Goal: Task Accomplishment & Management: Use online tool/utility

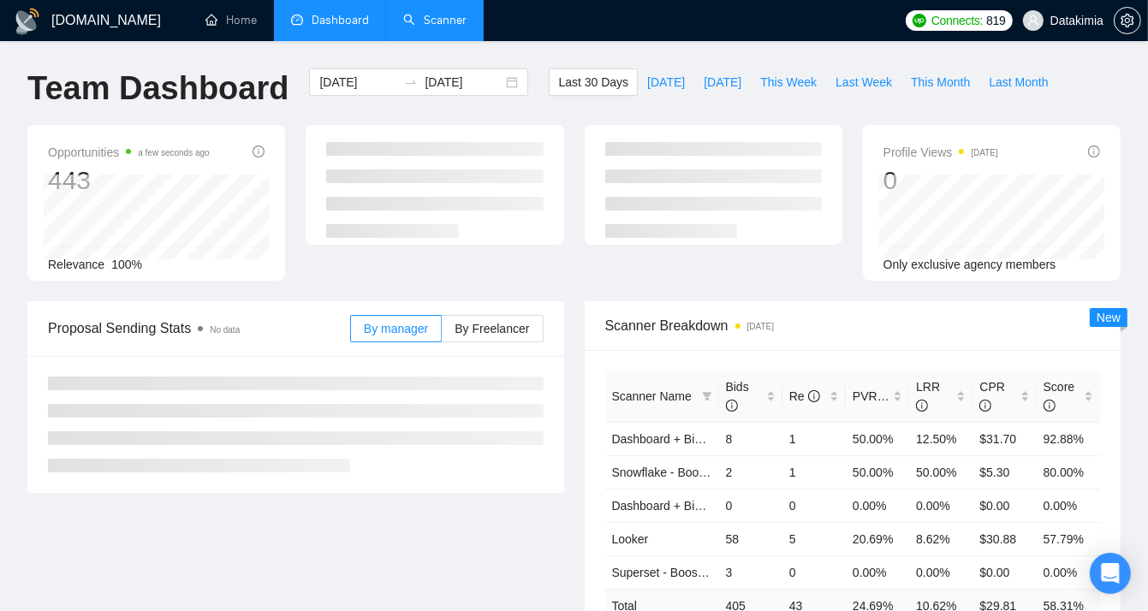
click at [416, 14] on link "Scanner" at bounding box center [434, 20] width 63 height 15
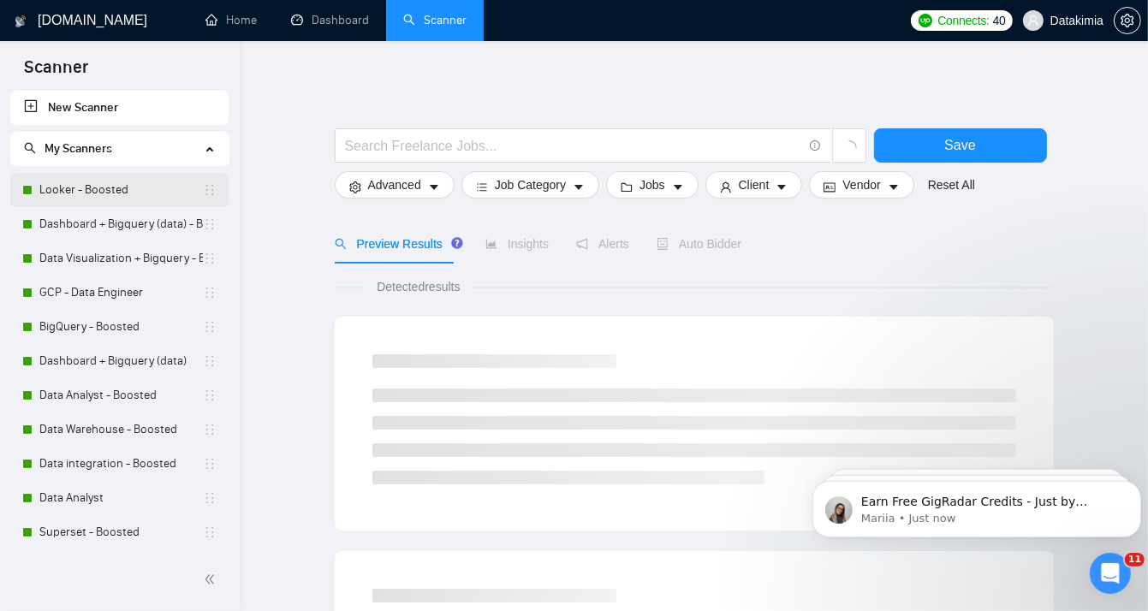
click at [118, 185] on link "Looker - Boosted" at bounding box center [121, 190] width 164 height 34
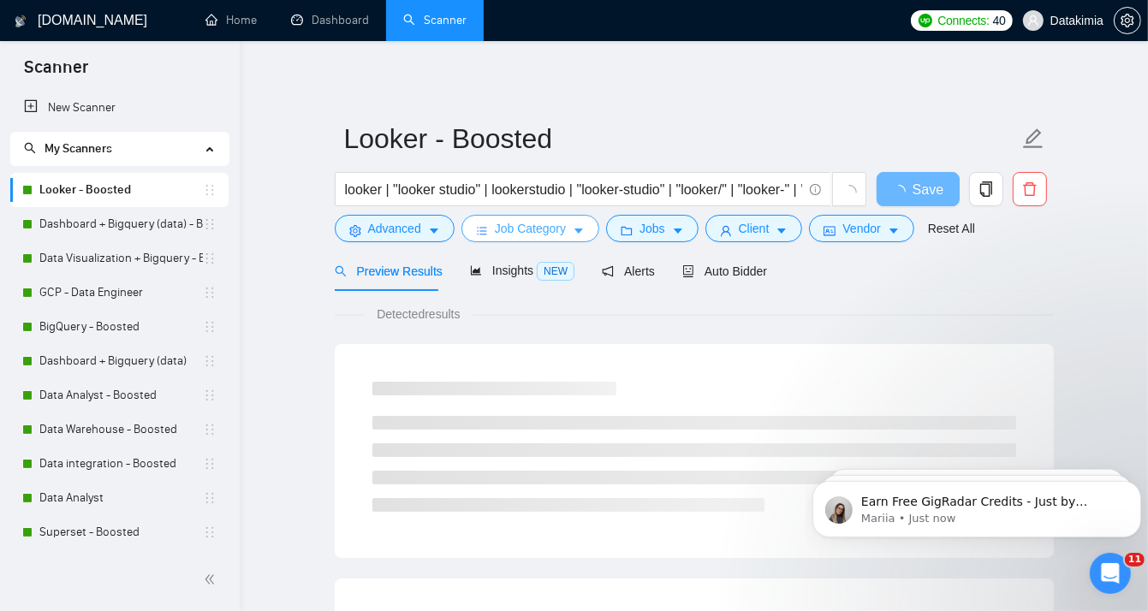
click at [561, 226] on span "Job Category" at bounding box center [530, 228] width 71 height 19
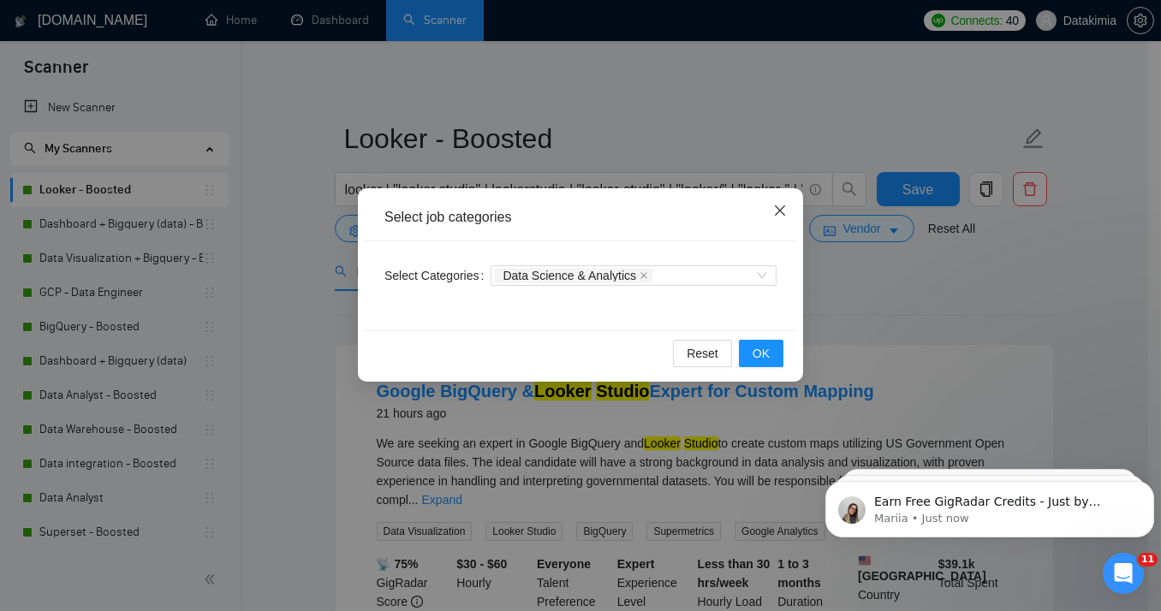
click at [780, 212] on icon "close" at bounding box center [780, 211] width 10 height 10
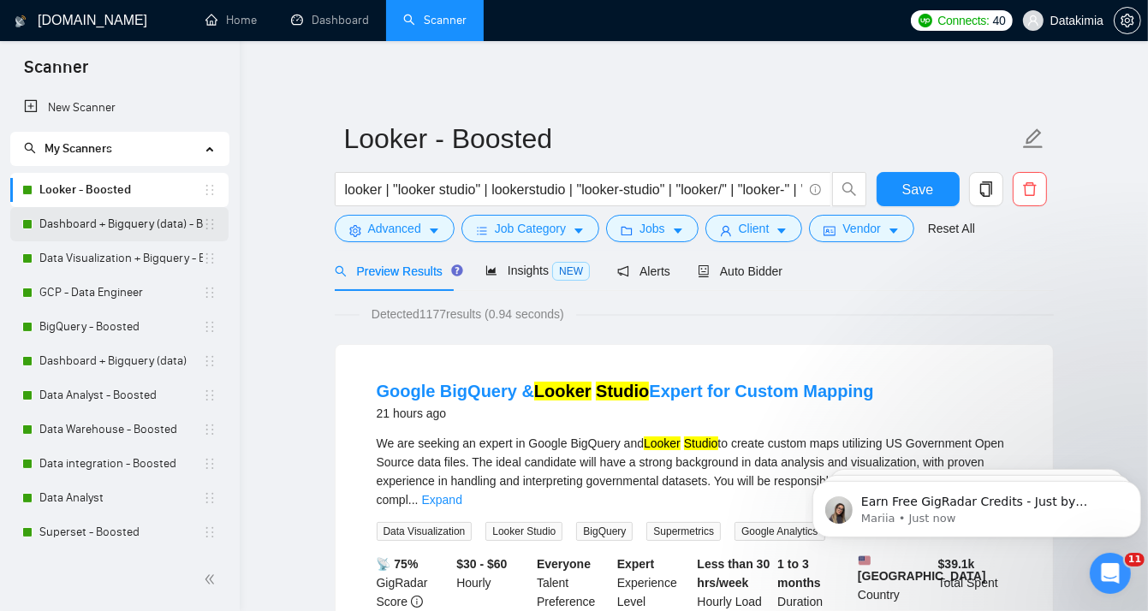
click at [121, 227] on link "Dashboard + Bigquery (data) - Boosted" at bounding box center [121, 224] width 164 height 34
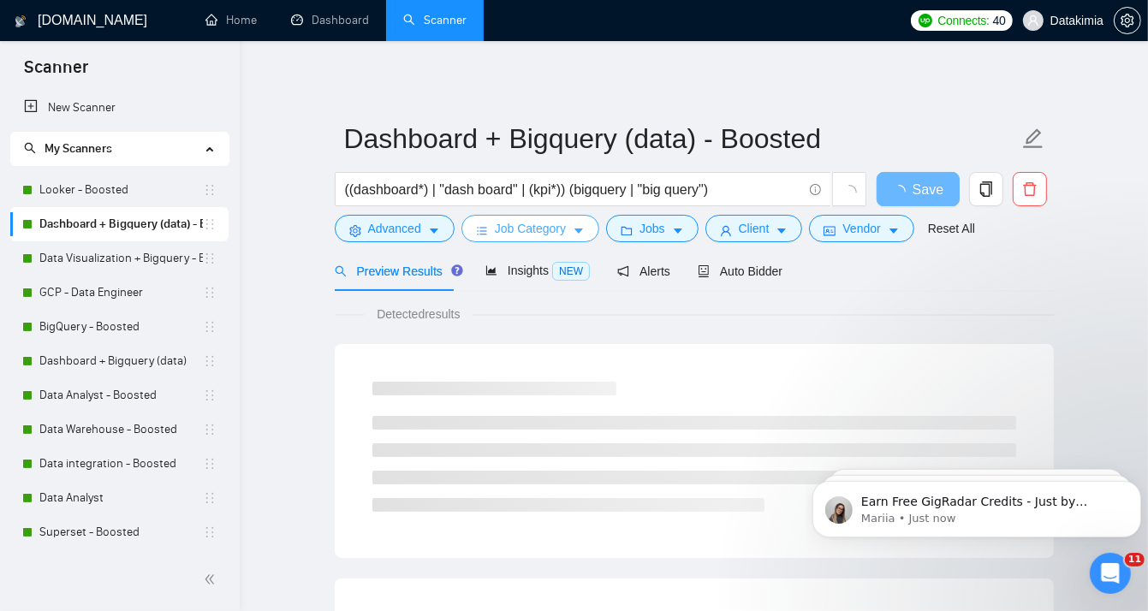
click at [523, 224] on span "Job Category" at bounding box center [530, 228] width 71 height 19
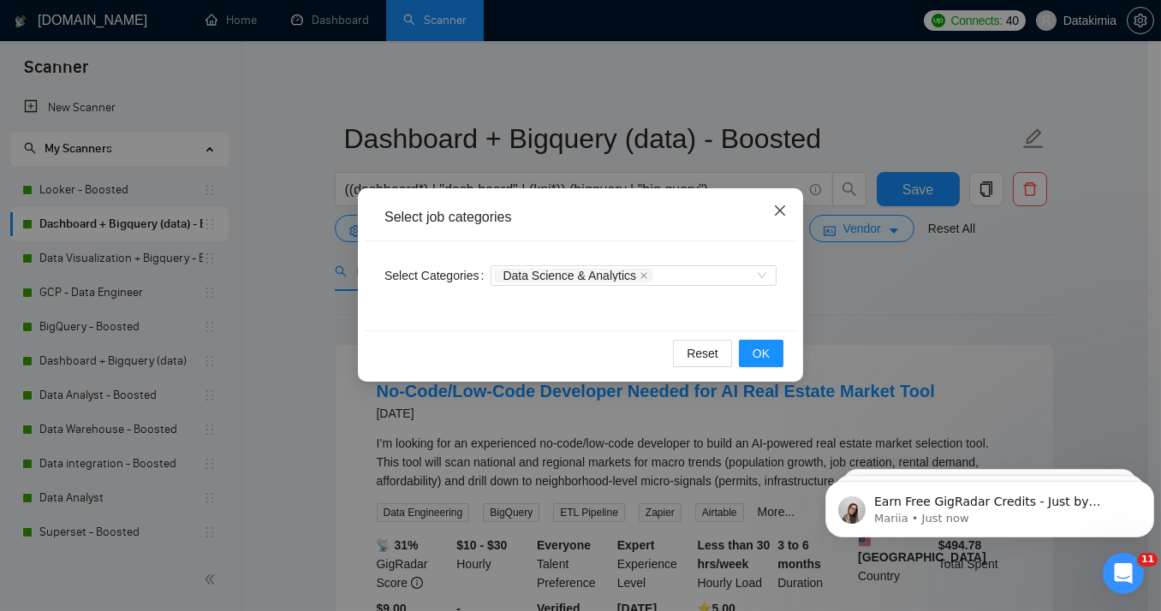
click at [788, 210] on span "Close" at bounding box center [780, 211] width 46 height 46
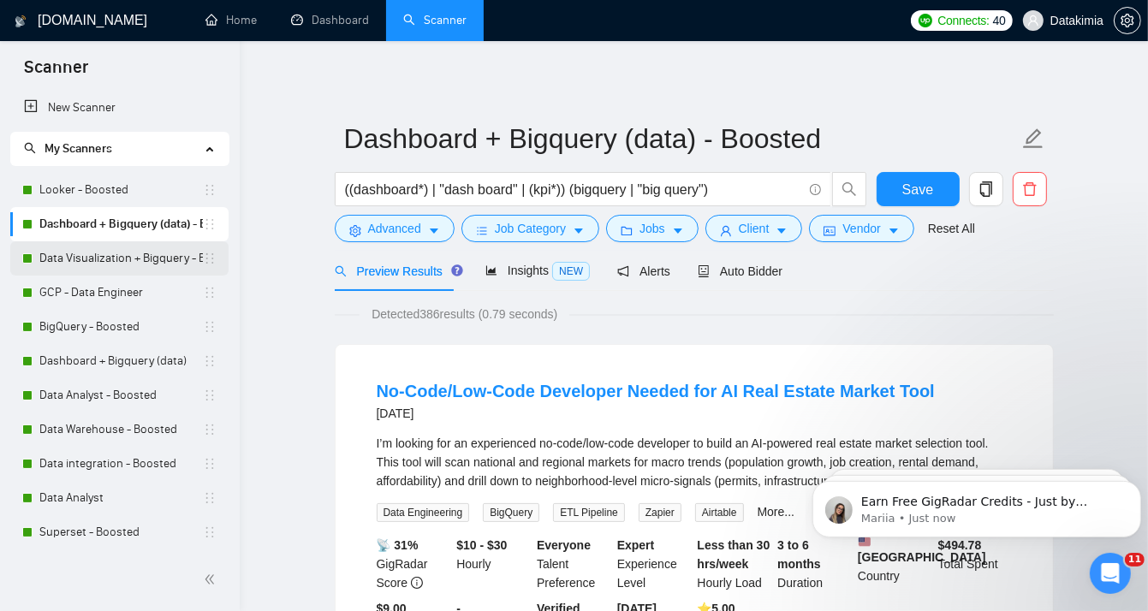
click at [106, 267] on link "Data Visualization + Bigquery - Boosted" at bounding box center [121, 259] width 164 height 34
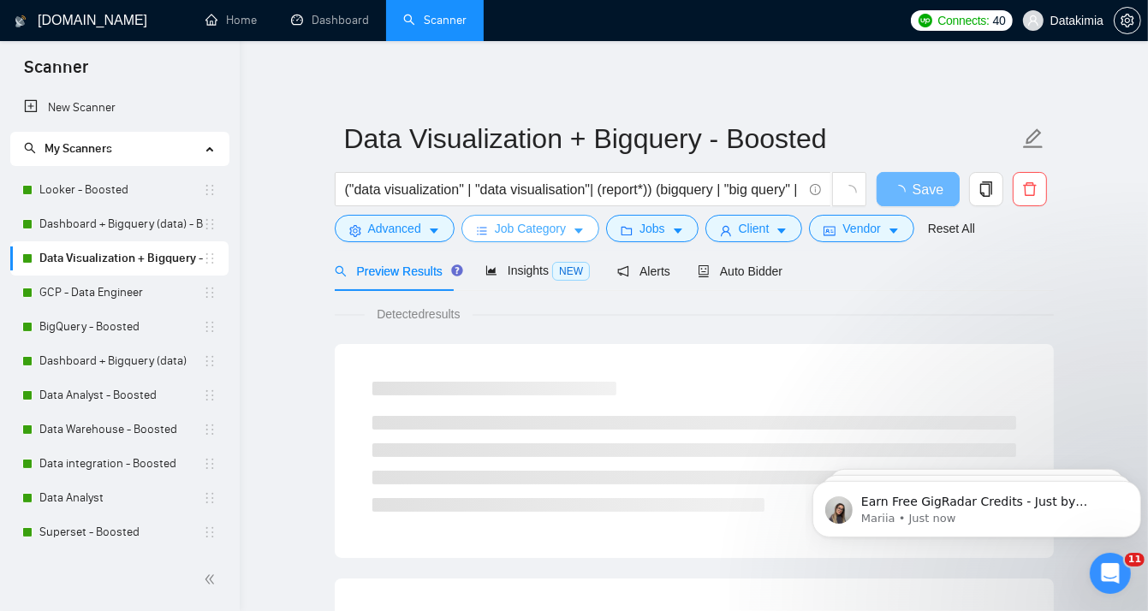
click at [549, 235] on span "Job Category" at bounding box center [530, 228] width 71 height 19
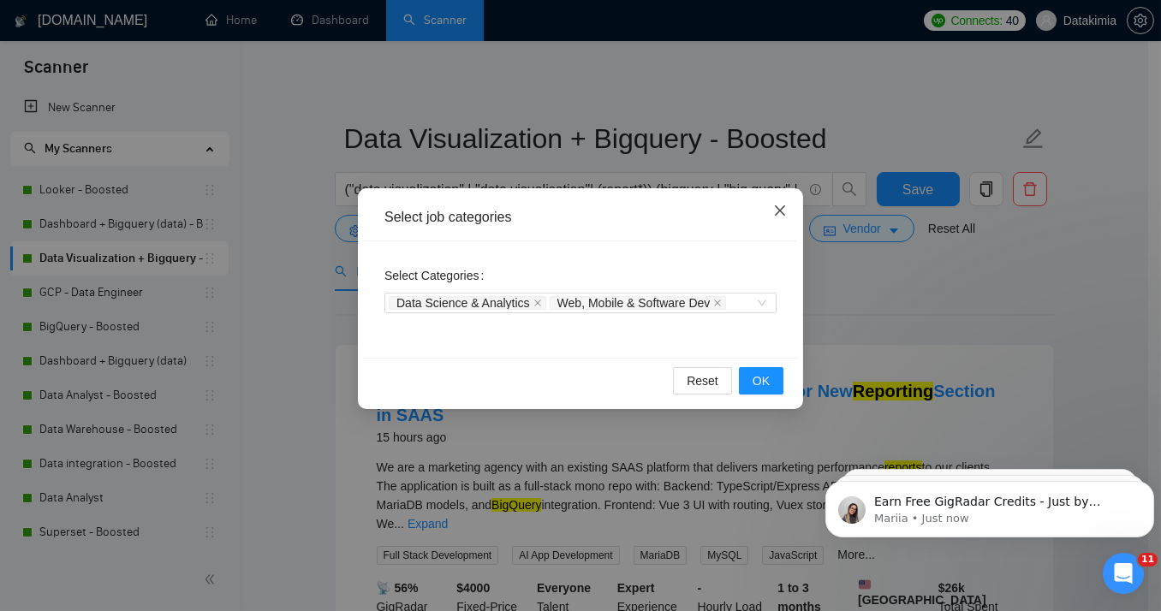
click at [778, 217] on icon "close" at bounding box center [780, 211] width 14 height 14
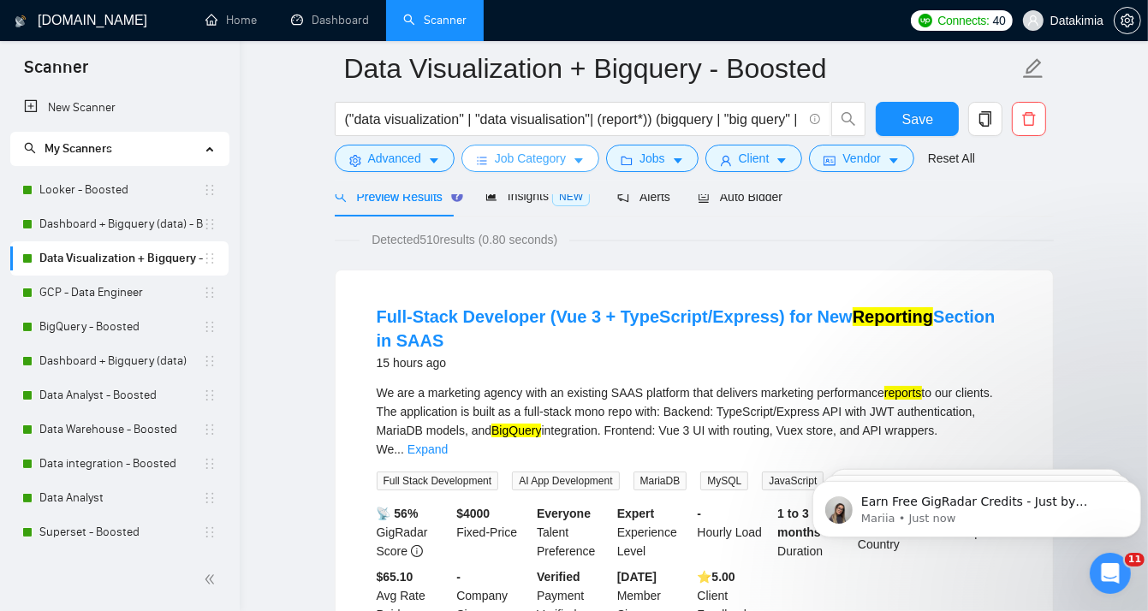
scroll to position [57, 0]
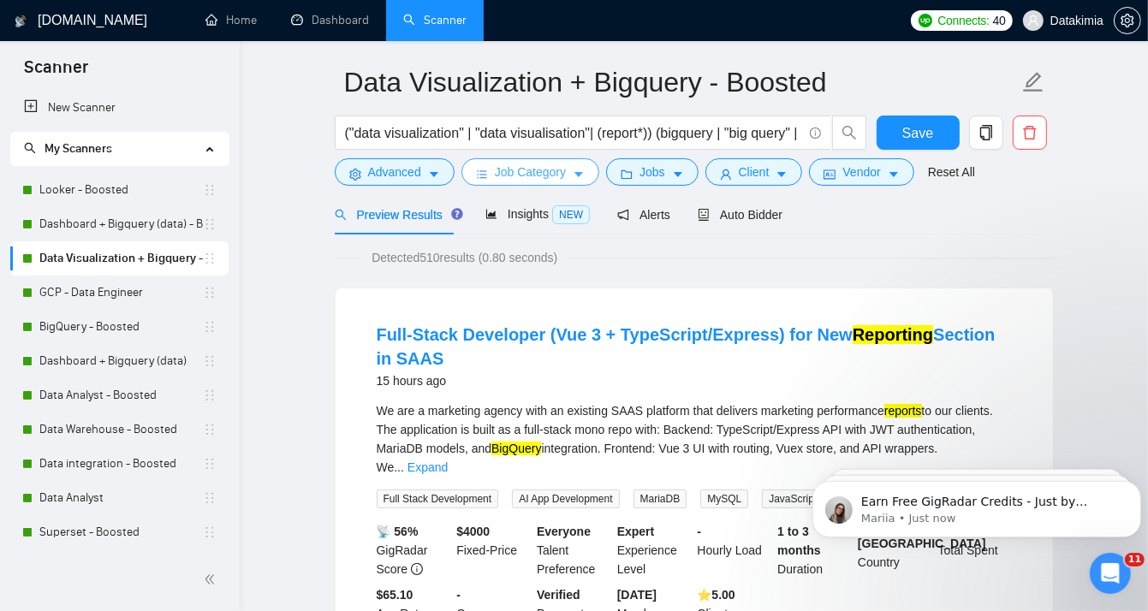
click at [567, 168] on button "Job Category" at bounding box center [531, 171] width 138 height 27
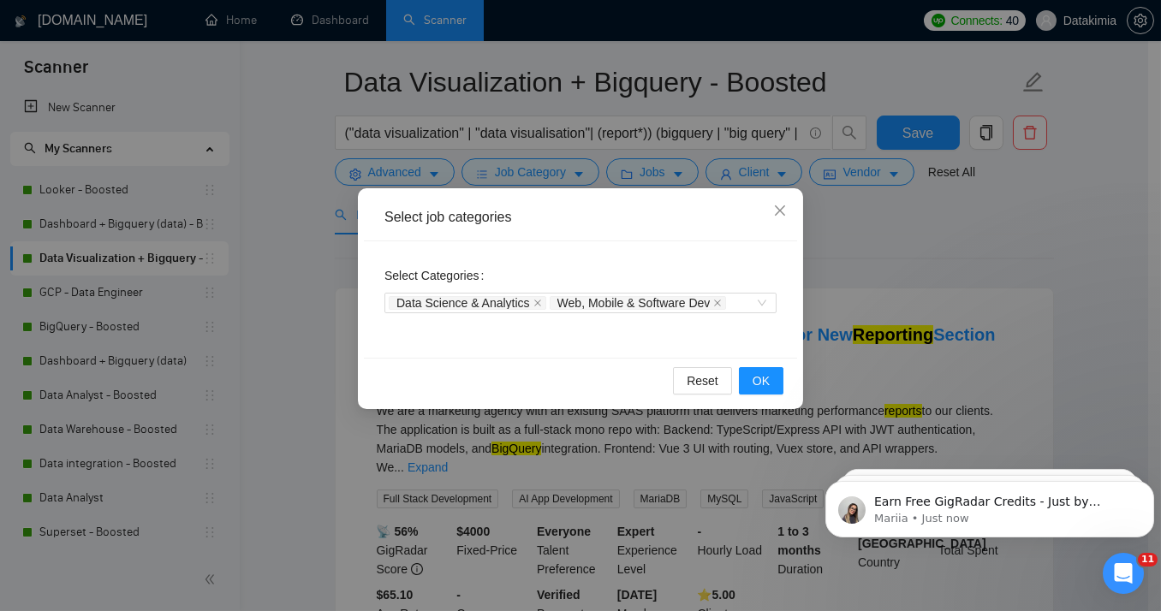
click at [904, 230] on div "Select job categories Select Categories Data Science & Analytics Web, Mobile & …" at bounding box center [580, 305] width 1161 height 611
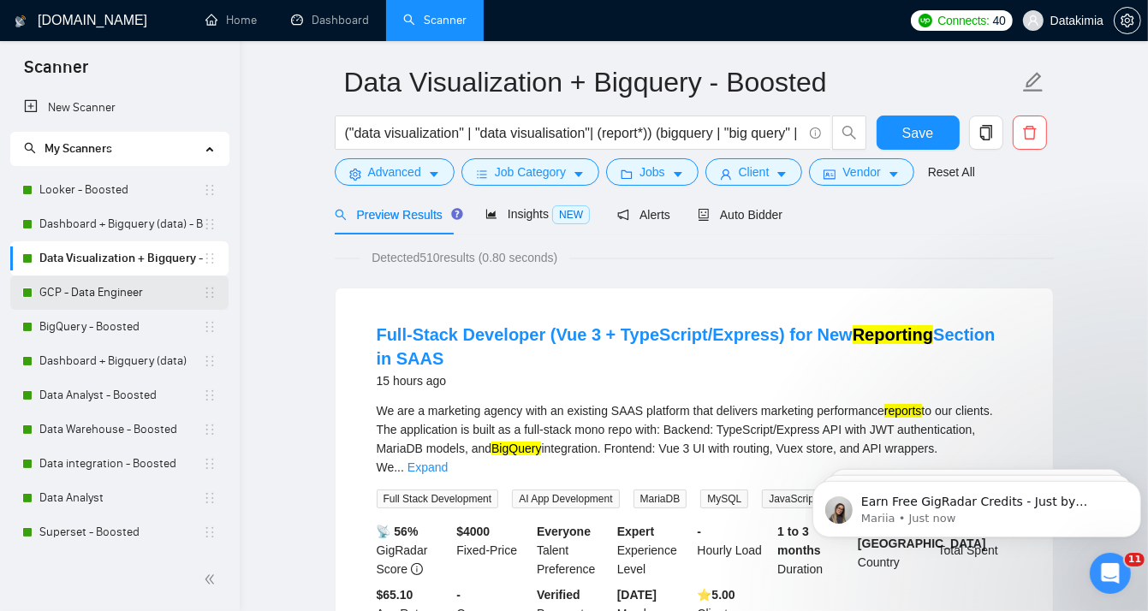
click at [117, 289] on link "GCP - Data Engineer" at bounding box center [121, 293] width 164 height 34
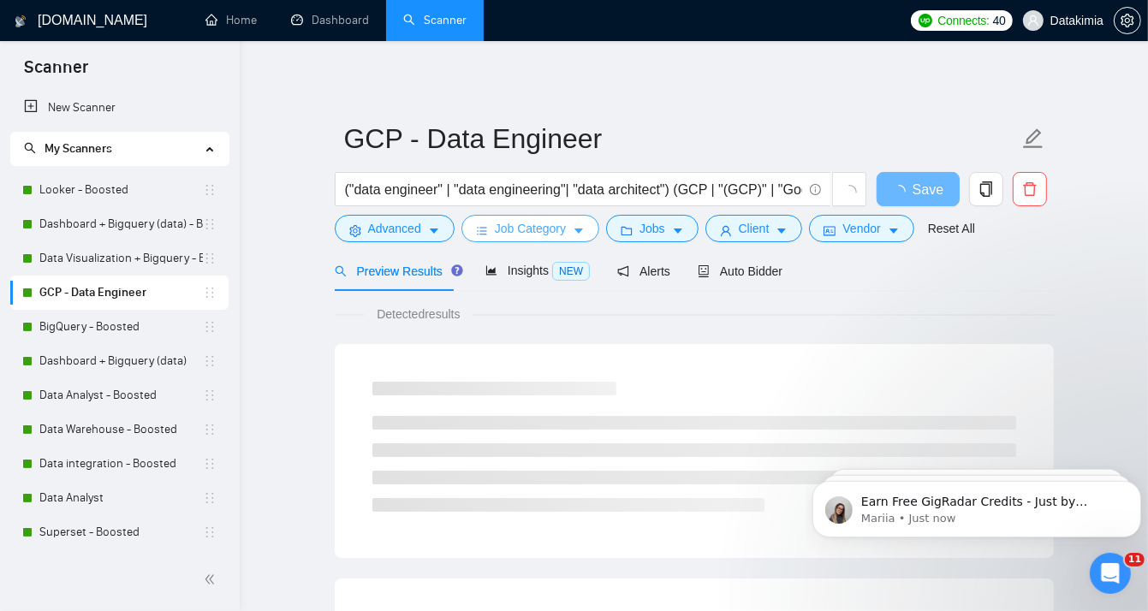
click at [568, 226] on button "Job Category" at bounding box center [531, 228] width 138 height 27
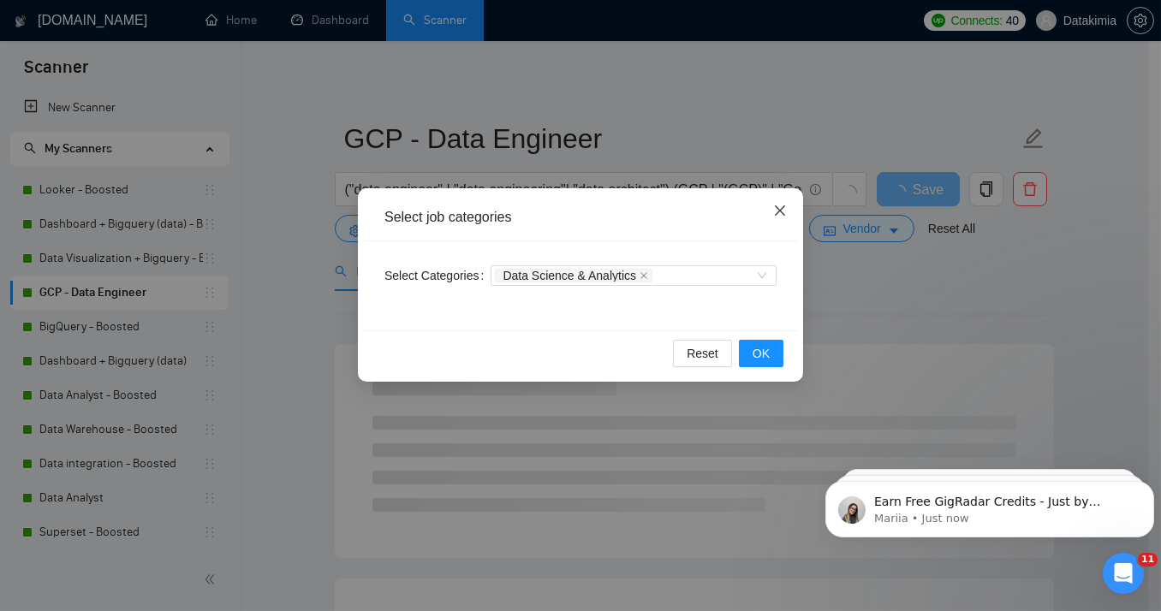
click at [770, 215] on span "Close" at bounding box center [780, 211] width 46 height 46
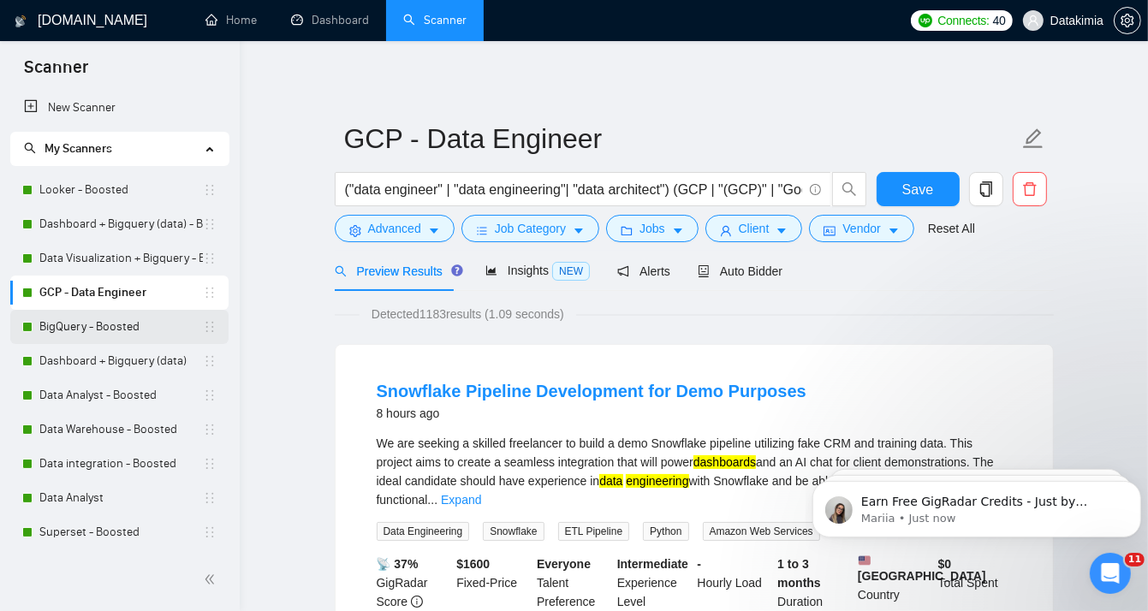
click at [102, 325] on link "BigQuery - Boosted" at bounding box center [121, 327] width 164 height 34
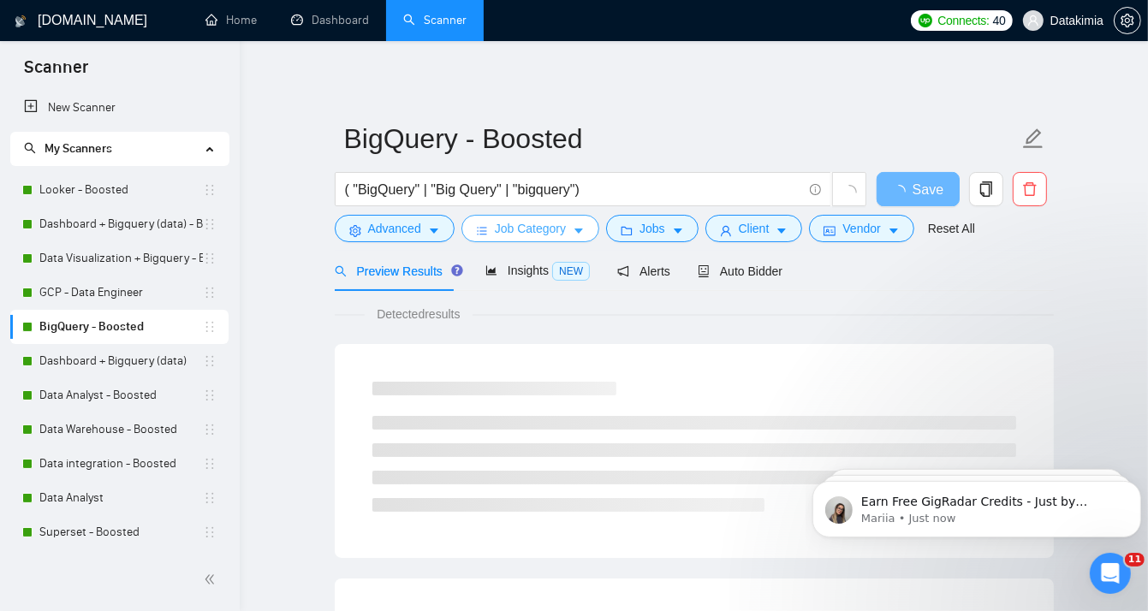
click at [575, 228] on icon "caret-down" at bounding box center [579, 231] width 12 height 12
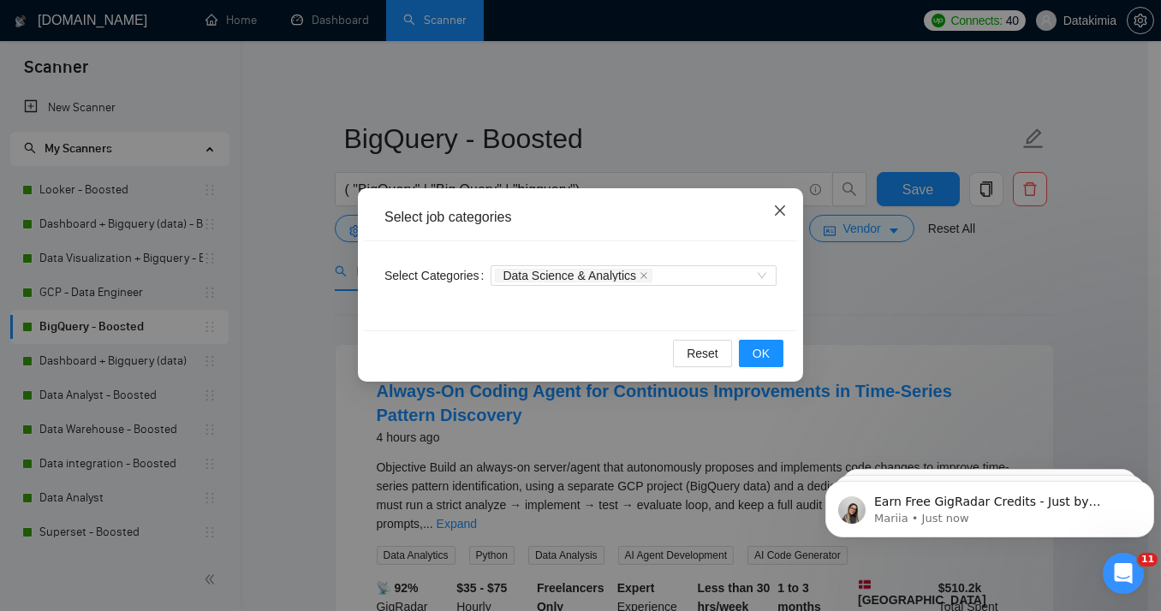
click at [779, 210] on icon "close" at bounding box center [780, 211] width 14 height 14
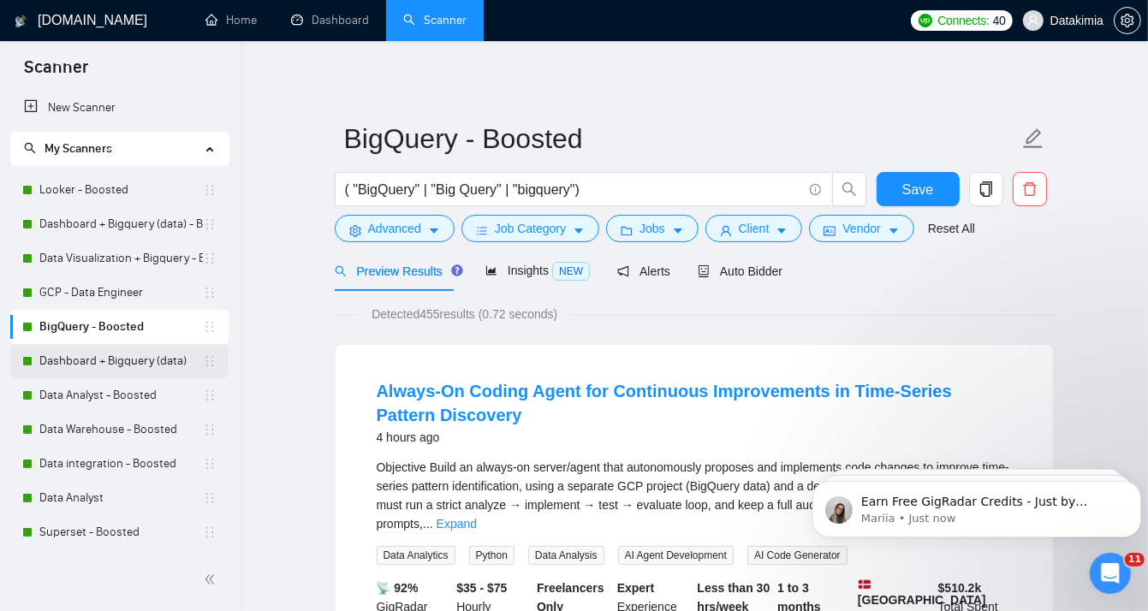
click at [134, 366] on link "Dashboard + Bigquery (data)" at bounding box center [121, 361] width 164 height 34
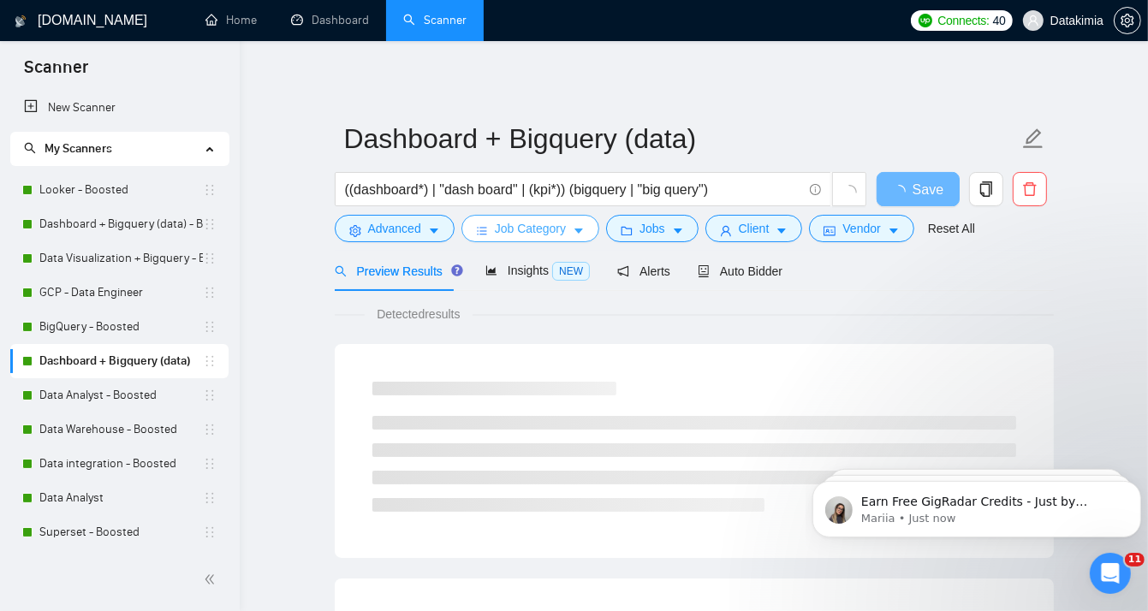
click at [543, 226] on span "Job Category" at bounding box center [530, 228] width 71 height 19
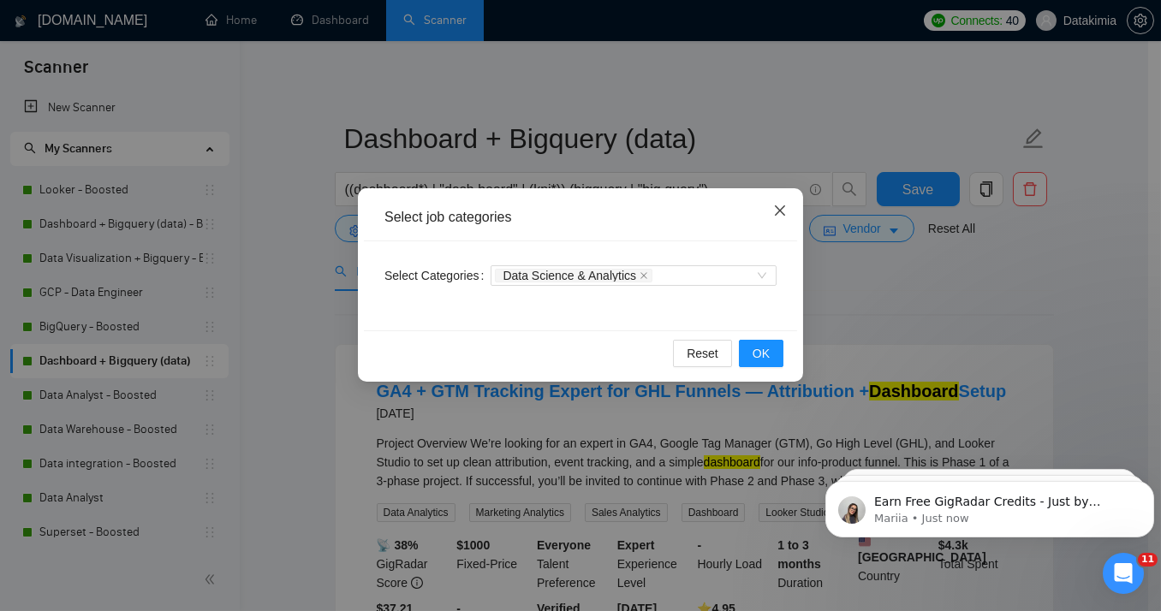
click at [777, 213] on icon "close" at bounding box center [780, 211] width 14 height 14
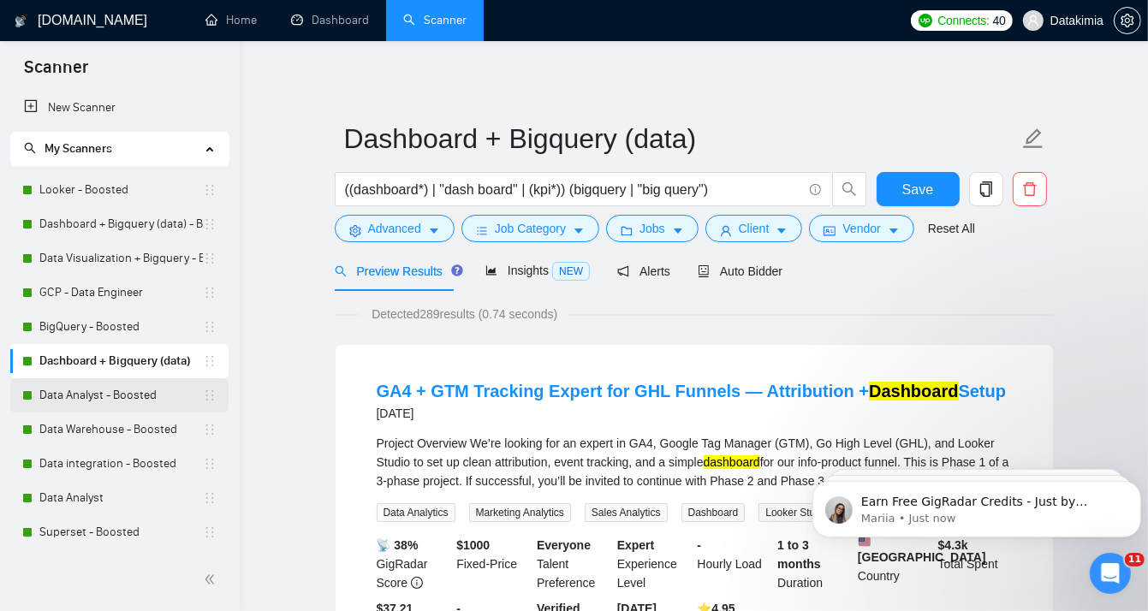
click at [134, 405] on link "Data Analyst - Boosted" at bounding box center [121, 396] width 164 height 34
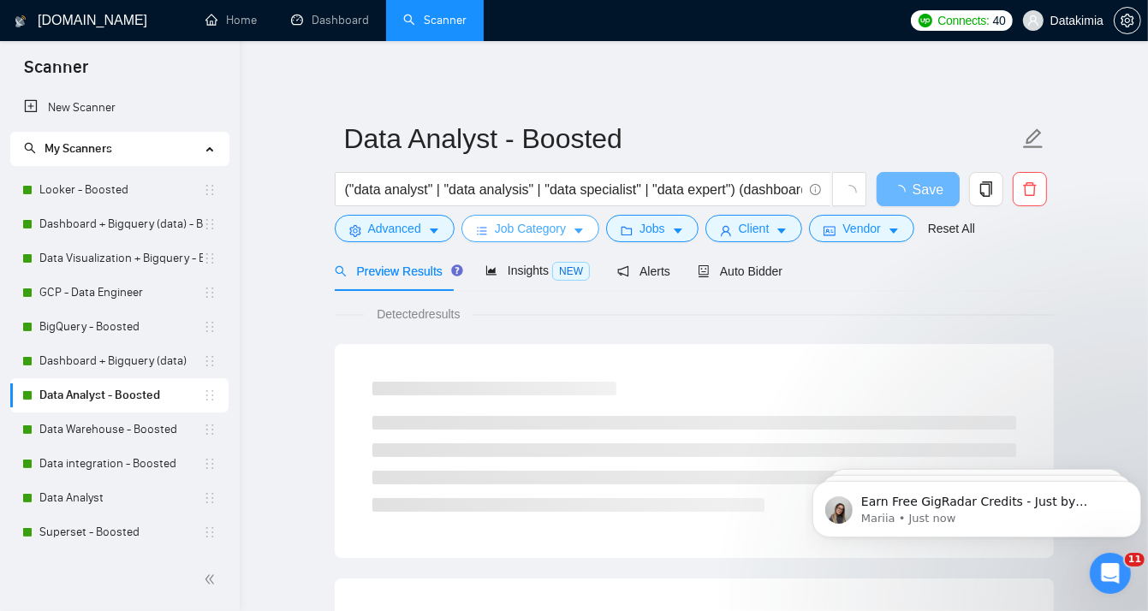
click at [566, 228] on button "Job Category" at bounding box center [531, 228] width 138 height 27
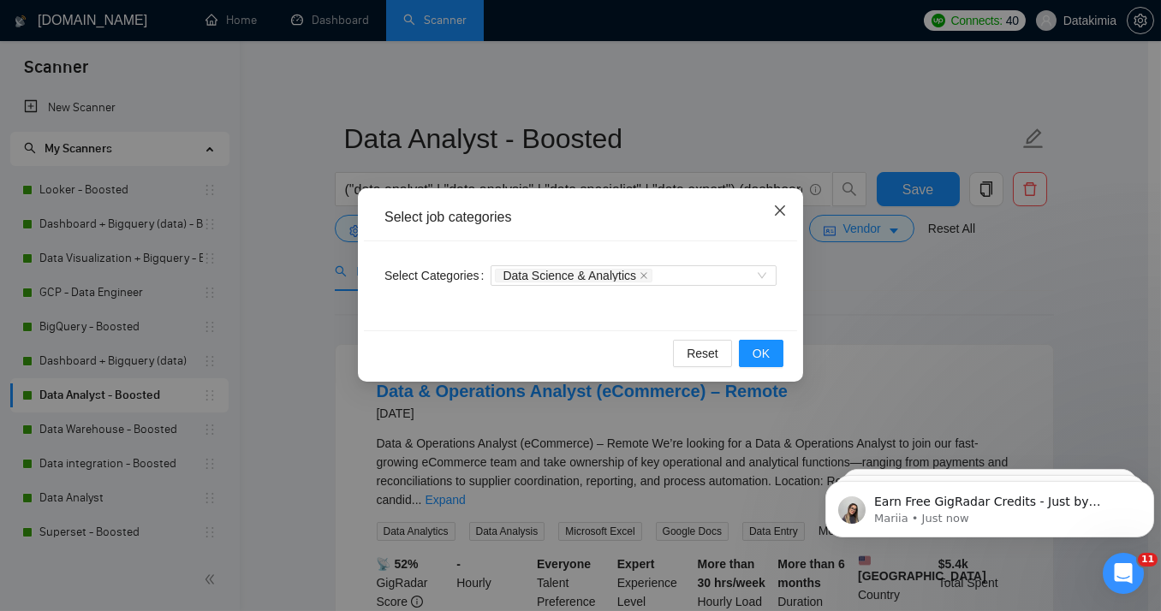
click at [784, 215] on icon "close" at bounding box center [780, 211] width 14 height 14
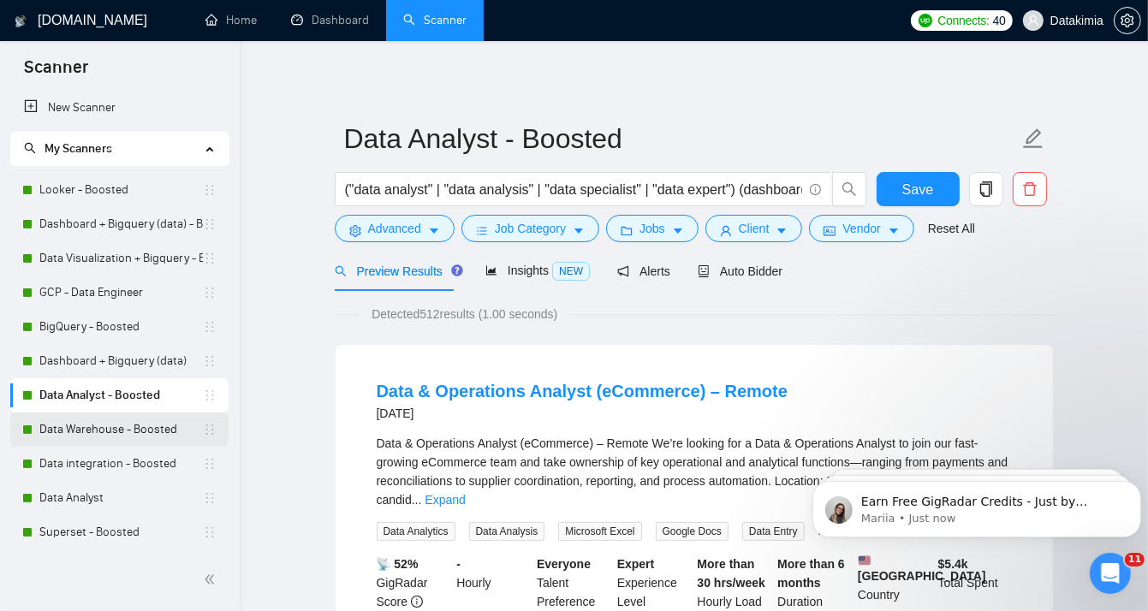
click at [89, 431] on link "Data Warehouse - Boosted" at bounding box center [121, 430] width 164 height 34
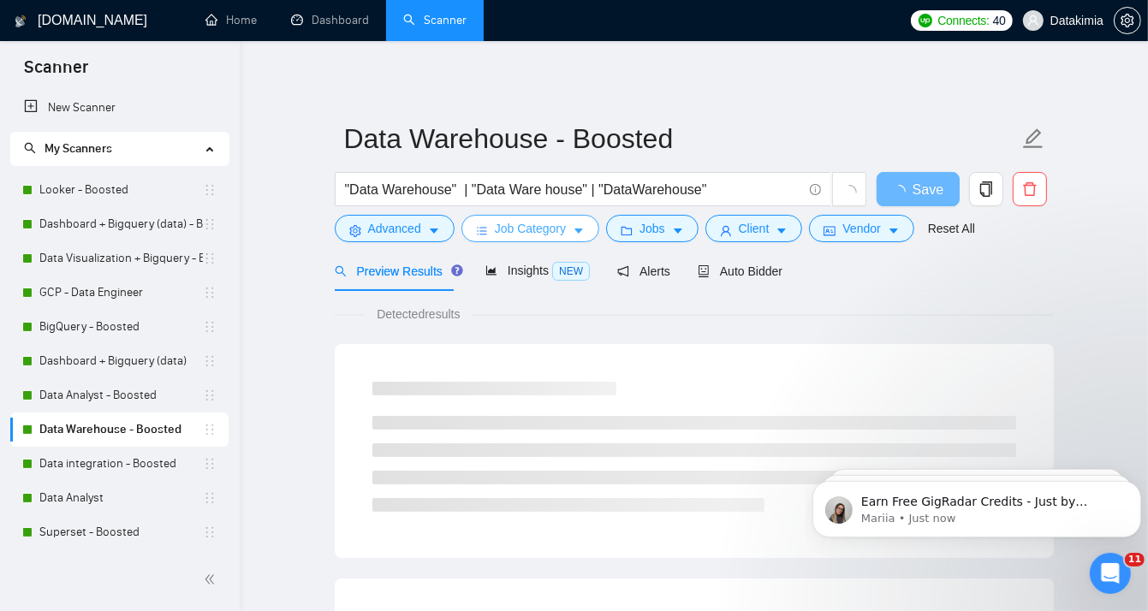
click at [560, 226] on span "Job Category" at bounding box center [530, 228] width 71 height 19
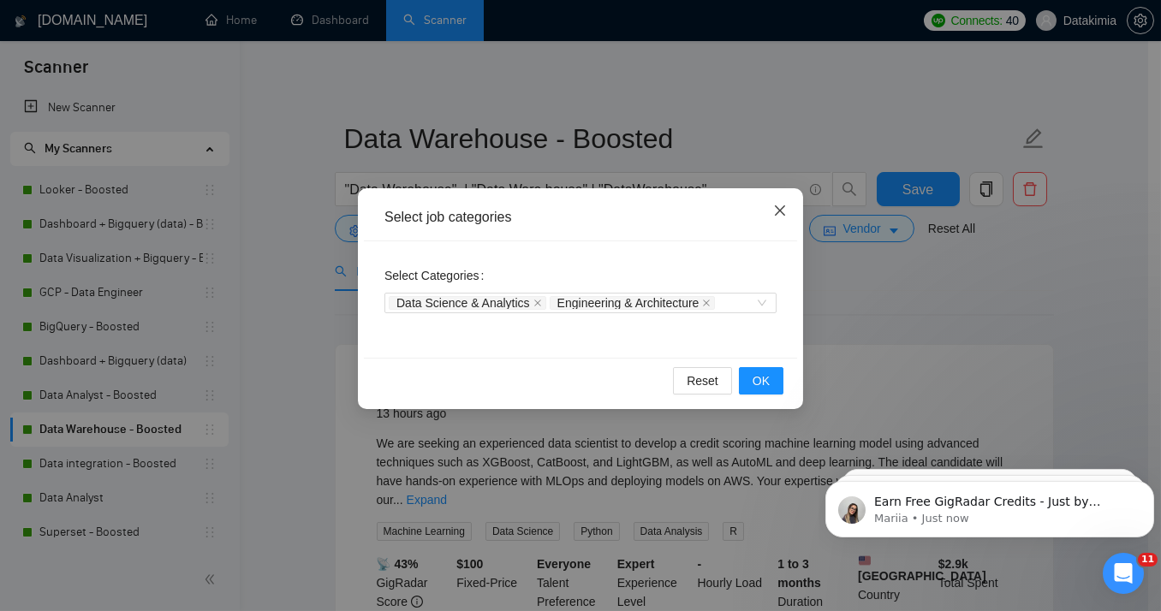
click at [776, 210] on icon "close" at bounding box center [780, 211] width 14 height 14
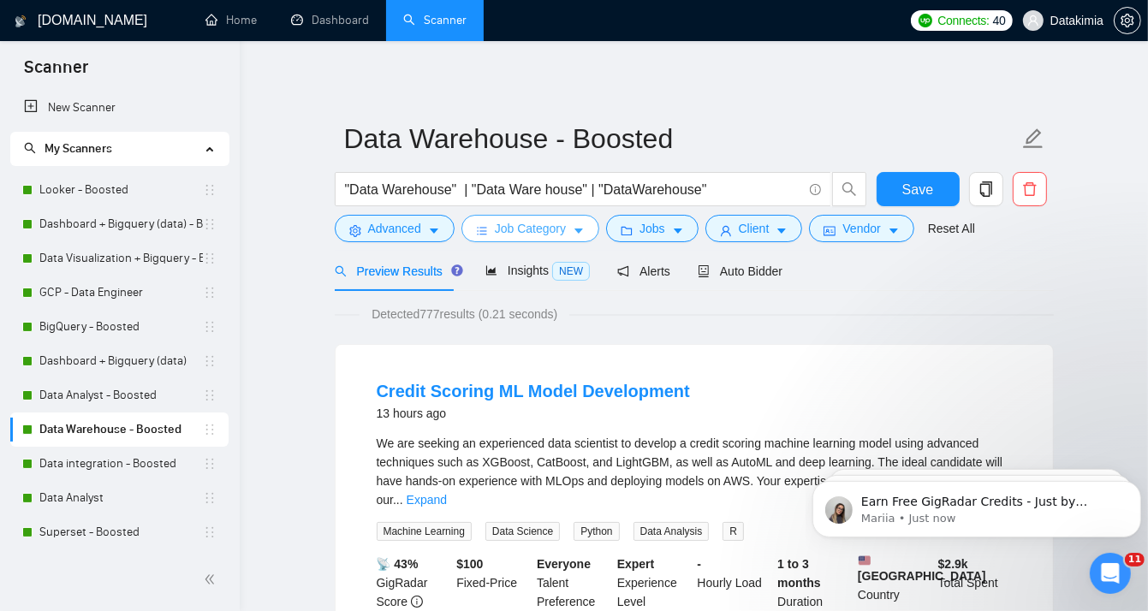
click at [552, 236] on span "Job Category" at bounding box center [530, 228] width 71 height 19
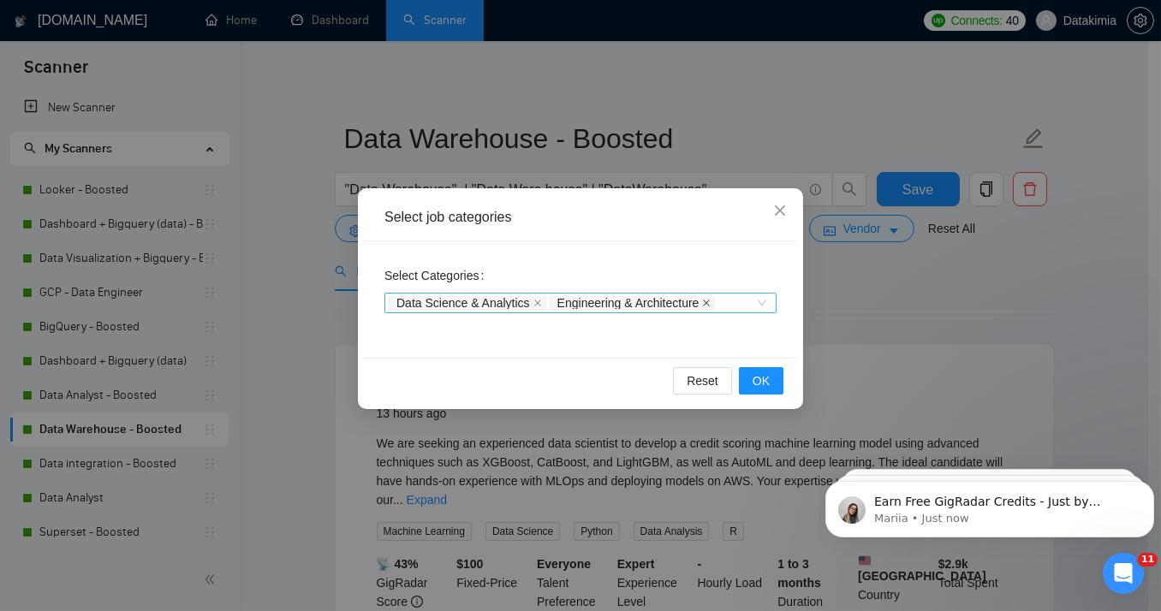
click at [702, 299] on icon "close" at bounding box center [706, 303] width 9 height 9
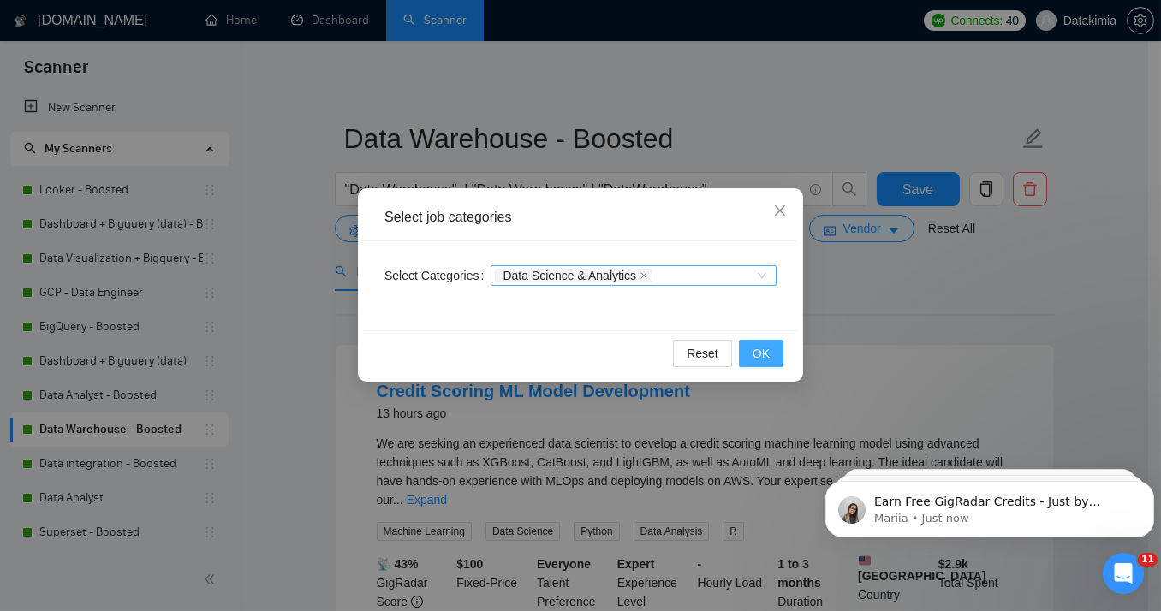
click at [774, 354] on button "OK" at bounding box center [761, 353] width 45 height 27
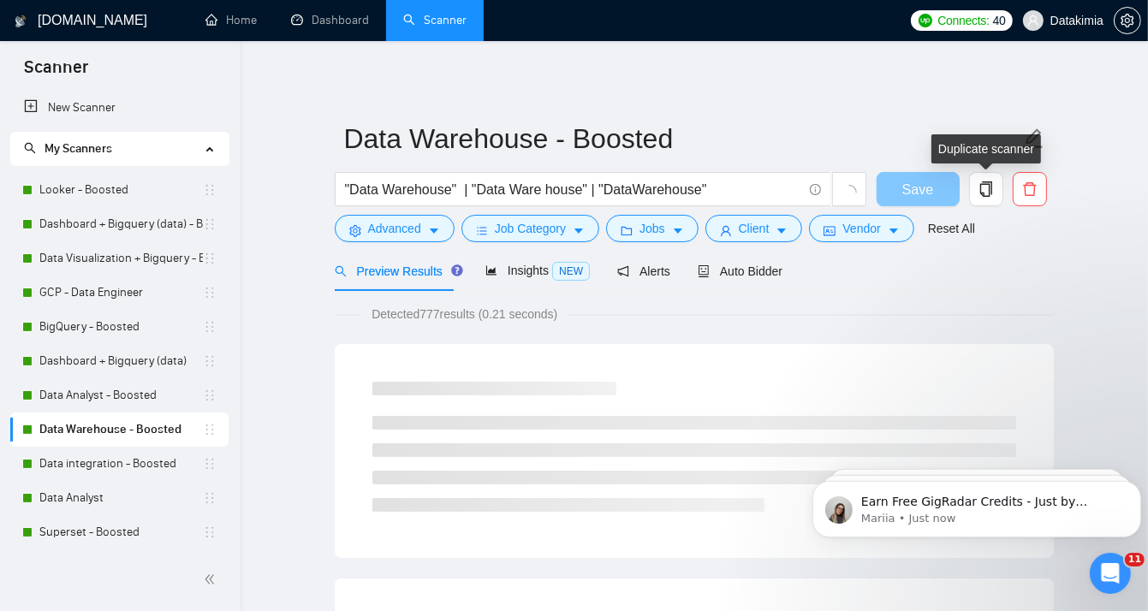
click at [897, 189] on button "Save" at bounding box center [918, 189] width 83 height 34
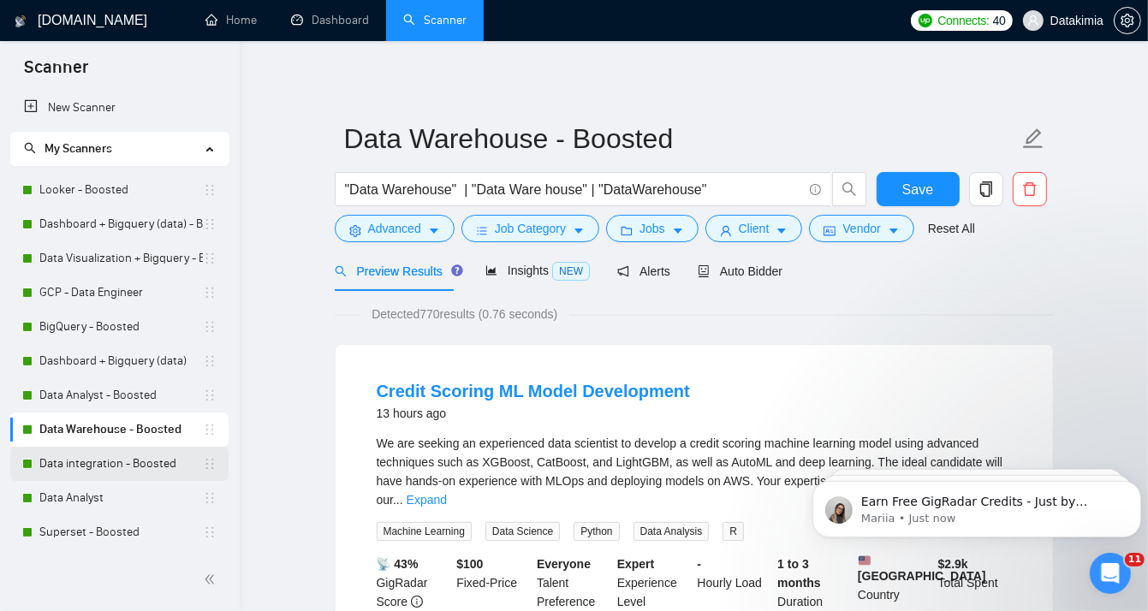
click at [75, 475] on link "Data integration - Boosted" at bounding box center [121, 464] width 164 height 34
click at [146, 468] on link "Data integration - Boosted" at bounding box center [121, 464] width 164 height 34
click at [900, 184] on button "Save" at bounding box center [918, 189] width 83 height 34
click at [141, 467] on link "Data integration - Boosted" at bounding box center [121, 464] width 164 height 34
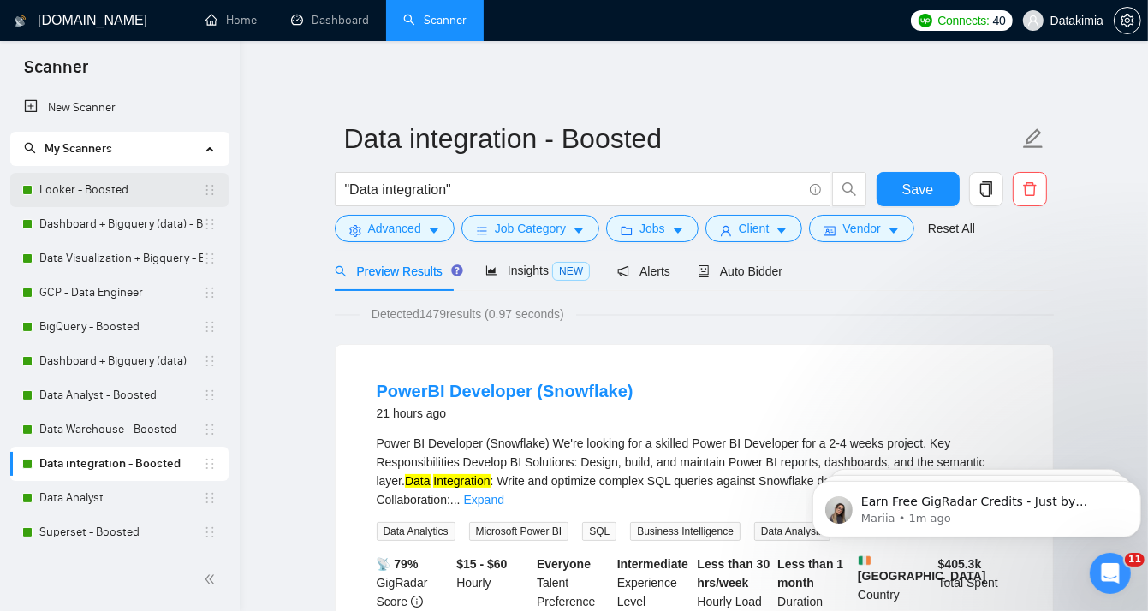
click at [125, 194] on link "Looker - Boosted" at bounding box center [121, 190] width 164 height 34
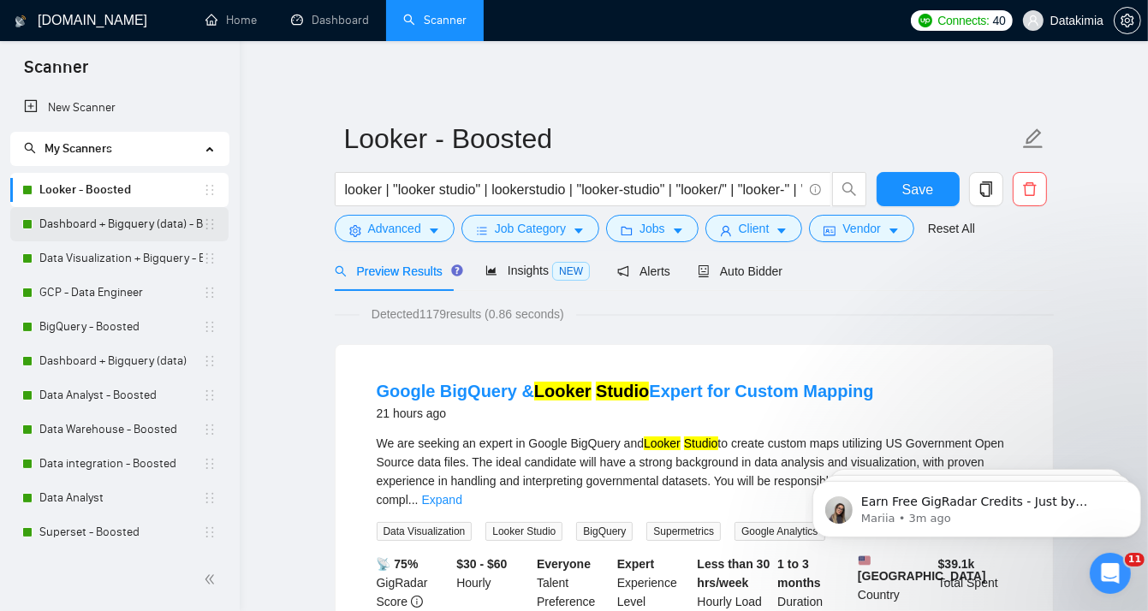
click at [146, 220] on link "Dashboard + Bigquery (data) - Boosted" at bounding box center [121, 224] width 164 height 34
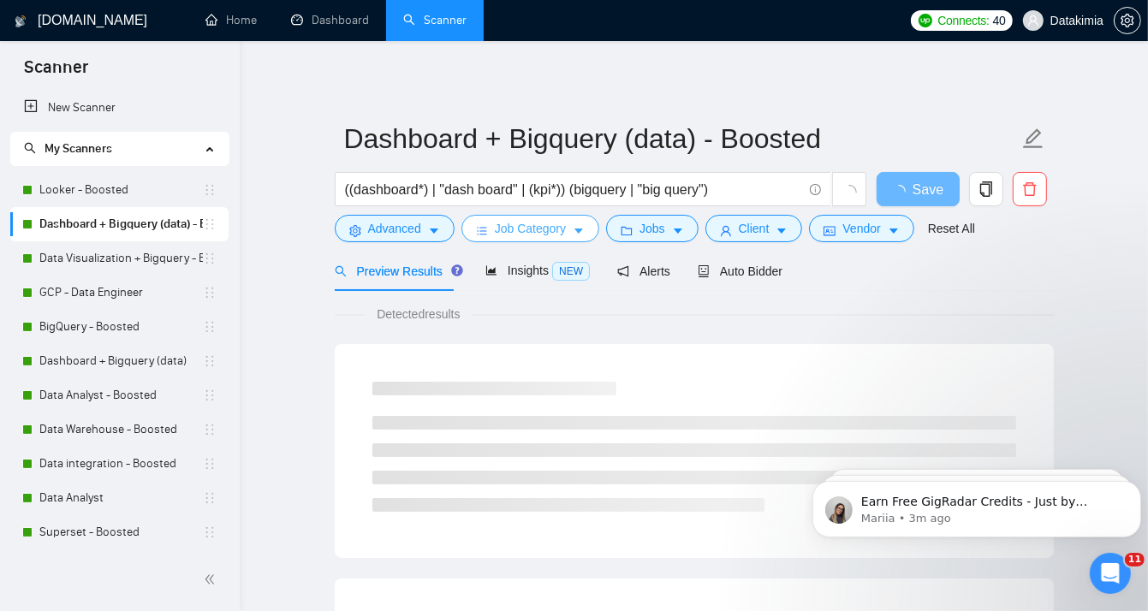
click at [561, 231] on span "Job Category" at bounding box center [530, 228] width 71 height 19
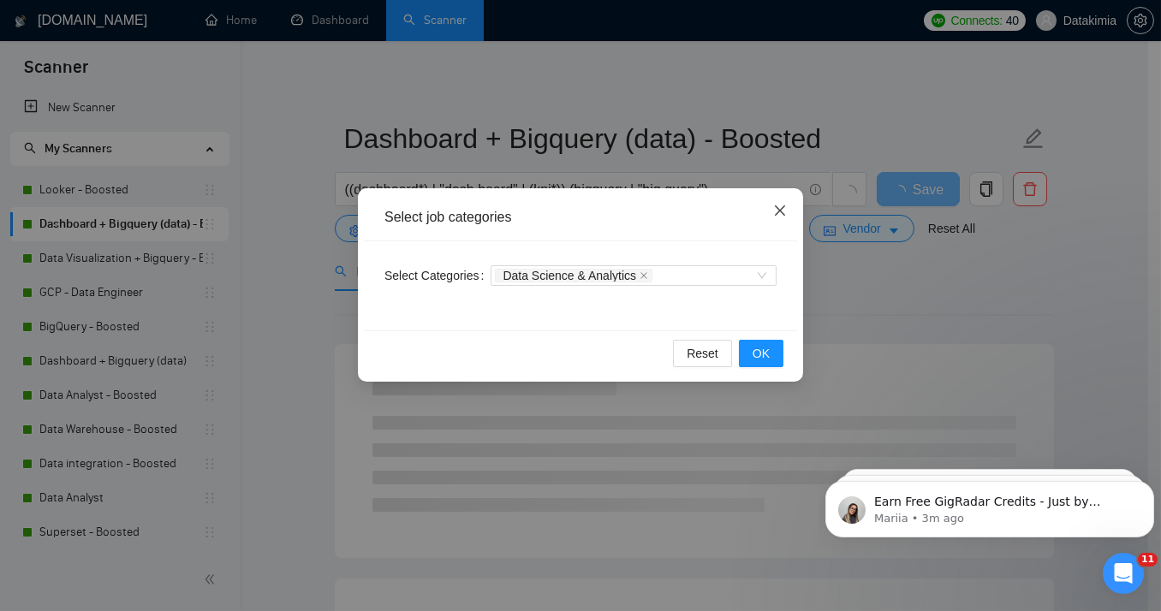
click at [778, 212] on icon "close" at bounding box center [780, 211] width 10 height 10
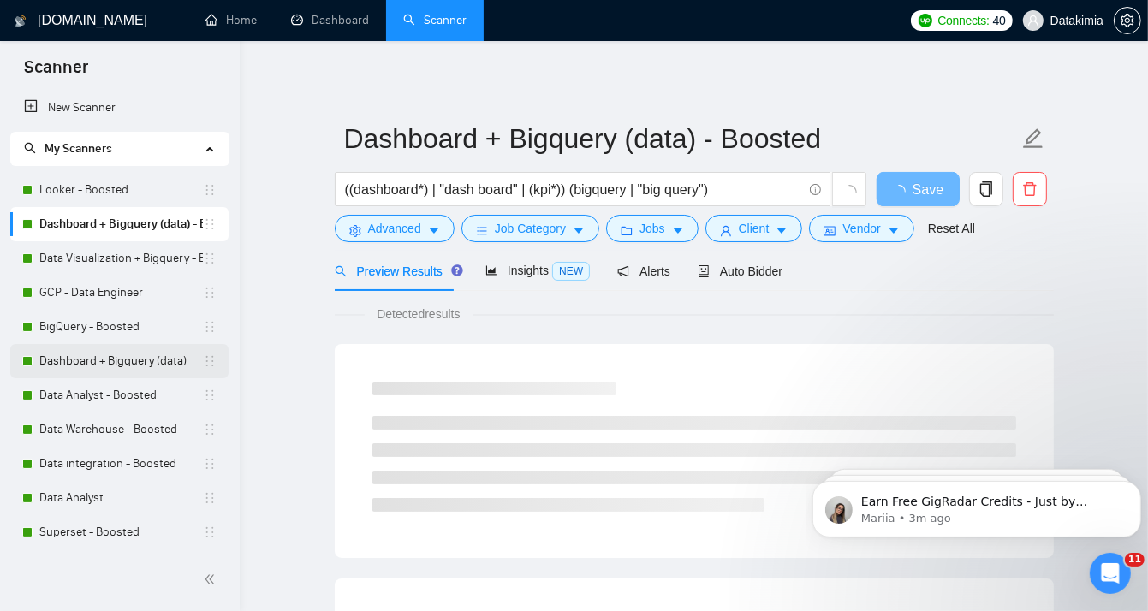
click at [126, 369] on link "Dashboard + Bigquery (data)" at bounding box center [121, 361] width 164 height 34
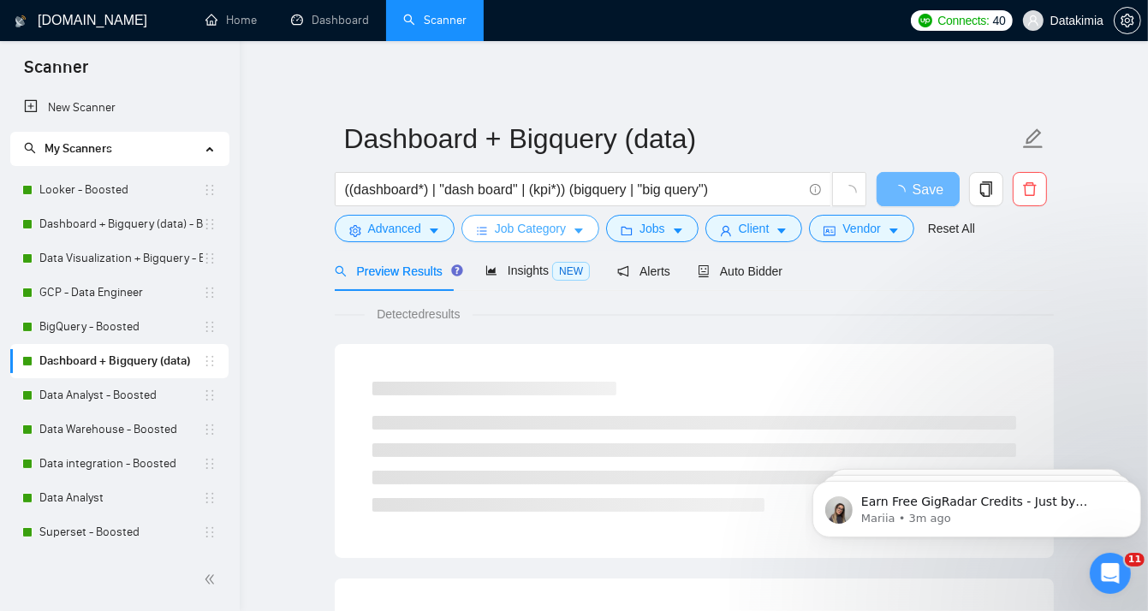
click at [569, 234] on button "Job Category" at bounding box center [531, 228] width 138 height 27
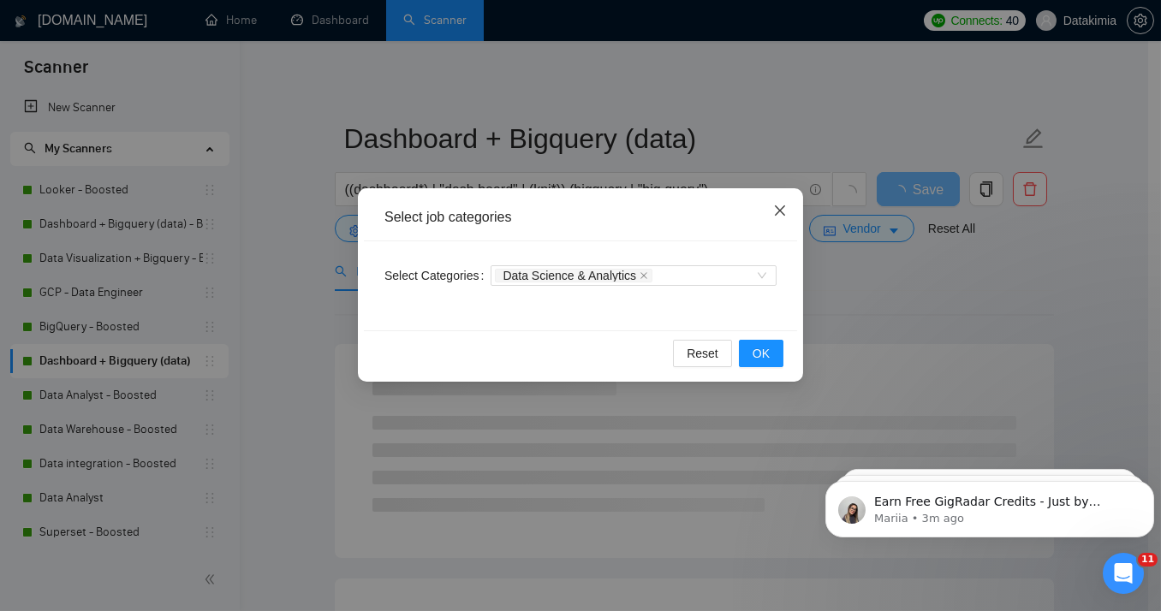
click at [784, 212] on icon "close" at bounding box center [780, 211] width 14 height 14
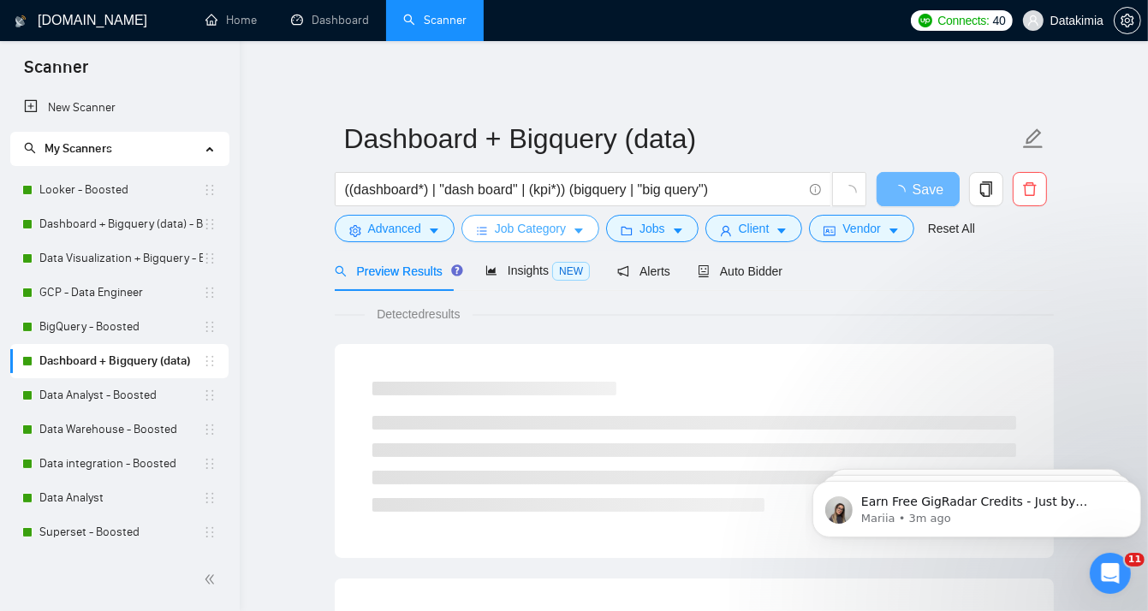
click at [567, 228] on button "Job Category" at bounding box center [531, 228] width 138 height 27
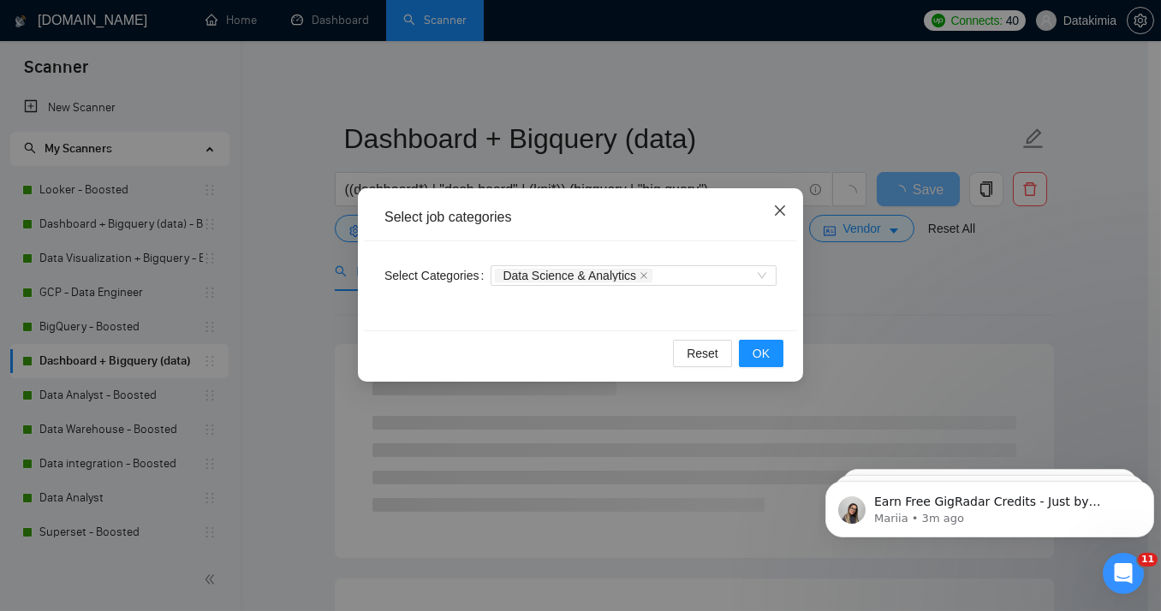
click at [783, 212] on icon "close" at bounding box center [780, 211] width 14 height 14
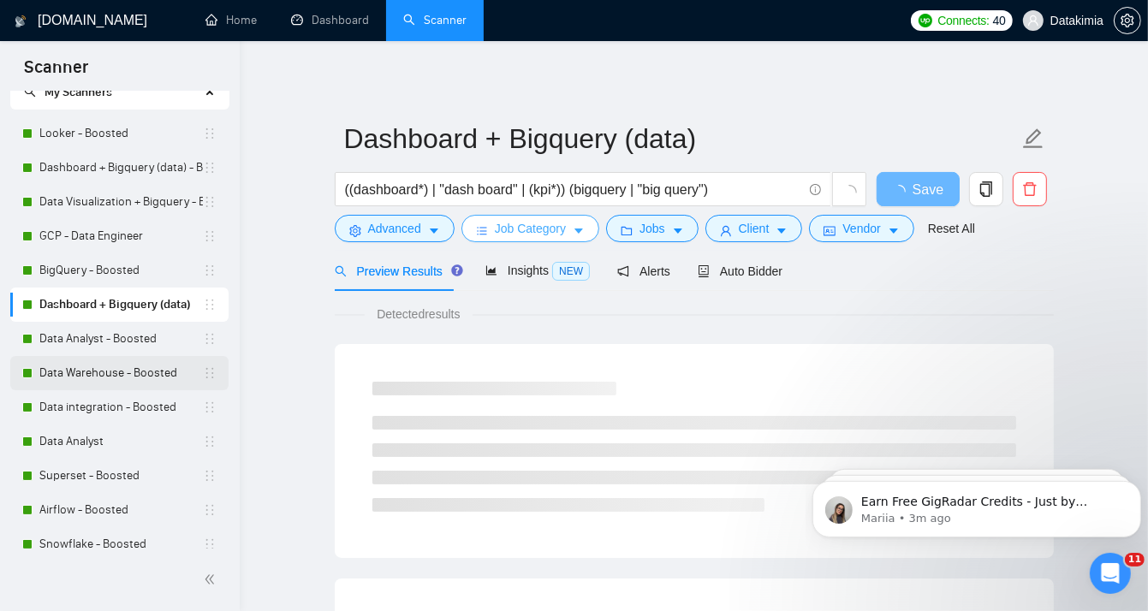
scroll to position [57, 0]
click at [513, 227] on span "Job Category" at bounding box center [530, 228] width 71 height 19
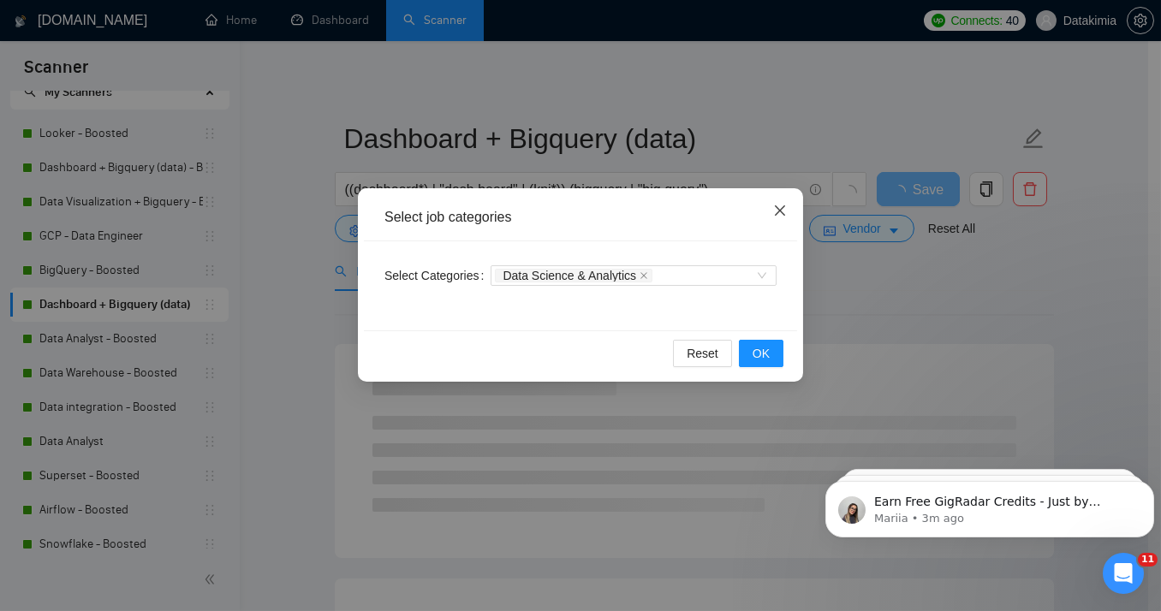
click at [774, 213] on icon "close" at bounding box center [780, 211] width 14 height 14
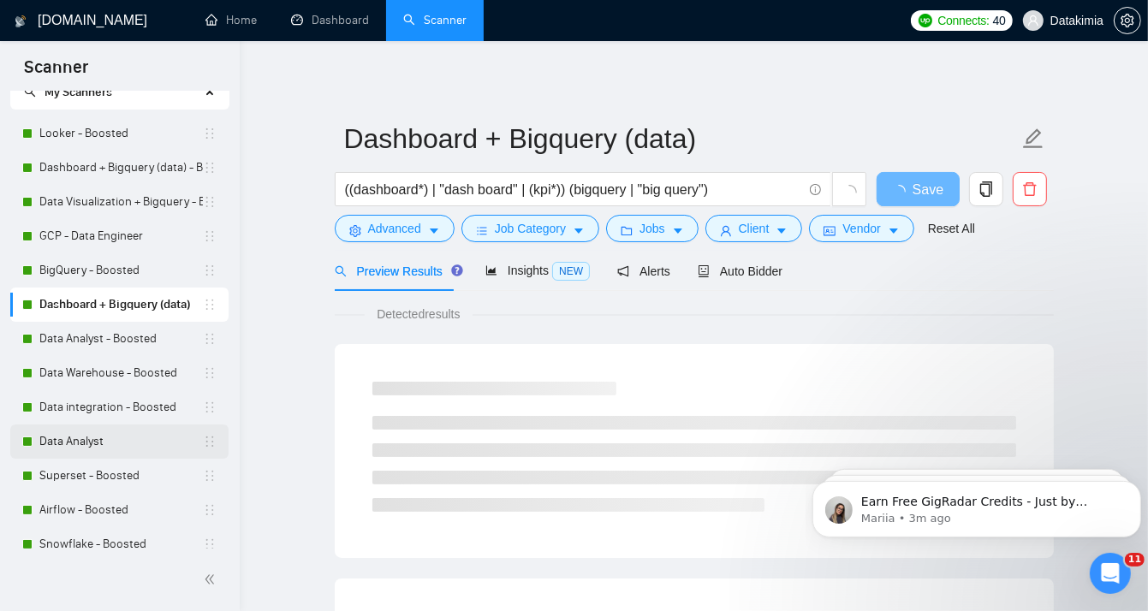
click at [127, 452] on link "Data Analyst" at bounding box center [121, 442] width 164 height 34
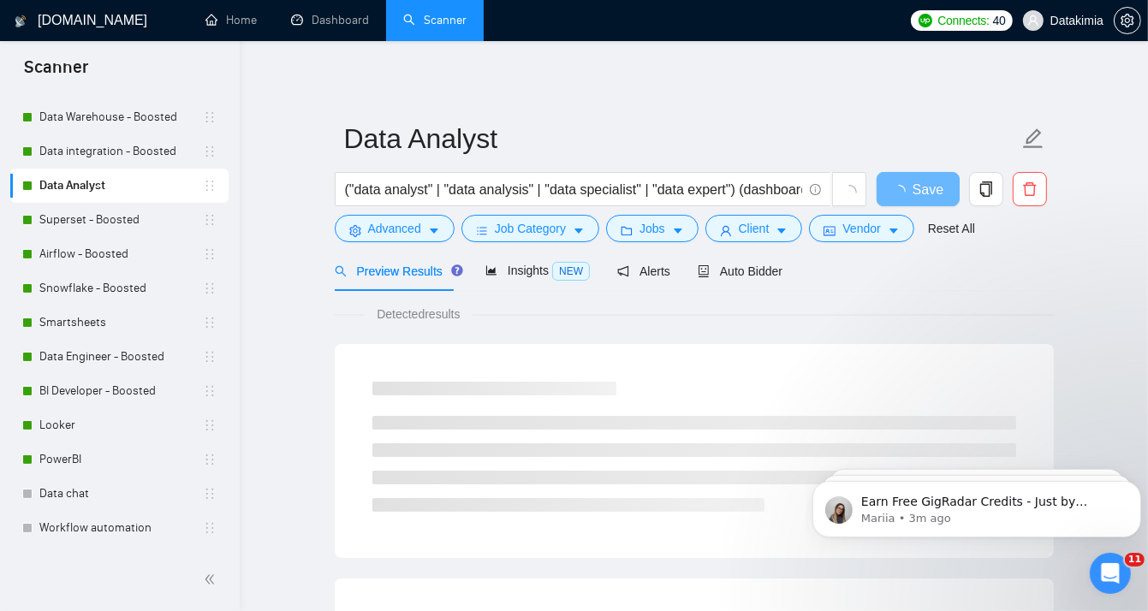
scroll to position [313, 0]
click at [577, 227] on icon "caret-down" at bounding box center [579, 231] width 12 height 12
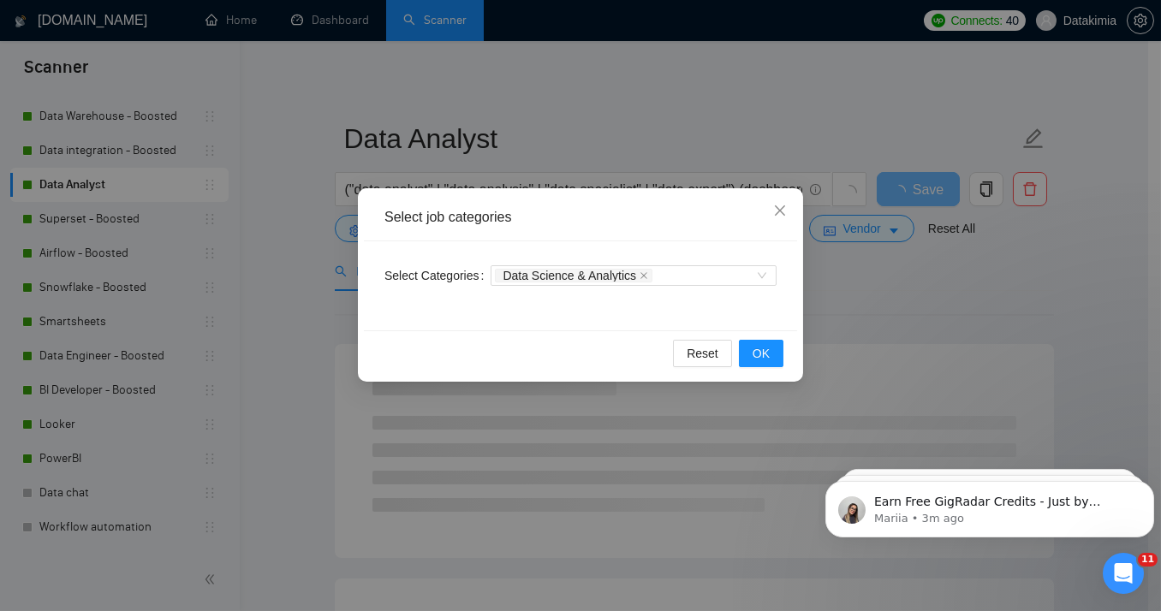
click at [130, 276] on div "Select job categories Select Categories Data Science & Analytics Reset OK" at bounding box center [580, 305] width 1161 height 611
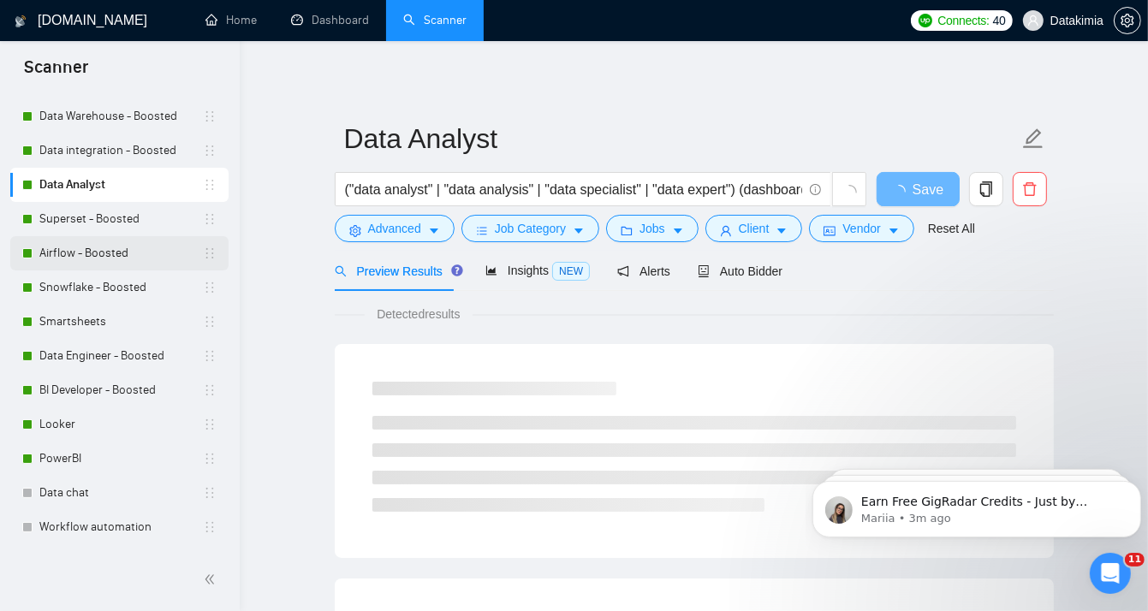
click at [114, 255] on link "Airflow - Boosted" at bounding box center [121, 253] width 164 height 34
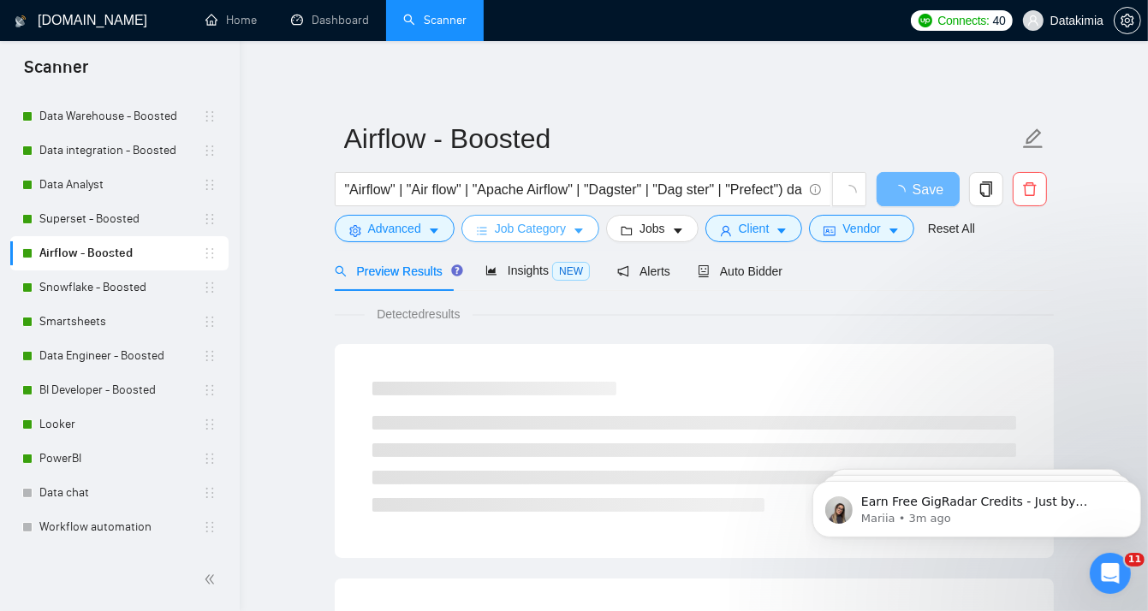
click at [575, 230] on icon "caret-down" at bounding box center [579, 232] width 9 height 5
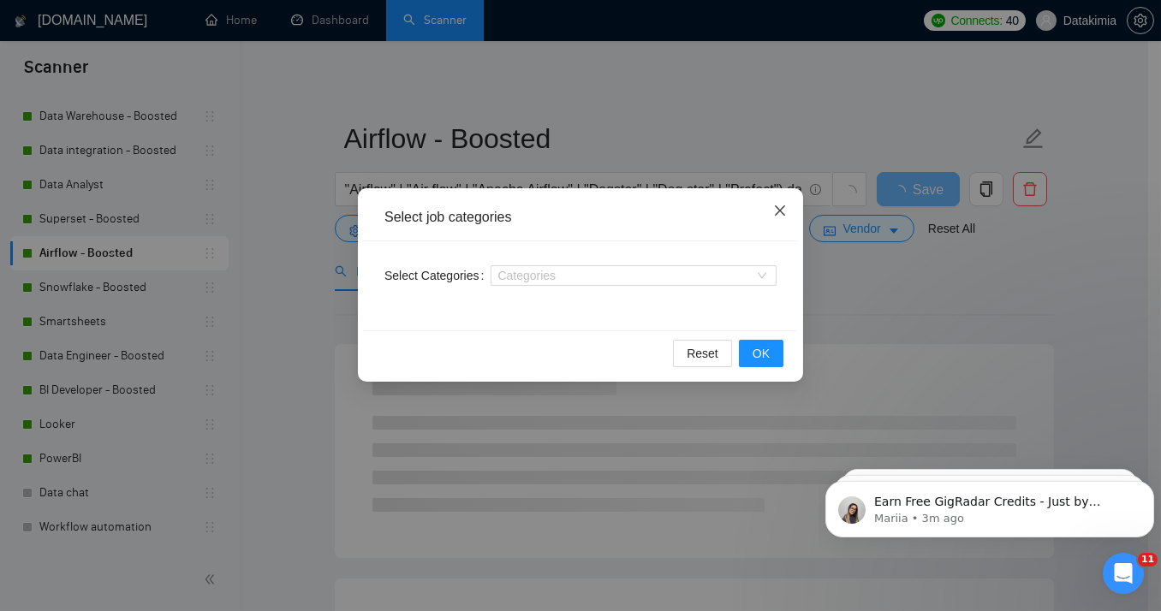
click at [781, 209] on icon "close" at bounding box center [780, 211] width 14 height 14
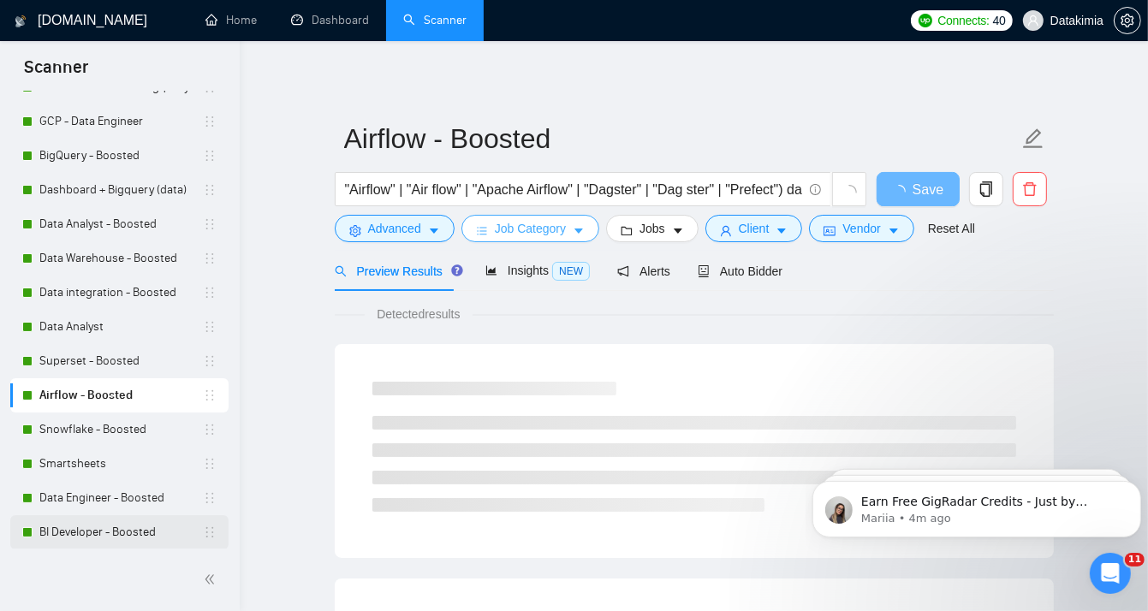
scroll to position [171, 0]
click at [105, 244] on link "Data Warehouse - Boosted" at bounding box center [121, 259] width 164 height 34
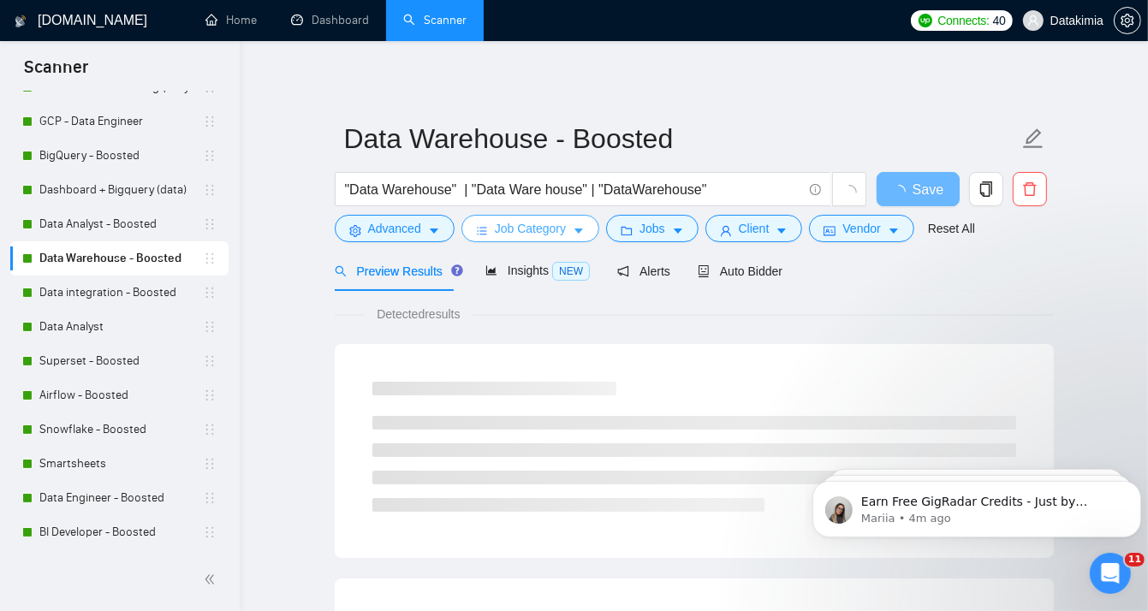
click at [564, 230] on button "Job Category" at bounding box center [531, 228] width 138 height 27
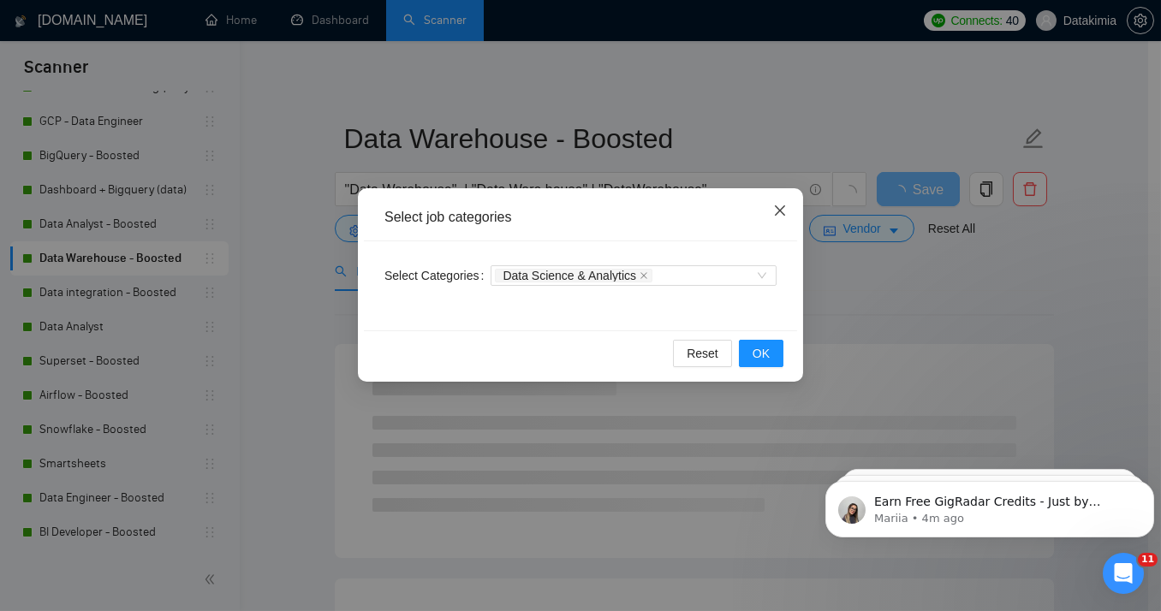
click at [772, 213] on span "Close" at bounding box center [780, 211] width 46 height 46
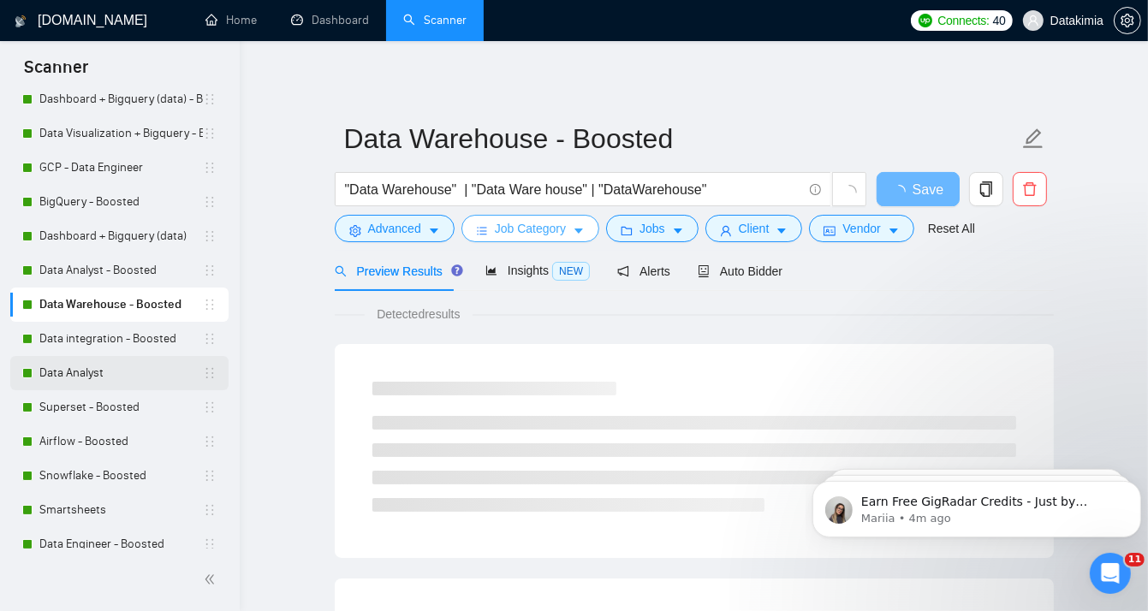
scroll to position [28, 0]
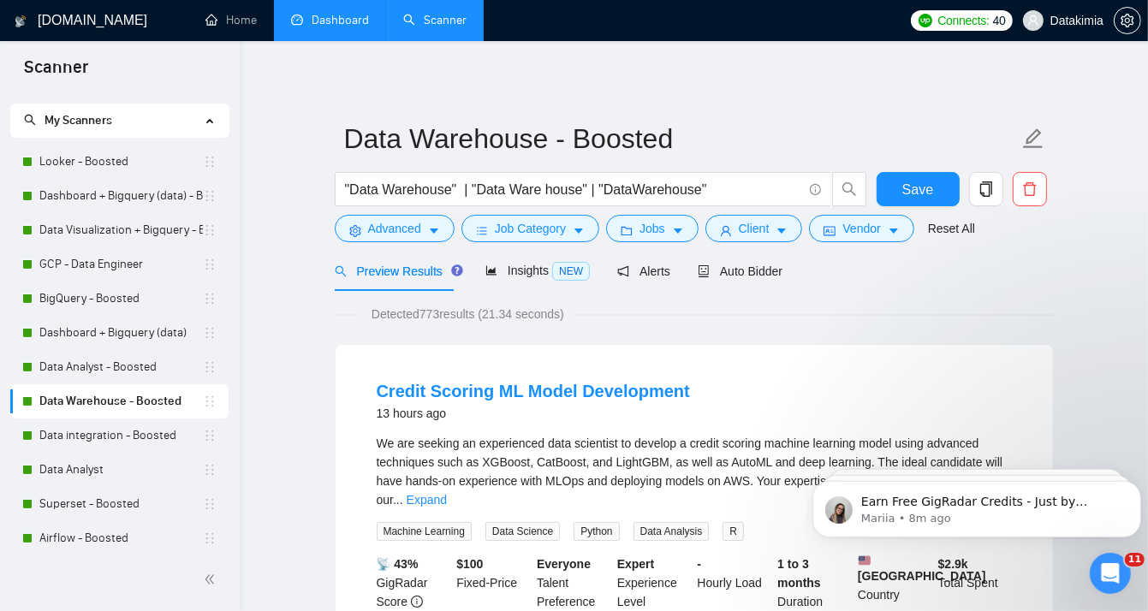
click at [326, 15] on link "Dashboard" at bounding box center [330, 20] width 78 height 15
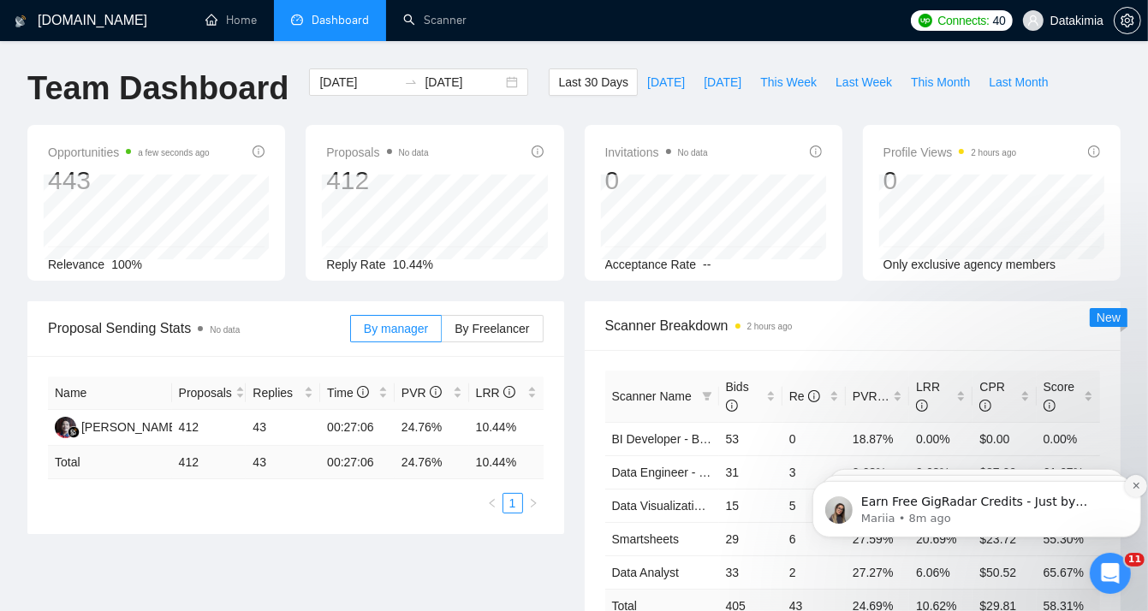
click at [1137, 484] on icon "Dismiss notification" at bounding box center [1135, 485] width 6 height 6
click at [1135, 491] on button "Dismiss notification" at bounding box center [1135, 485] width 22 height 22
click at [1127, 492] on button "Dismiss notification" at bounding box center [1135, 485] width 22 height 22
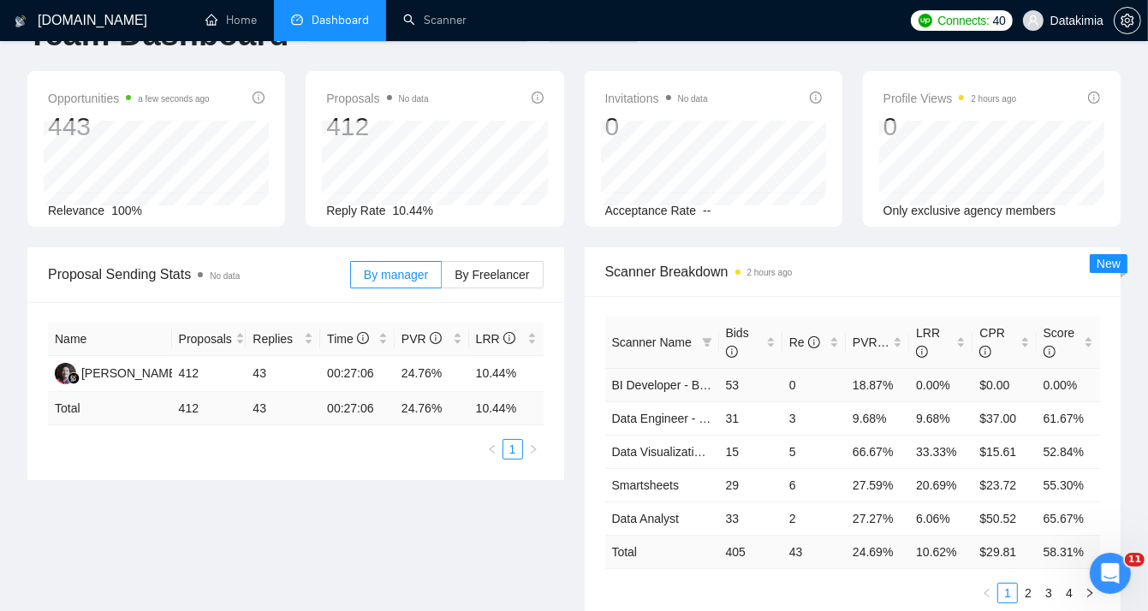
scroll to position [57, 0]
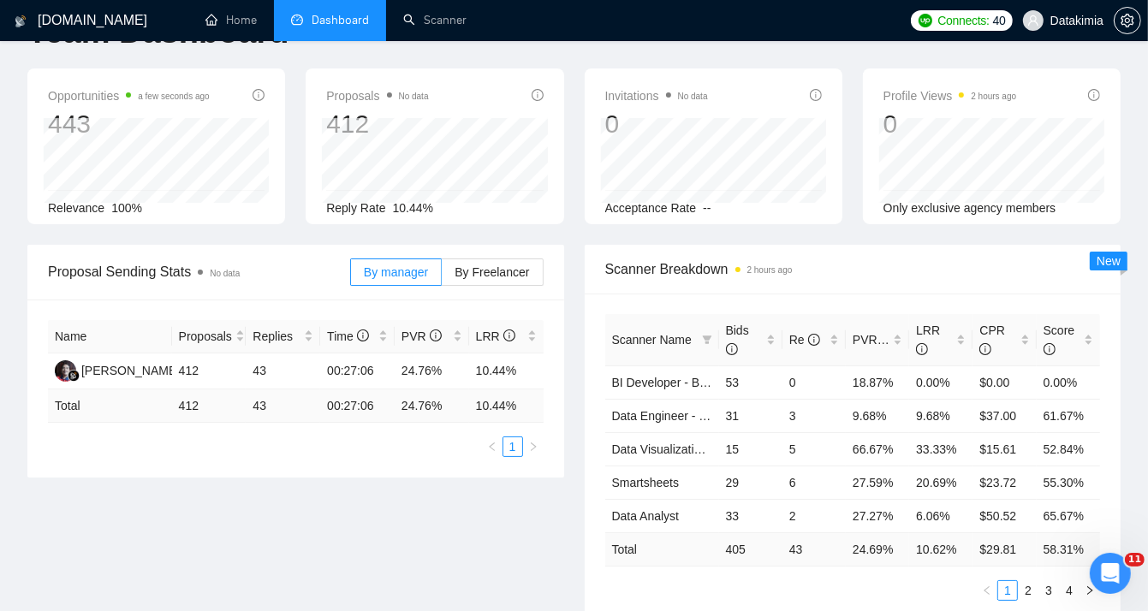
click at [897, 592] on ul "1 2 3 4" at bounding box center [853, 591] width 496 height 21
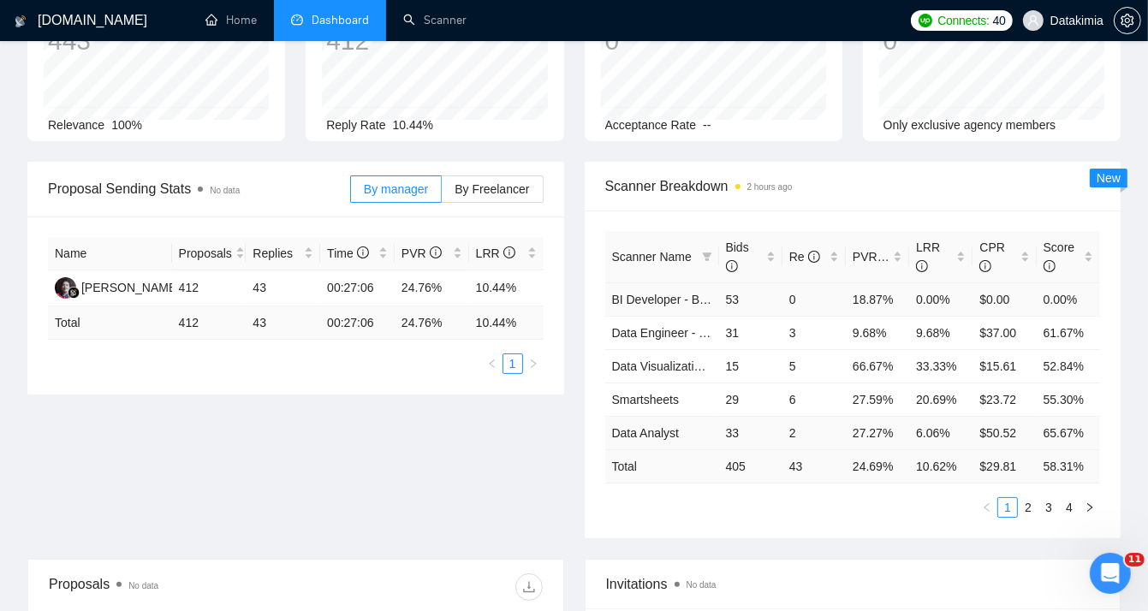
scroll to position [85, 0]
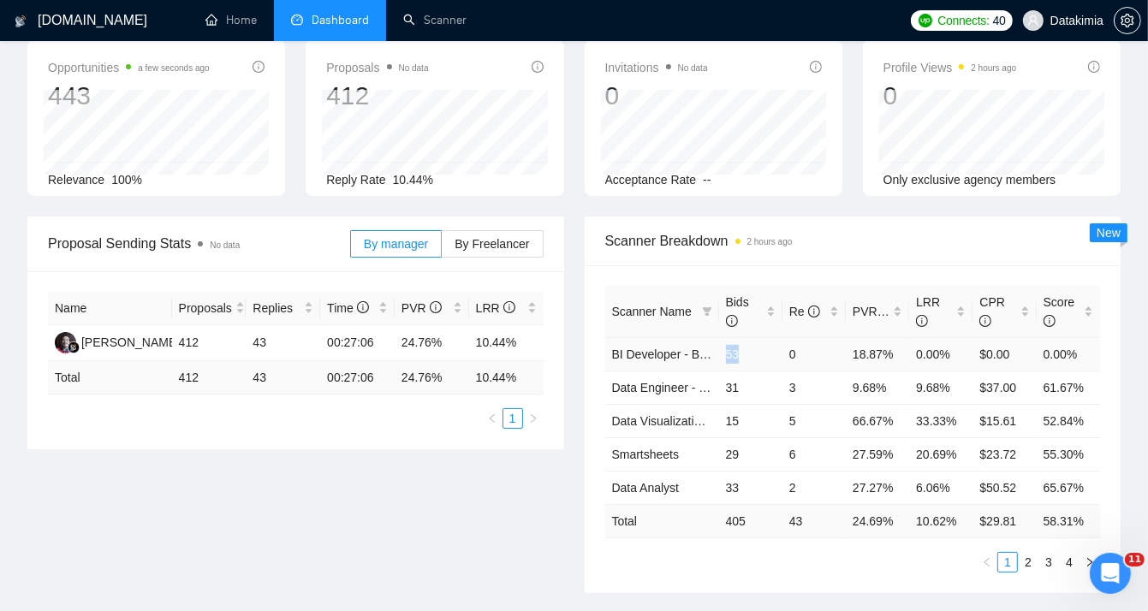
drag, startPoint x: 727, startPoint y: 355, endPoint x: 739, endPoint y: 356, distance: 12.1
click at [739, 356] on td "53" at bounding box center [750, 353] width 63 height 33
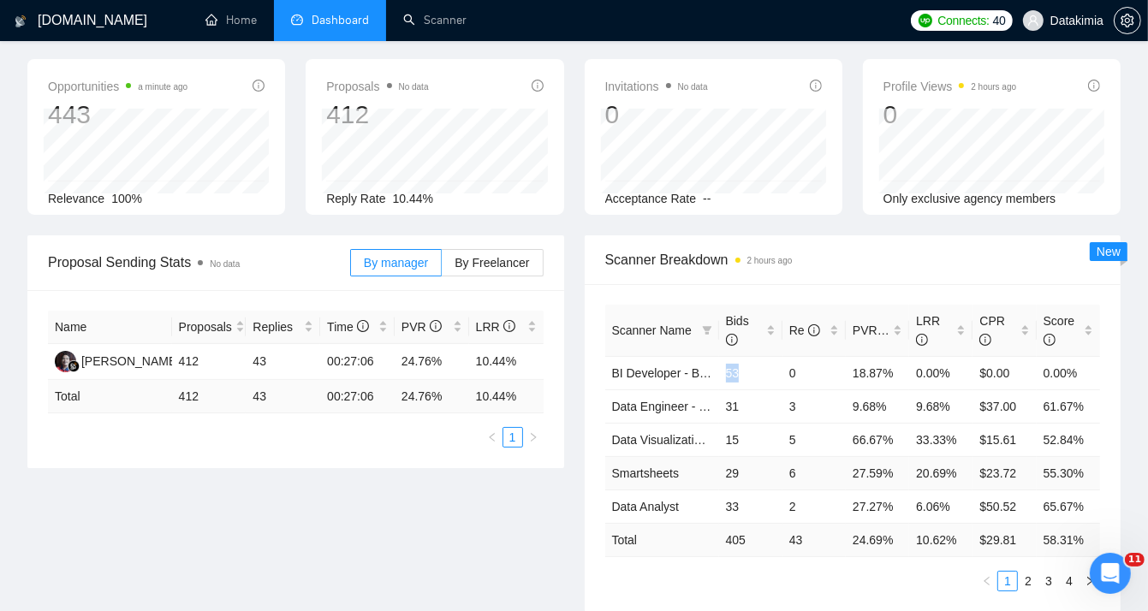
scroll to position [0, 0]
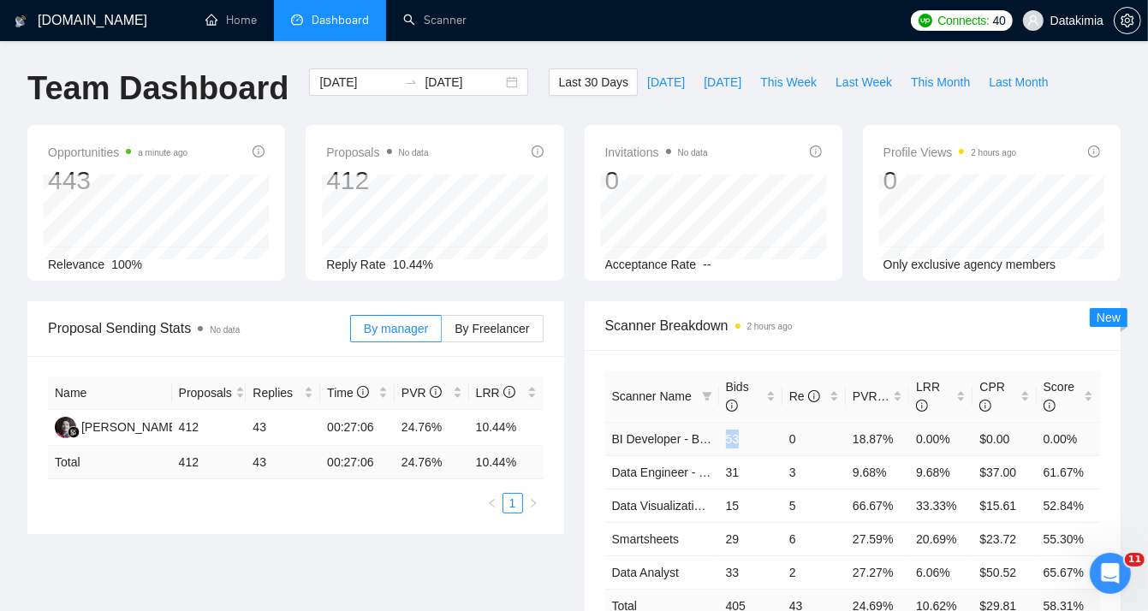
click at [746, 444] on td "53" at bounding box center [750, 438] width 63 height 33
click at [836, 86] on span "Last Week" at bounding box center [864, 82] width 57 height 19
type input "2025-08-11"
type input "2025-08-17"
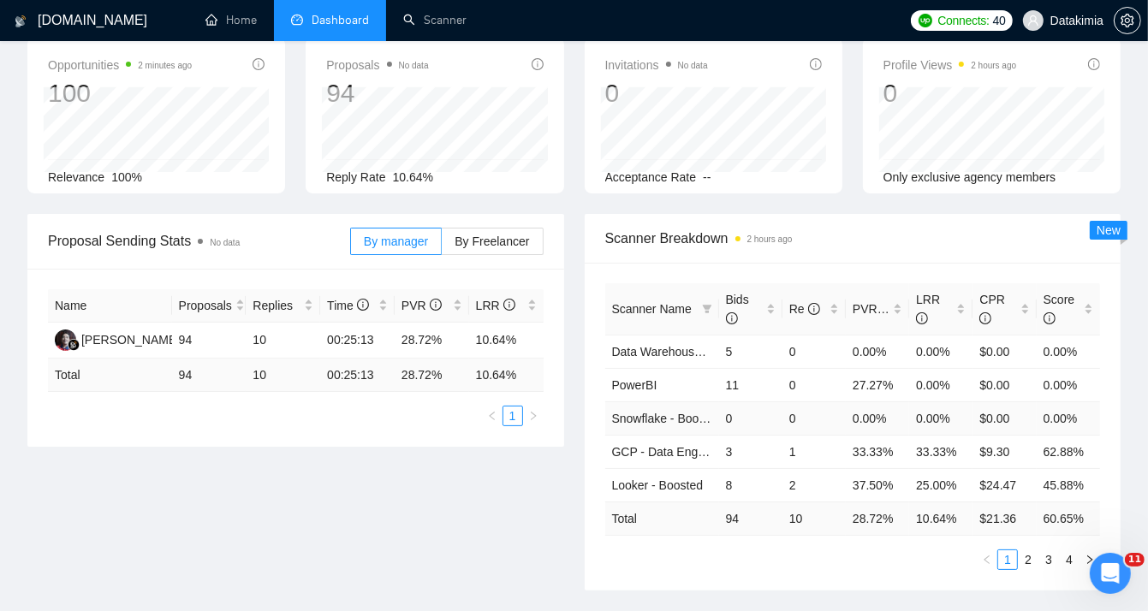
scroll to position [142, 0]
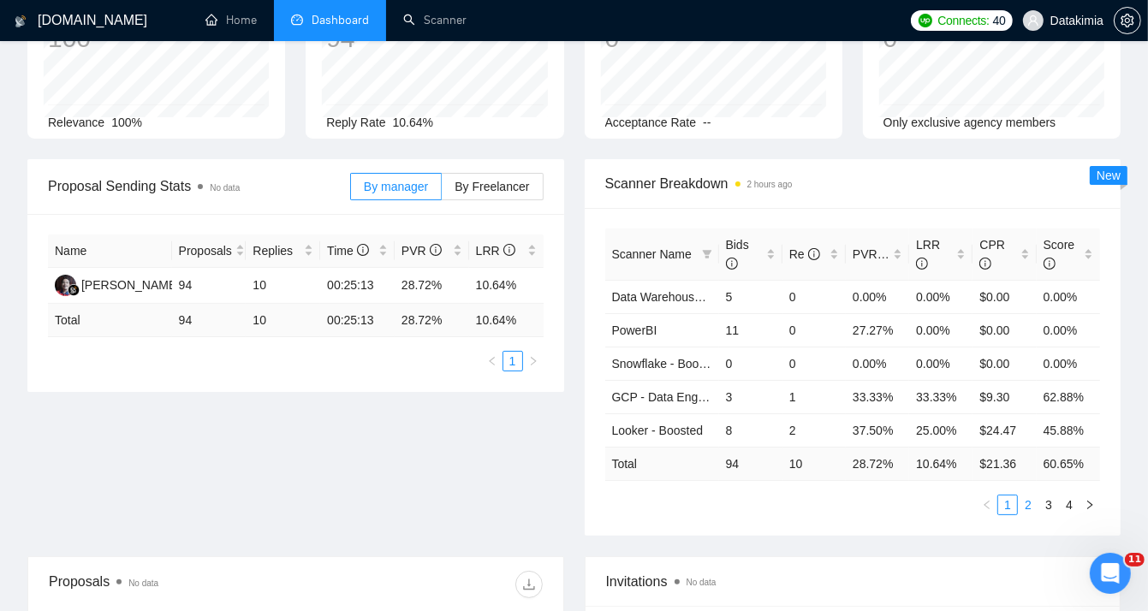
click at [1034, 501] on link "2" at bounding box center [1028, 505] width 19 height 19
drag, startPoint x: 726, startPoint y: 432, endPoint x: 952, endPoint y: 427, distance: 226.1
click at [952, 427] on tr "BI Developer - Boosted 11 0 18.18% 0.00% $0.00 0.00%" at bounding box center [853, 430] width 496 height 33
click at [952, 427] on td "0.00%" at bounding box center [940, 430] width 63 height 33
click at [1042, 501] on link "3" at bounding box center [1049, 505] width 19 height 19
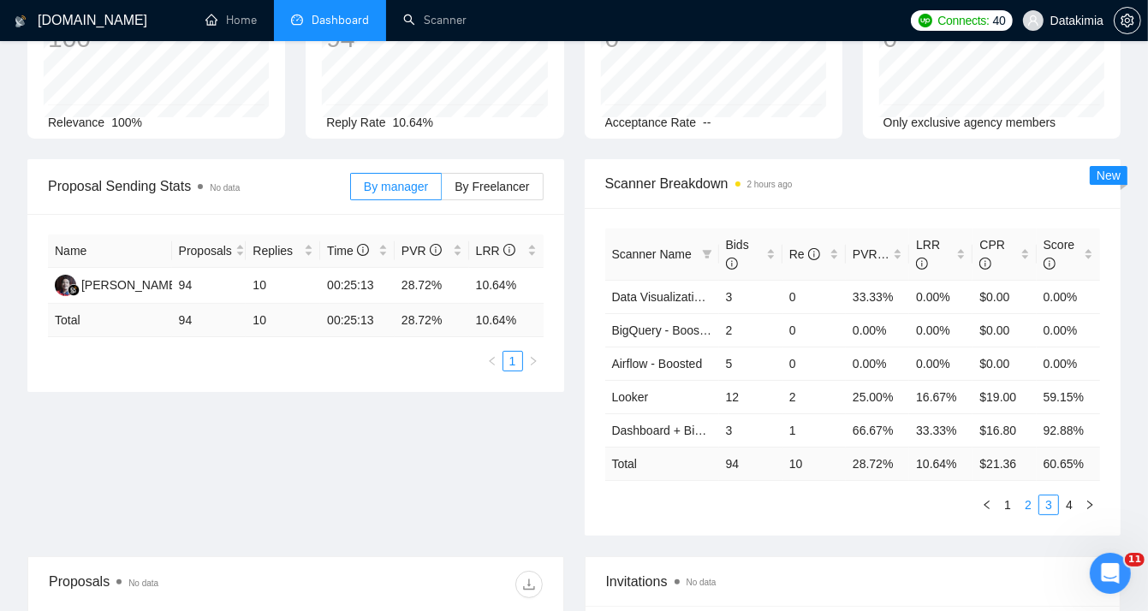
click at [1024, 501] on link "2" at bounding box center [1028, 505] width 19 height 19
click at [1008, 502] on link "1" at bounding box center [1008, 505] width 19 height 19
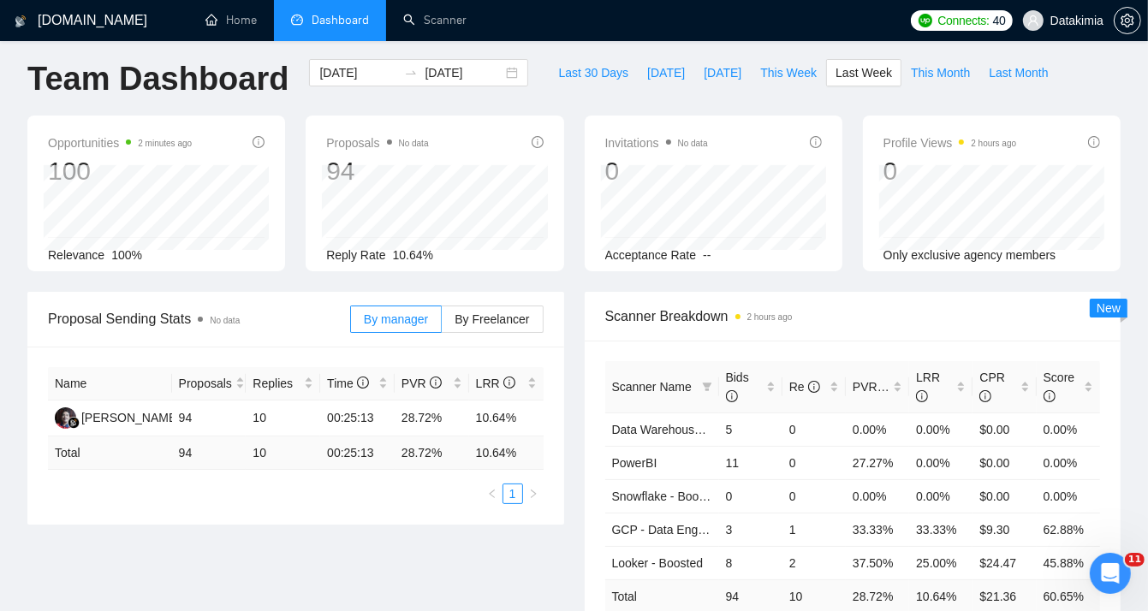
scroll to position [0, 0]
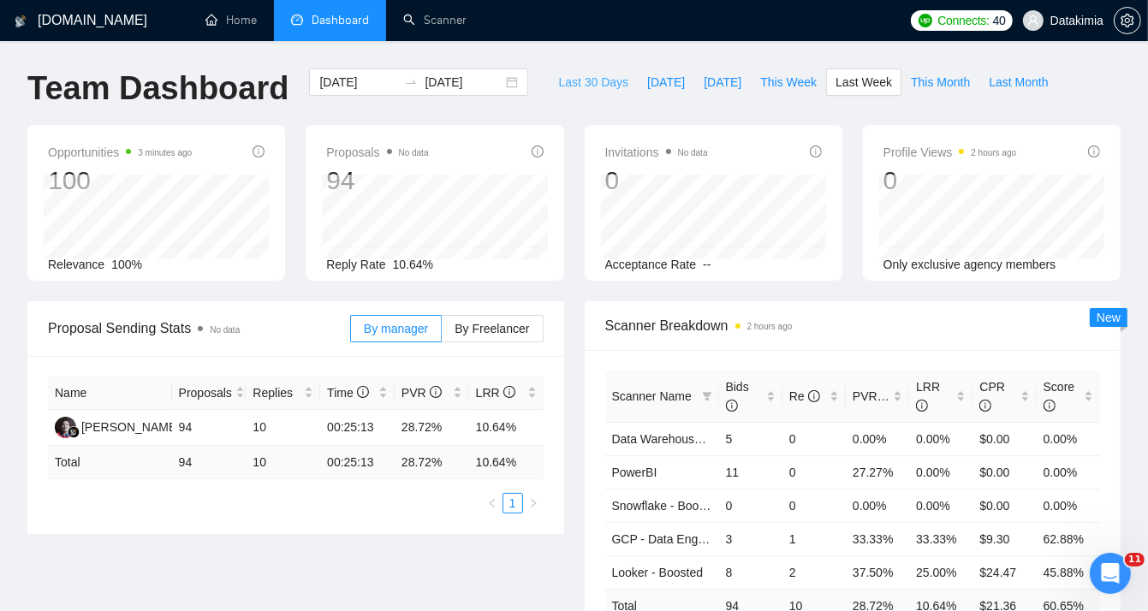
click at [599, 86] on span "Last 30 Days" at bounding box center [593, 82] width 70 height 19
type input "2025-07-21"
type input "2025-08-20"
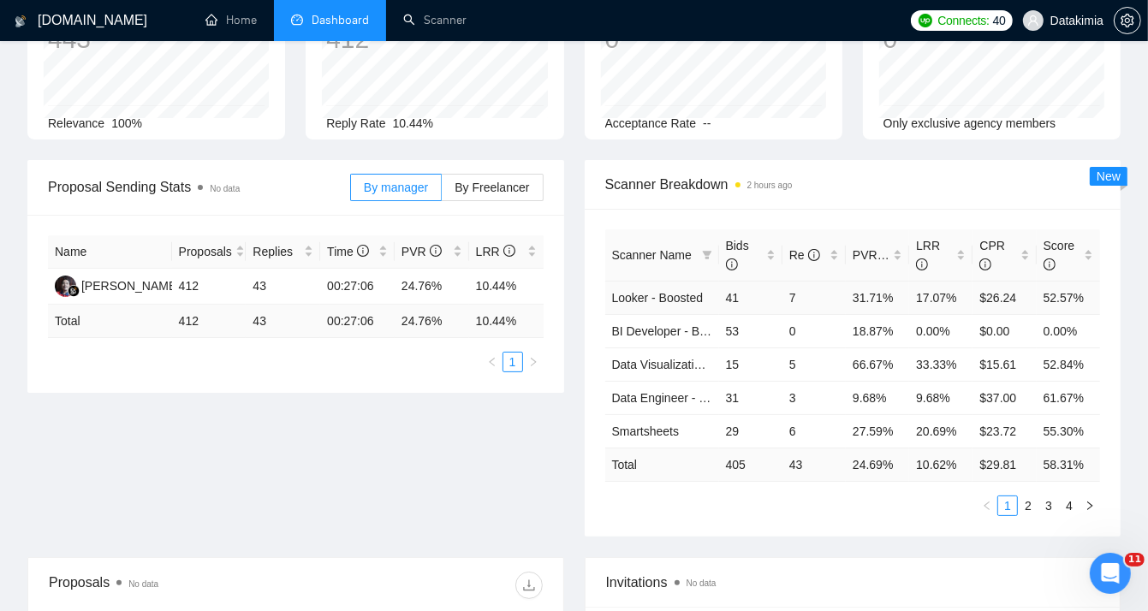
scroll to position [142, 0]
click at [771, 256] on div "Bids" at bounding box center [751, 255] width 50 height 38
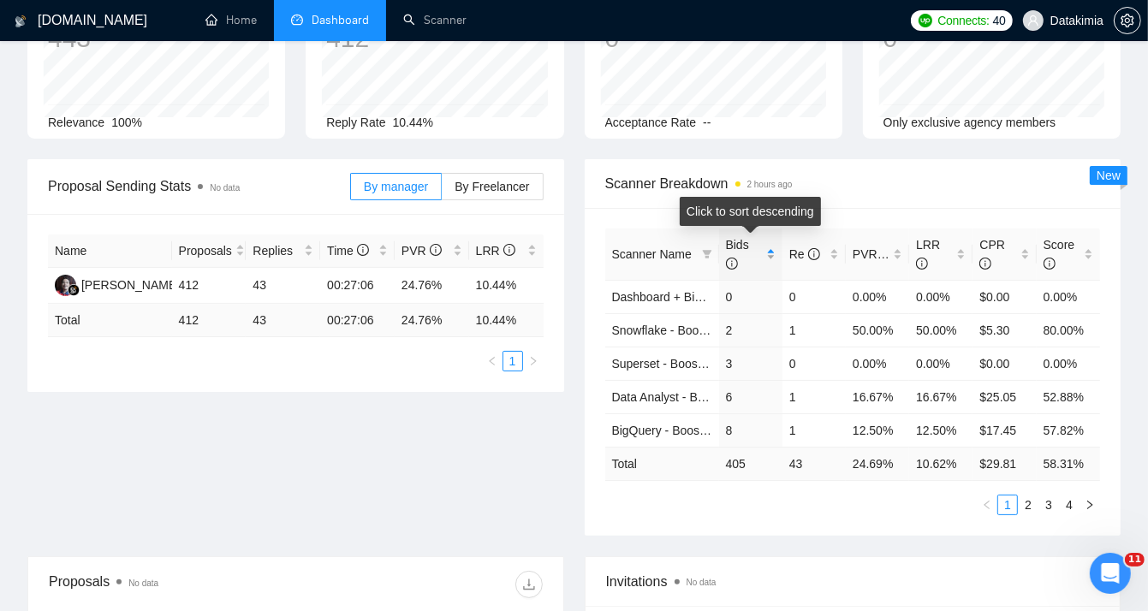
click at [771, 256] on div "Bids" at bounding box center [751, 255] width 50 height 38
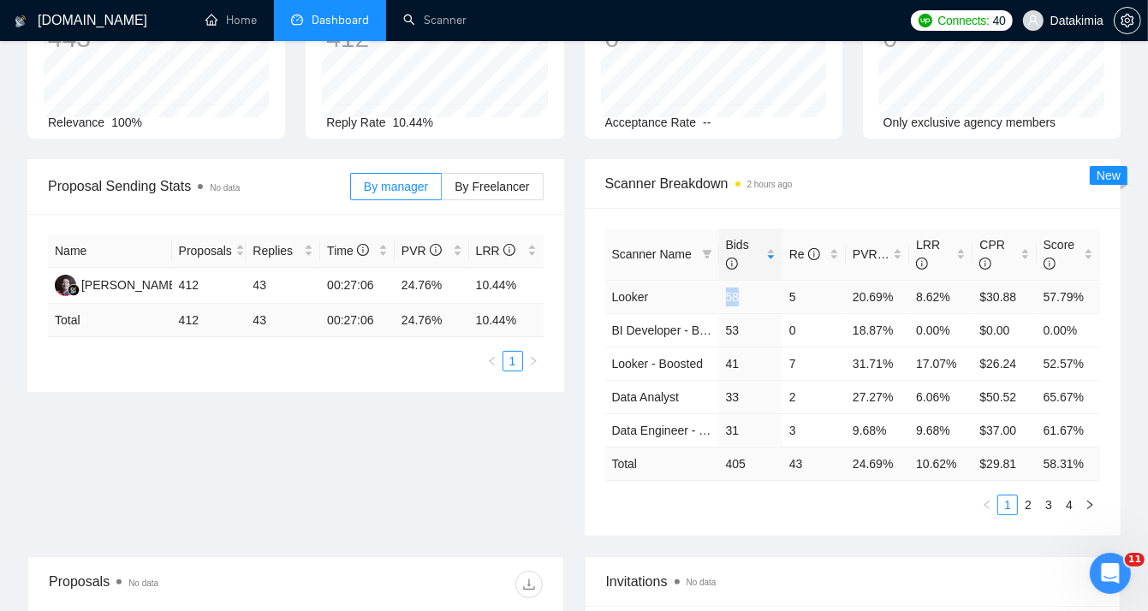
drag, startPoint x: 742, startPoint y: 297, endPoint x: 721, endPoint y: 292, distance: 21.2
click at [721, 292] on td "58" at bounding box center [750, 296] width 63 height 33
drag, startPoint x: 801, startPoint y: 295, endPoint x: 784, endPoint y: 295, distance: 17.1
click at [784, 295] on td "5" at bounding box center [814, 296] width 63 height 33
drag, startPoint x: 713, startPoint y: 364, endPoint x: 612, endPoint y: 363, distance: 101.1
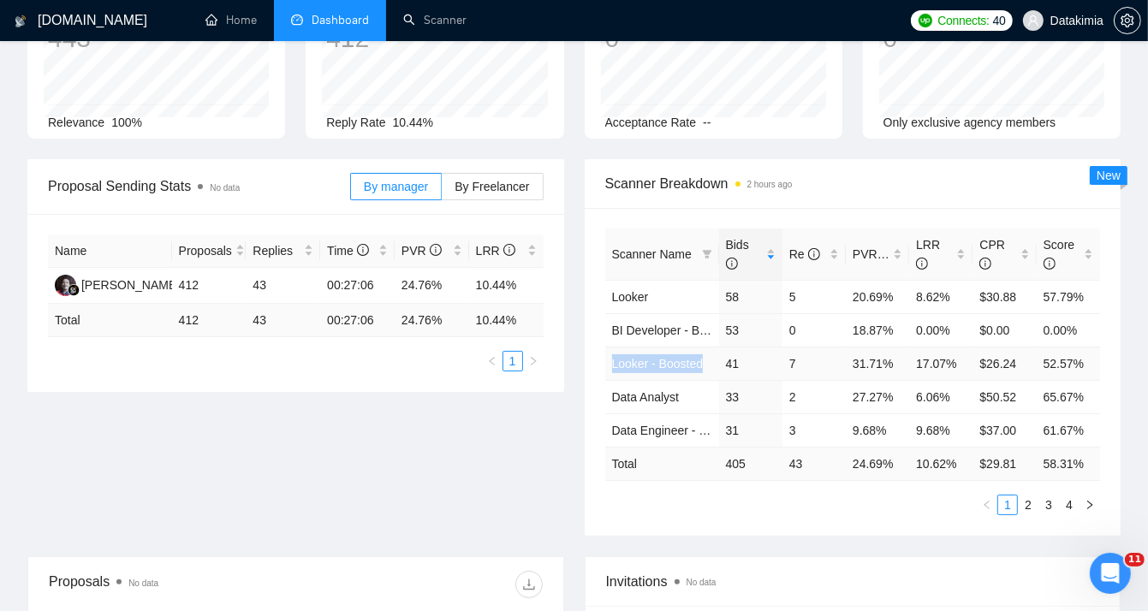
click at [612, 363] on td "Looker - Boosted" at bounding box center [662, 363] width 114 height 33
drag, startPoint x: 688, startPoint y: 295, endPoint x: 610, endPoint y: 296, distance: 78.0
click at [610, 296] on td "Looker" at bounding box center [662, 296] width 114 height 33
drag, startPoint x: 711, startPoint y: 365, endPoint x: 613, endPoint y: 368, distance: 97.7
click at [613, 368] on td "Looker - Boosted" at bounding box center [662, 363] width 114 height 33
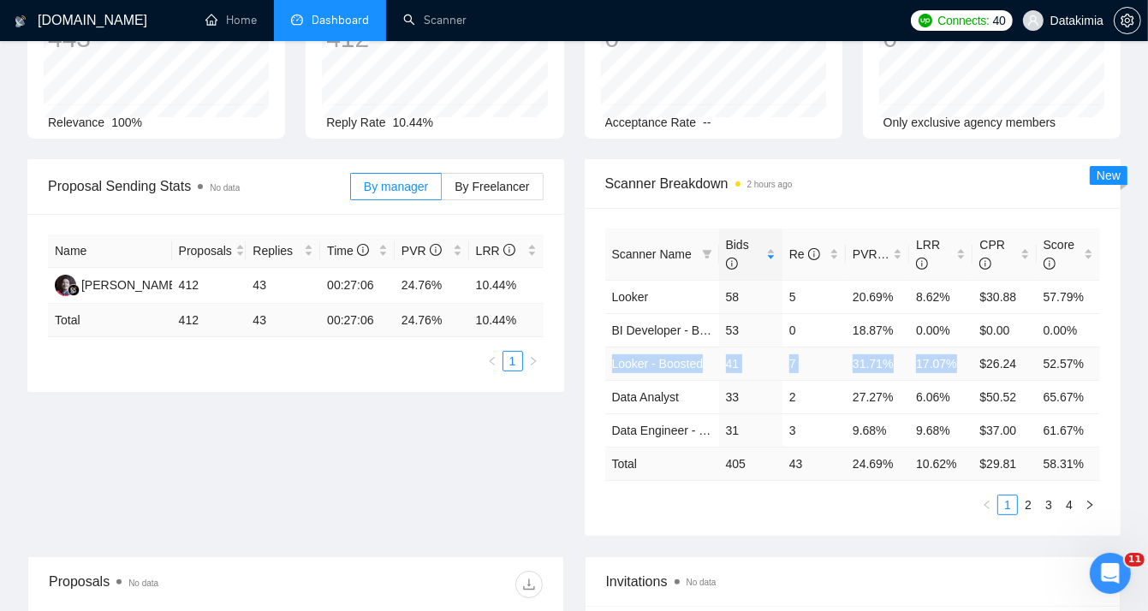
drag, startPoint x: 954, startPoint y: 364, endPoint x: 614, endPoint y: 363, distance: 340.0
click at [614, 363] on tr "Looker - Boosted 41 7 31.71% 17.07% $26.24 52.57%" at bounding box center [853, 363] width 496 height 33
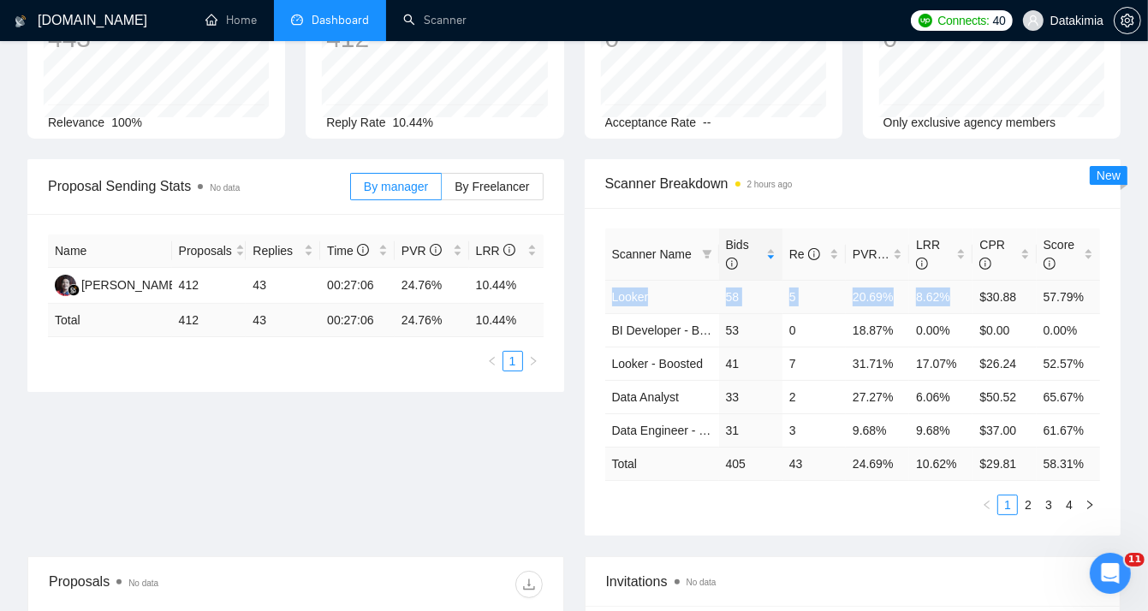
drag, startPoint x: 957, startPoint y: 296, endPoint x: 605, endPoint y: 298, distance: 352.0
click at [605, 298] on tr "Looker 58 5 20.69% 8.62% $30.88 57.79%" at bounding box center [853, 296] width 496 height 33
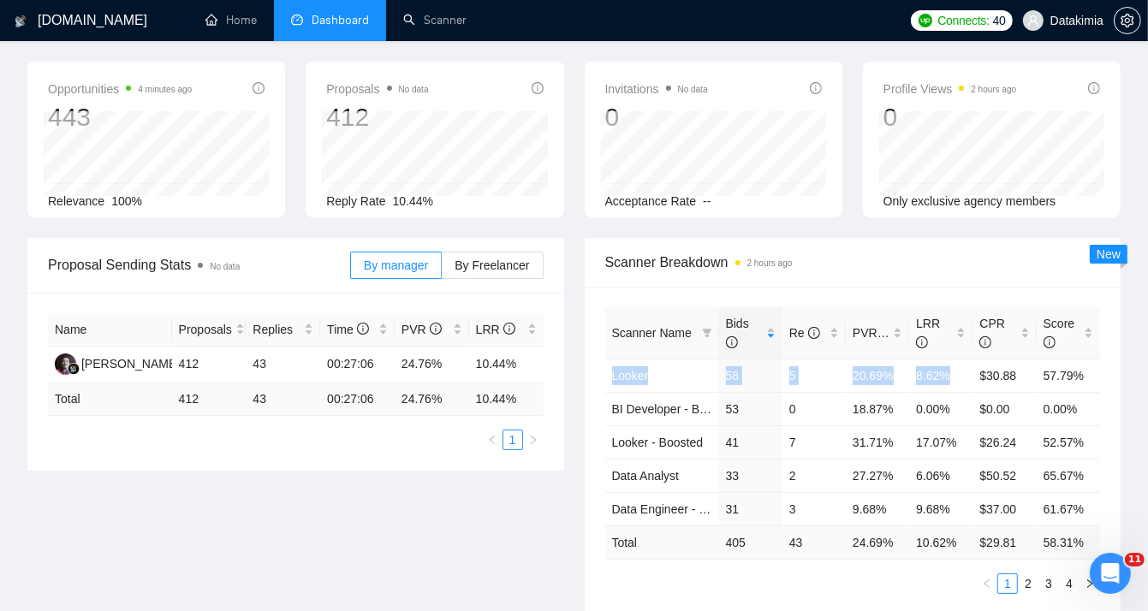
scroll to position [0, 0]
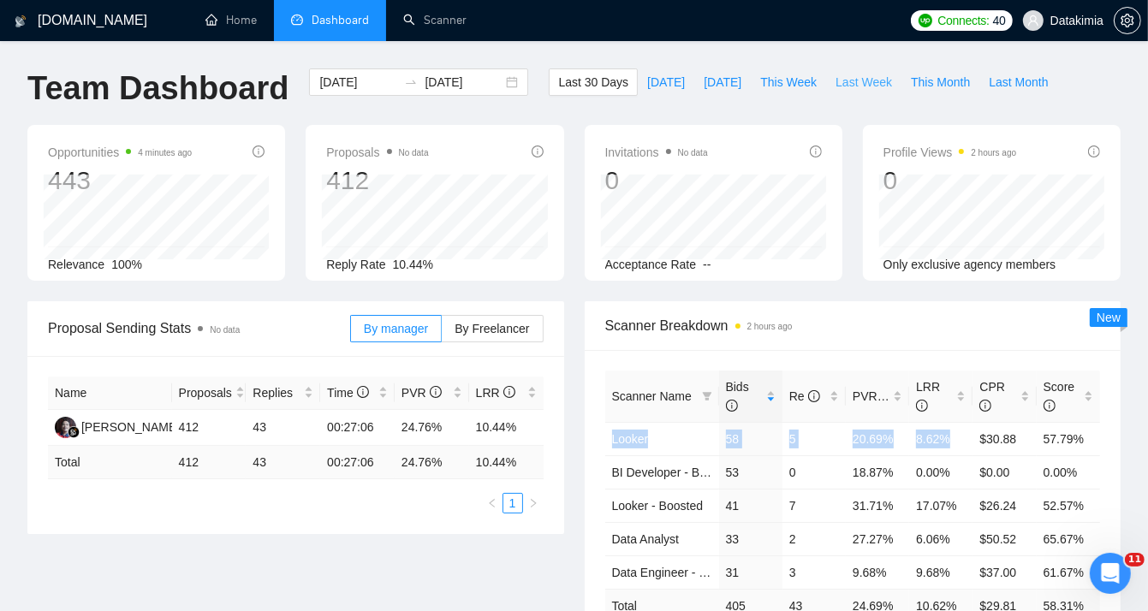
click at [836, 79] on span "Last Week" at bounding box center [864, 82] width 57 height 19
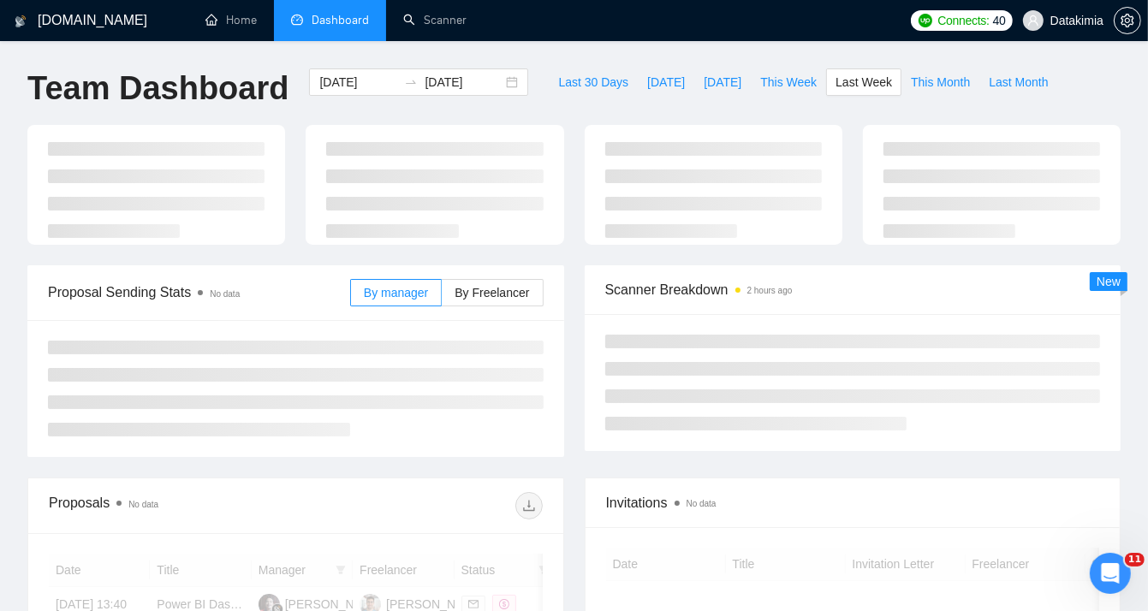
type input "2025-08-11"
type input "2025-08-17"
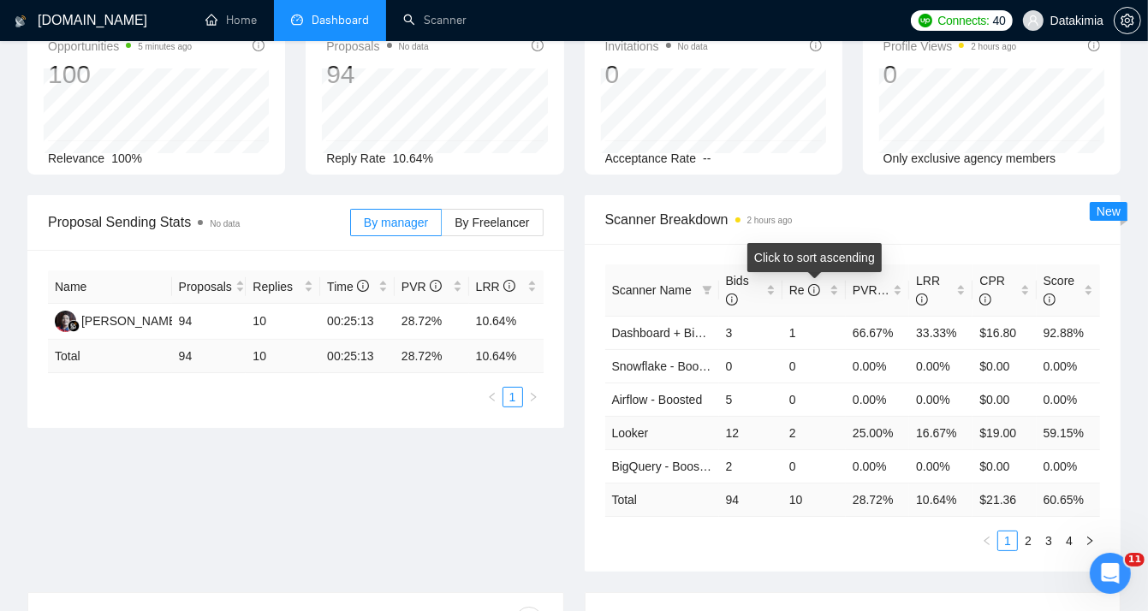
scroll to position [142, 0]
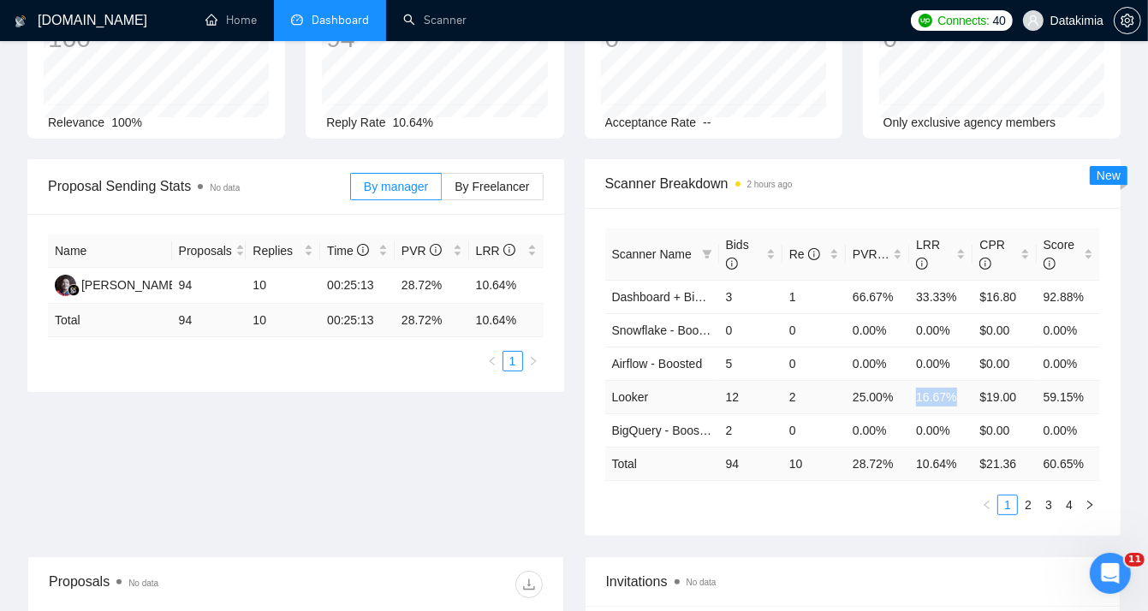
drag, startPoint x: 959, startPoint y: 400, endPoint x: 911, endPoint y: 396, distance: 48.1
click at [911, 396] on td "16.67%" at bounding box center [940, 396] width 63 height 33
click at [1029, 506] on link "2" at bounding box center [1028, 505] width 19 height 19
click at [1005, 502] on link "1" at bounding box center [1008, 505] width 19 height 19
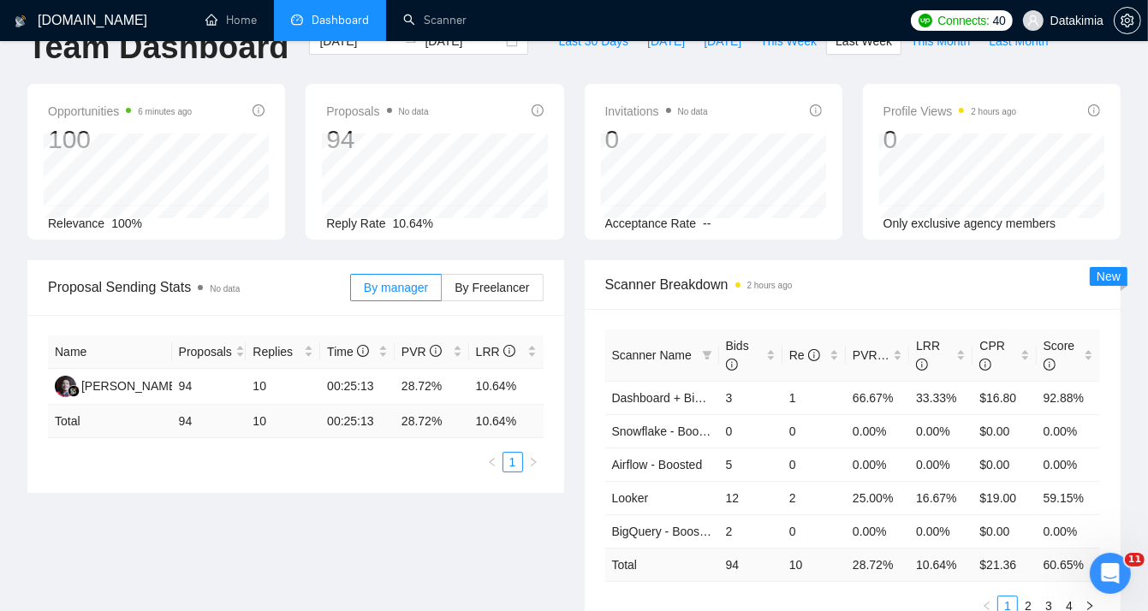
scroll to position [114, 0]
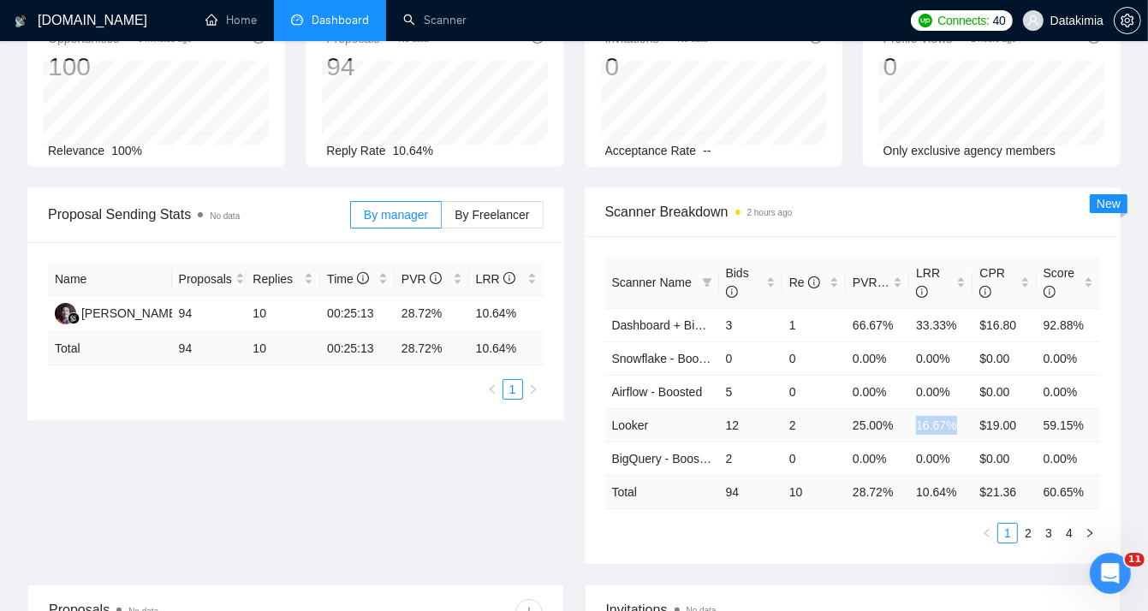
drag, startPoint x: 917, startPoint y: 425, endPoint x: 960, endPoint y: 425, distance: 42.8
click at [960, 425] on td "16.67%" at bounding box center [940, 424] width 63 height 33
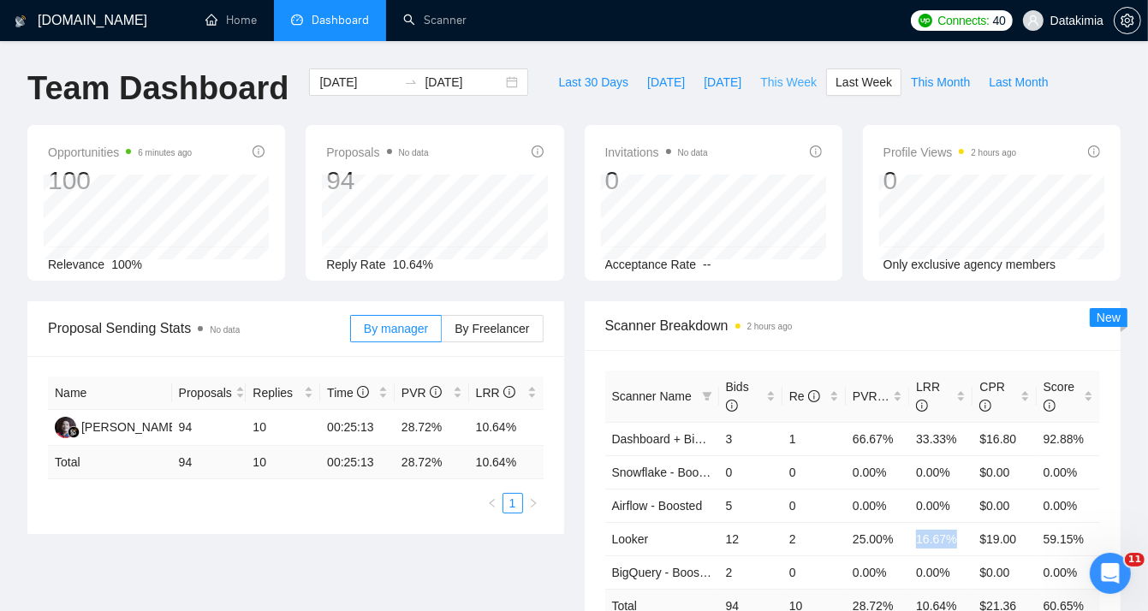
click at [786, 81] on span "This Week" at bounding box center [788, 82] width 57 height 19
type input "2025-08-18"
type input "2025-08-24"
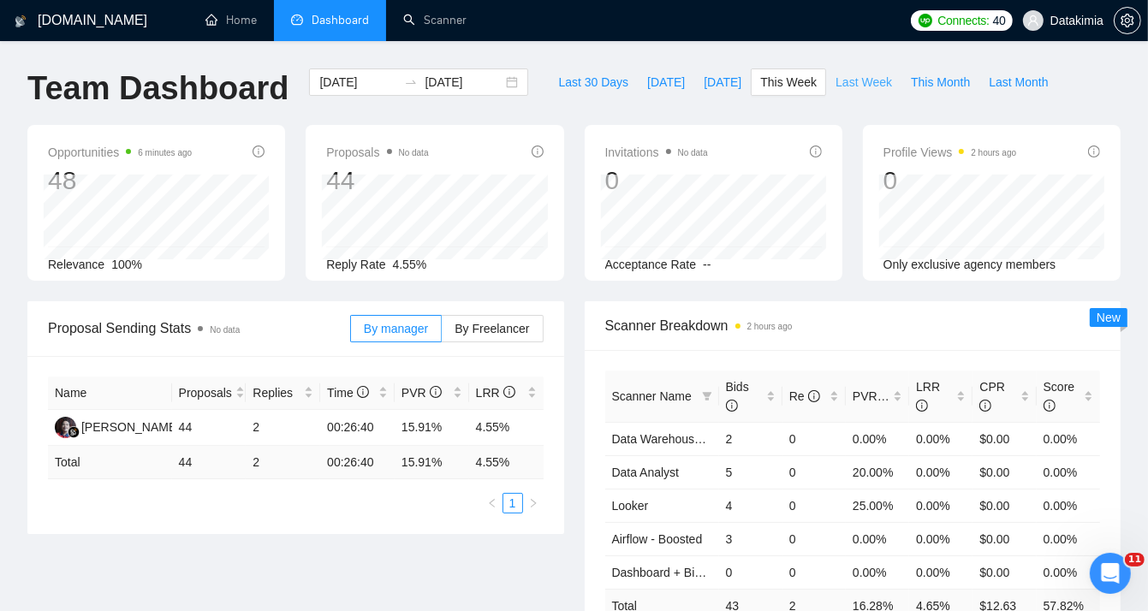
click at [845, 74] on span "Last Week" at bounding box center [864, 82] width 57 height 19
type input "2025-08-11"
type input "2025-08-17"
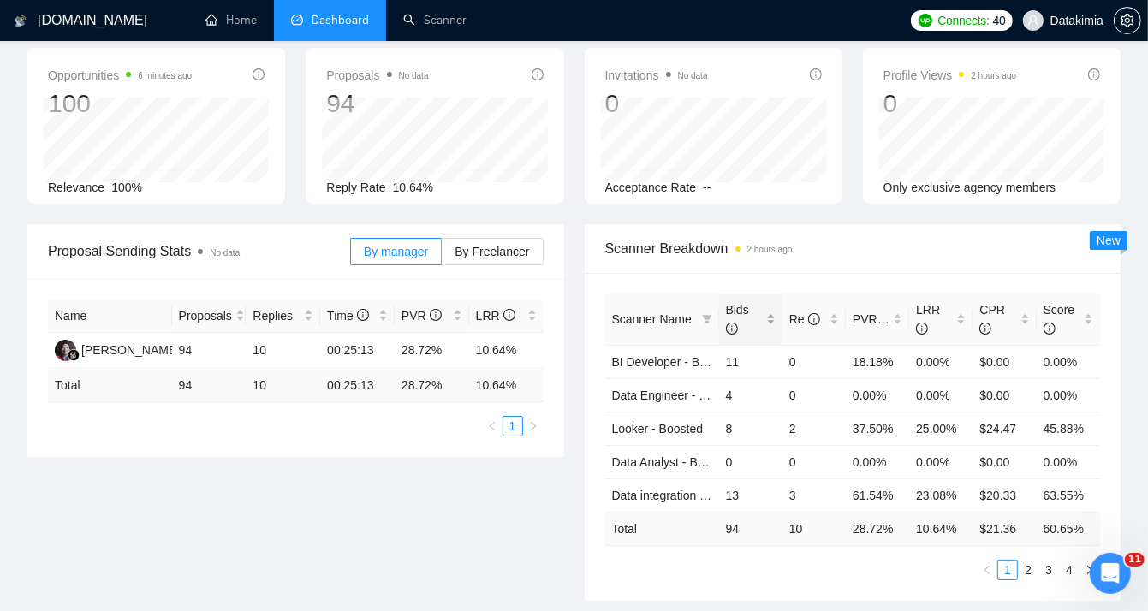
scroll to position [85, 0]
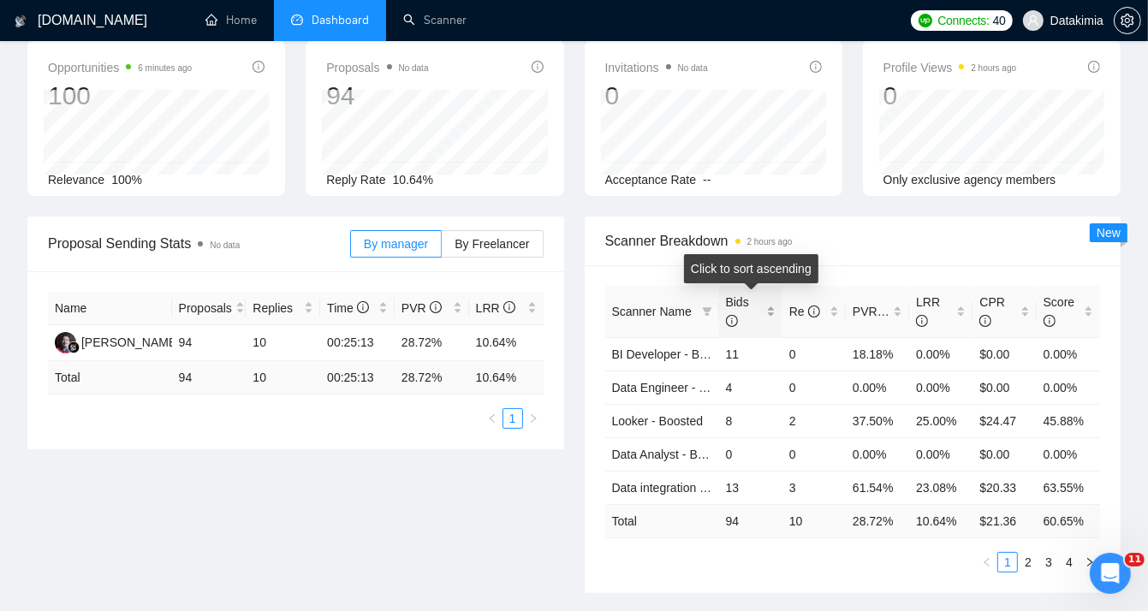
click at [772, 316] on div "Bids" at bounding box center [751, 312] width 50 height 38
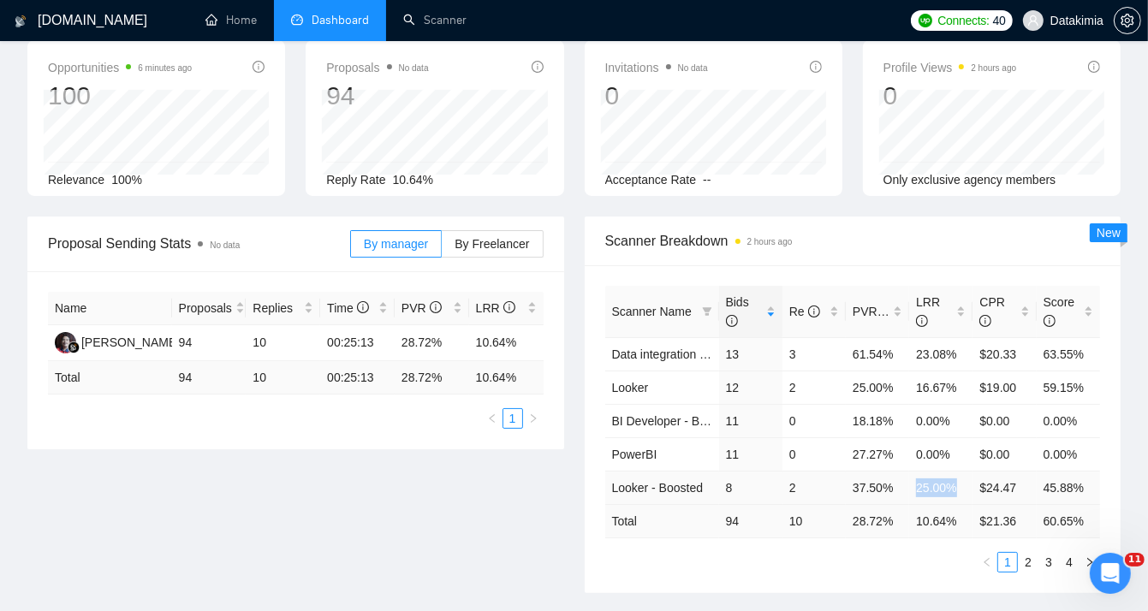
drag, startPoint x: 955, startPoint y: 486, endPoint x: 910, endPoint y: 489, distance: 44.7
click at [910, 489] on td "25.00%" at bounding box center [940, 487] width 63 height 33
drag, startPoint x: 956, startPoint y: 391, endPoint x: 722, endPoint y: 384, distance: 233.9
click at [722, 384] on tr "Looker 12 2 25.00% 16.67% $19.00 59.15%" at bounding box center [853, 387] width 496 height 33
click at [799, 385] on td "2" at bounding box center [814, 387] width 63 height 33
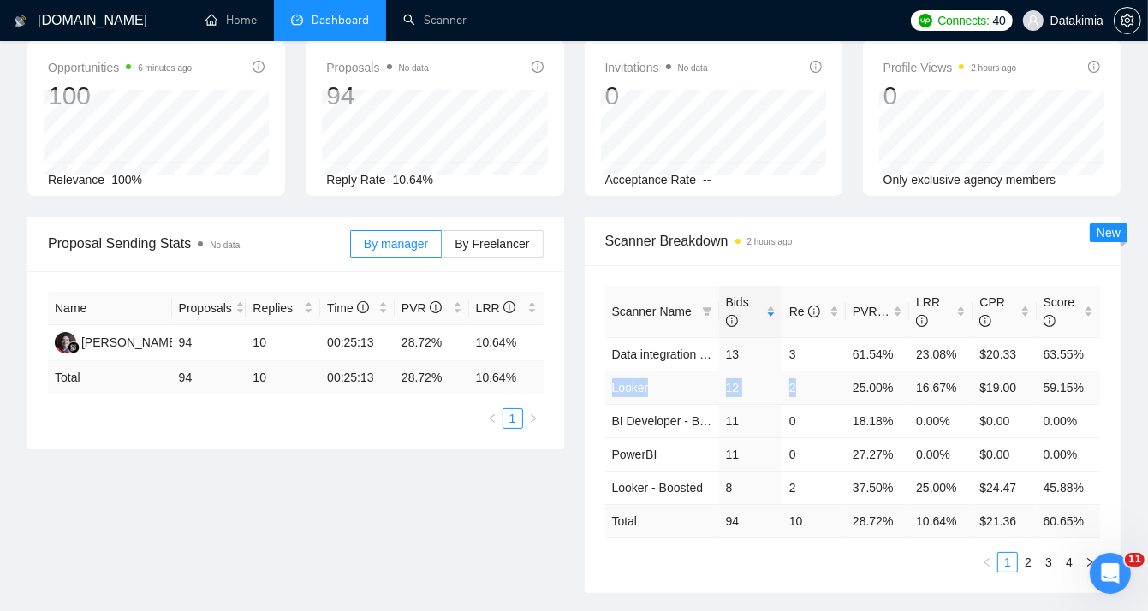
drag, startPoint x: 799, startPoint y: 385, endPoint x: 617, endPoint y: 388, distance: 181.6
click at [617, 388] on tr "Looker 12 2 25.00% 16.67% $19.00 59.15%" at bounding box center [853, 387] width 496 height 33
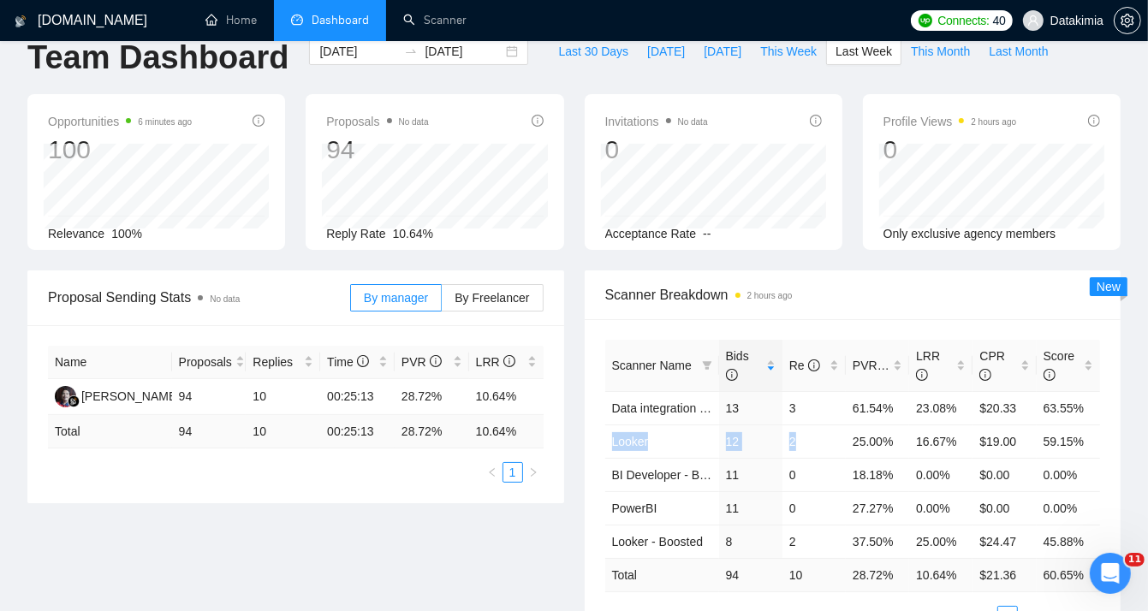
scroll to position [0, 0]
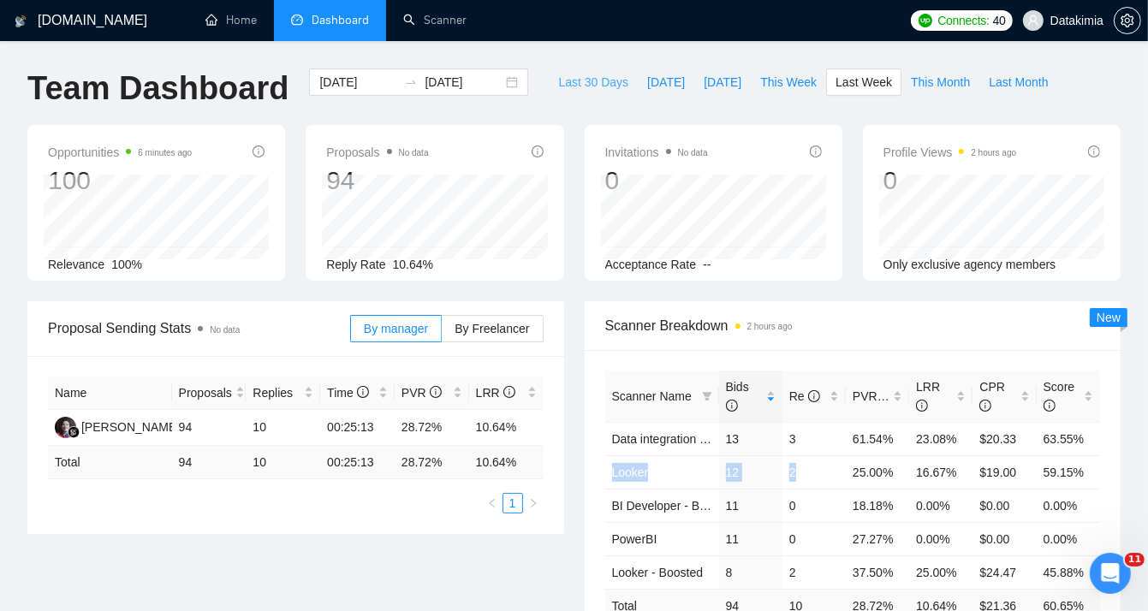
click at [587, 84] on span "Last 30 Days" at bounding box center [593, 82] width 70 height 19
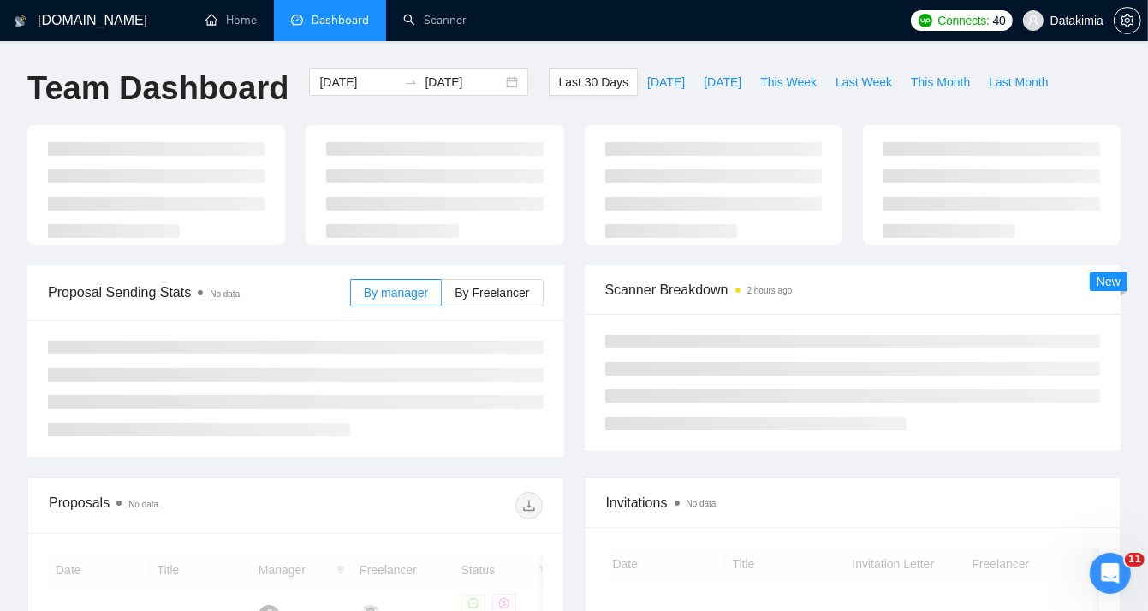
type input "2025-07-21"
type input "2025-08-20"
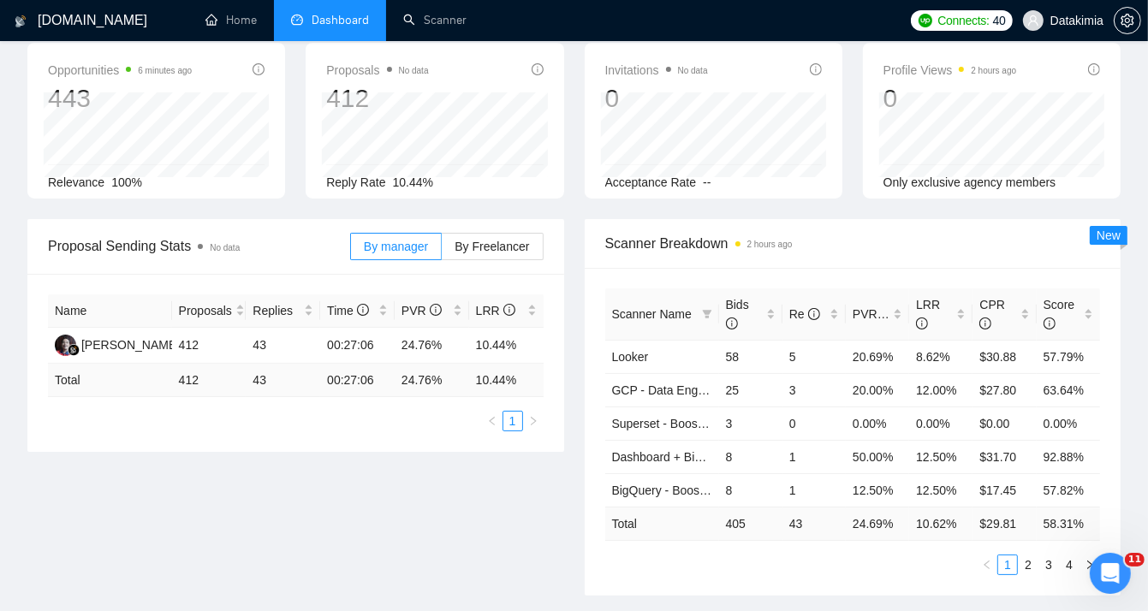
scroll to position [85, 0]
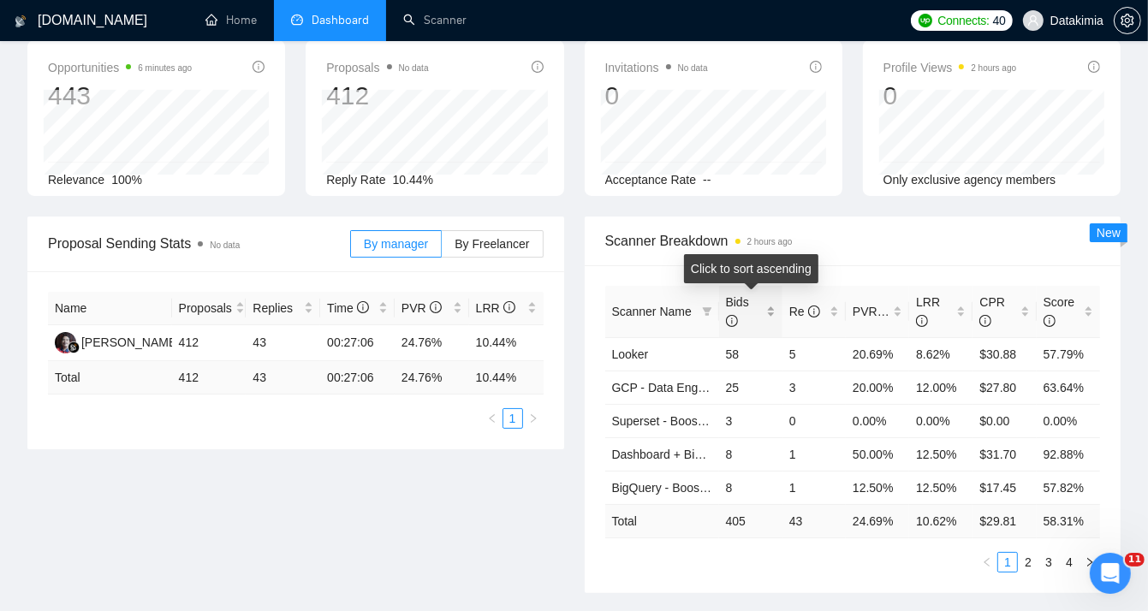
click at [774, 315] on div "Bids" at bounding box center [751, 312] width 50 height 38
click at [773, 315] on div "Bids" at bounding box center [751, 312] width 50 height 38
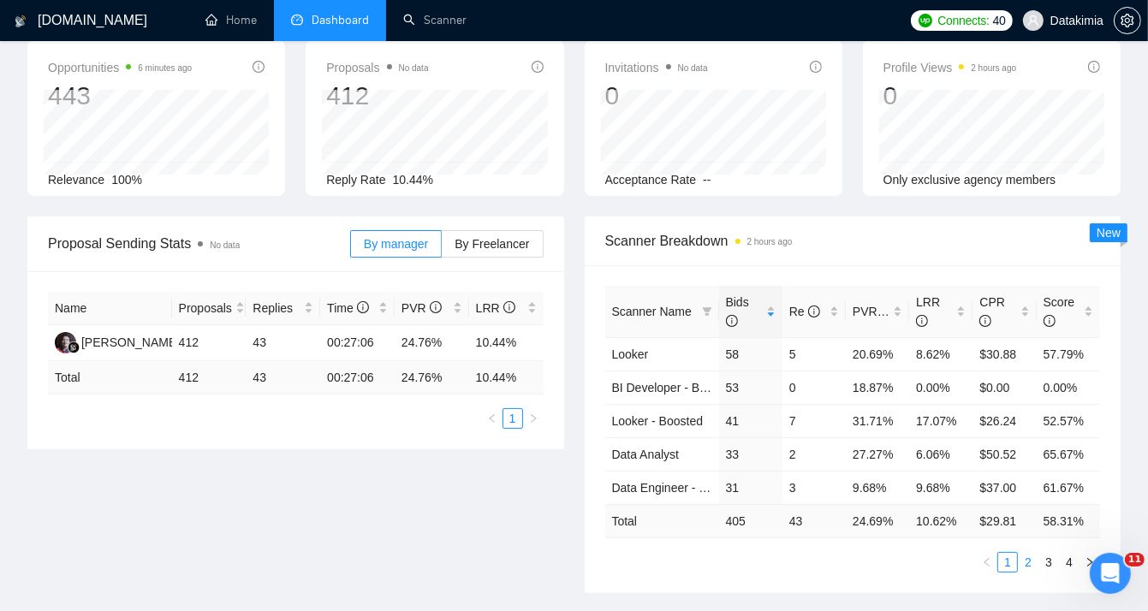
click at [1030, 565] on link "2" at bounding box center [1028, 562] width 19 height 19
drag, startPoint x: 949, startPoint y: 385, endPoint x: 915, endPoint y: 385, distance: 34.3
click at [915, 385] on td "3.45%" at bounding box center [940, 387] width 63 height 33
click at [946, 384] on td "3.45%" at bounding box center [940, 387] width 63 height 33
drag, startPoint x: 950, startPoint y: 385, endPoint x: 914, endPoint y: 383, distance: 36.0
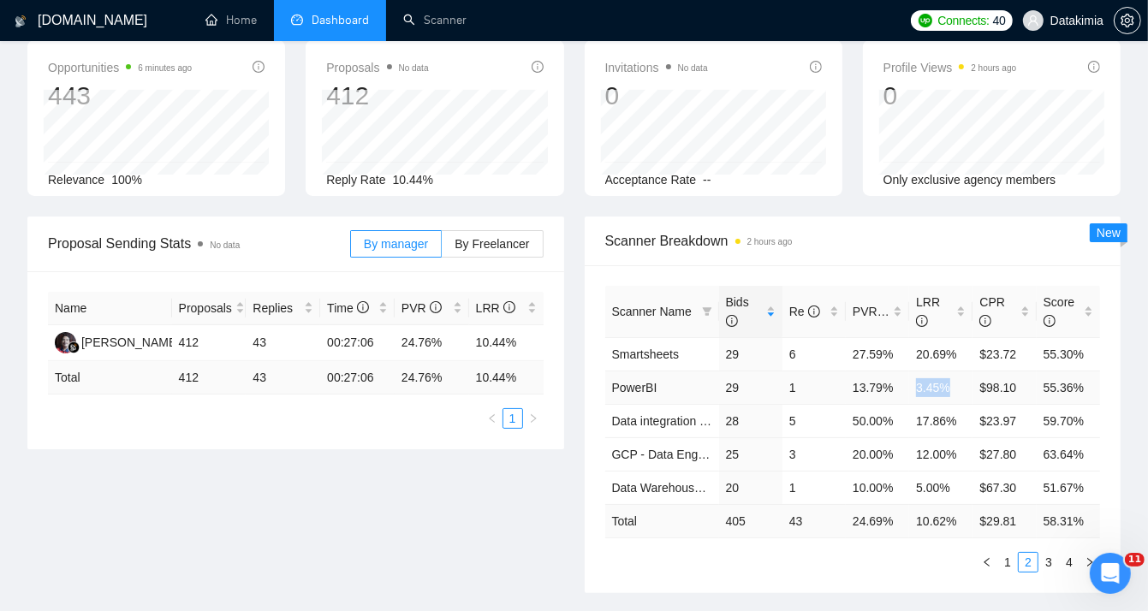
click at [914, 383] on td "3.45%" at bounding box center [940, 387] width 63 height 33
drag, startPoint x: 959, startPoint y: 455, endPoint x: 918, endPoint y: 451, distance: 41.2
click at [918, 451] on td "12.00%" at bounding box center [940, 454] width 63 height 33
drag, startPoint x: 808, startPoint y: 481, endPoint x: 725, endPoint y: 482, distance: 83.1
click at [725, 482] on tr "Data Warehouse - Boosted 20 1 10.00% 5.00% $67.30 51.67%" at bounding box center [853, 487] width 496 height 33
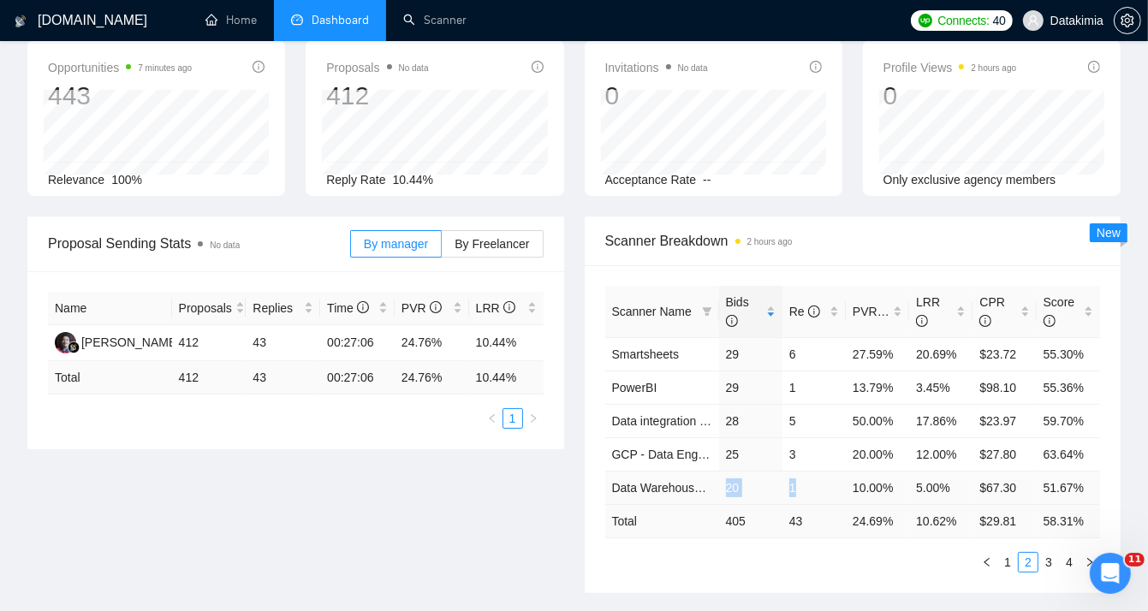
click at [794, 486] on td "1" at bounding box center [814, 487] width 63 height 33
click at [1054, 559] on link "3" at bounding box center [1049, 562] width 19 height 19
click at [1068, 561] on link "4" at bounding box center [1069, 562] width 19 height 19
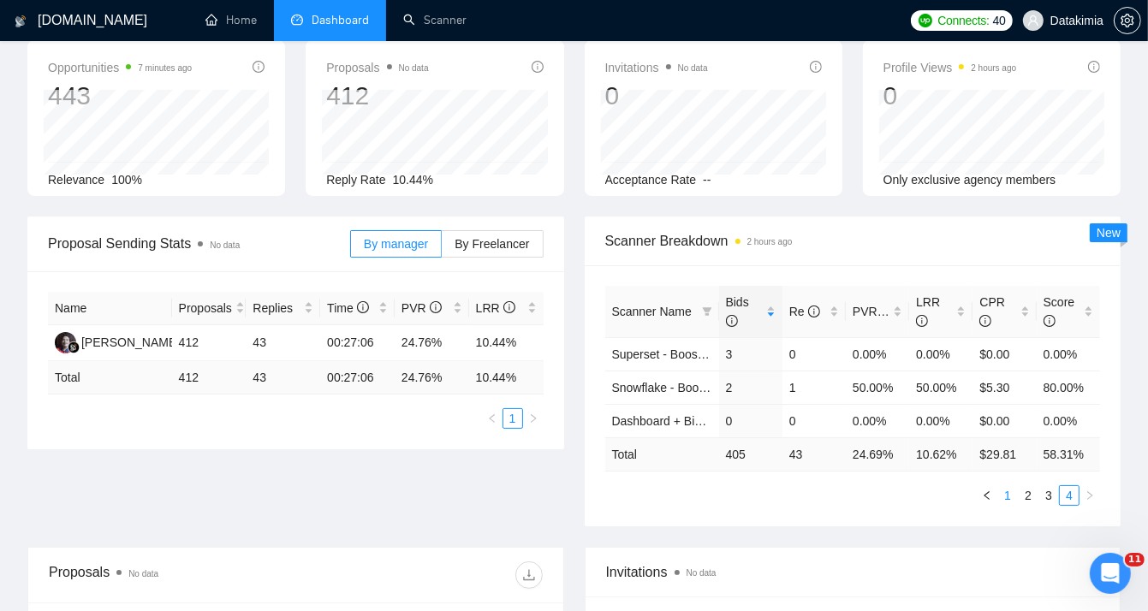
click at [1001, 491] on link "1" at bounding box center [1008, 495] width 19 height 19
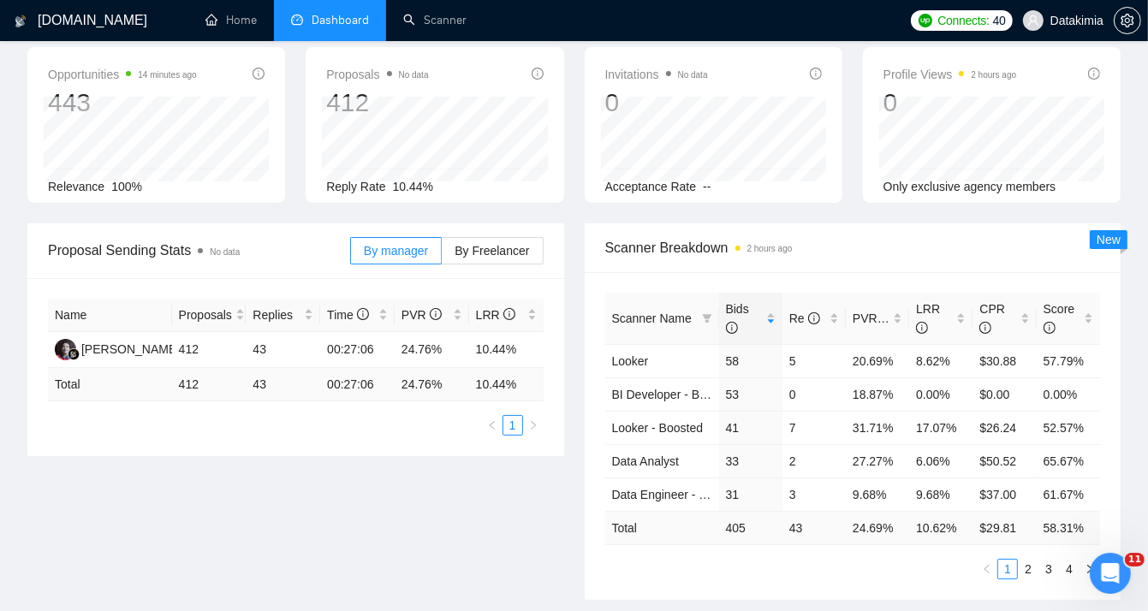
scroll to position [0, 0]
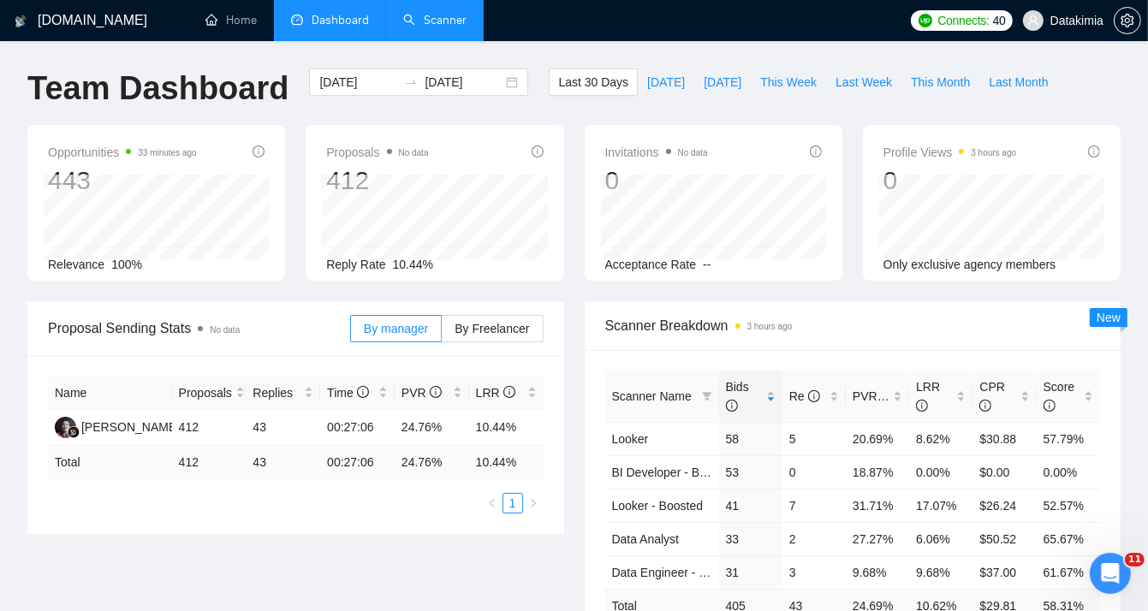
click at [421, 17] on link "Scanner" at bounding box center [434, 20] width 63 height 15
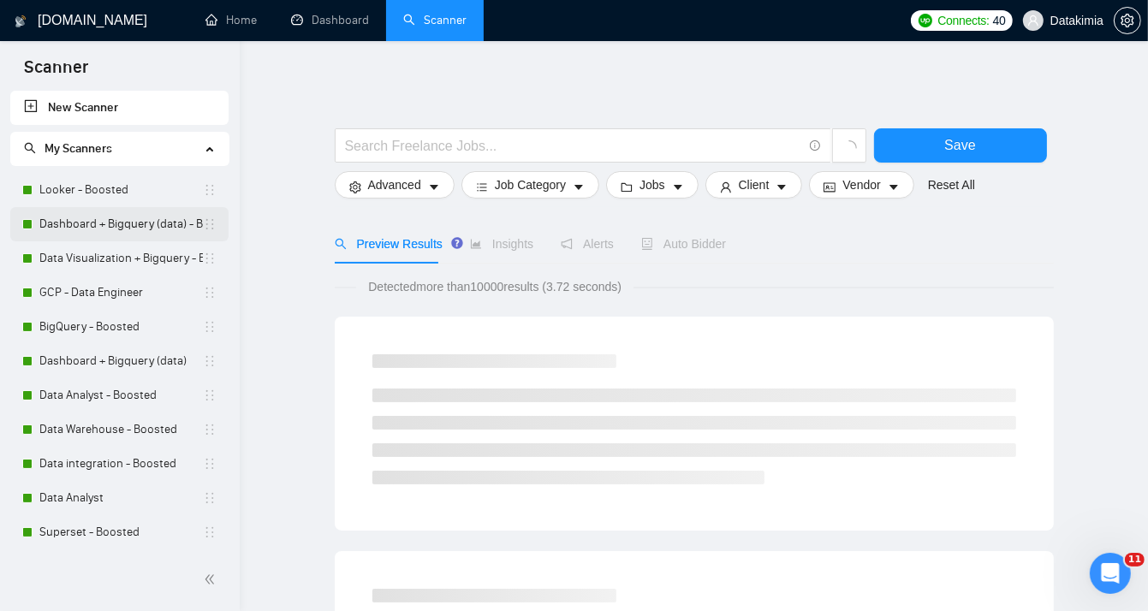
click at [111, 228] on link "Dashboard + Bigquery (data) - Boosted" at bounding box center [121, 224] width 164 height 34
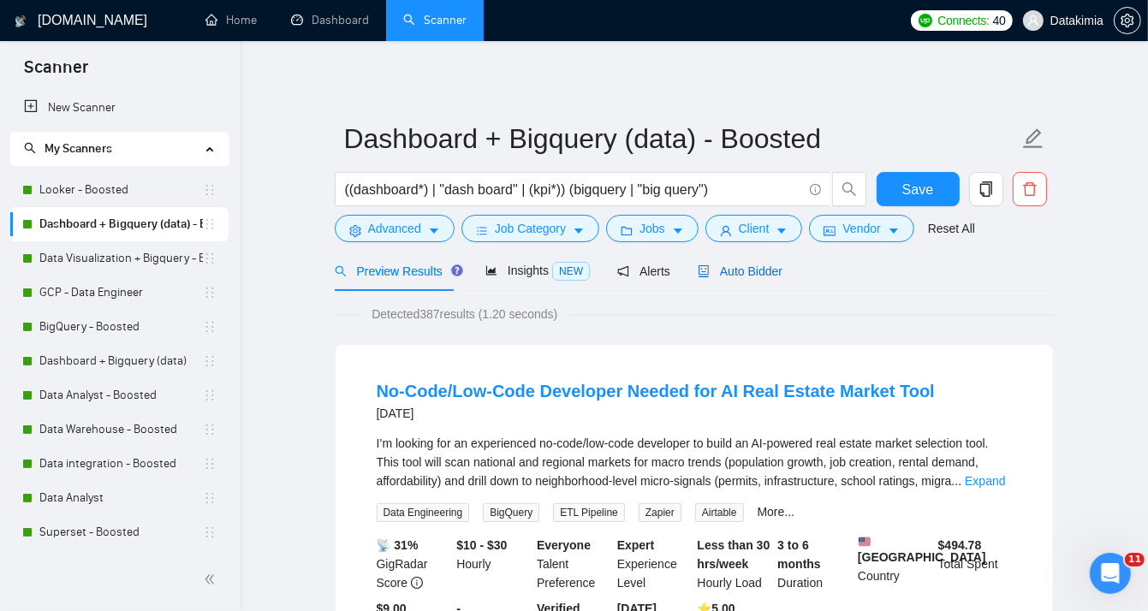
click at [727, 277] on span "Auto Bidder" at bounding box center [740, 272] width 85 height 14
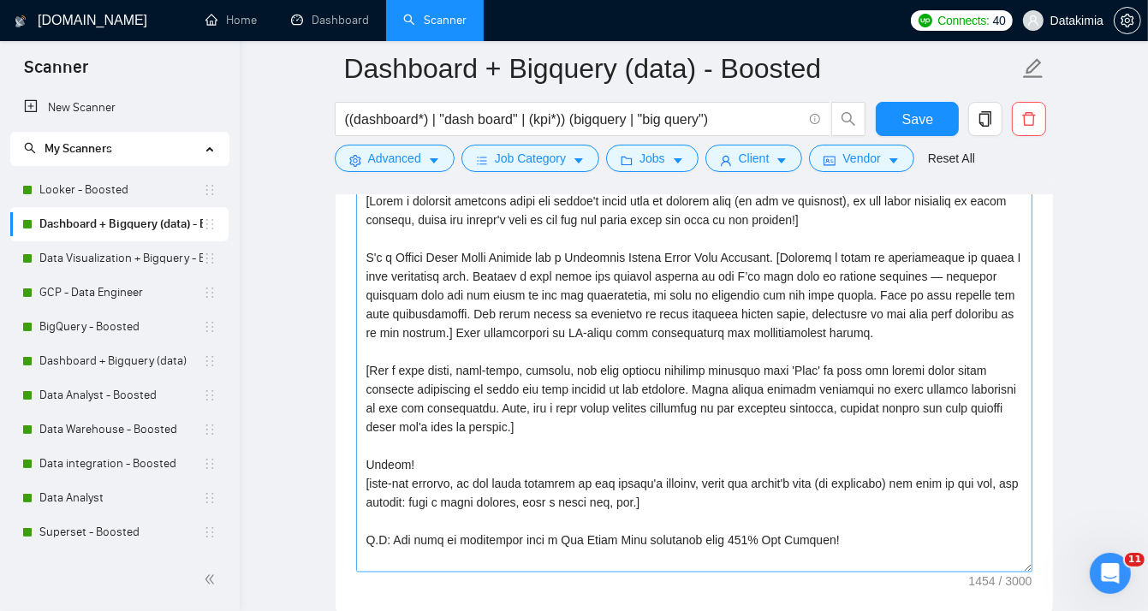
scroll to position [2026, 0]
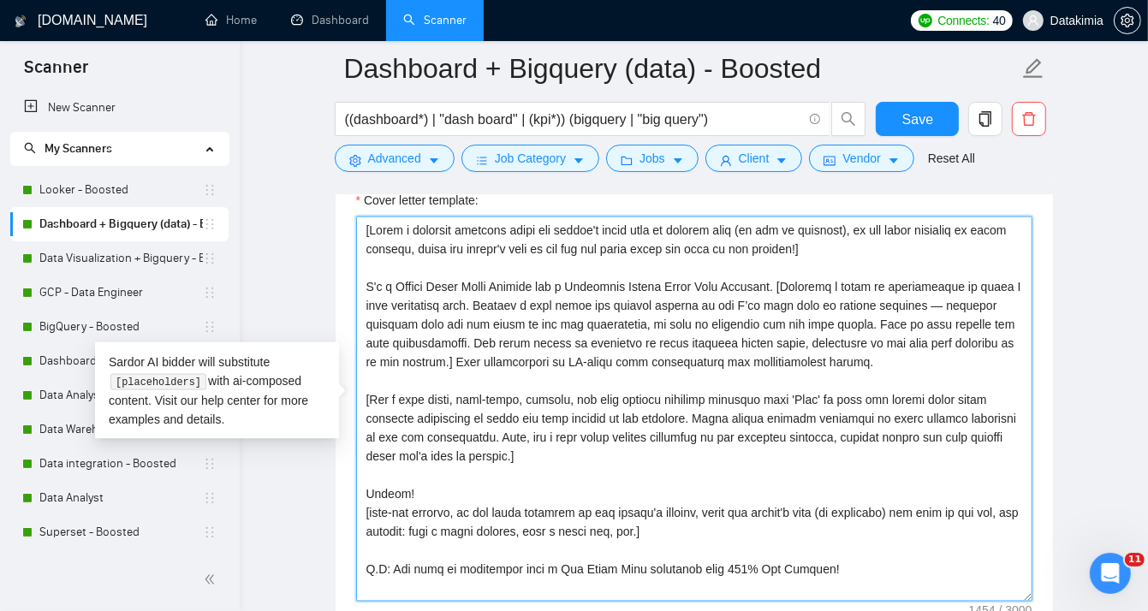
drag, startPoint x: 782, startPoint y: 277, endPoint x: 402, endPoint y: 359, distance: 389.0
click at [402, 359] on textarea "Cover letter template:" at bounding box center [694, 409] width 677 height 385
click at [669, 332] on textarea "Cover letter template:" at bounding box center [694, 409] width 677 height 385
drag, startPoint x: 774, startPoint y: 286, endPoint x: 405, endPoint y: 349, distance: 374.5
click at [405, 349] on textarea "Cover letter template:" at bounding box center [694, 409] width 677 height 385
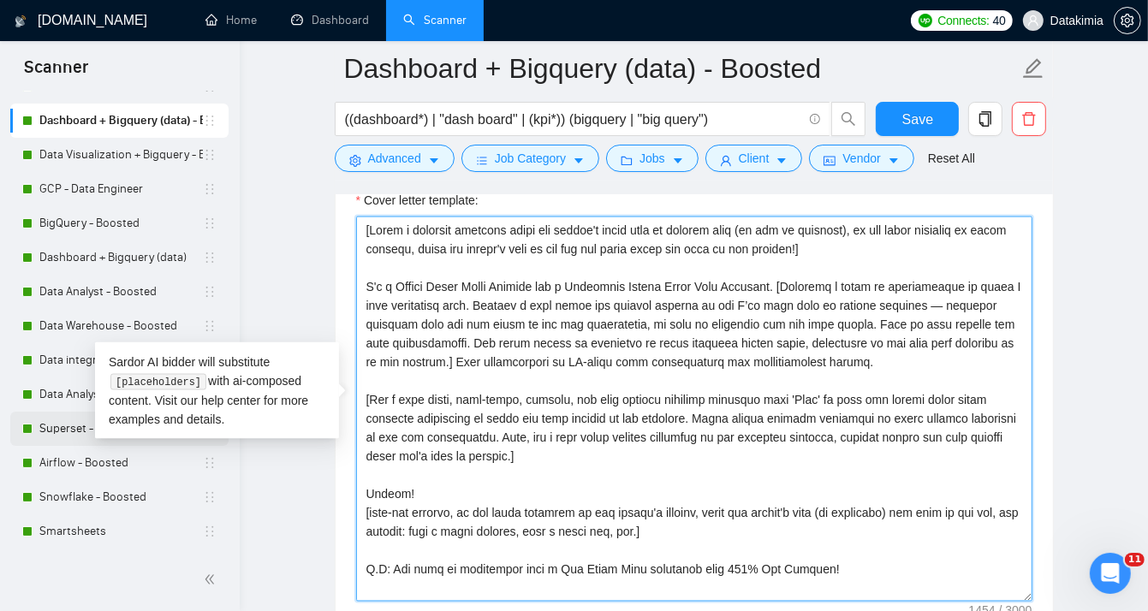
scroll to position [200, 0]
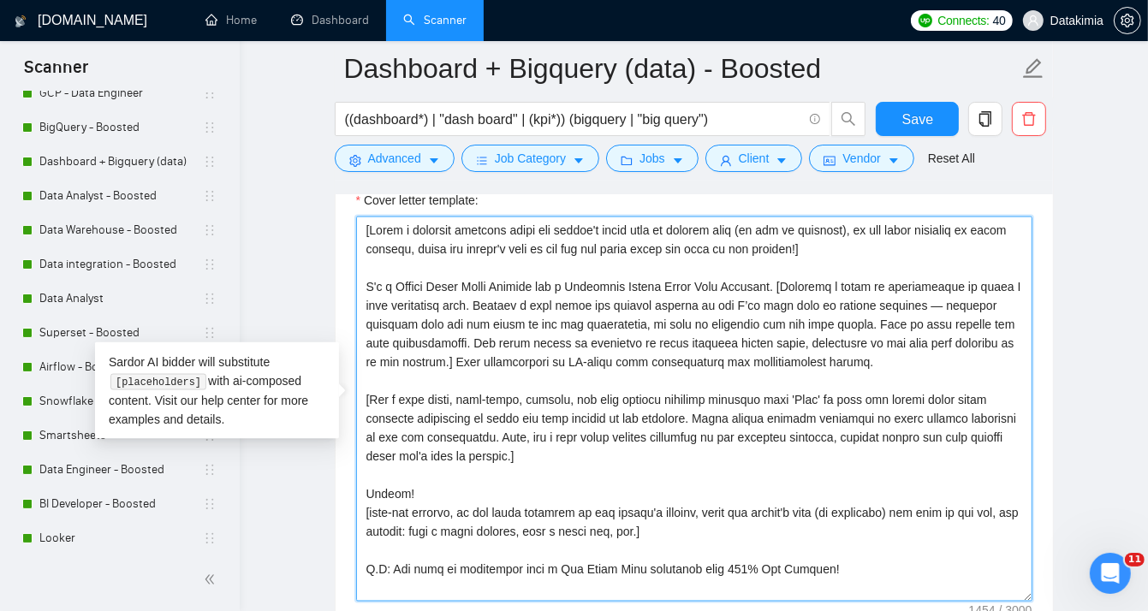
click at [768, 351] on textarea "Cover letter template:" at bounding box center [694, 409] width 677 height 385
click at [418, 359] on textarea "Cover letter template:" at bounding box center [694, 409] width 677 height 385
click at [536, 454] on textarea "Cover letter template:" at bounding box center [694, 409] width 677 height 385
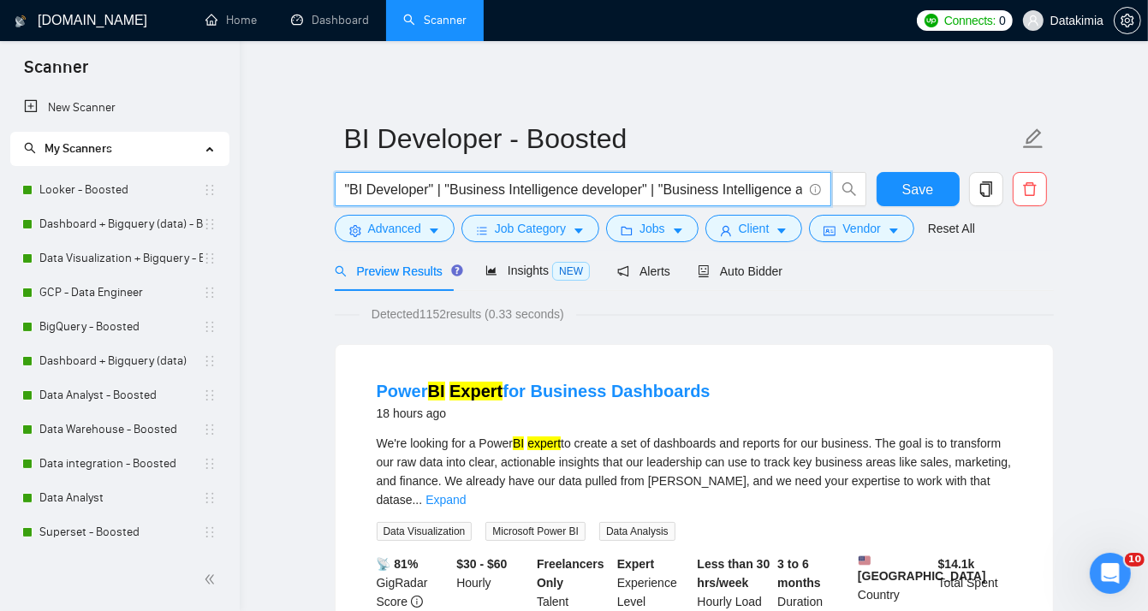
scroll to position [0, 823]
drag, startPoint x: 354, startPoint y: 186, endPoint x: 982, endPoint y: 229, distance: 630.0
click at [982, 229] on form "BI Developer - Boosted "BI Developer" | "Business Intelligence developer" | "Bu…" at bounding box center [694, 181] width 719 height 140
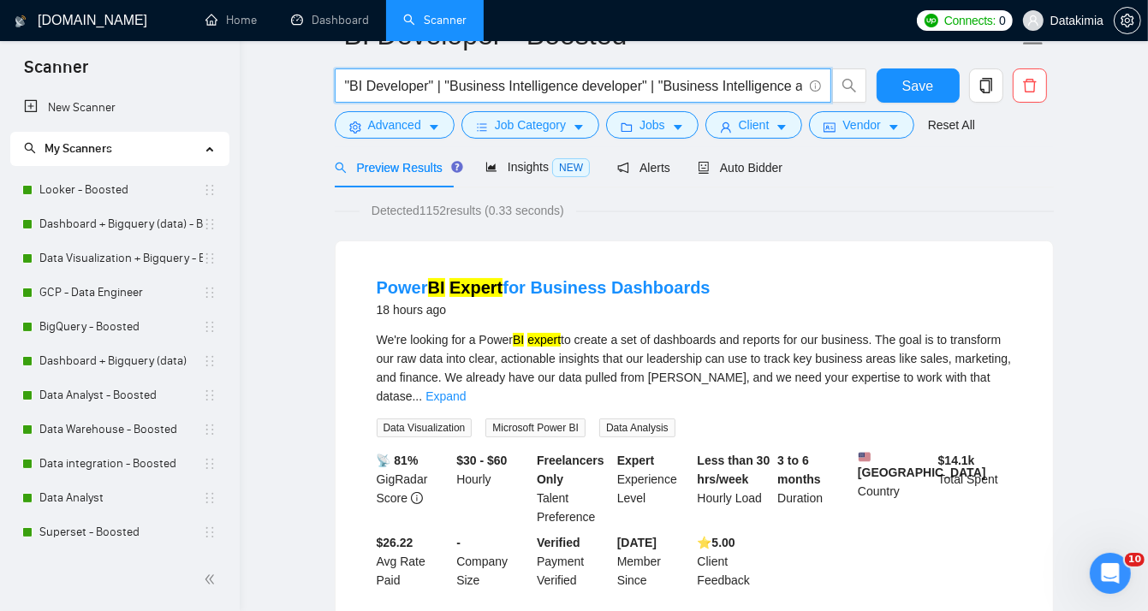
scroll to position [0, 0]
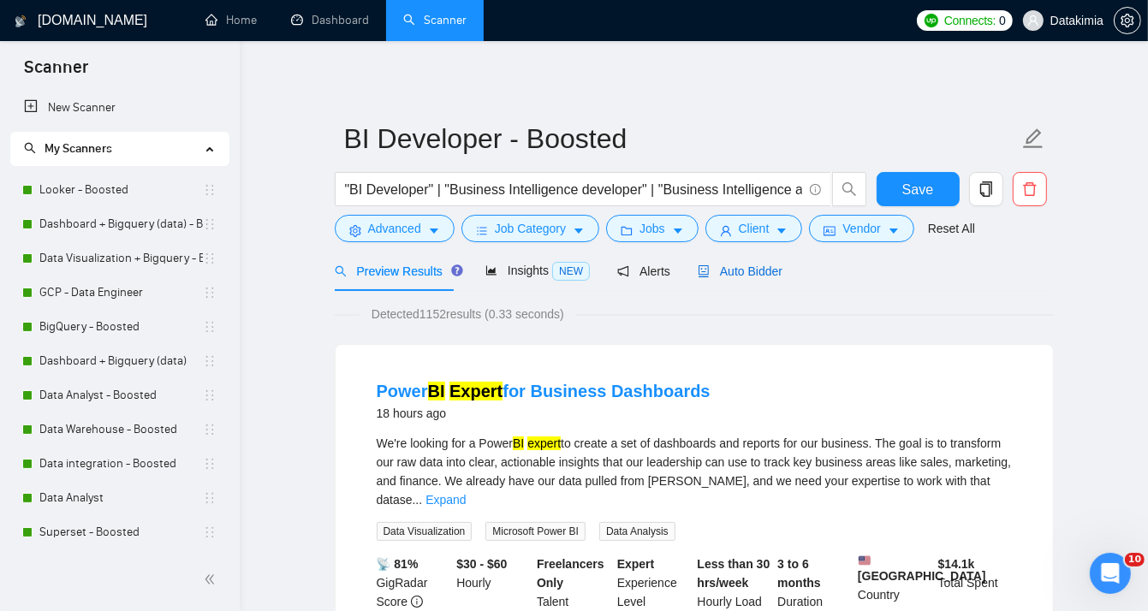
click at [744, 267] on span "Auto Bidder" at bounding box center [740, 272] width 85 height 14
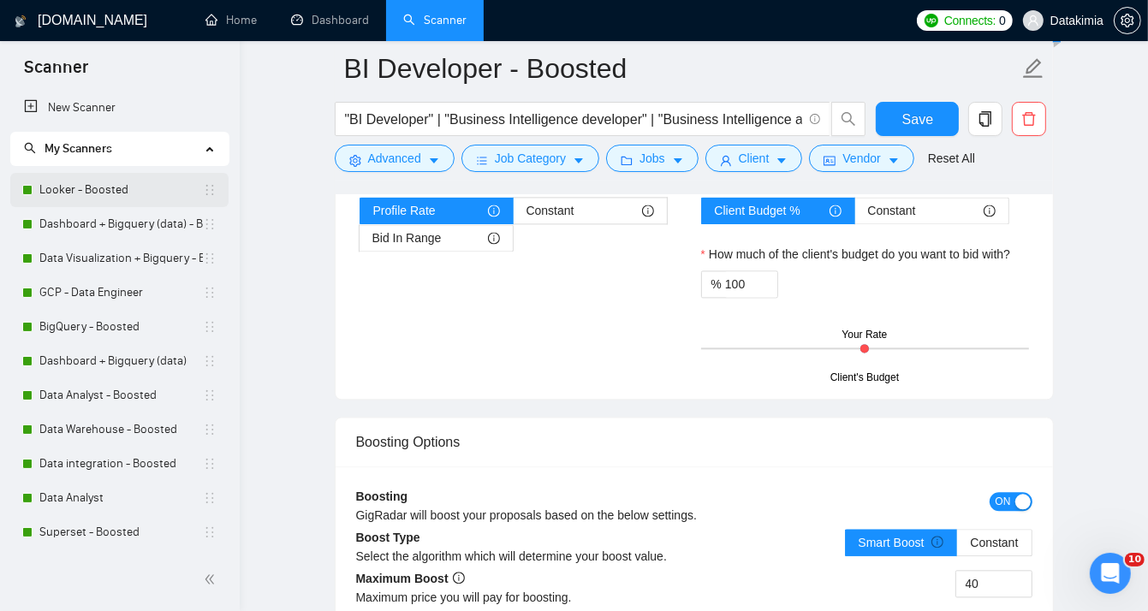
click at [110, 187] on link "Looker - Boosted" at bounding box center [121, 190] width 164 height 34
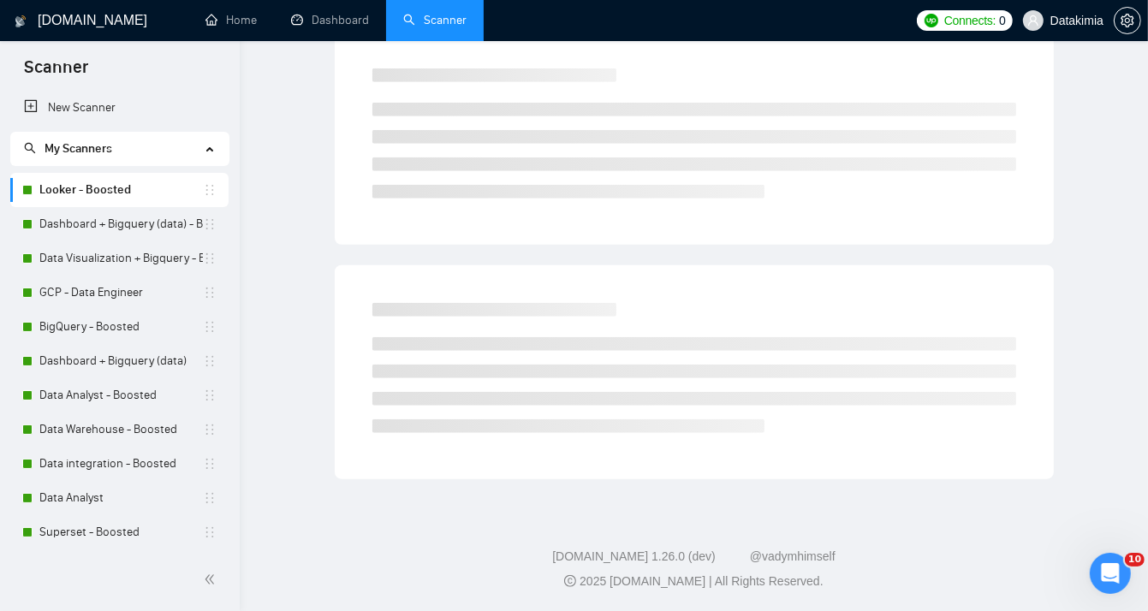
scroll to position [13, 0]
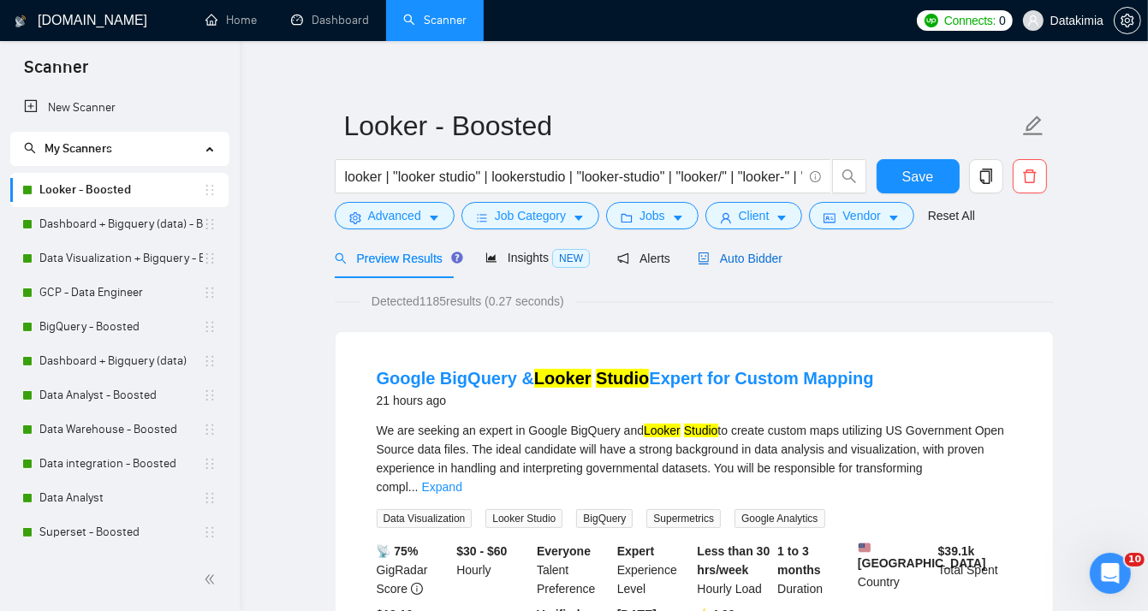
click at [717, 256] on span "Auto Bidder" at bounding box center [740, 259] width 85 height 14
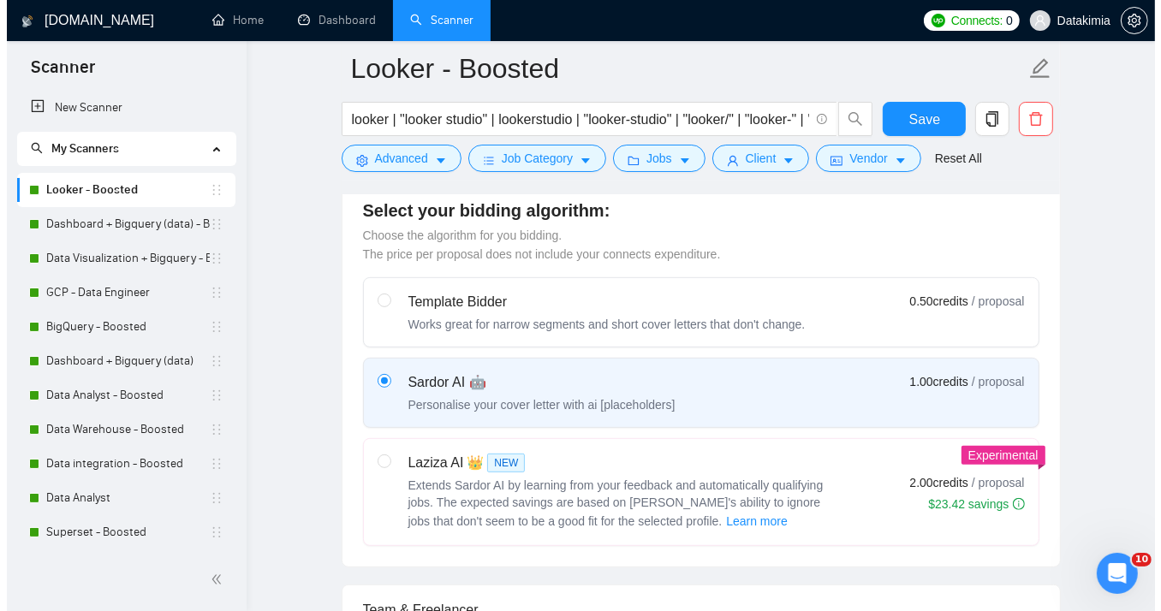
scroll to position [189, 0]
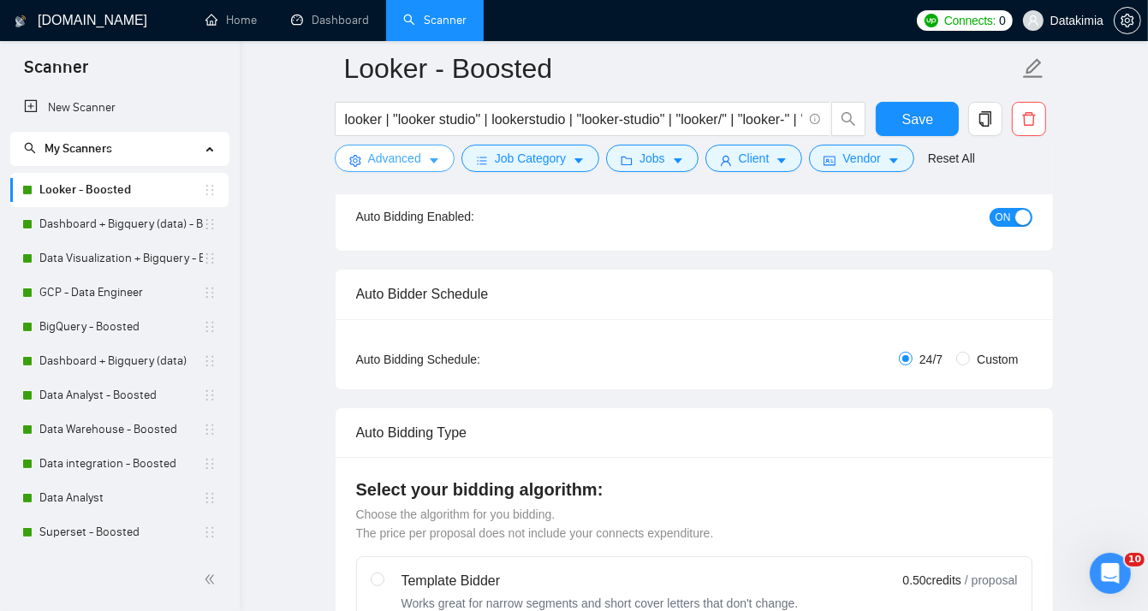
click at [420, 146] on button "Advanced" at bounding box center [395, 158] width 120 height 27
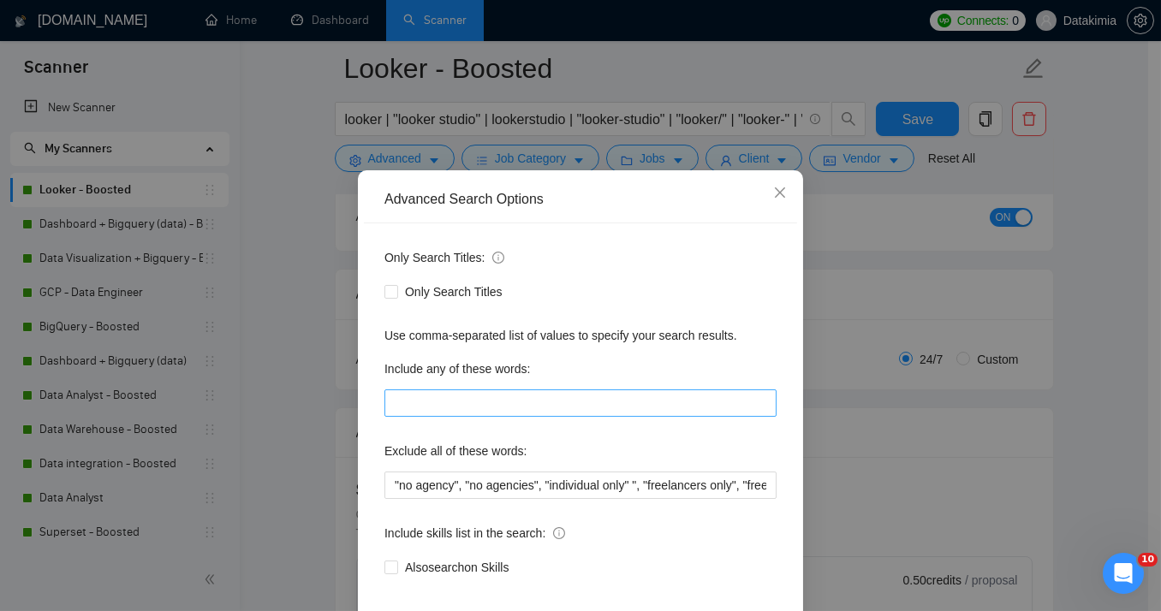
scroll to position [28, 0]
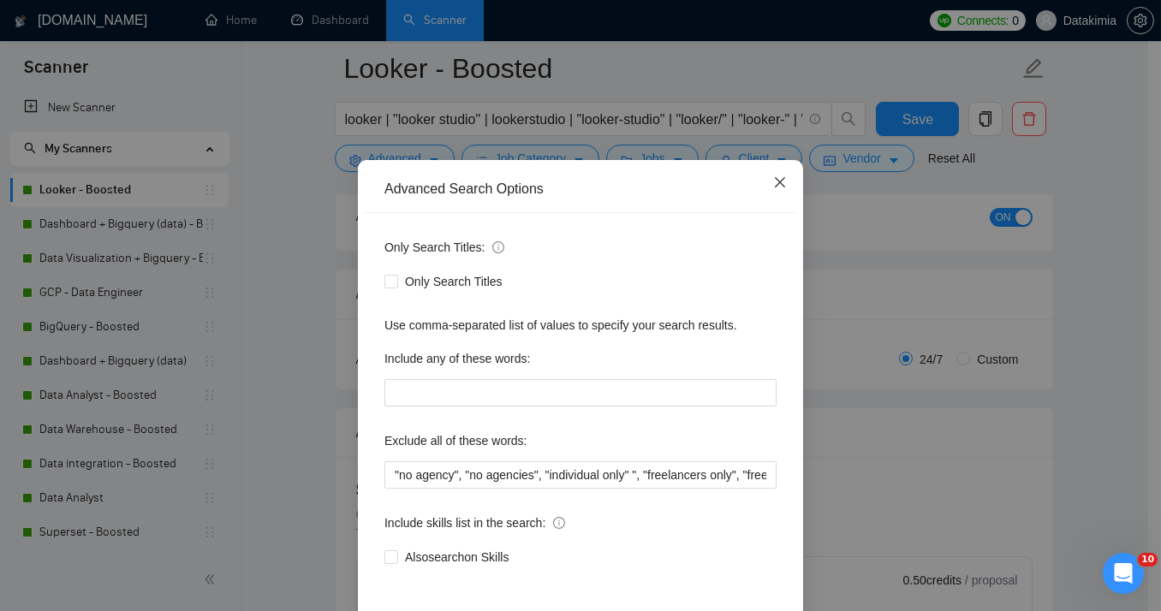
click at [775, 182] on icon "close" at bounding box center [780, 182] width 10 height 10
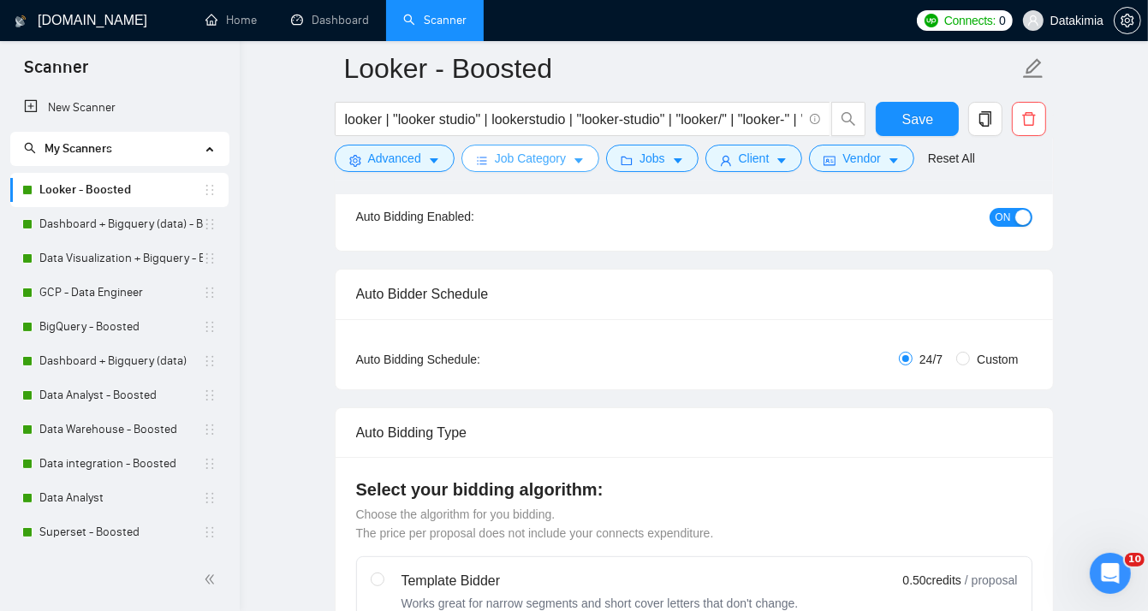
click at [519, 156] on span "Job Category" at bounding box center [530, 158] width 71 height 19
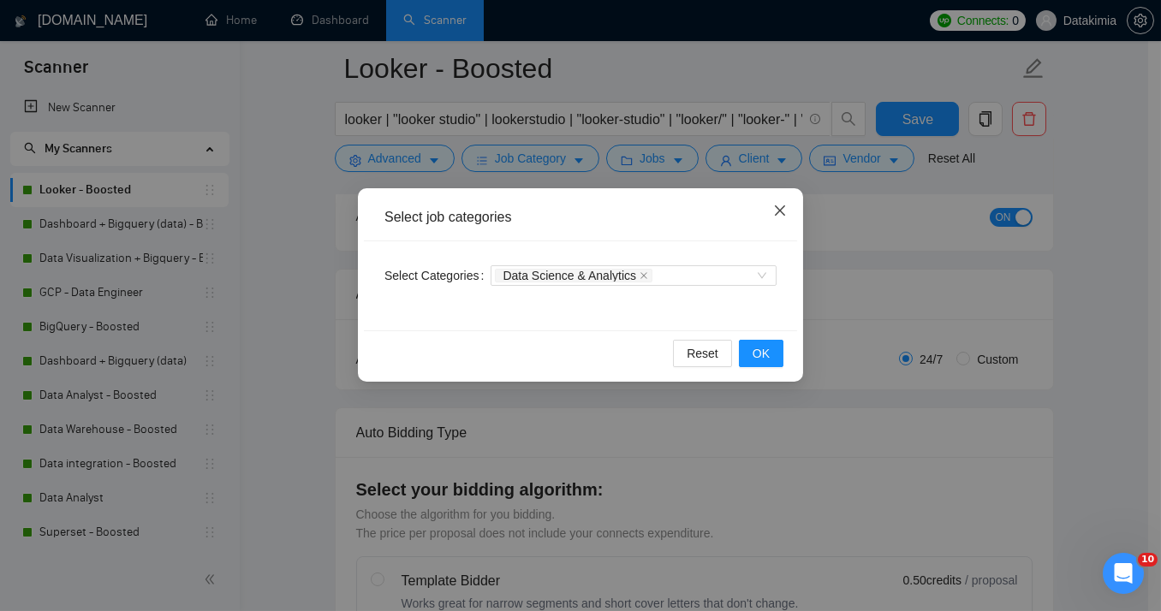
click at [780, 224] on span "Close" at bounding box center [780, 211] width 46 height 46
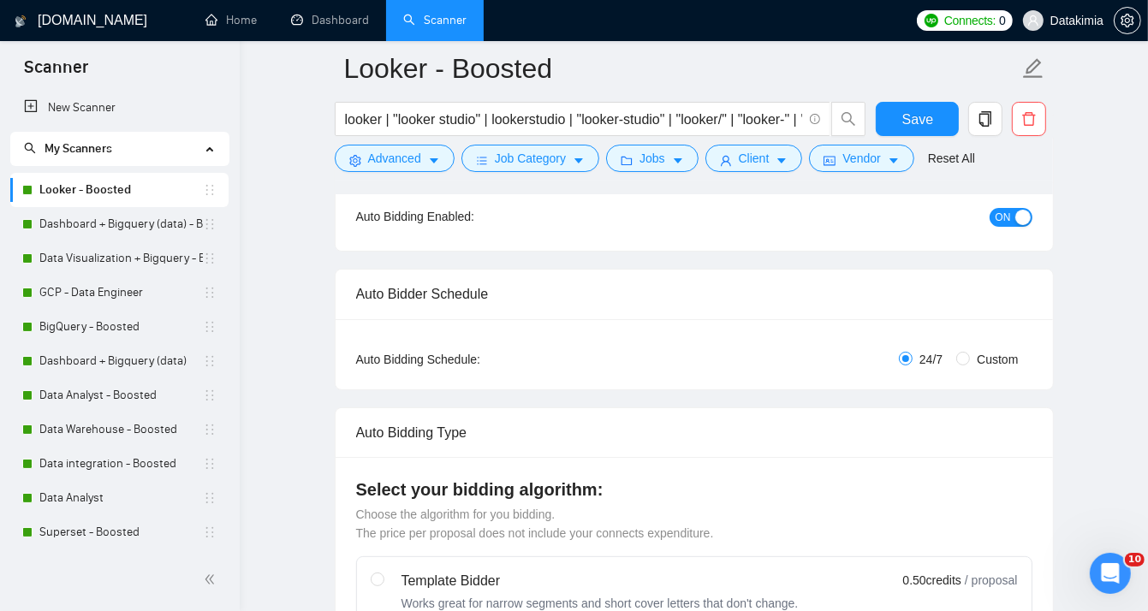
click at [661, 176] on form "Looker - Boosted looker | "looker studio" | lookerstudio | "looker-studio" | "l…" at bounding box center [694, 111] width 719 height 140
click at [660, 166] on button "Jobs" at bounding box center [652, 158] width 92 height 27
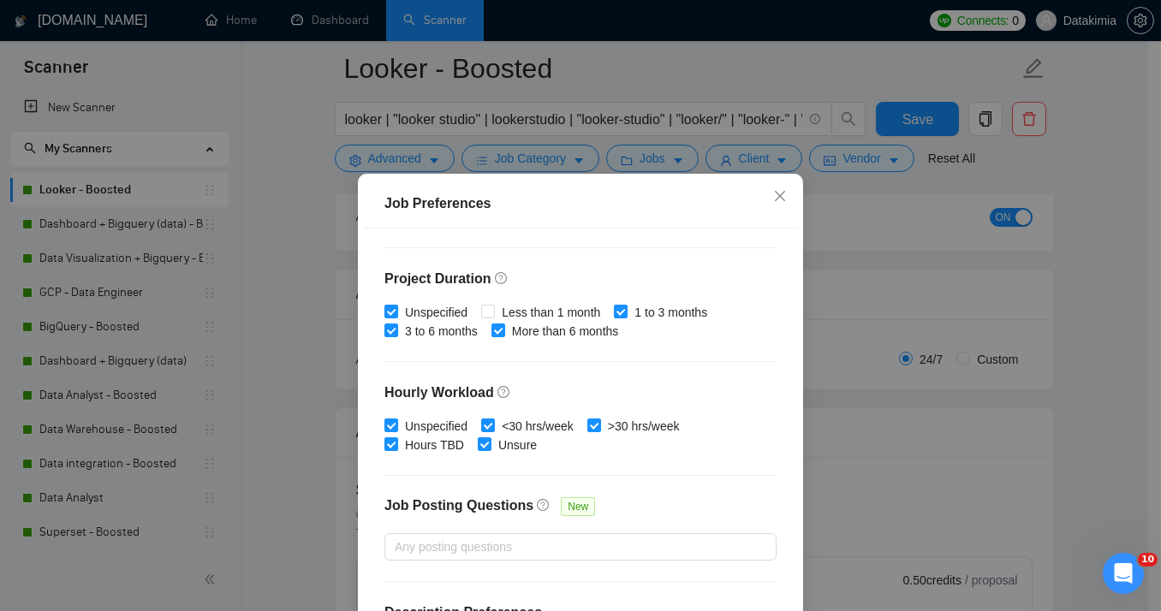
scroll to position [536, 0]
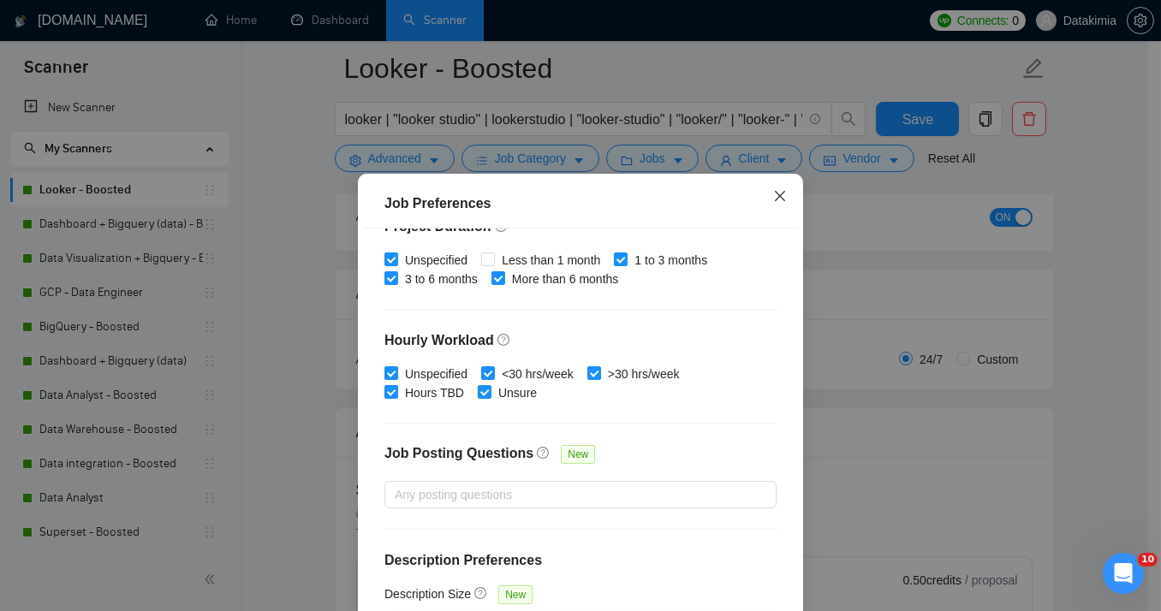
click at [777, 205] on span "Close" at bounding box center [780, 197] width 46 height 46
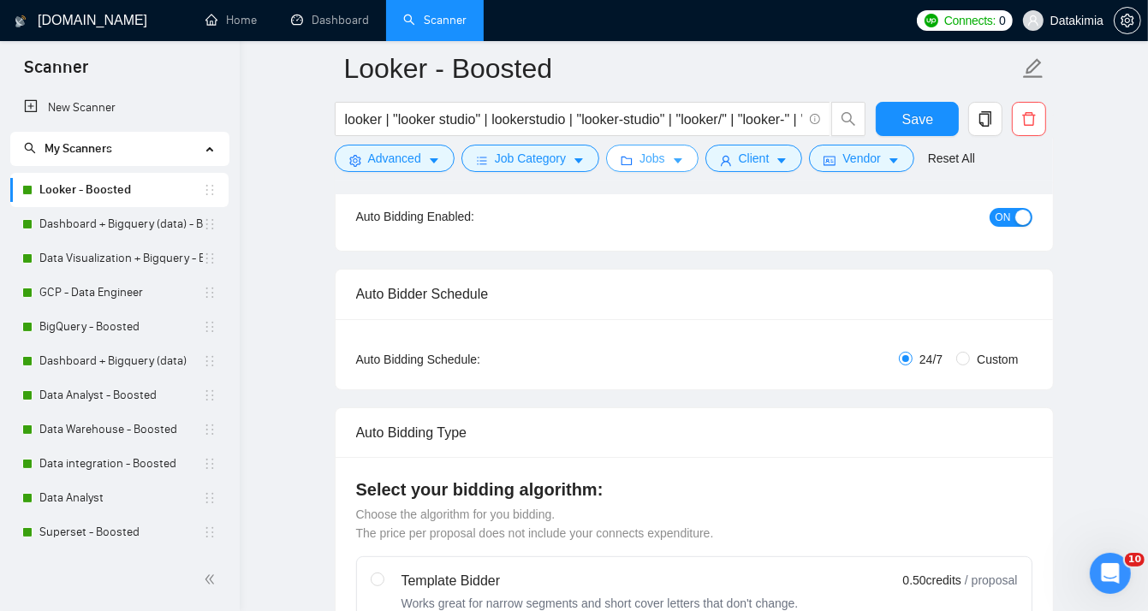
click at [659, 169] on button "Jobs" at bounding box center [652, 158] width 92 height 27
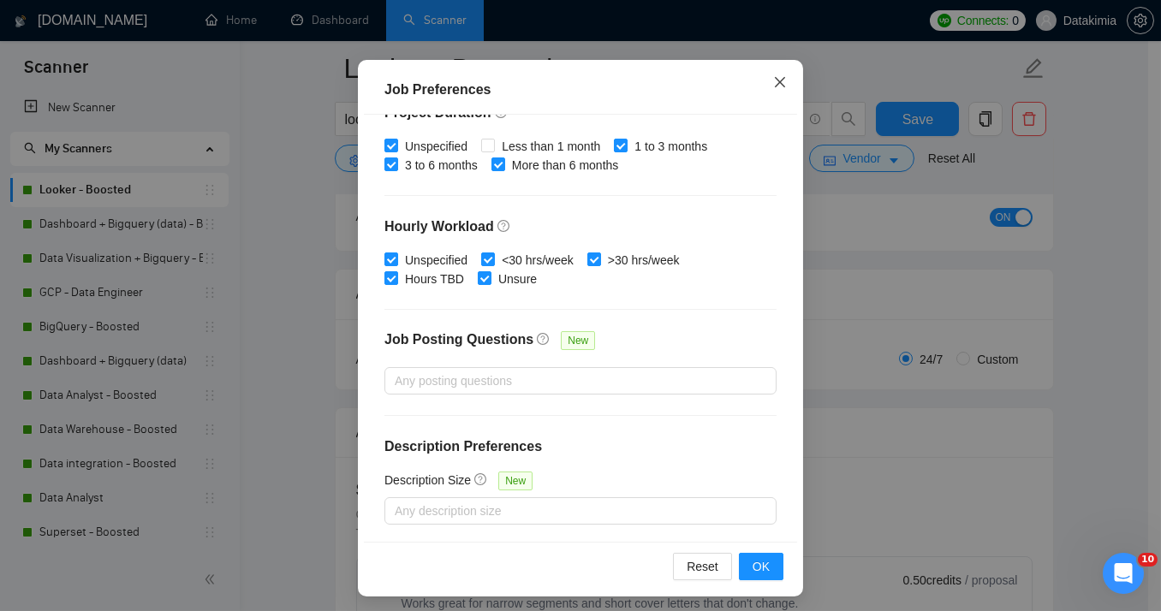
click at [775, 87] on icon "close" at bounding box center [780, 82] width 14 height 14
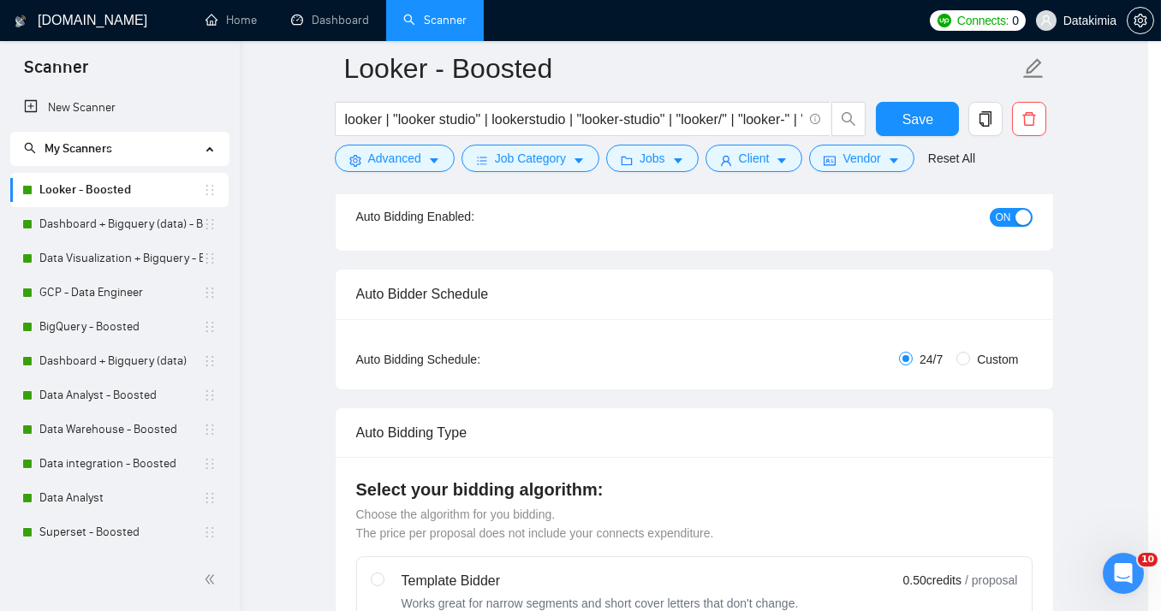
scroll to position [49, 0]
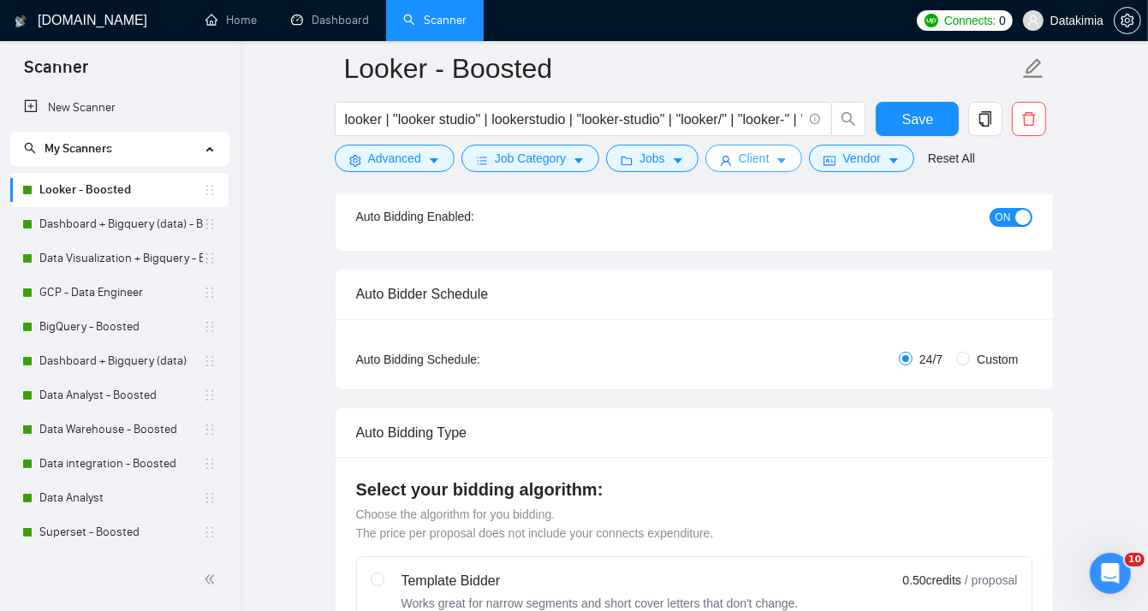
click at [739, 156] on span "Client" at bounding box center [754, 158] width 31 height 19
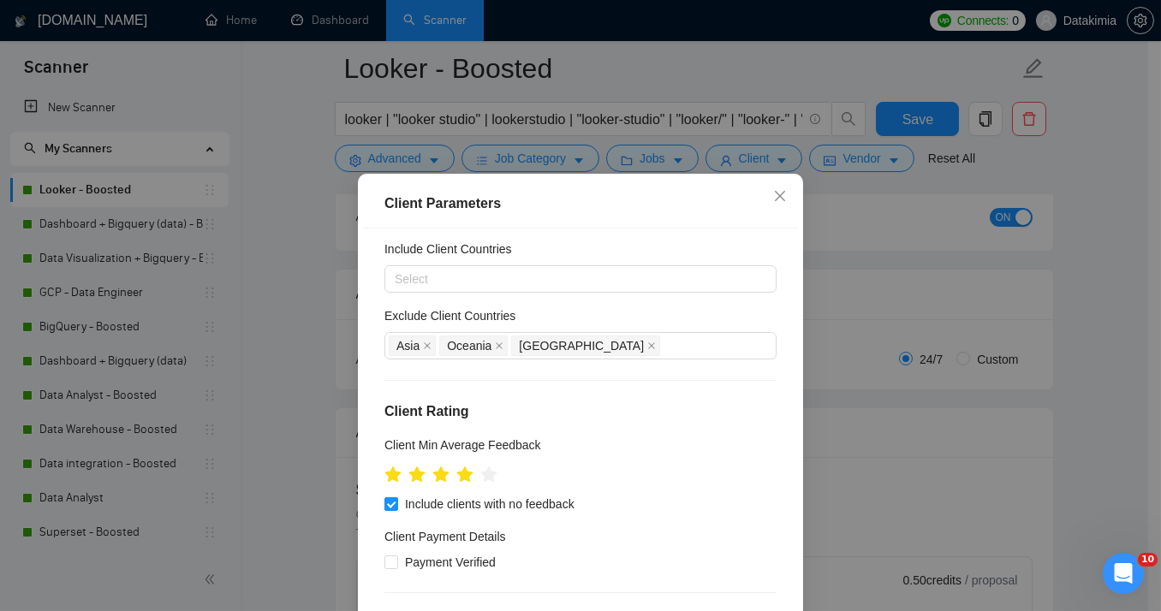
scroll to position [142, 0]
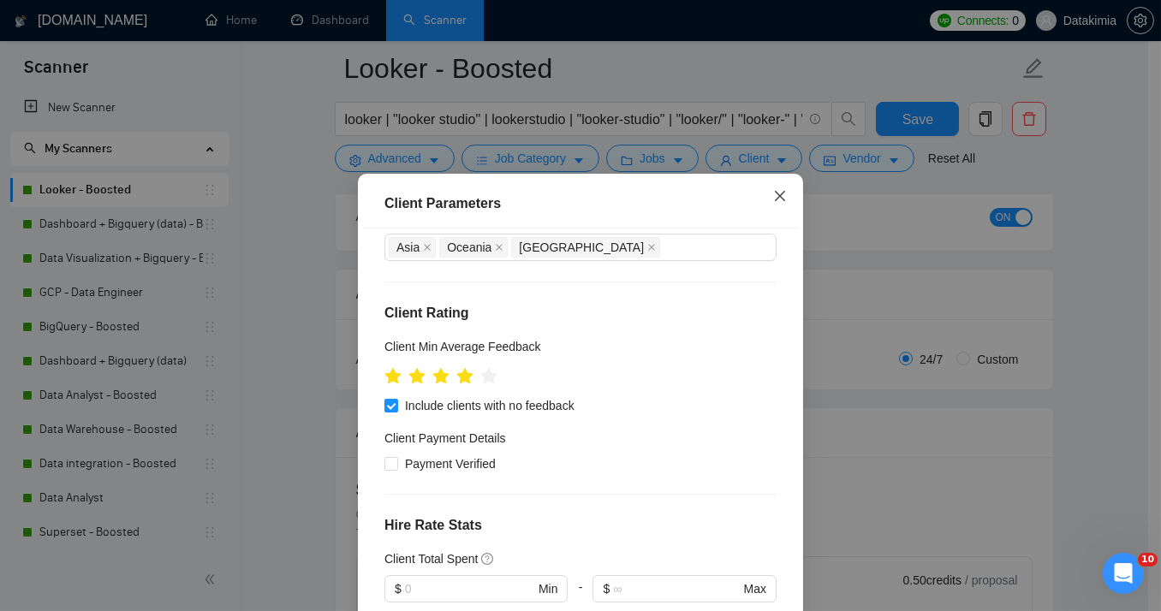
click at [780, 188] on span "Close" at bounding box center [780, 197] width 46 height 46
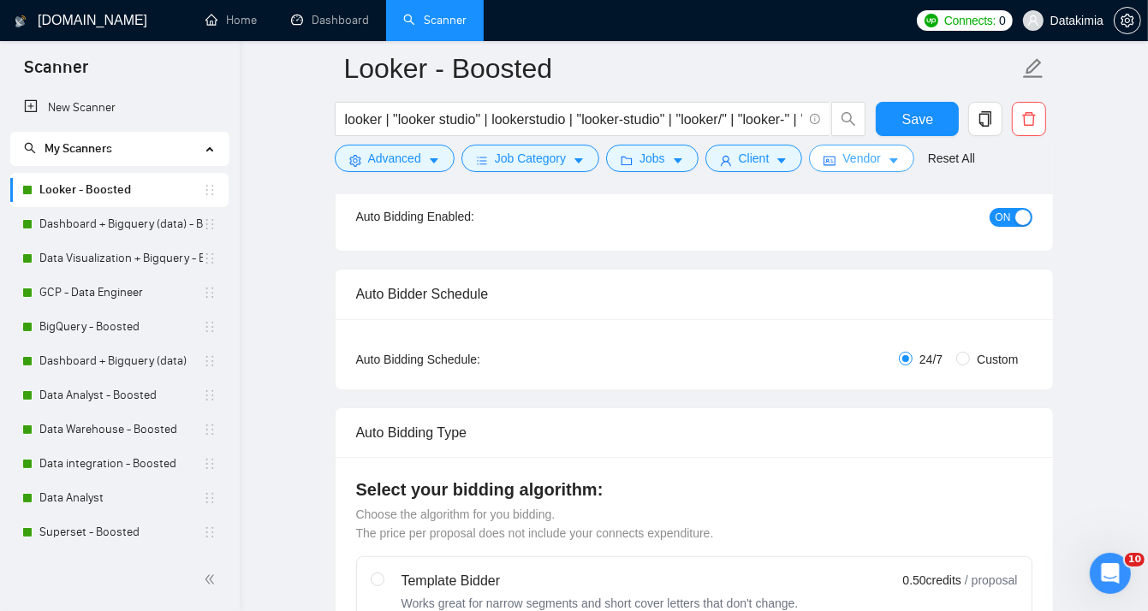
click at [873, 164] on span "Vendor" at bounding box center [862, 158] width 38 height 19
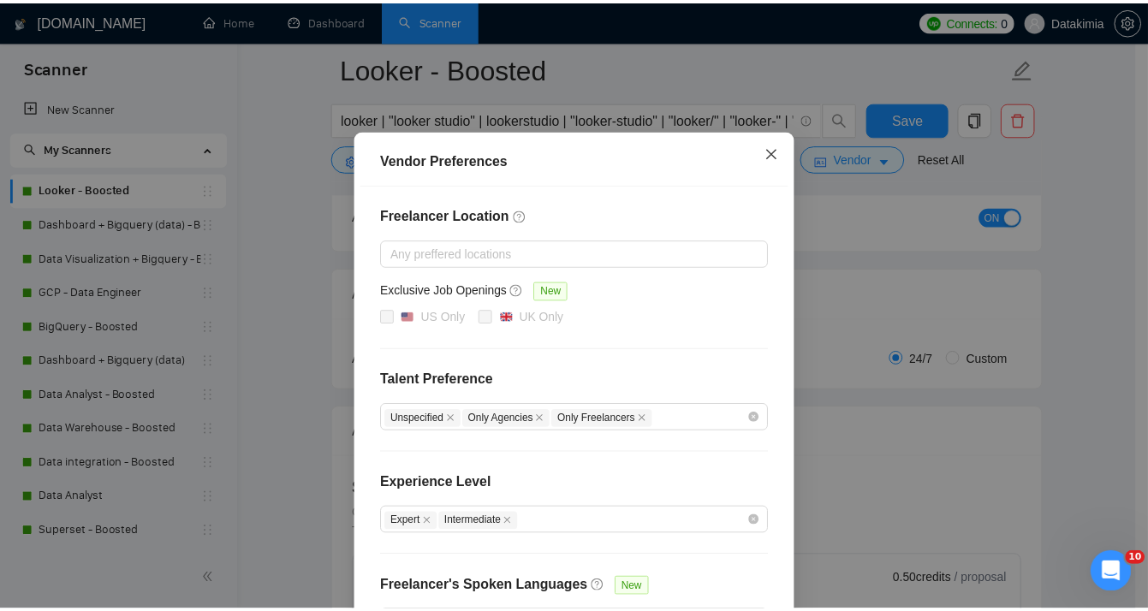
scroll to position [57, 0]
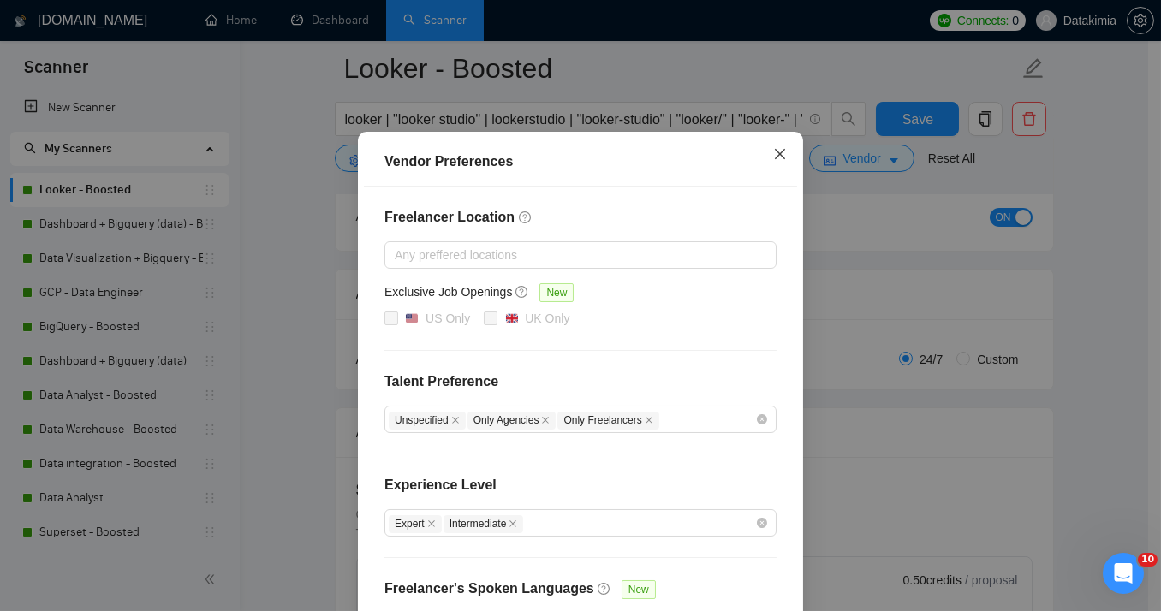
click at [787, 151] on span "Close" at bounding box center [780, 155] width 46 height 46
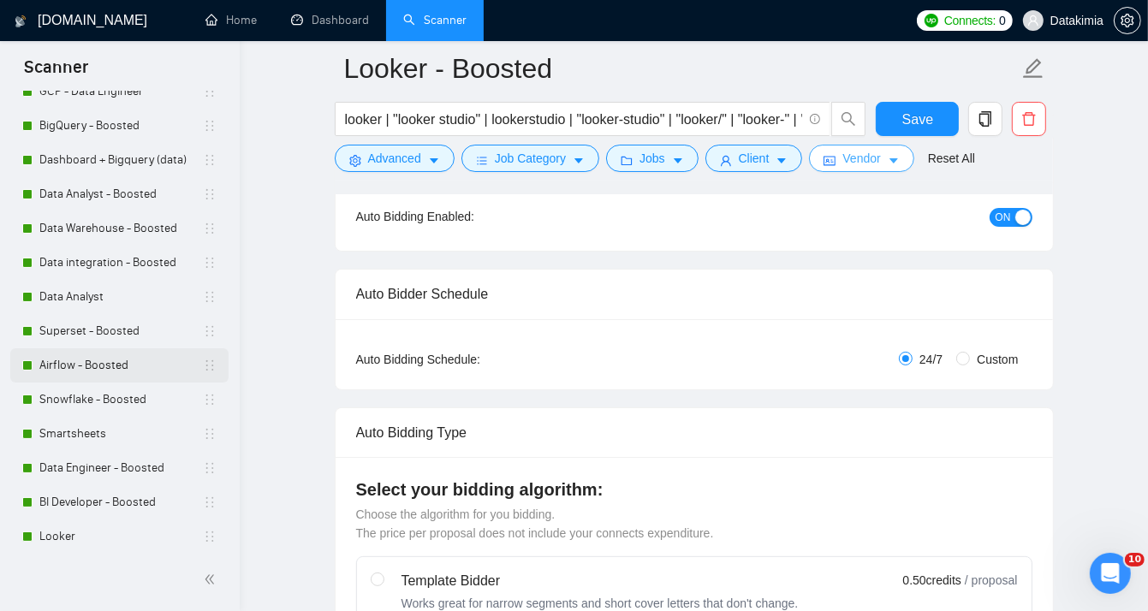
scroll to position [285, 0]
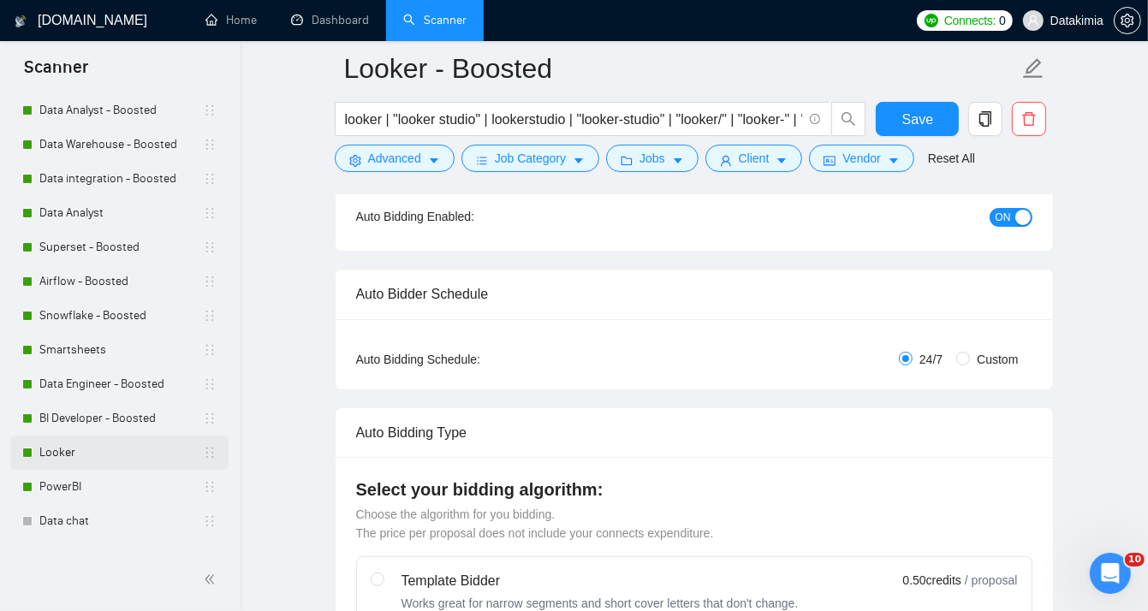
click at [88, 458] on link "Looker" at bounding box center [121, 453] width 164 height 34
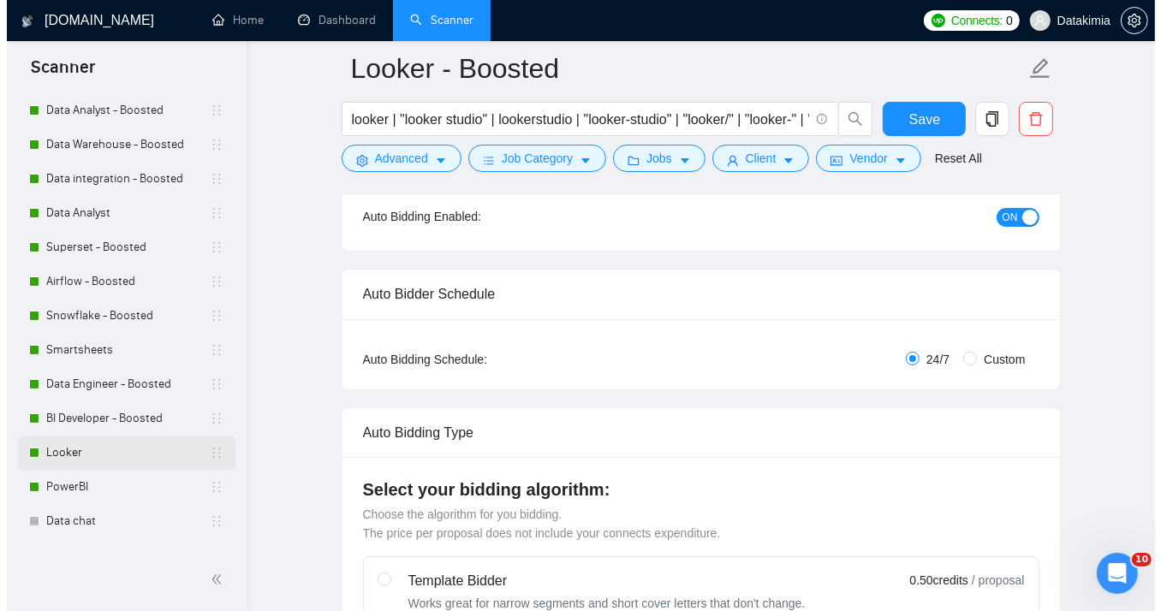
scroll to position [13, 0]
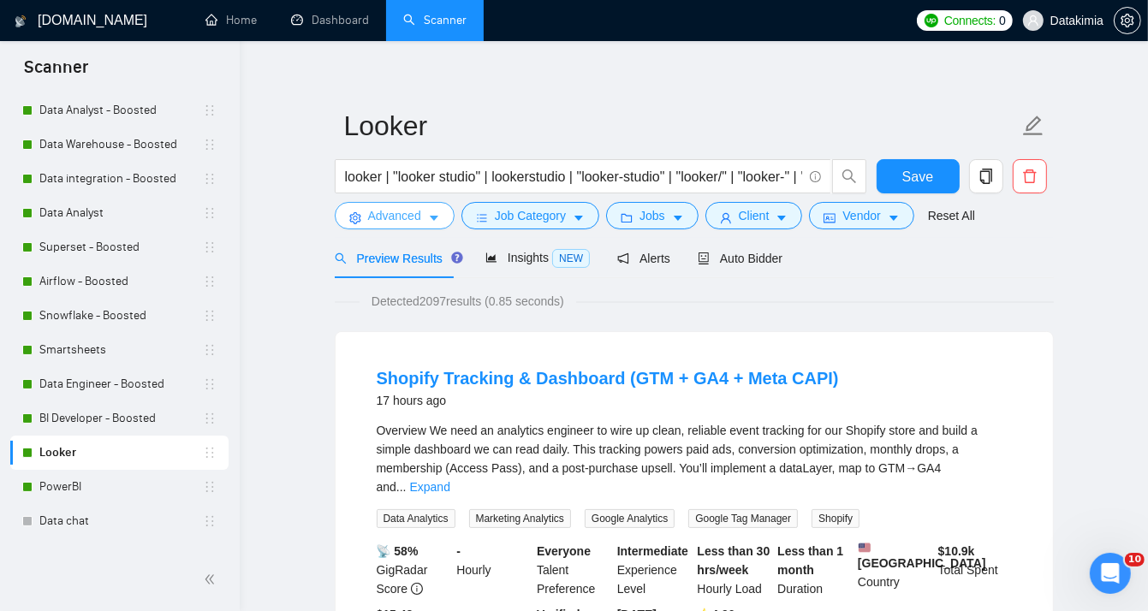
click at [430, 217] on icon "caret-down" at bounding box center [434, 219] width 9 height 5
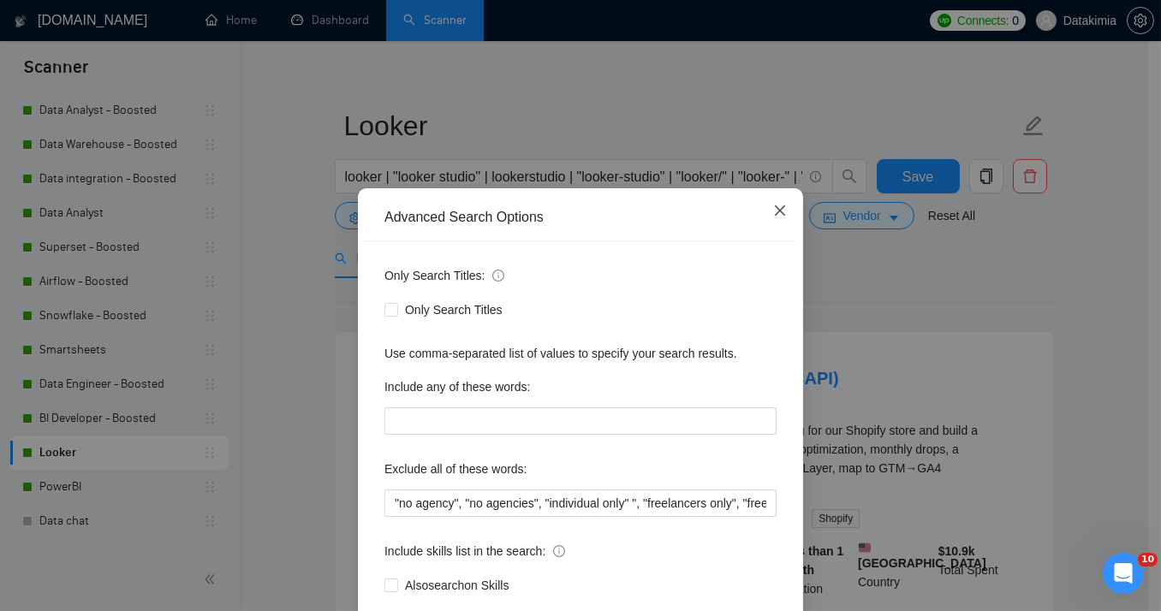
click at [777, 209] on icon "close" at bounding box center [780, 211] width 10 height 10
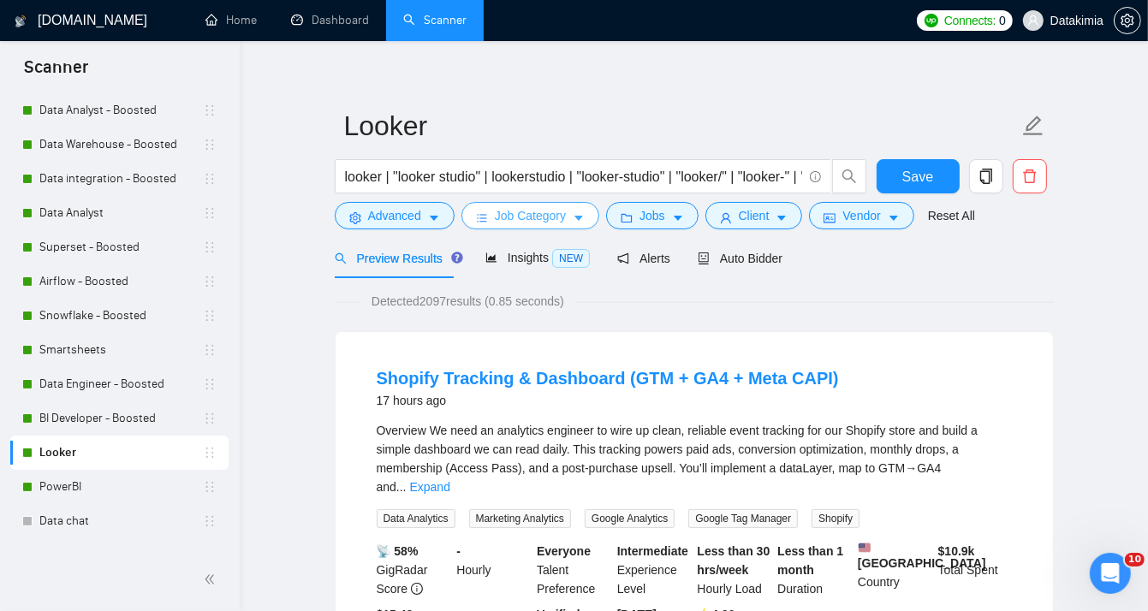
click at [555, 212] on span "Job Category" at bounding box center [530, 215] width 71 height 19
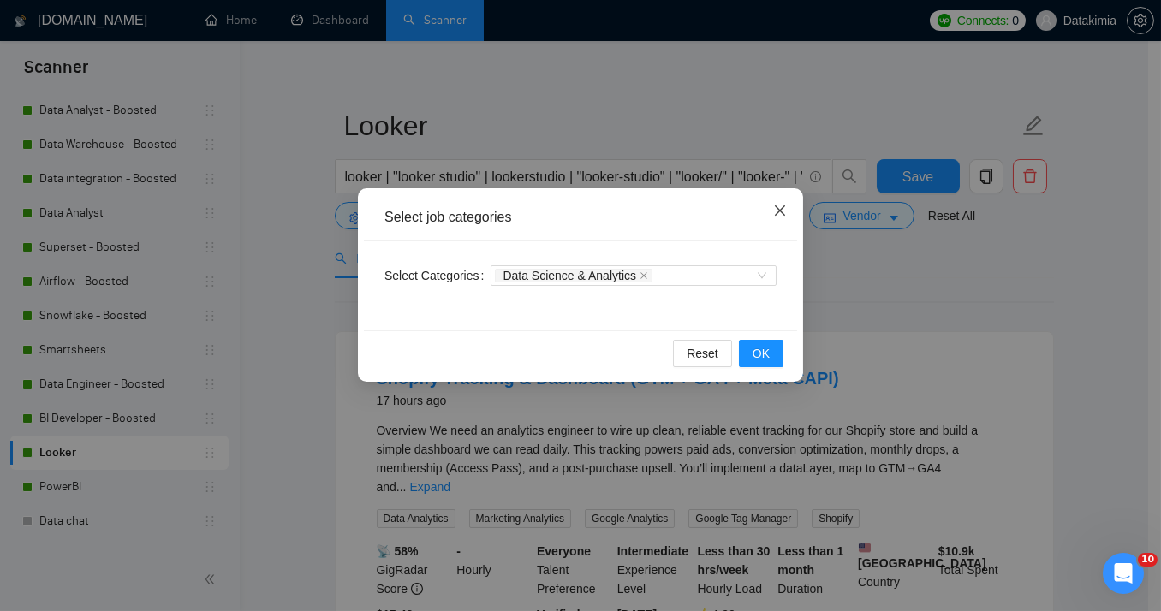
click at [780, 211] on icon "close" at bounding box center [780, 211] width 14 height 14
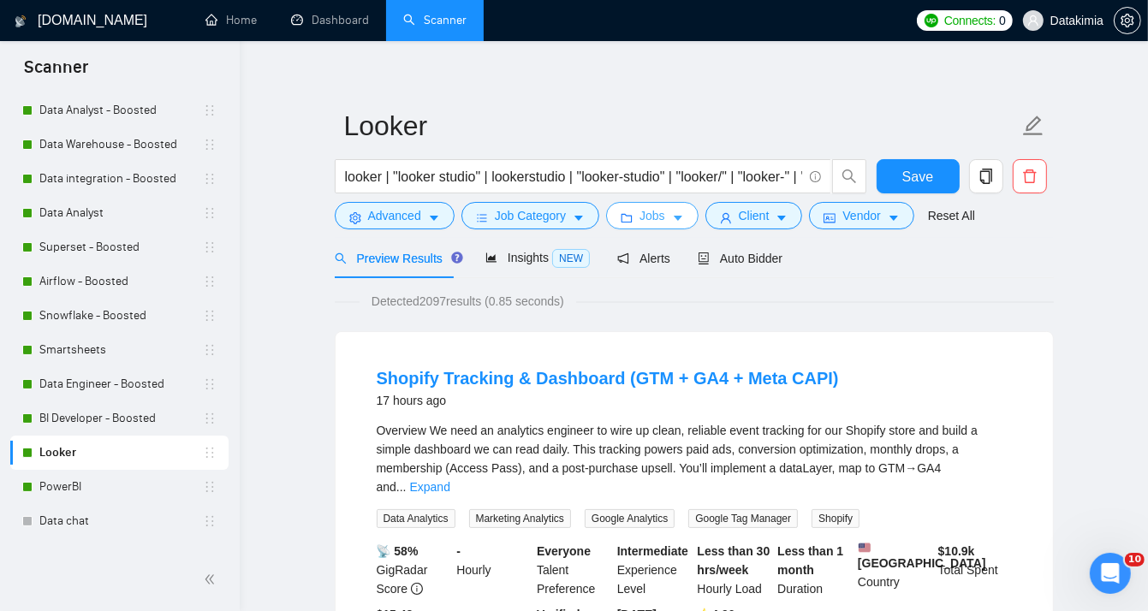
click at [650, 215] on span "Jobs" at bounding box center [653, 215] width 26 height 19
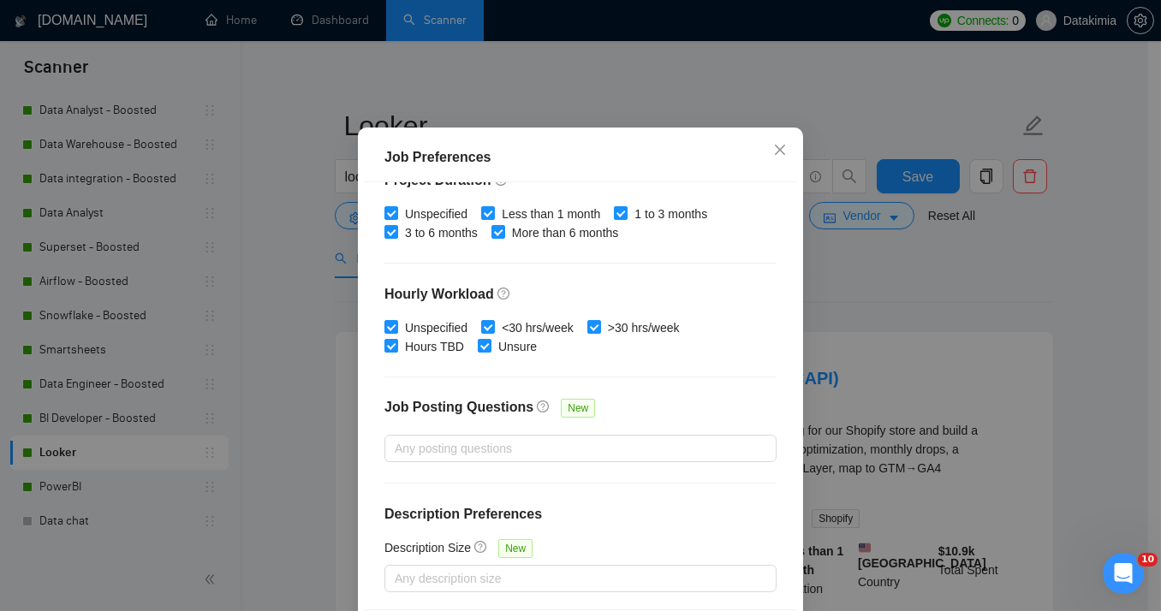
scroll to position [119, 0]
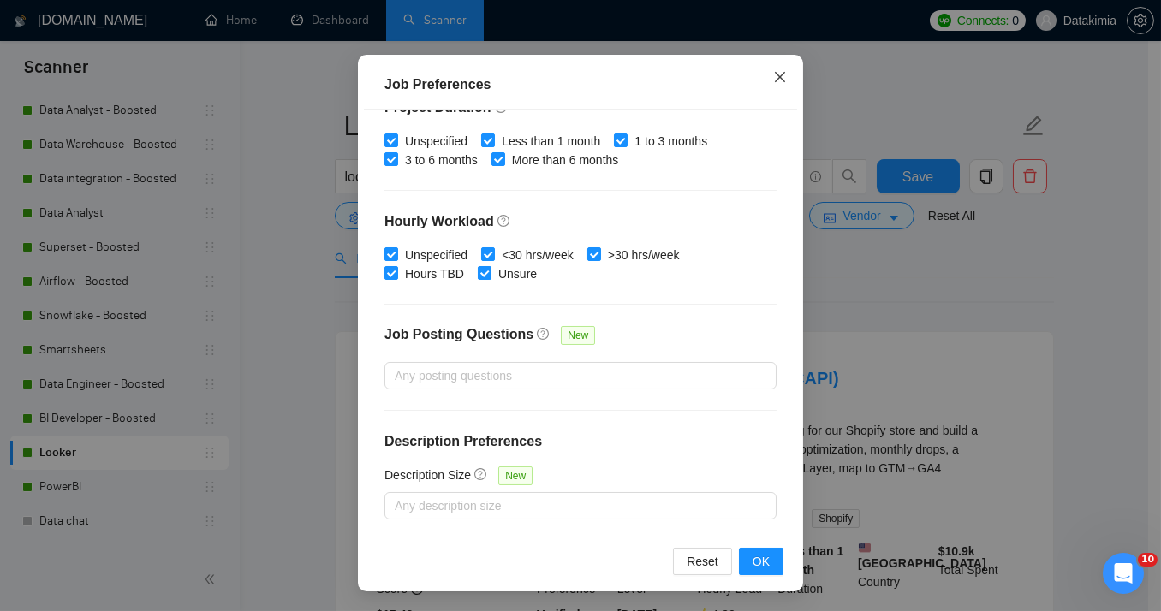
click at [781, 68] on span "Close" at bounding box center [780, 78] width 46 height 46
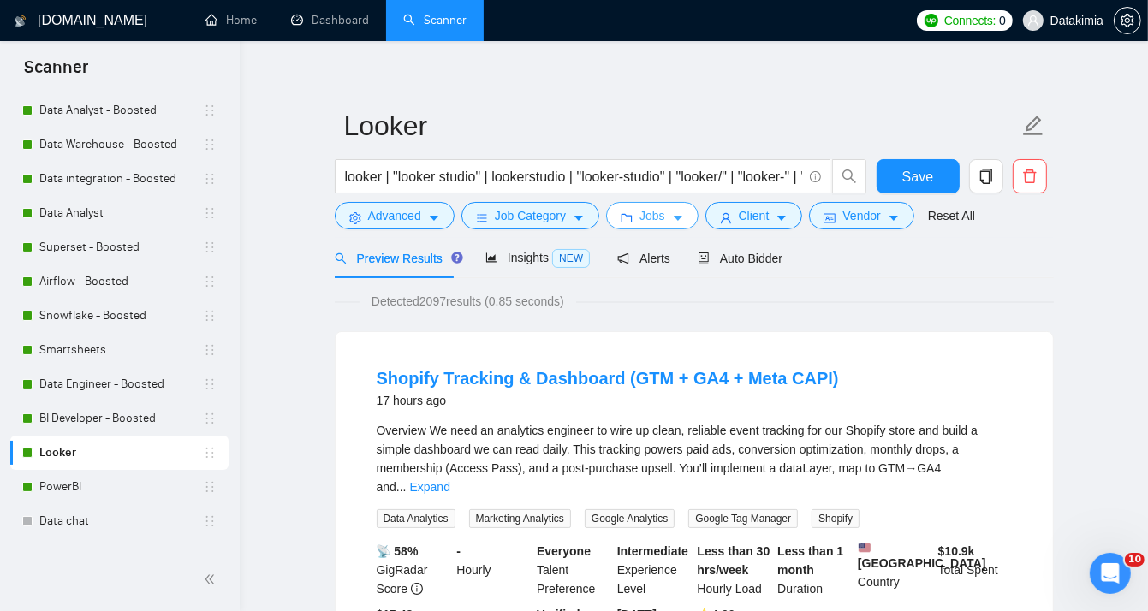
click at [650, 220] on span "Jobs" at bounding box center [653, 215] width 26 height 19
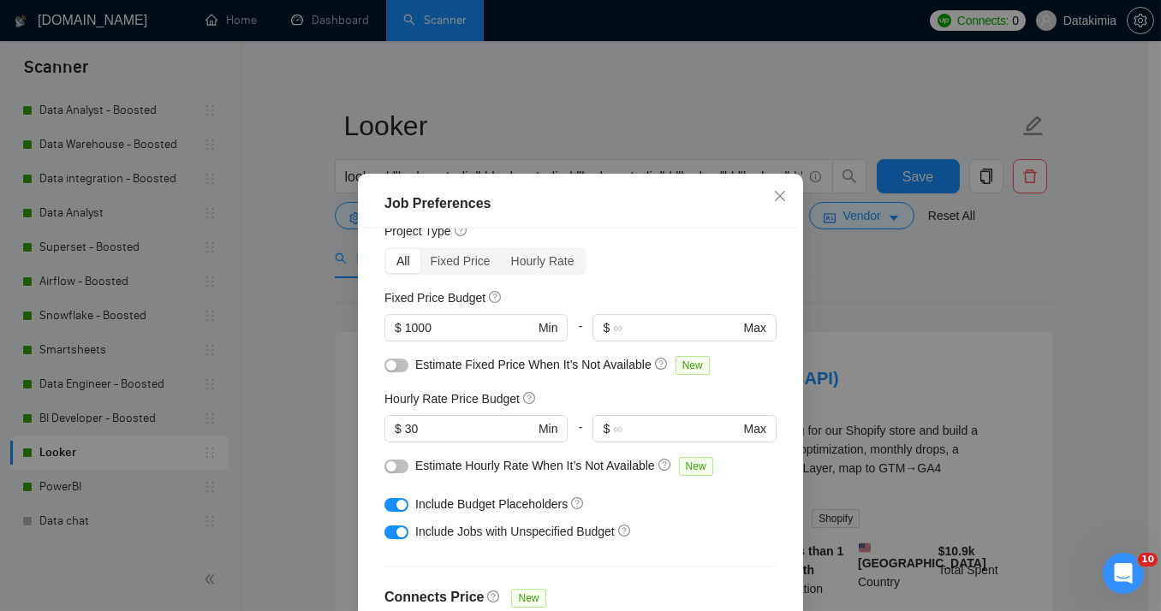
scroll to position [0, 0]
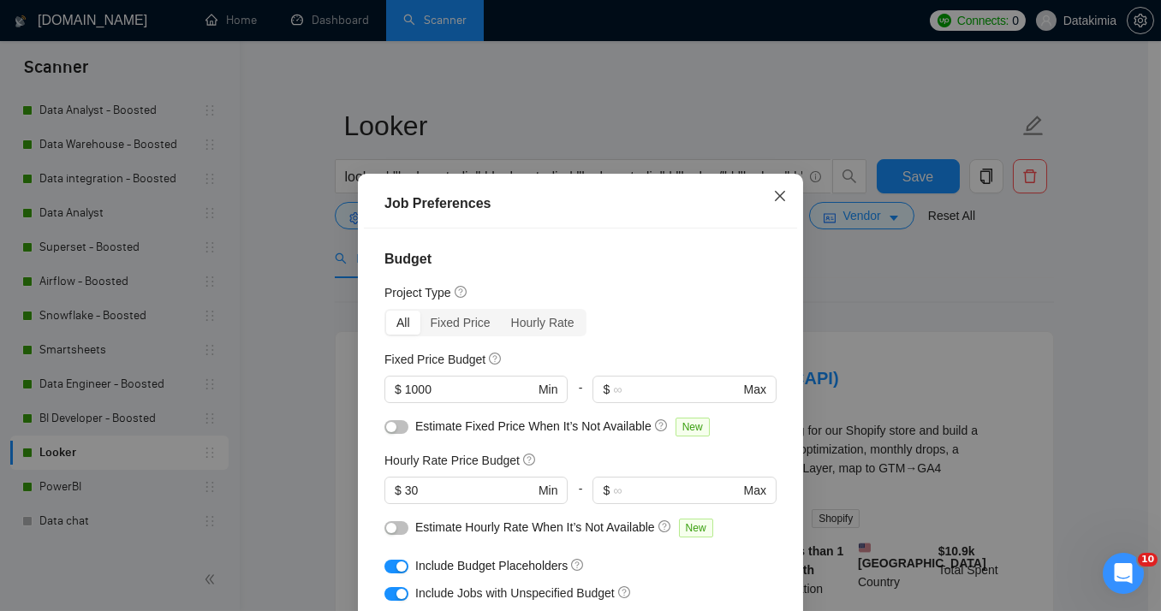
click at [773, 202] on icon "close" at bounding box center [780, 196] width 14 height 14
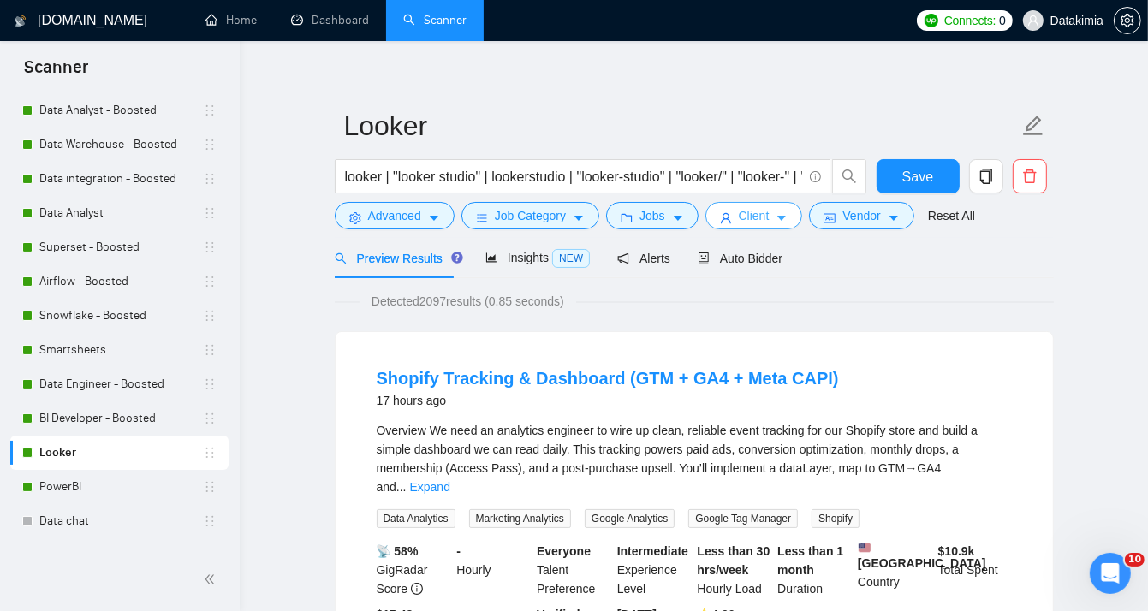
click at [754, 225] on button "Client" at bounding box center [755, 215] width 98 height 27
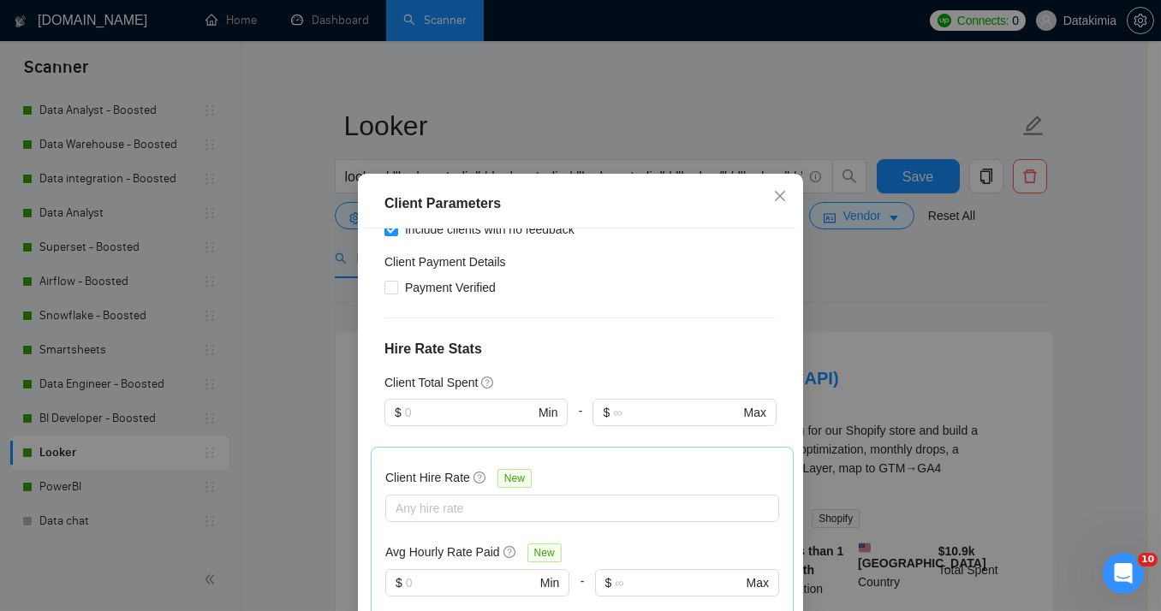
scroll to position [456, 0]
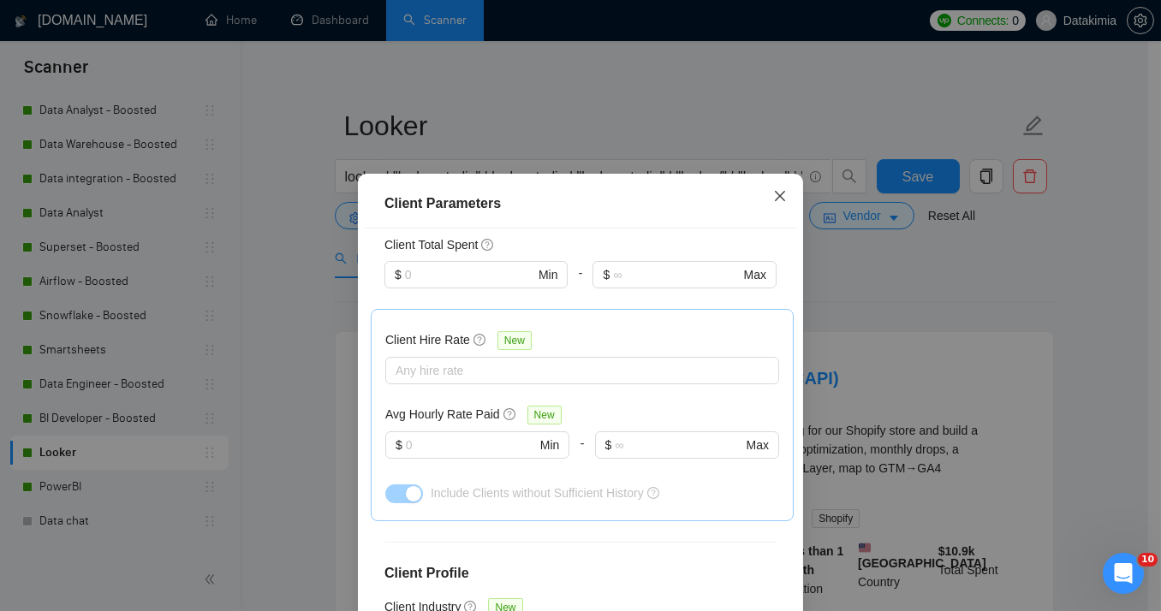
click at [783, 191] on span "Close" at bounding box center [780, 197] width 46 height 46
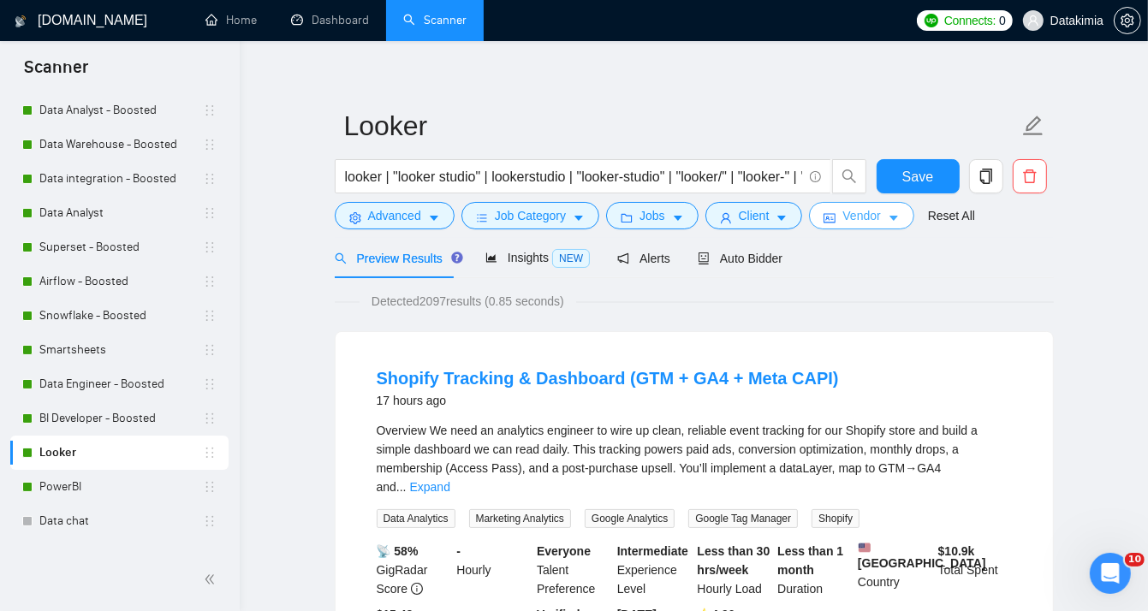
click at [832, 212] on button "Vendor" at bounding box center [861, 215] width 104 height 27
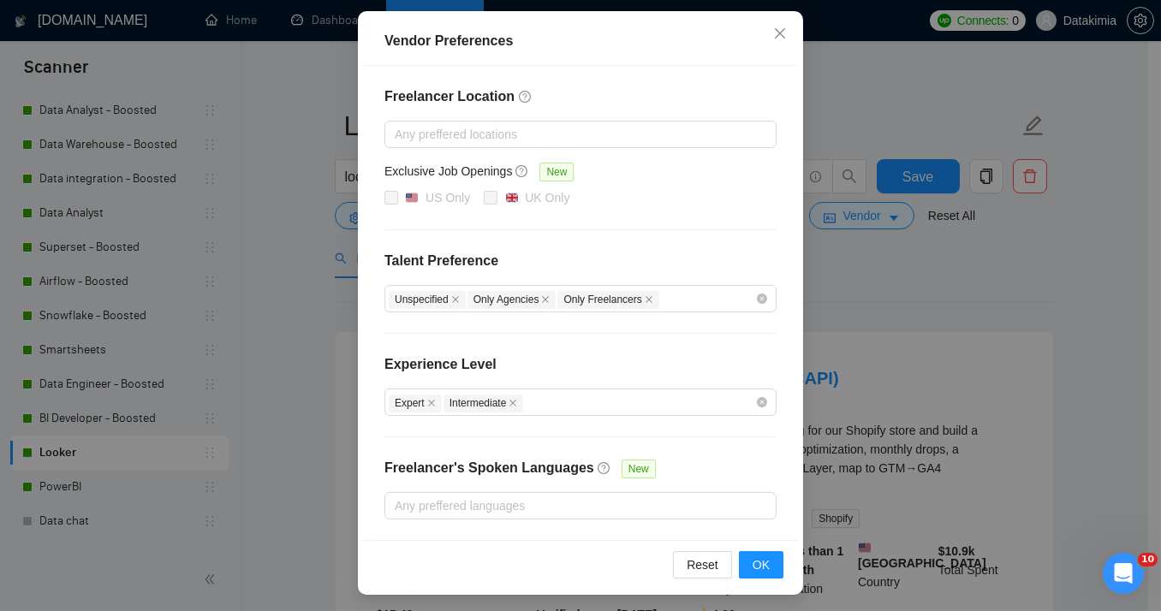
scroll to position [0, 0]
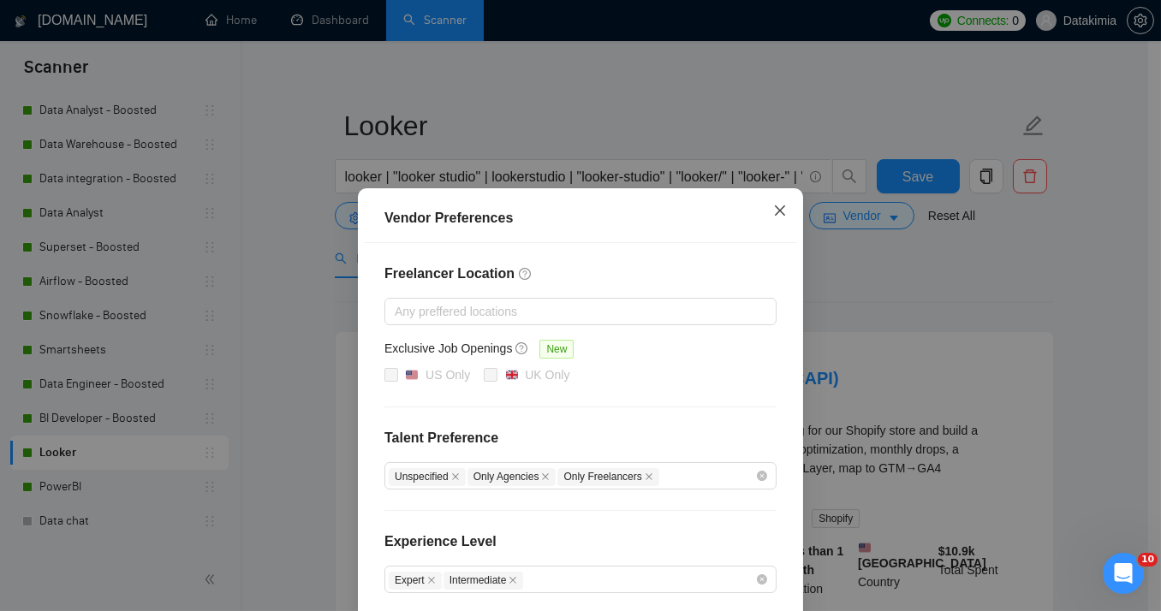
click at [766, 208] on span "Close" at bounding box center [780, 211] width 46 height 46
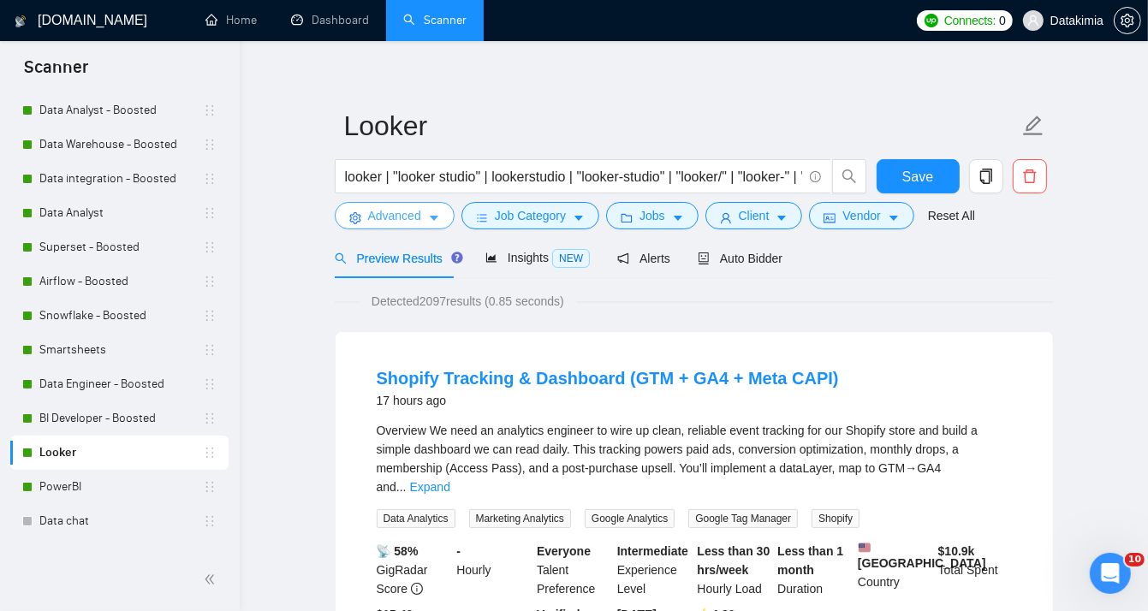
click at [384, 208] on span "Advanced" at bounding box center [394, 215] width 53 height 19
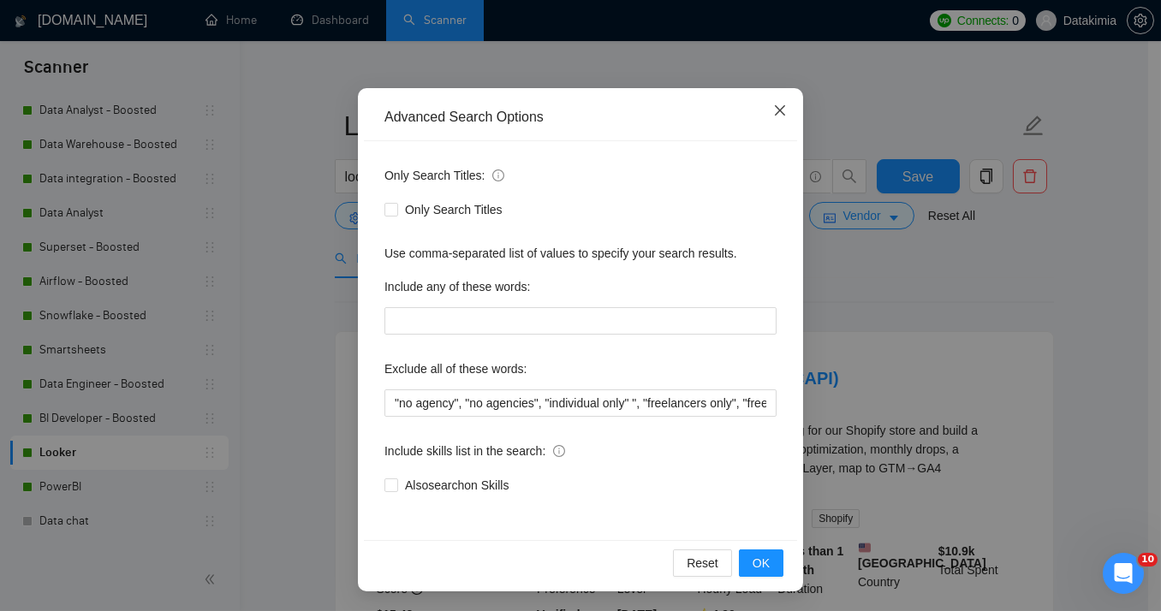
click at [776, 116] on icon "close" at bounding box center [780, 111] width 14 height 14
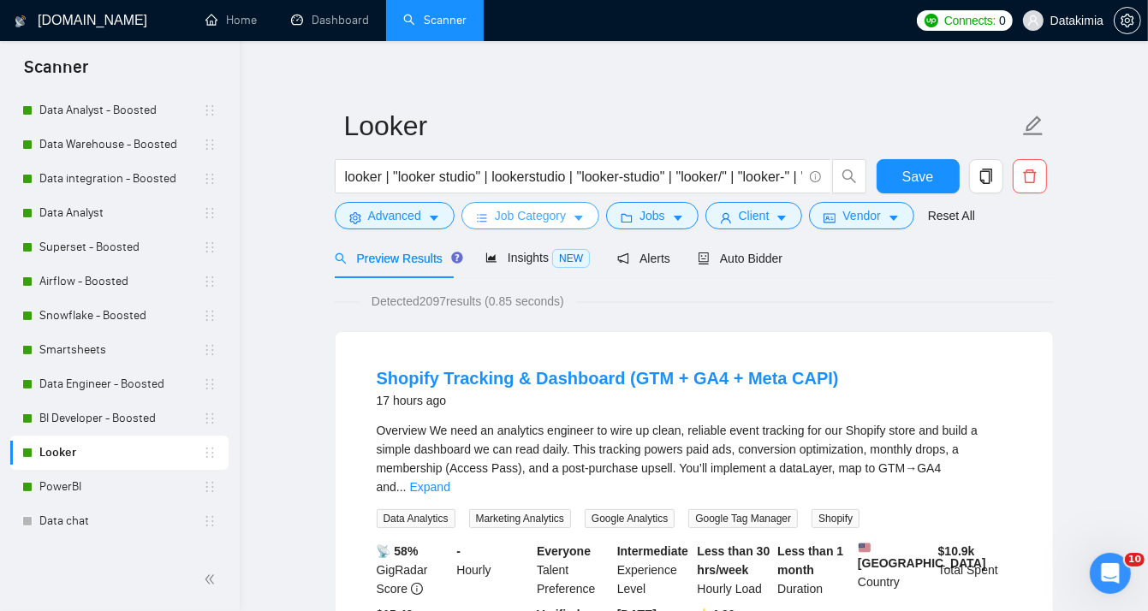
click at [537, 221] on span "Job Category" at bounding box center [530, 215] width 71 height 19
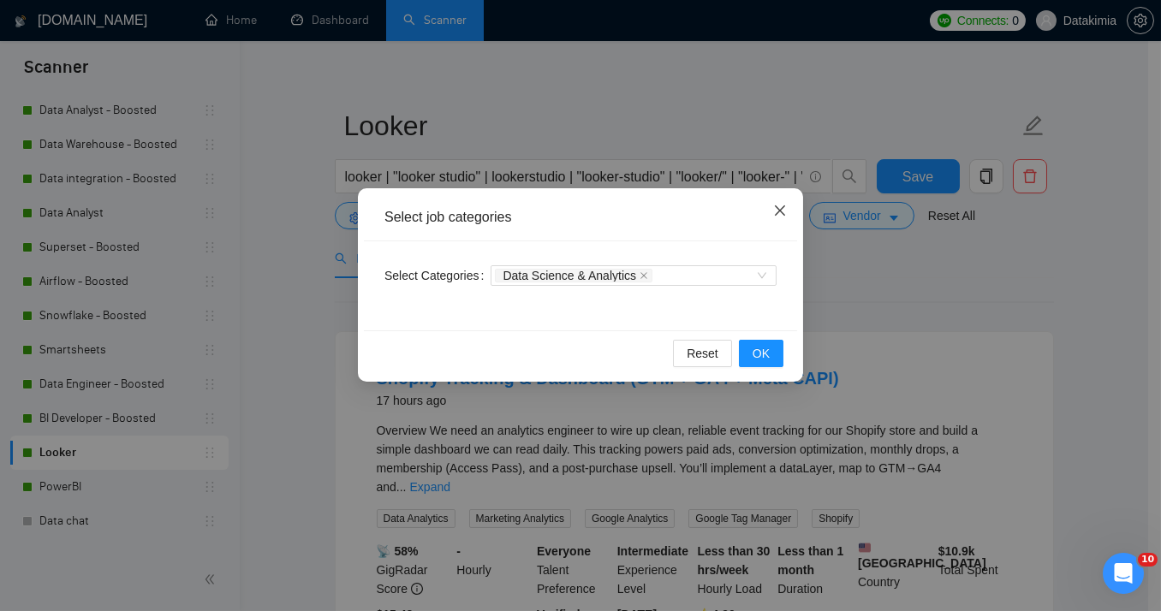
click at [781, 215] on icon "close" at bounding box center [780, 211] width 14 height 14
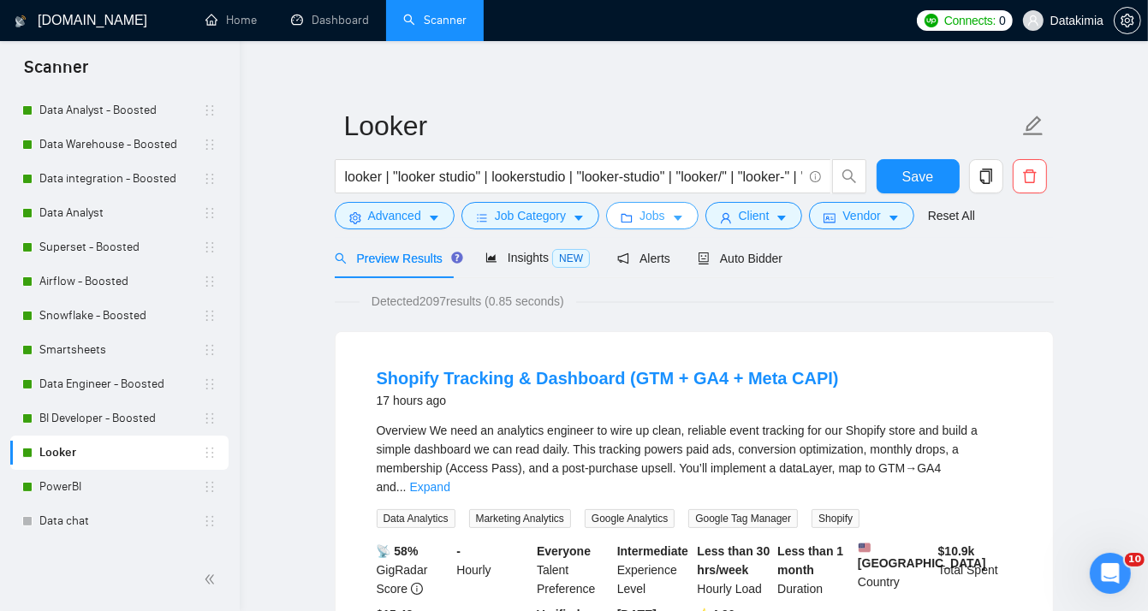
click at [640, 226] on button "Jobs" at bounding box center [652, 215] width 92 height 27
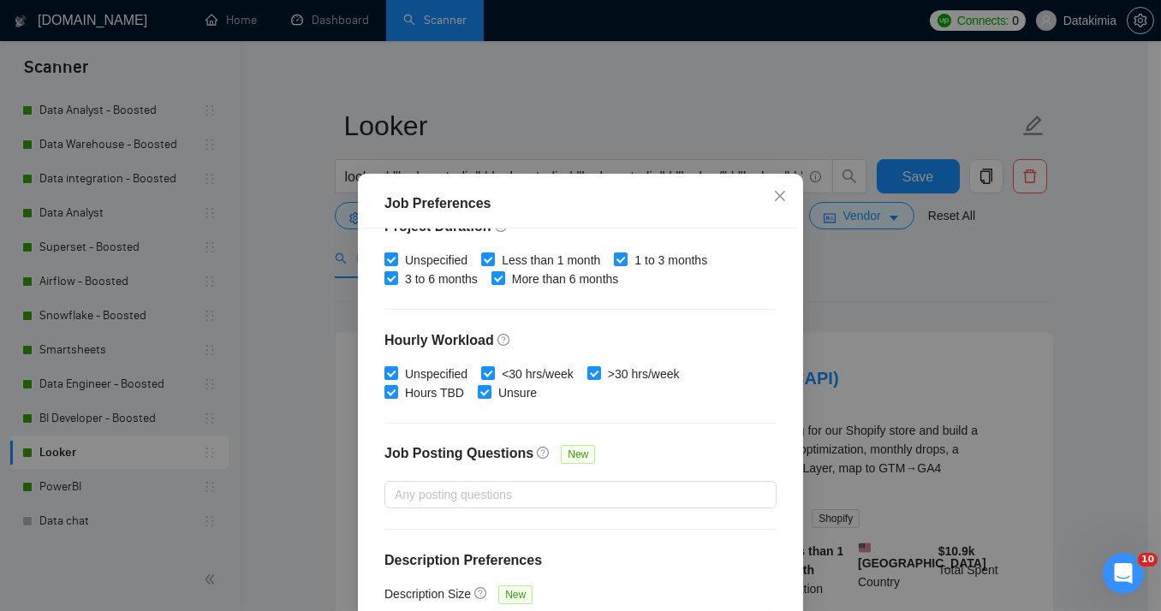
scroll to position [119, 0]
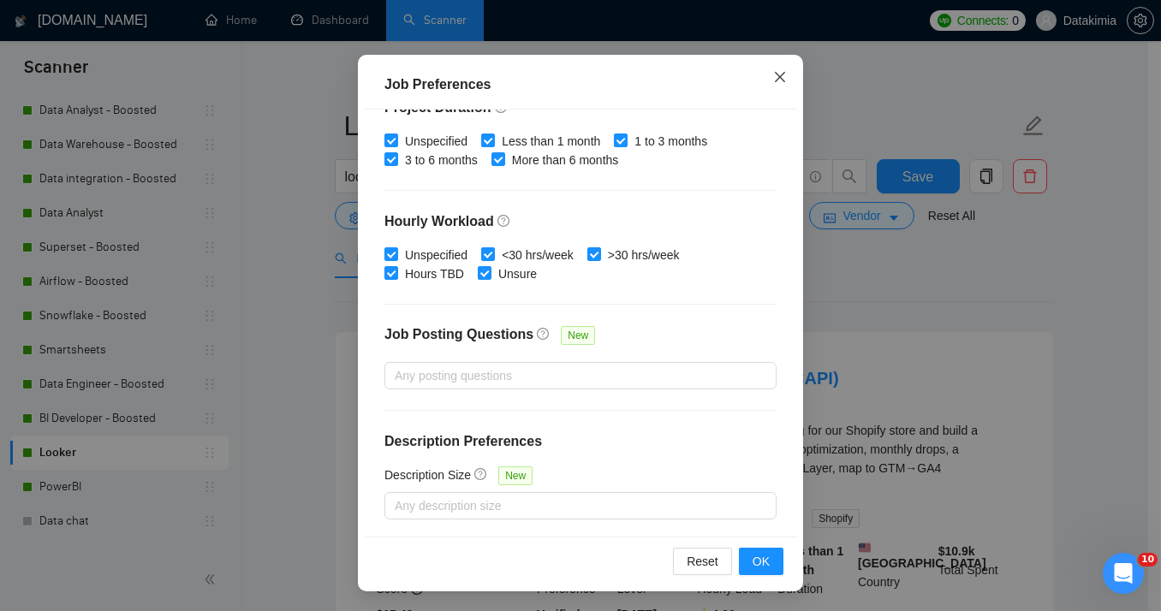
click at [777, 80] on icon "close" at bounding box center [780, 77] width 14 height 14
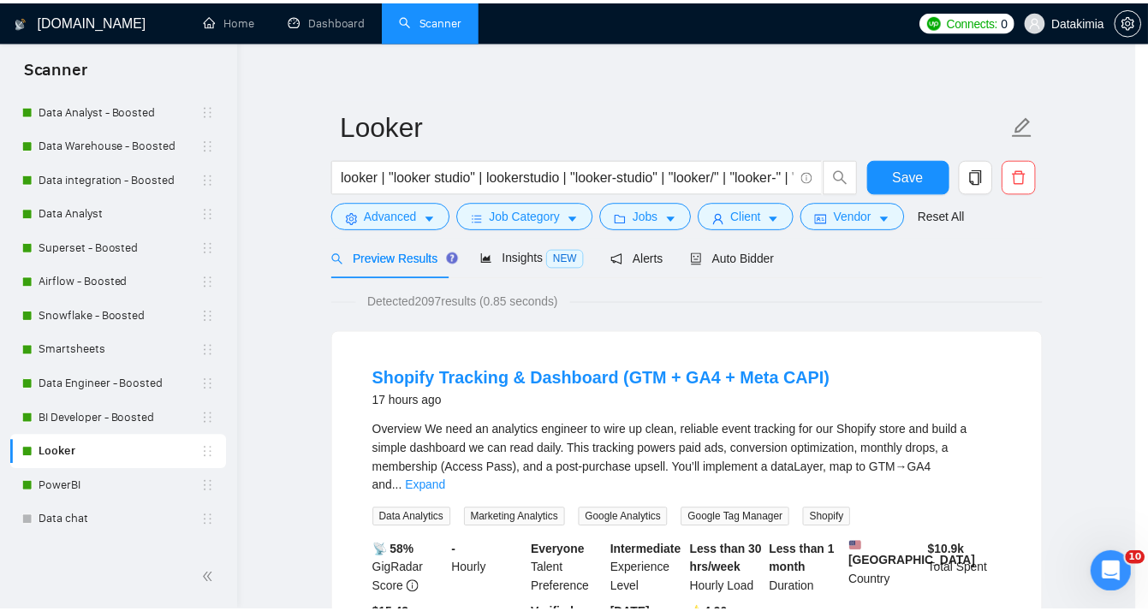
scroll to position [49, 0]
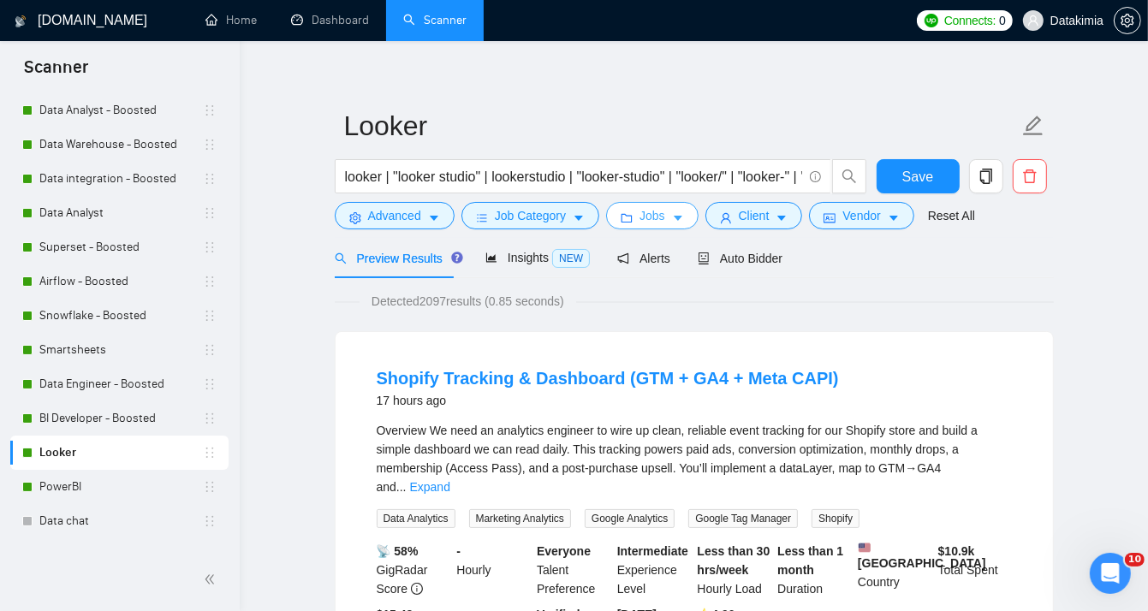
click at [647, 224] on span "Jobs" at bounding box center [653, 215] width 26 height 19
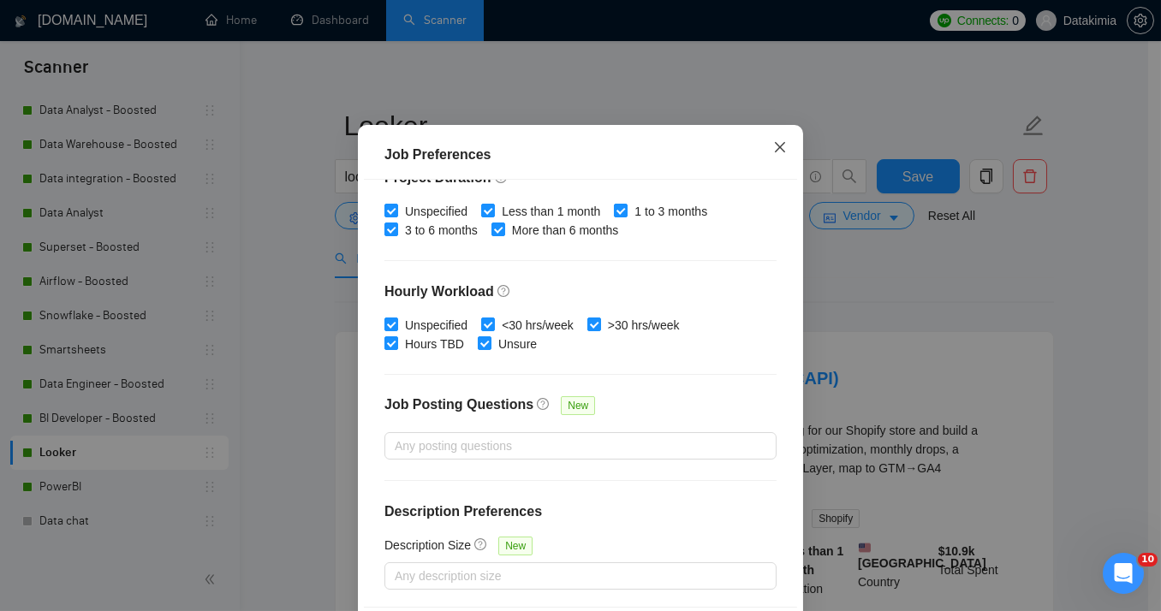
click at [773, 154] on icon "close" at bounding box center [780, 147] width 14 height 14
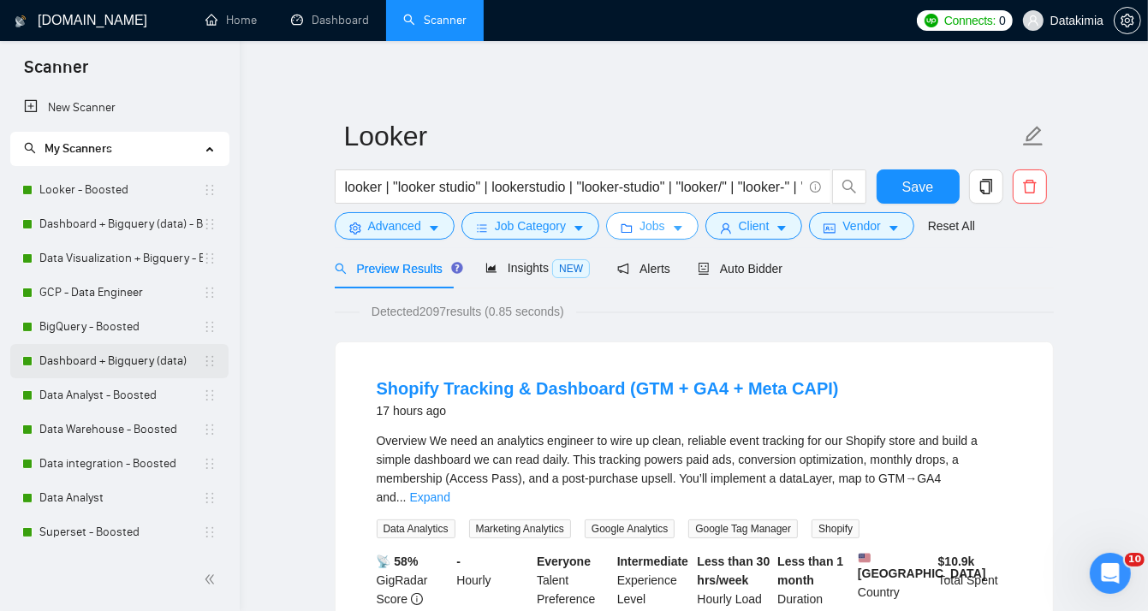
scroll to position [0, 0]
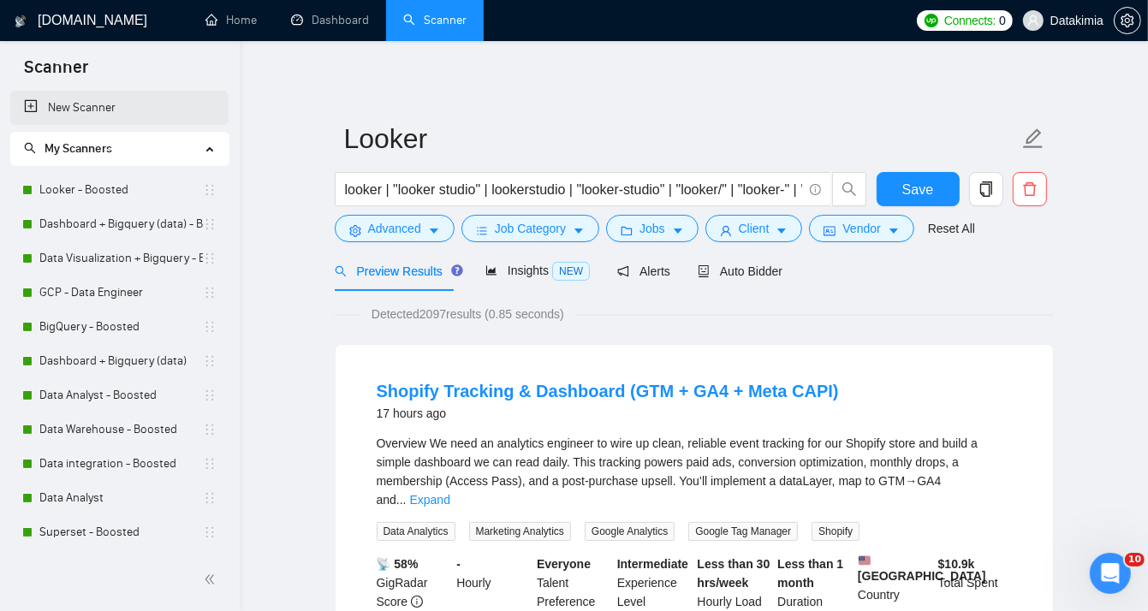
click at [66, 95] on link "New Scanner" at bounding box center [119, 108] width 191 height 34
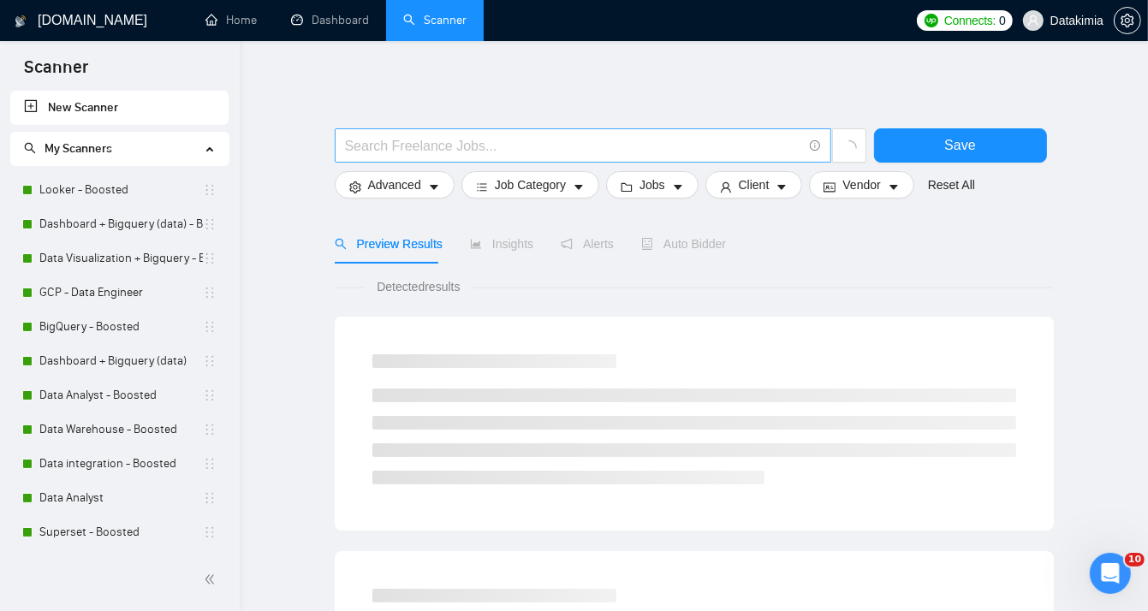
click at [401, 136] on input "text" at bounding box center [573, 145] width 457 height 21
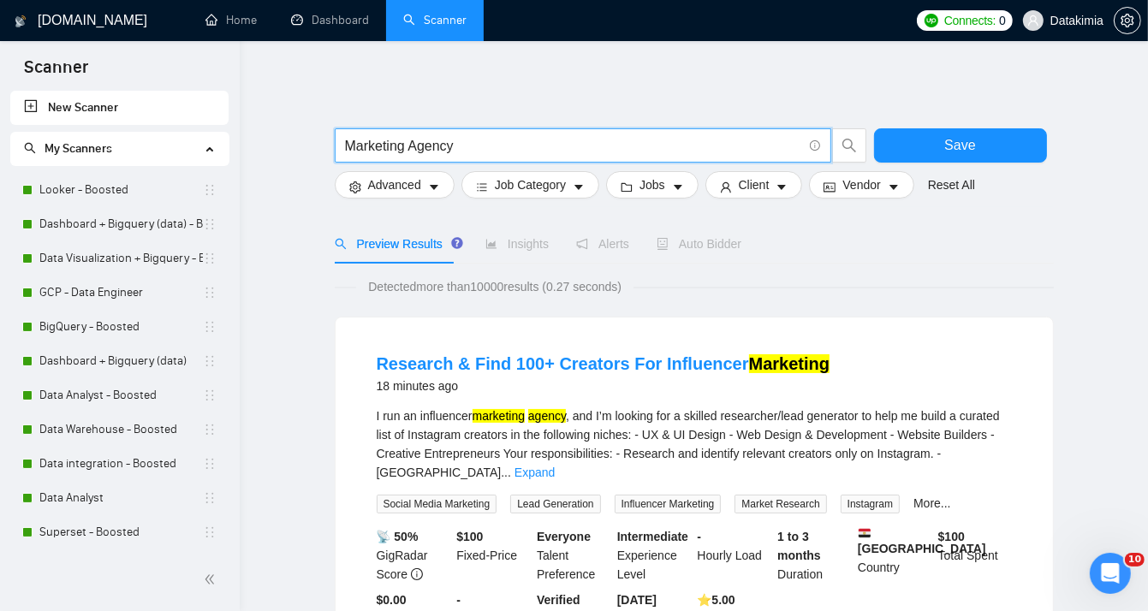
drag, startPoint x: 417, startPoint y: 152, endPoint x: 618, endPoint y: 167, distance: 201.8
click at [618, 167] on div "Marketing Agency" at bounding box center [601, 149] width 540 height 43
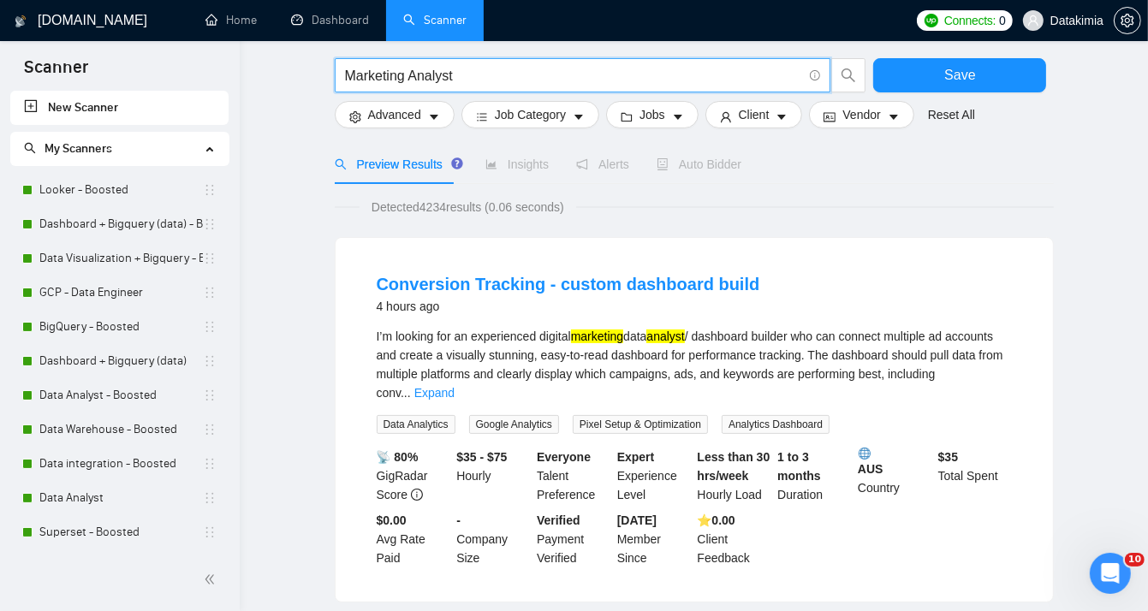
scroll to position [114, 0]
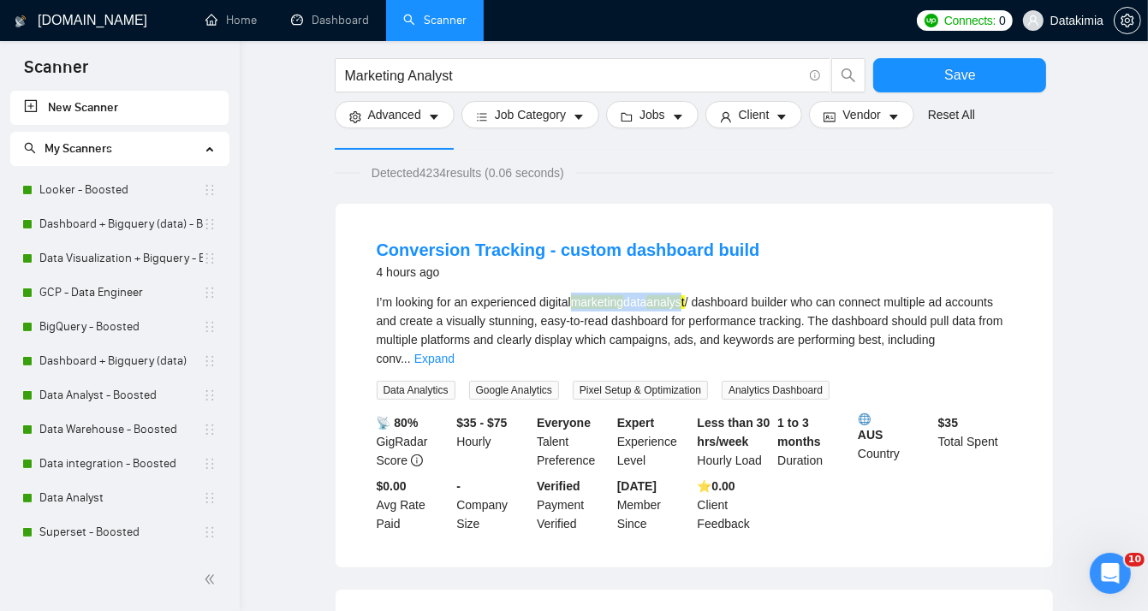
drag, startPoint x: 577, startPoint y: 297, endPoint x: 695, endPoint y: 301, distance: 117.4
click at [695, 301] on div "I’m looking for an experienced digital marketing data analyst / dashboard build…" at bounding box center [694, 330] width 635 height 75
click at [759, 276] on div "Conversion Tracking - custom dashboard build 4 hours ago" at bounding box center [694, 260] width 635 height 45
click at [455, 352] on link "Expand" at bounding box center [434, 359] width 40 height 14
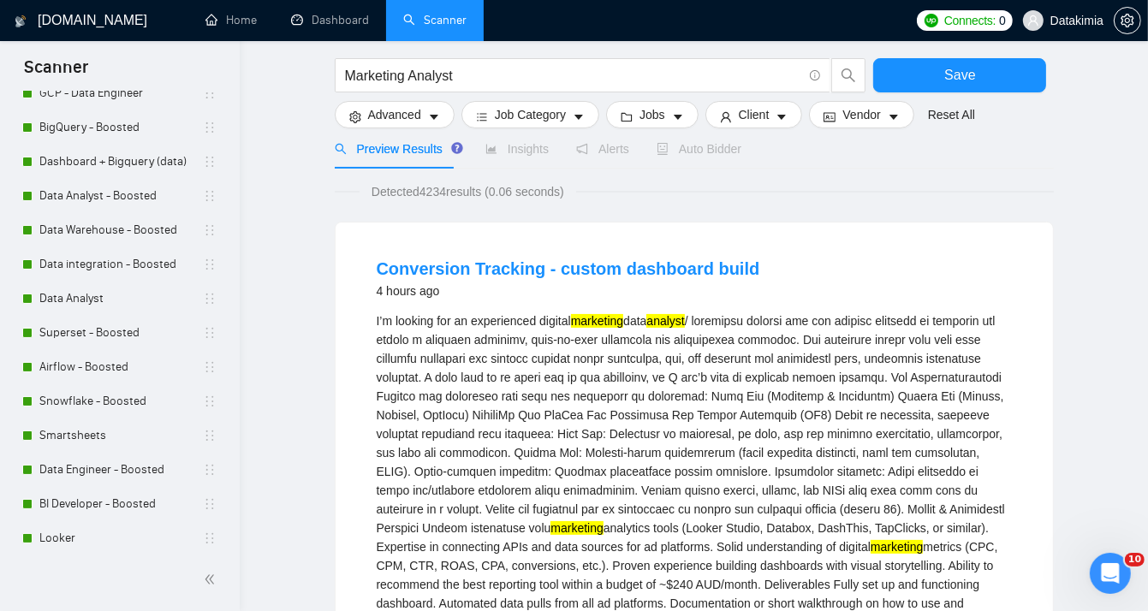
scroll to position [0, 0]
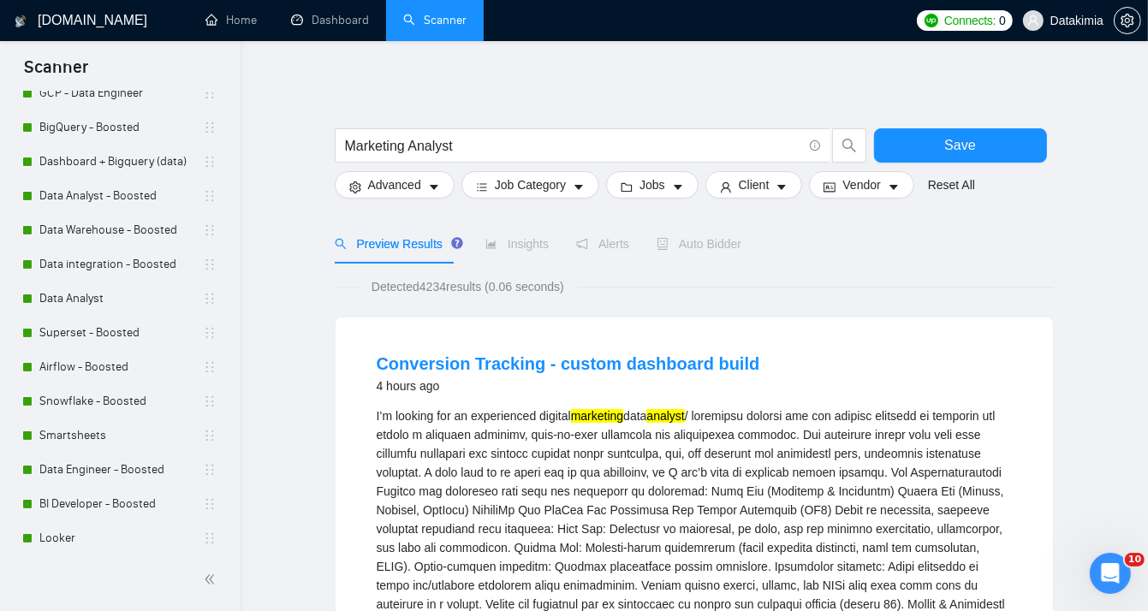
drag, startPoint x: 449, startPoint y: 285, endPoint x: 423, endPoint y: 288, distance: 25.8
click at [423, 288] on span "Detected 4234 results (0.06 seconds)" at bounding box center [468, 286] width 217 height 19
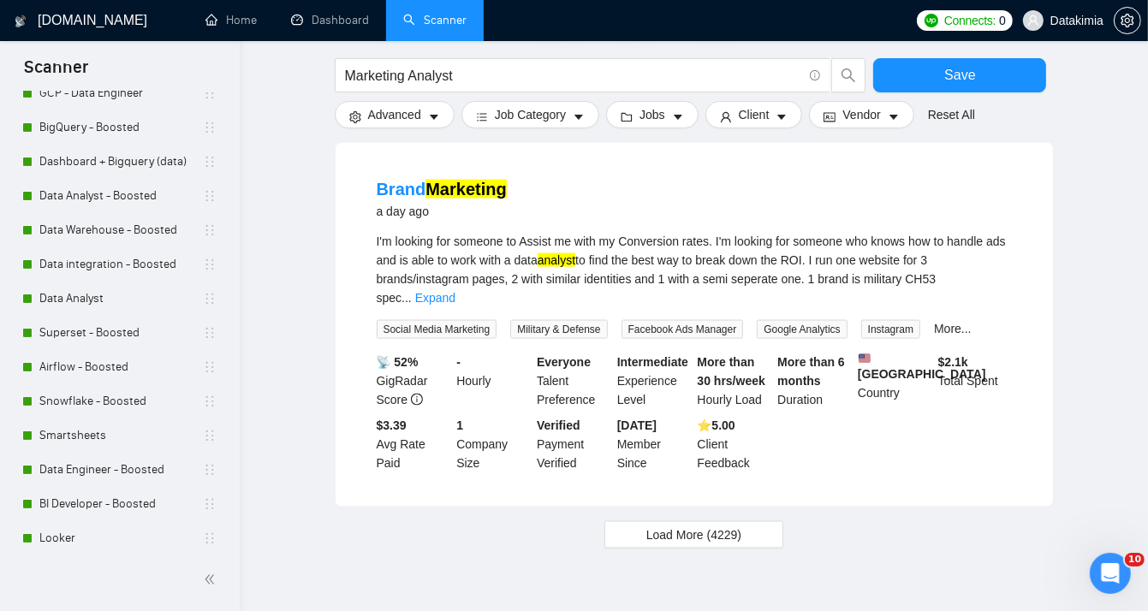
scroll to position [1979, 0]
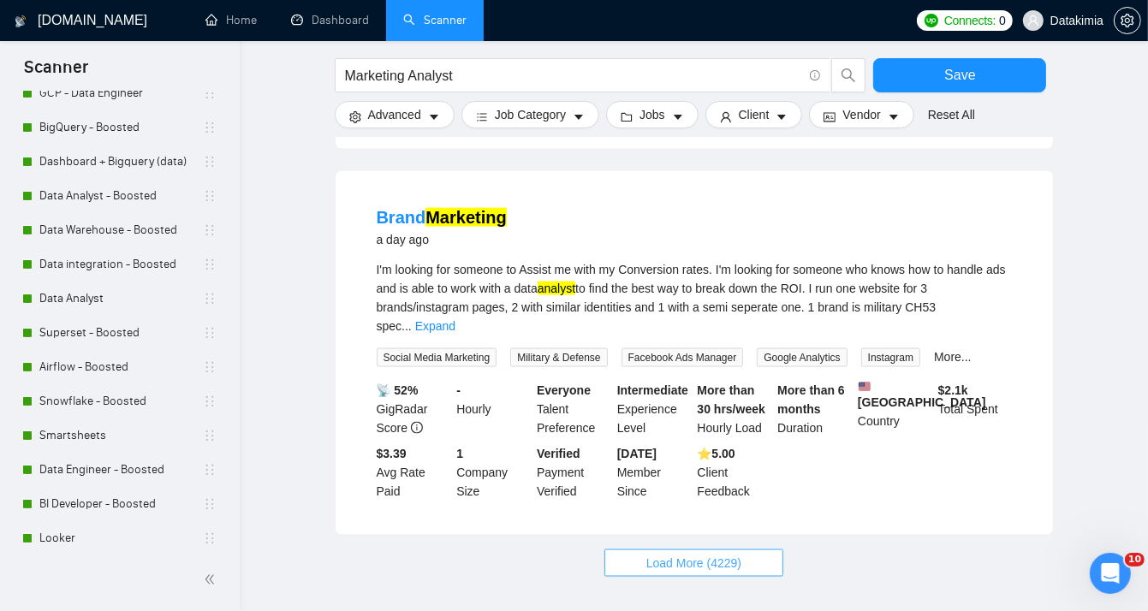
click at [728, 554] on span "Load More (4229)" at bounding box center [694, 563] width 95 height 19
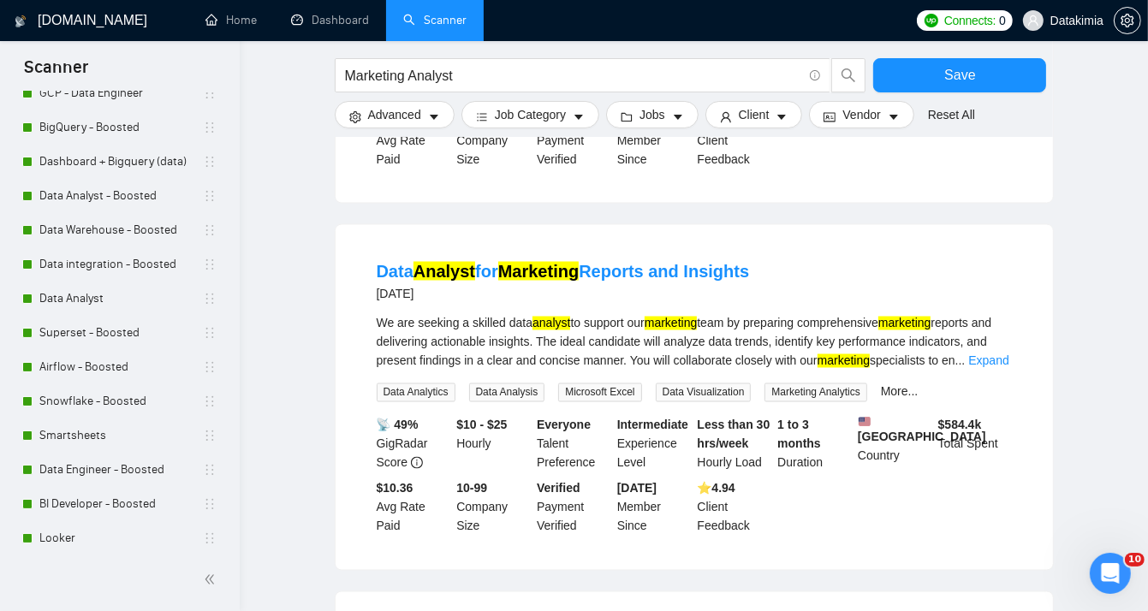
scroll to position [2322, 0]
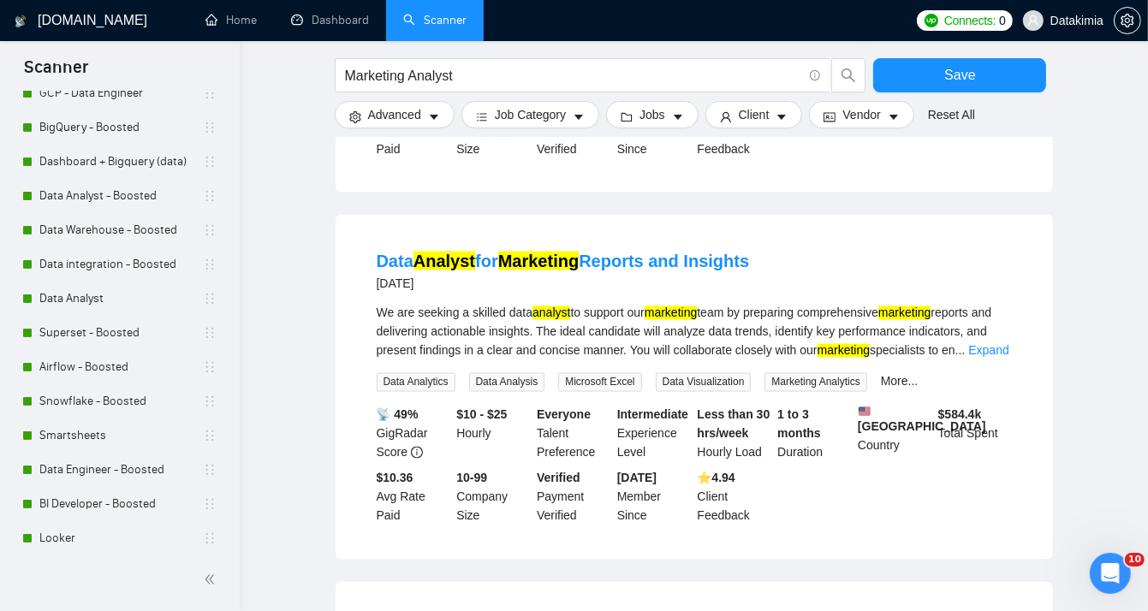
drag, startPoint x: 791, startPoint y: 197, endPoint x: 348, endPoint y: 181, distance: 443.9
click at [348, 215] on div "Data Analyst for Marketing Reports and Insights 2 days ago We are seeking a ski…" at bounding box center [695, 387] width 718 height 345
click at [976, 344] on link "Expand" at bounding box center [989, 351] width 40 height 14
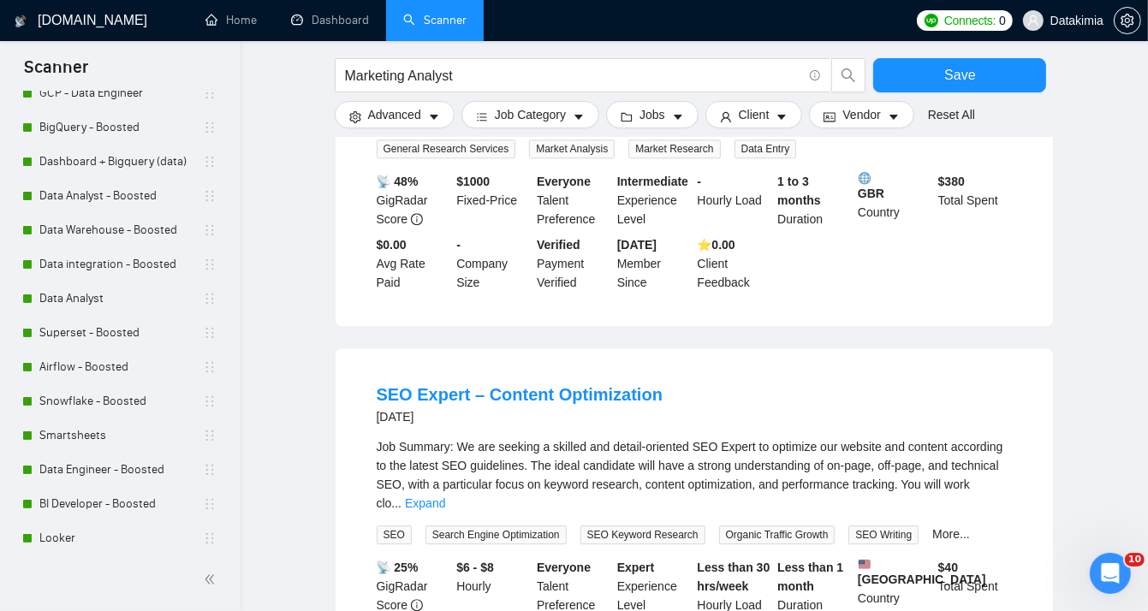
scroll to position [3806, 0]
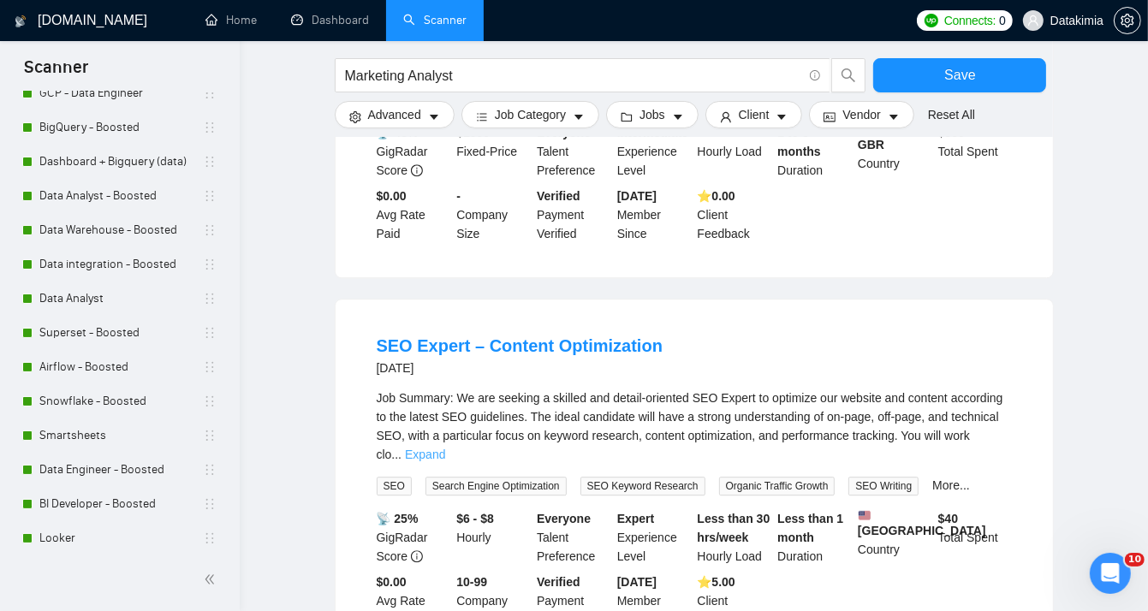
click at [445, 448] on link "Expand" at bounding box center [425, 455] width 40 height 14
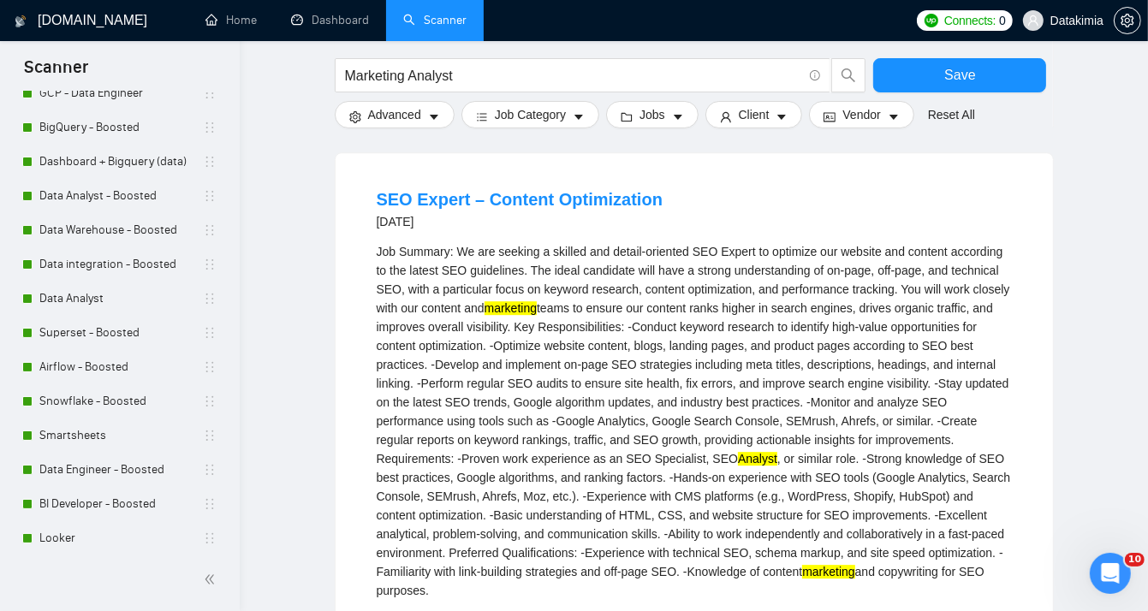
scroll to position [3963, 0]
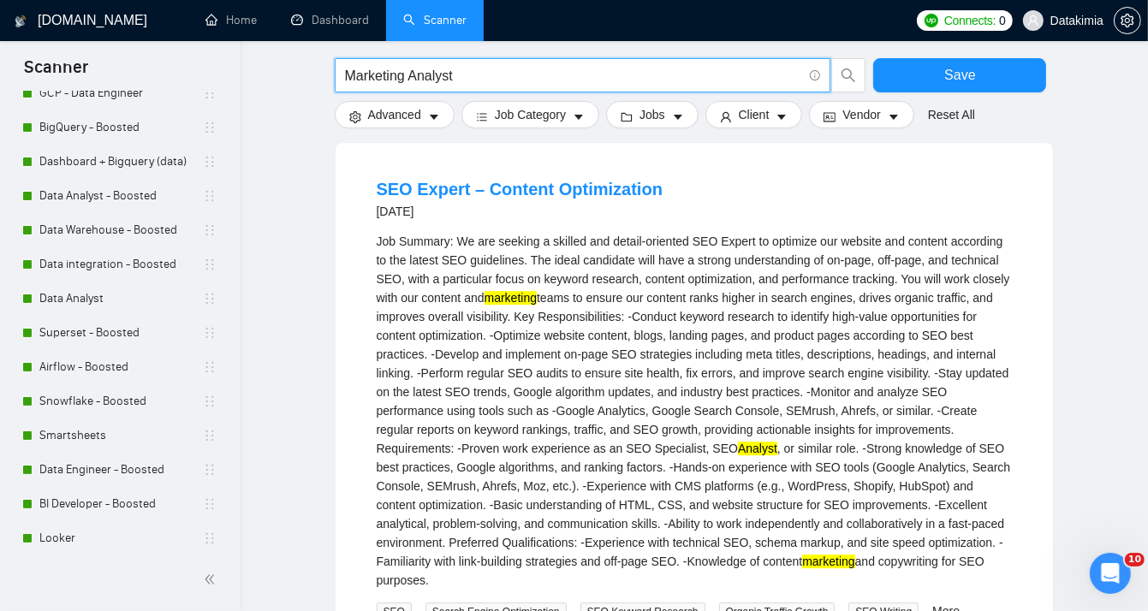
click at [345, 67] on input "Marketing Analyst" at bounding box center [573, 75] width 457 height 21
click at [498, 71] on input "(Marketing Analyst" at bounding box center [573, 75] width 457 height 21
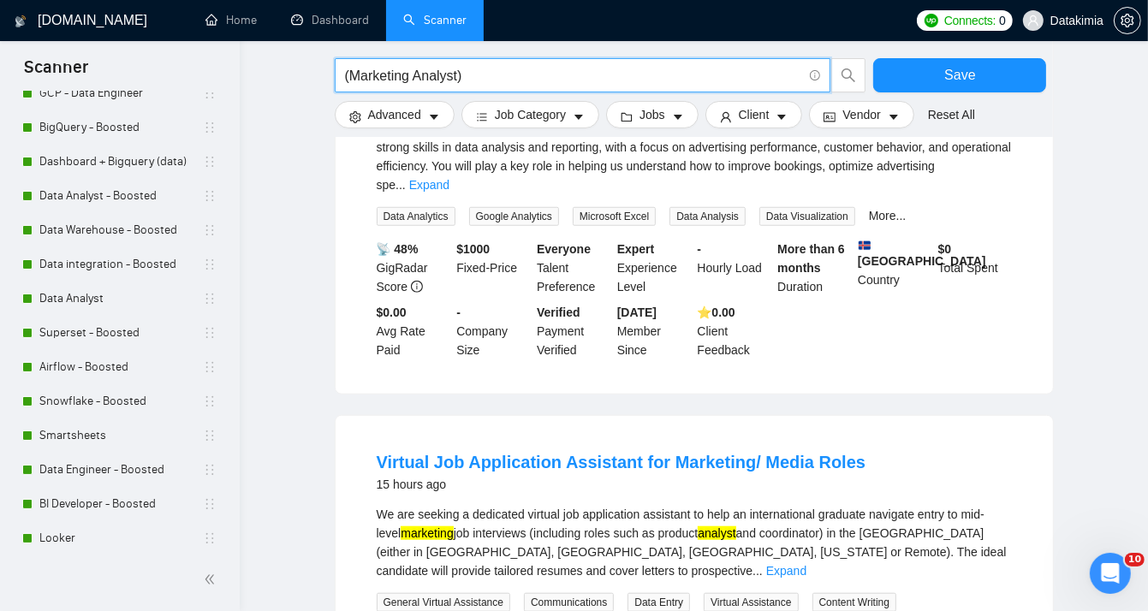
scroll to position [983, 0]
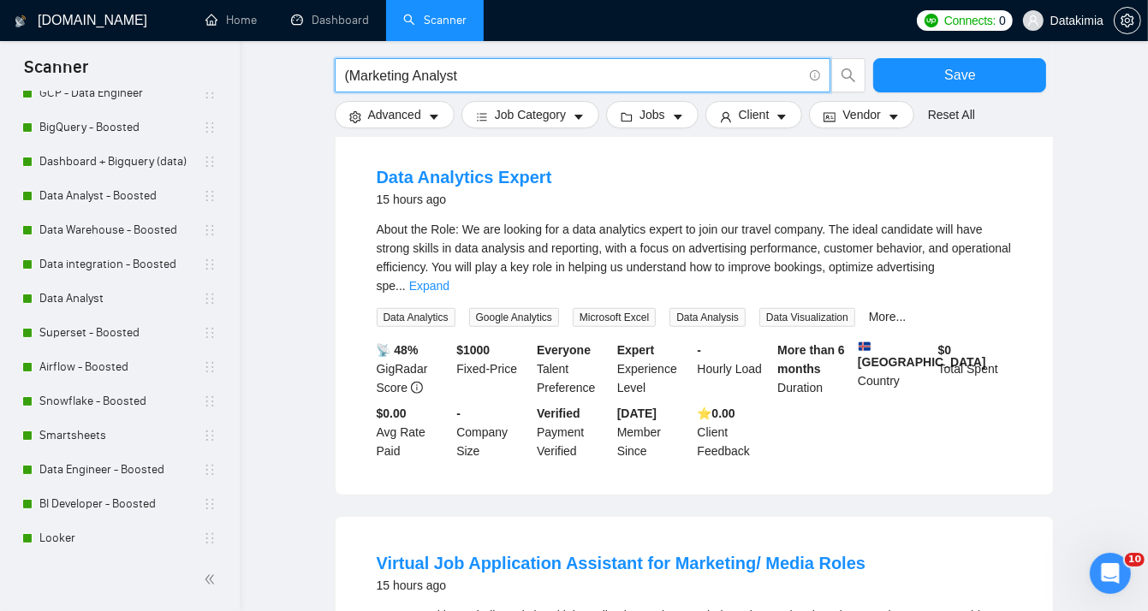
click at [350, 77] on input "(Marketing Analyst" at bounding box center [573, 75] width 457 height 21
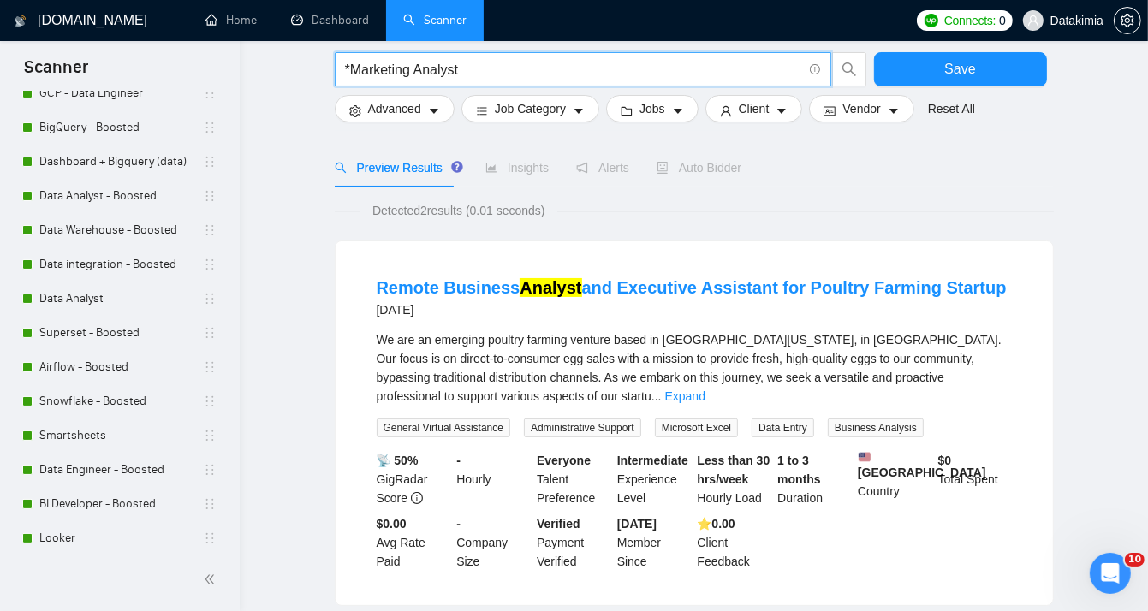
scroll to position [0, 0]
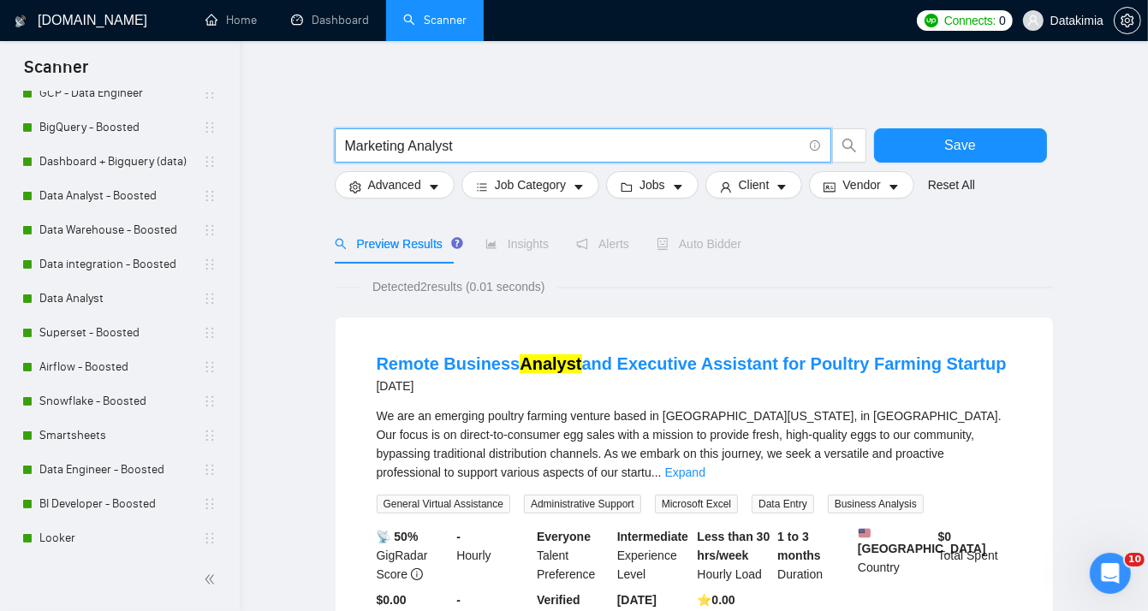
click at [421, 143] on input "Marketing Analyst" at bounding box center [573, 145] width 457 height 21
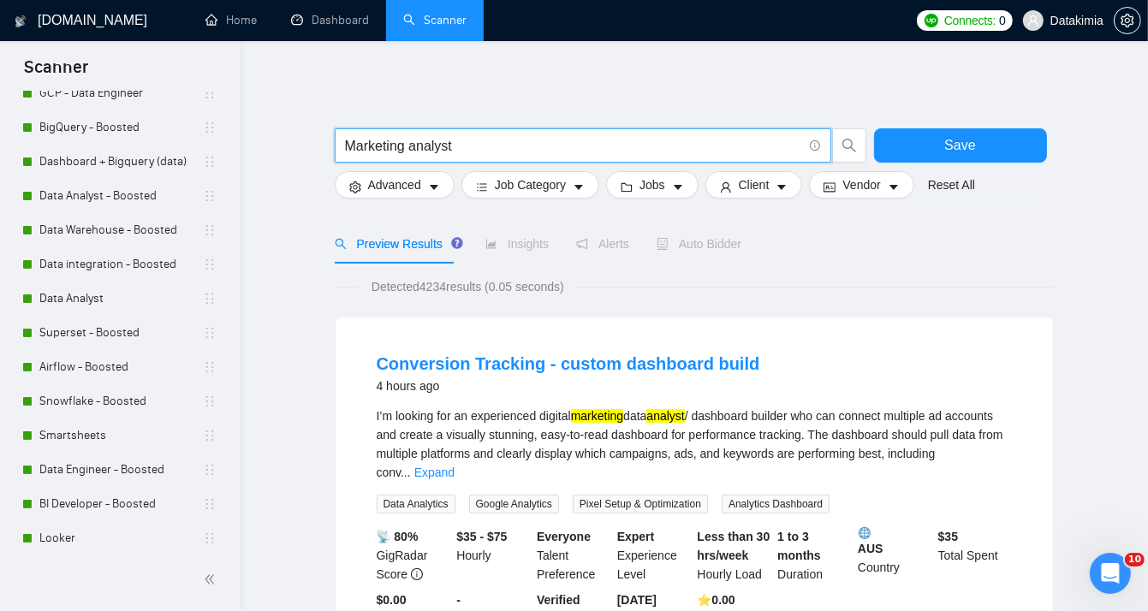
click at [467, 150] on input "Marketing analyst" at bounding box center [573, 145] width 457 height 21
click at [341, 146] on span "Marketing analyst"" at bounding box center [583, 145] width 497 height 34
click at [342, 147] on span "Marketing analyst"" at bounding box center [583, 145] width 497 height 34
click at [343, 148] on span "Marketing analyst"" at bounding box center [583, 145] width 497 height 34
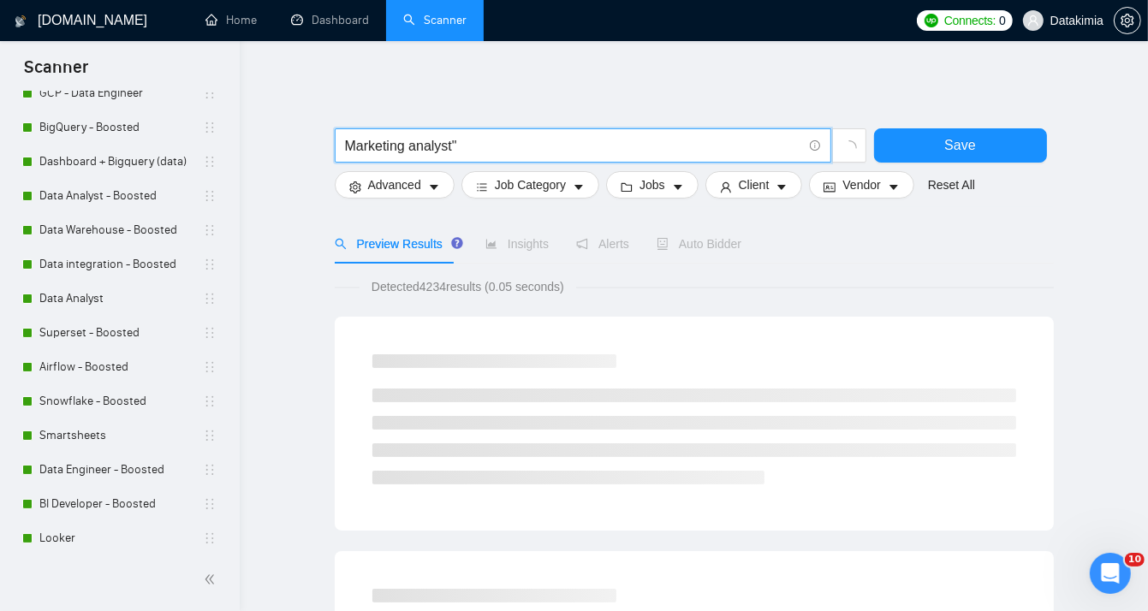
click at [349, 151] on input "Marketing analyst"" at bounding box center [573, 145] width 457 height 21
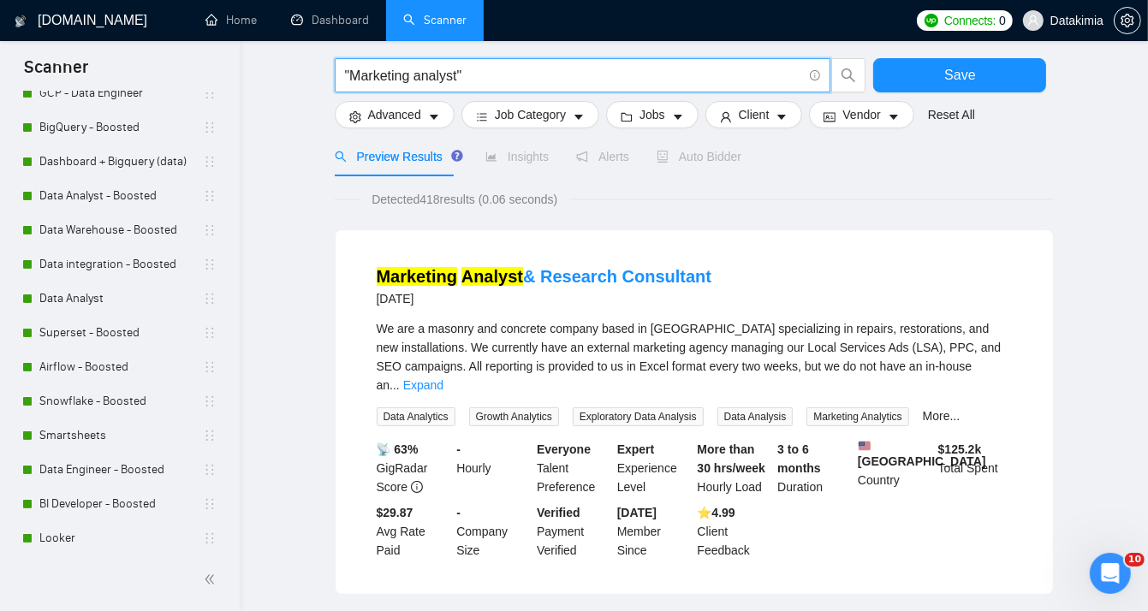
scroll to position [85, 0]
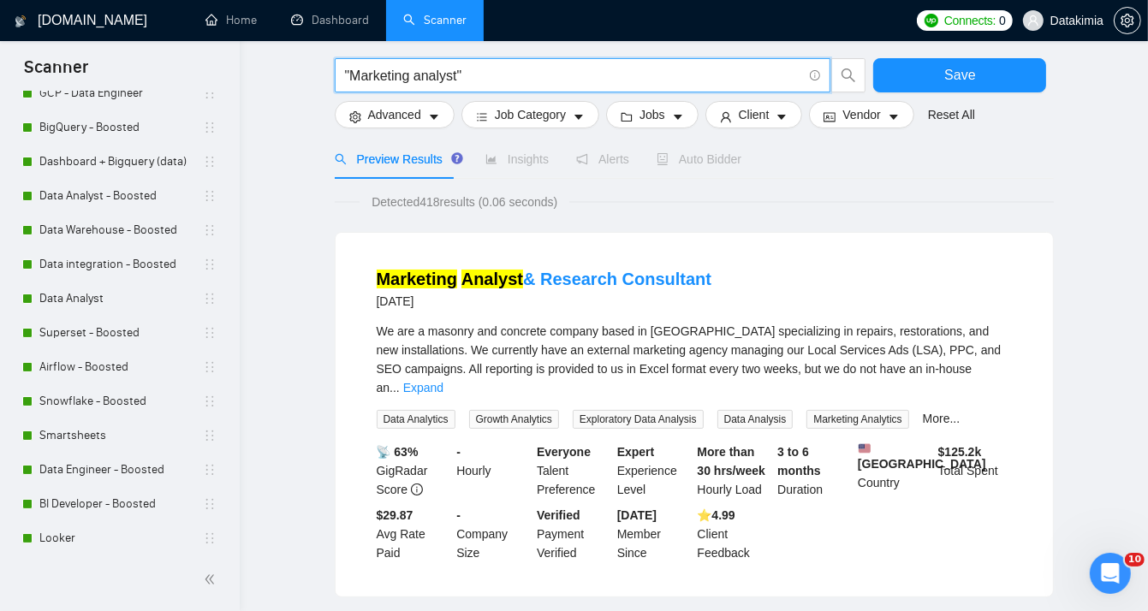
drag, startPoint x: 500, startPoint y: 75, endPoint x: 341, endPoint y: 61, distance: 159.9
click at [341, 61] on span ""Marketing analyst"" at bounding box center [583, 75] width 497 height 34
click at [504, 76] on input ""Marketing analyst"" at bounding box center [573, 75] width 457 height 21
paste input ""Marketing analyst""
click at [535, 70] on input ""Marketing analyst" "Marketing analyst"" at bounding box center [573, 75] width 457 height 21
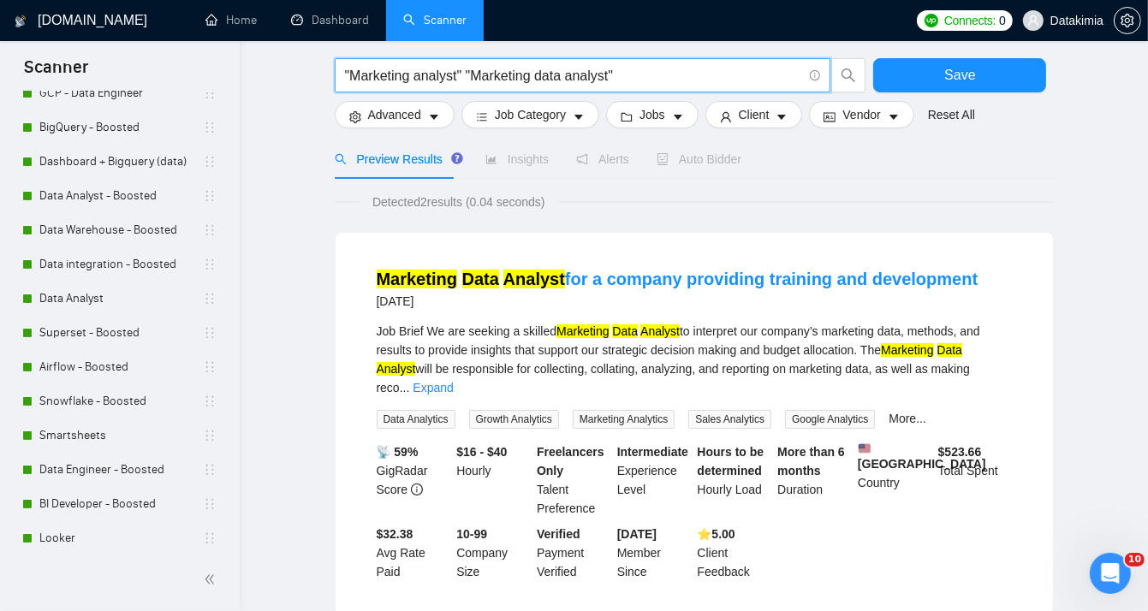
type input ""Marketing analyst" "Marketing data analyst""
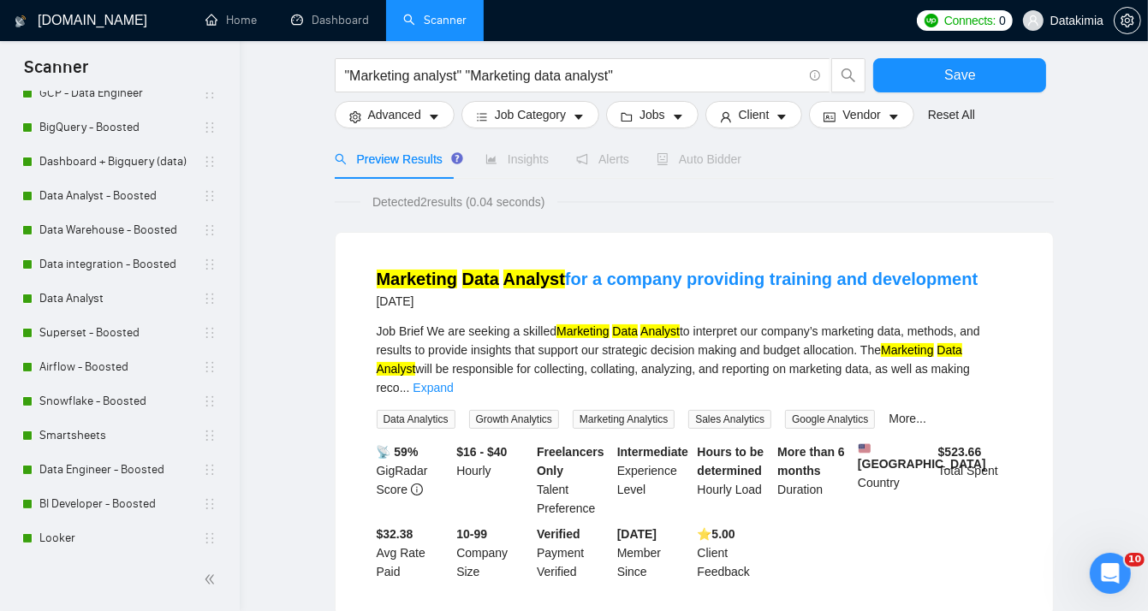
click at [858, 191] on div "Detected 2 results (0.04 seconds) Marketing Data Analyst for a company providin…" at bounding box center [694, 604] width 719 height 850
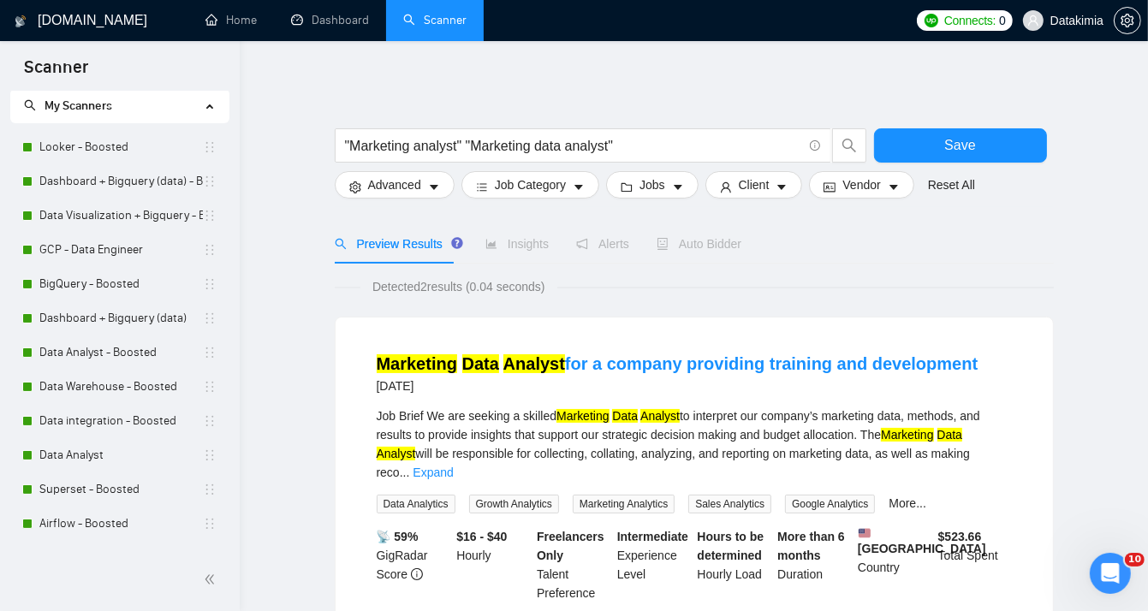
scroll to position [28, 0]
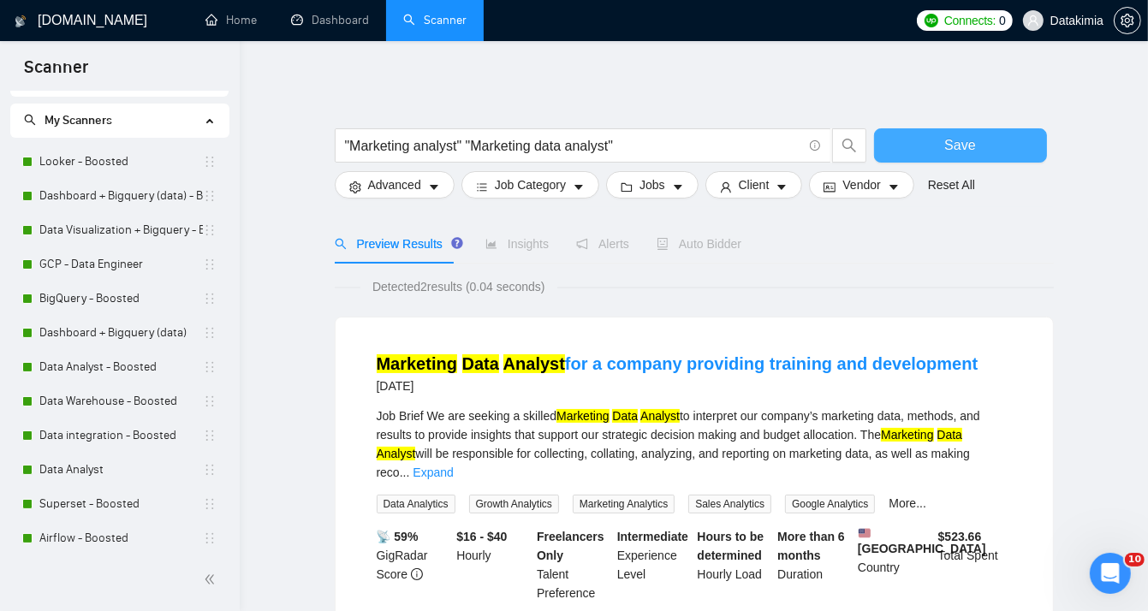
click at [981, 146] on button "Save" at bounding box center [960, 145] width 173 height 34
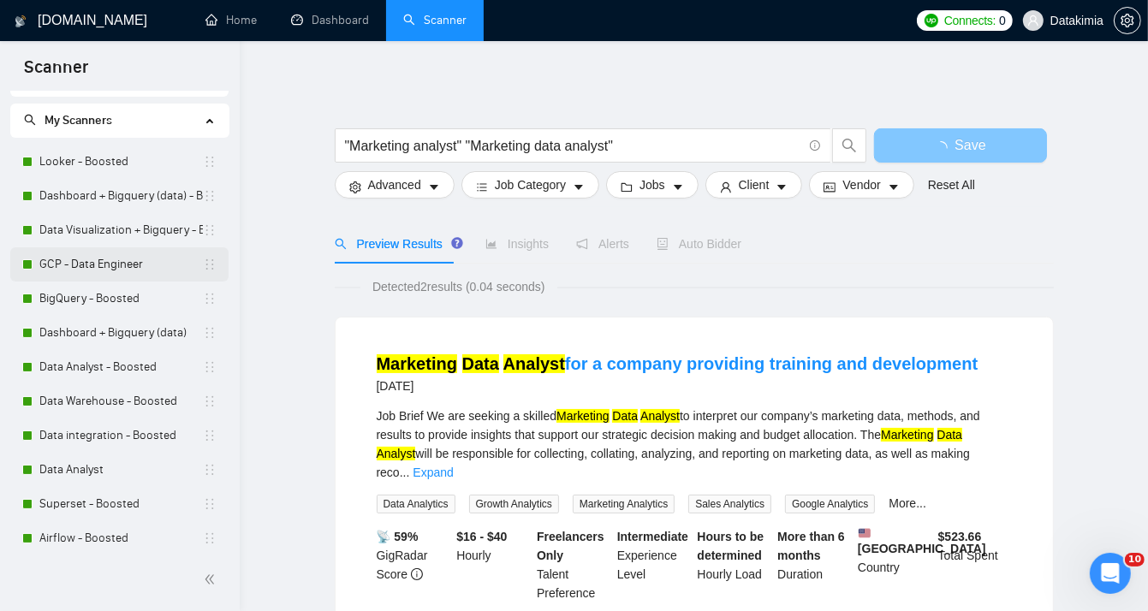
scroll to position [0, 0]
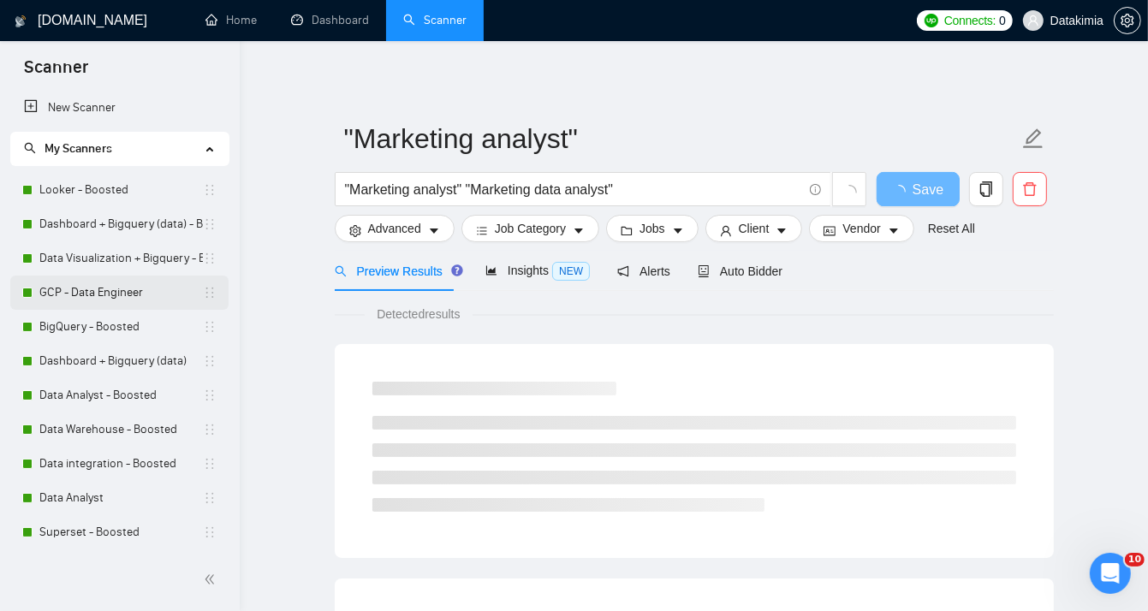
click at [105, 280] on link "GCP - Data Engineer" at bounding box center [121, 293] width 164 height 34
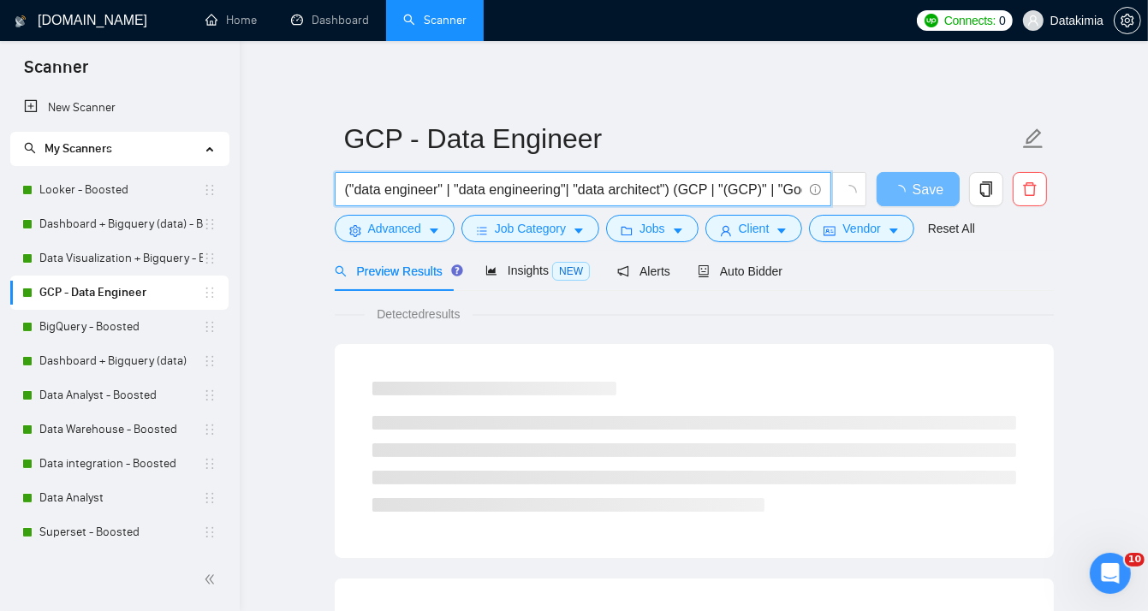
click at [446, 194] on input "("data engineer" | "data engineering"| "data architect") (GCP | "(GCP)" | "Goog…" at bounding box center [573, 189] width 457 height 21
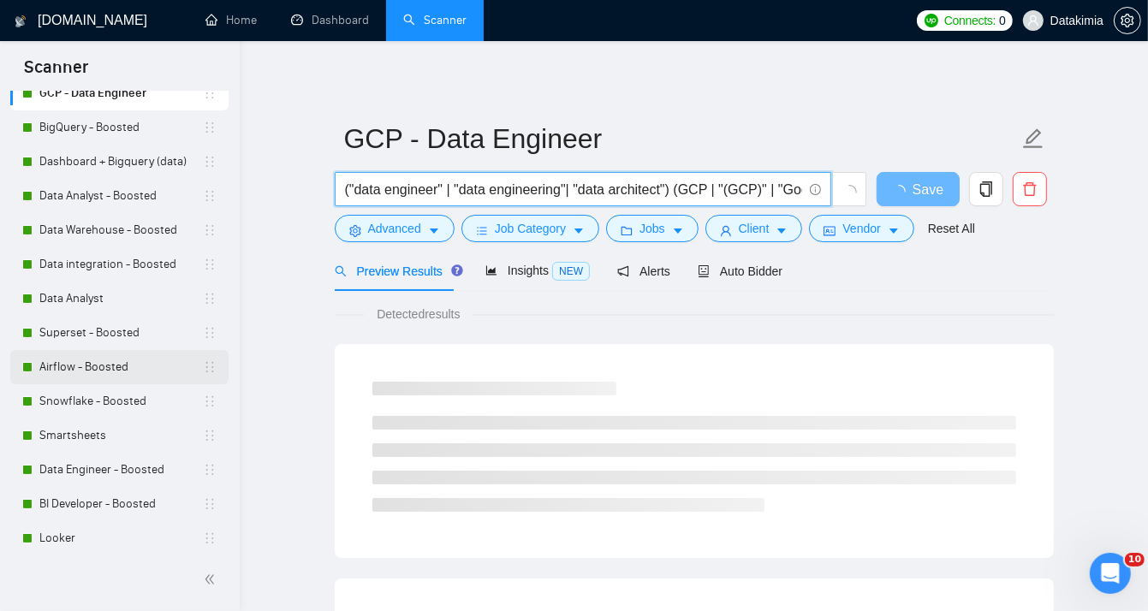
scroll to position [377, 0]
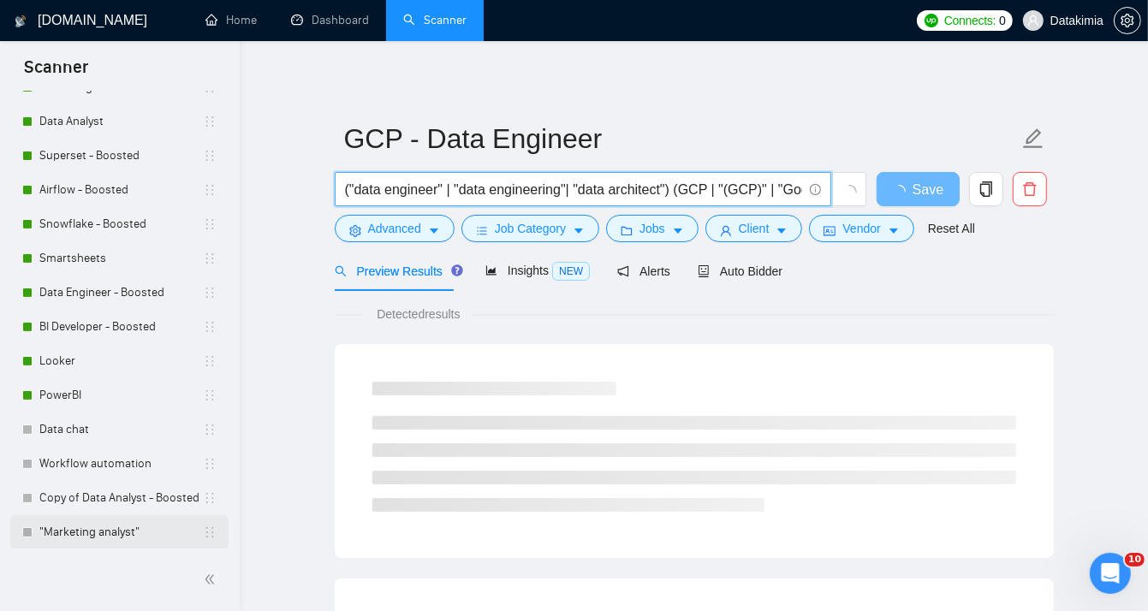
click at [95, 538] on link ""Marketing analyst"" at bounding box center [121, 533] width 164 height 34
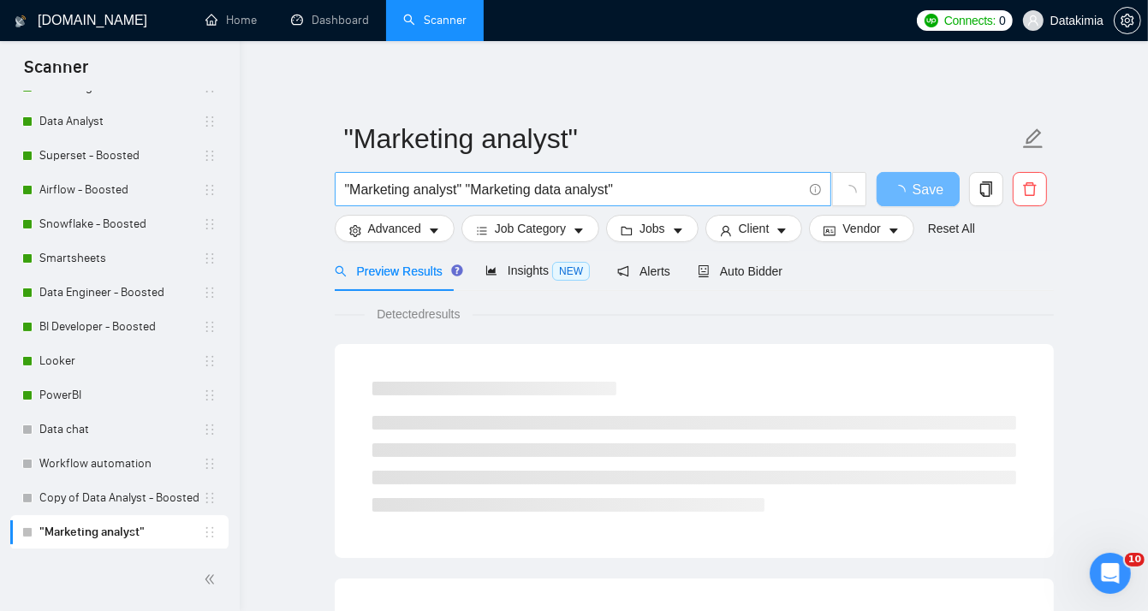
click at [465, 192] on input ""Marketing analyst" "Marketing data analyst"" at bounding box center [573, 189] width 457 height 21
paste input "|"
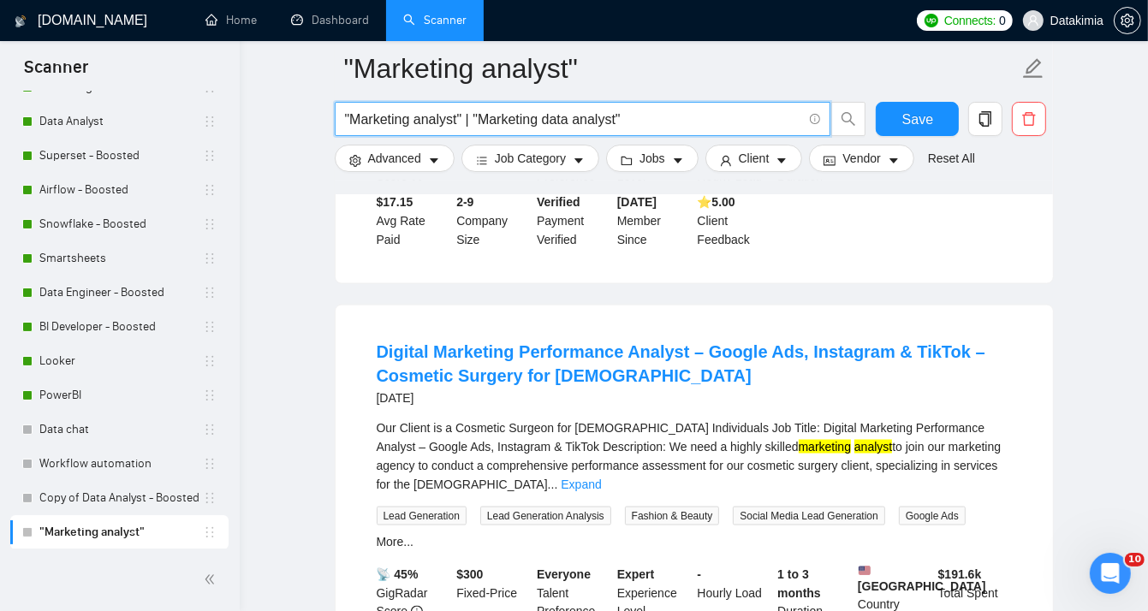
scroll to position [2026, 0]
type input ""Marketing analyst" | "Marketing data analyst""
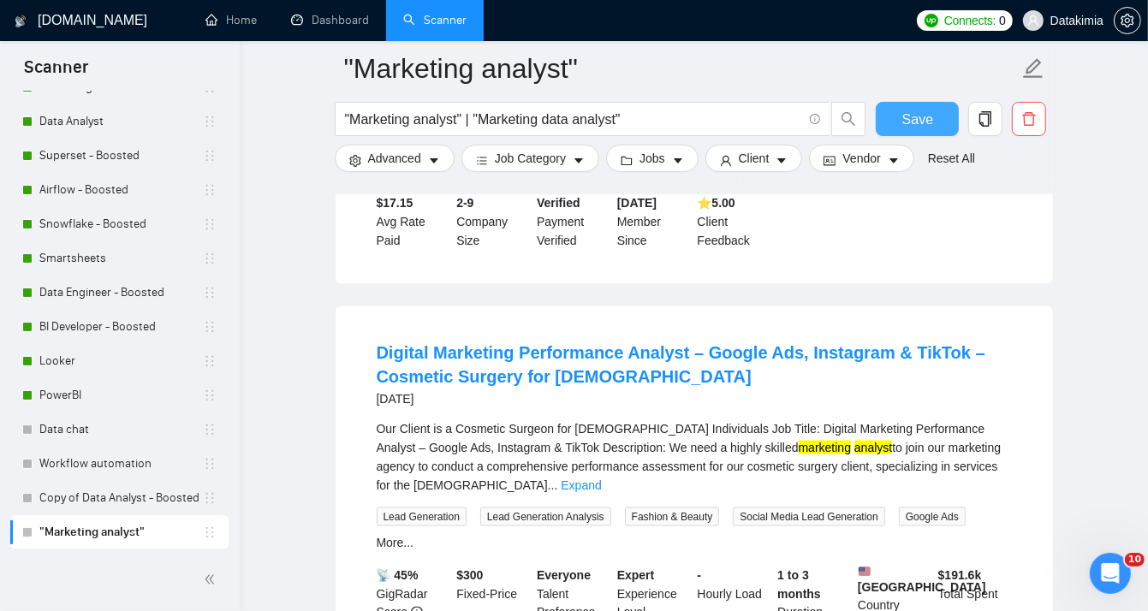
click at [926, 116] on span "Save" at bounding box center [918, 119] width 31 height 21
click at [931, 102] on button "Save" at bounding box center [917, 119] width 83 height 34
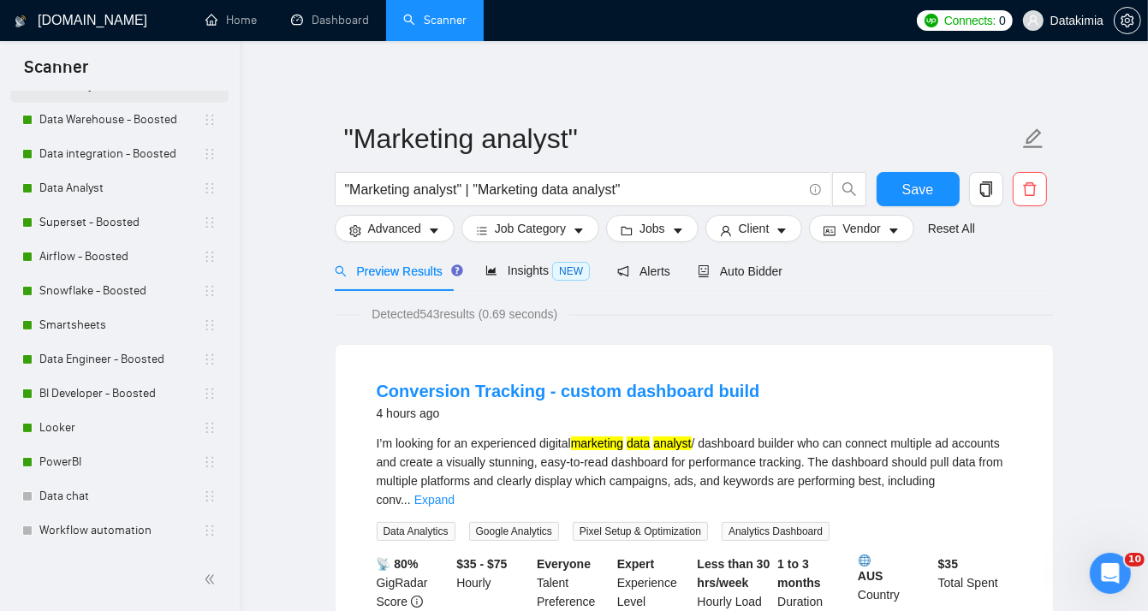
scroll to position [377, 0]
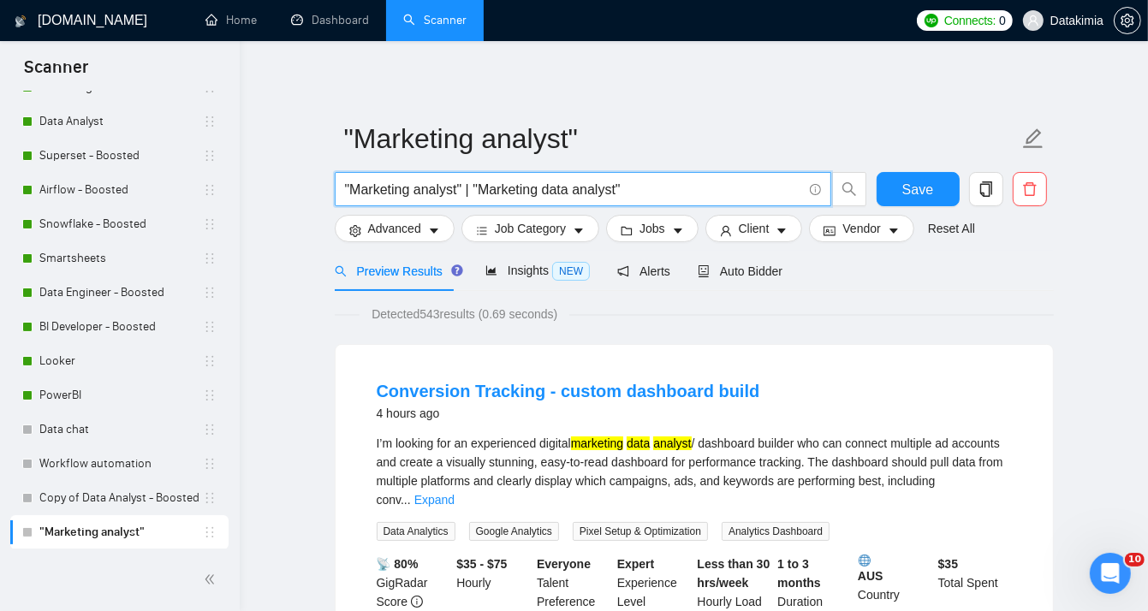
click at [465, 183] on input ""Marketing analyst" | "Marketing data analyst"" at bounding box center [573, 189] width 457 height 21
drag, startPoint x: 653, startPoint y: 179, endPoint x: 633, endPoint y: 182, distance: 19.9
click at [633, 182] on span ""Marketing analyst" | "Marketing data analyst"" at bounding box center [583, 189] width 497 height 34
drag, startPoint x: 648, startPoint y: 193, endPoint x: 226, endPoint y: 192, distance: 422.2
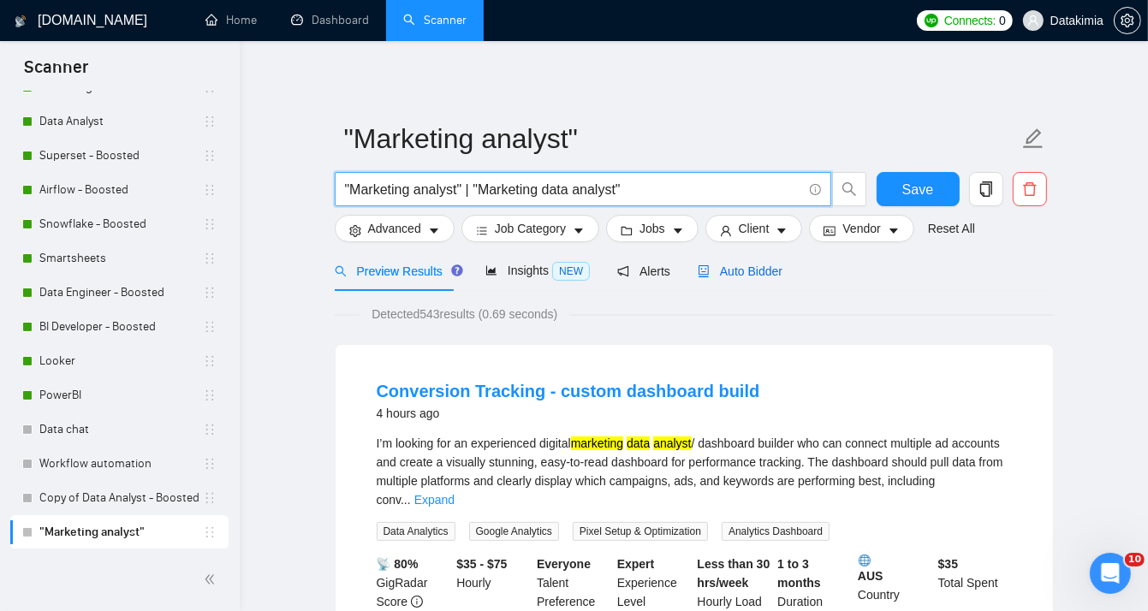
click at [730, 265] on span "Auto Bidder" at bounding box center [740, 272] width 85 height 14
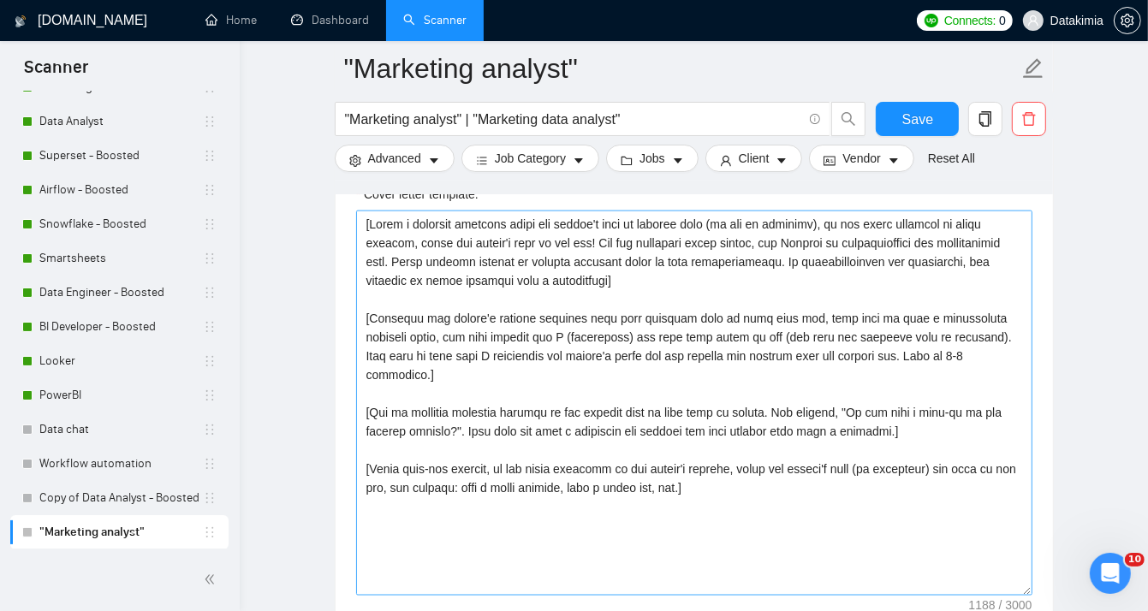
scroll to position [1883, 0]
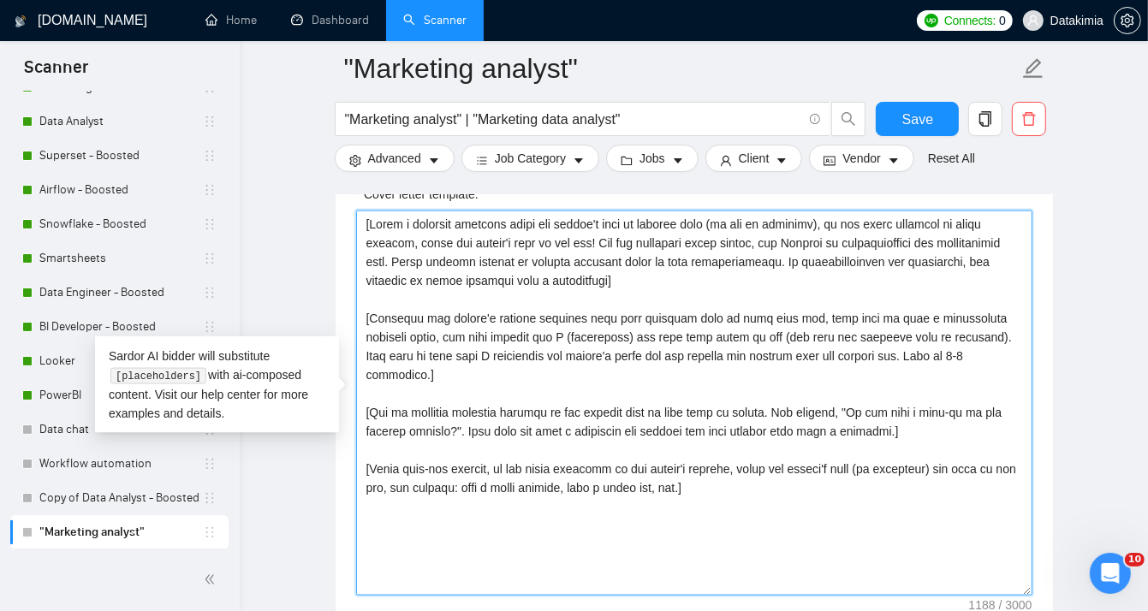
drag, startPoint x: 368, startPoint y: 310, endPoint x: 946, endPoint y: 366, distance: 580.7
click at [946, 366] on textarea "Cover letter template:" at bounding box center [694, 403] width 677 height 385
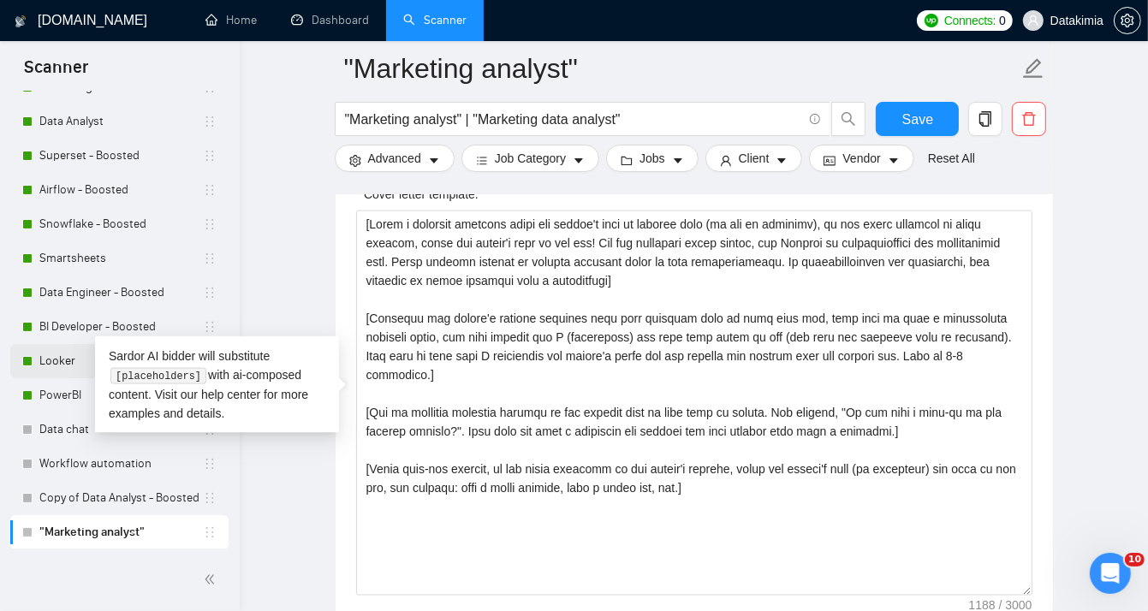
click at [67, 367] on link "Looker" at bounding box center [121, 361] width 164 height 34
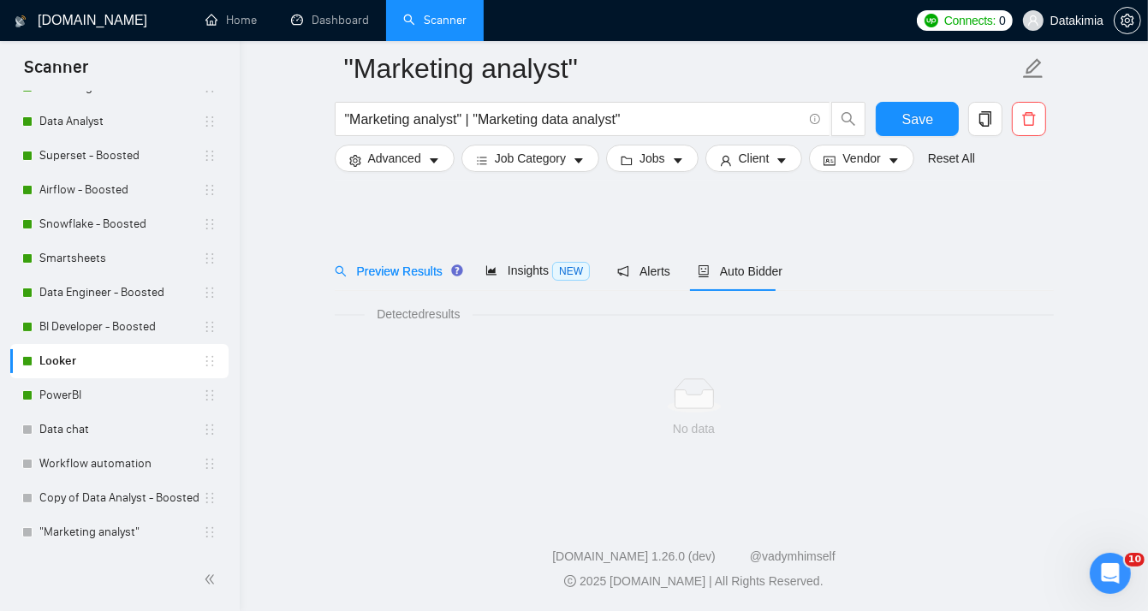
scroll to position [13, 0]
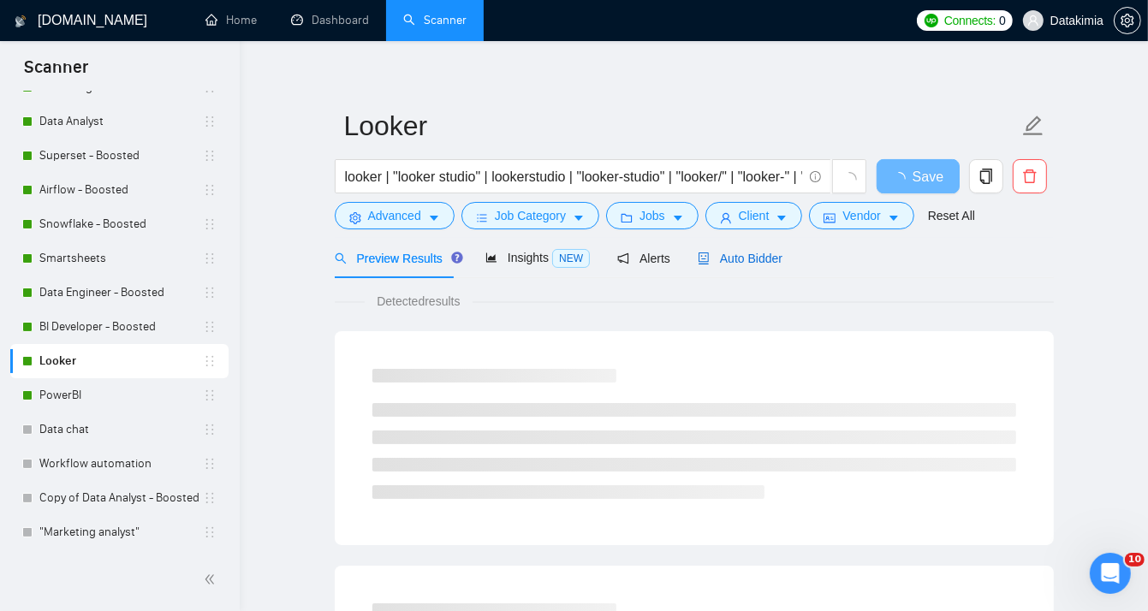
click at [723, 253] on span "Auto Bidder" at bounding box center [740, 259] width 85 height 14
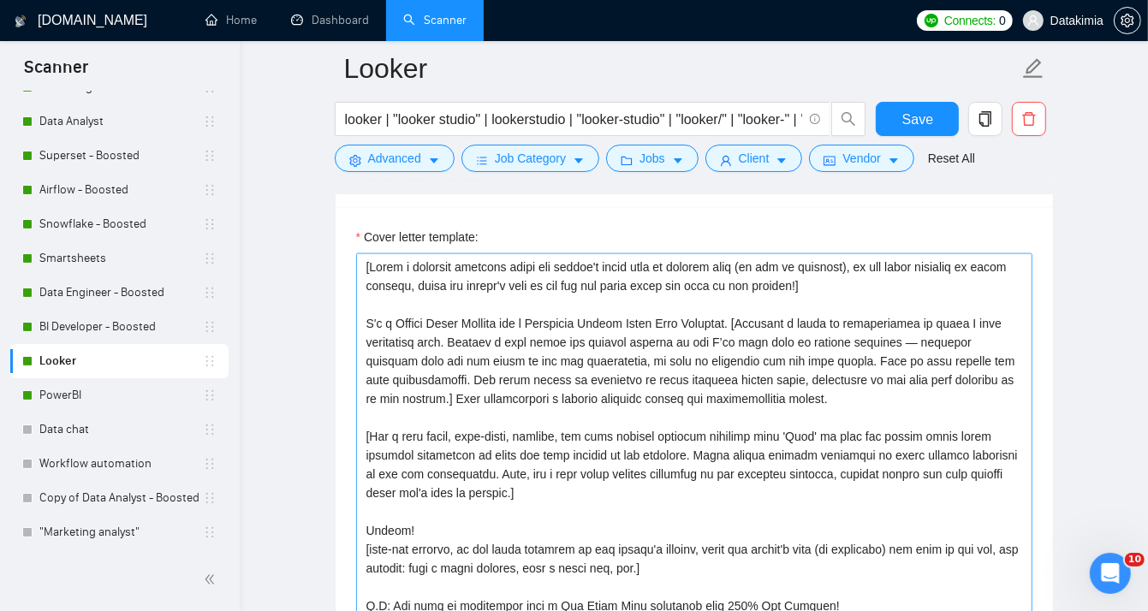
scroll to position [2068, 0]
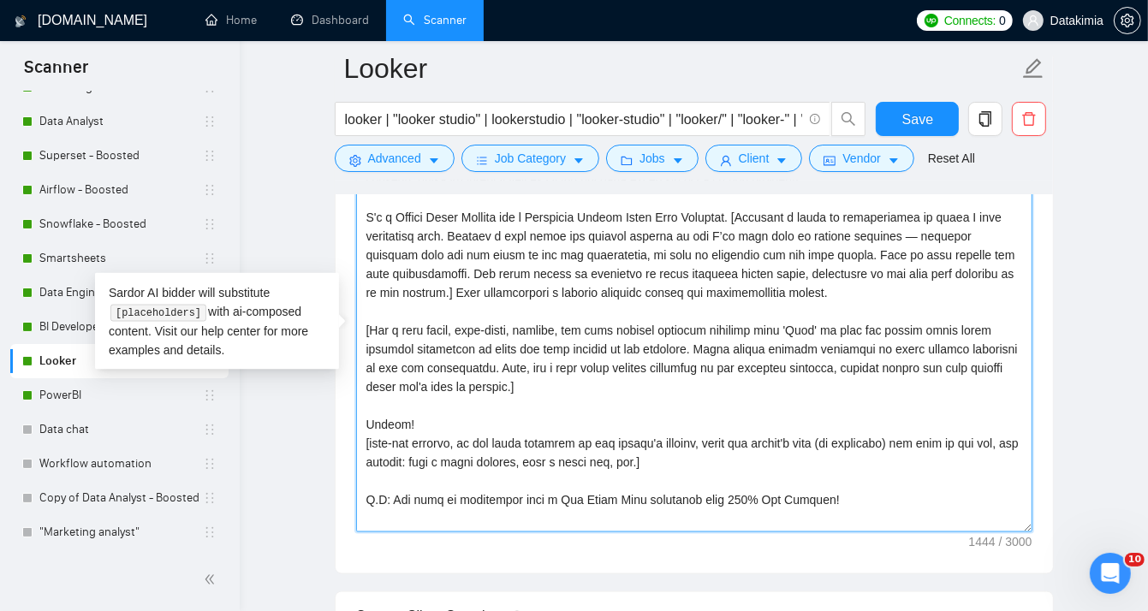
drag, startPoint x: 815, startPoint y: 508, endPoint x: 368, endPoint y: 188, distance: 549.4
click at [368, 188] on div "Looker looker | "looker studio" | lookerstudio | "looker-studio" | "looker/" | …" at bounding box center [694, 514] width 719 height 5029
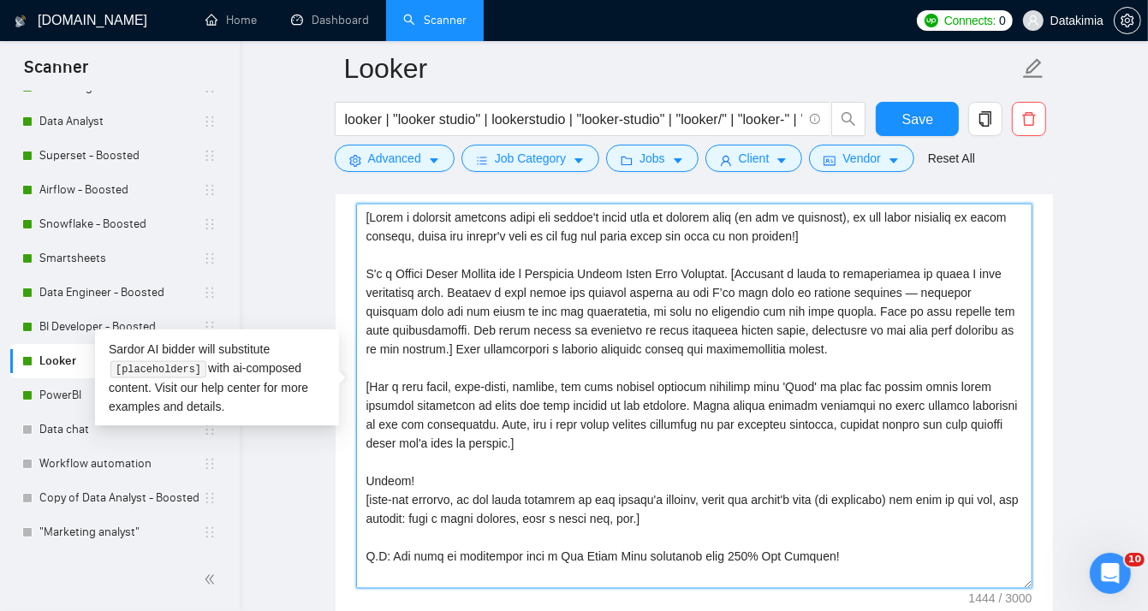
scroll to position [2011, 0]
click at [724, 420] on textarea "Cover letter template:" at bounding box center [694, 397] width 677 height 385
drag, startPoint x: 865, startPoint y: 554, endPoint x: 357, endPoint y: 216, distance: 610.2
click at [357, 216] on textarea "Cover letter template:" at bounding box center [694, 397] width 677 height 385
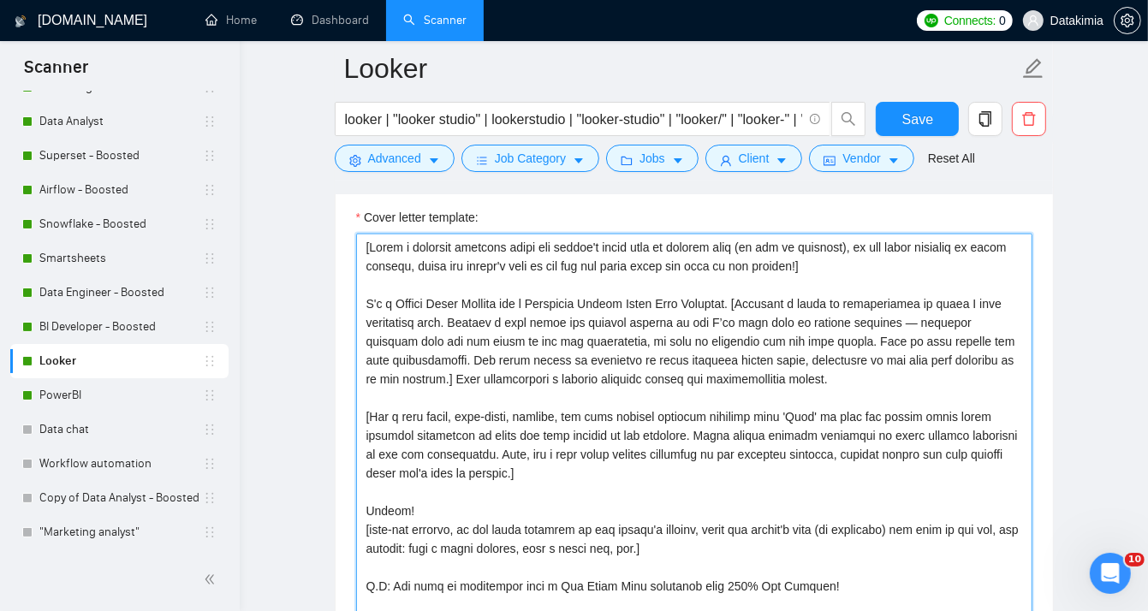
scroll to position [1925, 0]
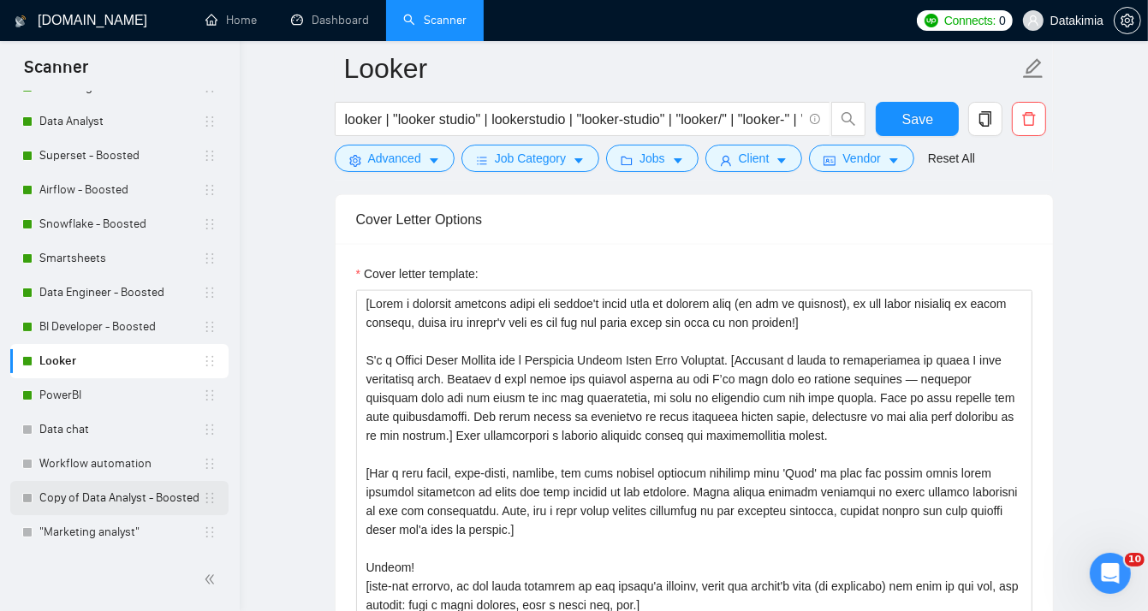
click at [86, 491] on link "Copy of Data Analyst - Boosted" at bounding box center [121, 498] width 164 height 34
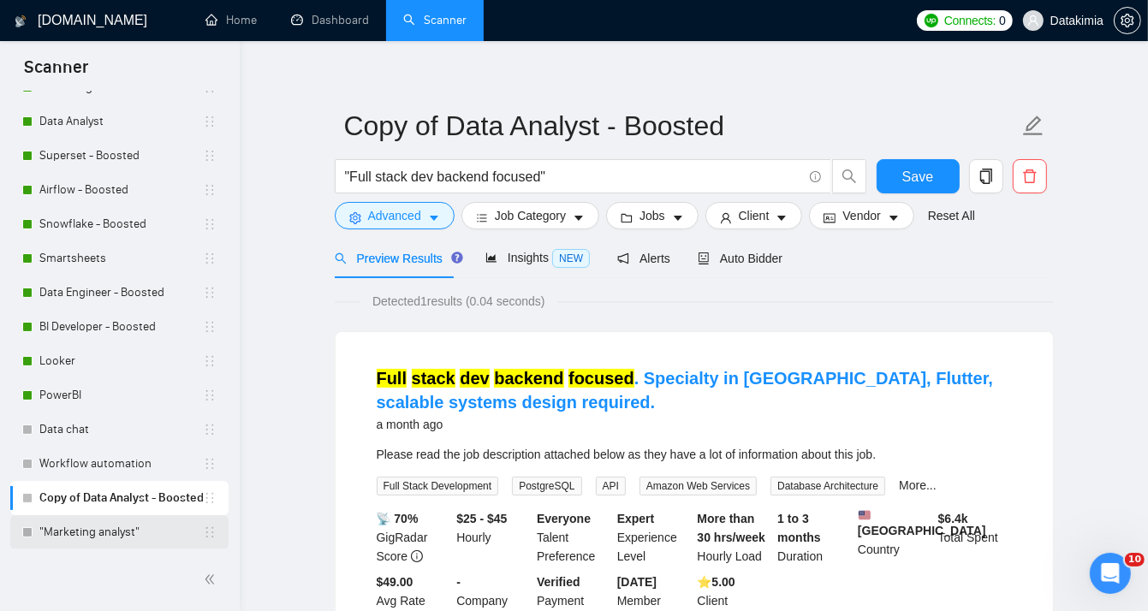
click at [56, 538] on link ""Marketing analyst"" at bounding box center [121, 533] width 164 height 34
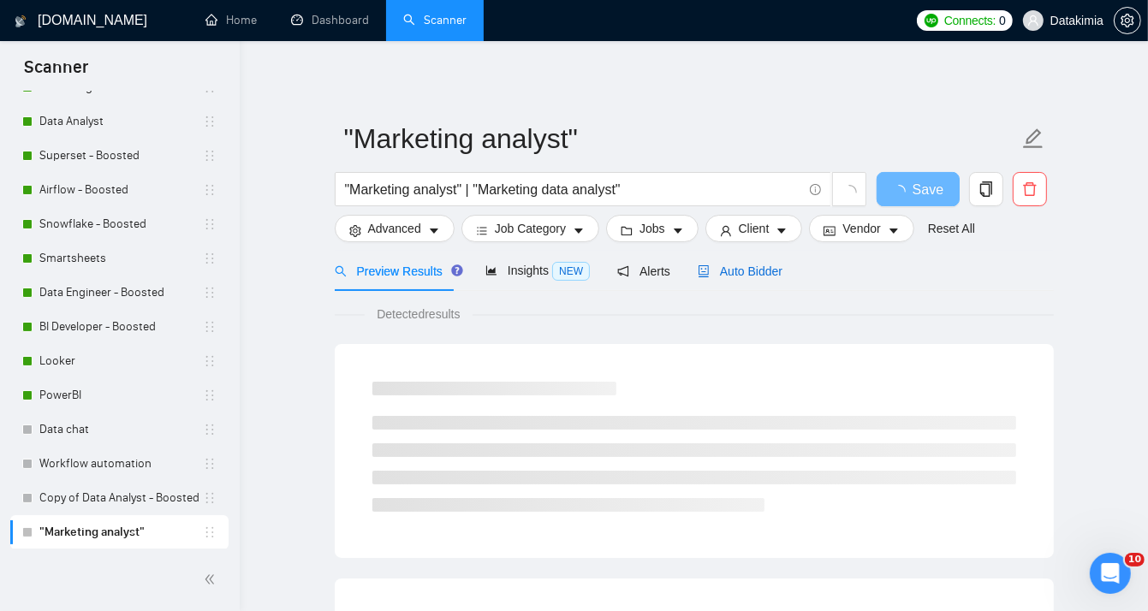
click at [727, 268] on span "Auto Bidder" at bounding box center [740, 272] width 85 height 14
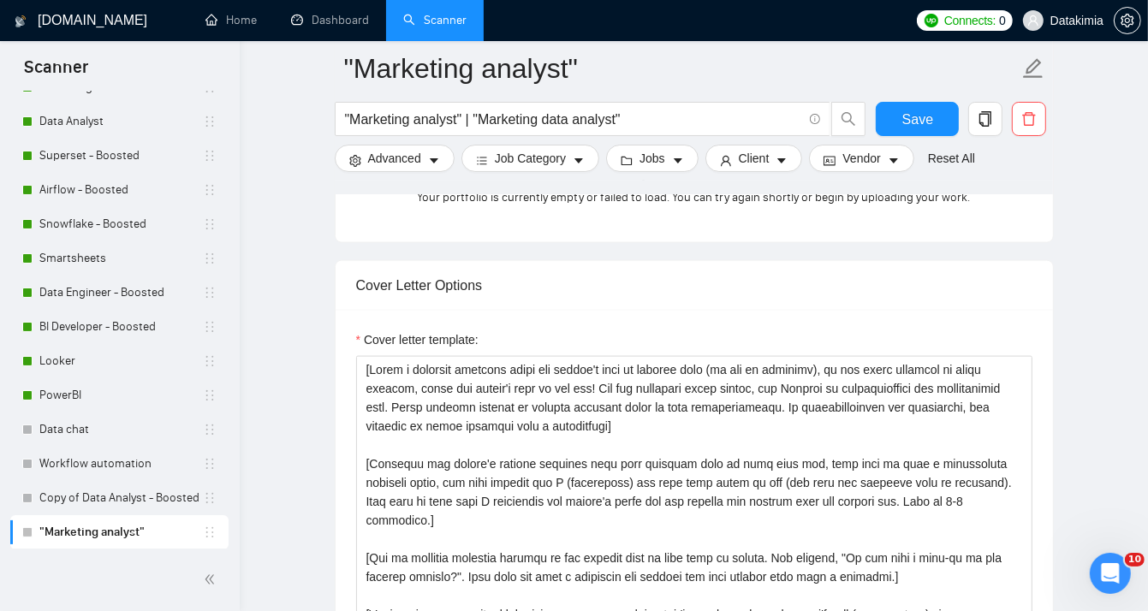
scroll to position [1912, 0]
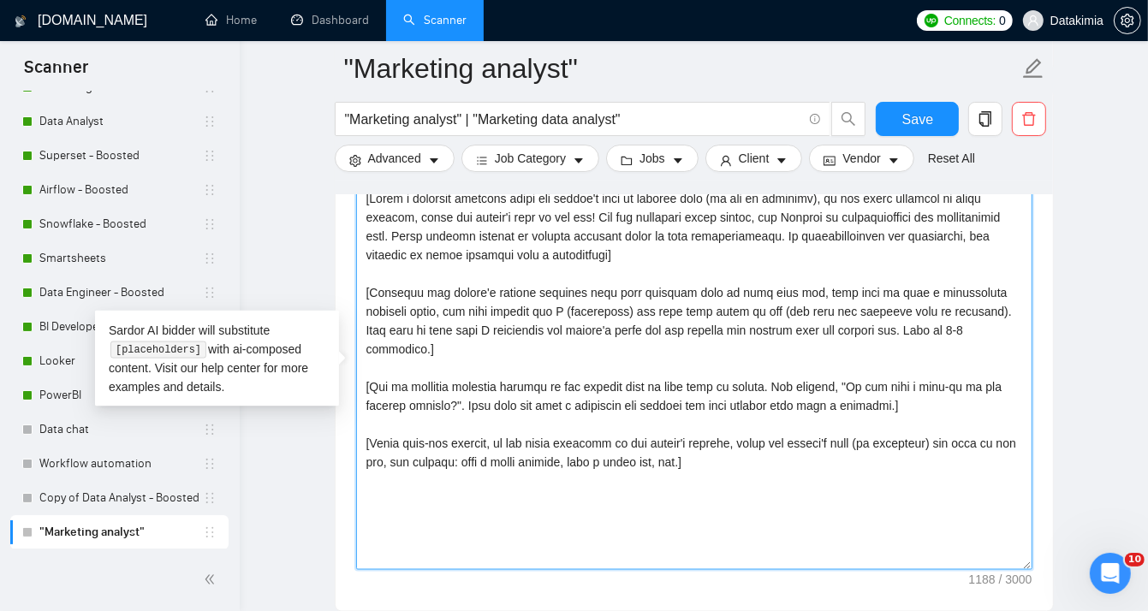
drag, startPoint x: 731, startPoint y: 440, endPoint x: 361, endPoint y: 177, distance: 453.9
click at [361, 177] on div ""Marketing analyst" "Marketing analyst" | "Marketing data analyst" Save Advance…" at bounding box center [694, 435] width 719 height 4559
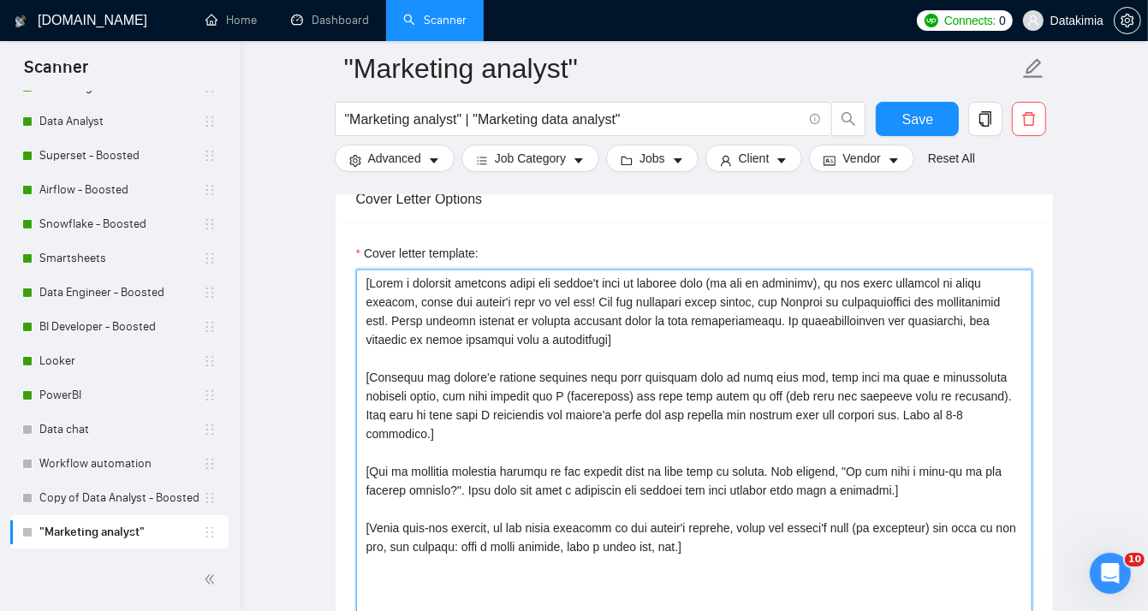
scroll to position [1827, 0]
paste textarea "first name or company name (if any is provided), in the local language of their…"
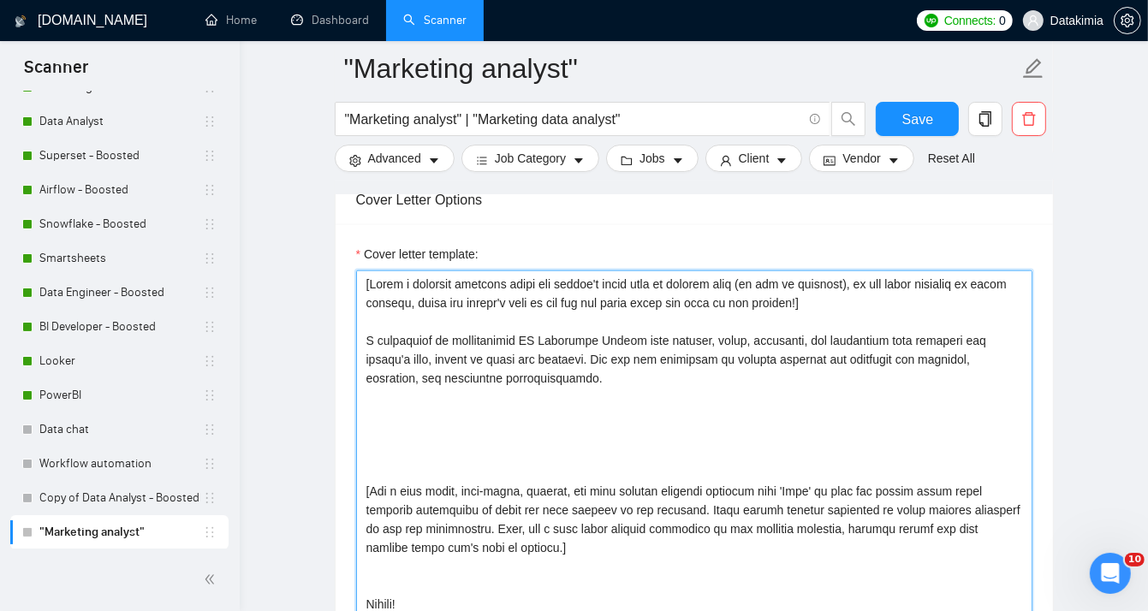
scroll to position [1864, 0]
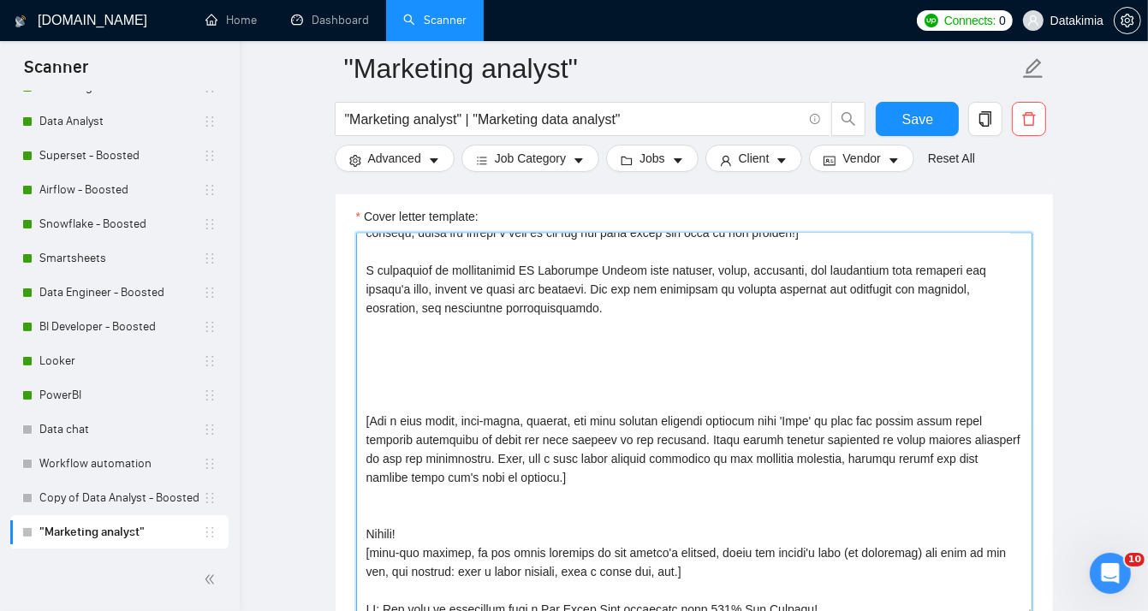
click at [576, 326] on textarea "Cover letter template:" at bounding box center [694, 425] width 677 height 385
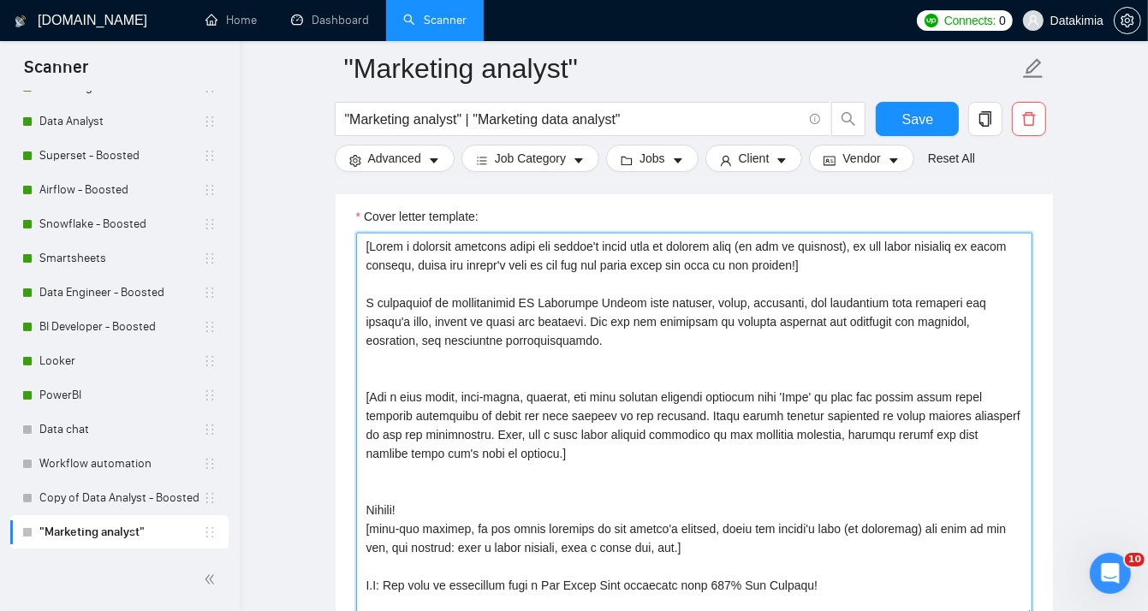
scroll to position [0, 0]
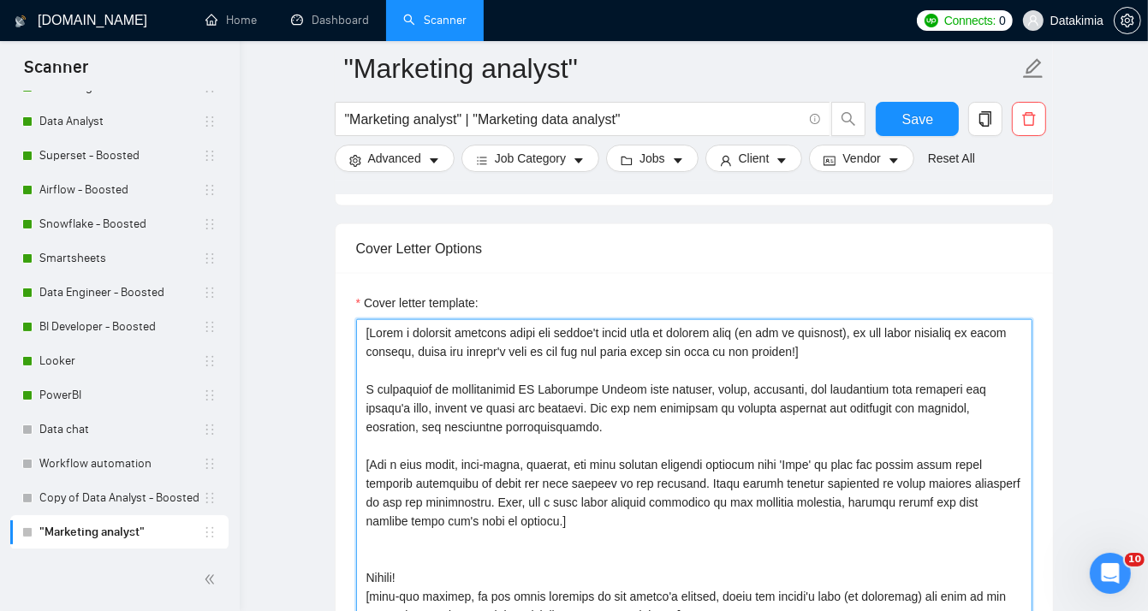
click at [466, 367] on textarea "Cover letter template:" at bounding box center [694, 511] width 677 height 385
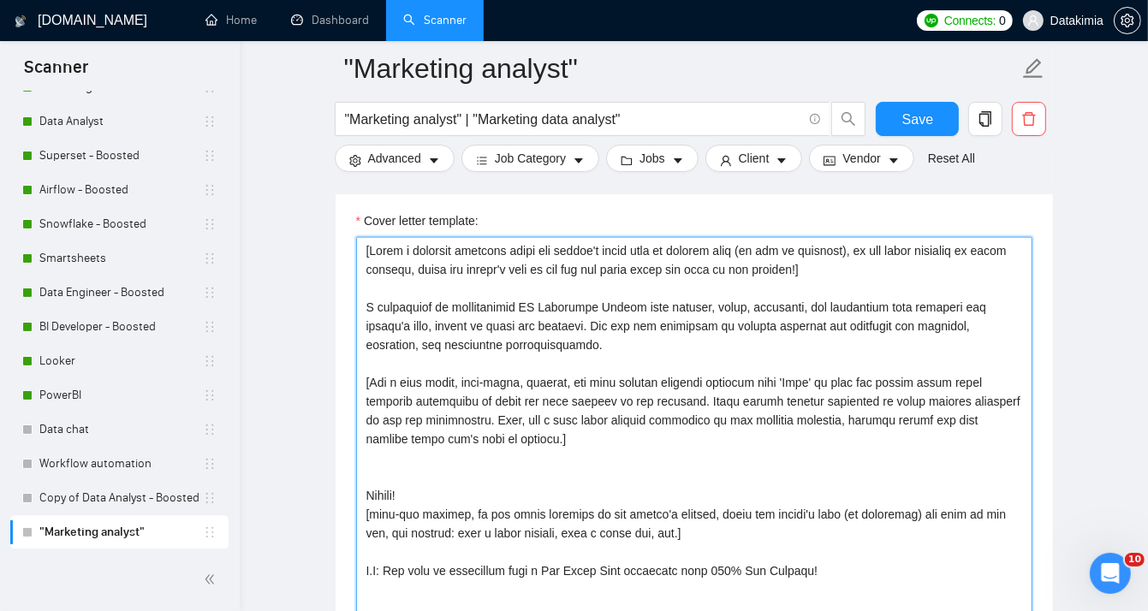
scroll to position [1864, 0]
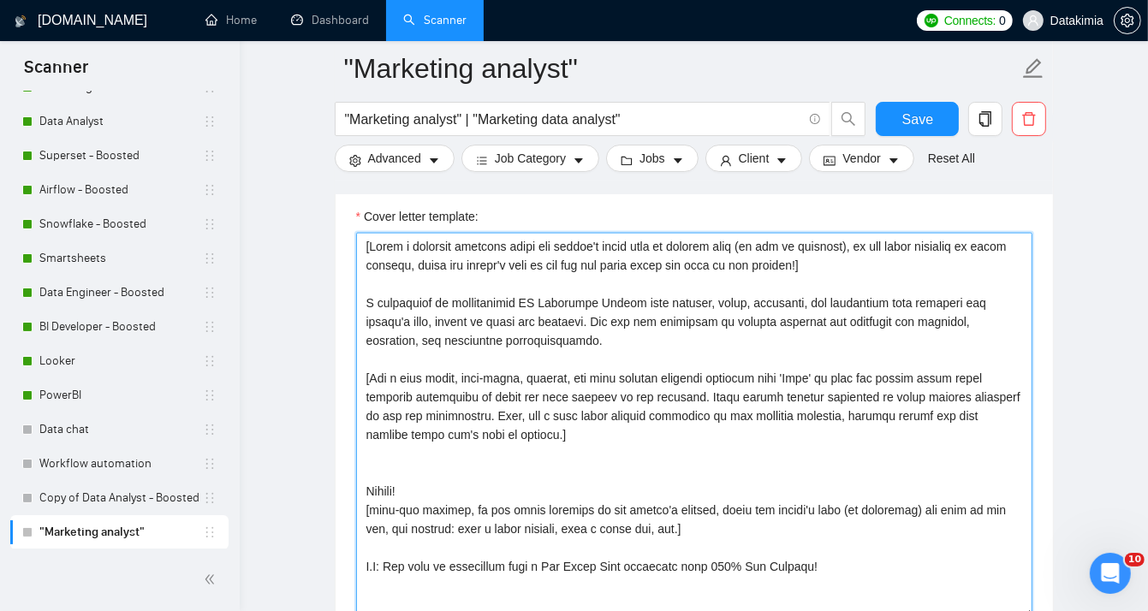
click at [421, 471] on textarea "Cover letter template:" at bounding box center [694, 425] width 677 height 385
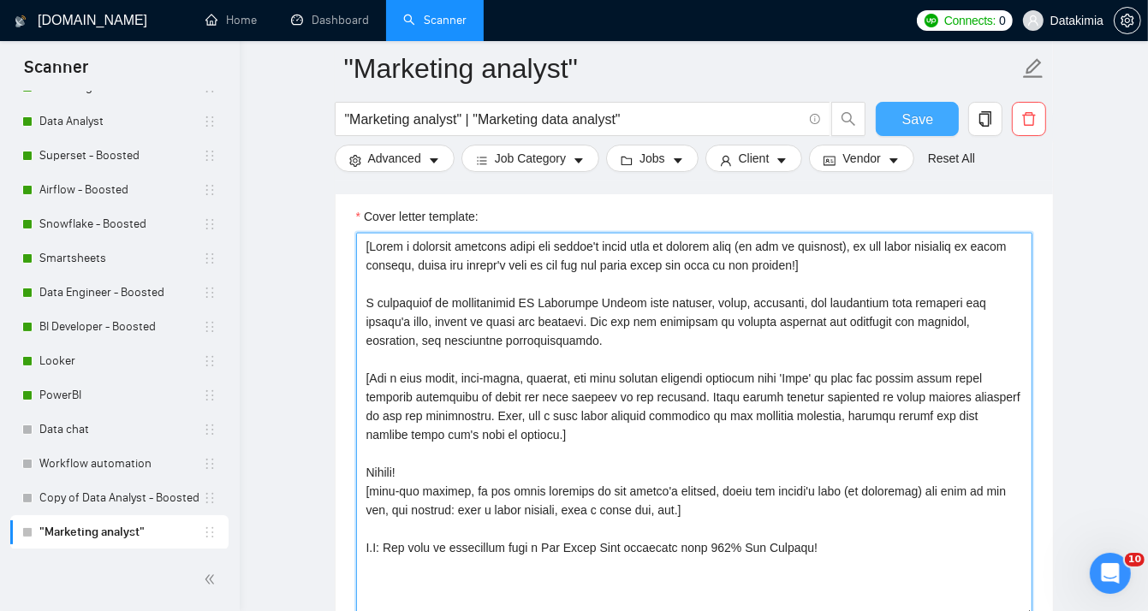
type textarea "[Write a personal greeting using the client's first name or company name (if an…"
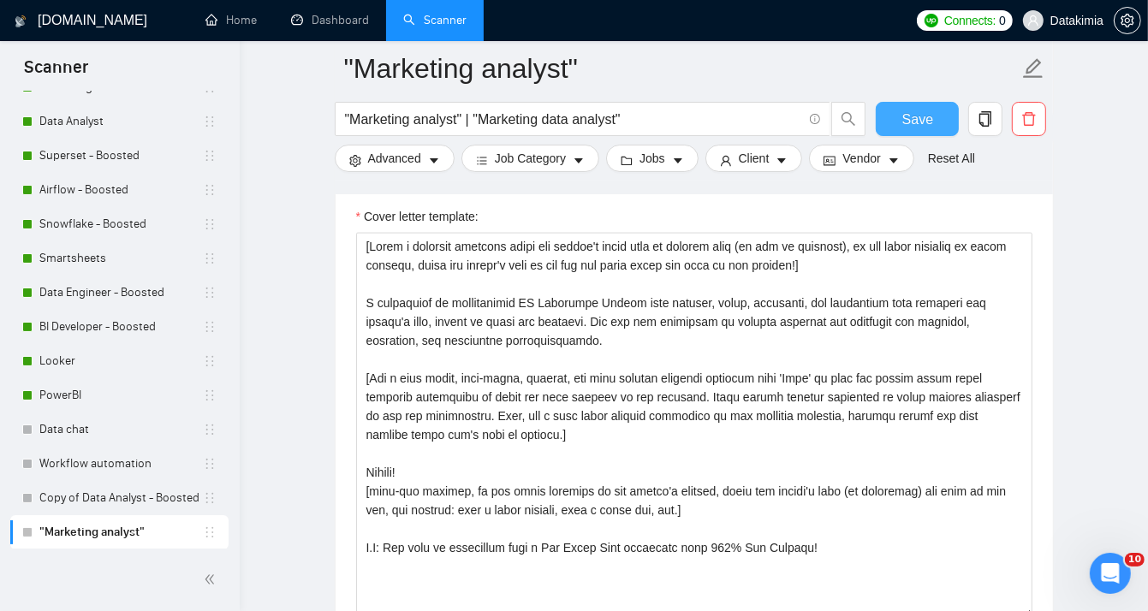
click at [939, 110] on button "Save" at bounding box center [917, 119] width 83 height 34
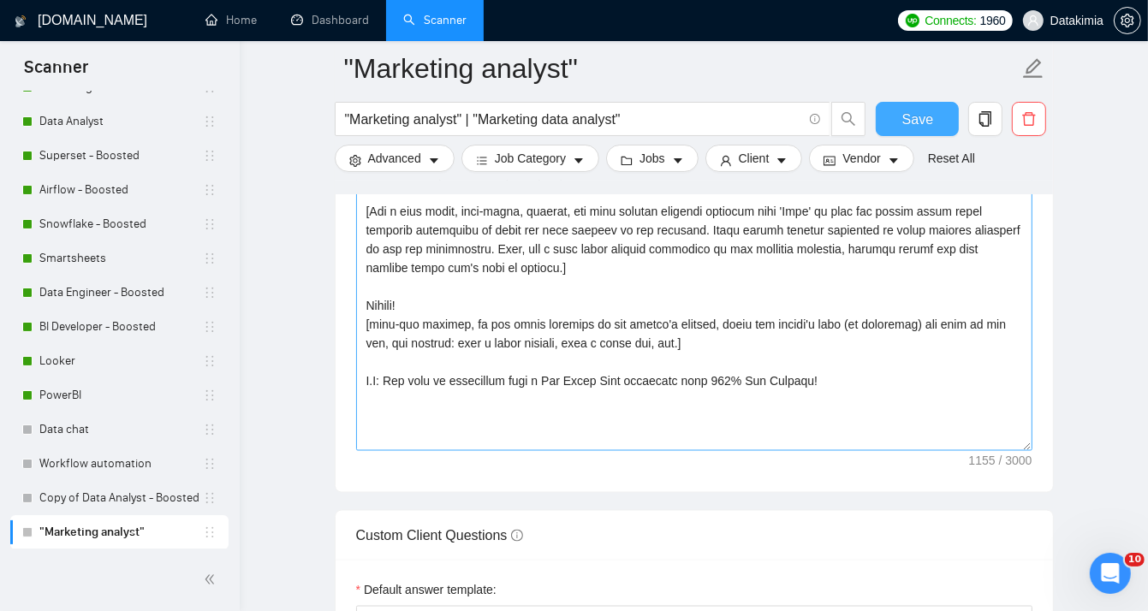
scroll to position [2064, 0]
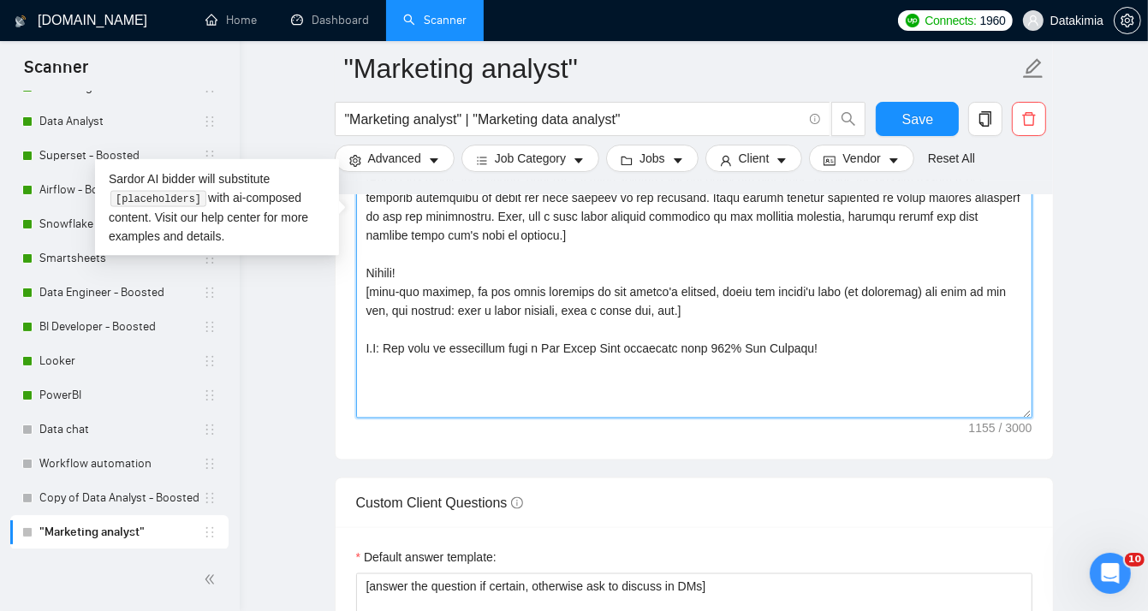
click at [570, 368] on textarea "Cover letter template:" at bounding box center [694, 225] width 677 height 385
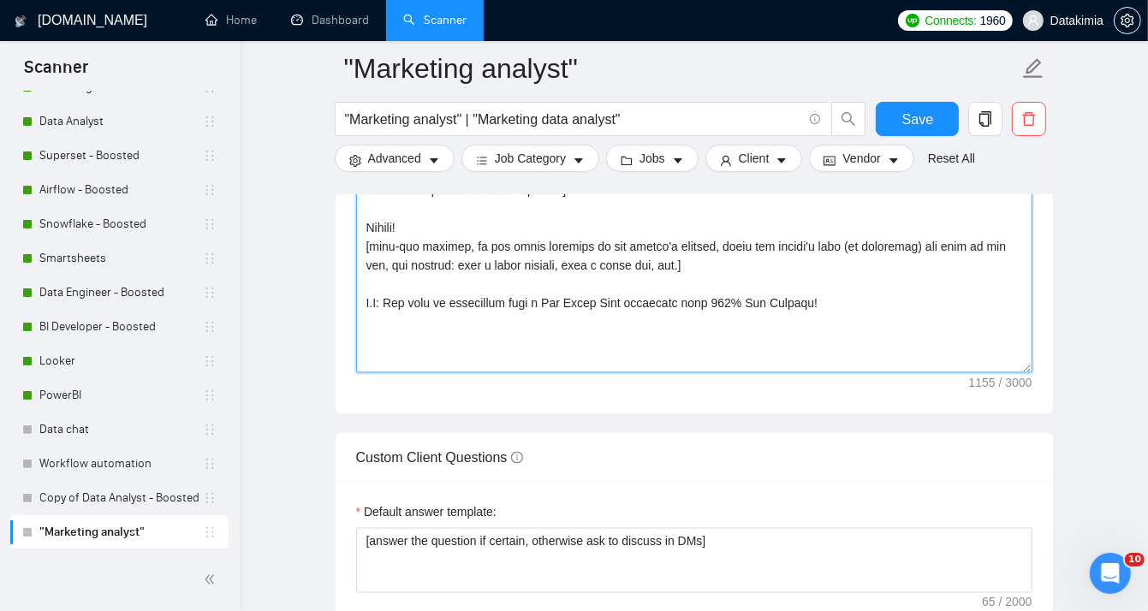
scroll to position [2179, 0]
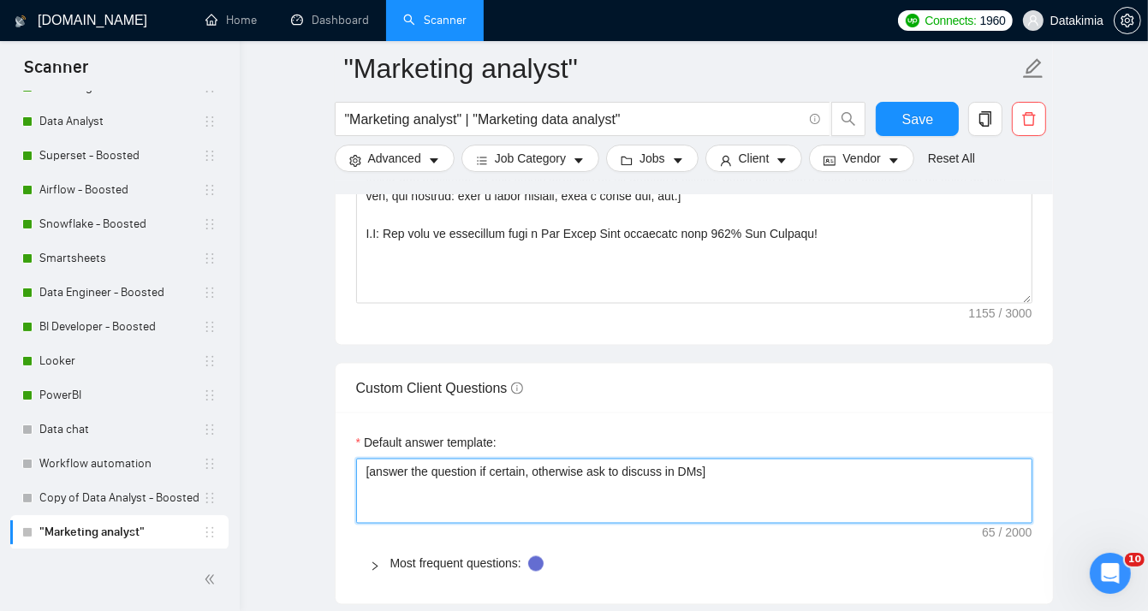
click at [751, 494] on textarea "[answer the question if certain, otherwise ask to discuss in DMs]" at bounding box center [694, 491] width 677 height 64
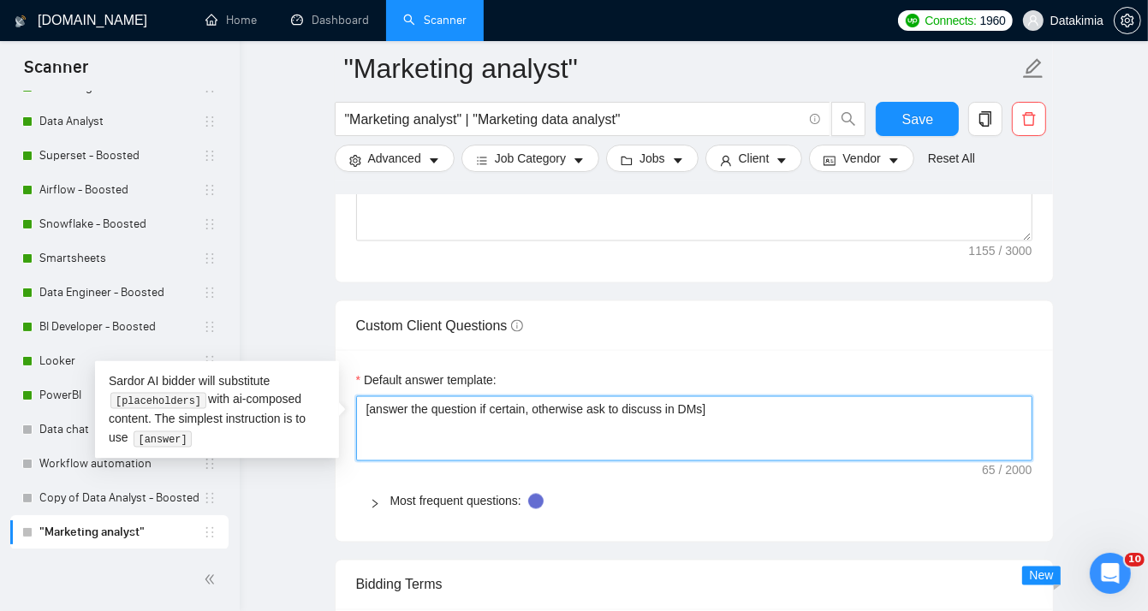
scroll to position [2264, 0]
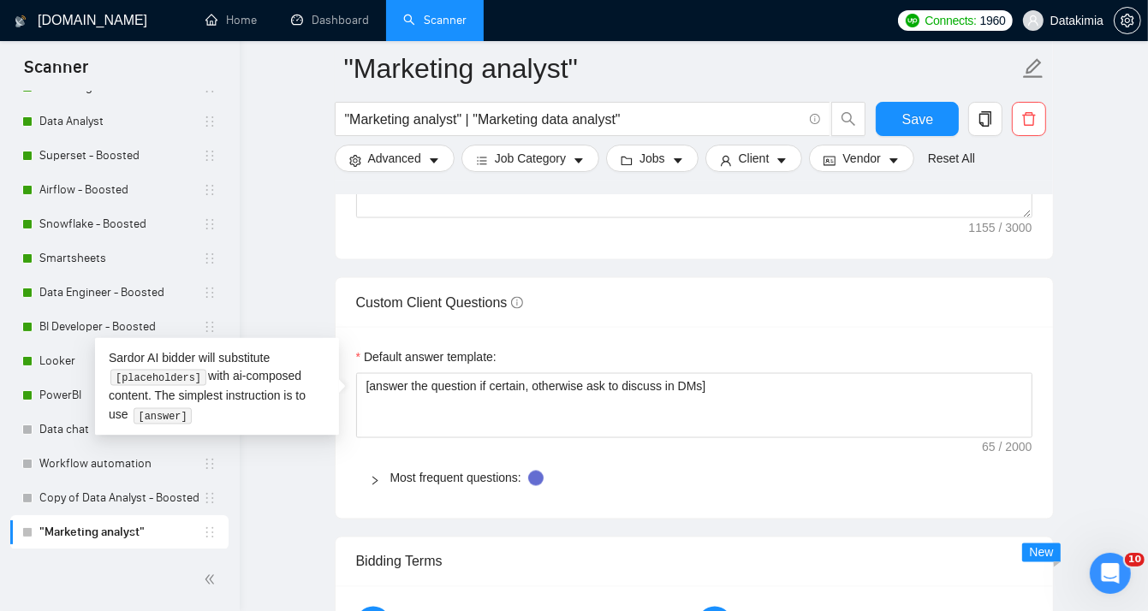
click at [747, 469] on span "Most frequent questions:" at bounding box center [705, 478] width 629 height 19
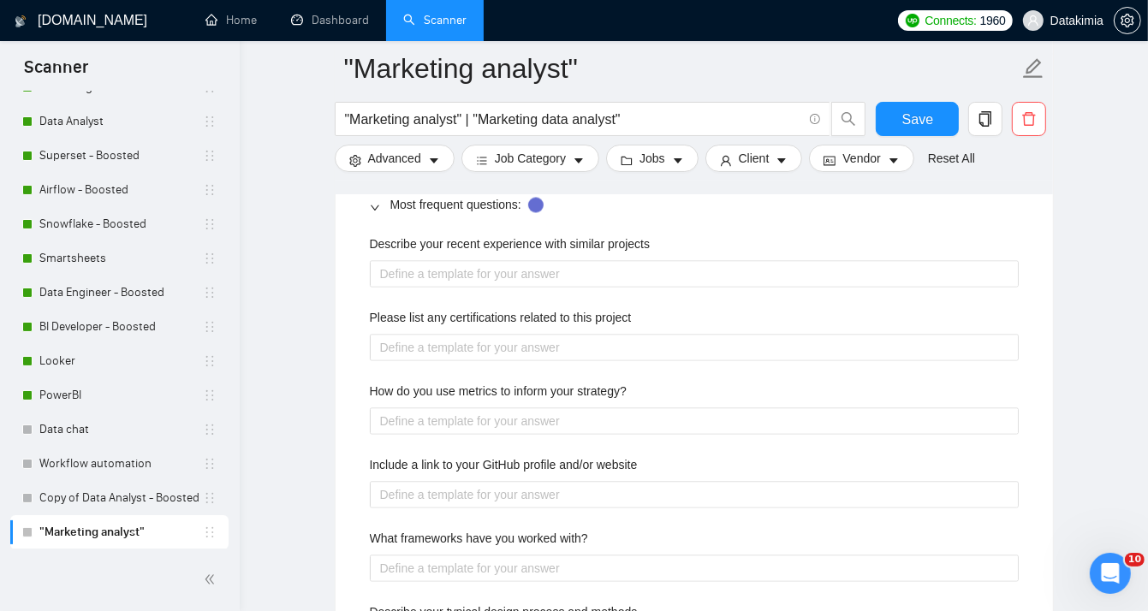
scroll to position [2493, 0]
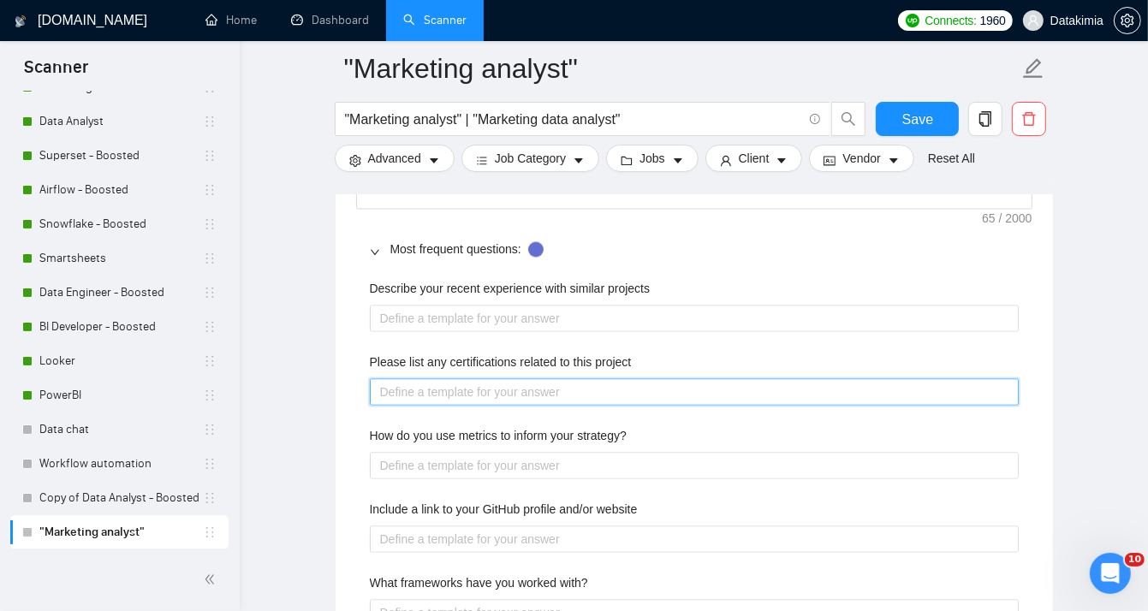
click at [742, 391] on project "Please list any certifications related to this project" at bounding box center [694, 392] width 649 height 27
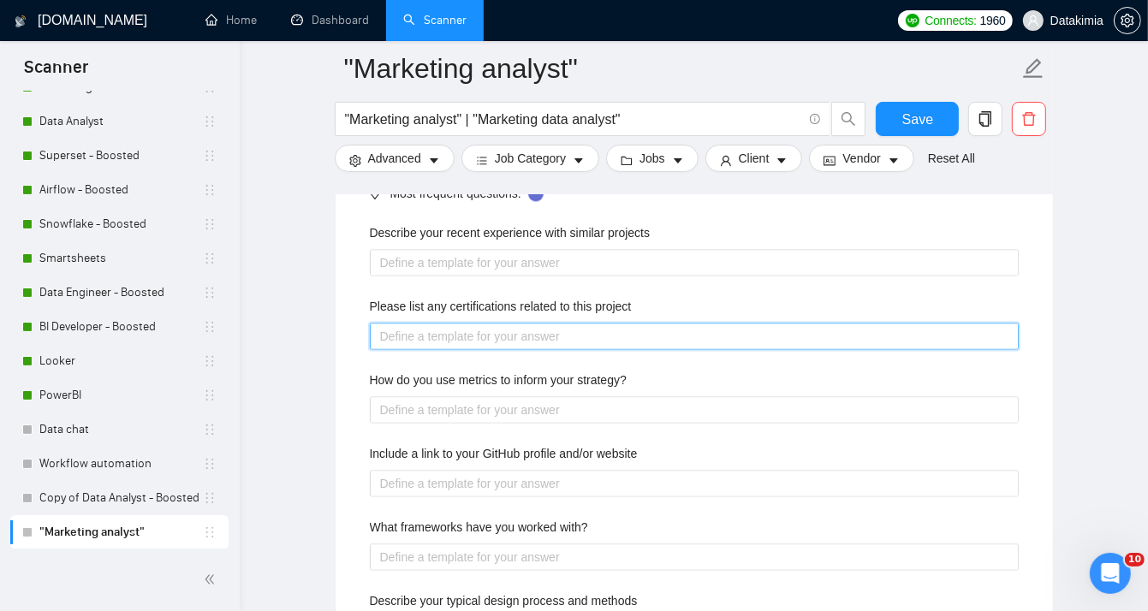
scroll to position [2550, 0]
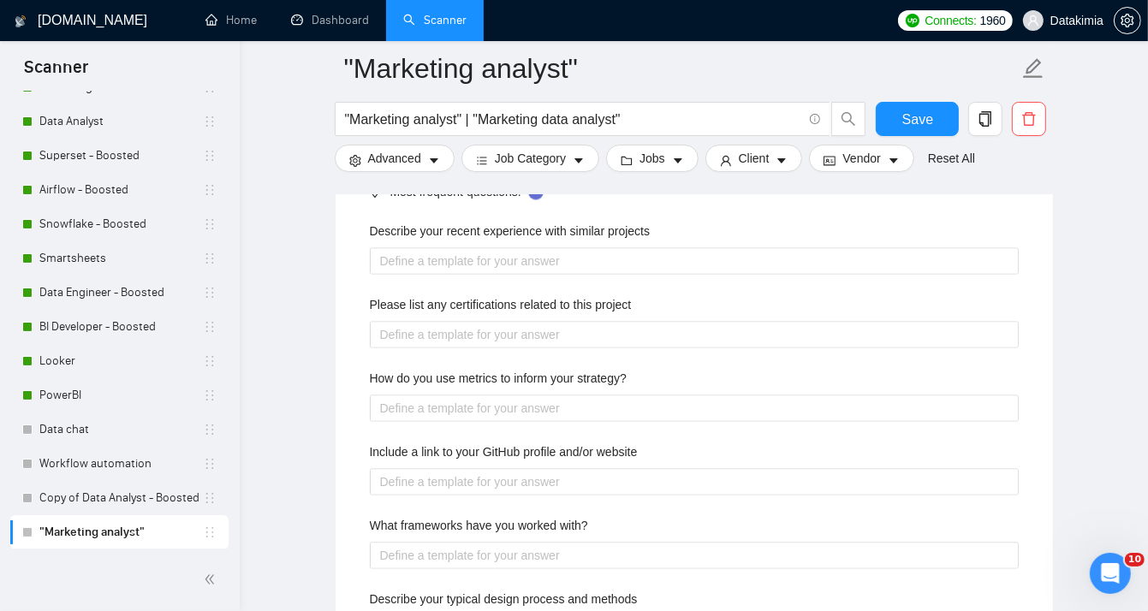
click at [721, 371] on div "How do you use metrics to inform your strategy?" at bounding box center [694, 383] width 649 height 26
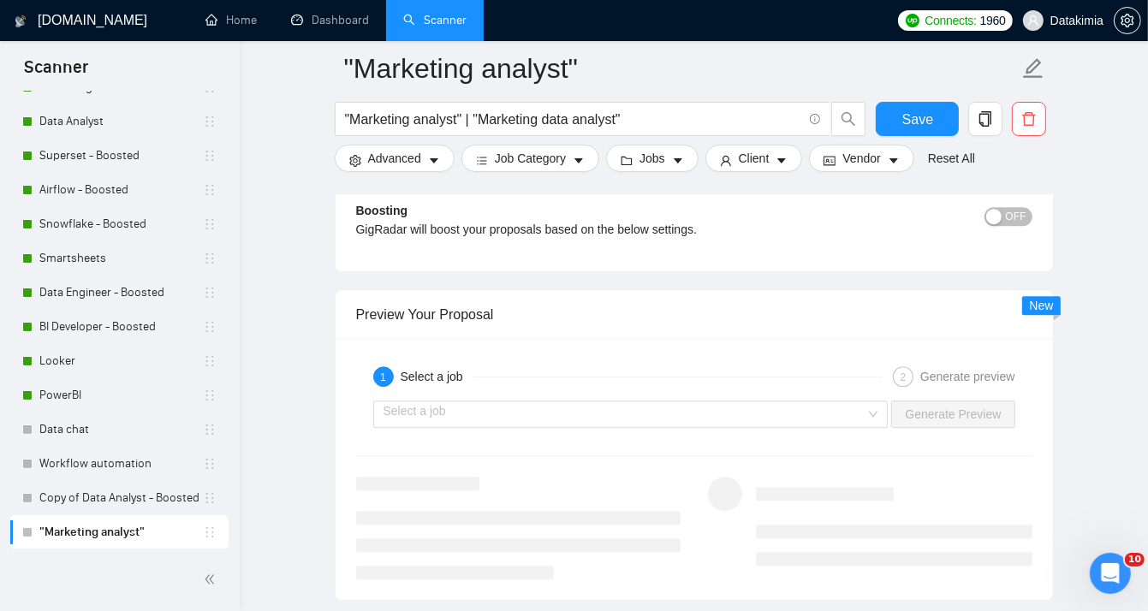
scroll to position [3863, 0]
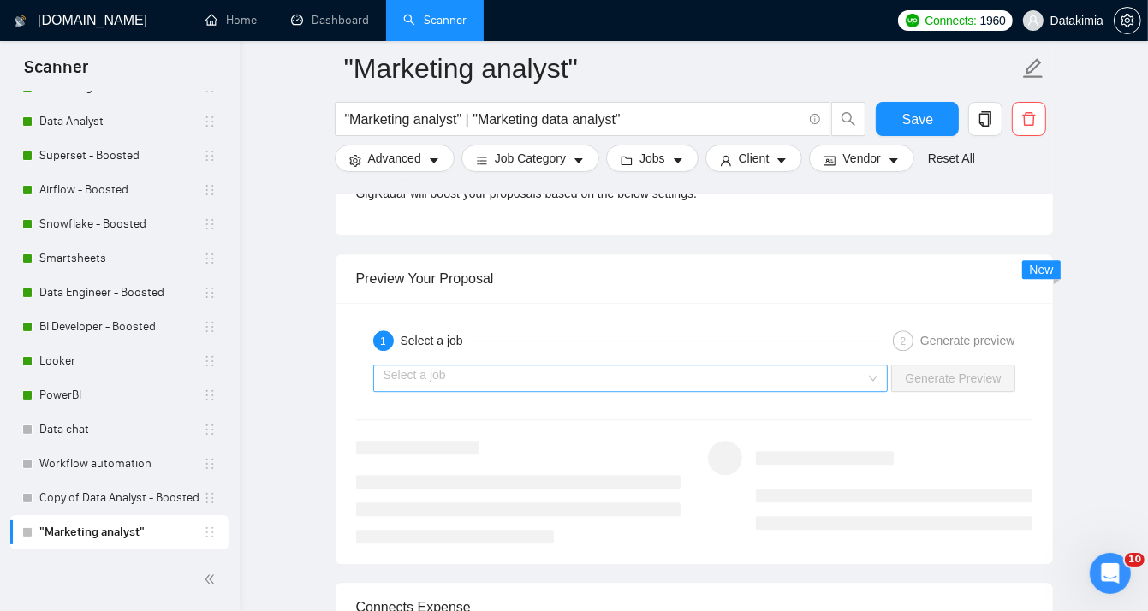
click at [827, 373] on input "search" at bounding box center [625, 379] width 483 height 26
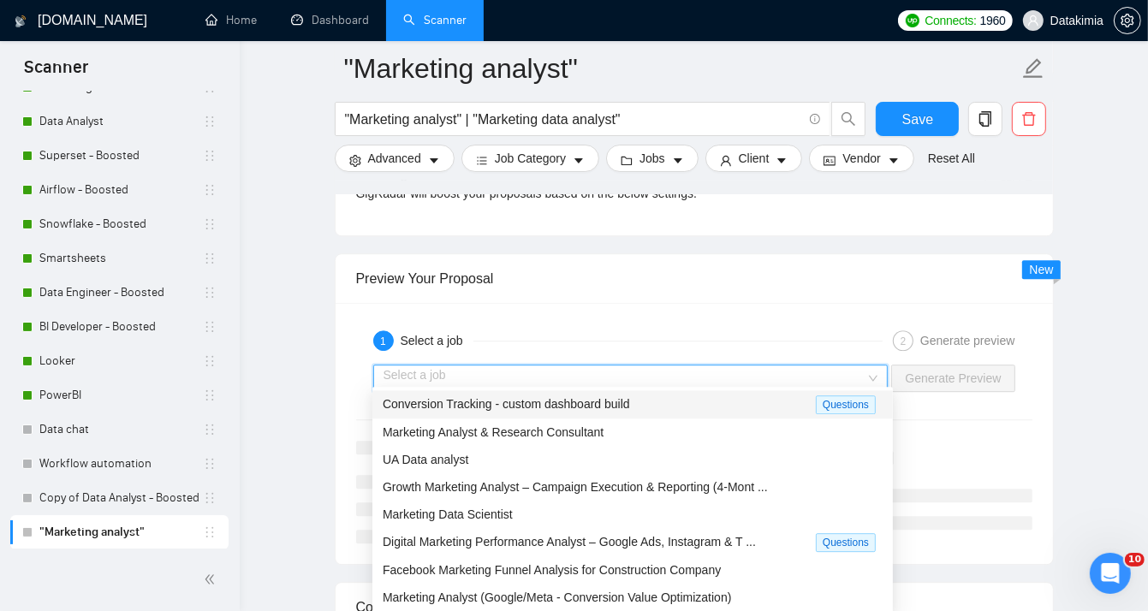
click at [649, 405] on div "Conversion Tracking - custom dashboard build" at bounding box center [599, 405] width 433 height 20
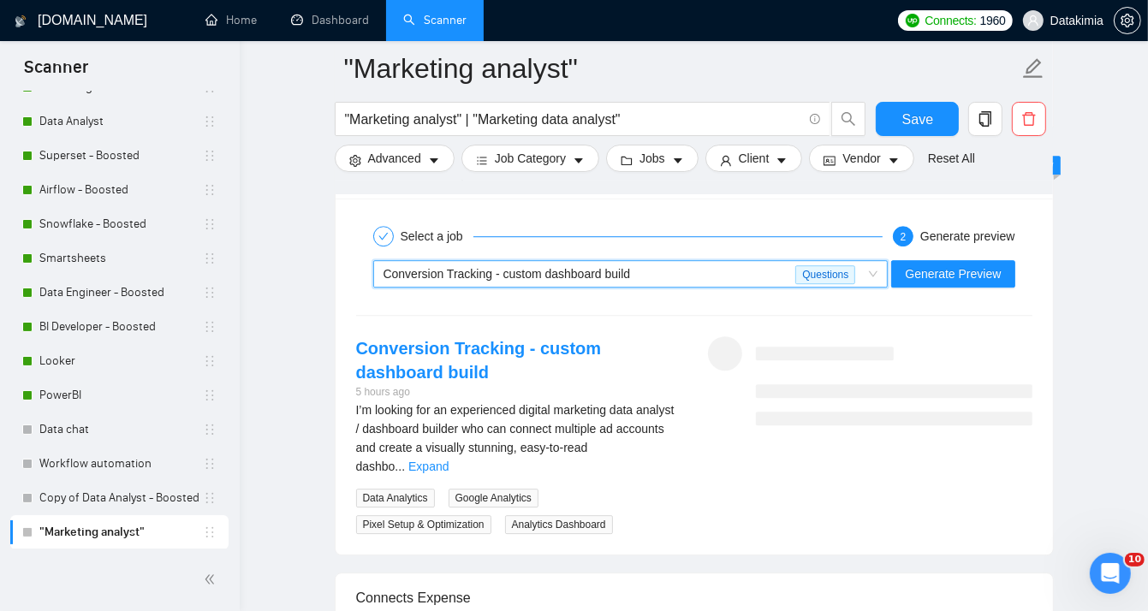
scroll to position [3978, 0]
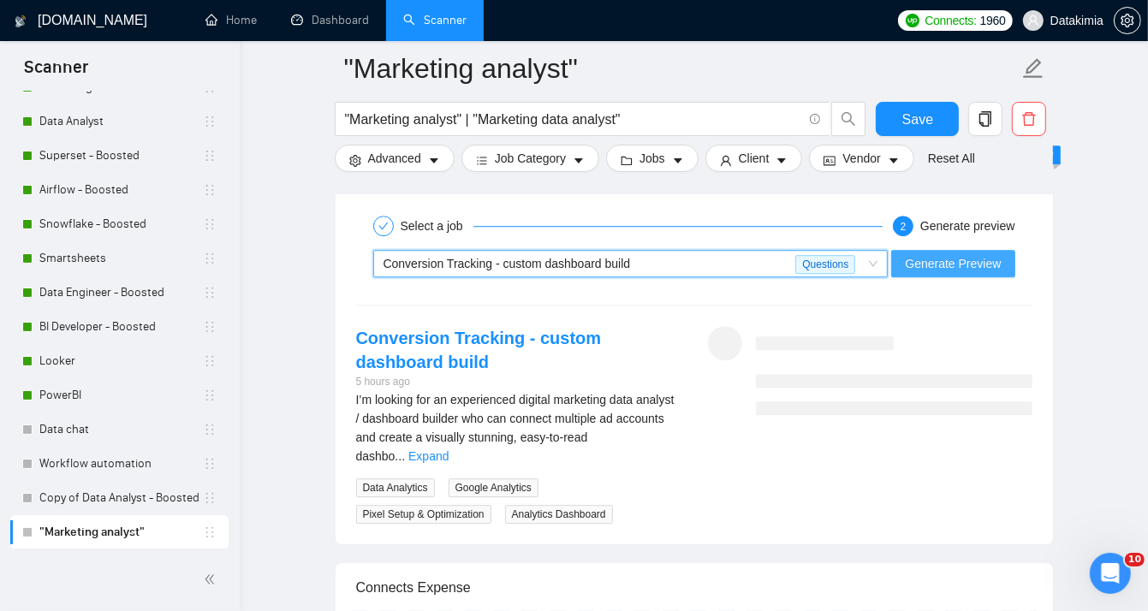
click at [986, 259] on span "Generate Preview" at bounding box center [953, 263] width 96 height 19
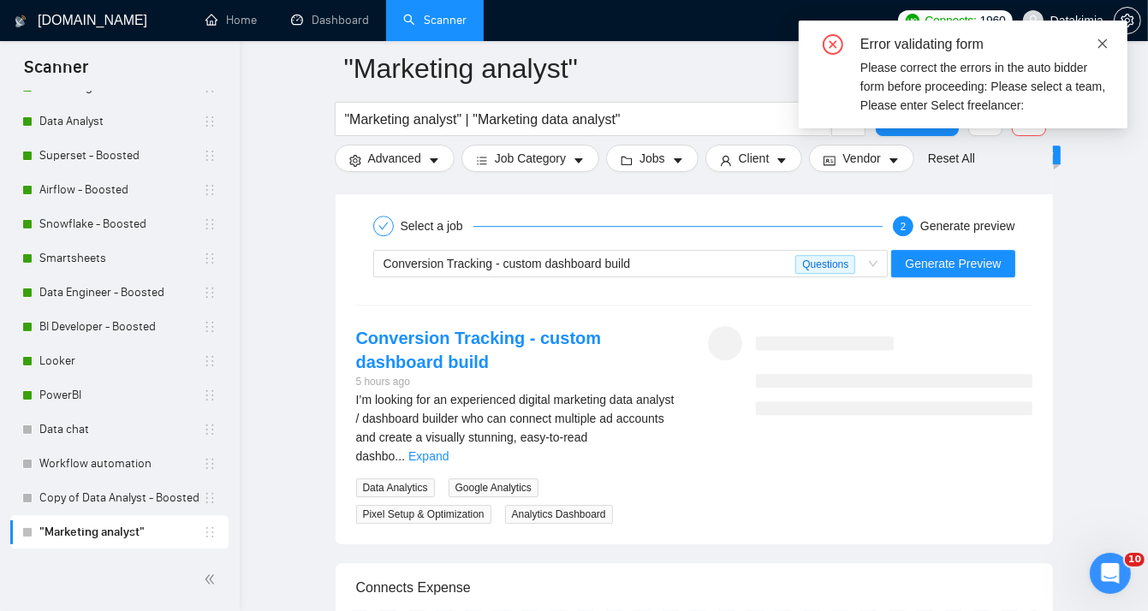
click at [1100, 42] on icon "close" at bounding box center [1103, 44] width 12 height 12
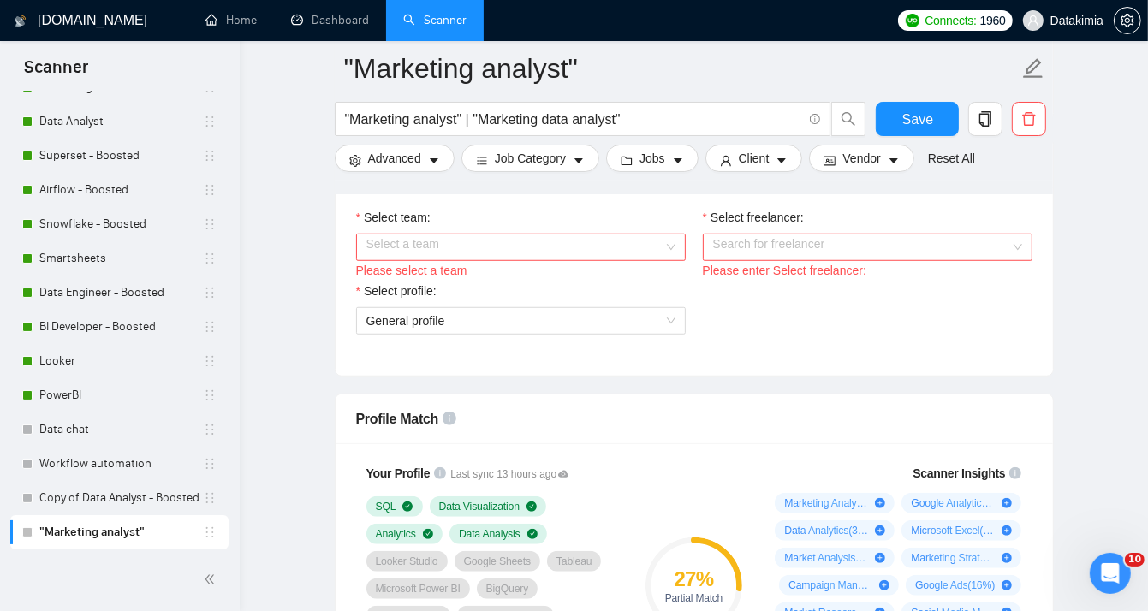
scroll to position [808, 0]
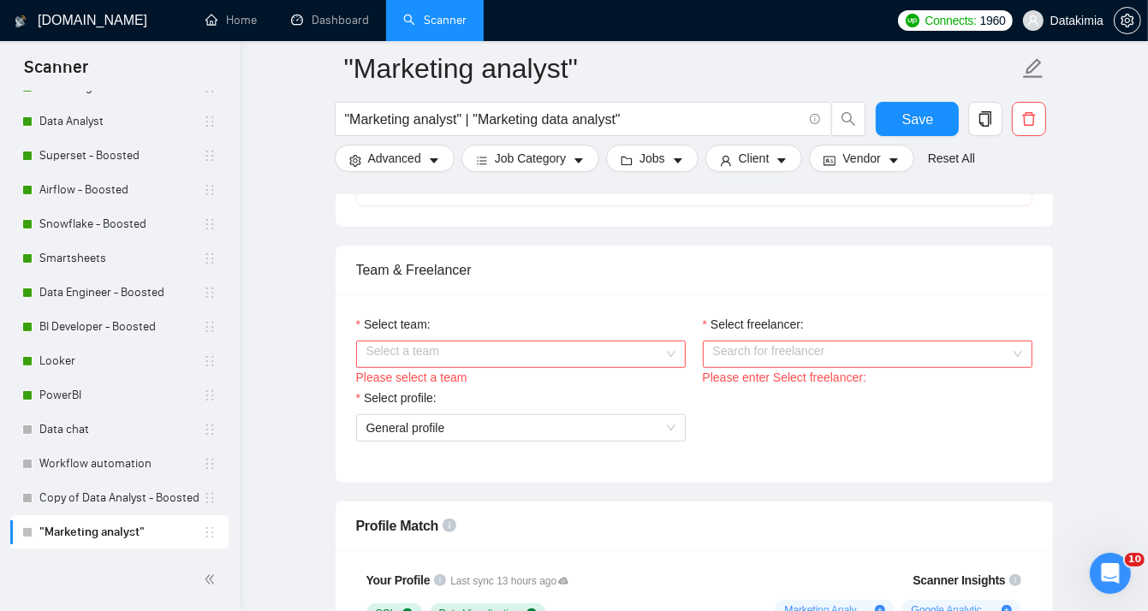
click at [594, 343] on input "Select team:" at bounding box center [515, 355] width 297 height 26
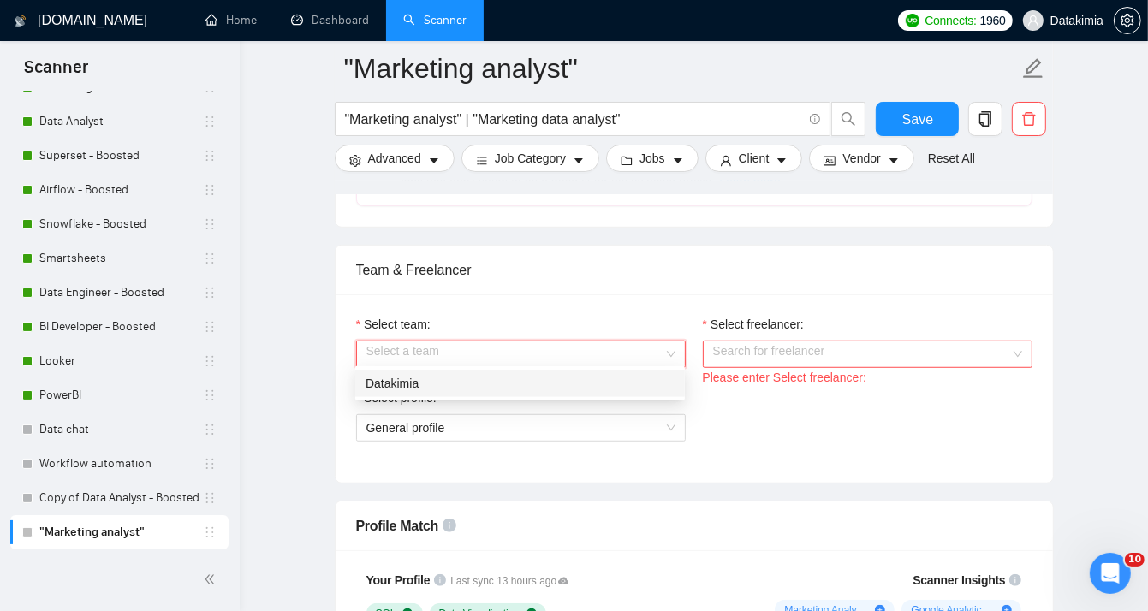
click at [564, 390] on div "Datakimia" at bounding box center [520, 383] width 309 height 19
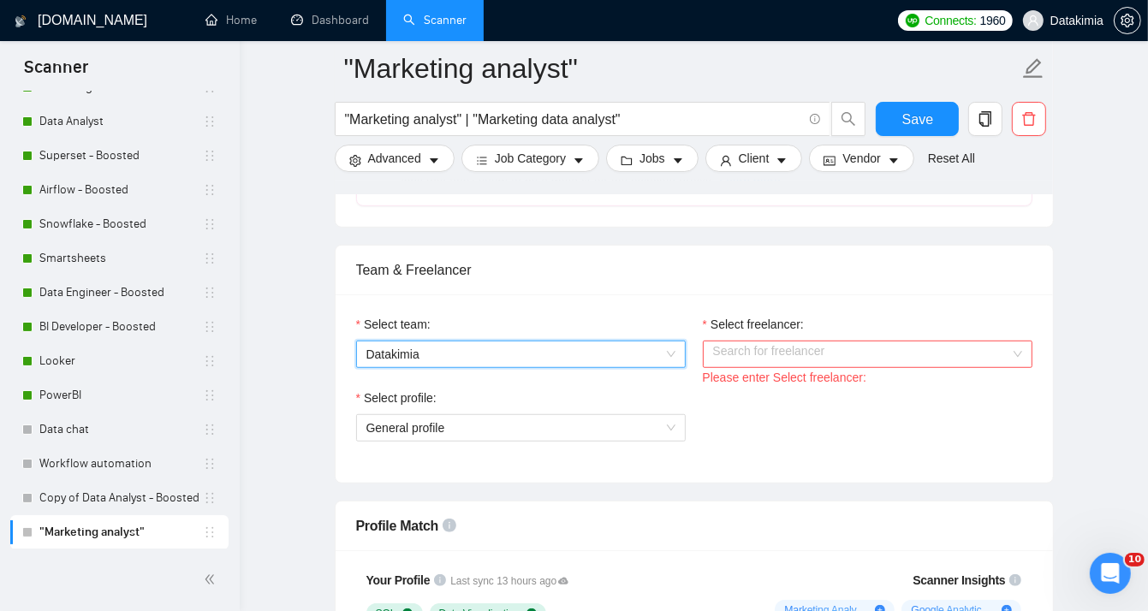
click at [737, 345] on input "Select freelancer:" at bounding box center [861, 355] width 297 height 26
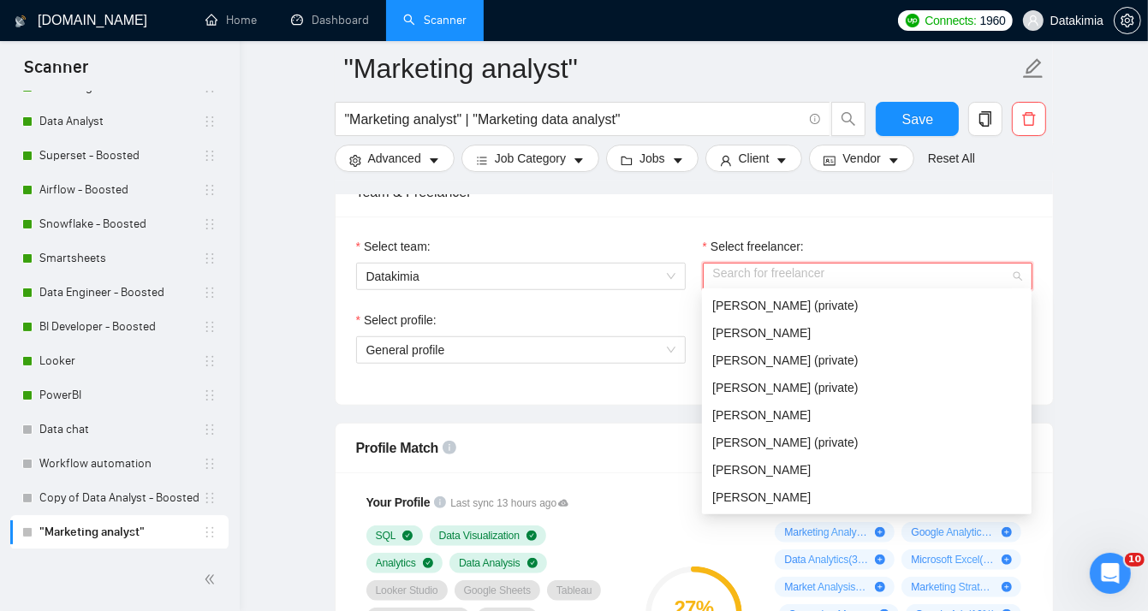
scroll to position [895, 0]
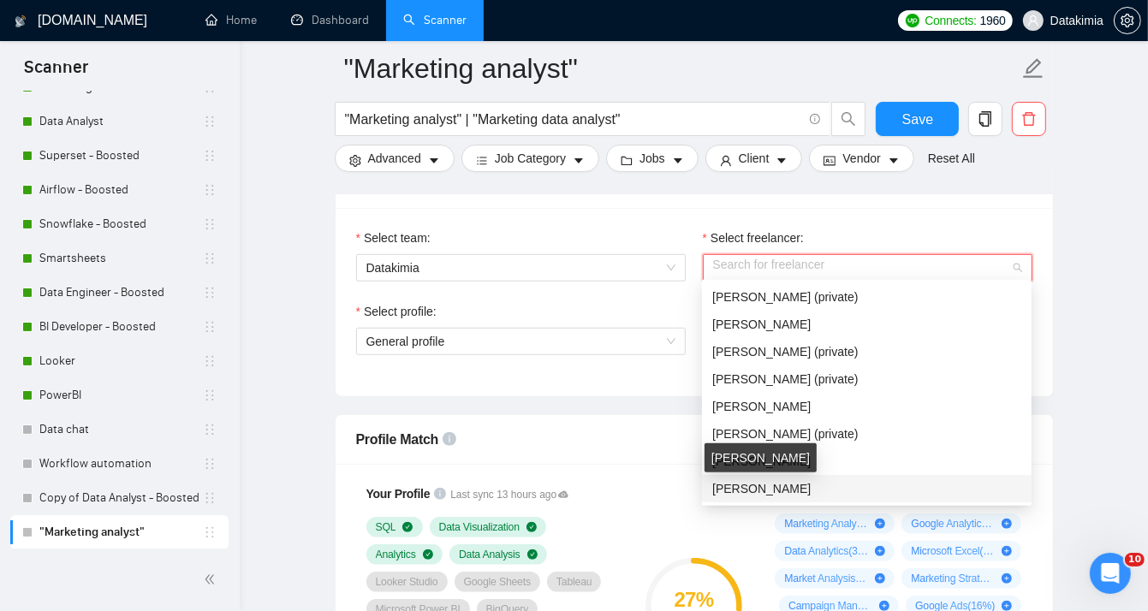
click at [796, 485] on span "[PERSON_NAME]" at bounding box center [762, 489] width 98 height 14
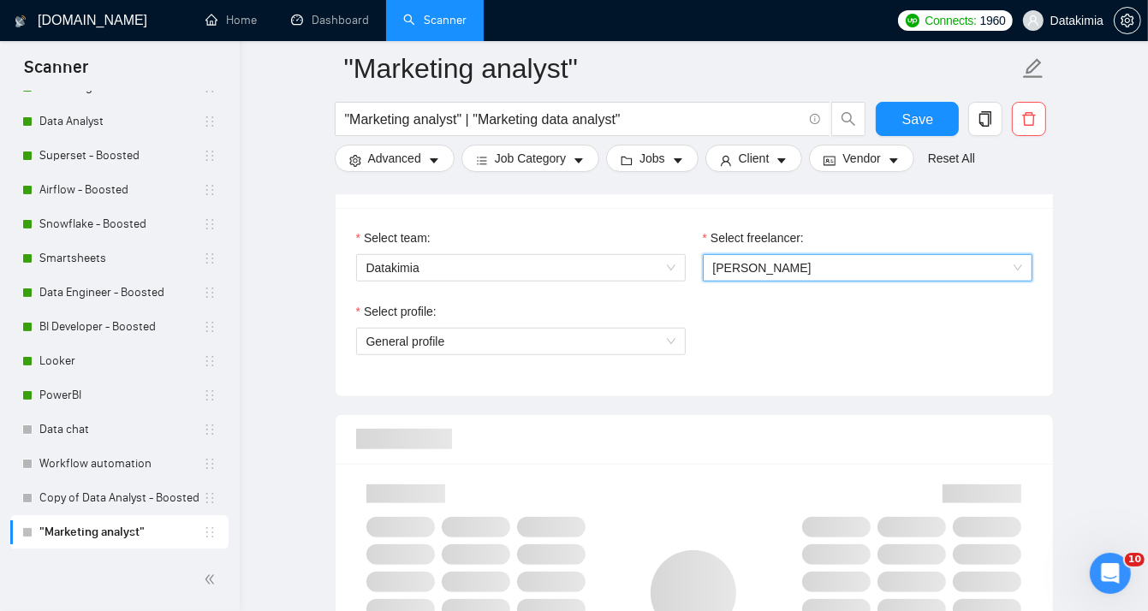
click at [1050, 362] on div "Select team: Datakimia Select freelancer: 760499456135794688 [PERSON_NAME] Sele…" at bounding box center [695, 302] width 718 height 188
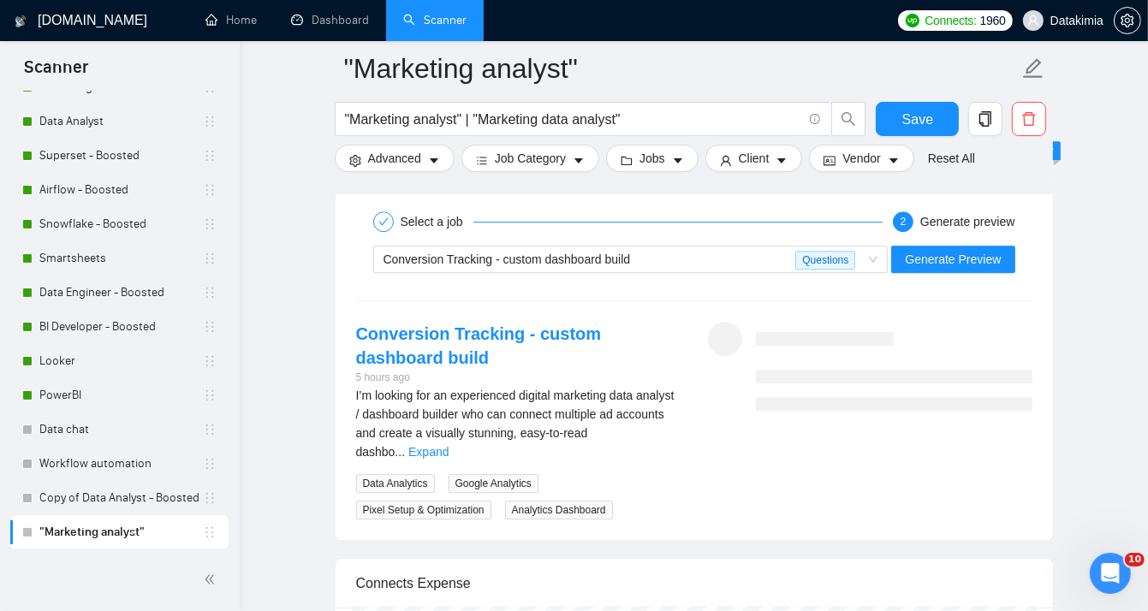
scroll to position [4034, 0]
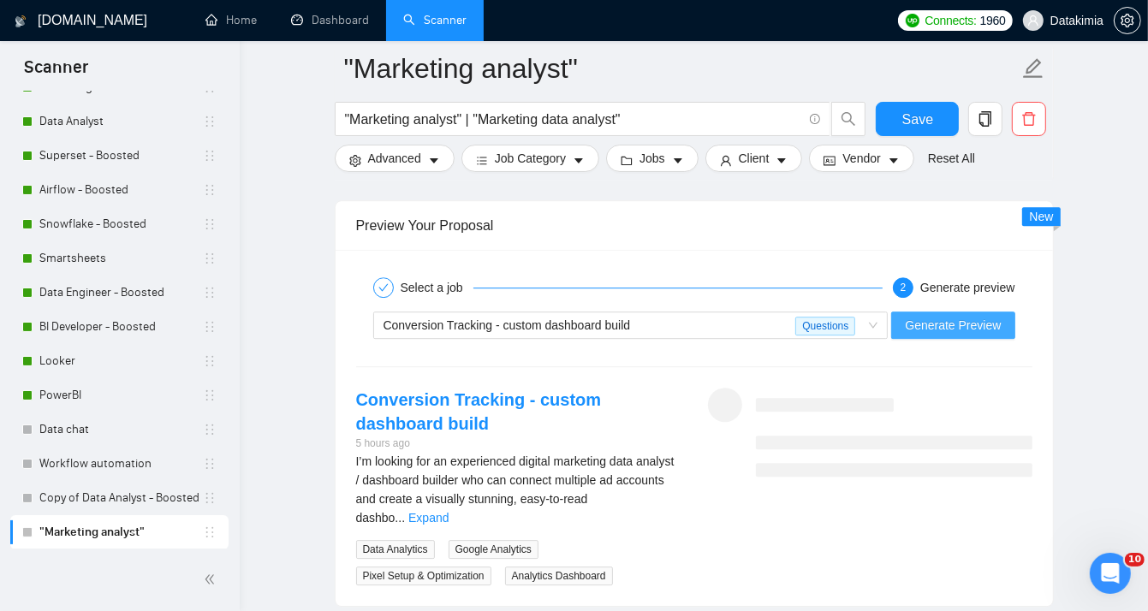
click at [941, 322] on span "Generate Preview" at bounding box center [953, 325] width 96 height 19
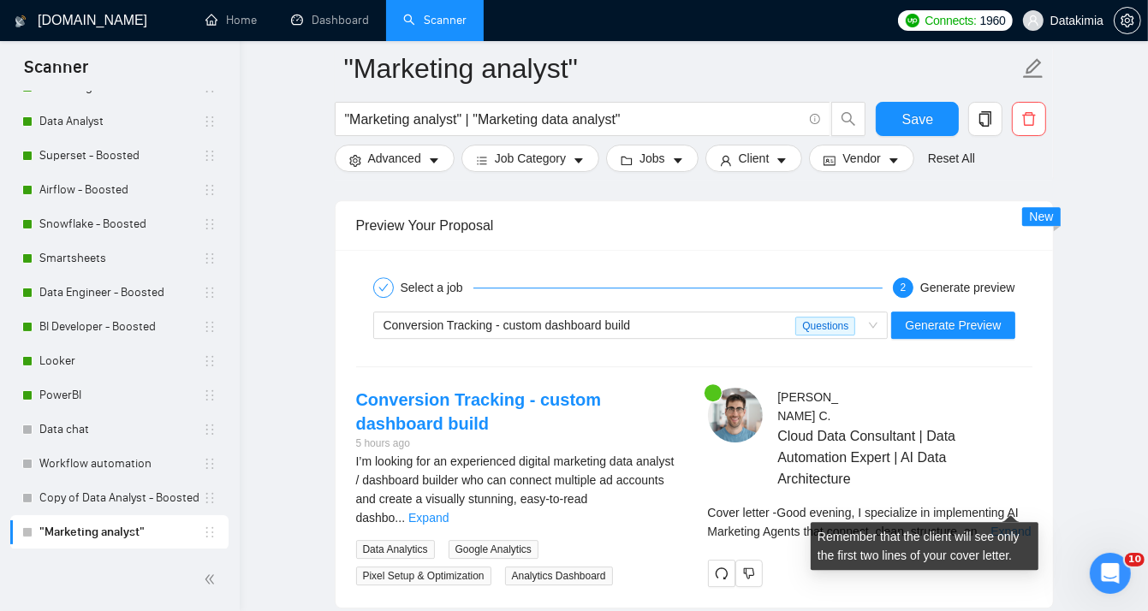
click at [1009, 525] on link "Expand" at bounding box center [1011, 532] width 40 height 14
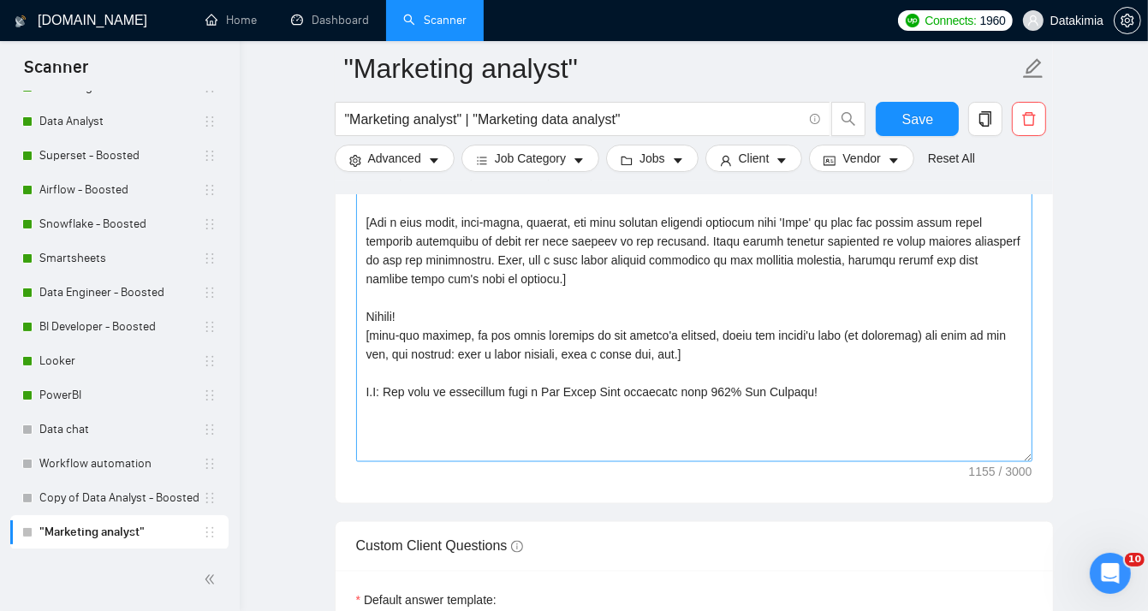
scroll to position [2007, 0]
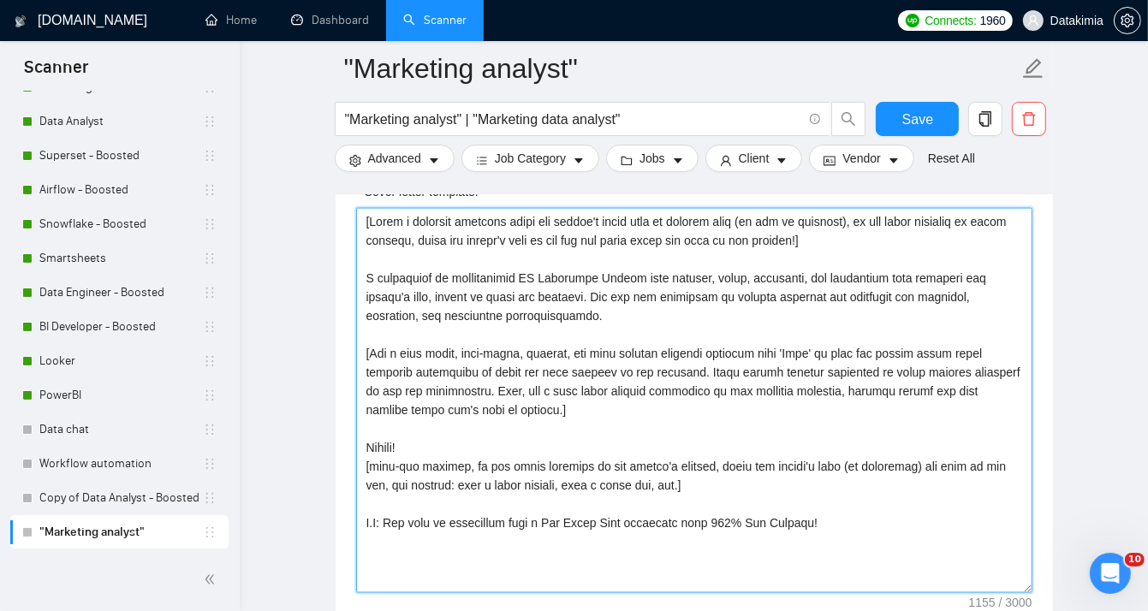
click at [502, 315] on textarea "Cover letter template:" at bounding box center [694, 400] width 677 height 385
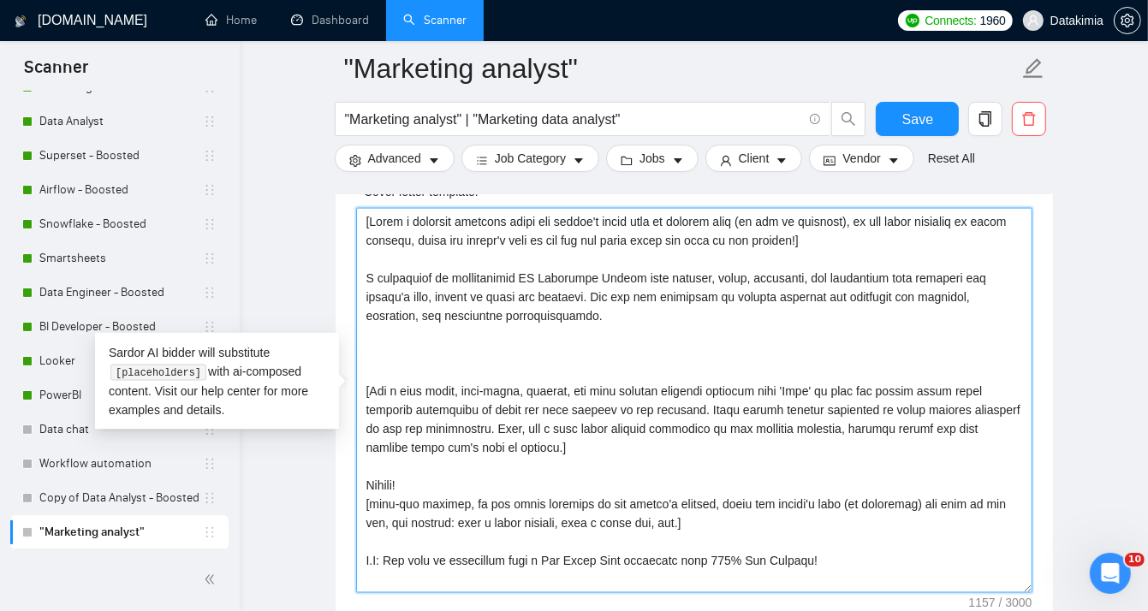
paste textarea "[Indicate a stack of technologies or tools I have experience with. Include a ve…"
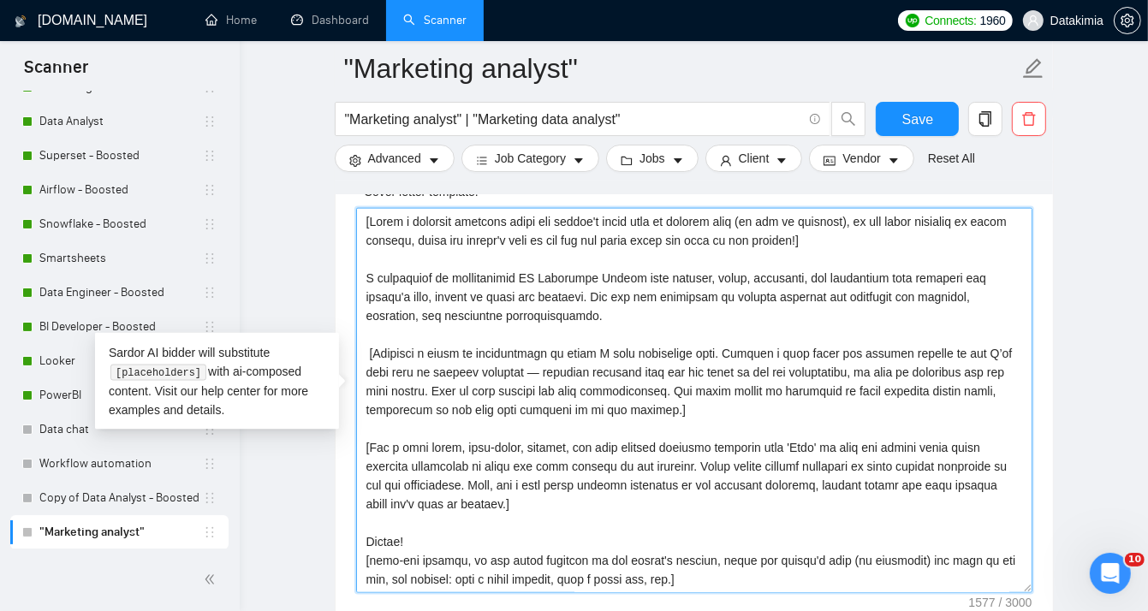
click at [366, 350] on textarea "Cover letter template:" at bounding box center [694, 400] width 677 height 385
drag, startPoint x: 585, startPoint y: 347, endPoint x: 696, endPoint y: 343, distance: 111.4
click at [696, 343] on textarea "Cover letter template:" at bounding box center [694, 400] width 677 height 385
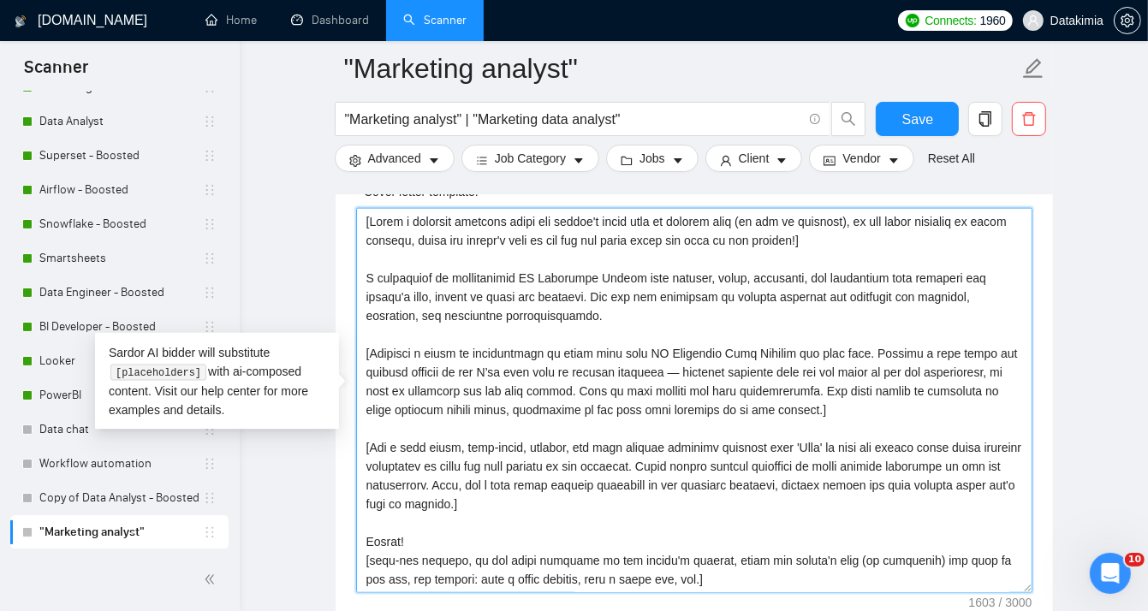
drag, startPoint x: 470, startPoint y: 367, endPoint x: 526, endPoint y: 367, distance: 55.7
click at [526, 367] on textarea "Cover letter template:" at bounding box center [694, 400] width 677 height 385
drag, startPoint x: 511, startPoint y: 368, endPoint x: 662, endPoint y: 362, distance: 150.8
click at [662, 362] on textarea "Cover letter template:" at bounding box center [694, 400] width 677 height 385
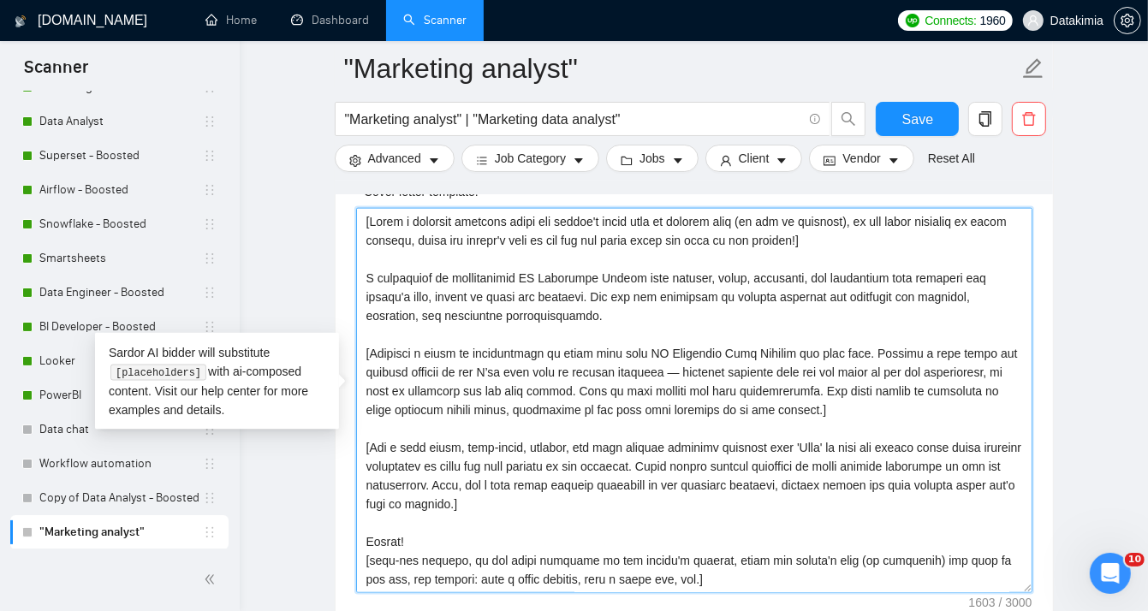
click at [663, 362] on textarea "Cover letter template:" at bounding box center [694, 400] width 677 height 385
drag, startPoint x: 666, startPoint y: 364, endPoint x: 580, endPoint y: 388, distance: 89.8
click at [580, 388] on textarea "Cover letter template:" at bounding box center [694, 400] width 677 height 385
drag, startPoint x: 808, startPoint y: 389, endPoint x: 783, endPoint y: 413, distance: 35.1
click at [783, 413] on textarea "Cover letter template:" at bounding box center [694, 400] width 677 height 385
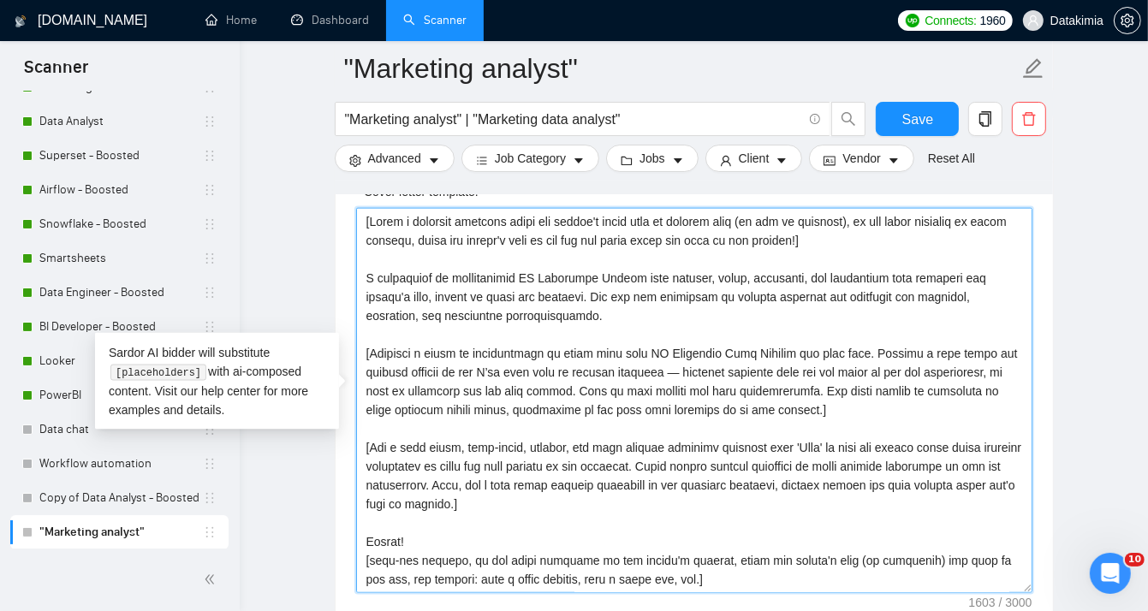
click at [801, 413] on textarea "Cover letter template:" at bounding box center [694, 400] width 677 height 385
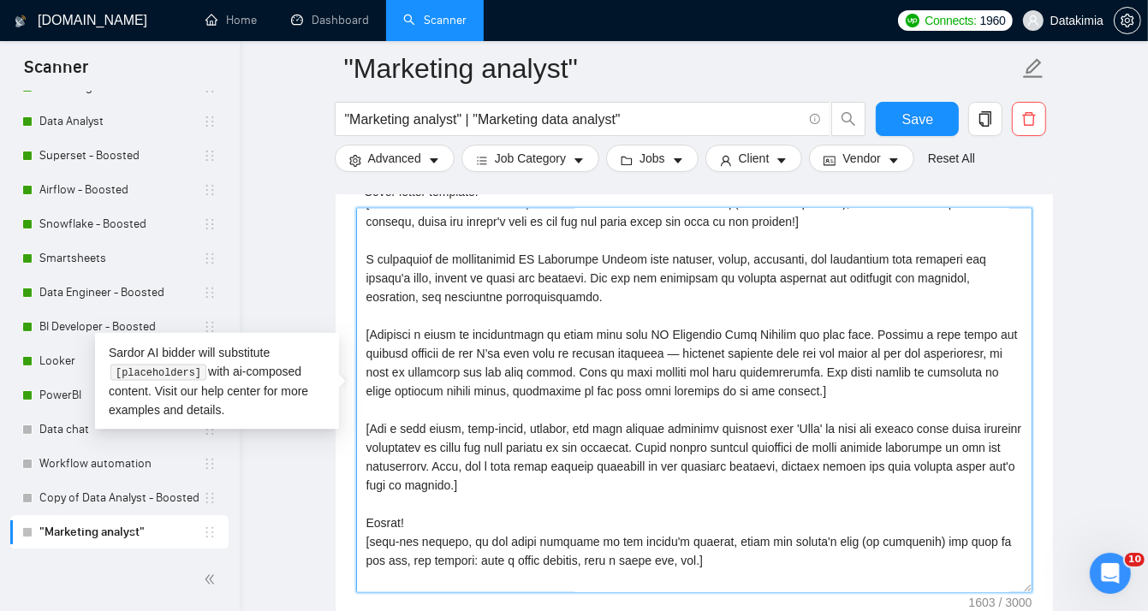
scroll to position [28, 0]
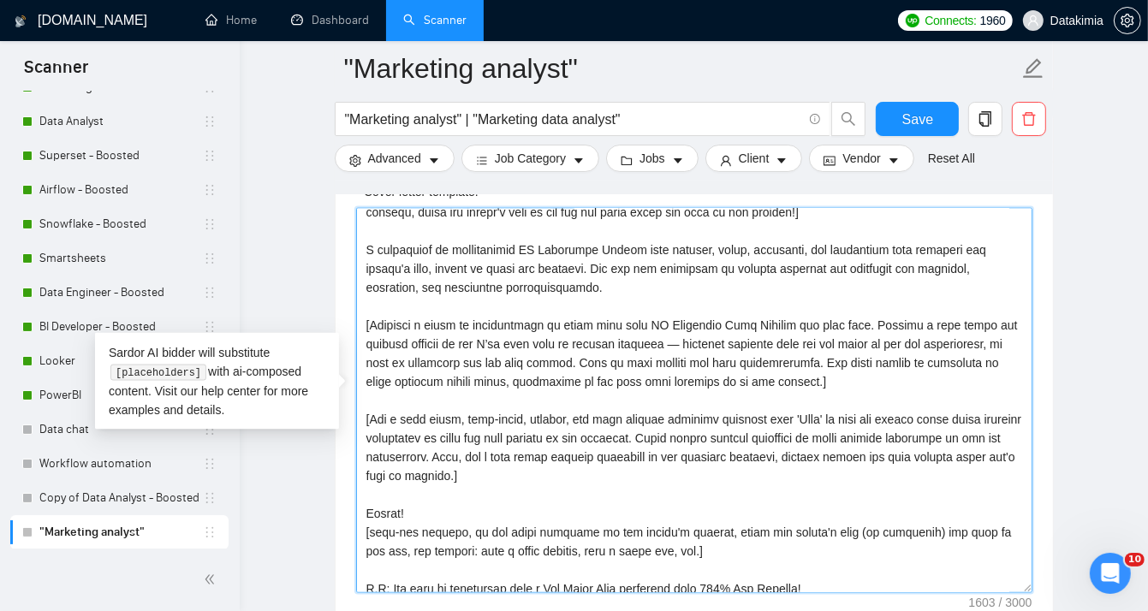
drag, startPoint x: 814, startPoint y: 379, endPoint x: 355, endPoint y: 322, distance: 462.5
click at [356, 322] on textarea "Cover letter template:" at bounding box center [694, 400] width 677 height 385
type textarea "[Lorem i dolorsit ametcons adipi eli seddoe't incid utla et dolorem aliq (en ad…"
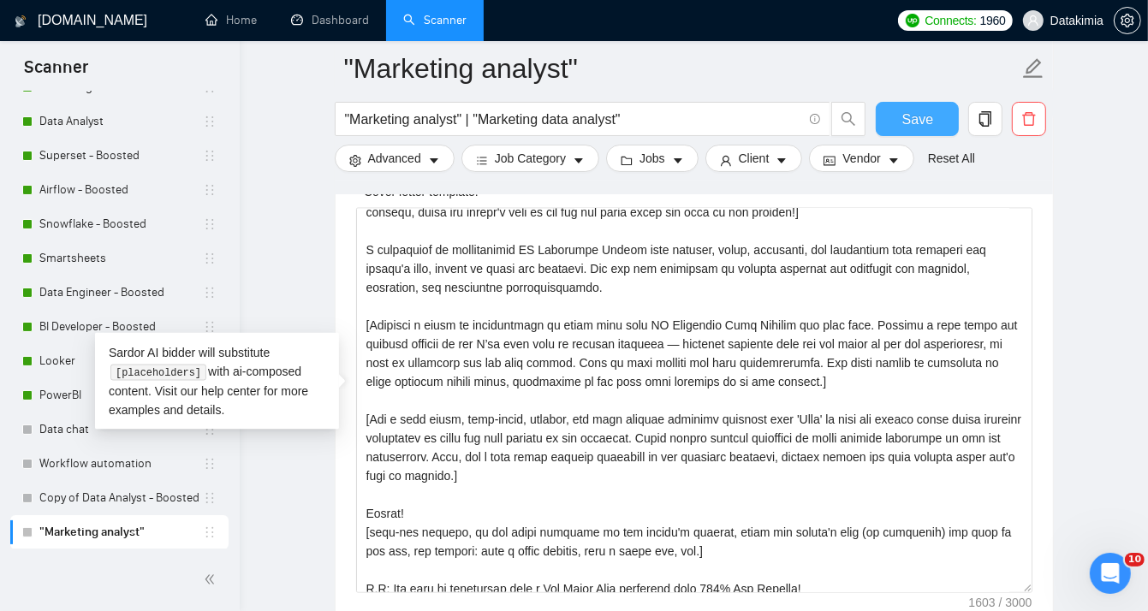
click at [919, 119] on span "Save" at bounding box center [918, 119] width 31 height 21
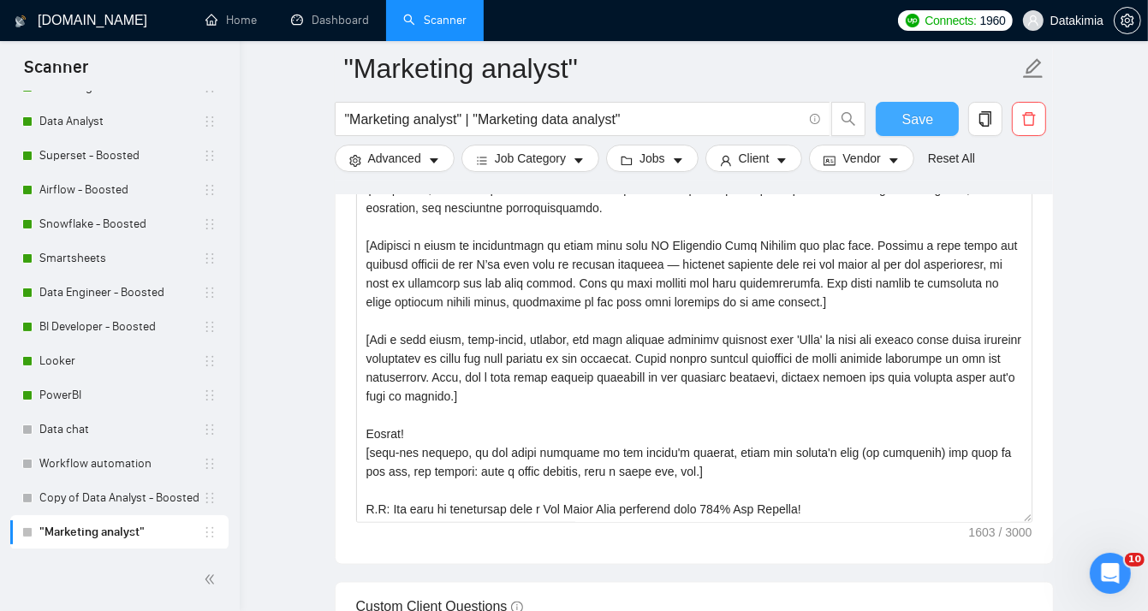
scroll to position [2037, 0]
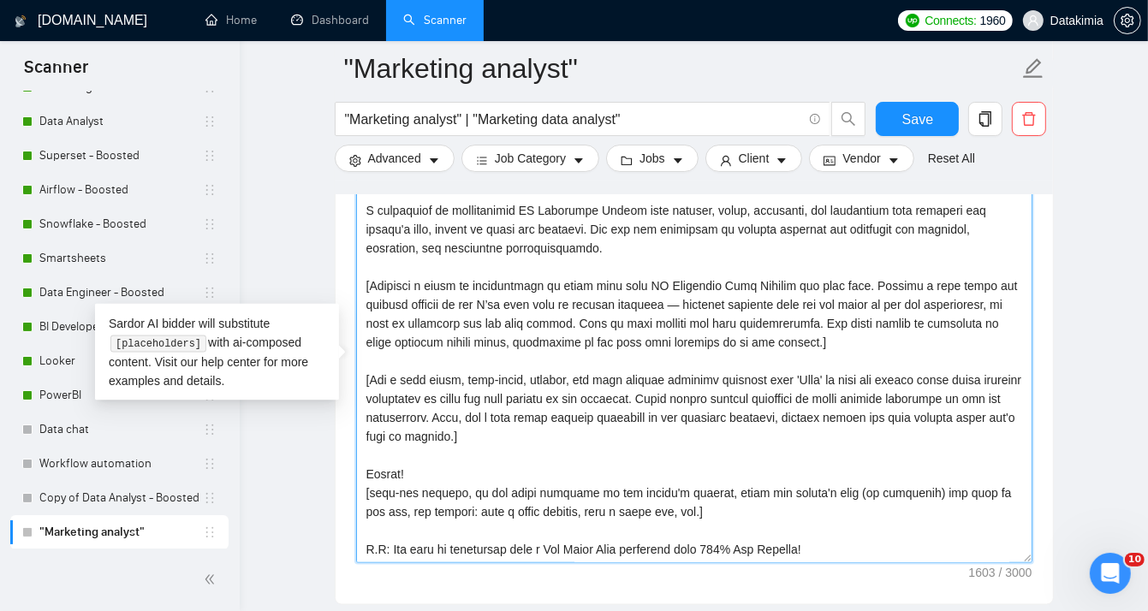
drag, startPoint x: 792, startPoint y: 283, endPoint x: 818, endPoint y: 281, distance: 25.7
click at [818, 281] on textarea "Cover letter template:" at bounding box center [694, 370] width 677 height 385
click at [856, 341] on textarea "Cover letter template:" at bounding box center [694, 370] width 677 height 385
type textarea "[Lorem i dolorsit ametcons adipi eli seddoe't incid utla et dolorem aliq (en ad…"
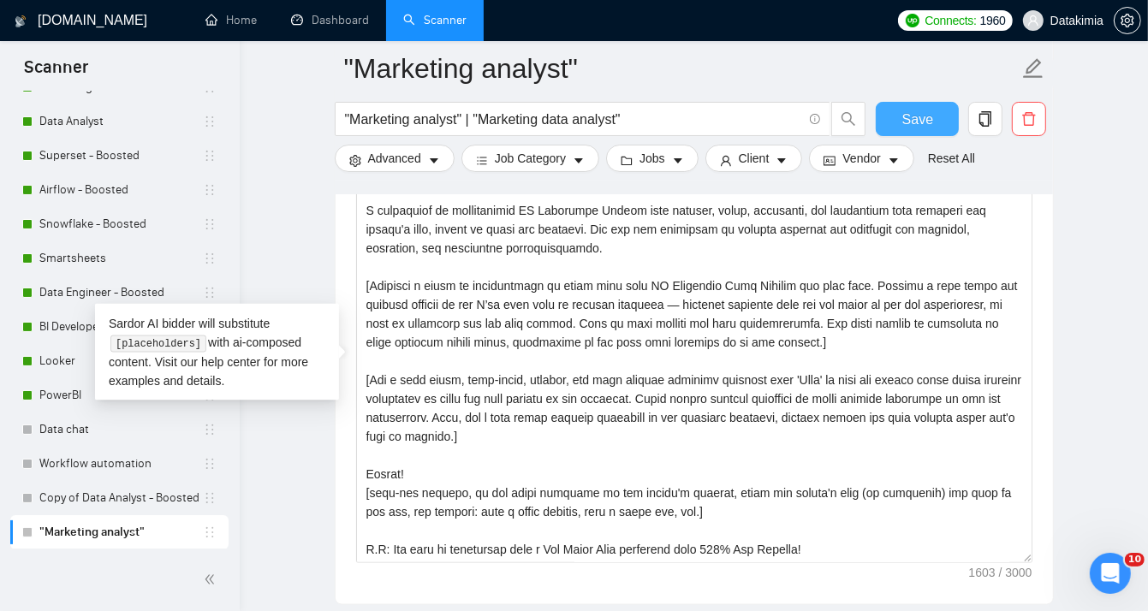
click at [921, 110] on span "Save" at bounding box center [918, 119] width 31 height 21
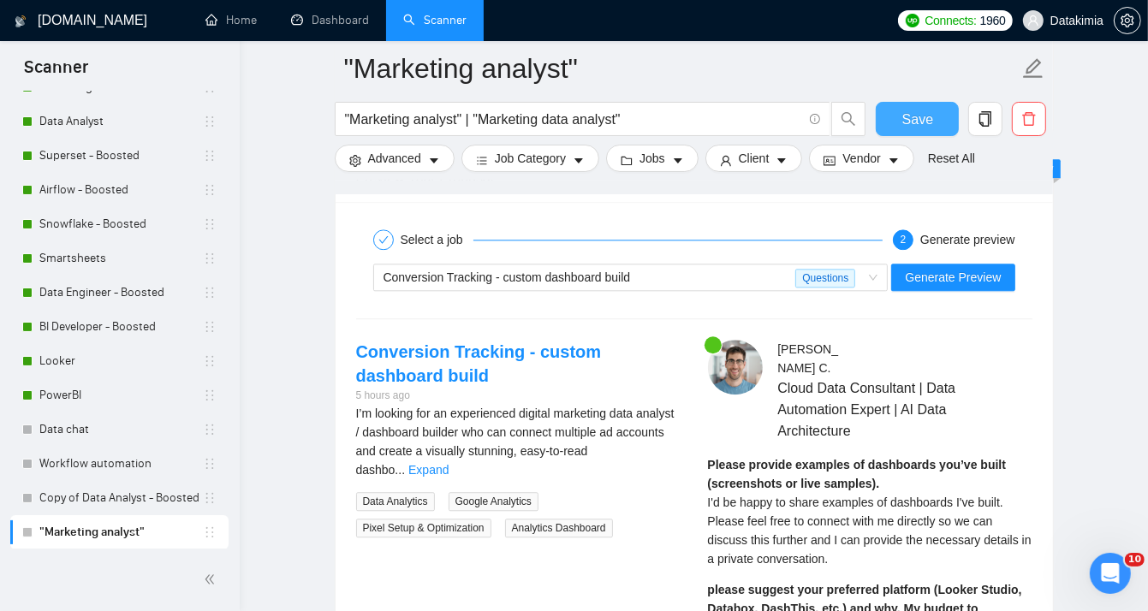
scroll to position [3322, 0]
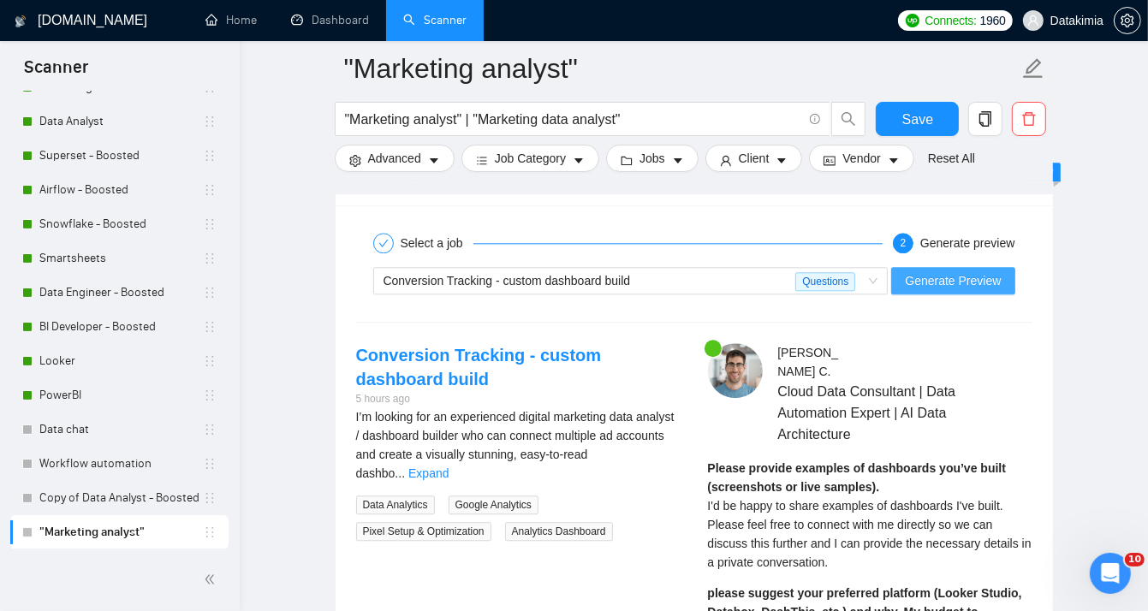
click at [962, 280] on span "Generate Preview" at bounding box center [953, 280] width 96 height 19
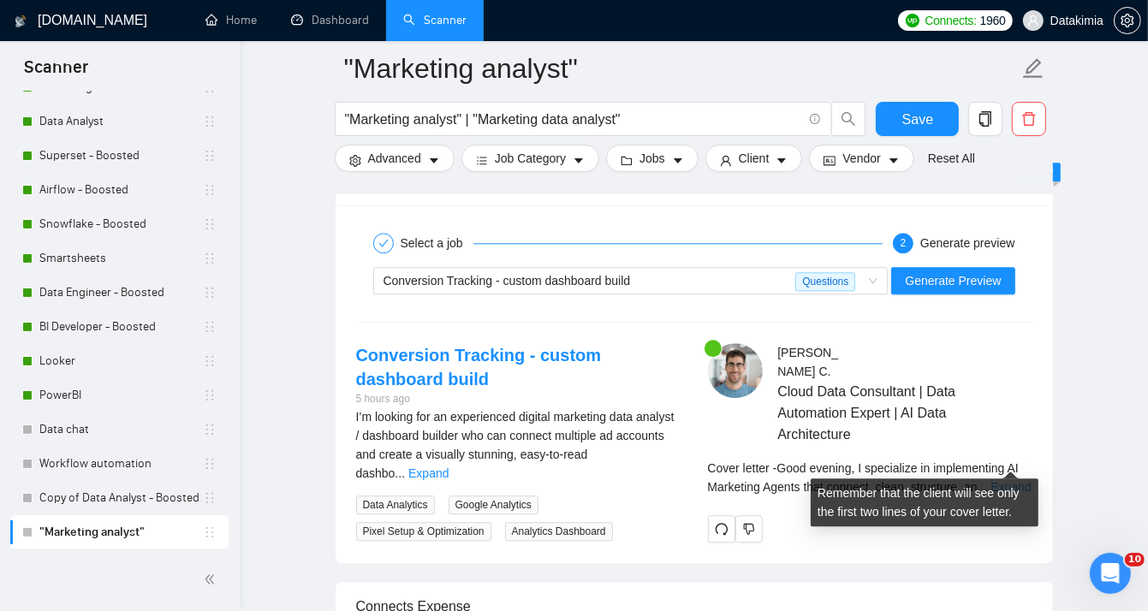
click at [1001, 480] on link "Expand" at bounding box center [1011, 487] width 40 height 14
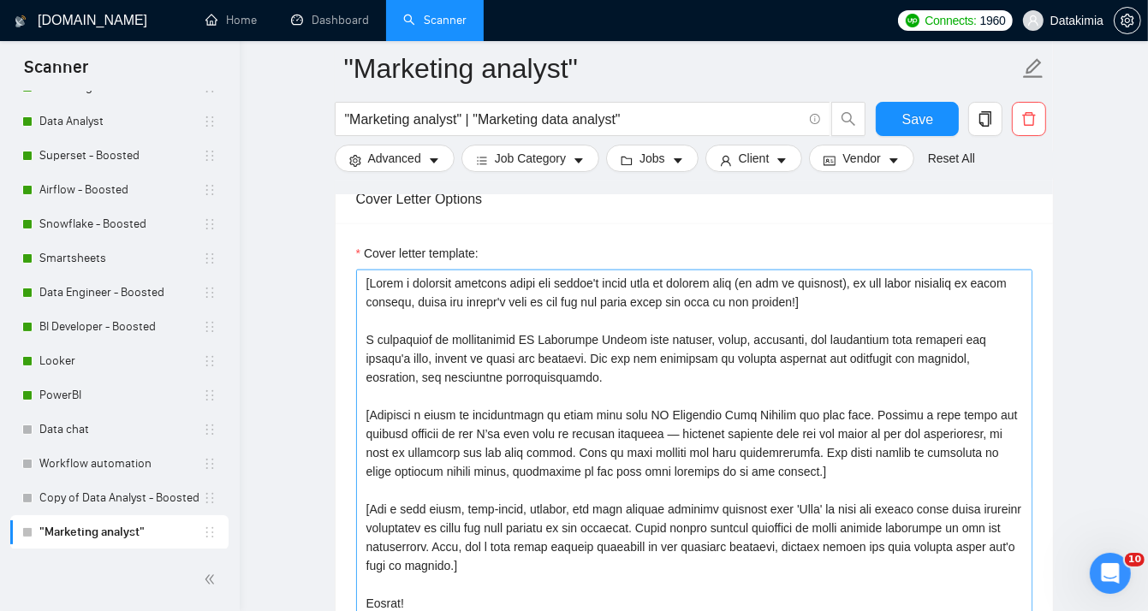
scroll to position [2123, 0]
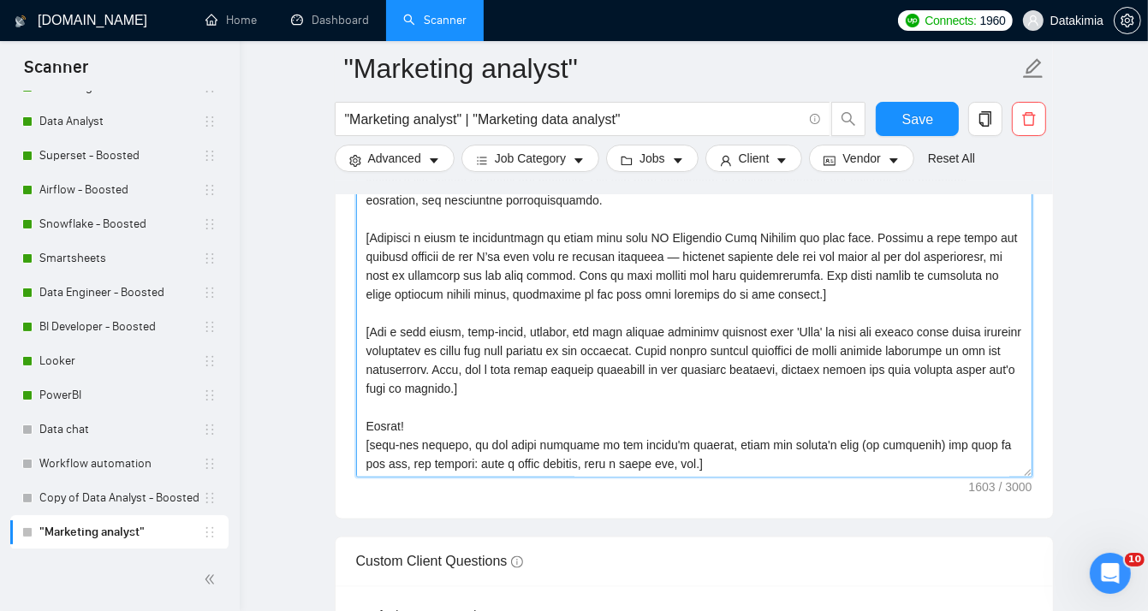
click at [426, 325] on textarea "Cover letter template:" at bounding box center [694, 284] width 677 height 385
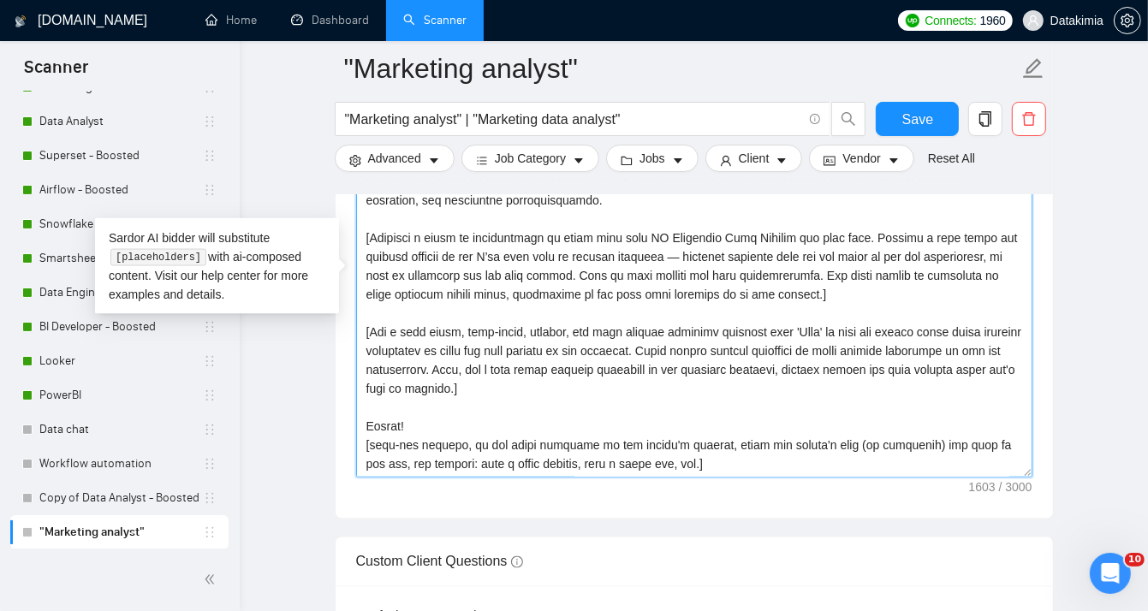
drag, startPoint x: 572, startPoint y: 325, endPoint x: 737, endPoint y: 398, distance: 180.9
click at [737, 398] on textarea "Cover letter template:" at bounding box center [694, 284] width 677 height 385
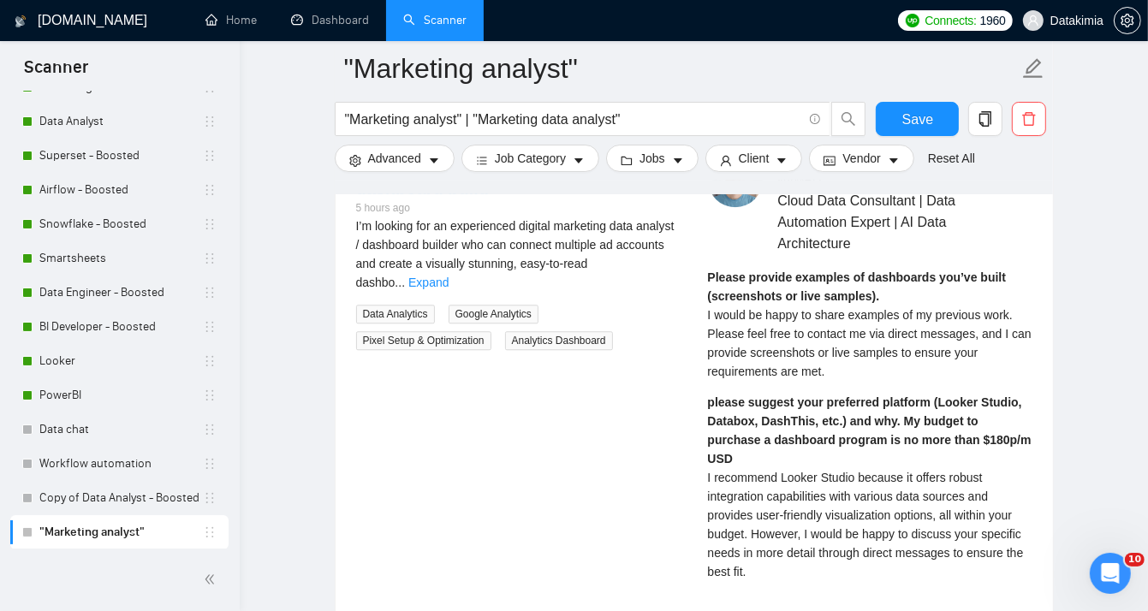
scroll to position [3408, 0]
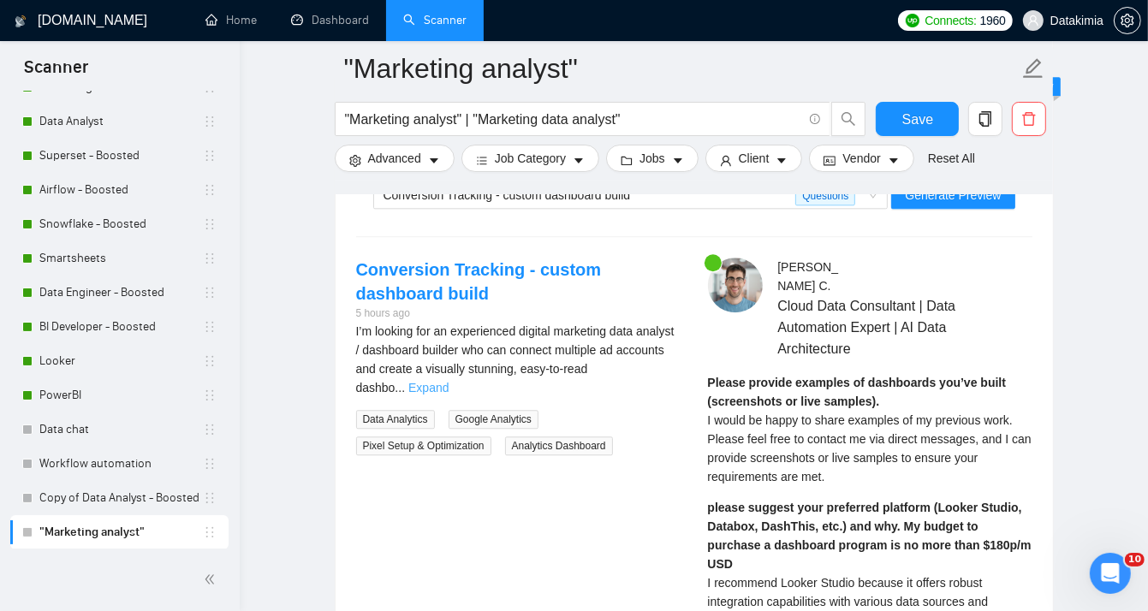
click at [449, 381] on link "Expand" at bounding box center [428, 388] width 40 height 14
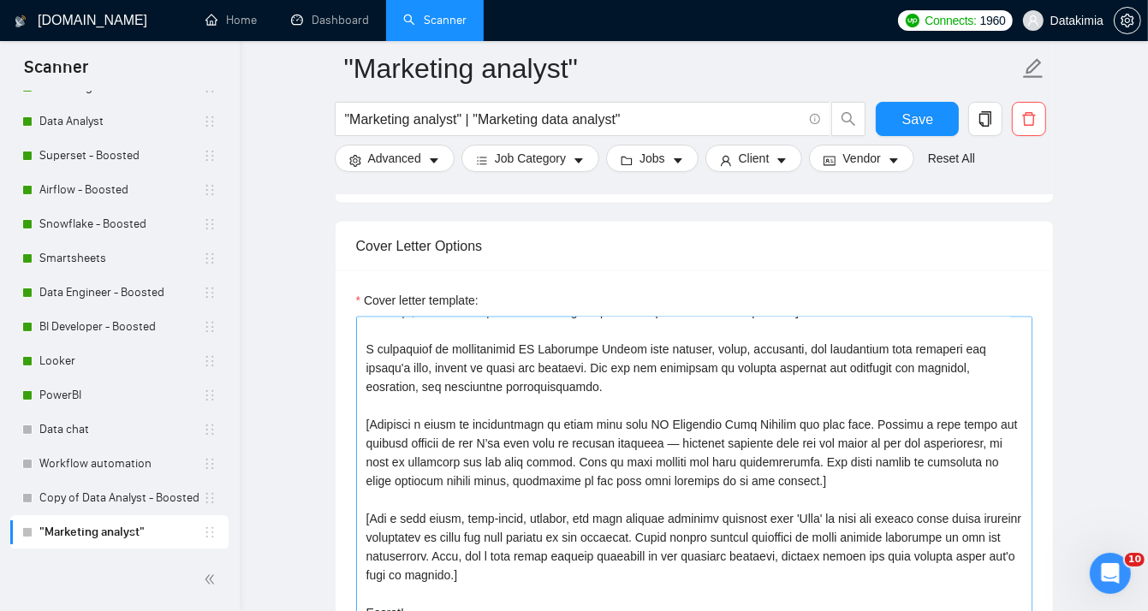
scroll to position [1952, 0]
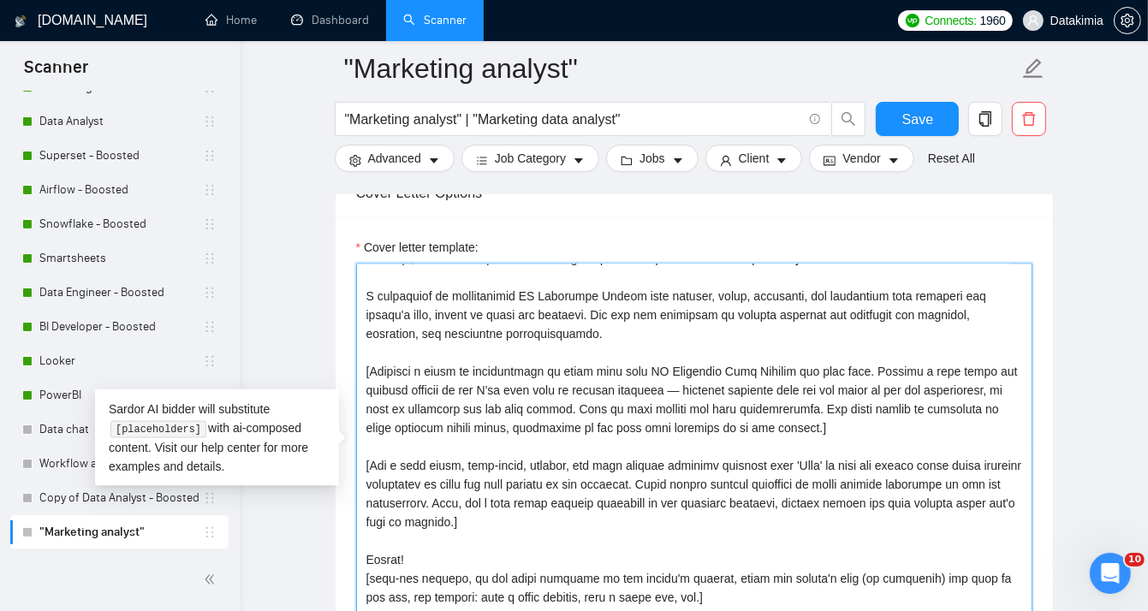
drag, startPoint x: 535, startPoint y: 366, endPoint x: 469, endPoint y: 366, distance: 65.9
click at [469, 366] on textarea "Cover letter template:" at bounding box center [694, 456] width 677 height 385
click at [641, 438] on textarea "Cover letter template:" at bounding box center [694, 456] width 677 height 385
click at [832, 427] on textarea "Cover letter template:" at bounding box center [694, 456] width 677 height 385
drag, startPoint x: 803, startPoint y: 382, endPoint x: 729, endPoint y: 379, distance: 74.5
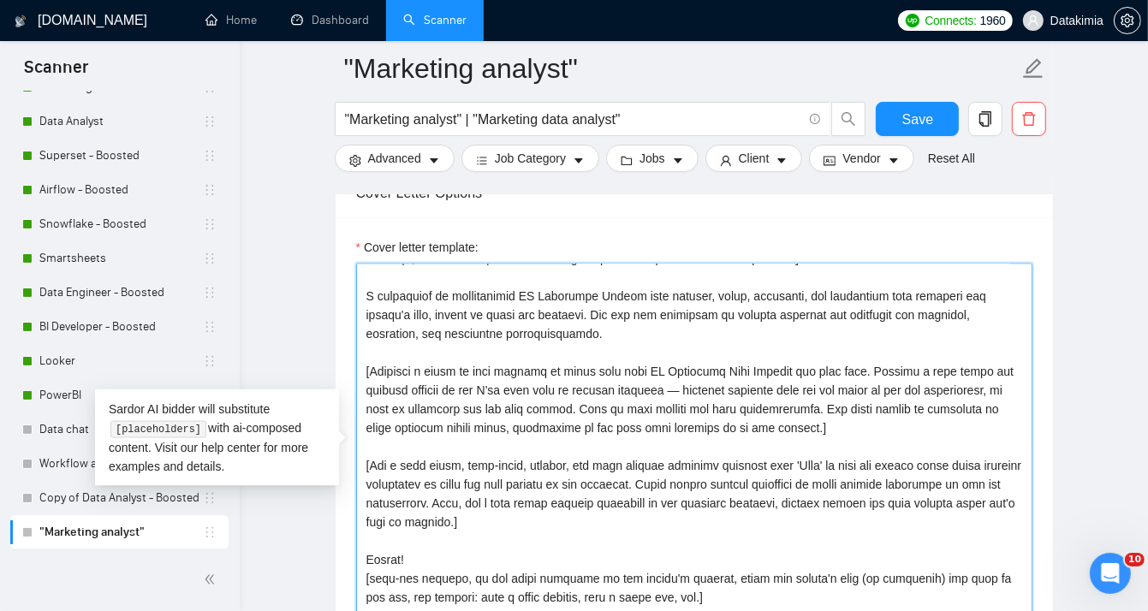
click at [729, 379] on textarea "Cover letter template:" at bounding box center [694, 456] width 677 height 385
type textarea "[Lorem i dolorsit ametcons adipi eli seddoe't incid utla et dolorem aliq (en ad…"
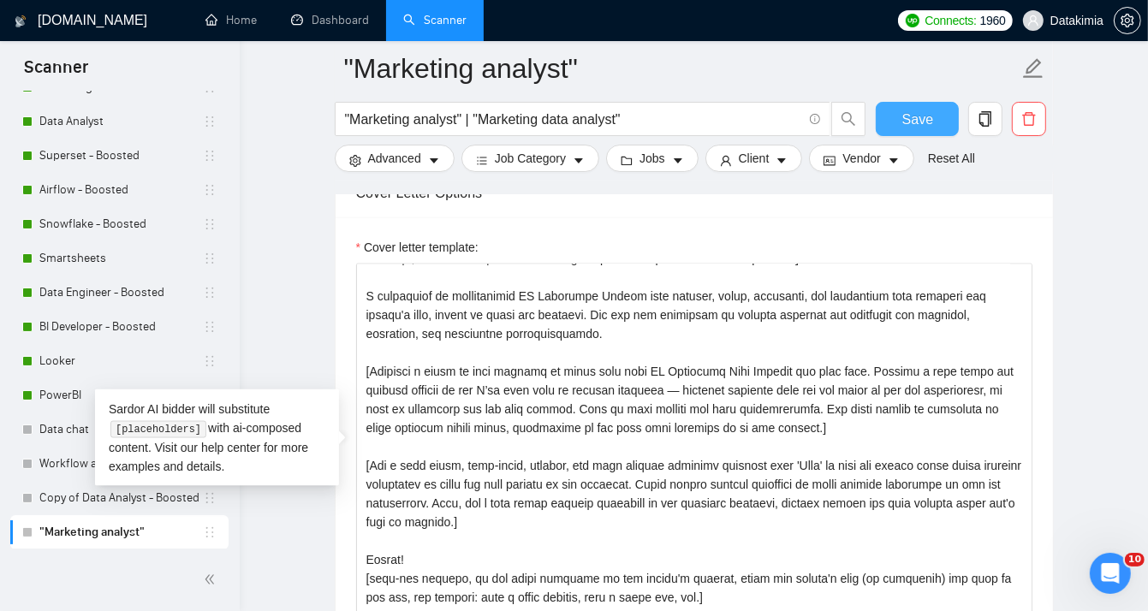
click at [940, 122] on button "Save" at bounding box center [917, 119] width 83 height 34
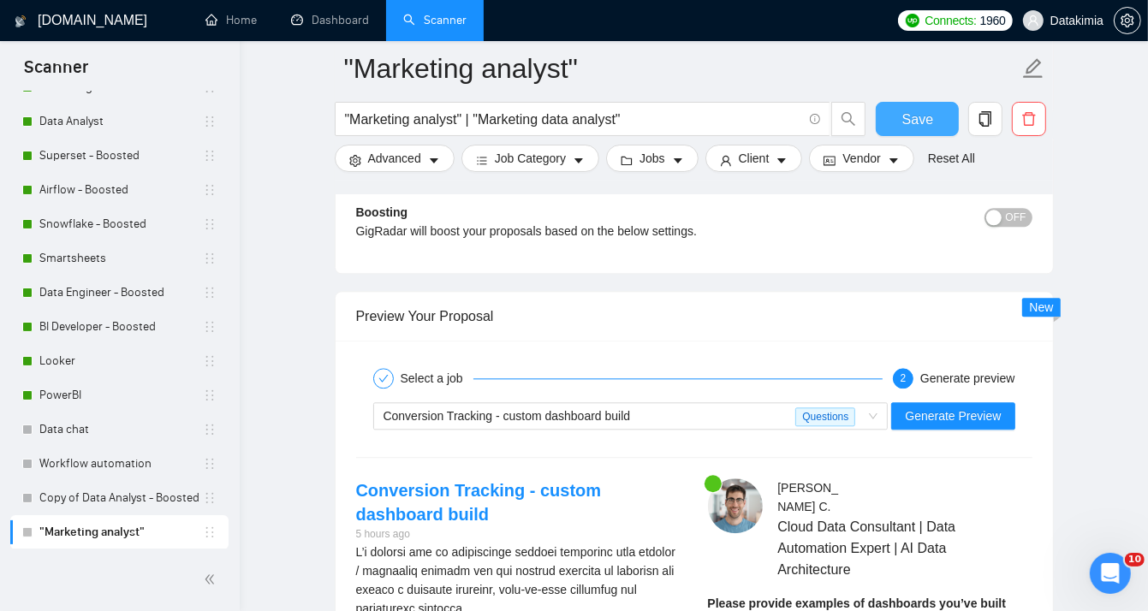
scroll to position [3350, 0]
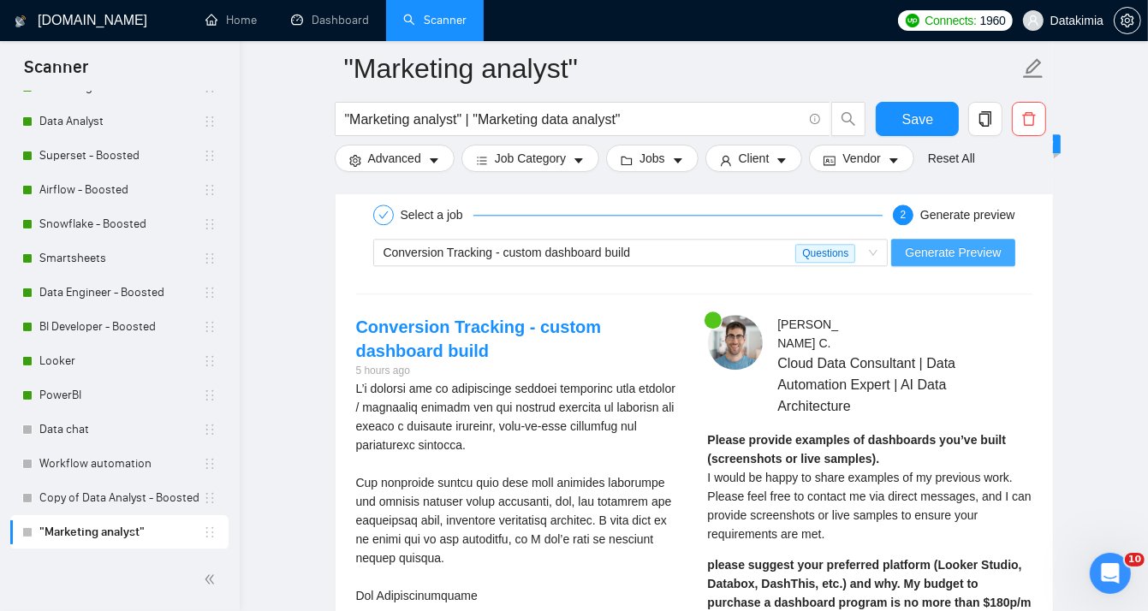
click at [993, 243] on span "Generate Preview" at bounding box center [953, 252] width 96 height 19
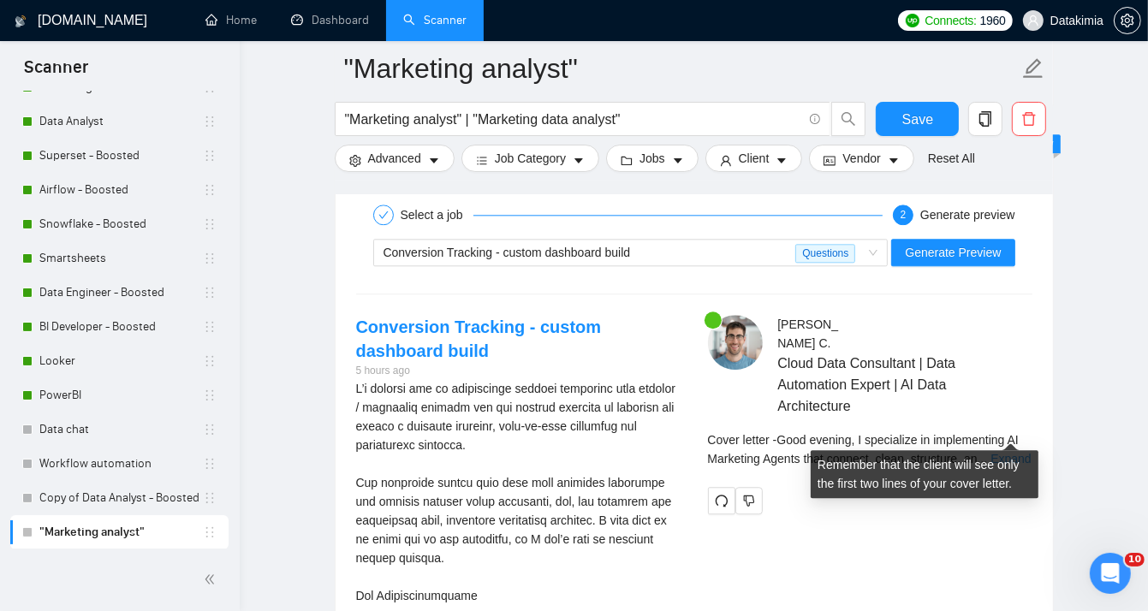
click at [1009, 452] on link "Expand" at bounding box center [1011, 459] width 40 height 14
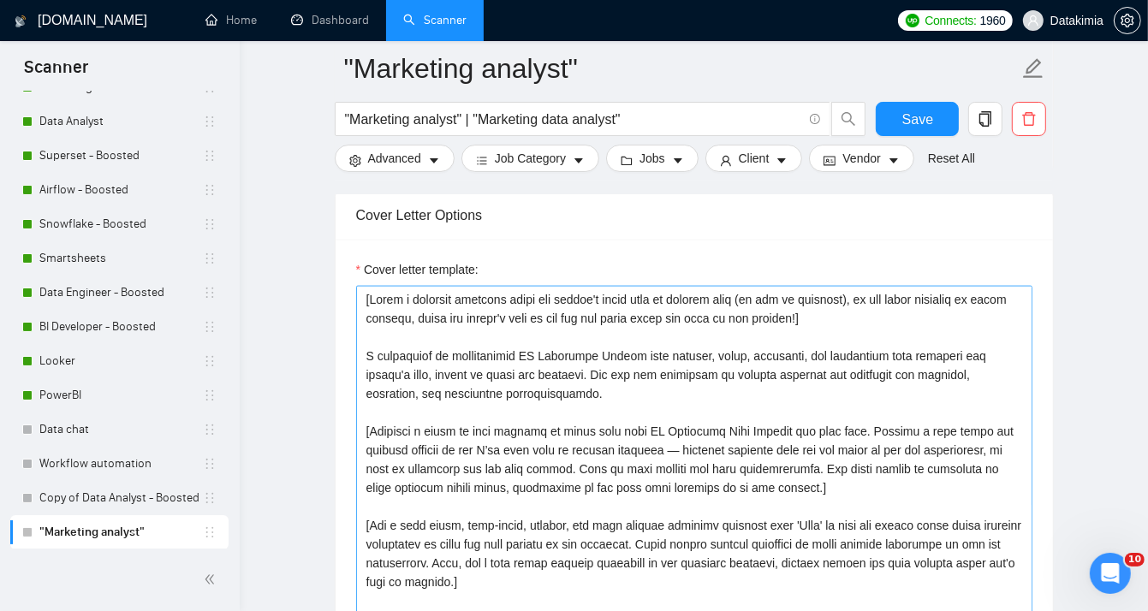
scroll to position [1923, 0]
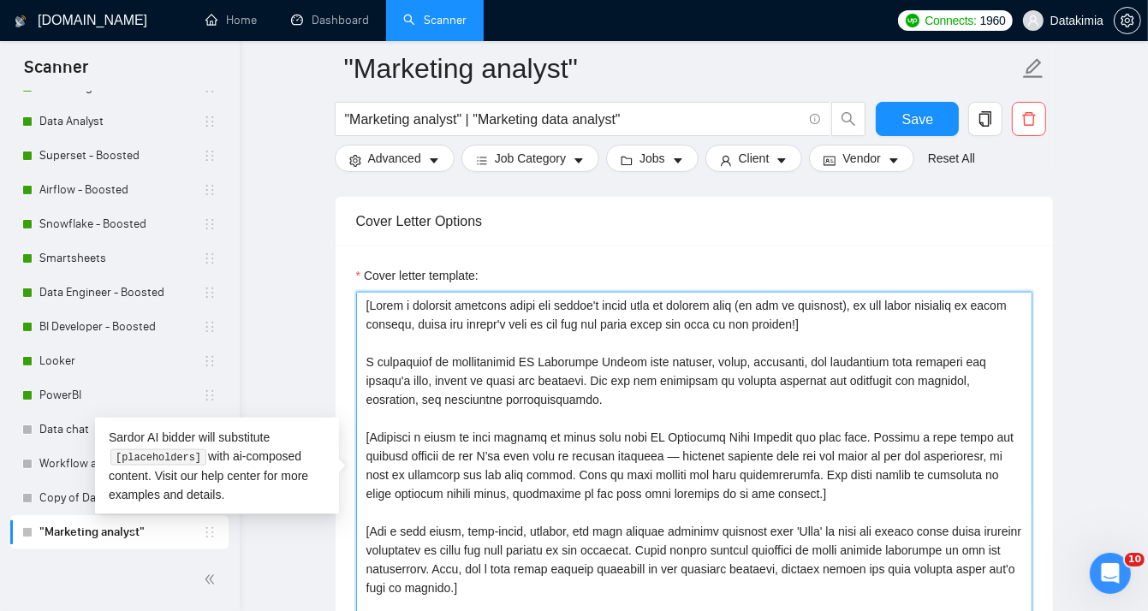
drag, startPoint x: 533, startPoint y: 429, endPoint x: 604, endPoint y: 427, distance: 71.1
click at [604, 427] on textarea "Cover letter template:" at bounding box center [694, 484] width 677 height 385
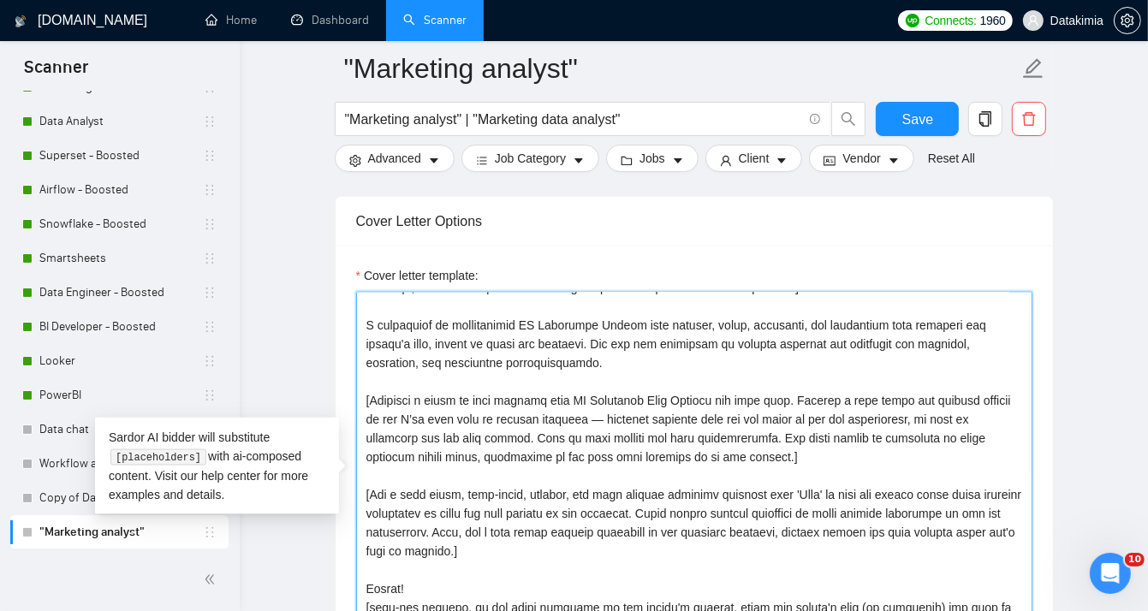
scroll to position [38, 0]
type textarea "[Lorem i dolorsit ametcons adipi eli seddoe't incid utla et dolorem aliq (en ad…"
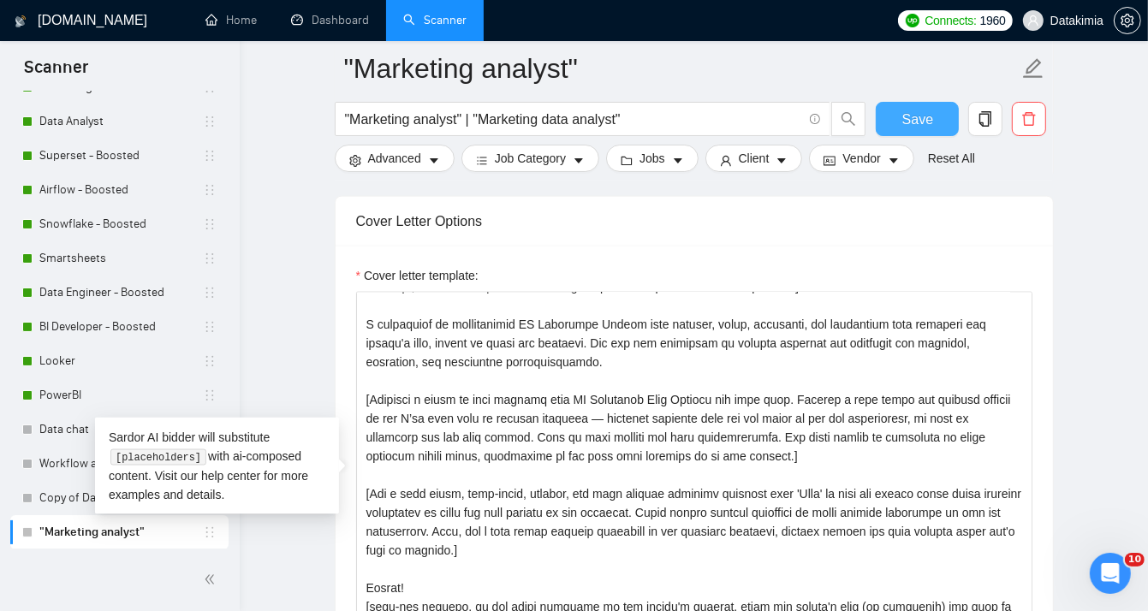
click at [916, 123] on span "Save" at bounding box center [918, 119] width 31 height 21
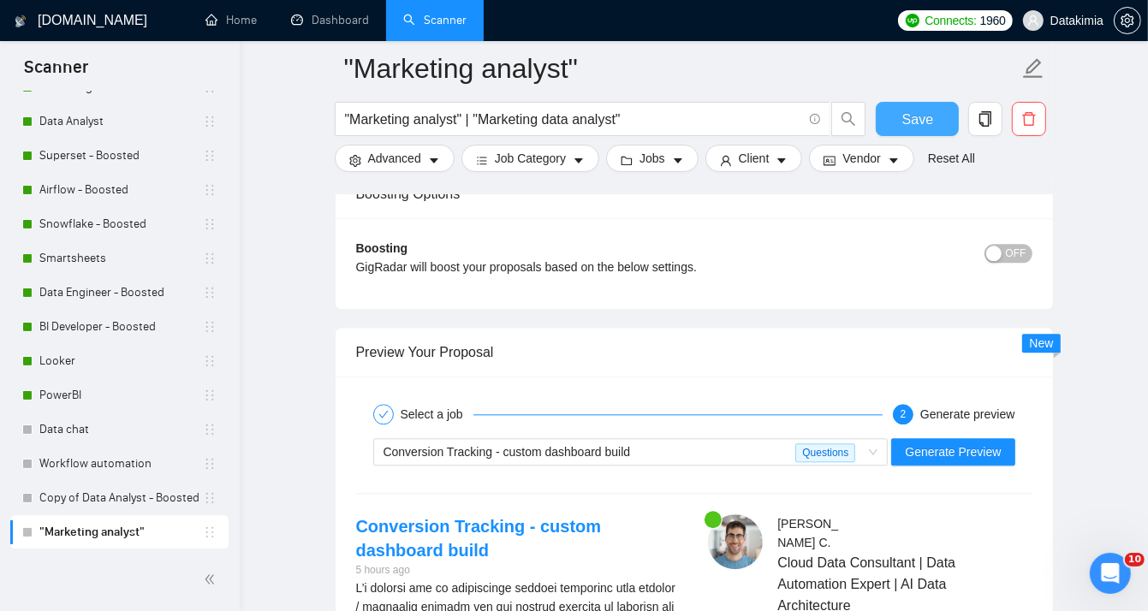
scroll to position [3151, 0]
click at [972, 452] on span "Generate Preview" at bounding box center [953, 452] width 96 height 19
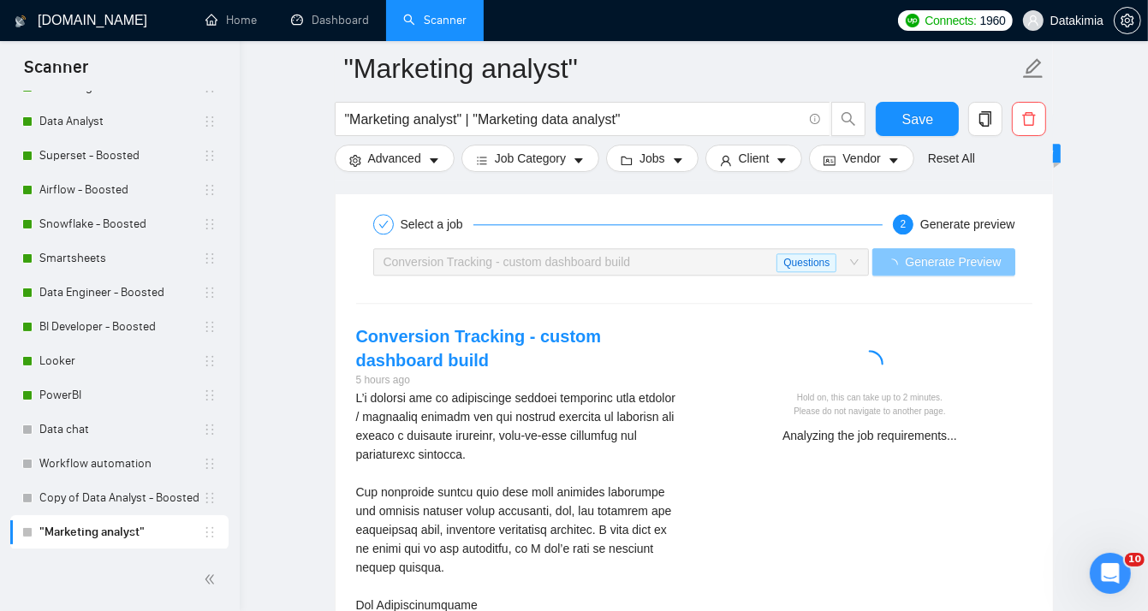
scroll to position [3350, 0]
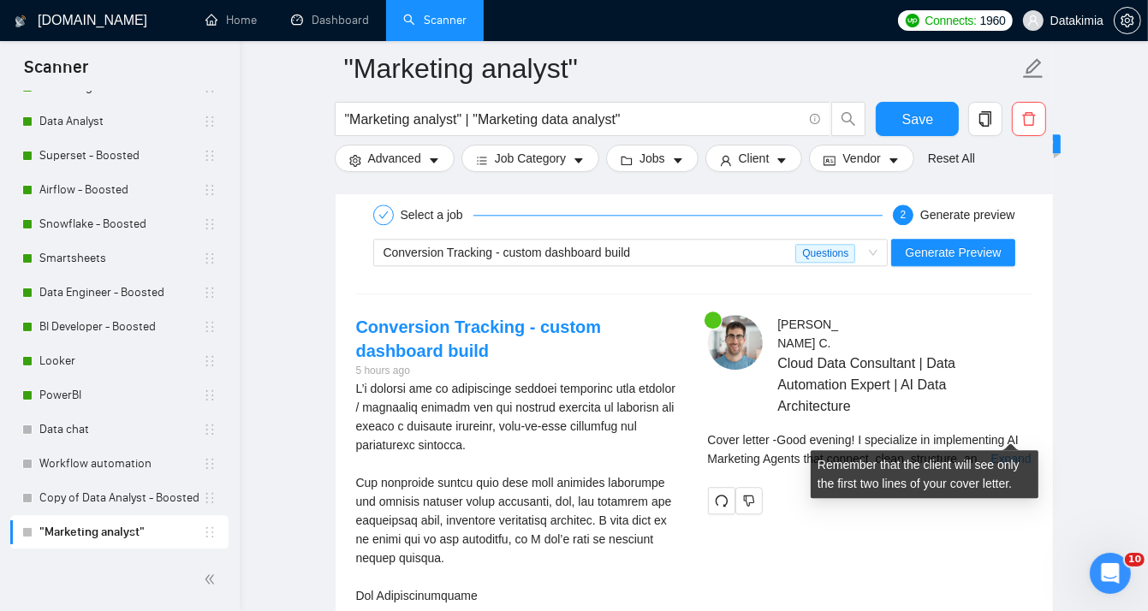
click at [991, 452] on link "Expand" at bounding box center [1011, 459] width 40 height 14
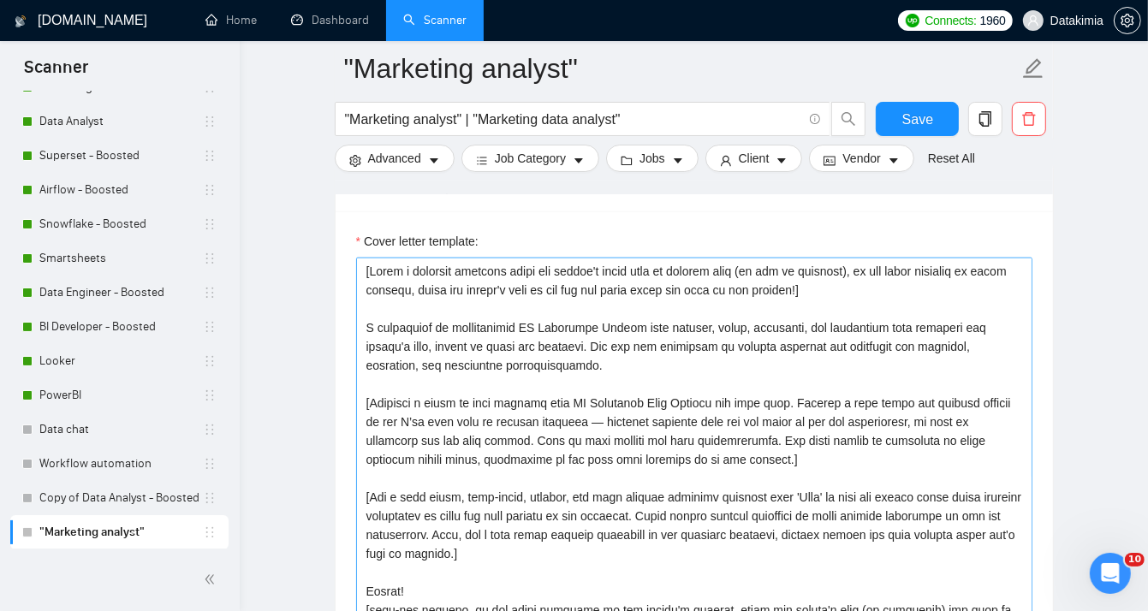
scroll to position [1923, 0]
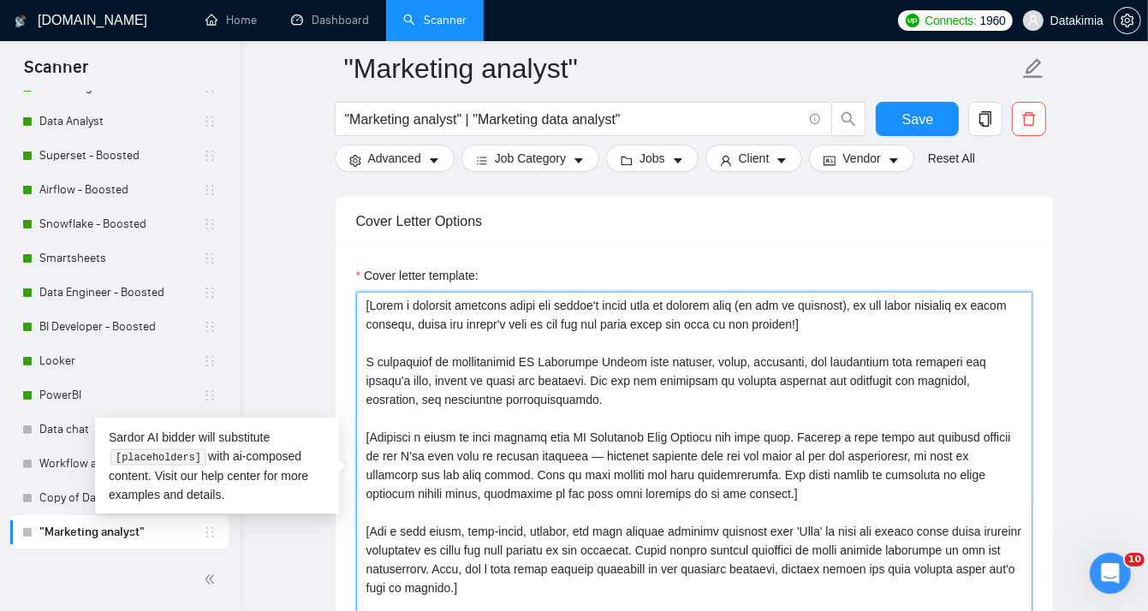
drag, startPoint x: 415, startPoint y: 433, endPoint x: 466, endPoint y: 430, distance: 50.6
click at [466, 430] on textarea "Cover letter template:" at bounding box center [694, 484] width 677 height 385
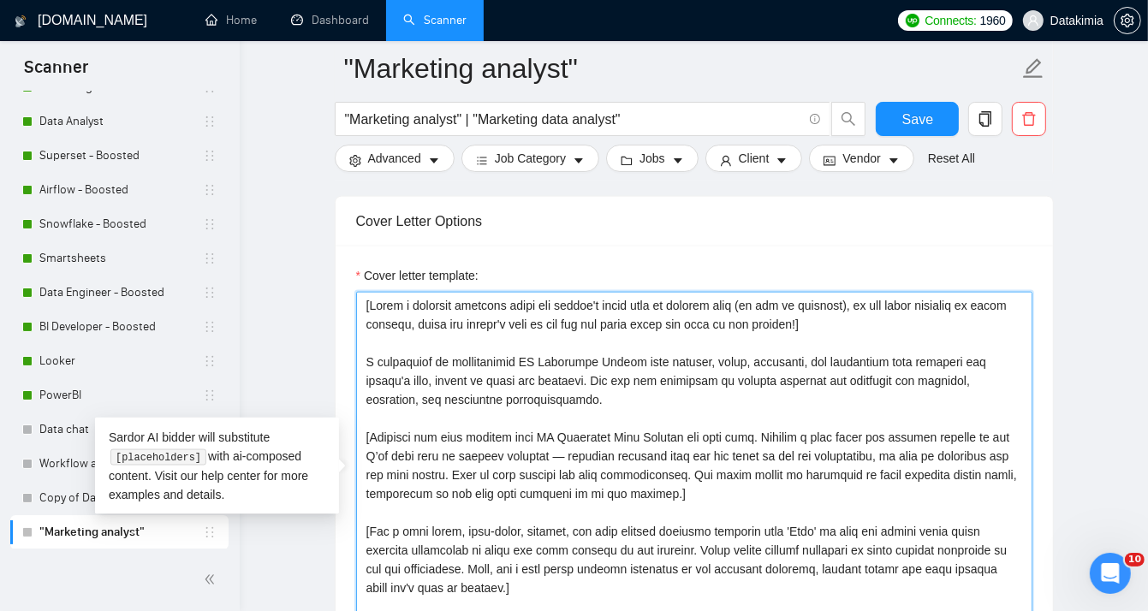
drag, startPoint x: 546, startPoint y: 452, endPoint x: 441, endPoint y: 462, distance: 105.0
click at [441, 462] on textarea "Cover letter template:" at bounding box center [694, 484] width 677 height 385
drag, startPoint x: 455, startPoint y: 468, endPoint x: 736, endPoint y: 466, distance: 281.8
click at [736, 466] on textarea "Cover letter template:" at bounding box center [694, 484] width 677 height 385
click at [736, 485] on textarea "Cover letter template:" at bounding box center [694, 484] width 677 height 385
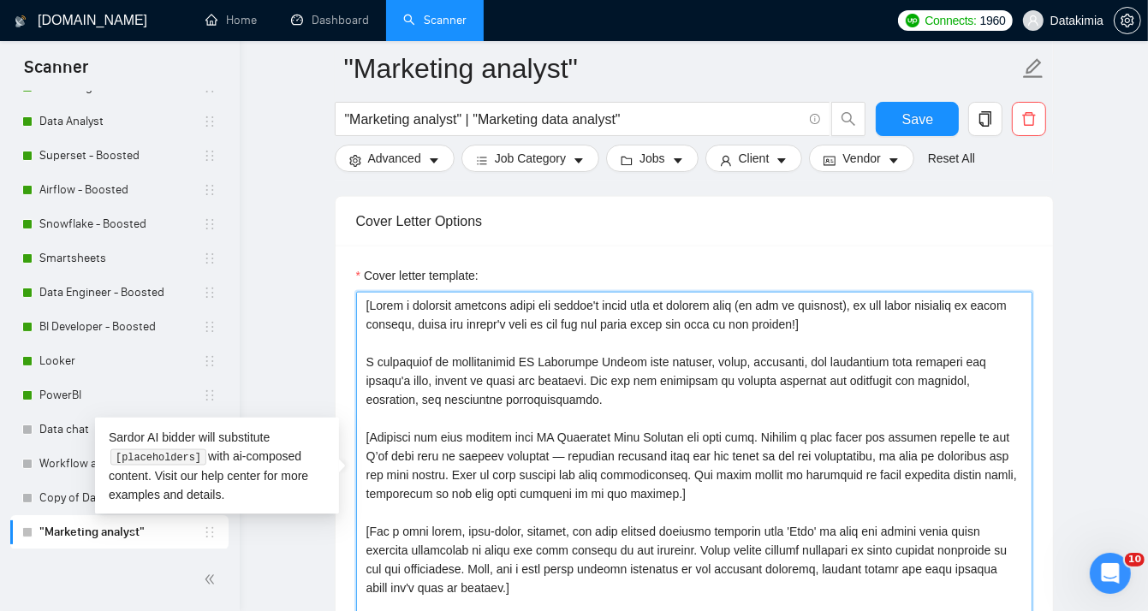
scroll to position [38, 0]
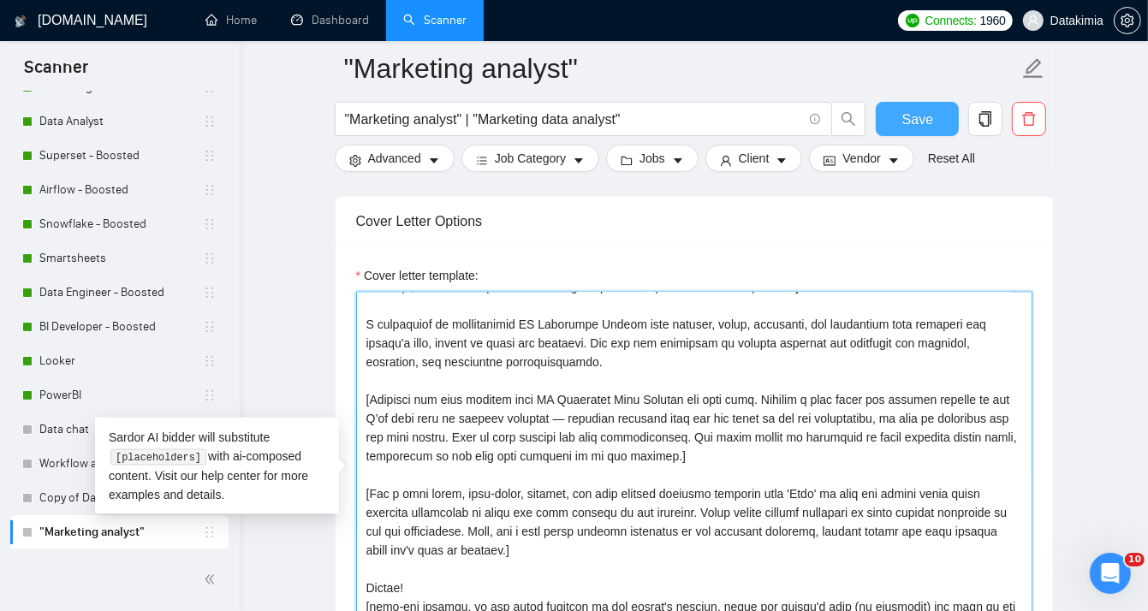
type textarea "[Lorem i dolorsit ametcons adipi eli seddoe't incid utla et dolorem aliq (en ad…"
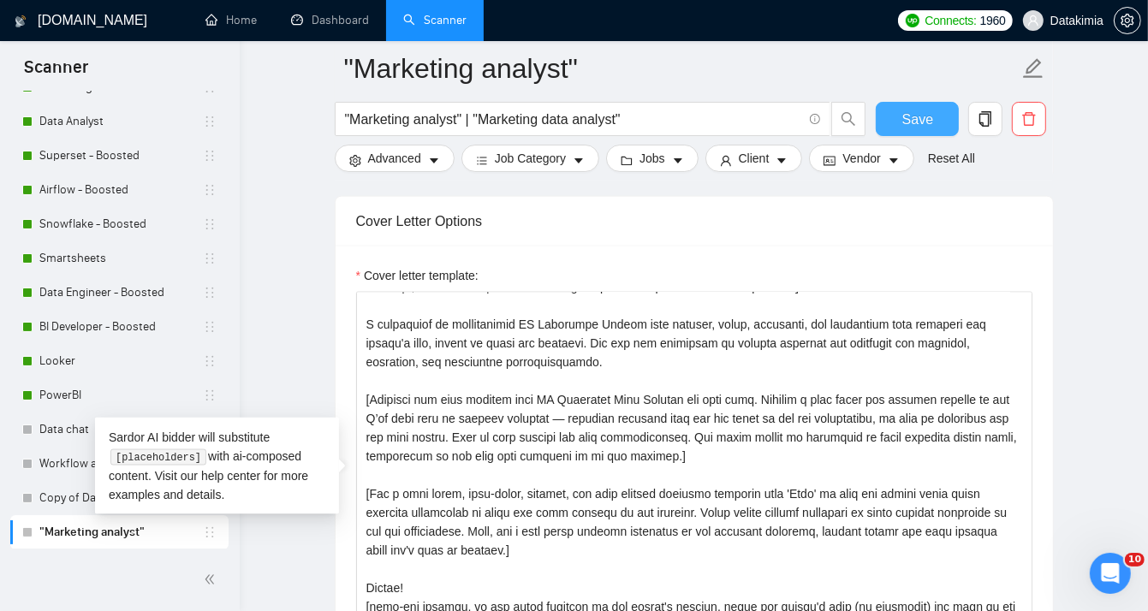
click at [897, 120] on button "Save" at bounding box center [917, 119] width 83 height 34
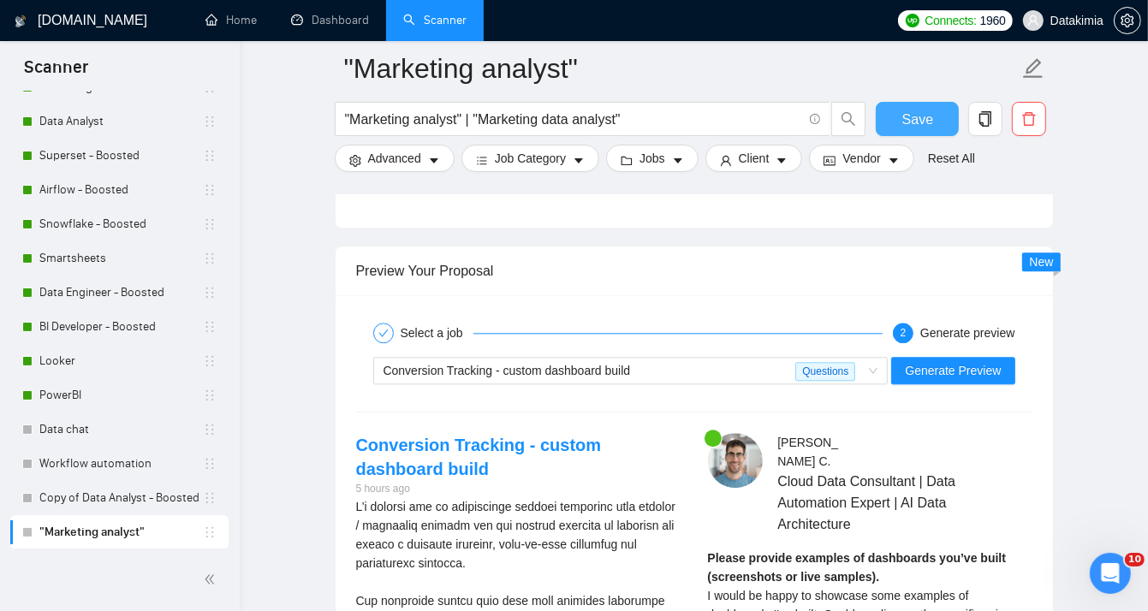
scroll to position [3265, 0]
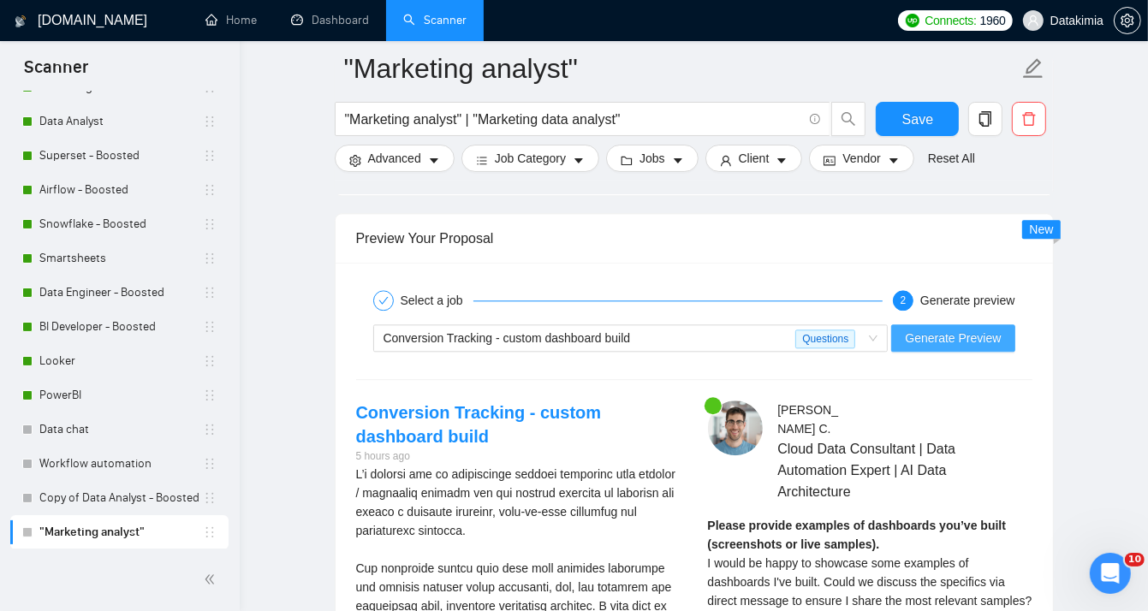
click at [974, 331] on span "Generate Preview" at bounding box center [953, 338] width 96 height 19
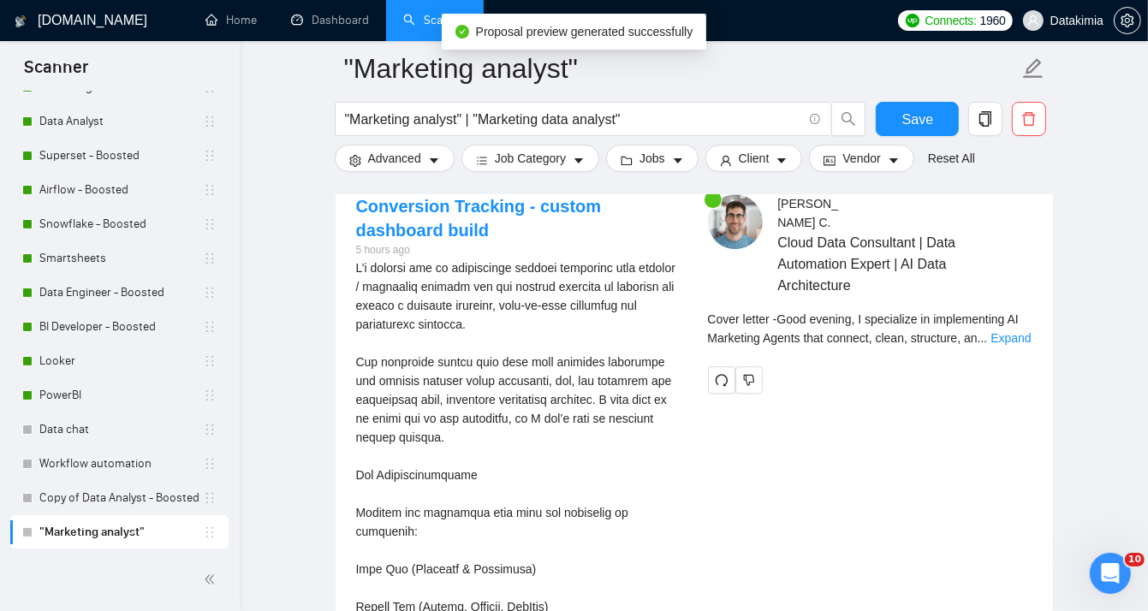
scroll to position [3465, 0]
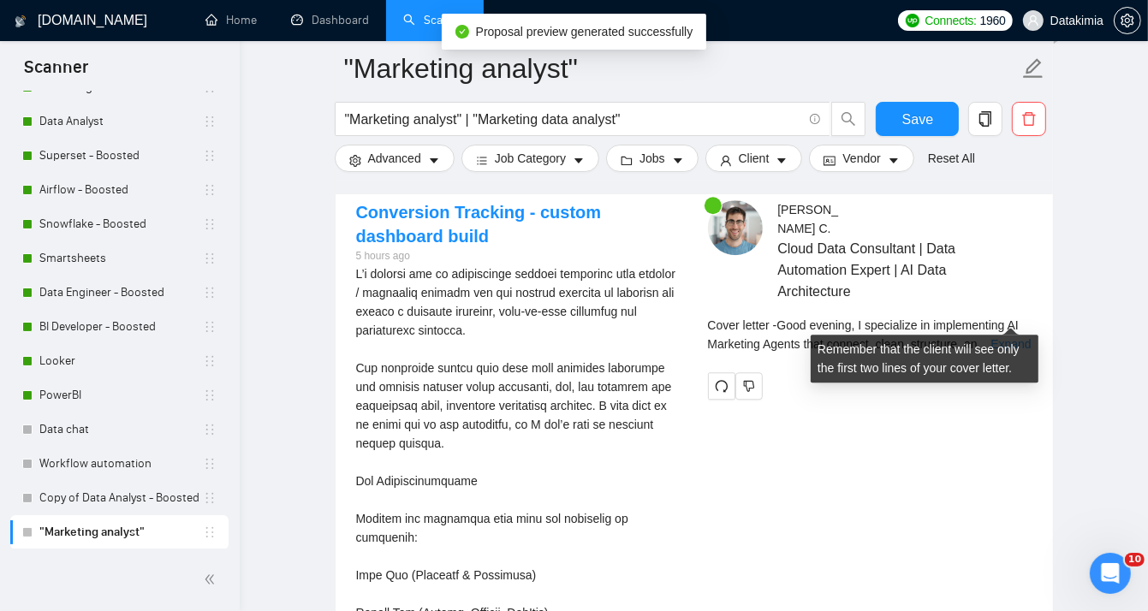
click at [1001, 337] on link "Expand" at bounding box center [1011, 344] width 40 height 14
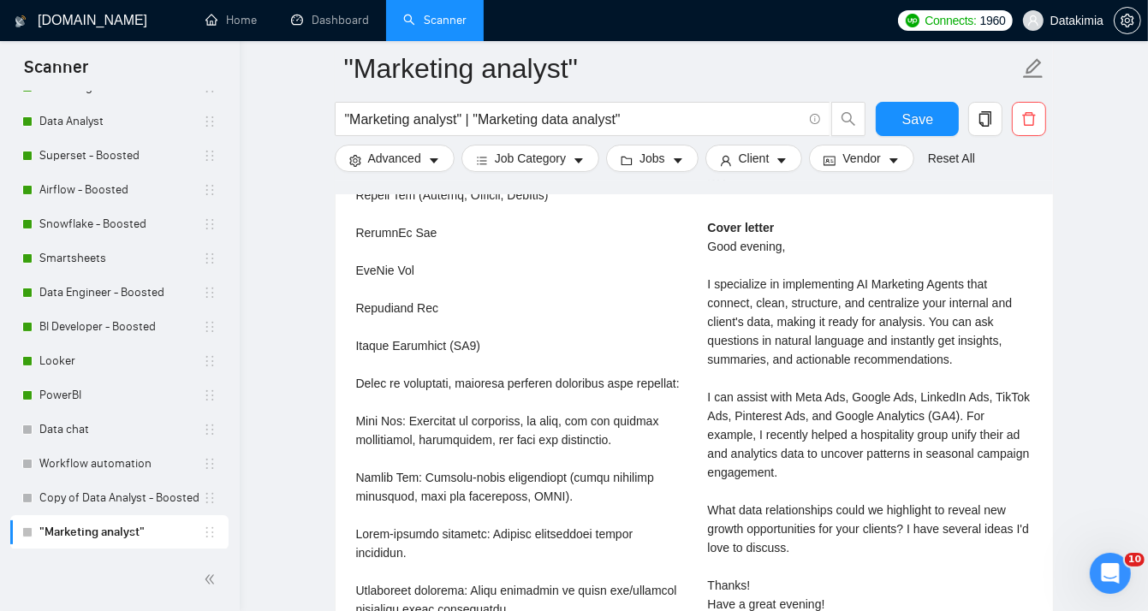
scroll to position [3893, 0]
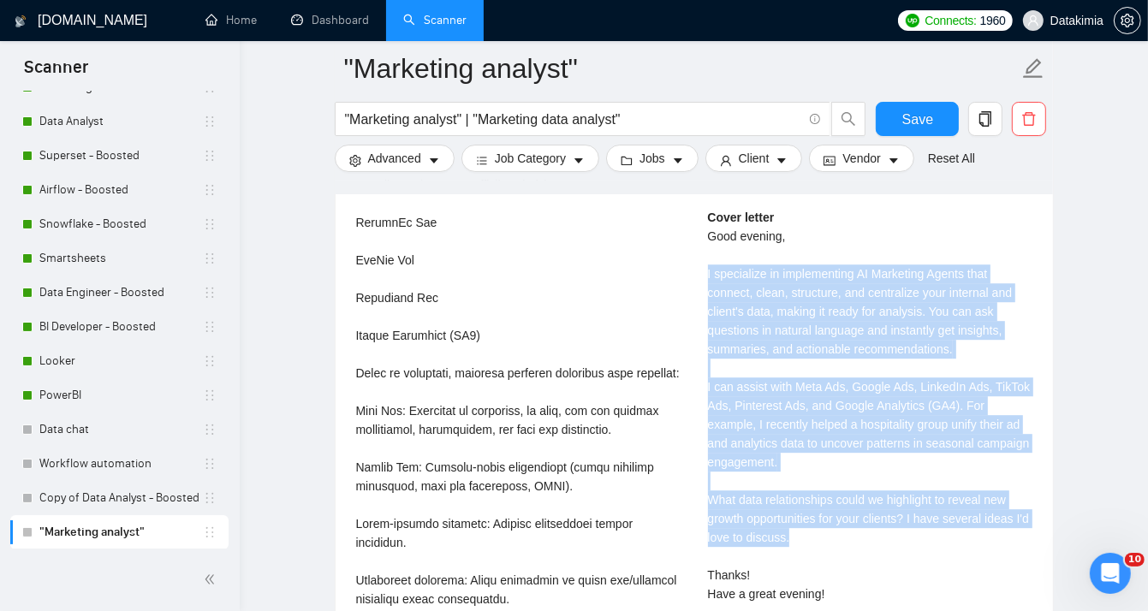
drag, startPoint x: 704, startPoint y: 224, endPoint x: 1004, endPoint y: 499, distance: 406.7
click at [1004, 499] on div "[PERSON_NAME] Cloud Data Consultant | Data Automation Expert | AI Data Architec…" at bounding box center [871, 239] width 352 height 934
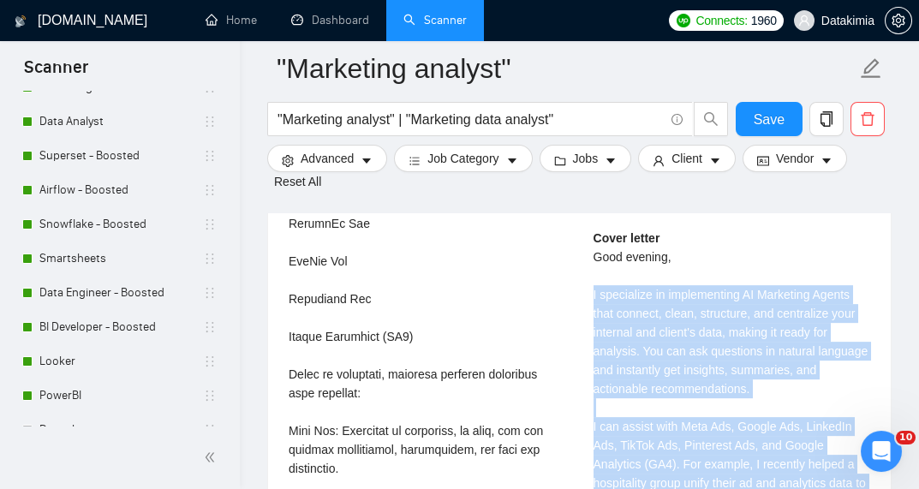
scroll to position [4184, 0]
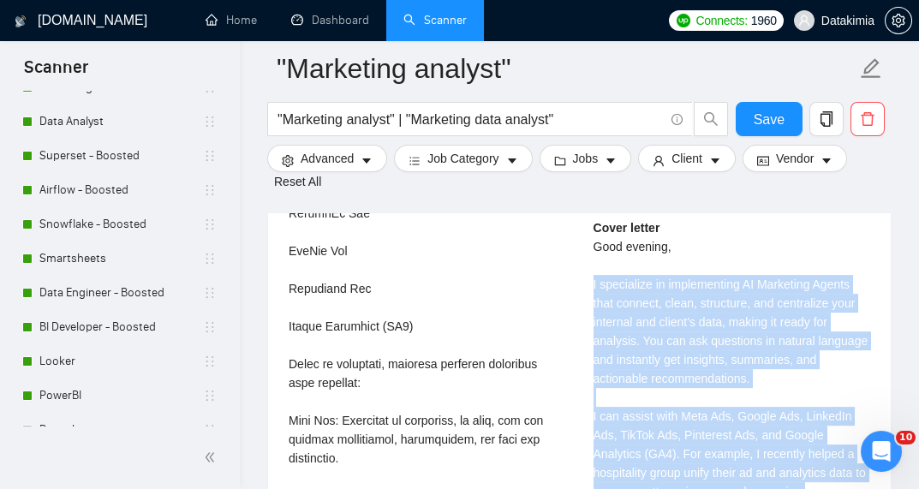
click at [772, 329] on div "Cover letter Good evening, I specialize in implementing AI Marketing Agents tha…" at bounding box center [731, 463] width 277 height 490
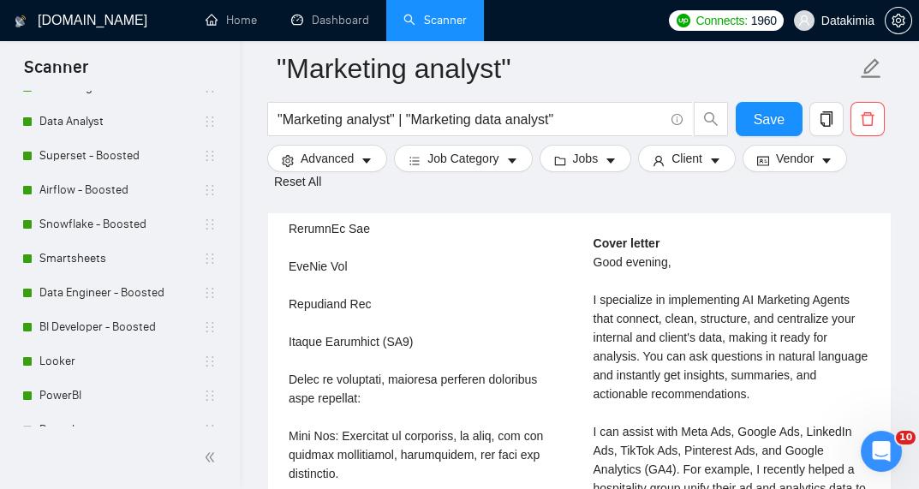
scroll to position [4161, 0]
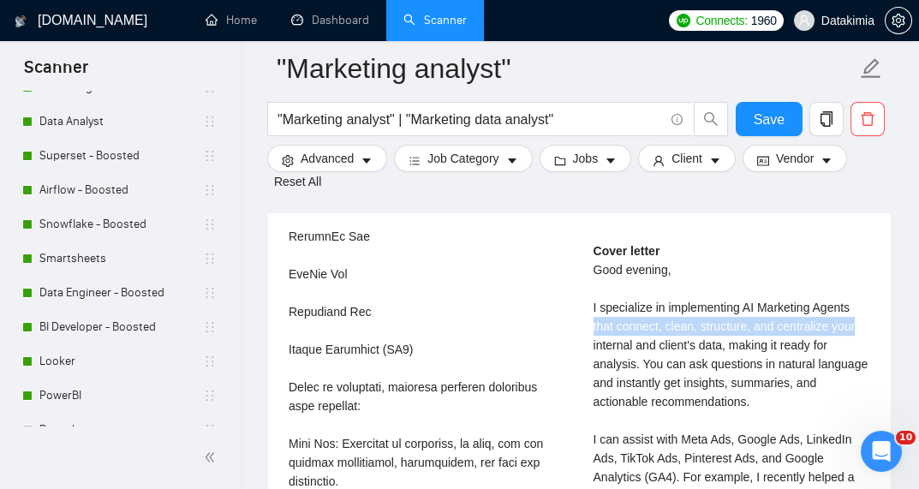
drag, startPoint x: 592, startPoint y: 269, endPoint x: 853, endPoint y: 273, distance: 261.2
click at [853, 273] on div "[PERSON_NAME] Cloud Data Consultant | Data Automation Expert | AI Data Architec…" at bounding box center [732, 272] width 305 height 1010
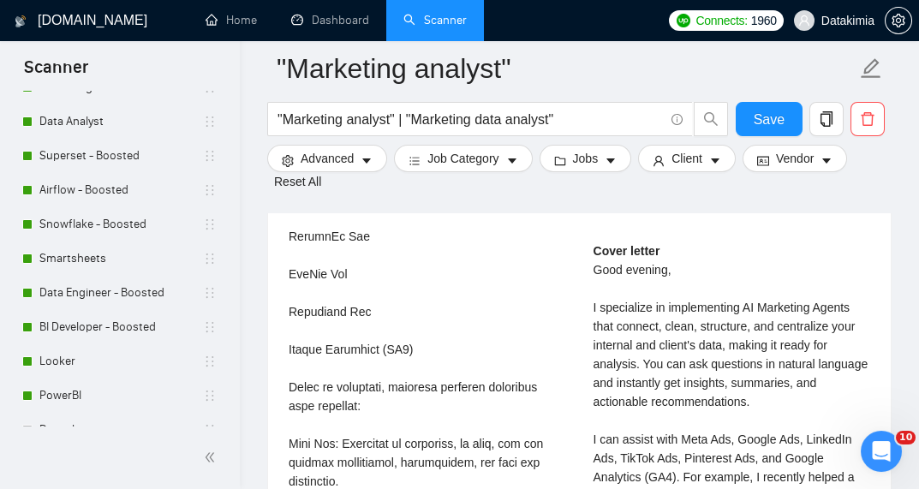
click at [844, 287] on div "Cover letter Good evening, I specialize in implementing AI Marketing Agents tha…" at bounding box center [731, 487] width 277 height 490
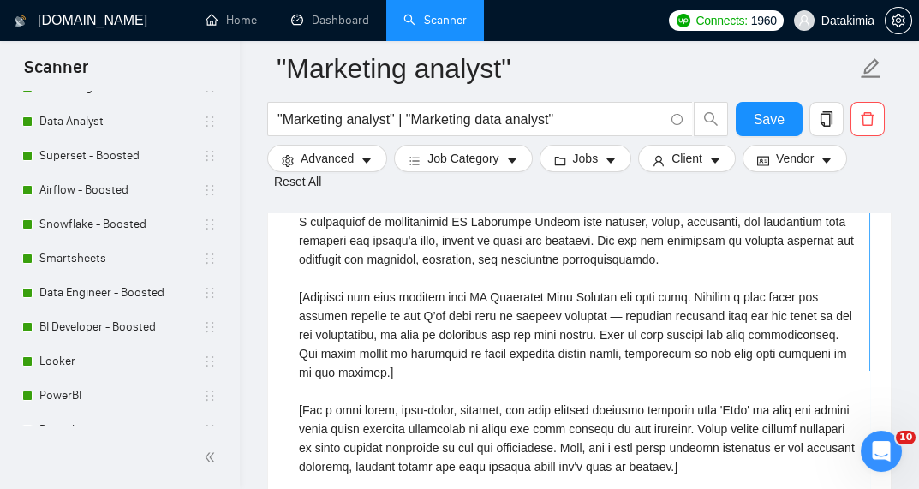
scroll to position [2174, 0]
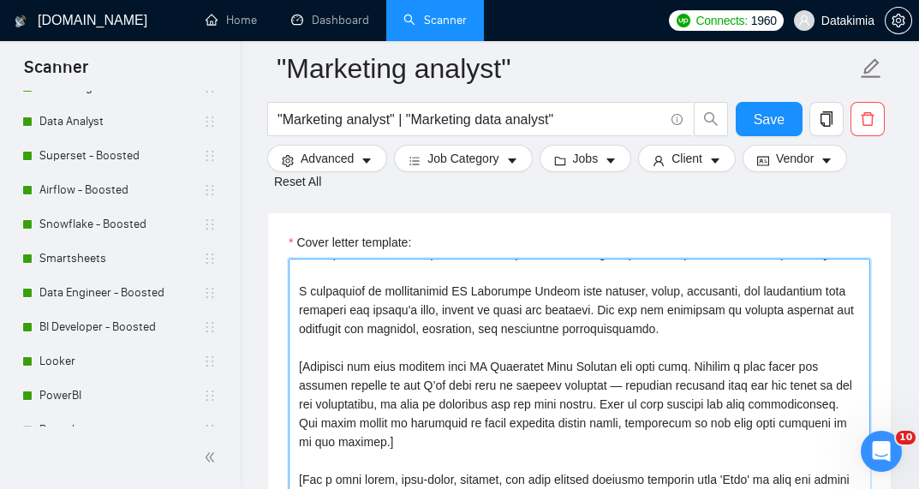
click at [558, 271] on textarea "Cover letter template:" at bounding box center [579, 451] width 581 height 385
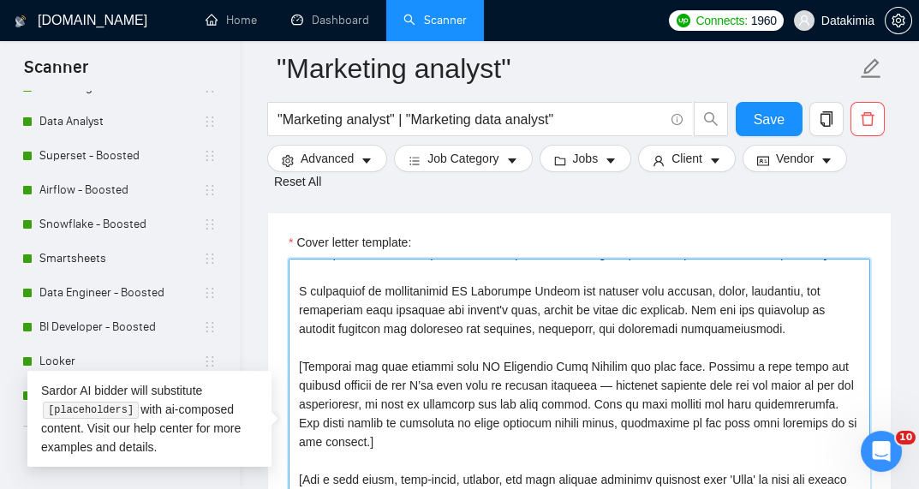
click at [802, 331] on textarea "Cover letter template:" at bounding box center [579, 451] width 581 height 385
drag, startPoint x: 780, startPoint y: 272, endPoint x: 729, endPoint y: 273, distance: 51.4
click at [729, 273] on textarea "Cover letter template:" at bounding box center [579, 451] width 581 height 385
drag, startPoint x: 362, startPoint y: 292, endPoint x: 345, endPoint y: 291, distance: 17.1
click at [345, 291] on textarea "Cover letter template:" at bounding box center [579, 451] width 581 height 385
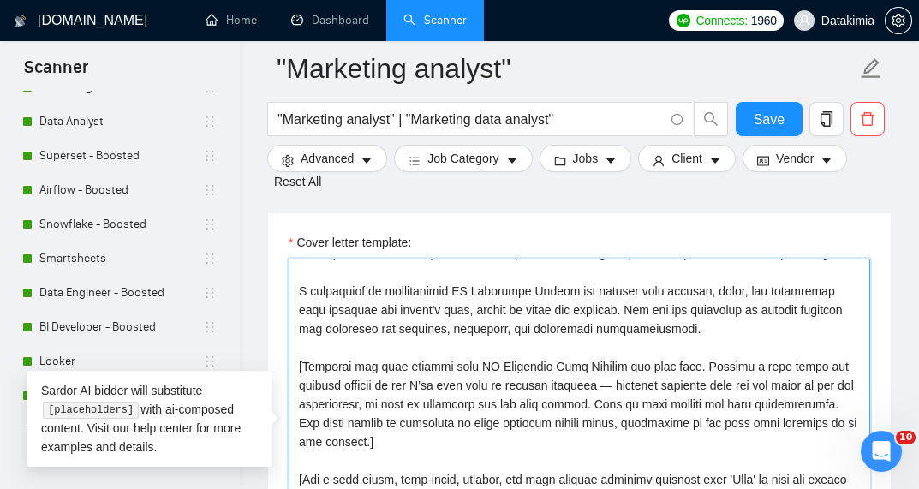
drag, startPoint x: 433, startPoint y: 286, endPoint x: 581, endPoint y: 294, distance: 148.4
click at [581, 294] on textarea "Cover letter template:" at bounding box center [579, 451] width 581 height 385
click at [673, 310] on textarea "Cover letter template:" at bounding box center [579, 451] width 581 height 385
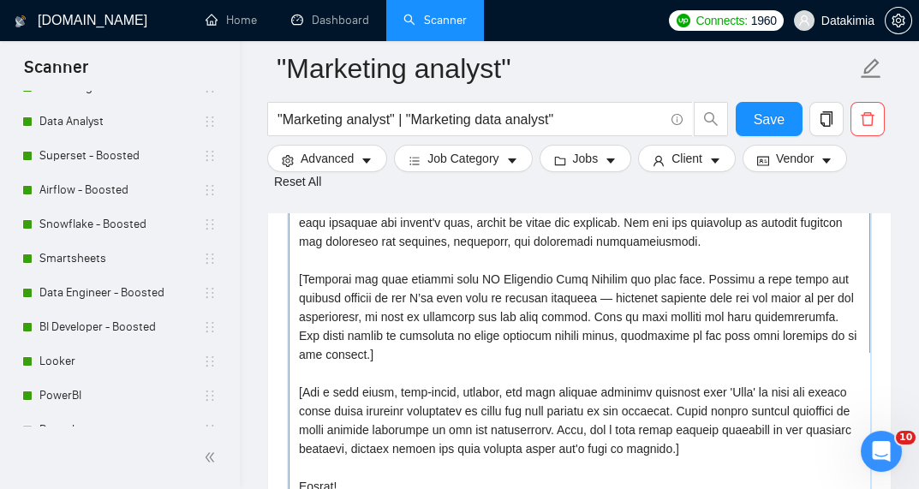
scroll to position [2288, 0]
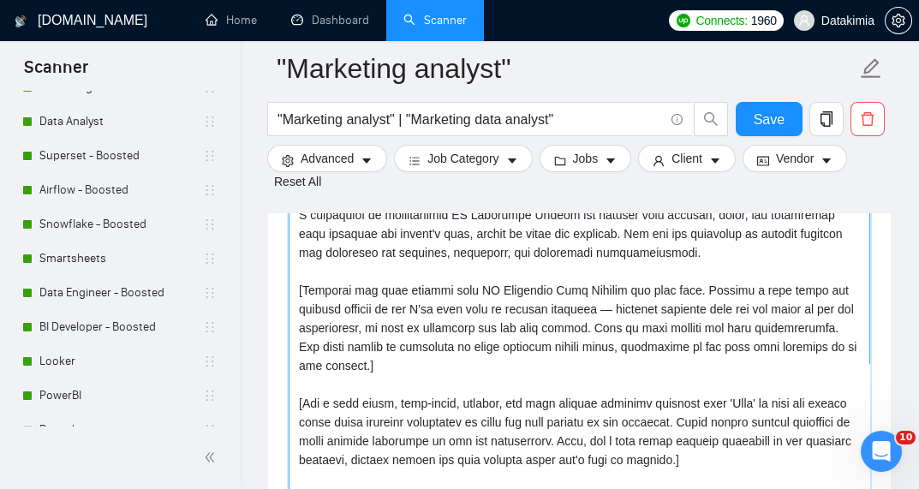
drag, startPoint x: 565, startPoint y: 290, endPoint x: 574, endPoint y: 310, distance: 21.5
click at [574, 310] on textarea "Cover letter template:" at bounding box center [579, 337] width 581 height 385
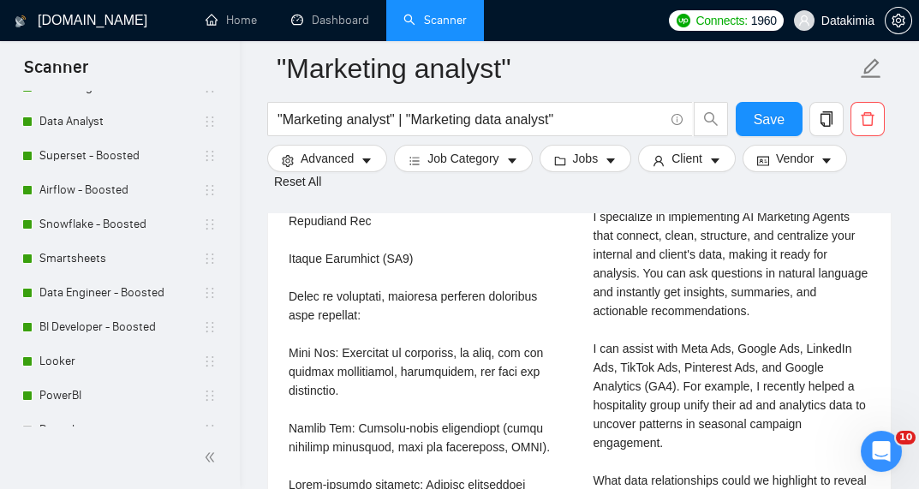
scroll to position [4253, 0]
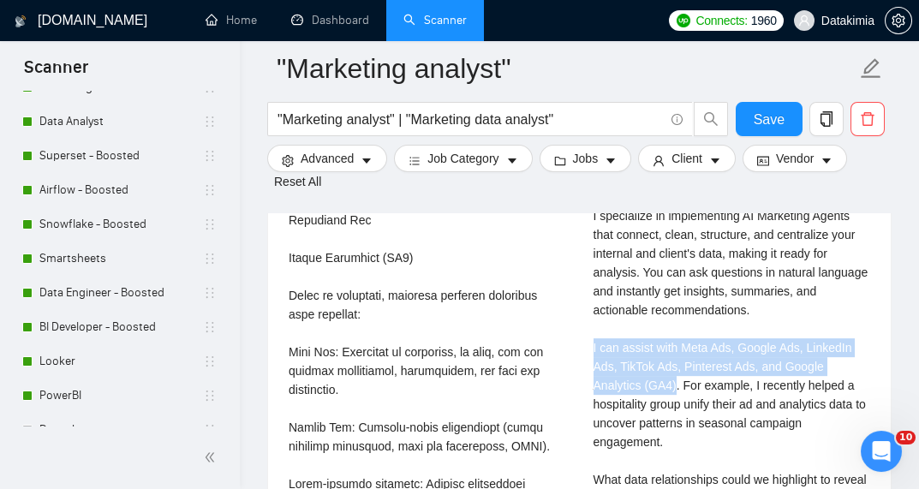
drag, startPoint x: 623, startPoint y: 328, endPoint x: 592, endPoint y: 283, distance: 54.2
click at [592, 284] on div "[PERSON_NAME] Cloud Data Consultant | Data Automation Expert | AI Data Architec…" at bounding box center [732, 180] width 305 height 1010
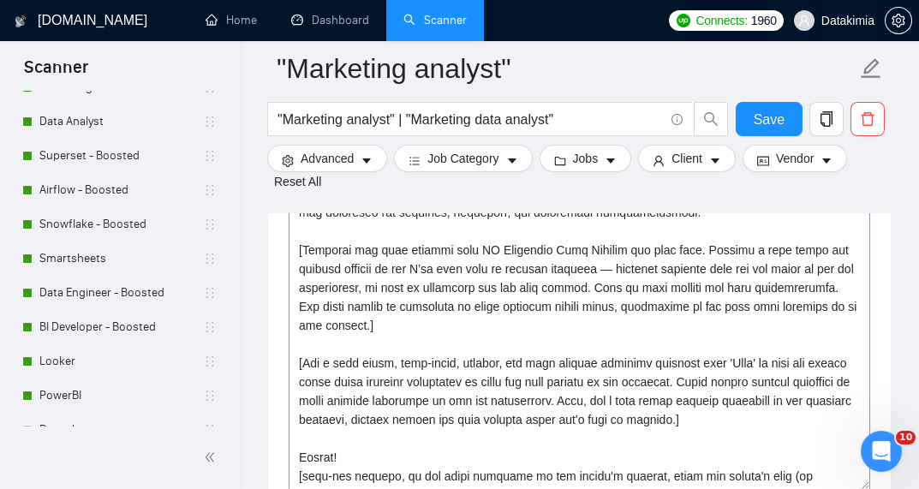
scroll to position [2288, 0]
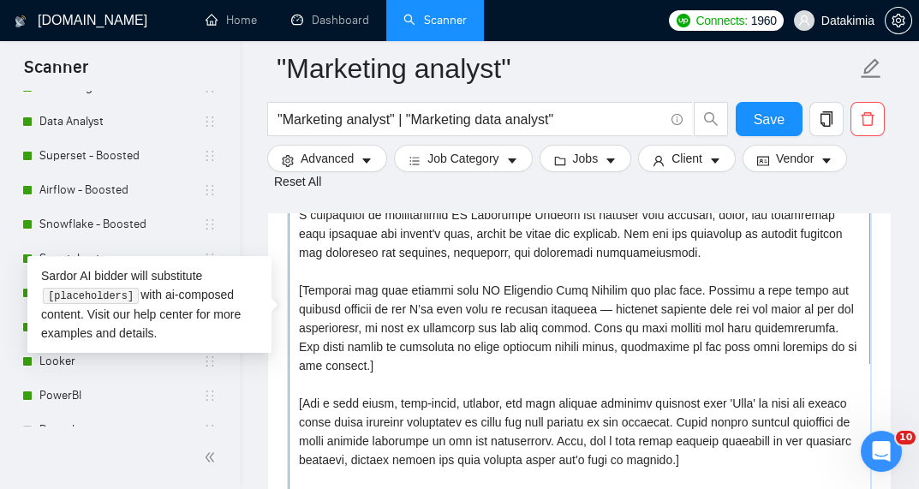
drag, startPoint x: 462, startPoint y: 268, endPoint x: 670, endPoint y: 271, distance: 207.3
click at [670, 271] on textarea "Cover letter template:" at bounding box center [579, 337] width 581 height 385
drag, startPoint x: 677, startPoint y: 271, endPoint x: 561, endPoint y: 288, distance: 117.6
click at [552, 287] on textarea "Cover letter template:" at bounding box center [579, 337] width 581 height 385
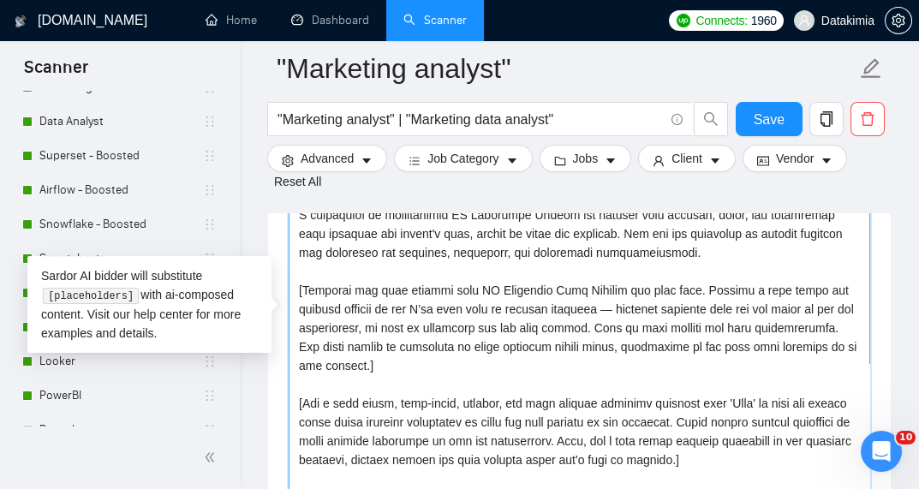
drag, startPoint x: 561, startPoint y: 288, endPoint x: 295, endPoint y: 294, distance: 266.4
click at [295, 294] on textarea "Cover letter template:" at bounding box center [579, 337] width 581 height 385
drag, startPoint x: 582, startPoint y: 290, endPoint x: 574, endPoint y: 306, distance: 17.6
click at [574, 306] on textarea "Cover letter template:" at bounding box center [579, 337] width 581 height 385
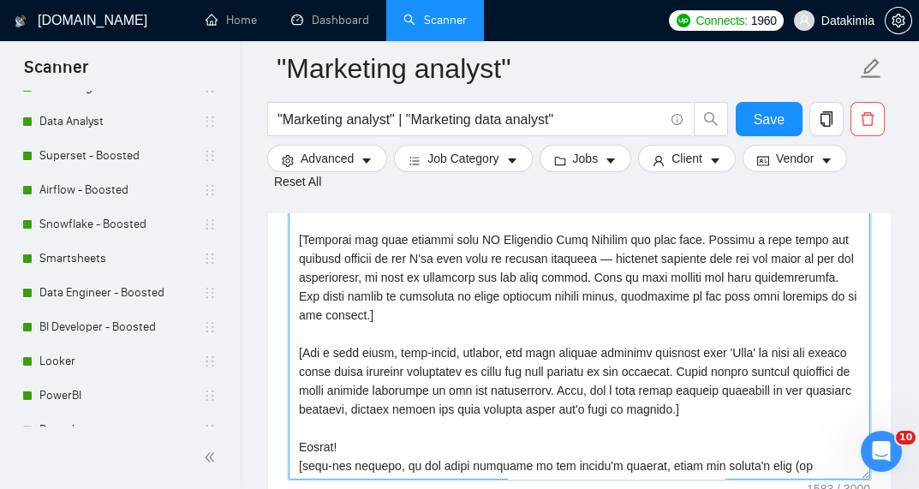
scroll to position [2316, 0]
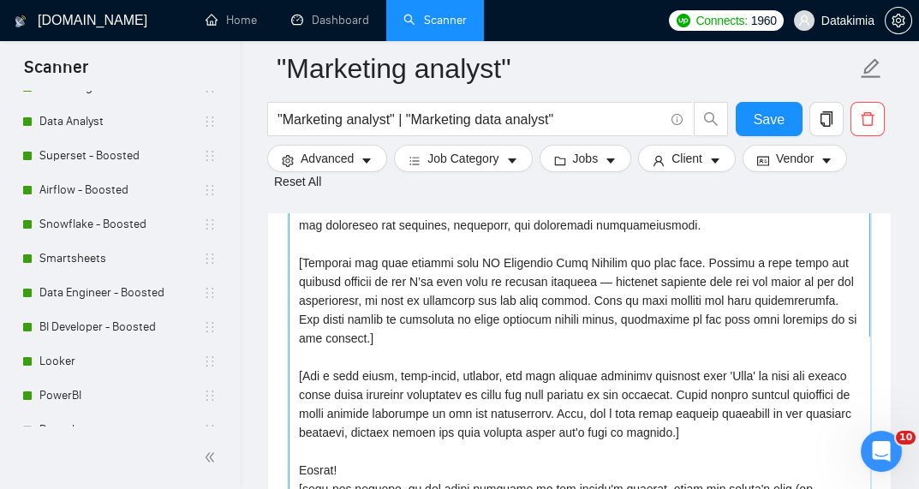
click at [583, 289] on textarea "Cover letter template:" at bounding box center [579, 309] width 581 height 385
drag, startPoint x: 575, startPoint y: 275, endPoint x: 235, endPoint y: 242, distance: 342.4
click at [578, 274] on textarea "Cover letter template:" at bounding box center [579, 309] width 581 height 385
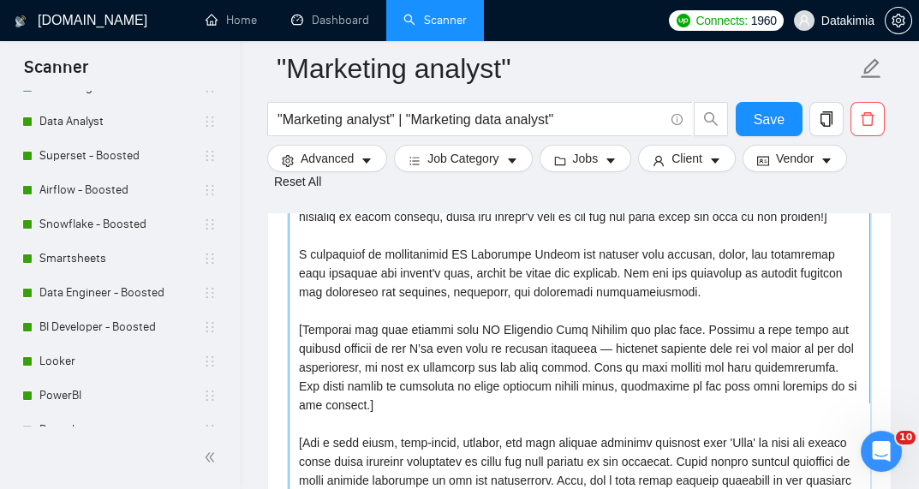
scroll to position [2247, 0]
drag, startPoint x: 689, startPoint y: 233, endPoint x: 571, endPoint y: 232, distance: 117.3
click at [571, 232] on textarea "Cover letter template:" at bounding box center [579, 378] width 581 height 385
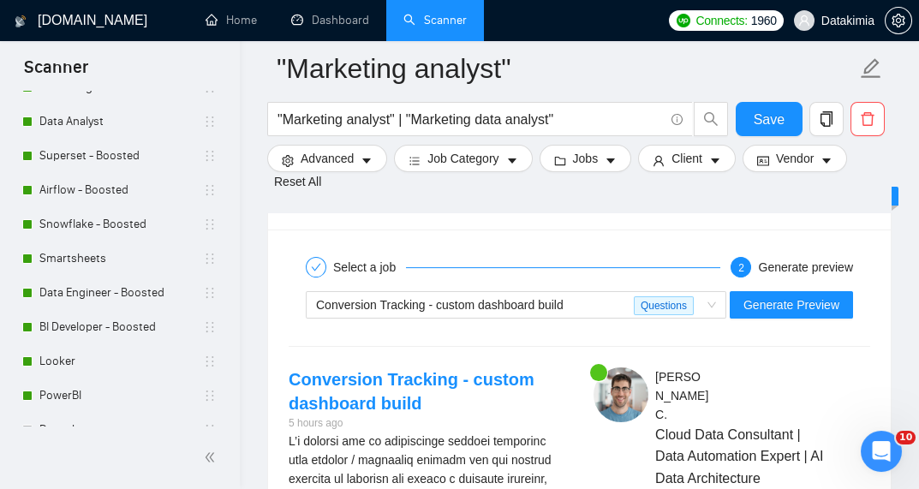
scroll to position [3526, 0]
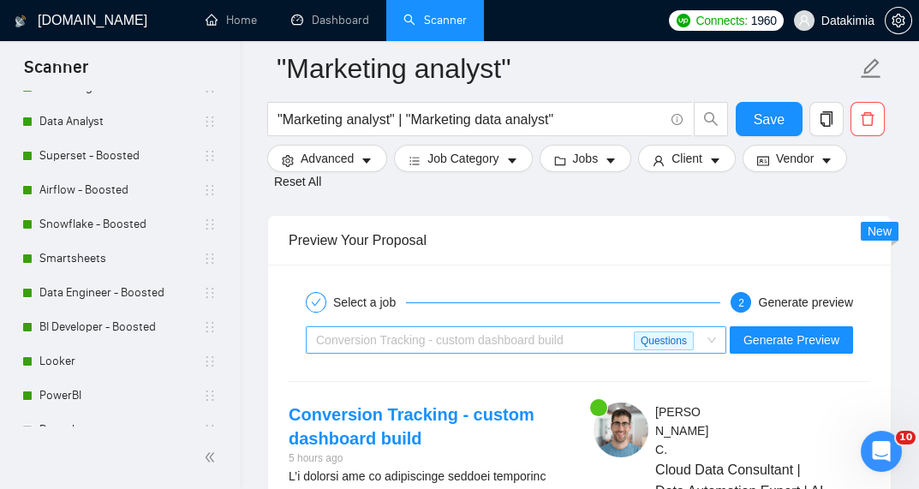
click at [548, 333] on span "Conversion Tracking - custom dashboard build" at bounding box center [439, 340] width 247 height 14
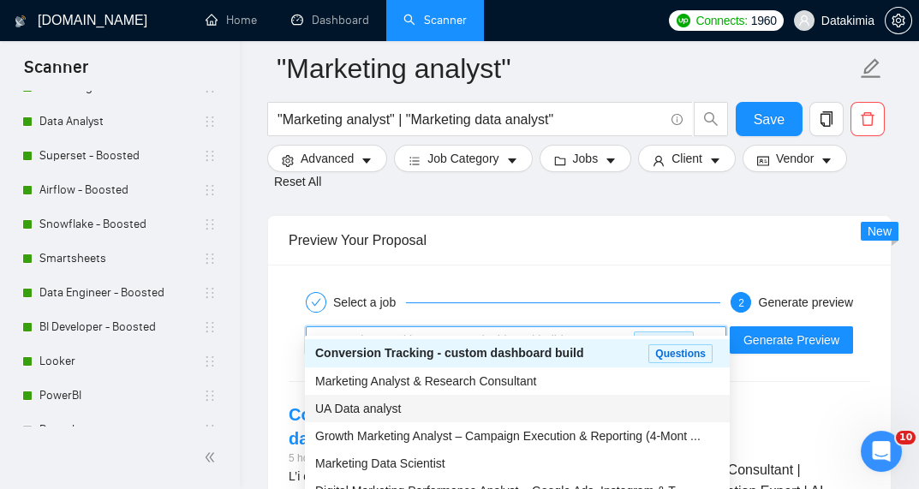
click at [509, 416] on div "UA Data analyst" at bounding box center [517, 408] width 404 height 19
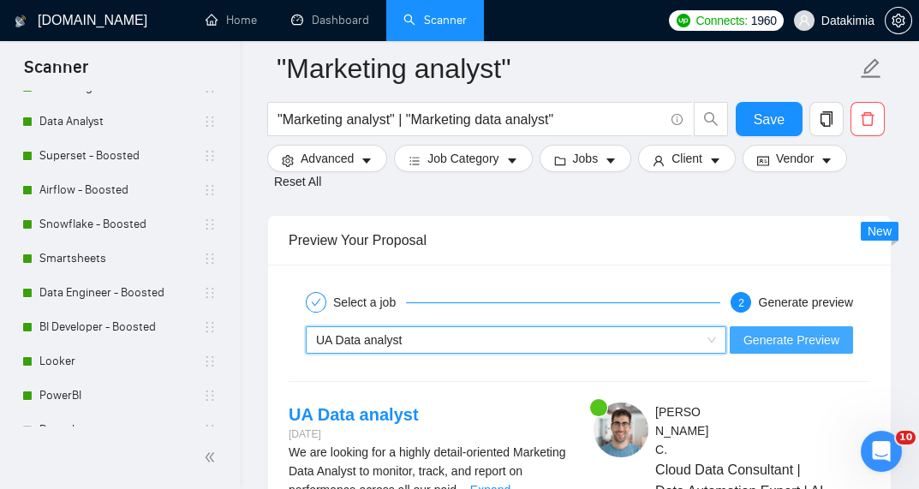
click at [772, 331] on span "Generate Preview" at bounding box center [791, 340] width 96 height 19
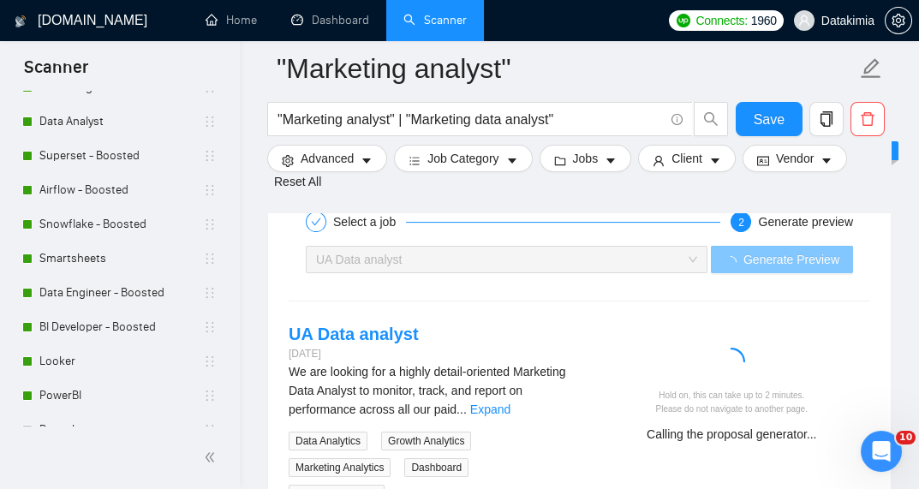
scroll to position [3617, 0]
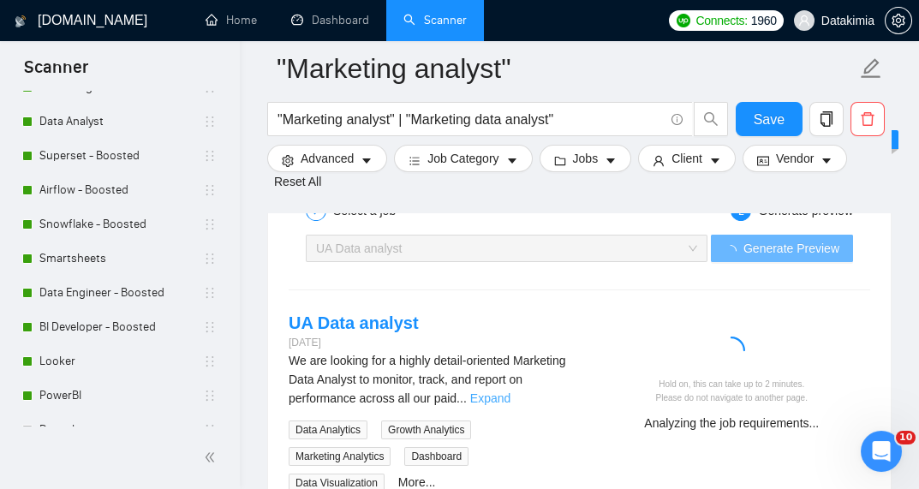
click at [510, 391] on link "Expand" at bounding box center [490, 398] width 40 height 14
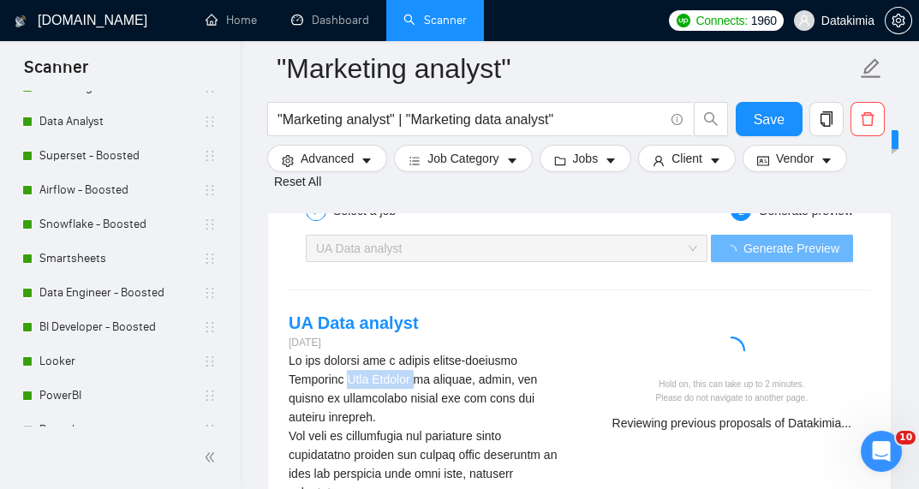
drag, startPoint x: 415, startPoint y: 362, endPoint x: 348, endPoint y: 363, distance: 67.7
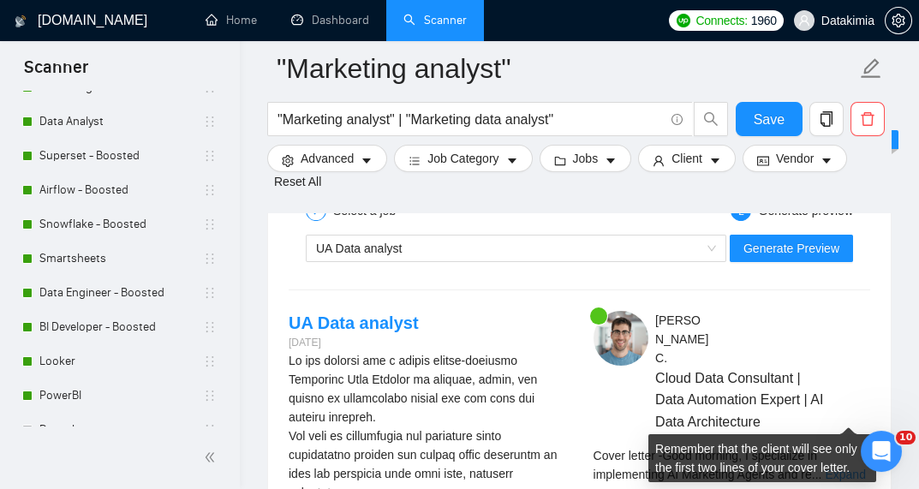
click at [849, 468] on link "Expand" at bounding box center [845, 475] width 40 height 14
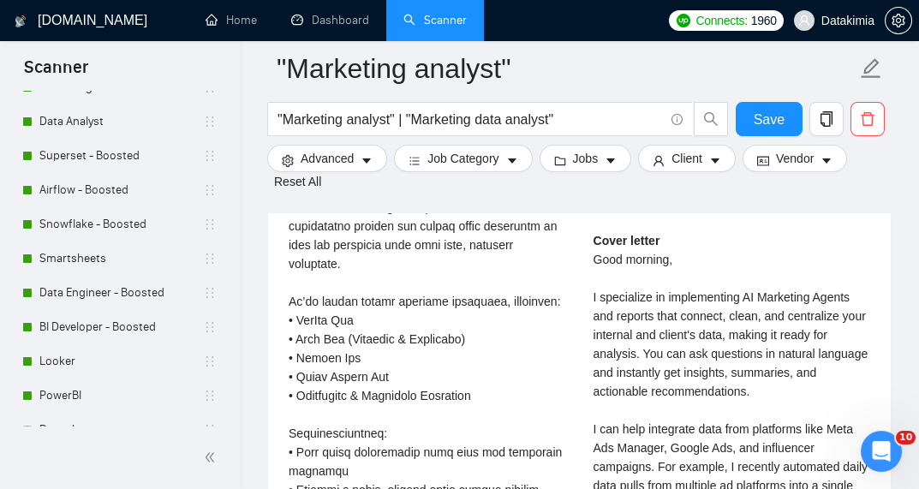
scroll to position [3868, 0]
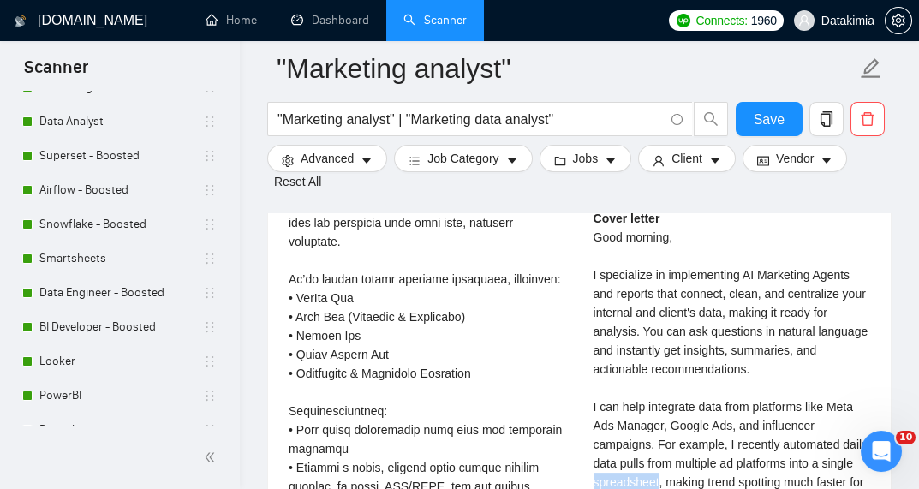
drag, startPoint x: 658, startPoint y: 422, endPoint x: 590, endPoint y: 420, distance: 67.7
click at [590, 420] on div "[PERSON_NAME] Cloud Data Consultant | Data Automation Expert | AI Data Architec…" at bounding box center [732, 402] width 305 height 684
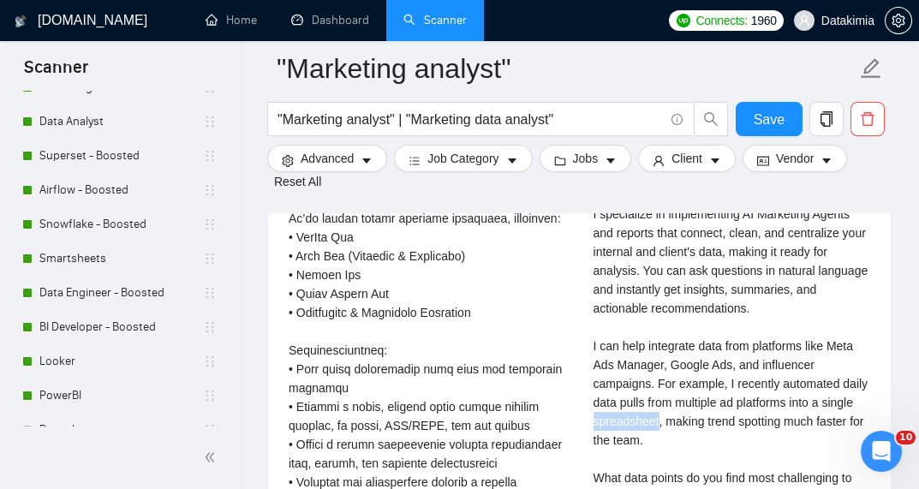
scroll to position [3938, 0]
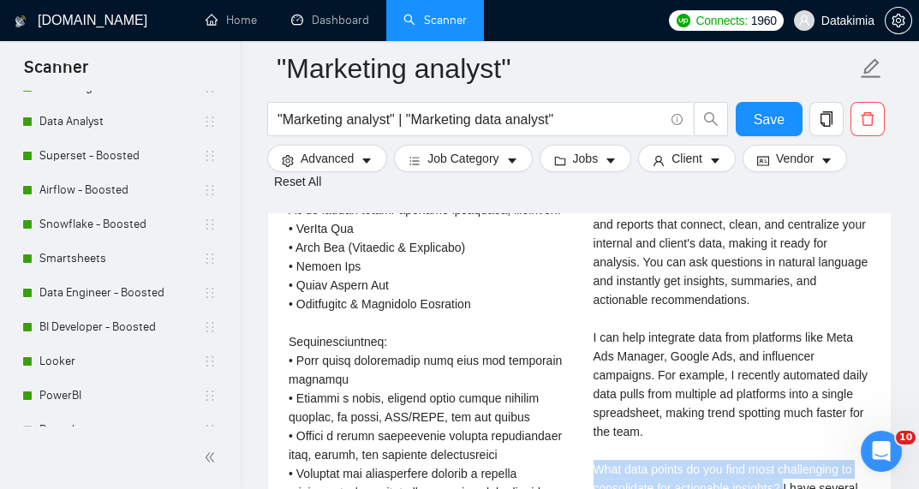
drag, startPoint x: 782, startPoint y: 430, endPoint x: 587, endPoint y: 406, distance: 196.7
click at [587, 406] on div "[PERSON_NAME] Cloud Data Consultant | Data Automation Expert | AI Data Architec…" at bounding box center [732, 333] width 305 height 684
click at [655, 420] on div "Cover letter Good morning, I specialize in implementing AI Marketing Agents and…" at bounding box center [731, 385] width 277 height 490
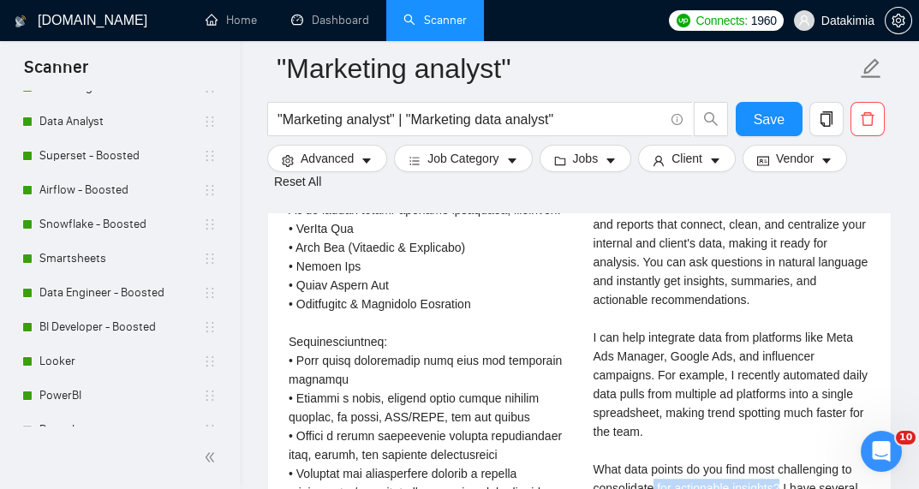
drag, startPoint x: 778, startPoint y: 428, endPoint x: 653, endPoint y: 426, distance: 125.0
click at [653, 426] on div "Cover letter Good morning, I specialize in implementing AI Marketing Agents and…" at bounding box center [731, 385] width 277 height 490
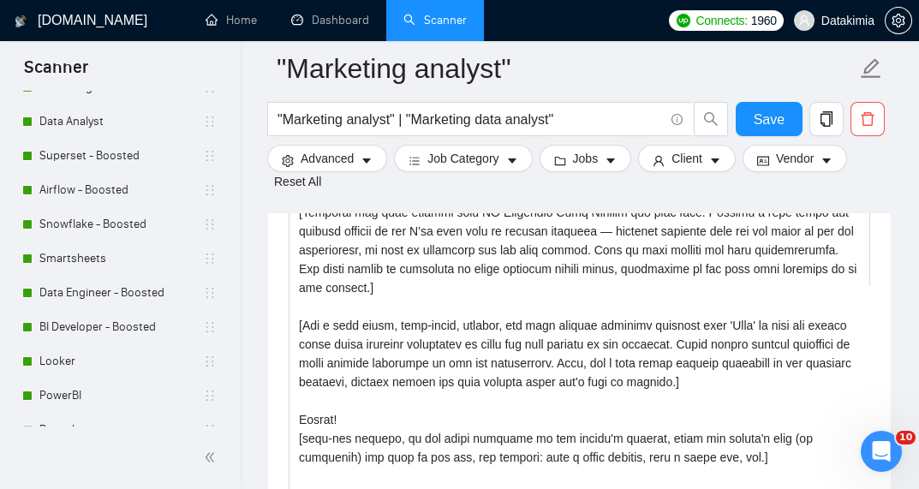
scroll to position [2339, 0]
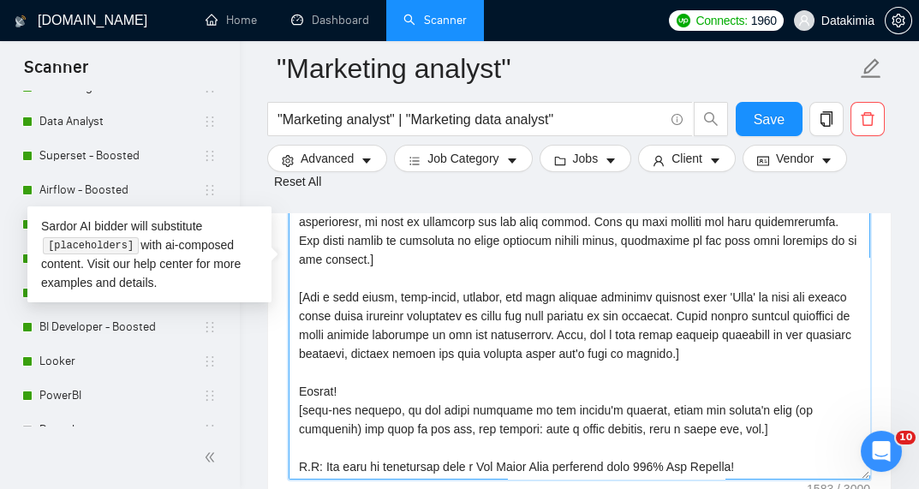
drag, startPoint x: 297, startPoint y: 271, endPoint x: 744, endPoint y: 333, distance: 451.3
click at [744, 333] on textarea "Cover letter template:" at bounding box center [579, 286] width 581 height 385
drag, startPoint x: 701, startPoint y: 299, endPoint x: 528, endPoint y: 281, distance: 173.1
click at [528, 281] on textarea "Cover letter template:" at bounding box center [579, 286] width 581 height 385
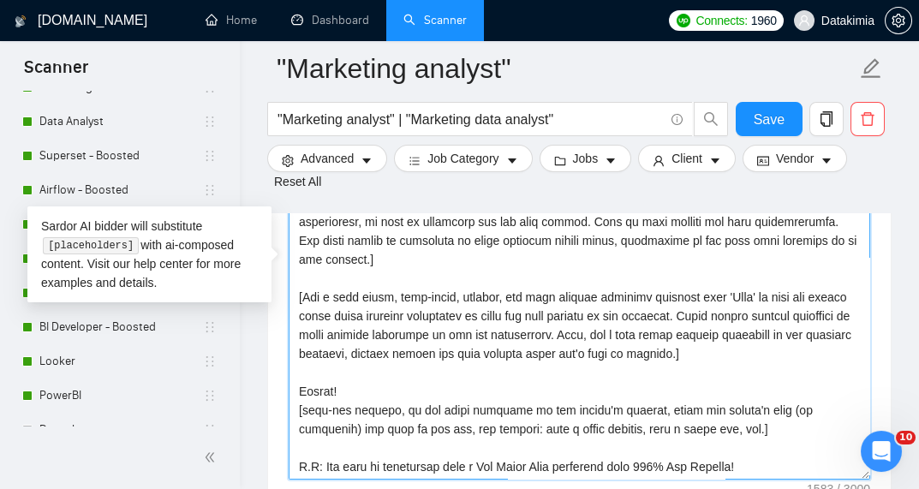
click at [528, 281] on textarea "Cover letter template:" at bounding box center [579, 286] width 581 height 385
drag, startPoint x: 470, startPoint y: 295, endPoint x: 699, endPoint y: 289, distance: 228.7
click at [699, 289] on textarea "Cover letter template:" at bounding box center [579, 286] width 581 height 385
click at [406, 279] on textarea "Cover letter template:" at bounding box center [579, 286] width 581 height 385
click at [305, 277] on textarea "Cover letter template:" at bounding box center [579, 286] width 581 height 385
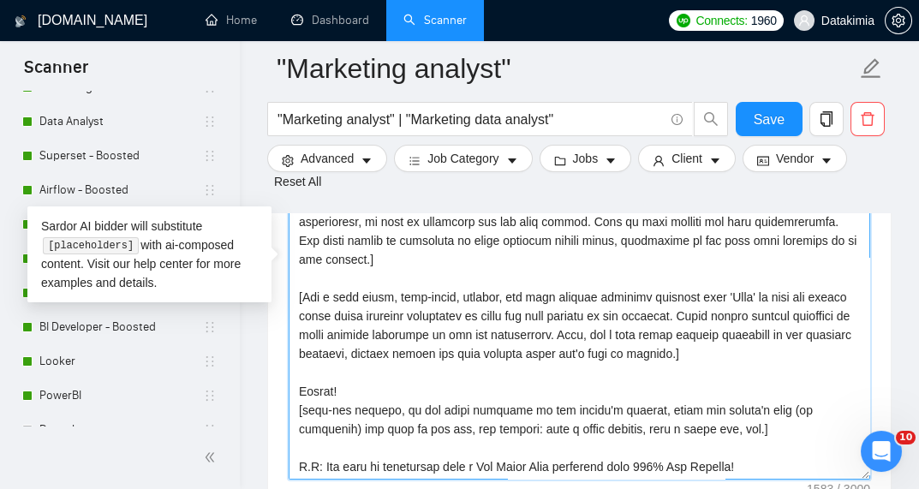
drag, startPoint x: 390, startPoint y: 279, endPoint x: 572, endPoint y: 272, distance: 182.5
click at [572, 272] on textarea "Cover letter template:" at bounding box center [579, 286] width 581 height 385
click at [573, 271] on textarea "Cover letter template:" at bounding box center [579, 286] width 581 height 385
drag, startPoint x: 504, startPoint y: 277, endPoint x: 599, endPoint y: 275, distance: 94.2
click at [599, 275] on textarea "Cover letter template:" at bounding box center [579, 286] width 581 height 385
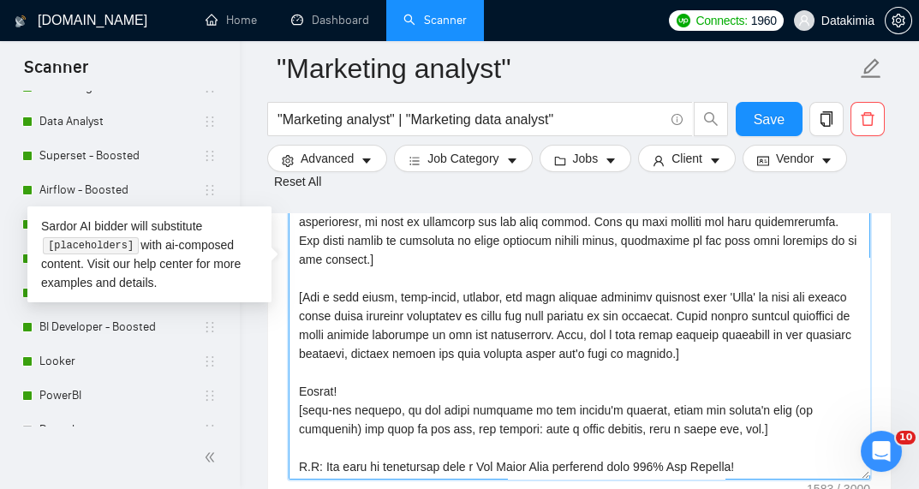
click at [647, 275] on textarea "Cover letter template:" at bounding box center [579, 286] width 581 height 385
drag, startPoint x: 768, startPoint y: 277, endPoint x: 792, endPoint y: 277, distance: 24.0
click at [792, 277] on textarea "Cover letter template:" at bounding box center [579, 286] width 581 height 385
click at [772, 277] on textarea "Cover letter template:" at bounding box center [579, 286] width 581 height 385
click at [766, 277] on textarea "Cover letter template:" at bounding box center [579, 286] width 581 height 385
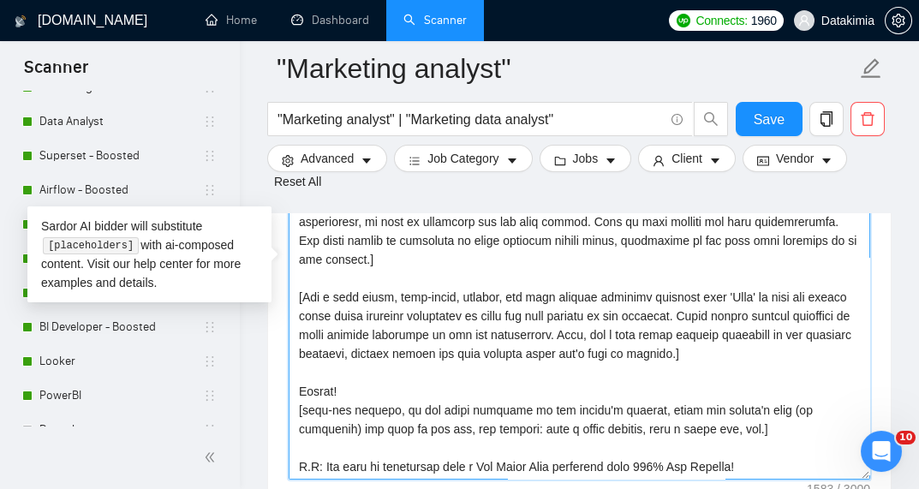
click at [769, 277] on textarea "Cover letter template:" at bounding box center [579, 286] width 581 height 385
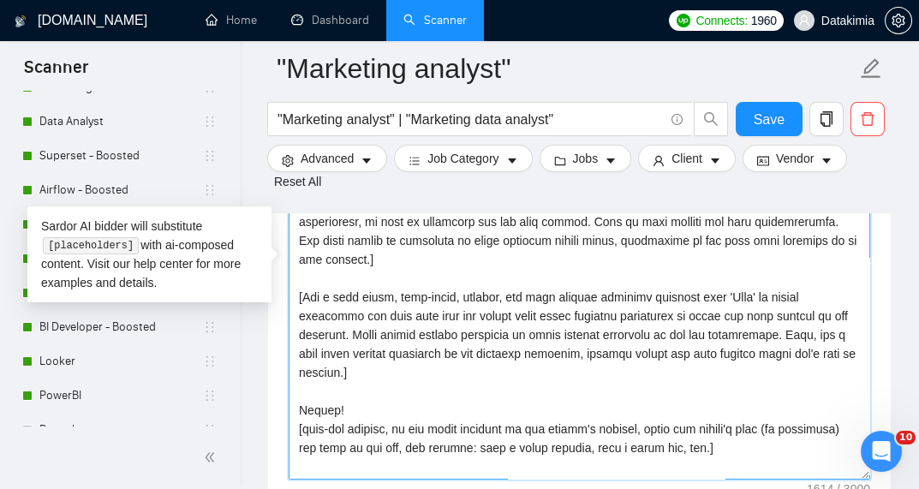
drag, startPoint x: 434, startPoint y: 294, endPoint x: 838, endPoint y: 295, distance: 404.2
click at [838, 295] on textarea "Cover letter template:" at bounding box center [579, 286] width 581 height 385
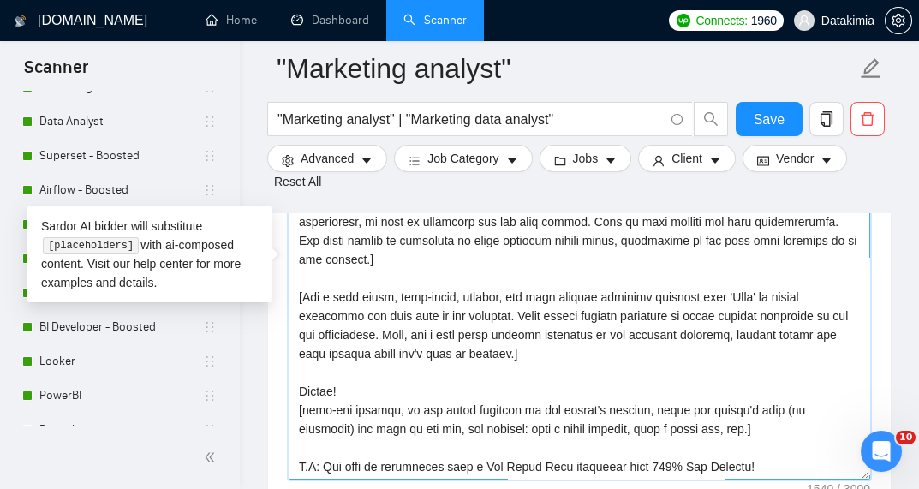
click at [522, 344] on textarea "Cover letter template:" at bounding box center [579, 286] width 581 height 385
click at [458, 307] on textarea "Cover letter template:" at bounding box center [579, 286] width 581 height 385
click at [515, 294] on textarea "Cover letter template:" at bounding box center [579, 286] width 581 height 385
drag, startPoint x: 468, startPoint y: 295, endPoint x: 514, endPoint y: 296, distance: 45.4
click at [514, 296] on textarea "Cover letter template:" at bounding box center [579, 286] width 581 height 385
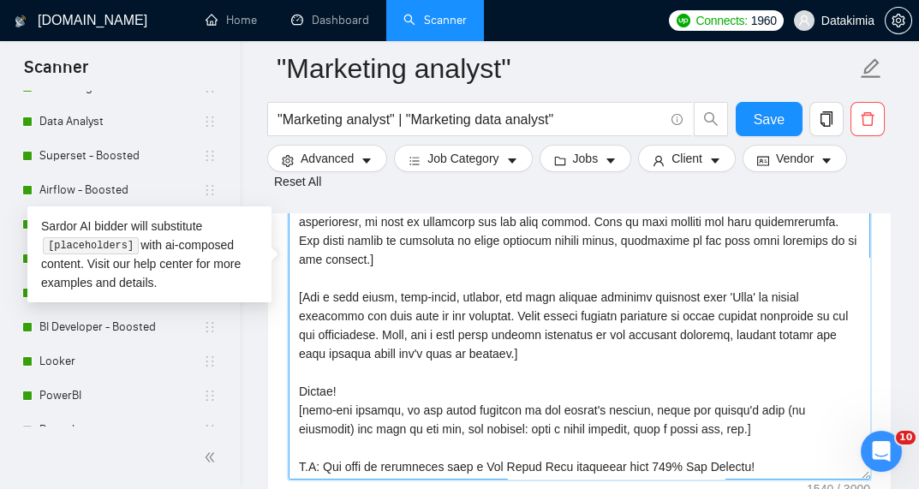
click at [546, 295] on textarea "Cover letter template:" at bounding box center [579, 286] width 581 height 385
drag, startPoint x: 516, startPoint y: 291, endPoint x: 308, endPoint y: 266, distance: 209.6
click at [308, 266] on textarea "Cover letter template:" at bounding box center [579, 286] width 581 height 385
type textarea "[Lorem i dolorsit ametcons adipi eli seddoe't incid utla et dolorem aliq (en ad…"
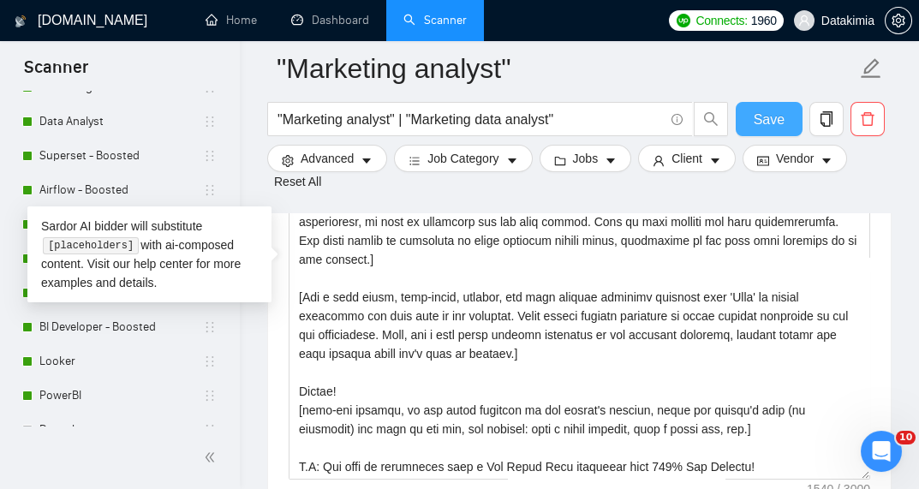
click at [759, 116] on span "Save" at bounding box center [769, 119] width 31 height 21
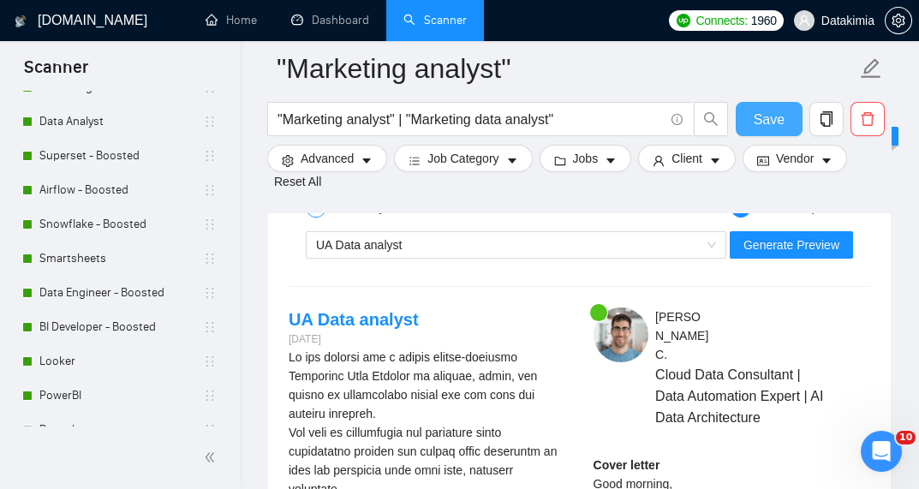
scroll to position [3549, 0]
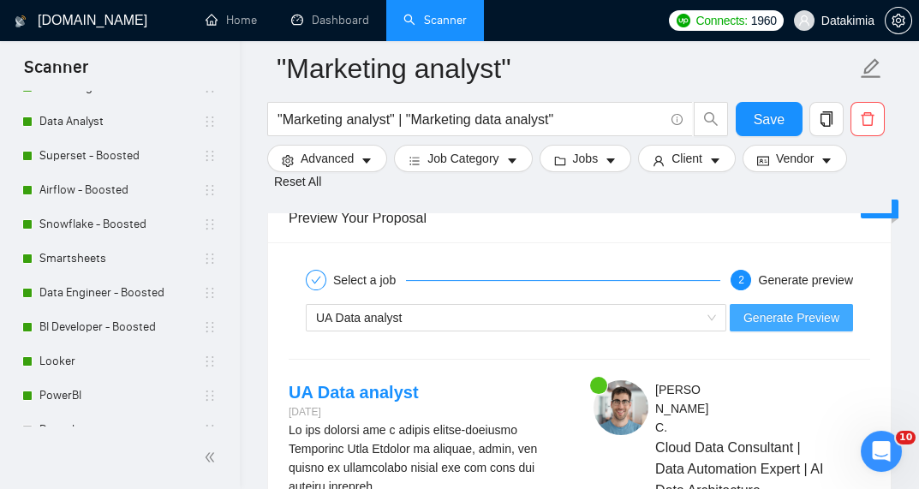
click at [817, 308] on span "Generate Preview" at bounding box center [791, 317] width 96 height 19
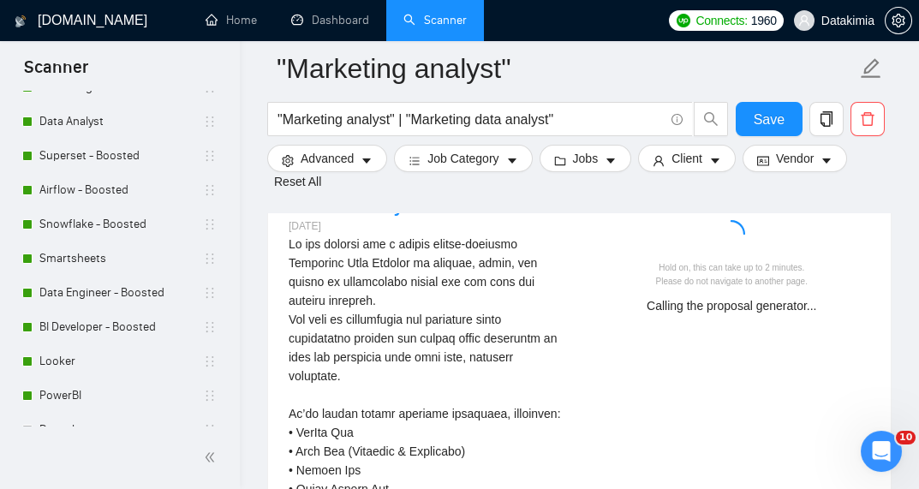
scroll to position [3709, 0]
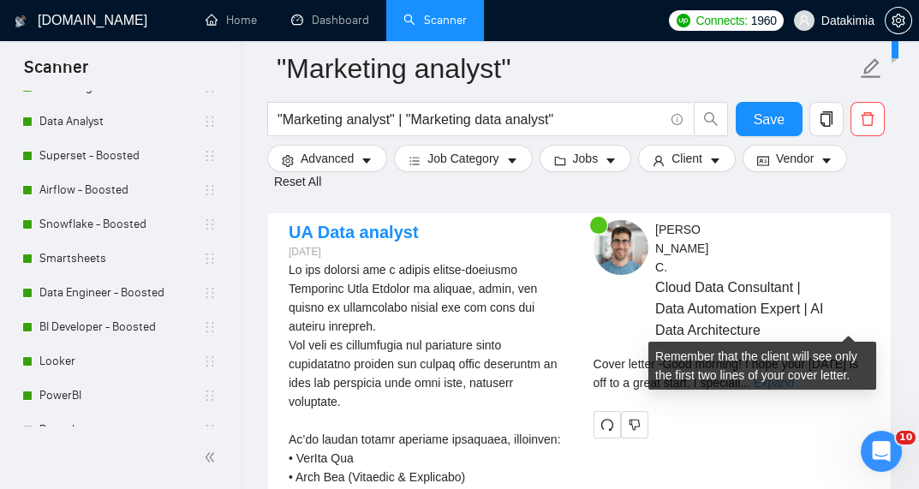
click at [794, 376] on link "Expand" at bounding box center [774, 383] width 40 height 14
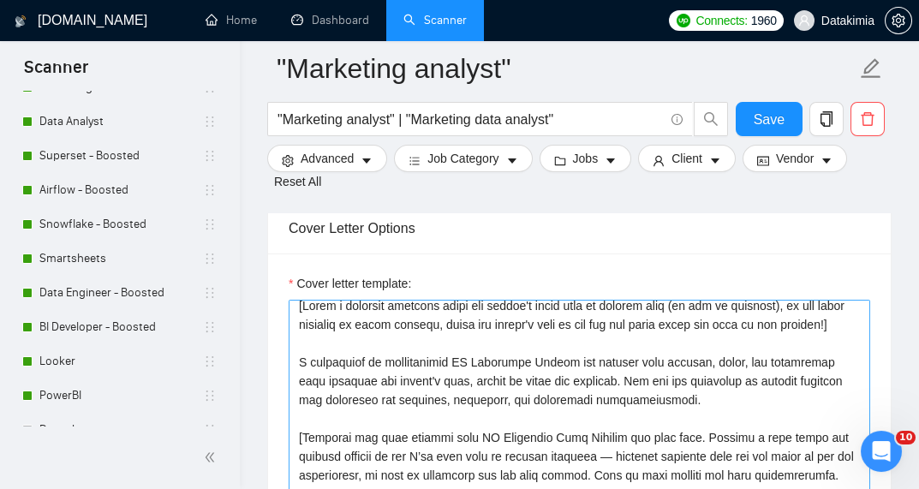
scroll to position [0, 0]
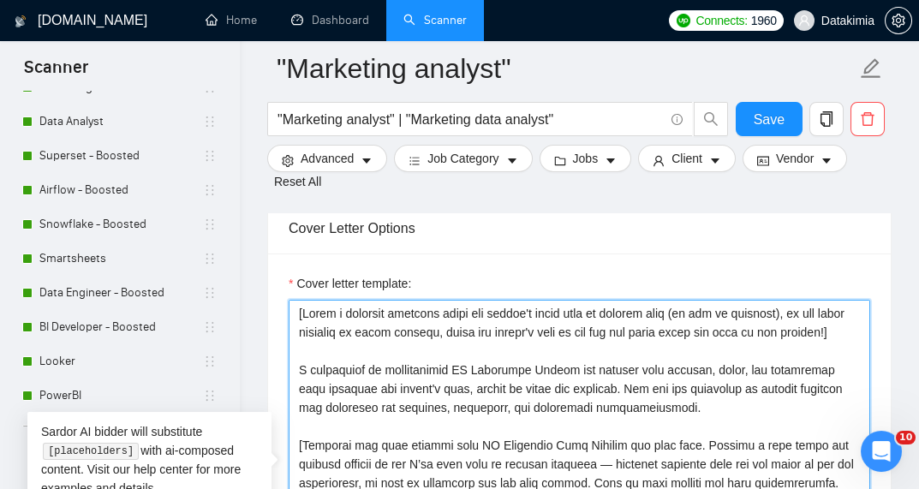
drag, startPoint x: 581, startPoint y: 350, endPoint x: 621, endPoint y: 354, distance: 39.5
click at [621, 354] on textarea "Cover letter template:" at bounding box center [579, 492] width 581 height 385
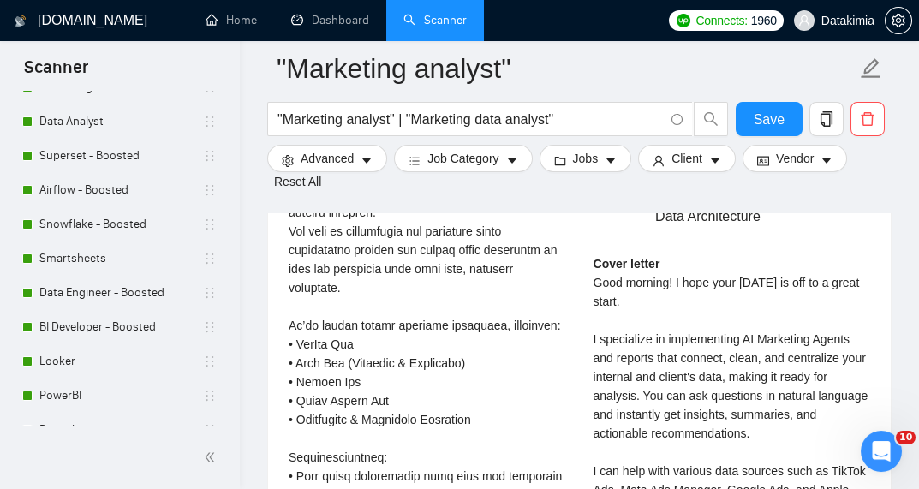
scroll to position [3823, 0]
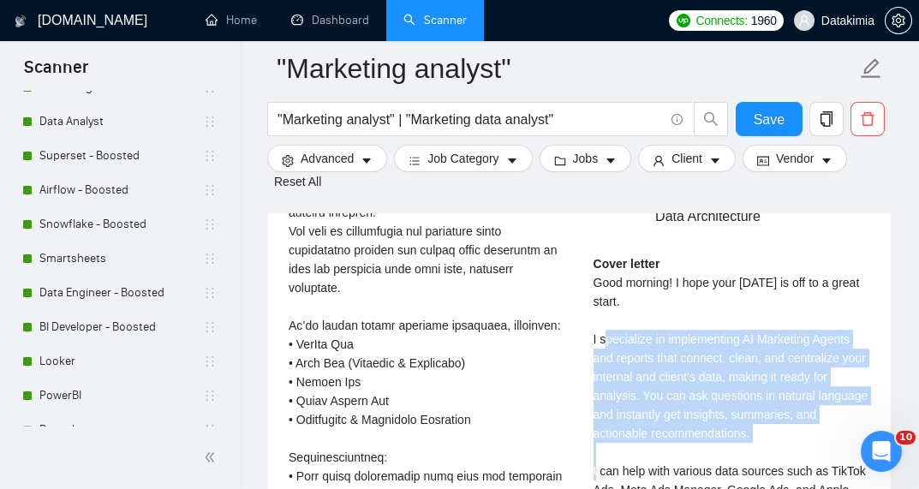
drag, startPoint x: 777, startPoint y: 383, endPoint x: 589, endPoint y: 277, distance: 215.1
click at [589, 277] on div "[PERSON_NAME] Cloud Data Consultant | Data Automation Expert | AI Data Architec…" at bounding box center [732, 467] width 305 height 722
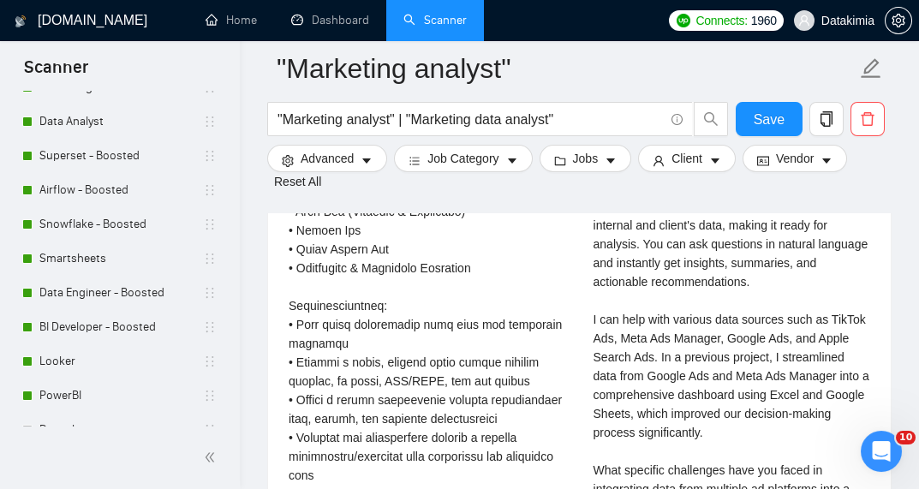
scroll to position [3983, 0]
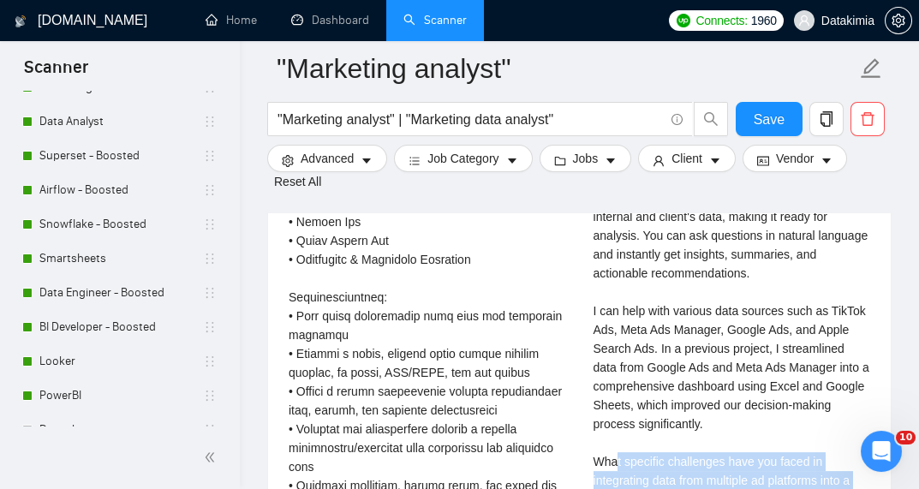
drag, startPoint x: 728, startPoint y: 444, endPoint x: 587, endPoint y: 402, distance: 146.6
click at [587, 402] on div "[PERSON_NAME] Cloud Data Consultant | Data Automation Expert | AI Data Architec…" at bounding box center [732, 307] width 305 height 722
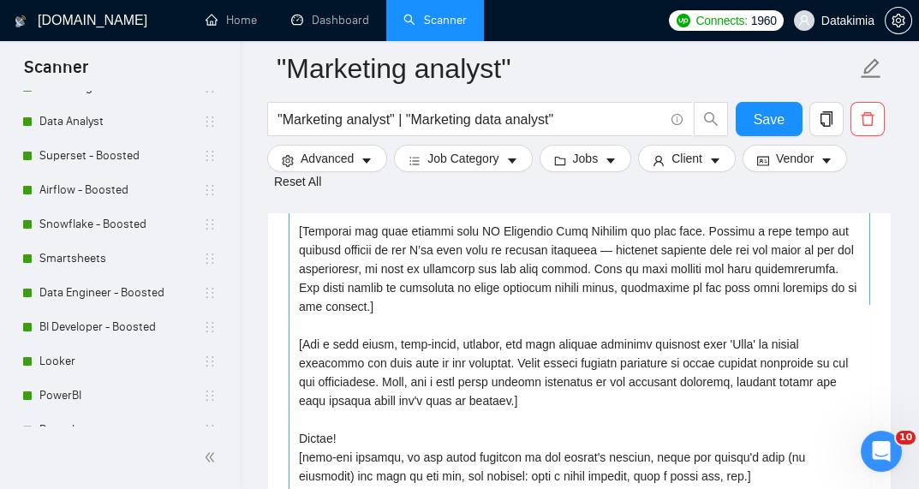
scroll to position [2293, 0]
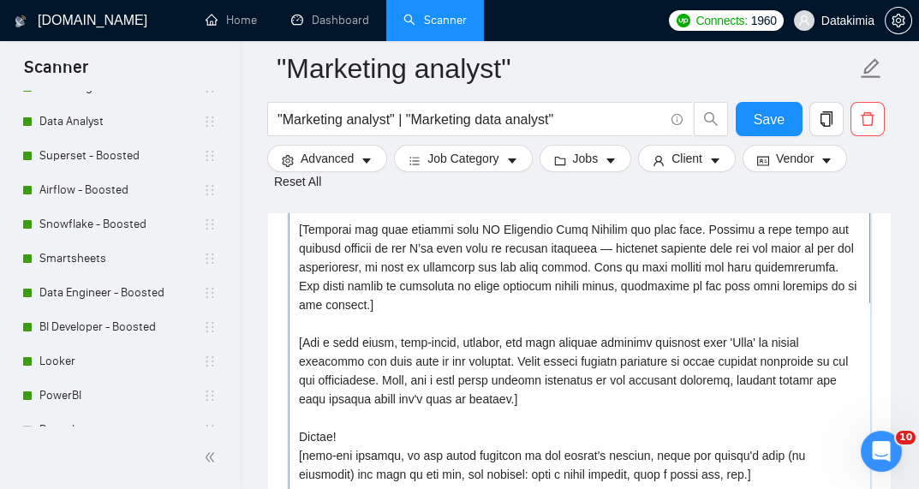
click at [357, 325] on textarea "Cover letter template:" at bounding box center [579, 332] width 581 height 385
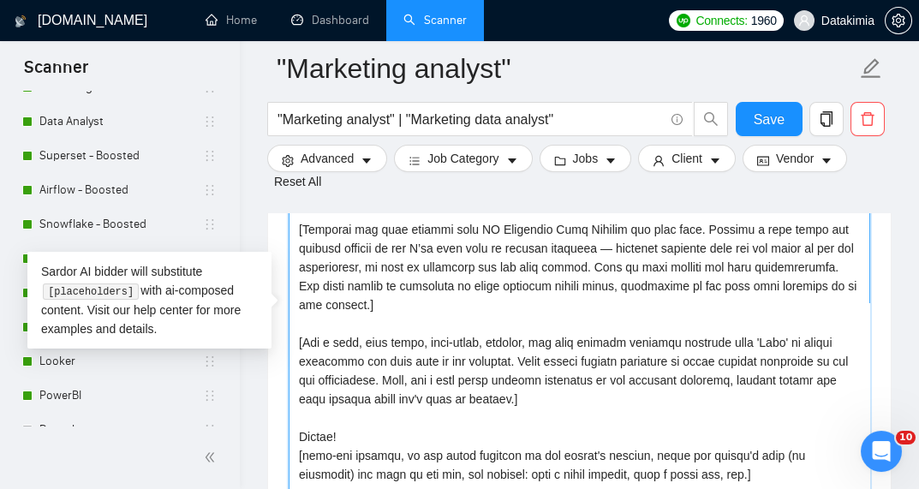
click at [629, 387] on textarea "Cover letter template:" at bounding box center [579, 332] width 581 height 385
type textarea "[Lorem i dolorsit ametcons adipi eli seddoe't incid utla et dolorem aliq (en ad…"
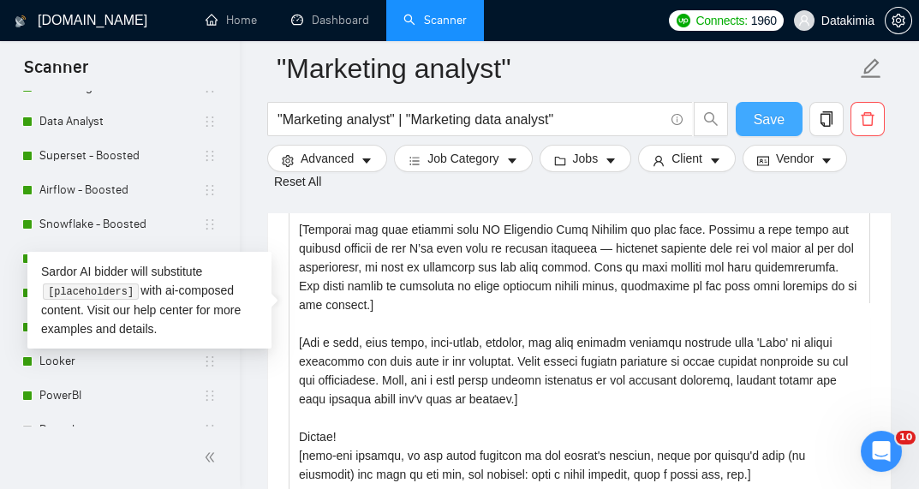
click at [763, 122] on span "Save" at bounding box center [769, 119] width 31 height 21
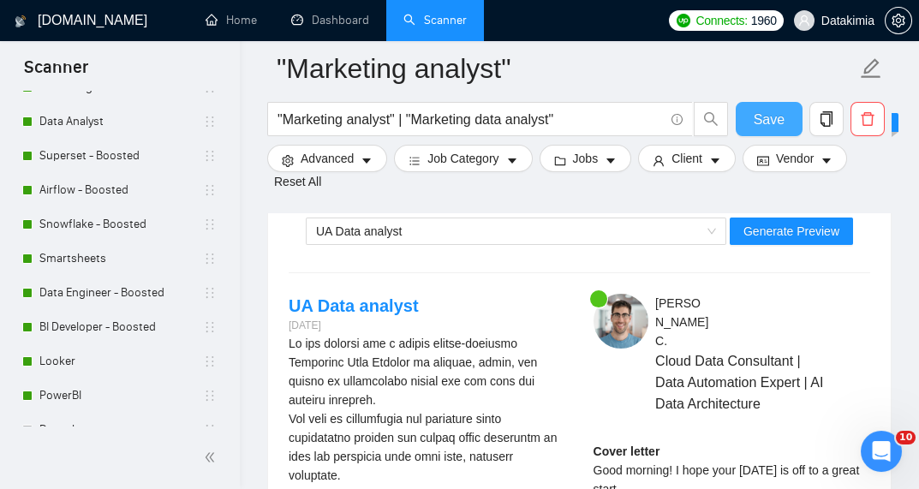
scroll to position [3587, 0]
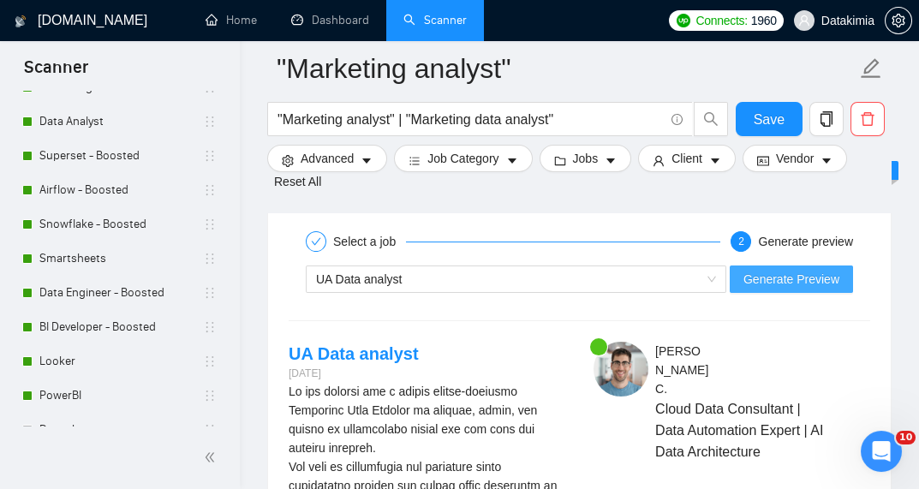
click at [820, 270] on span "Generate Preview" at bounding box center [791, 279] width 96 height 19
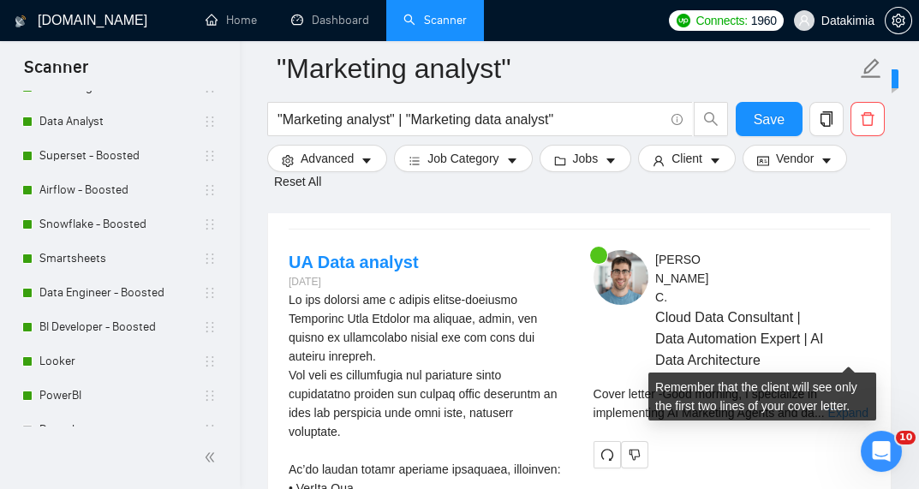
click at [840, 406] on link "Expand" at bounding box center [848, 413] width 40 height 14
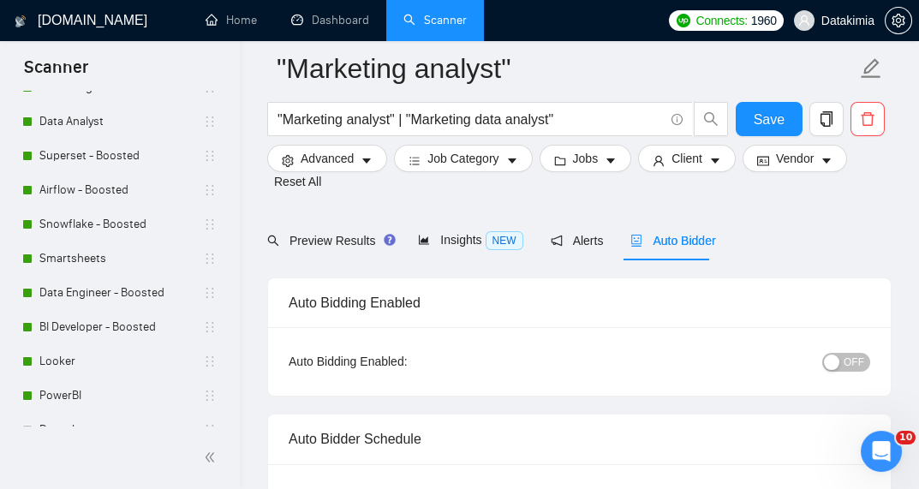
scroll to position [0, 0]
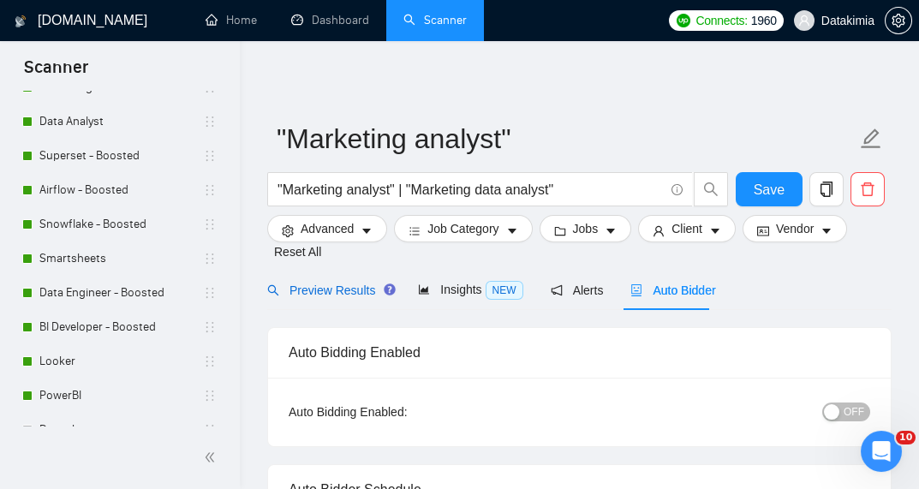
click at [327, 281] on div "Preview Results" at bounding box center [328, 290] width 123 height 19
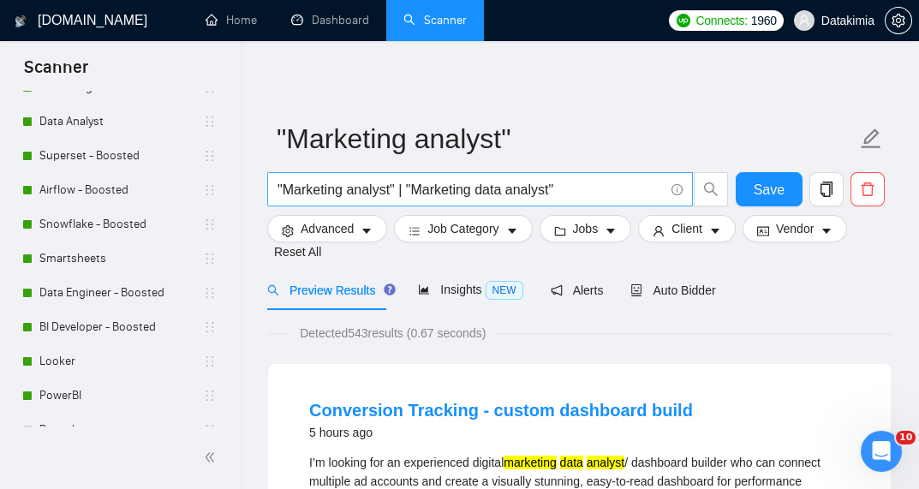
click at [594, 188] on input ""Marketing analyst" | "Marketing data analyst"" at bounding box center [470, 189] width 386 height 21
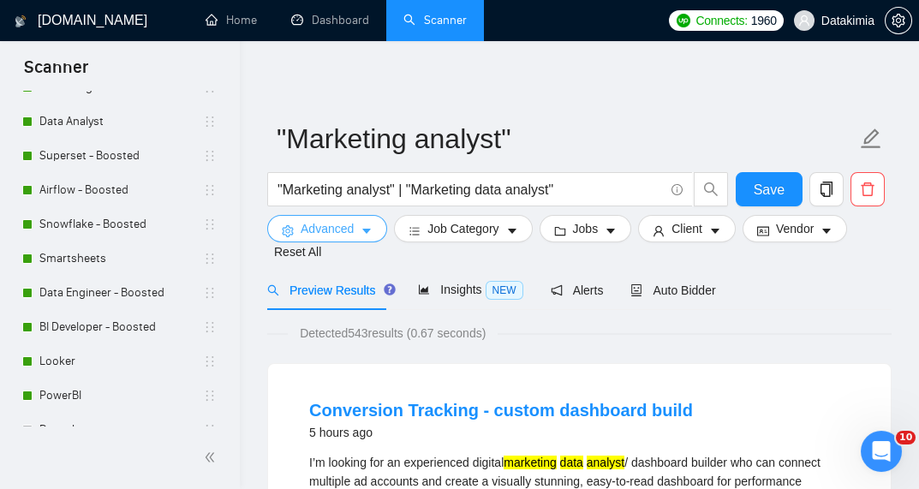
click at [367, 225] on span "caret-down" at bounding box center [367, 230] width 12 height 13
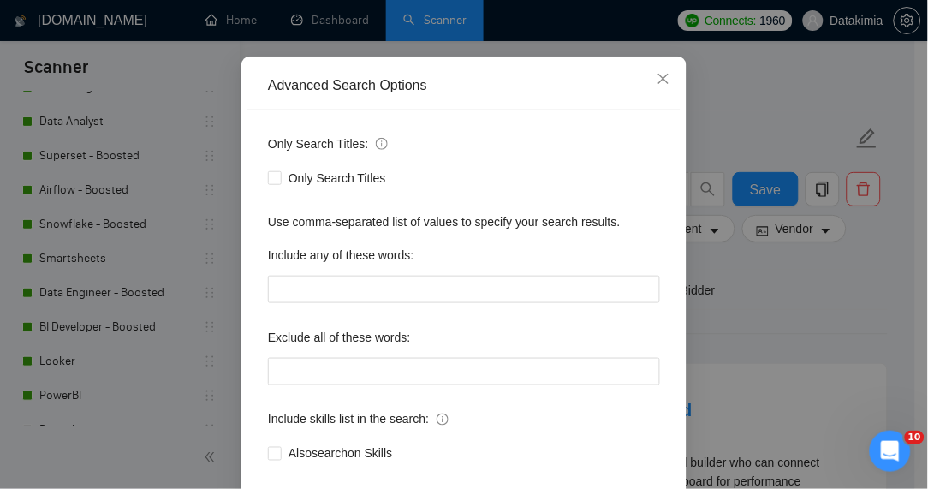
scroll to position [131, 0]
click at [659, 78] on icon "close" at bounding box center [664, 80] width 14 height 14
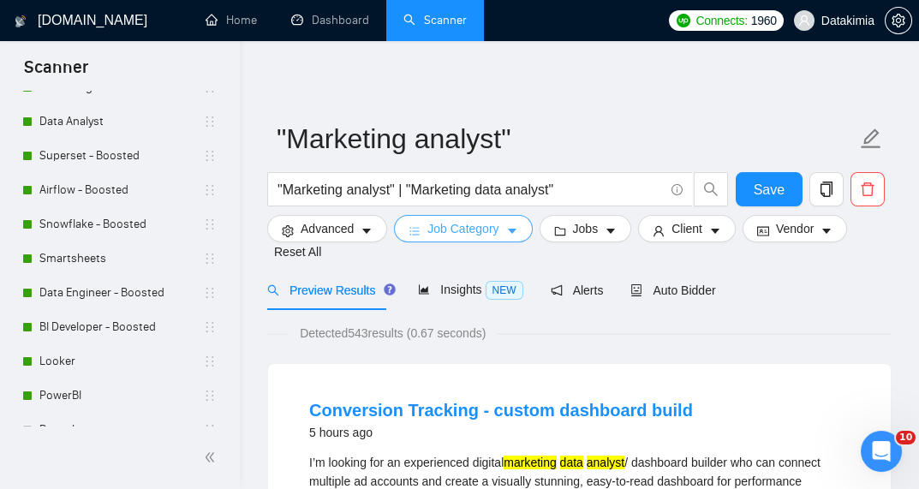
click at [445, 230] on span "Job Category" at bounding box center [462, 228] width 71 height 19
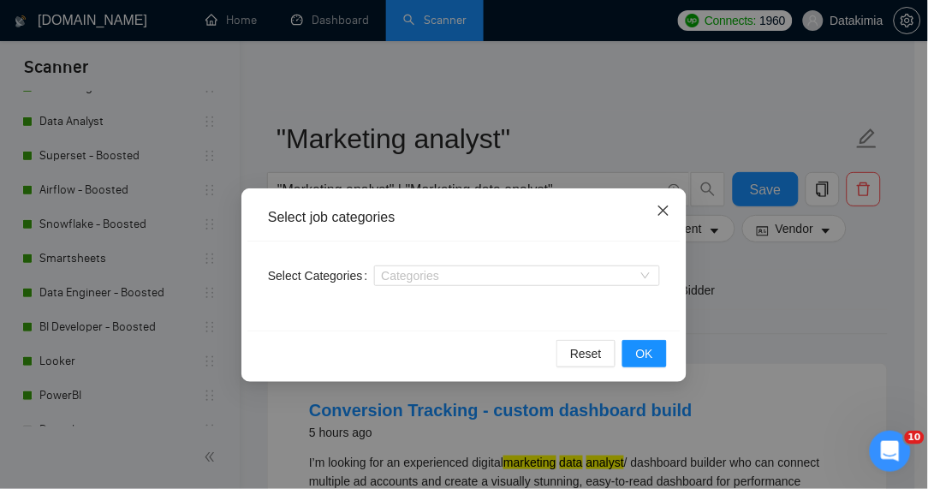
click at [664, 212] on icon "close" at bounding box center [664, 211] width 10 height 10
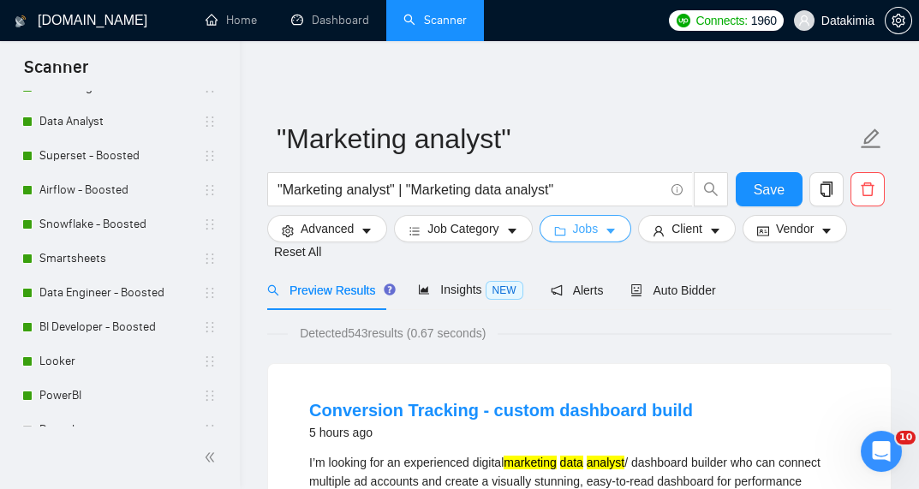
click at [562, 229] on button "Jobs" at bounding box center [586, 228] width 92 height 27
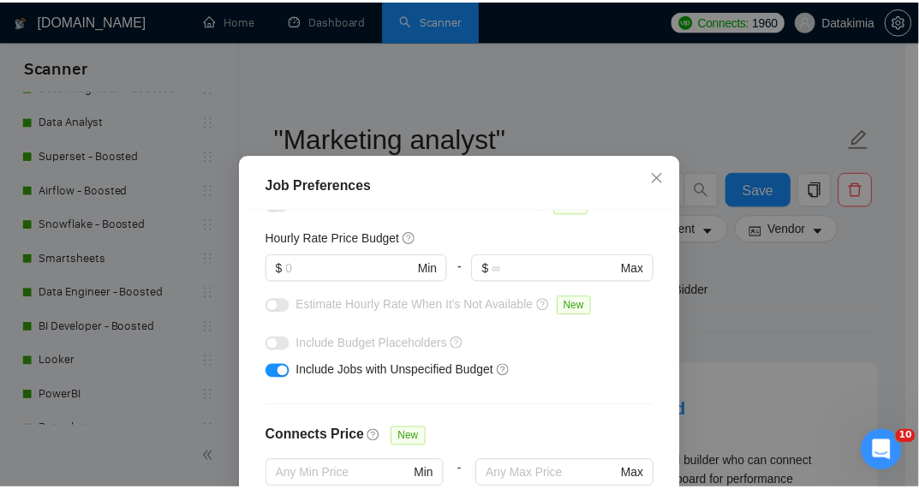
scroll to position [206, 0]
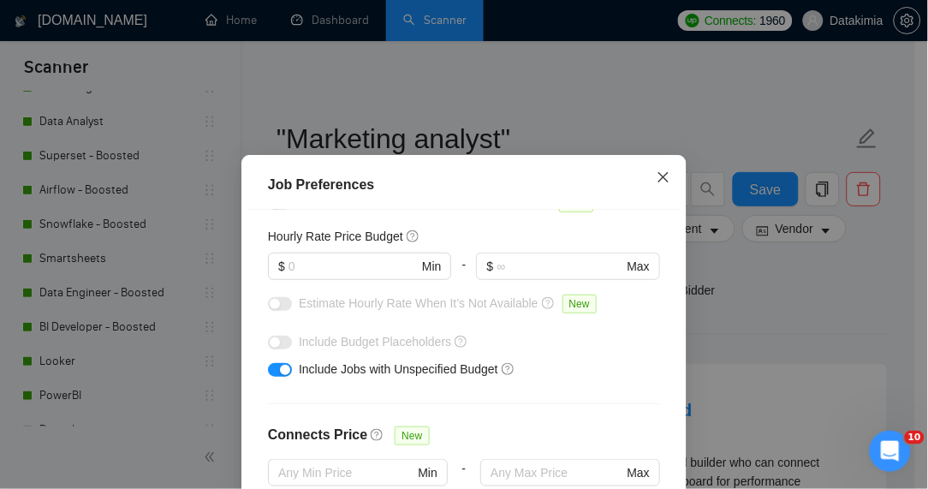
click at [659, 177] on icon "close" at bounding box center [664, 177] width 10 height 10
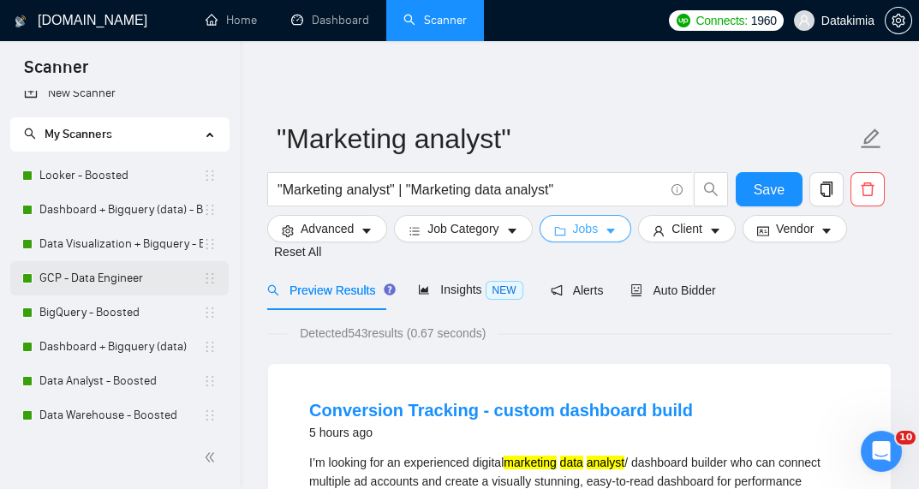
scroll to position [0, 0]
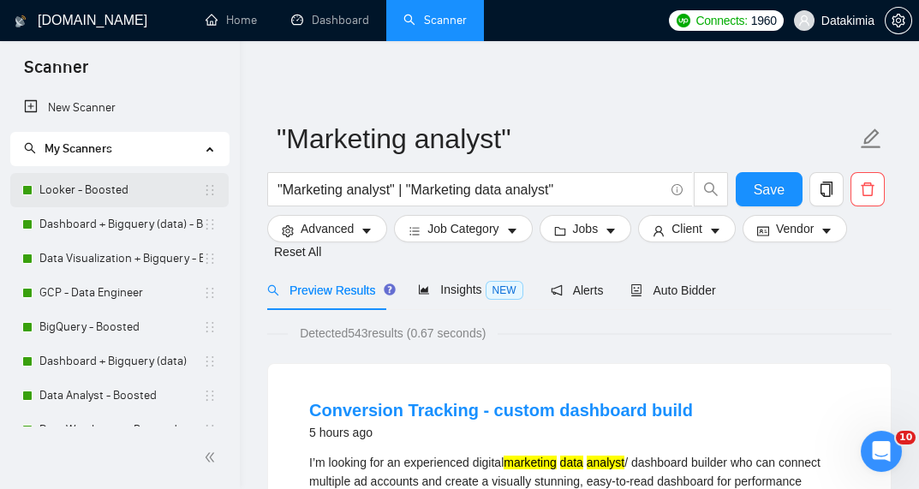
click at [134, 186] on link "Looker - Boosted" at bounding box center [121, 190] width 164 height 34
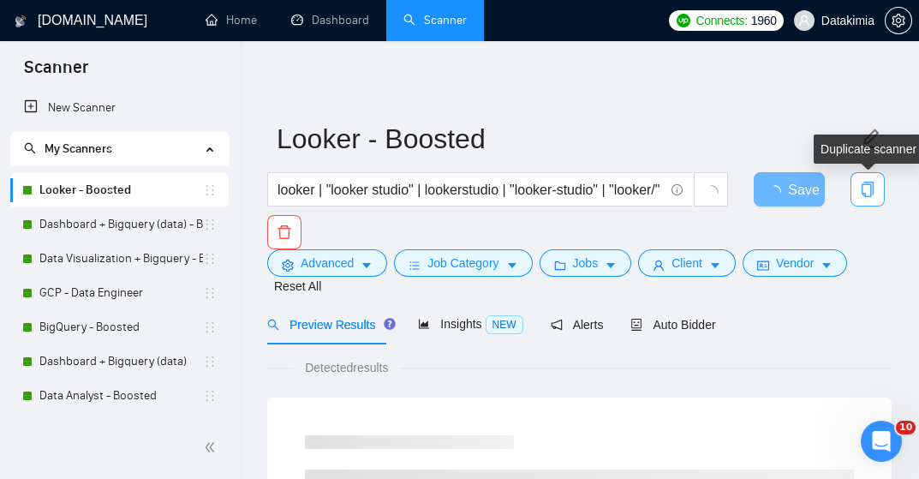
click at [867, 187] on icon "copy" at bounding box center [867, 189] width 15 height 15
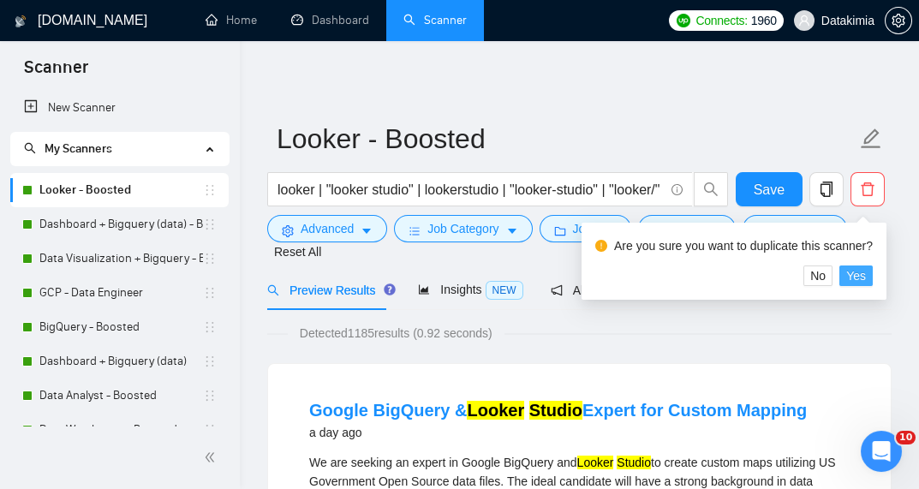
click at [861, 273] on span "Yes" at bounding box center [856, 275] width 20 height 19
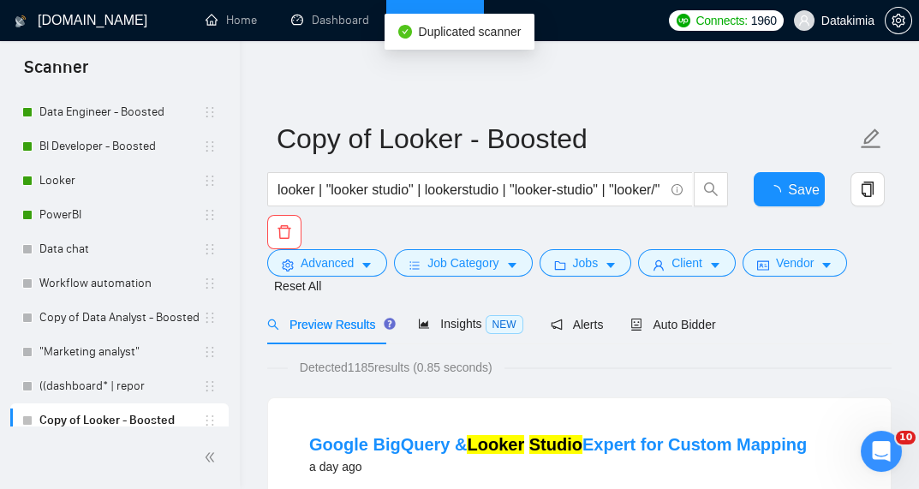
scroll to position [568, 0]
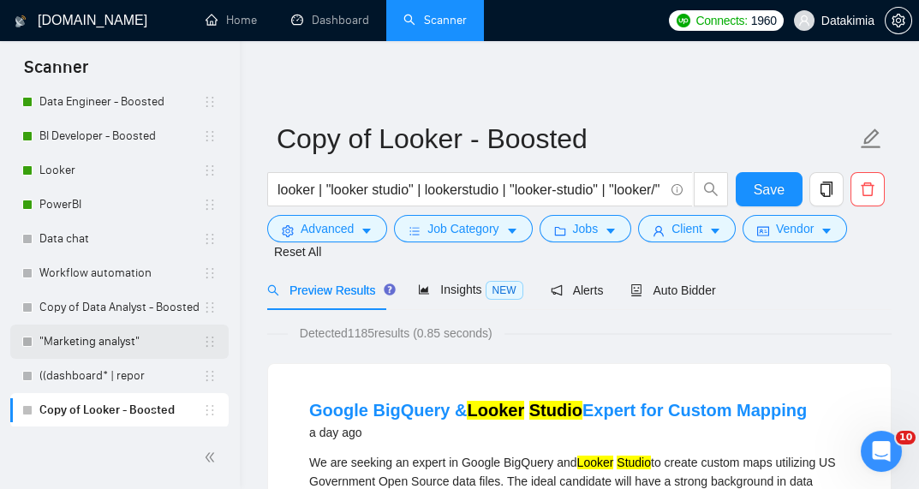
click at [140, 340] on link ""Marketing analyst"" at bounding box center [121, 342] width 164 height 34
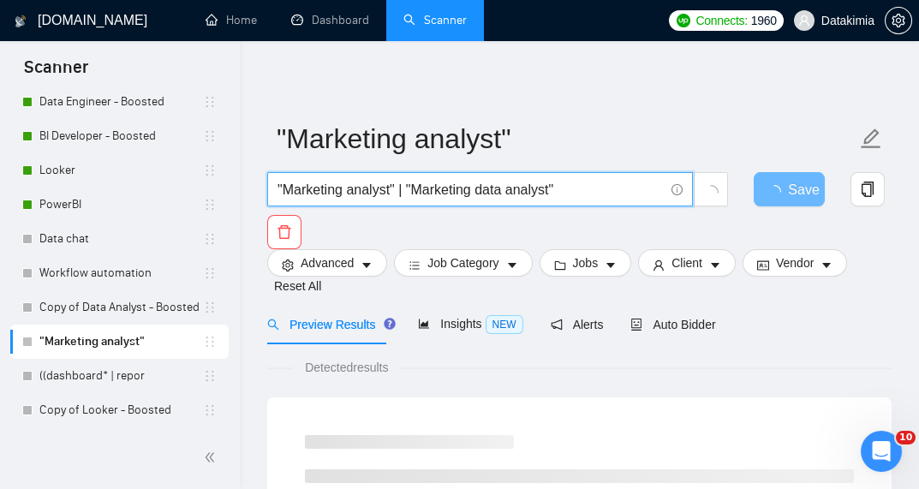
drag, startPoint x: 573, startPoint y: 192, endPoint x: 268, endPoint y: 182, distance: 305.0
click at [268, 182] on span ""Marketing analyst" | "Marketing data analyst"" at bounding box center [480, 189] width 426 height 34
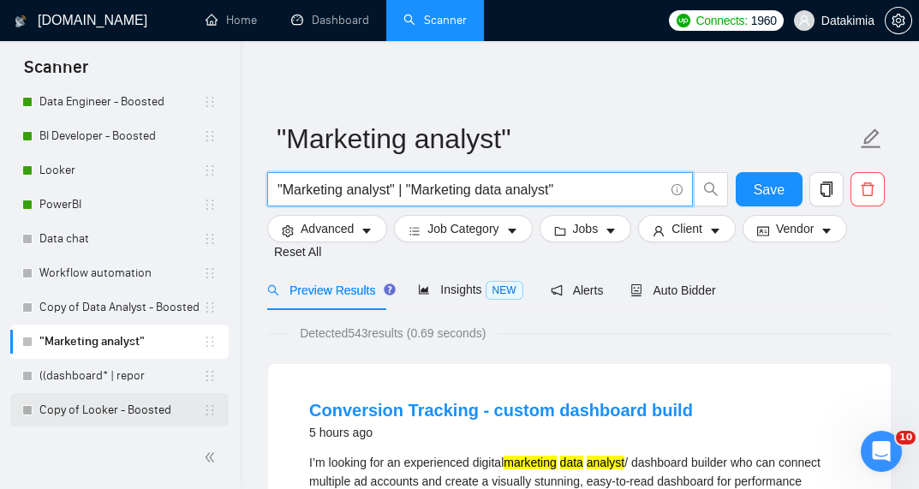
click at [120, 410] on link "Copy of Looker - Boosted" at bounding box center [121, 410] width 164 height 34
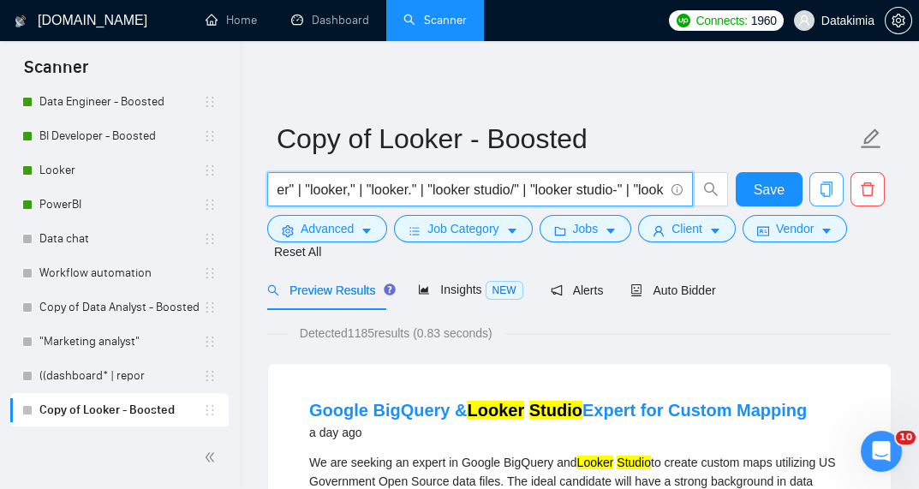
scroll to position [0, 1496]
drag, startPoint x: 278, startPoint y: 189, endPoint x: 864, endPoint y: 193, distance: 585.8
click at [864, 193] on div "looker | "looker studio" | lookerstudio | "looker-studio" | "looker/" | "looker…" at bounding box center [576, 193] width 624 height 43
paste input ""Marketing analyst" | "Marketing data analyst"
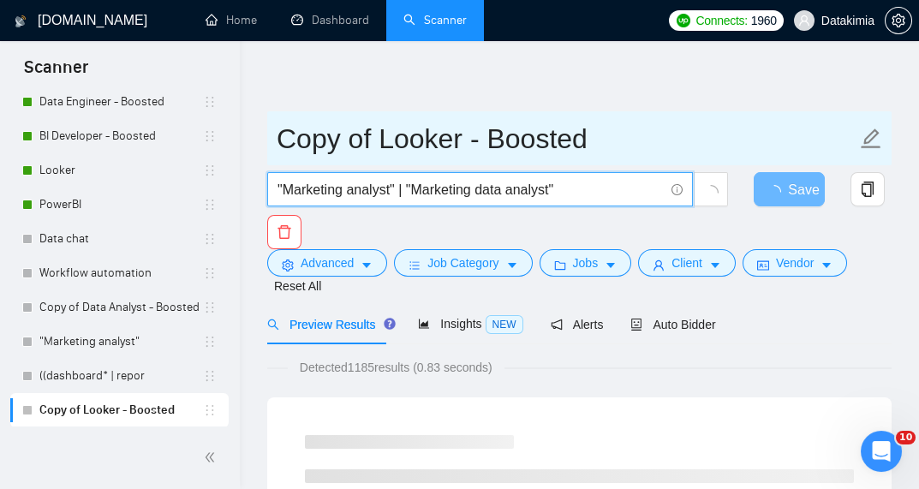
type input ""Marketing analyst" | "Marketing data analyst""
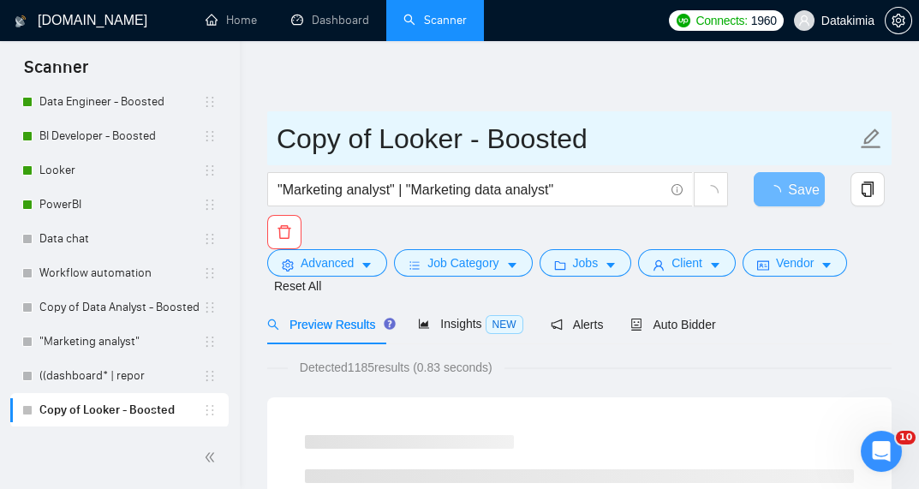
drag, startPoint x: 593, startPoint y: 137, endPoint x: 224, endPoint y: 138, distance: 369.1
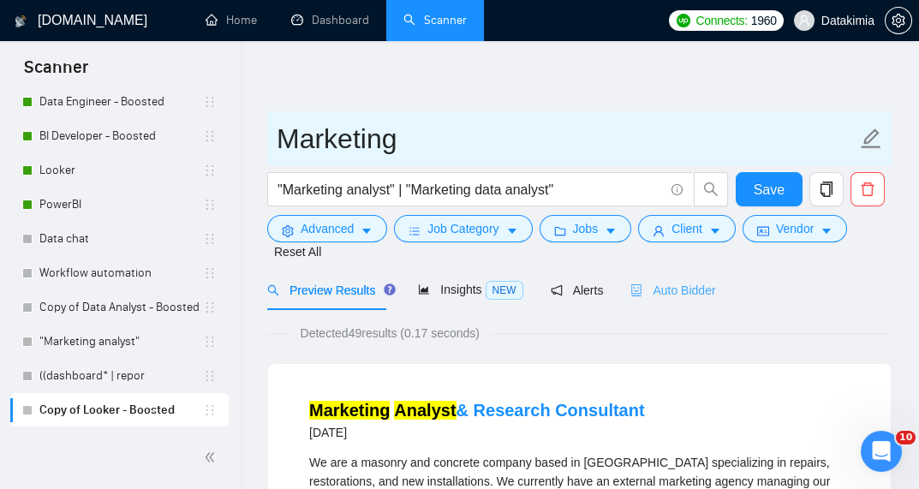
type input "Marketing"
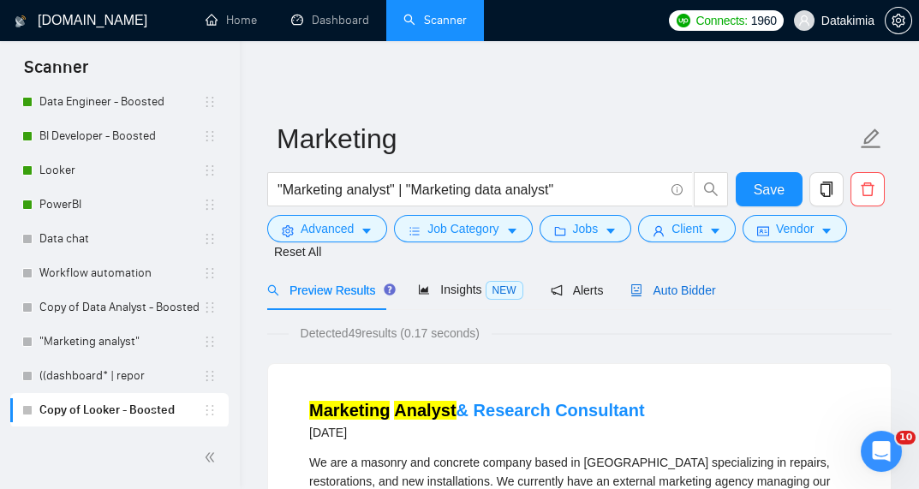
click at [643, 288] on span "Auto Bidder" at bounding box center [672, 290] width 85 height 14
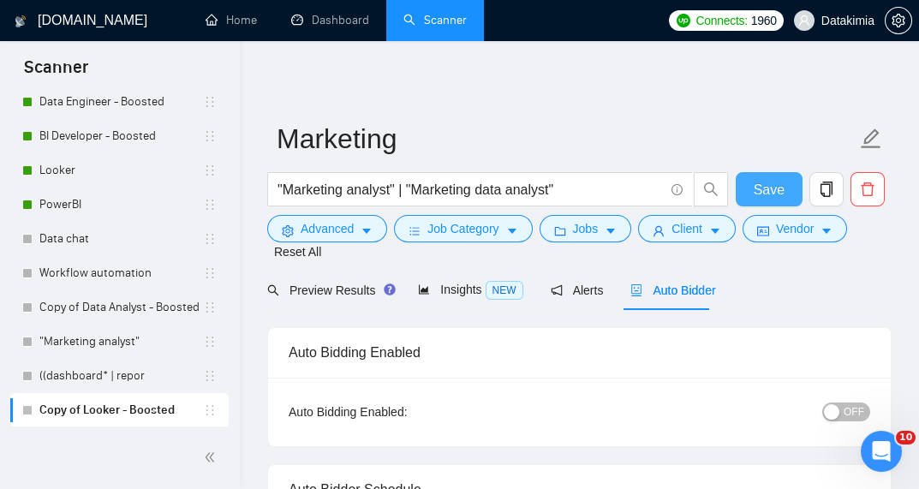
click at [784, 181] on button "Save" at bounding box center [769, 189] width 67 height 34
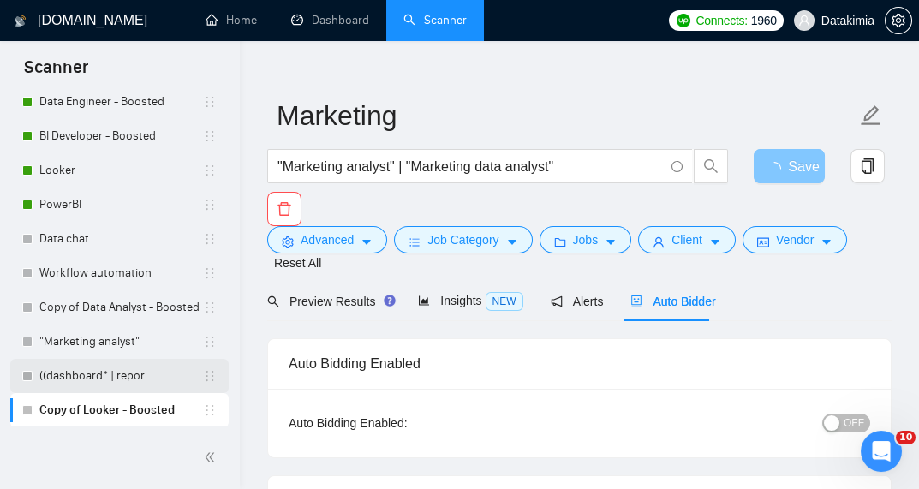
scroll to position [45, 0]
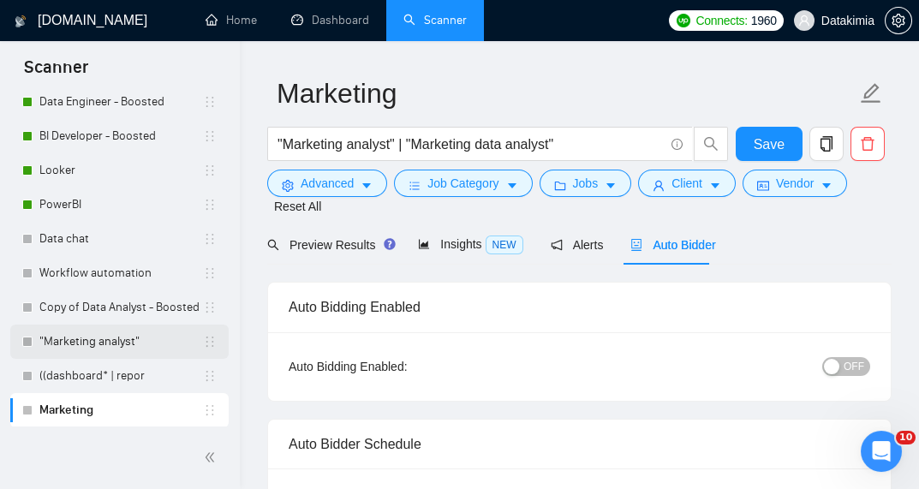
click at [113, 347] on link ""Marketing analyst"" at bounding box center [121, 342] width 164 height 34
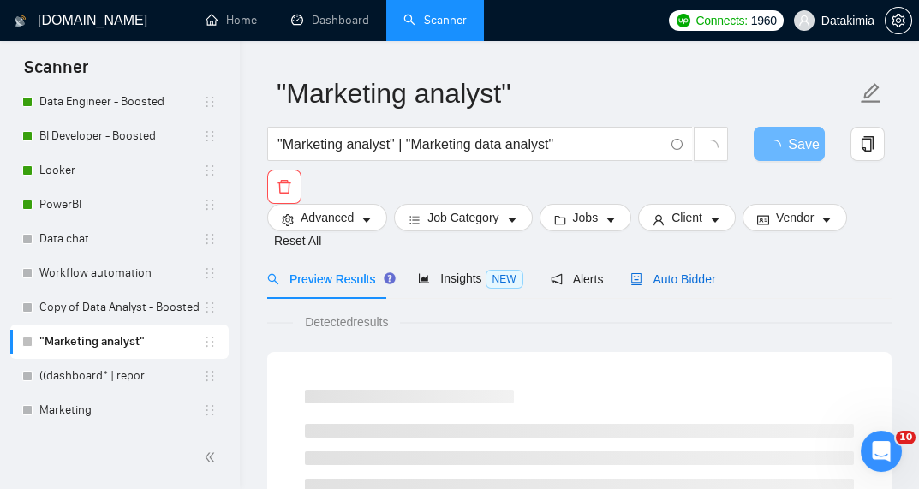
click at [638, 279] on span "Auto Bidder" at bounding box center [672, 279] width 85 height 14
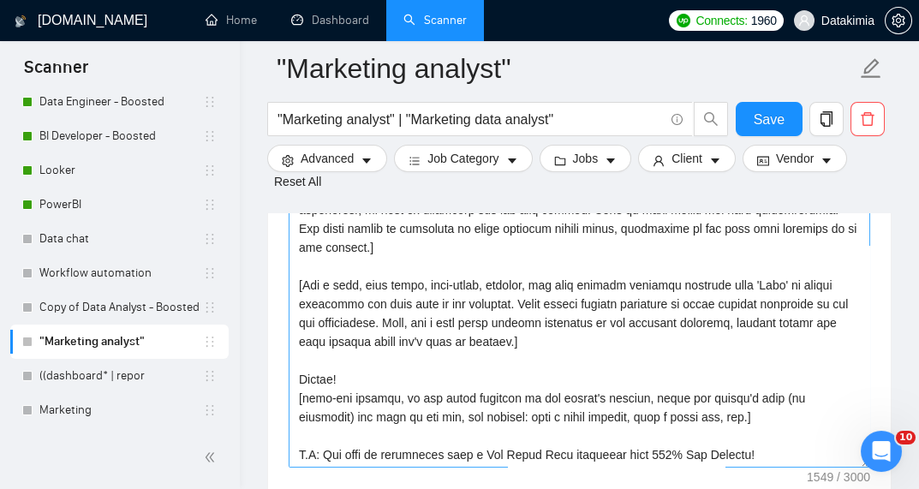
scroll to position [2352, 0]
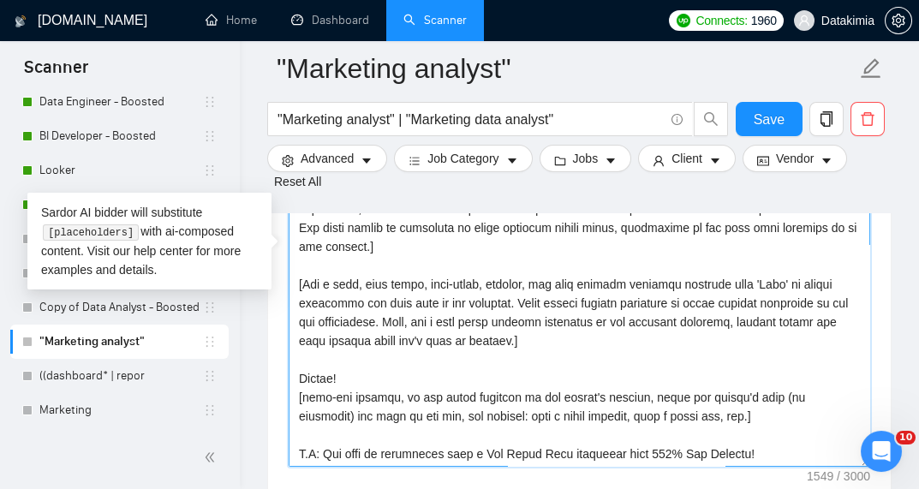
drag, startPoint x: 740, startPoint y: 432, endPoint x: 338, endPoint y: 286, distance: 427.2
click at [338, 286] on textarea "Cover letter template:" at bounding box center [579, 273] width 581 height 385
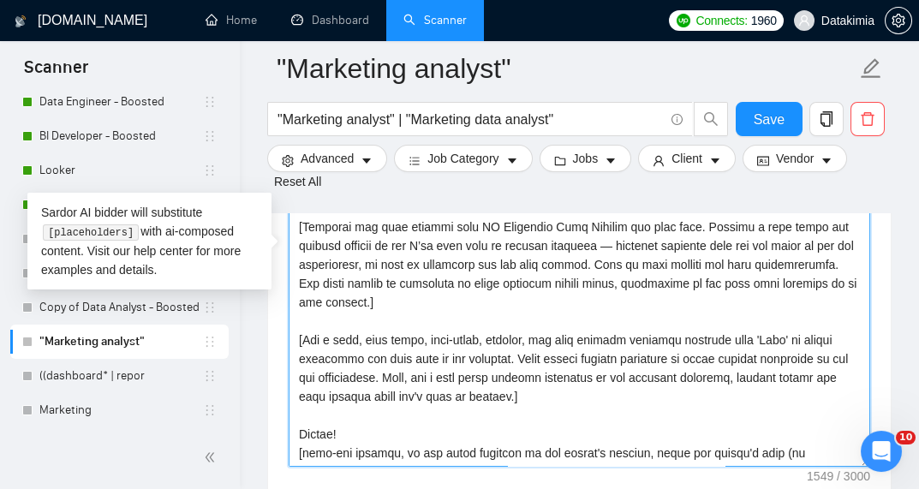
click at [348, 279] on textarea "Cover letter template:" at bounding box center [579, 273] width 581 height 385
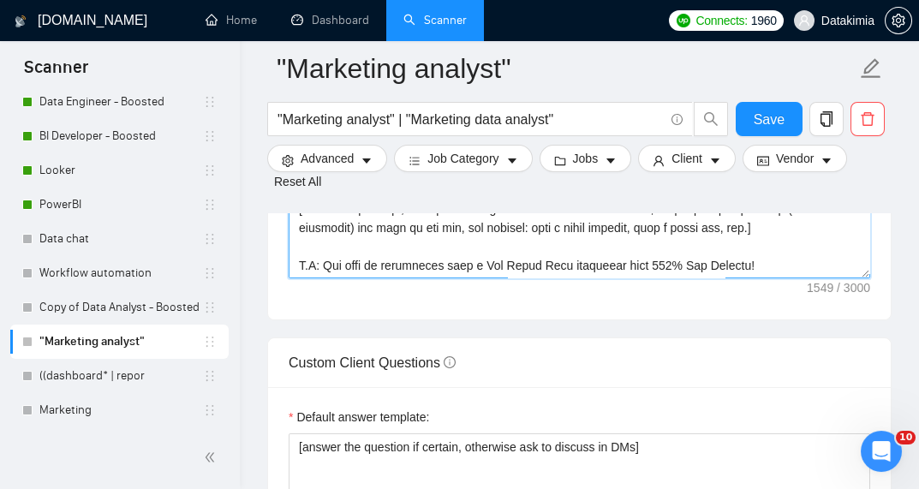
scroll to position [2533, 0]
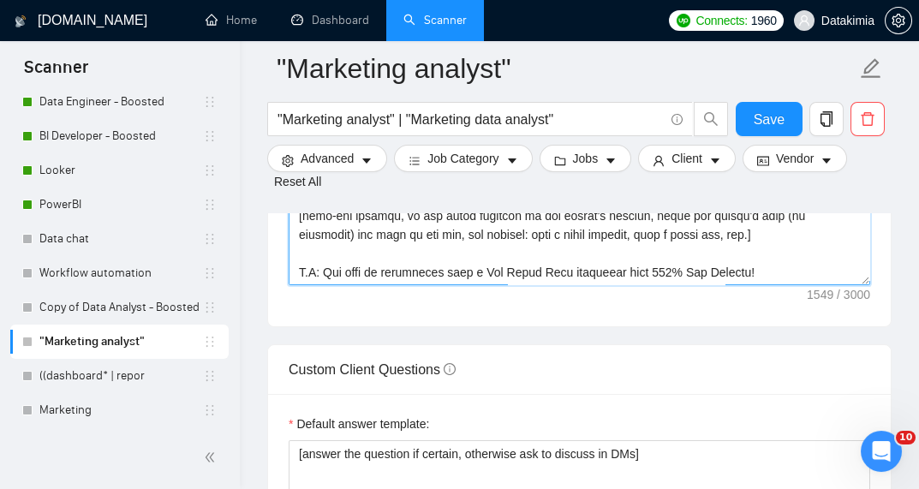
drag, startPoint x: 294, startPoint y: 281, endPoint x: 693, endPoint y: 253, distance: 400.0
click at [739, 269] on div "Cover letter template:" at bounding box center [579, 90] width 623 height 473
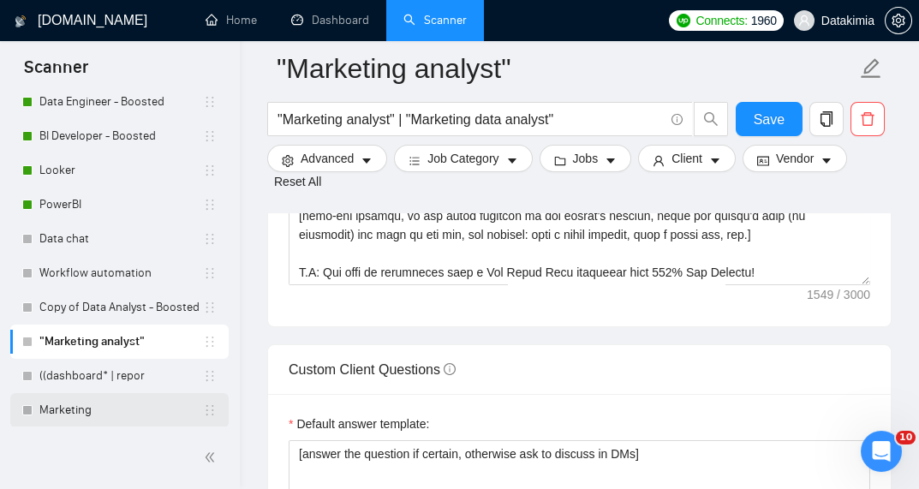
click at [69, 407] on link "Marketing" at bounding box center [121, 410] width 164 height 34
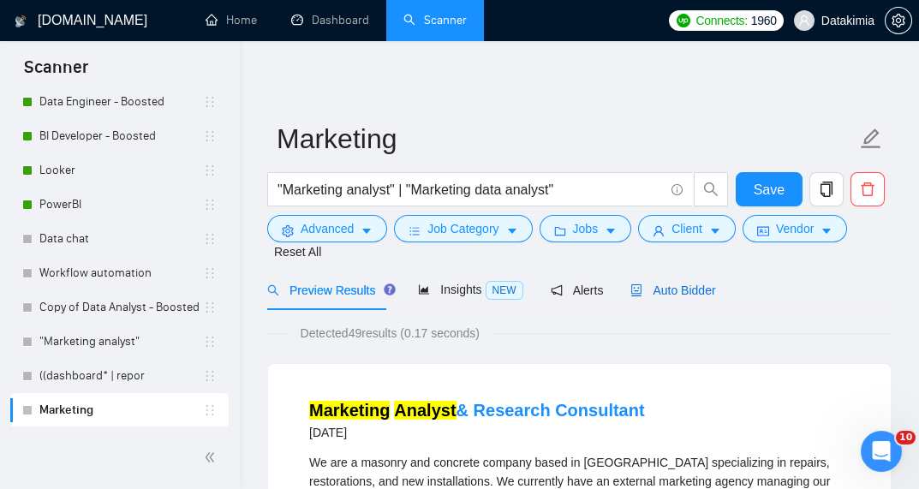
click at [663, 290] on span "Auto Bidder" at bounding box center [672, 290] width 85 height 14
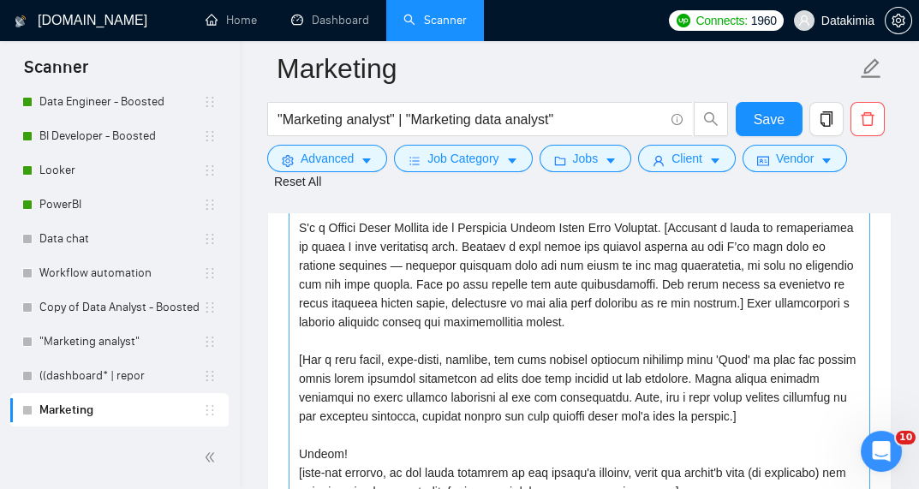
scroll to position [2375, 0]
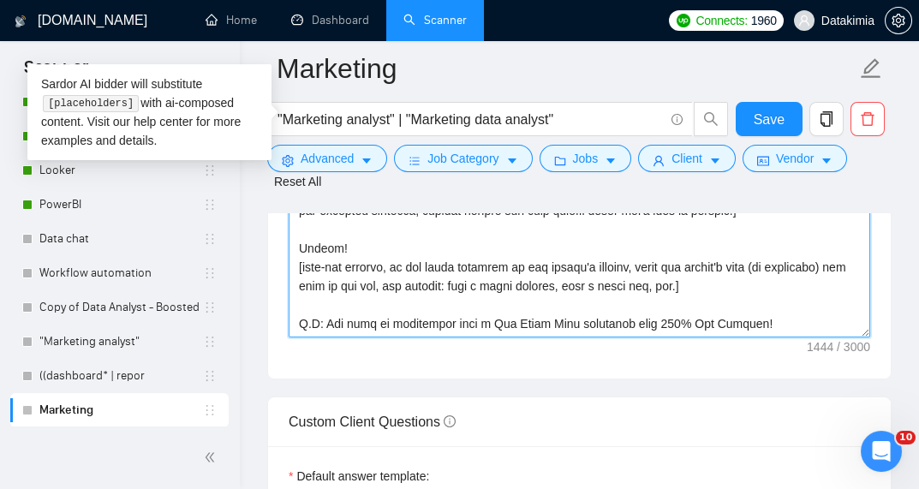
drag, startPoint x: 772, startPoint y: 298, endPoint x: 220, endPoint y: 60, distance: 601.5
click at [220, 60] on section "Scanner New Scanner My Scanners Looker - Boosted Dashboard + Bigquery (data) - …" at bounding box center [459, 226] width 919 height 5203
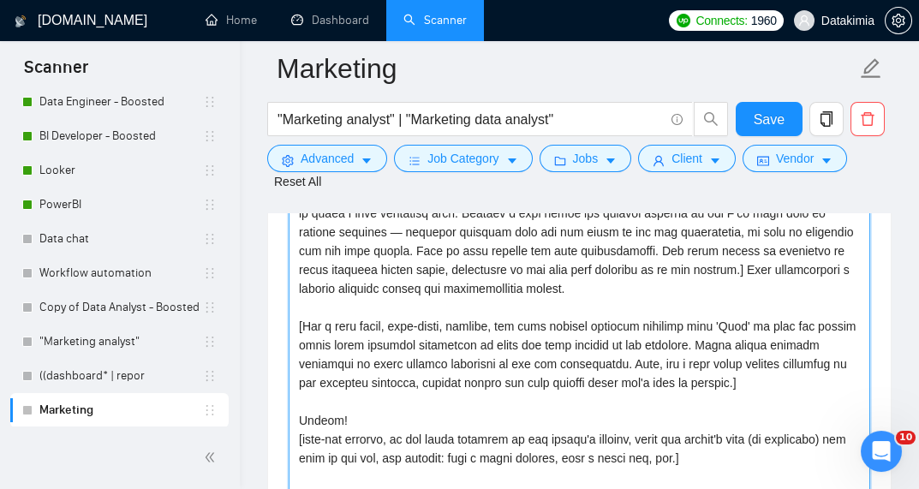
scroll to position [2054, 0]
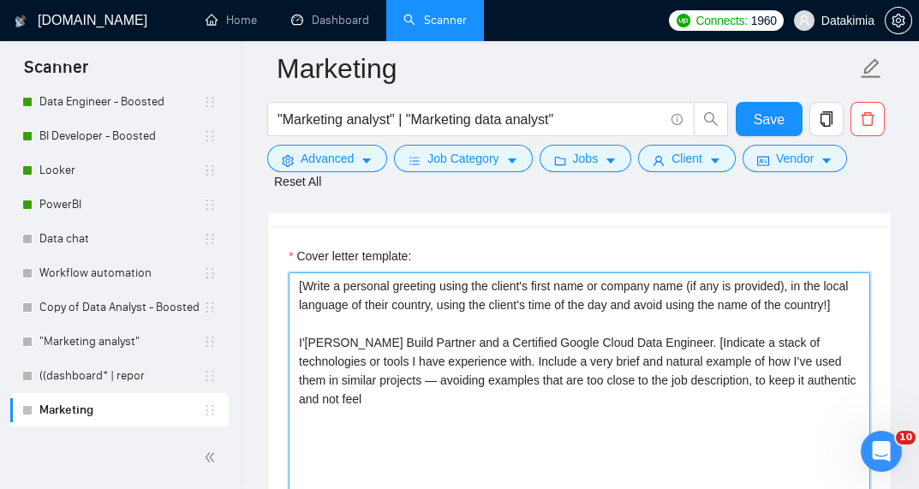
drag, startPoint x: 864, startPoint y: 361, endPoint x: 225, endPoint y: 190, distance: 661.4
paste textarea "loremipsum do sitametconse AD Elitseddo Eiusmo tem incididunt utla etdolor, mag…"
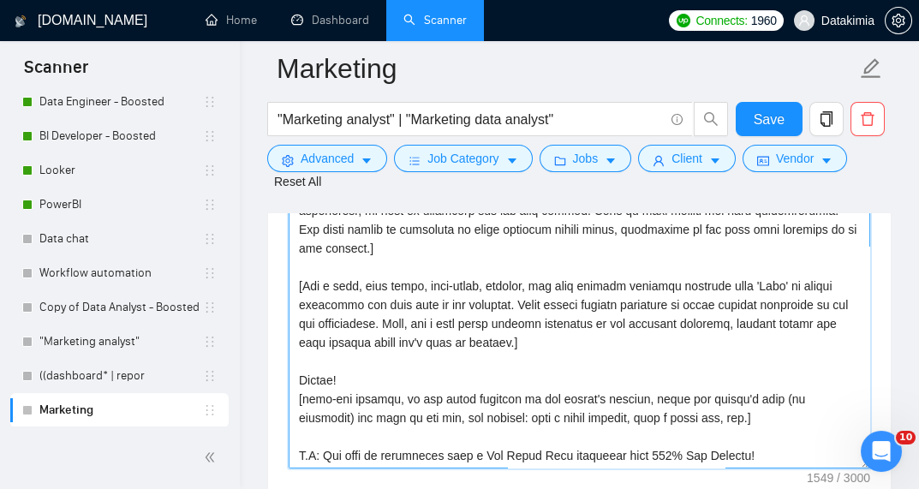
scroll to position [2202, 0]
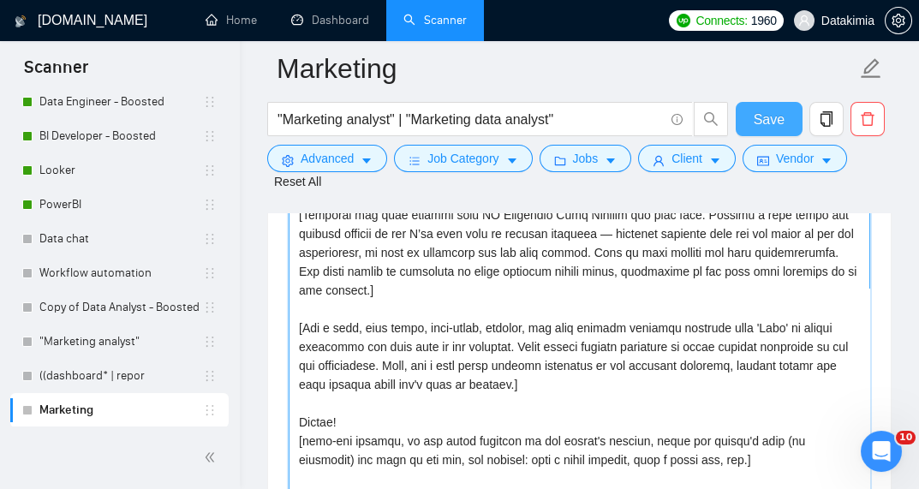
type textarea "[Lorem i dolorsit ametcons adipi eli seddoe't incid utla et dolorem aliq (en ad…"
click at [751, 120] on button "Save" at bounding box center [769, 119] width 67 height 34
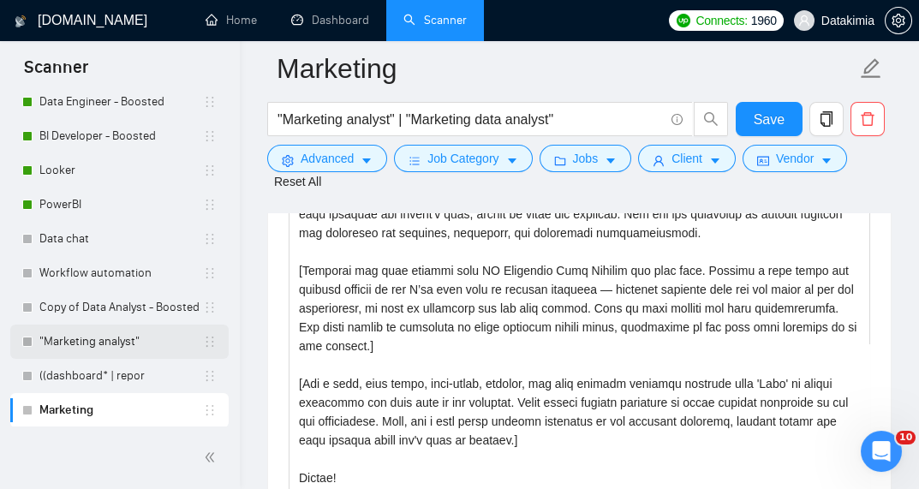
click at [144, 342] on link ""Marketing analyst"" at bounding box center [121, 342] width 164 height 34
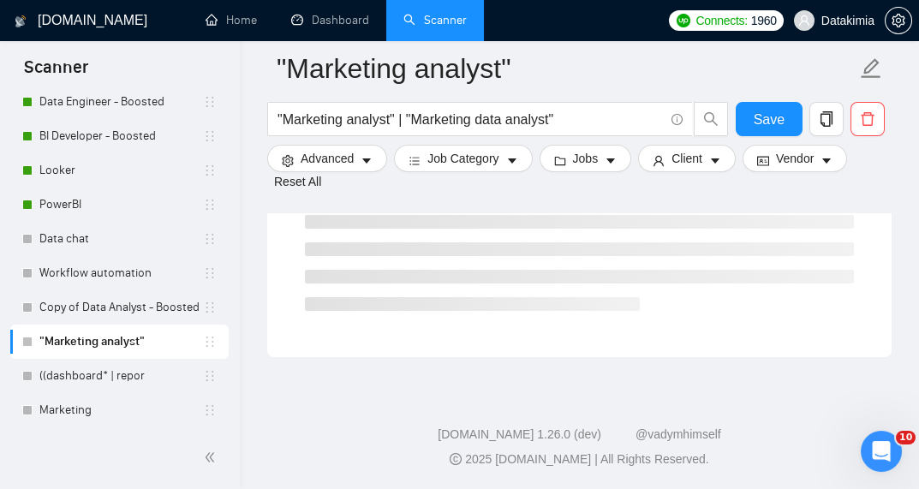
scroll to position [1172, 0]
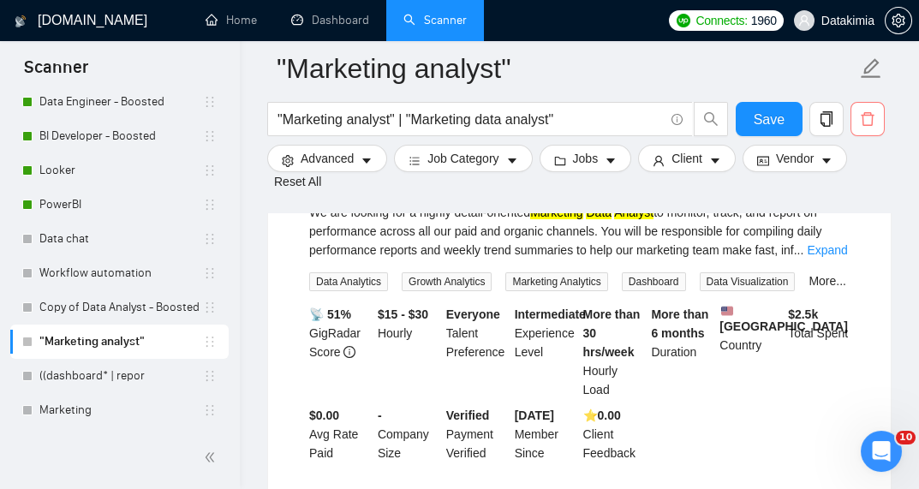
click at [851, 127] on span "delete" at bounding box center [867, 118] width 33 height 15
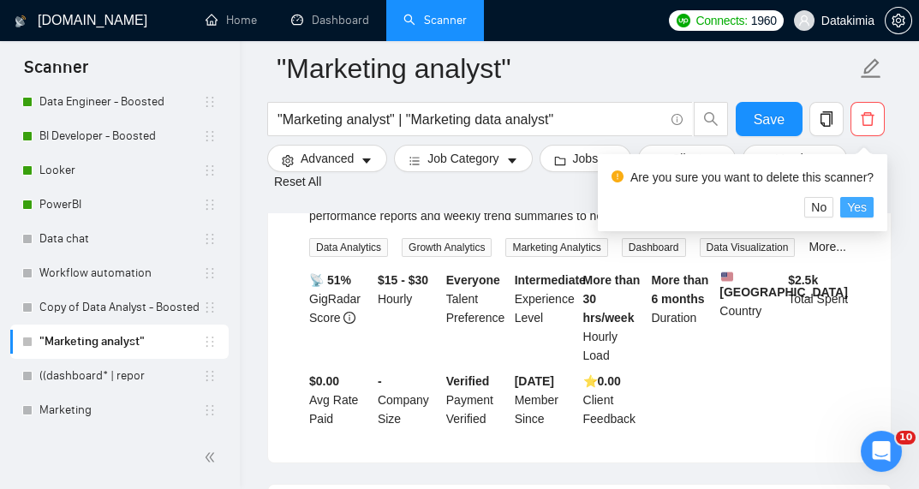
click at [856, 208] on span "Yes" at bounding box center [857, 207] width 20 height 19
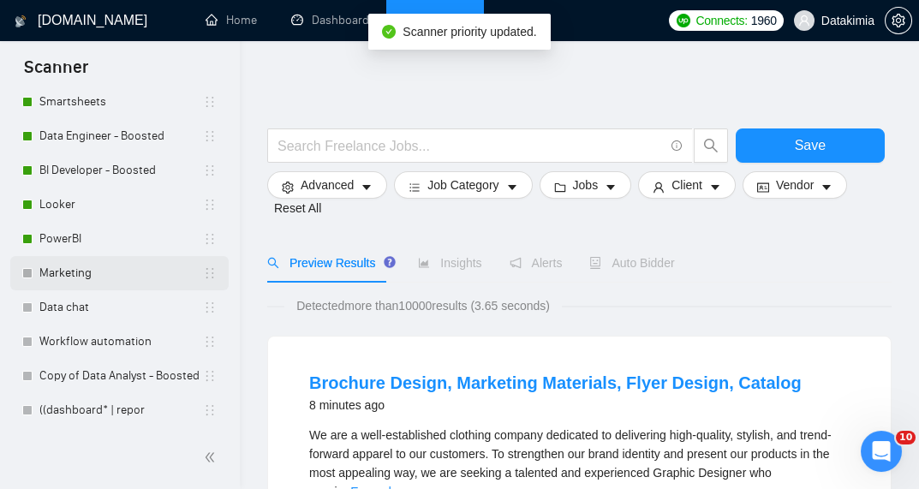
click at [142, 263] on link "Marketing" at bounding box center [121, 273] width 164 height 34
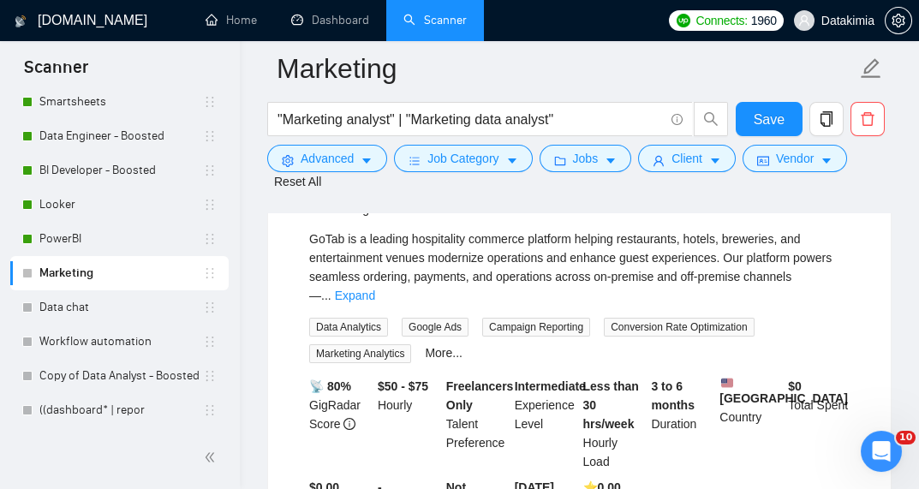
scroll to position [1050, 0]
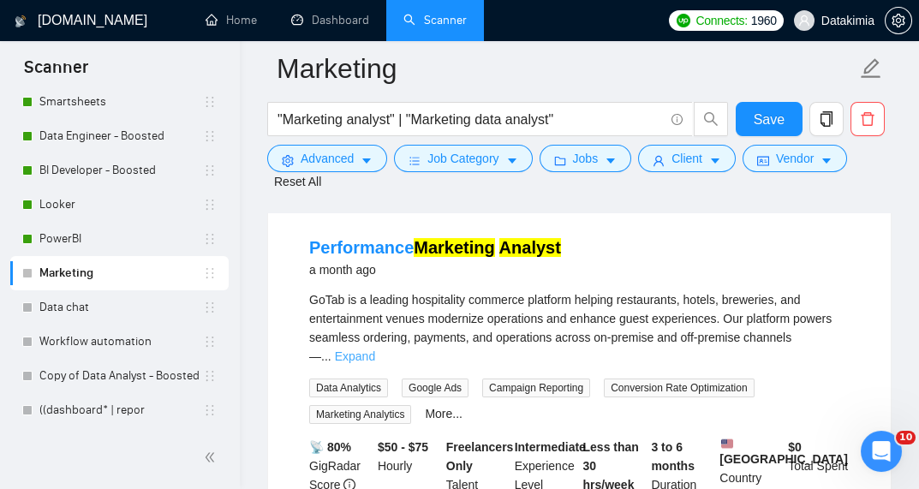
click at [375, 349] on link "Expand" at bounding box center [355, 356] width 40 height 14
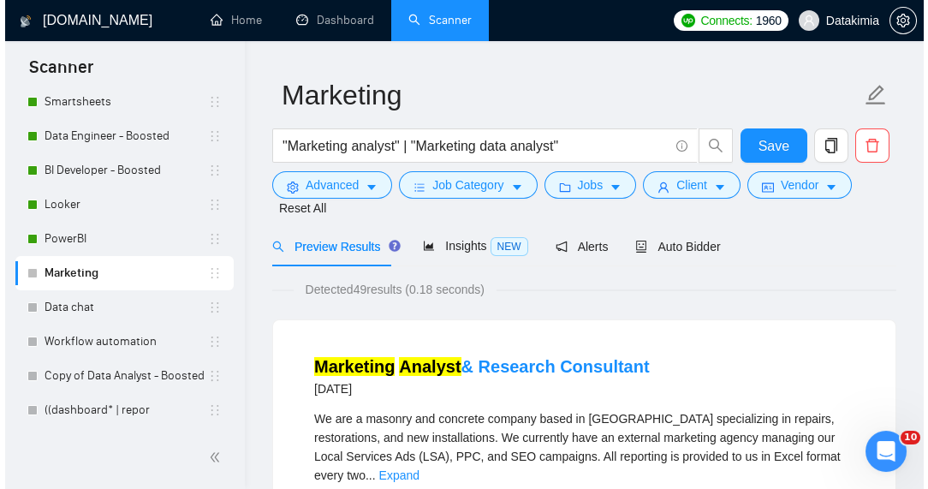
scroll to position [0, 0]
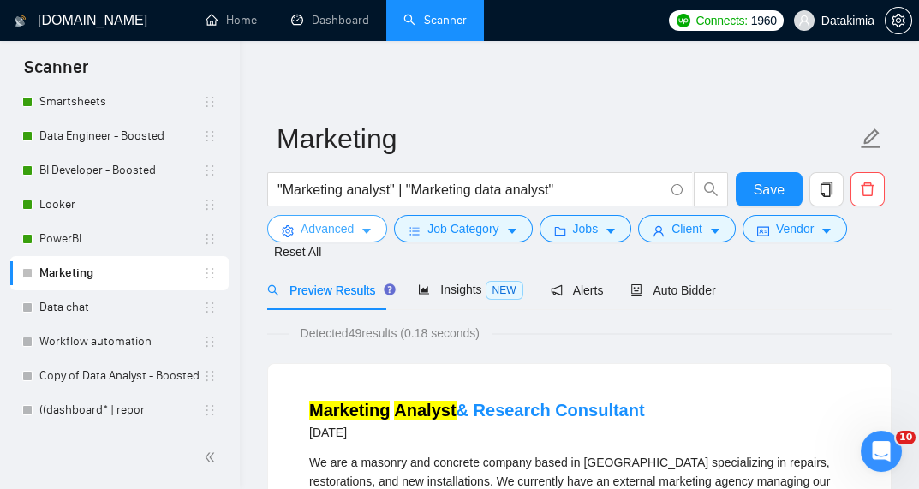
click at [340, 227] on span "Advanced" at bounding box center [327, 228] width 53 height 19
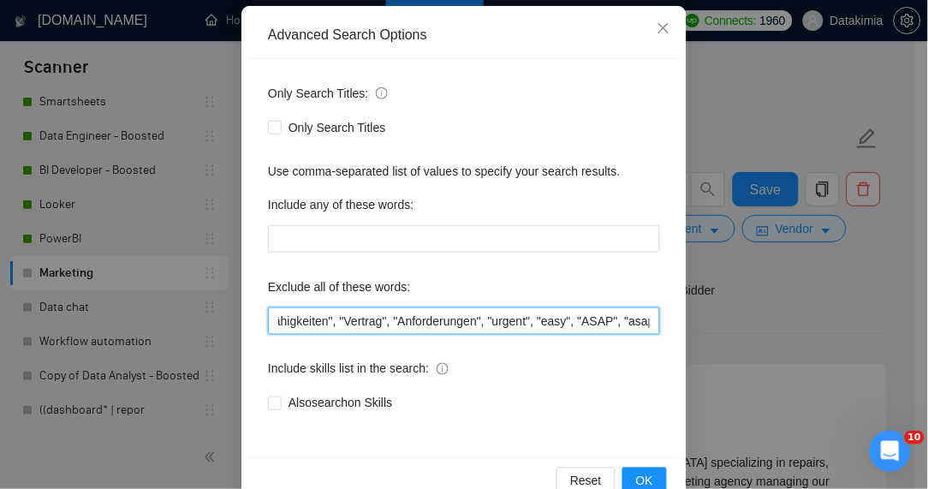
scroll to position [0, 1485]
drag, startPoint x: 509, startPoint y: 313, endPoint x: 623, endPoint y: 326, distance: 115.5
click at [673, 330] on div "Only Search Titles: Only Search Titles Use comma-separated list of values to sp…" at bounding box center [463, 258] width 433 height 399
click at [614, 326] on input ""no agency", "no agencies", "individual only" ", "freelancers only", "freelance…" at bounding box center [464, 320] width 392 height 27
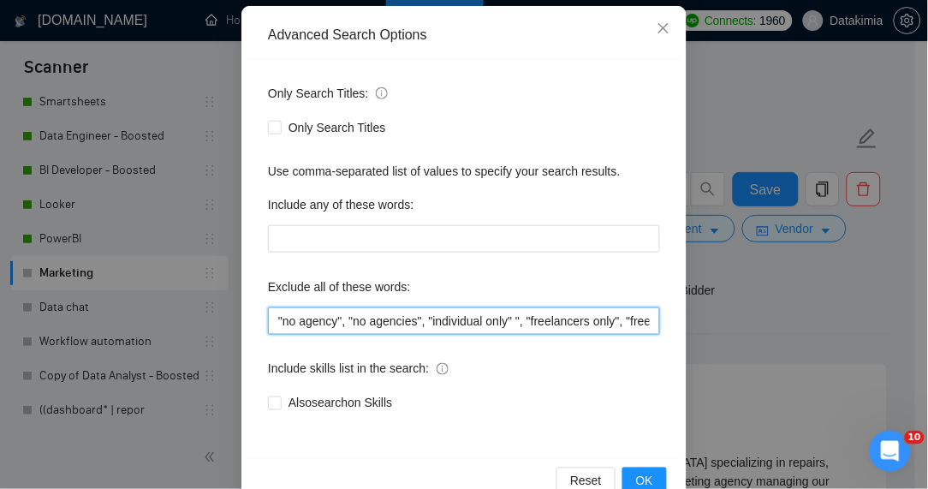
drag, startPoint x: 587, startPoint y: 325, endPoint x: 252, endPoint y: 321, distance: 335.7
click at [252, 321] on div "Only Search Titles: Only Search Titles Use comma-separated list of values to sp…" at bounding box center [463, 258] width 433 height 399
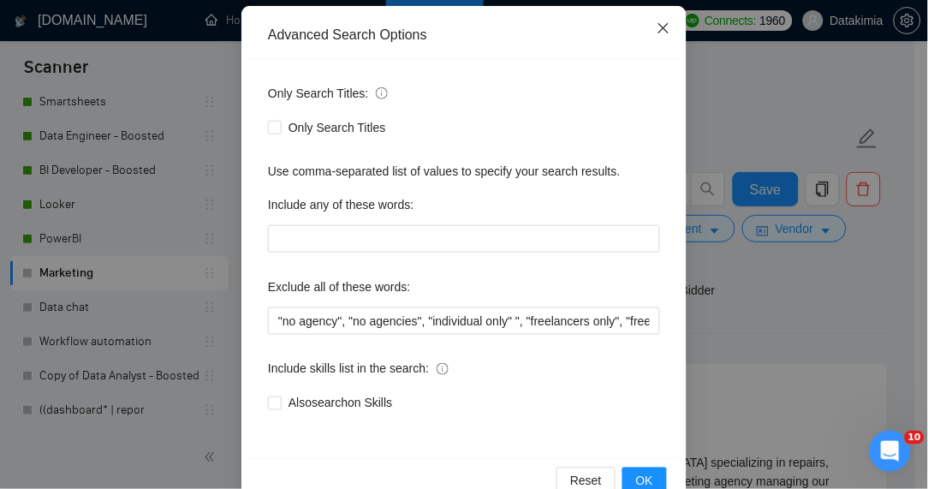
click at [657, 25] on icon "close" at bounding box center [664, 28] width 14 height 14
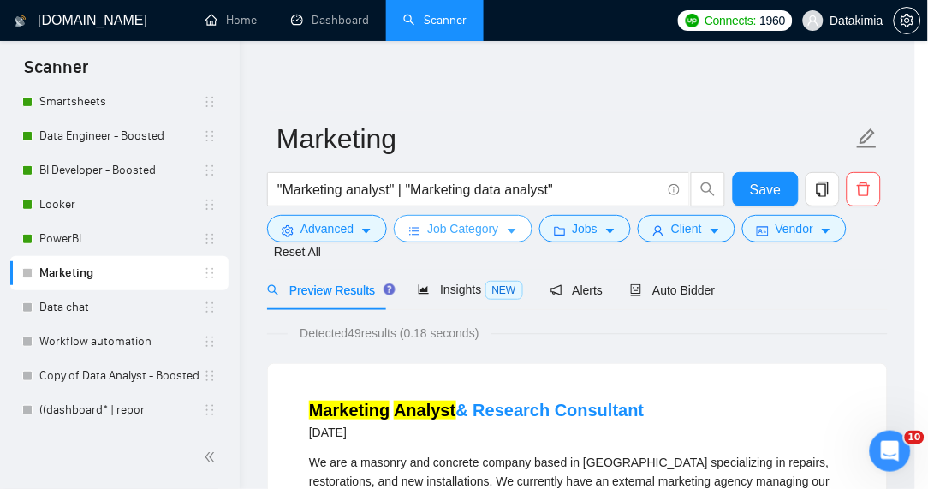
scroll to position [137, 0]
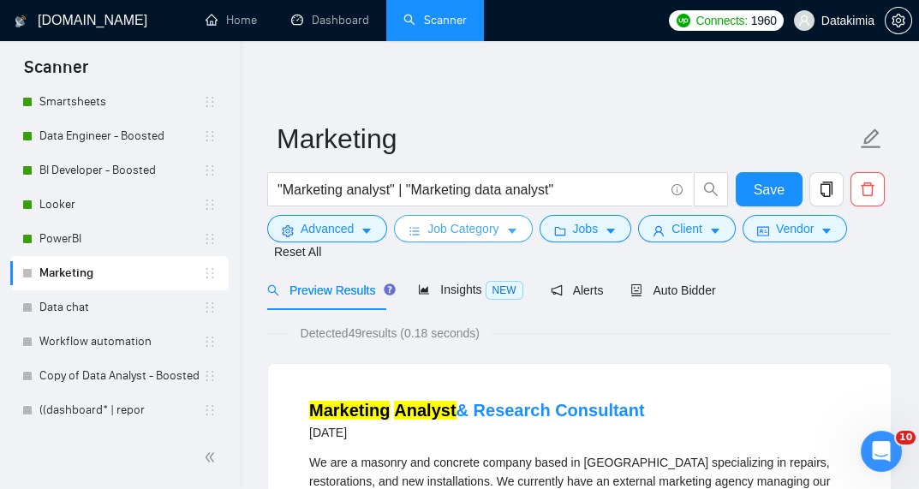
click at [495, 229] on span "Job Category" at bounding box center [462, 228] width 71 height 19
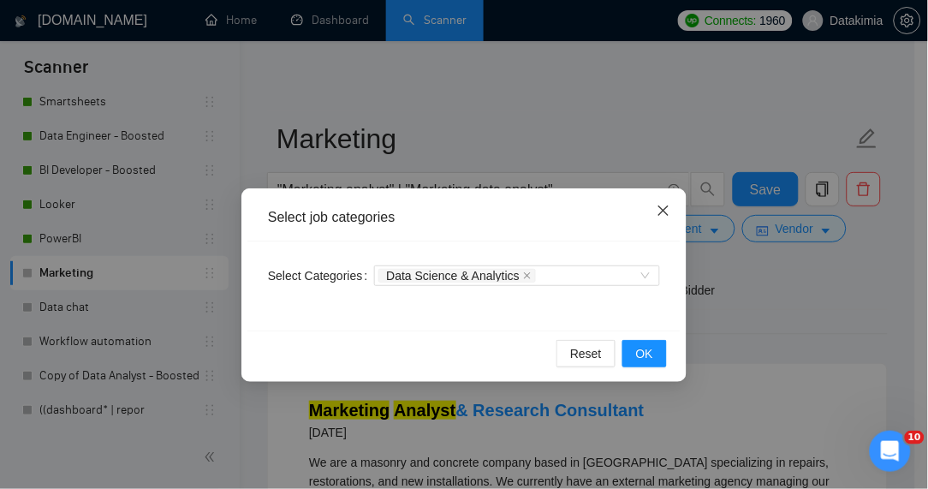
click at [663, 212] on icon "close" at bounding box center [664, 211] width 10 height 10
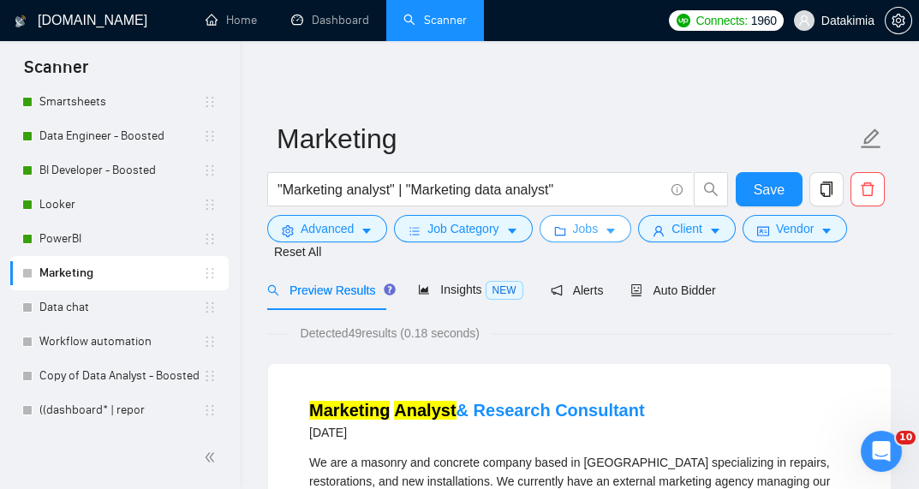
click at [580, 223] on span "Jobs" at bounding box center [586, 228] width 26 height 19
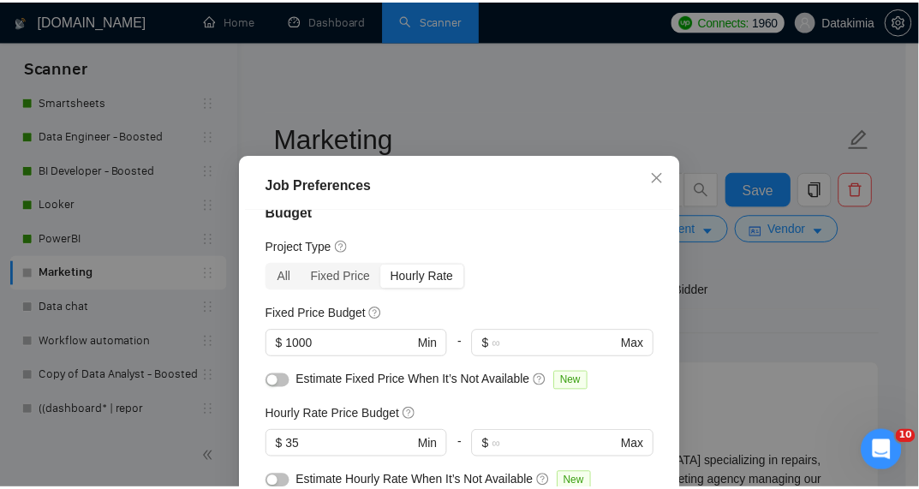
scroll to position [114, 0]
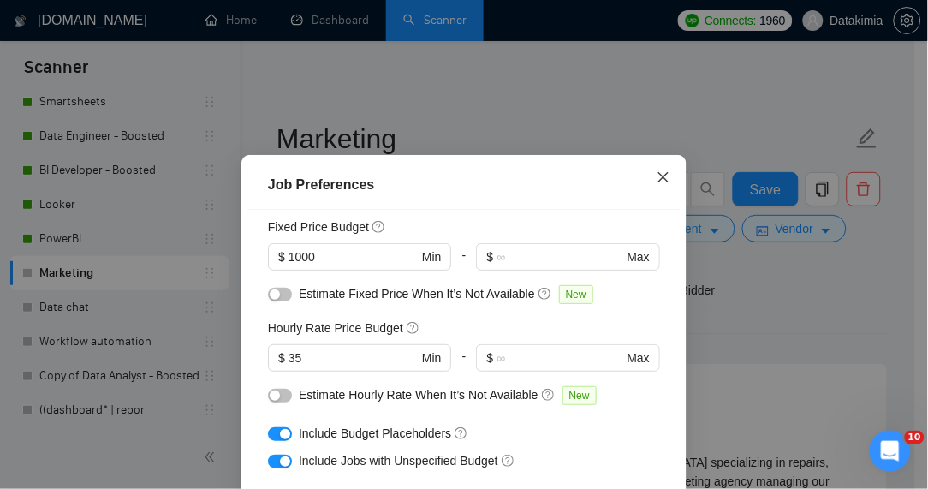
click at [657, 173] on icon "close" at bounding box center [664, 177] width 14 height 14
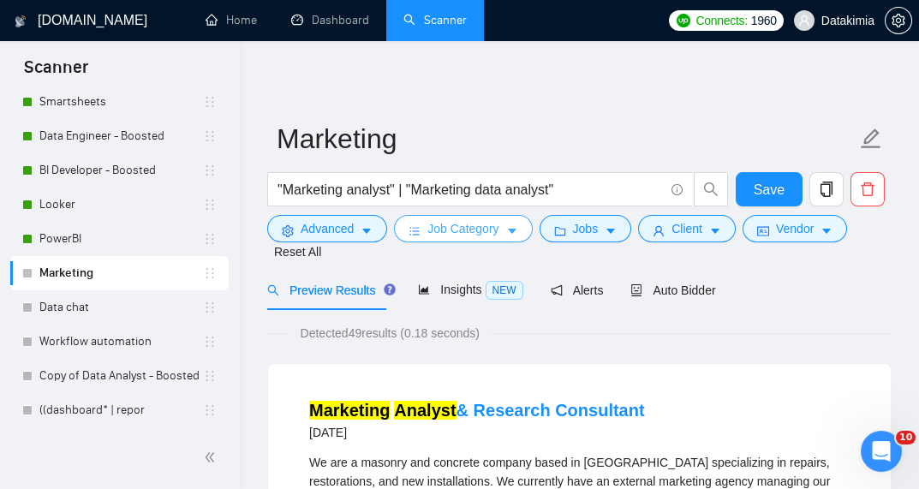
click at [498, 226] on button "Job Category" at bounding box center [463, 228] width 138 height 27
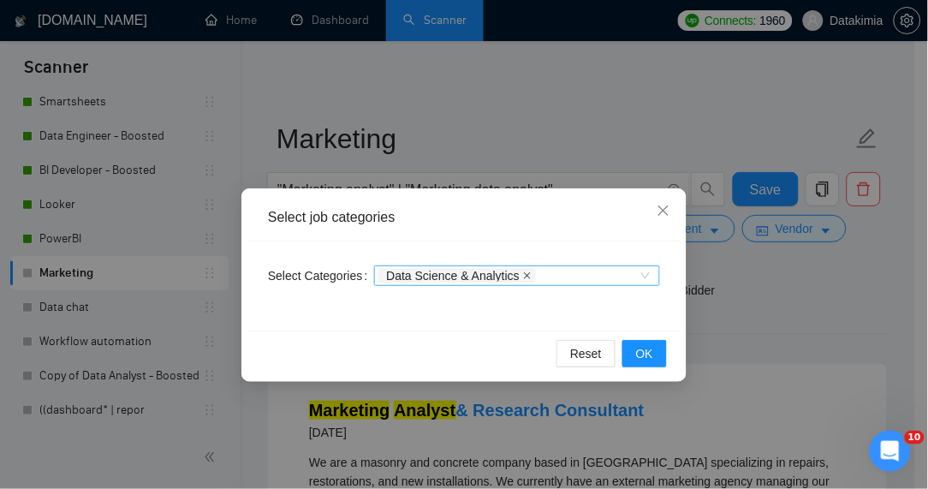
click at [523, 277] on icon "close" at bounding box center [527, 275] width 9 height 9
click at [664, 354] on button "OK" at bounding box center [645, 353] width 45 height 27
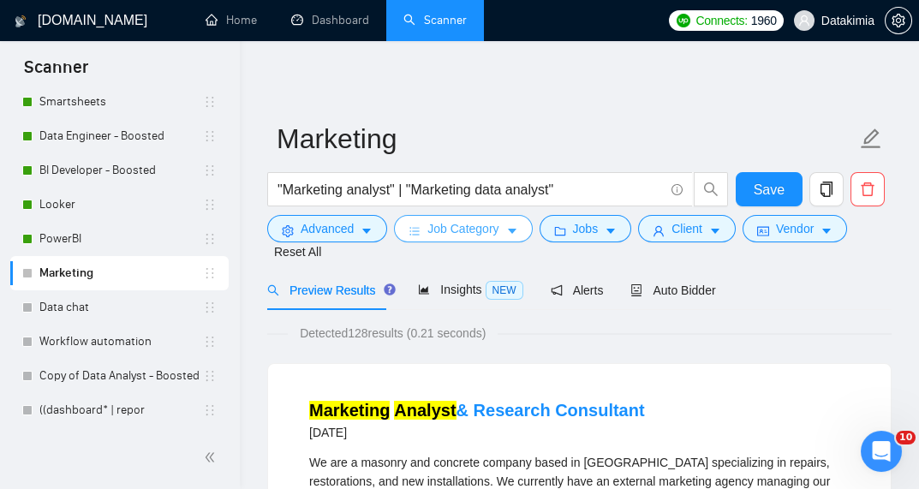
click at [493, 234] on span "Job Category" at bounding box center [462, 228] width 71 height 19
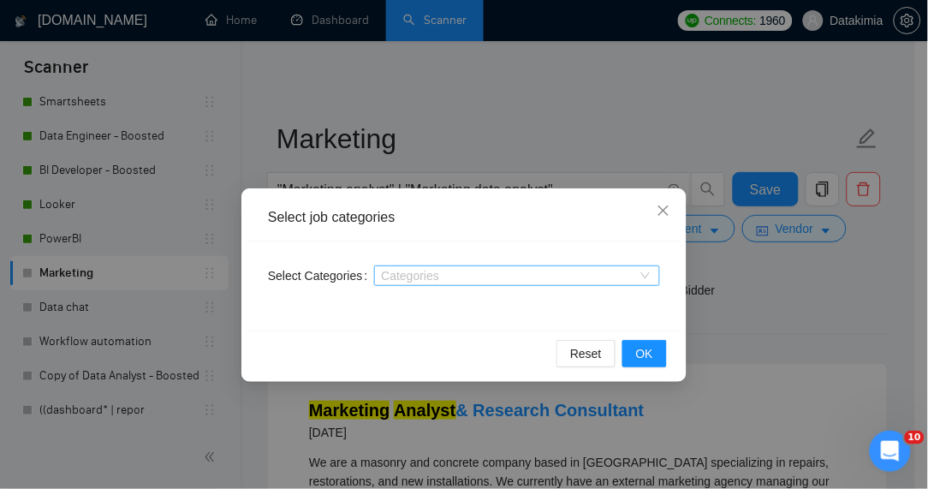
click at [474, 283] on div "Categories" at bounding box center [517, 275] width 286 height 21
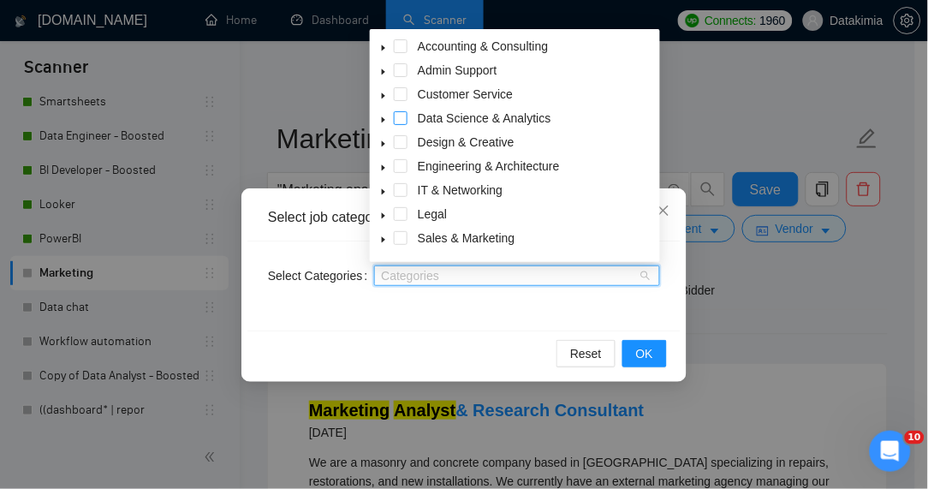
click at [407, 114] on span at bounding box center [401, 118] width 14 height 14
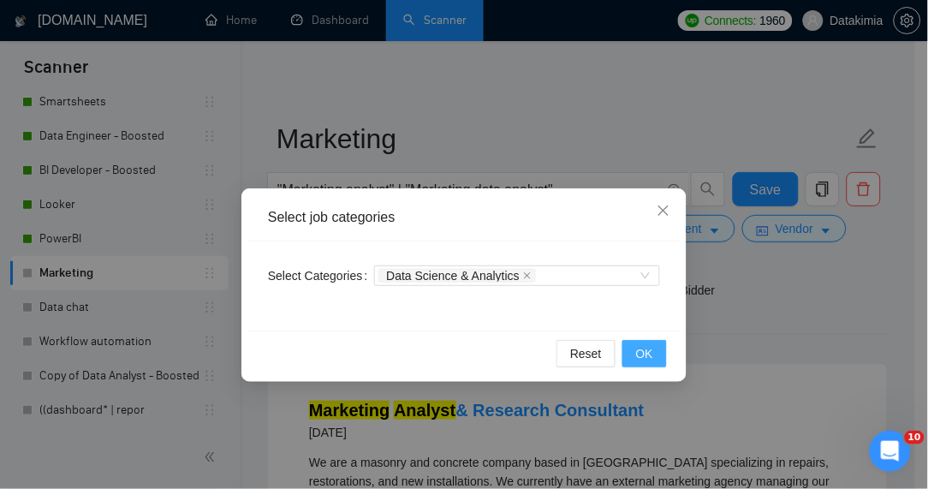
click at [659, 356] on button "OK" at bounding box center [645, 353] width 45 height 27
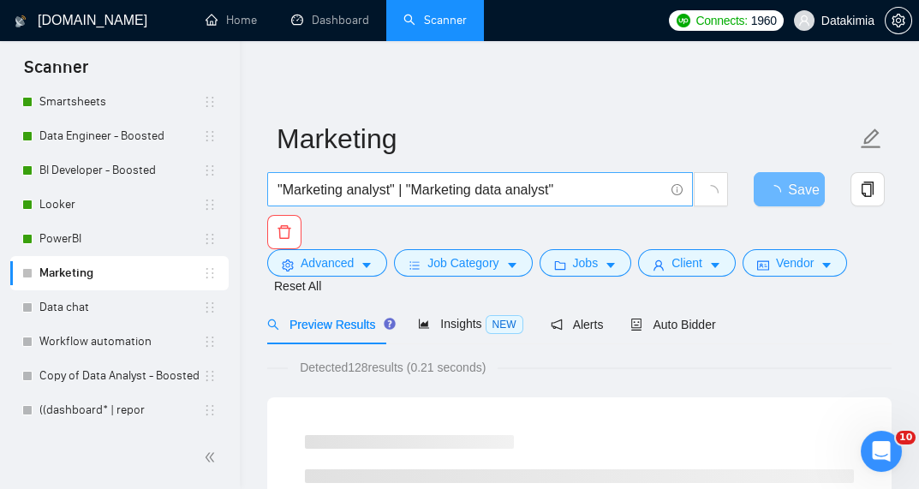
click at [283, 186] on input ""Marketing analyst" | "Marketing data analyst"" at bounding box center [470, 189] width 386 height 21
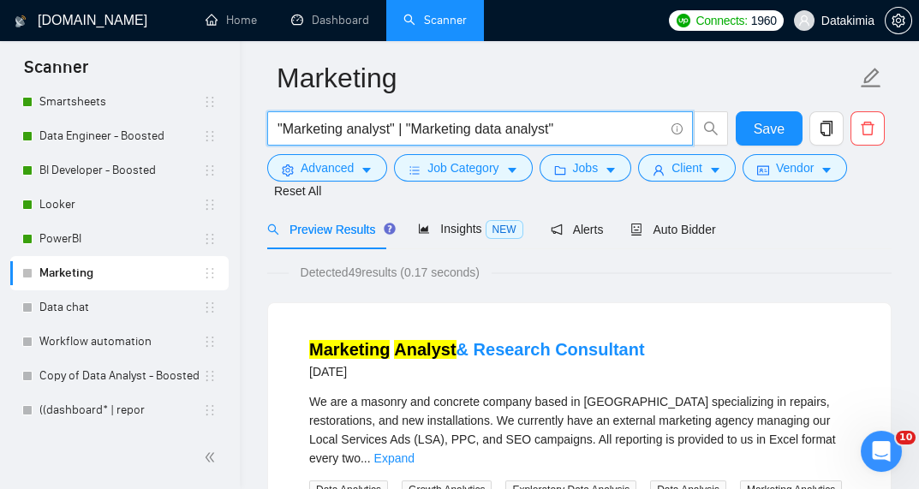
scroll to position [0, 0]
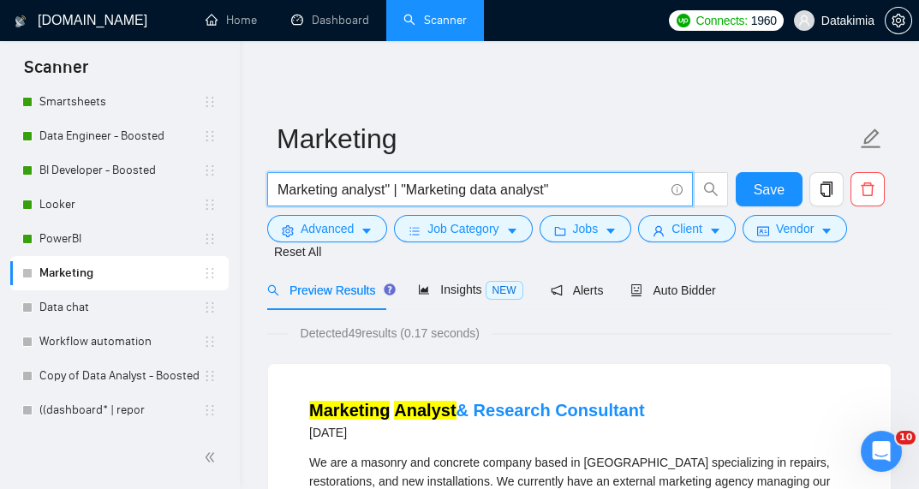
click at [388, 188] on input "Marketing analyst" | "Marketing data analyst"" at bounding box center [470, 189] width 386 height 21
click at [400, 191] on input "Marketing analyst | "Marketing data analyst"" at bounding box center [470, 189] width 386 height 21
click at [537, 194] on input "Marketing analyst | Marketing data analyst"" at bounding box center [470, 189] width 386 height 21
click at [769, 328] on div "Detected 49 results (0.17 seconds)" at bounding box center [579, 333] width 624 height 19
type input ""Marketing analyst" | "Marketing data analyst""
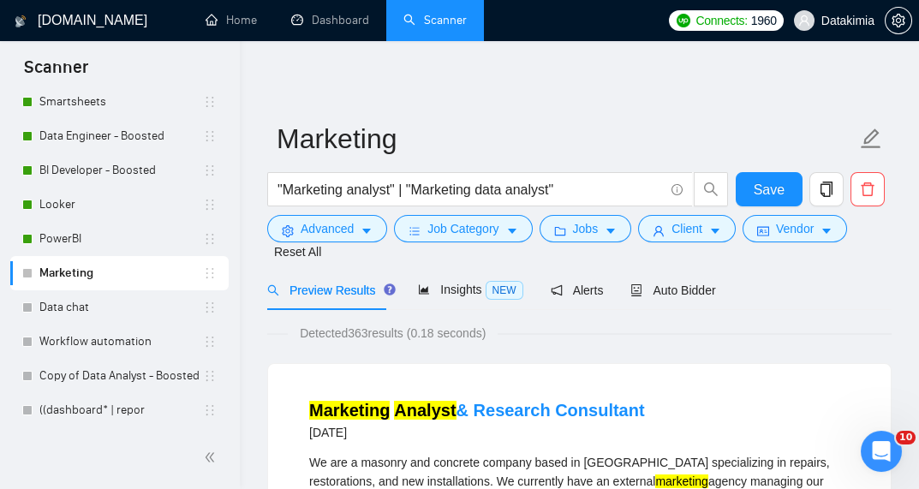
click at [825, 303] on div "Preview Results Insights NEW Alerts Auto Bidder" at bounding box center [579, 290] width 624 height 40
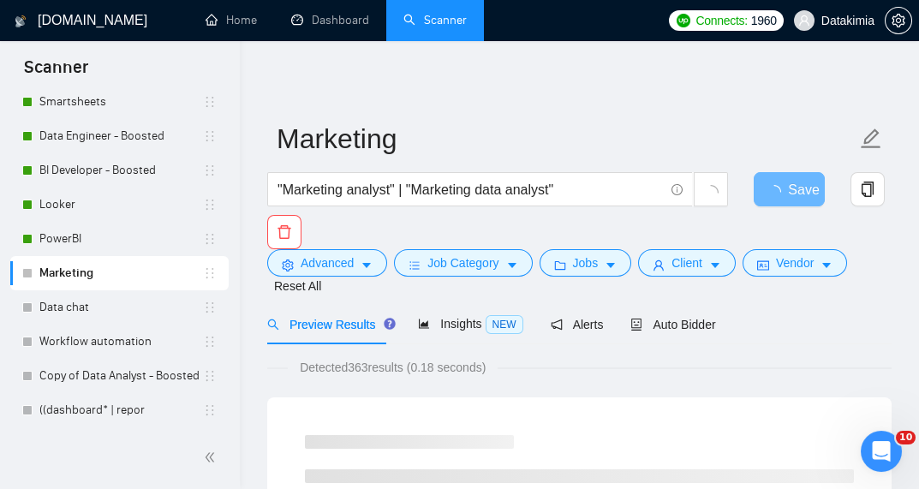
click at [799, 235] on div ""Marketing analyst" | "Marketing data analyst" Save" at bounding box center [576, 210] width 624 height 77
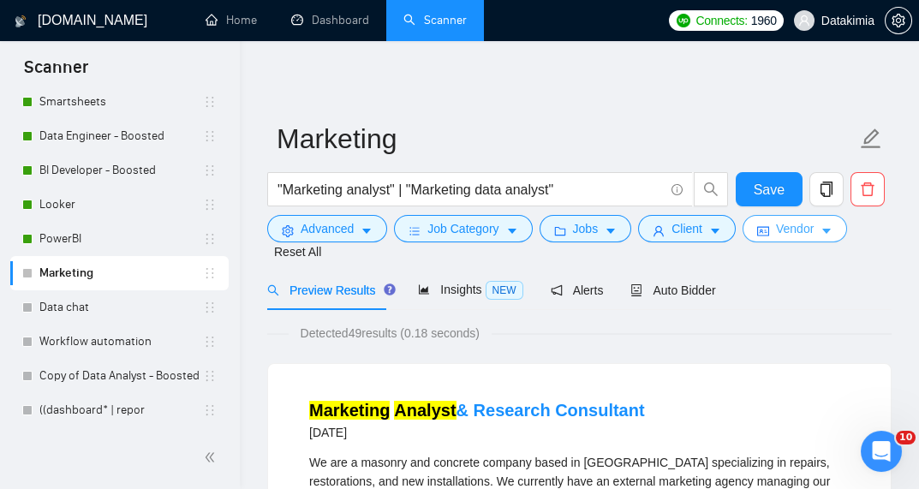
click at [808, 238] on button "Vendor" at bounding box center [794, 228] width 104 height 27
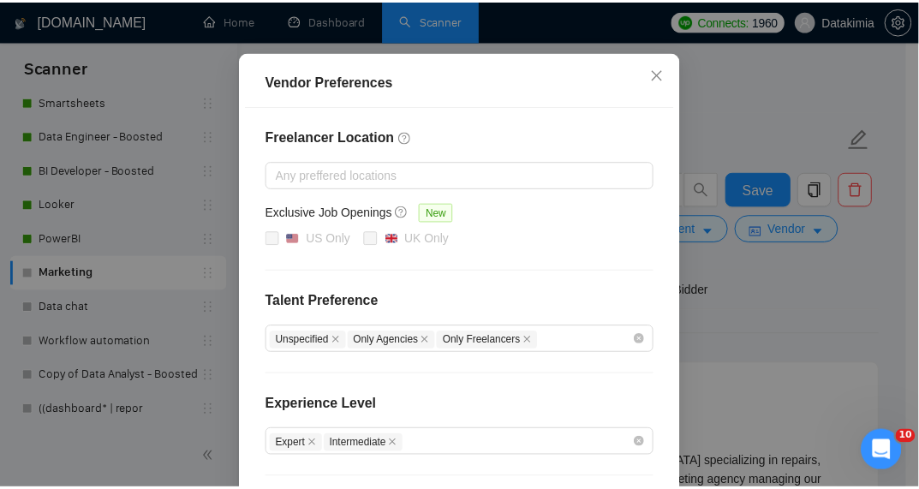
scroll to position [73, 0]
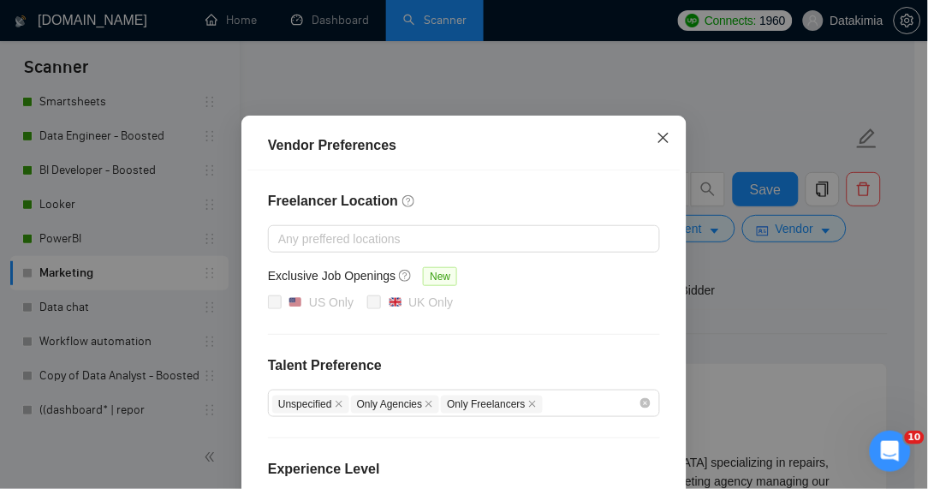
click at [658, 133] on icon "close" at bounding box center [664, 138] width 14 height 14
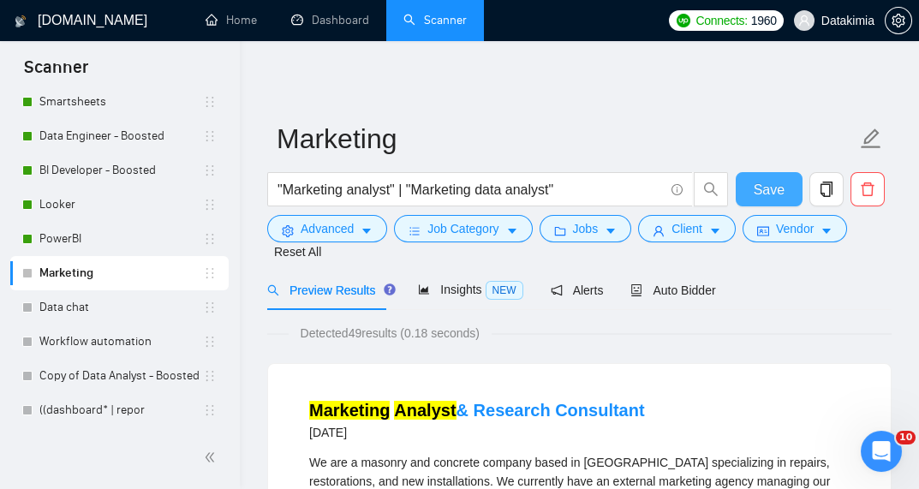
click at [790, 192] on button "Save" at bounding box center [769, 189] width 67 height 34
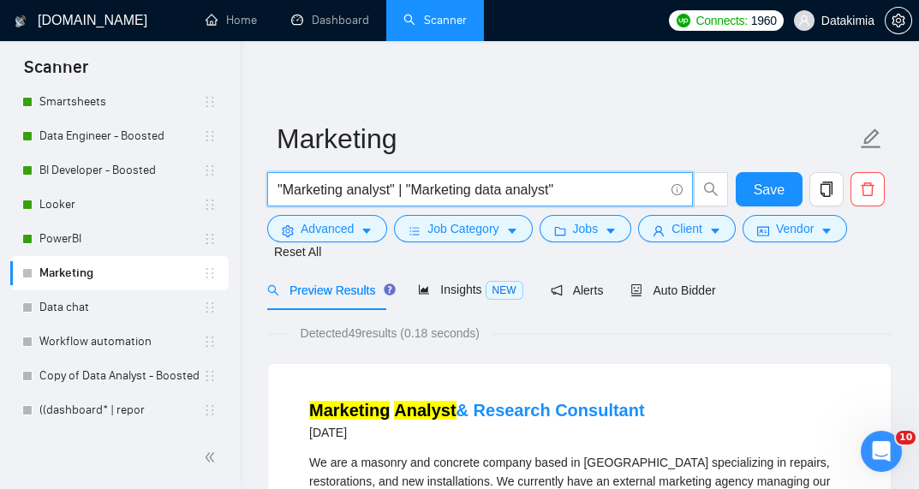
drag, startPoint x: 572, startPoint y: 189, endPoint x: 231, endPoint y: 176, distance: 341.1
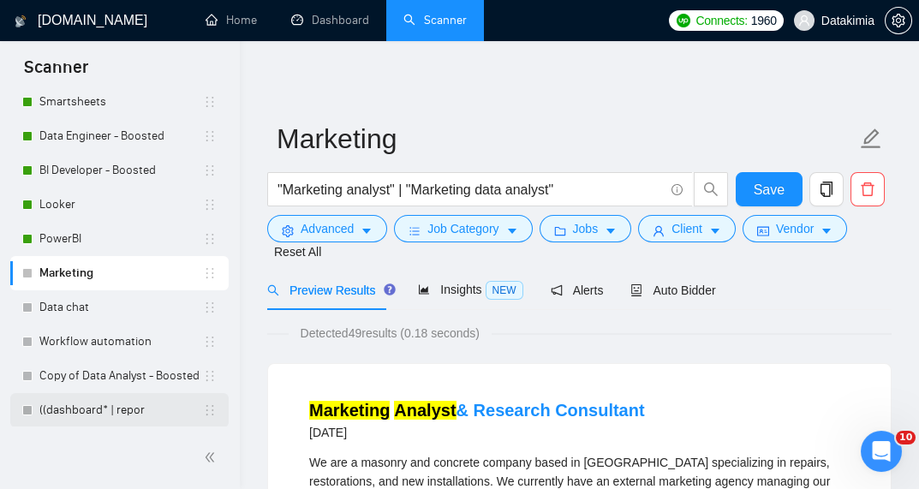
click at [124, 410] on link "((dashboard* | repor" at bounding box center [121, 410] width 164 height 34
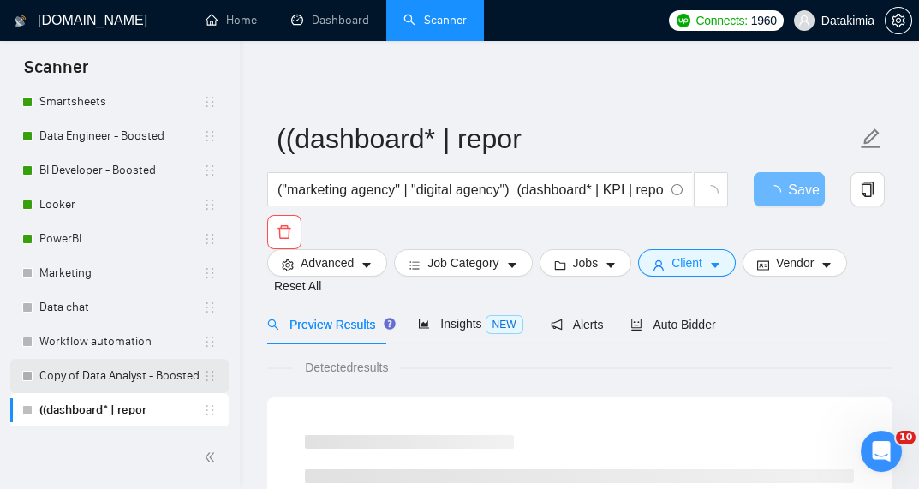
click at [99, 375] on link "Copy of Data Analyst - Boosted" at bounding box center [121, 376] width 164 height 34
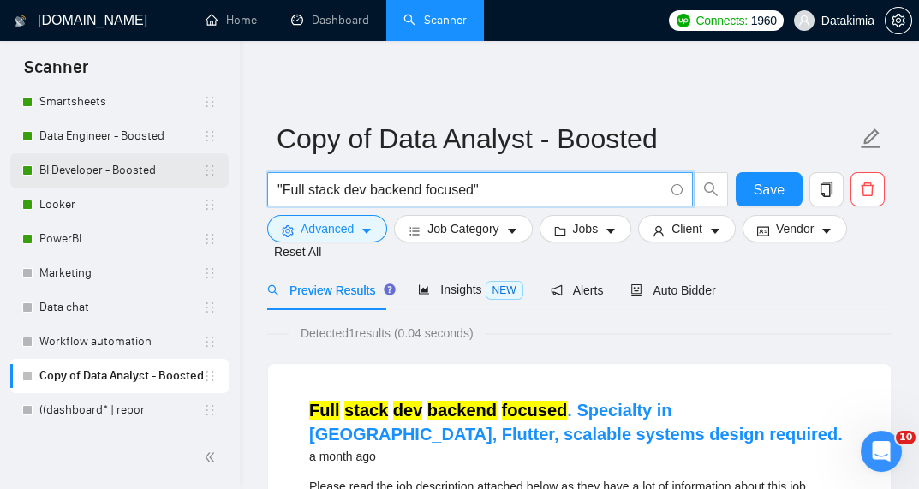
drag, startPoint x: 497, startPoint y: 188, endPoint x: 212, endPoint y: 180, distance: 285.3
click at [212, 180] on section "Scanner New Scanner My Scanners Looker - Boosted Dashboard + Bigquery (data) - …" at bounding box center [459, 469] width 919 height 938
paste input "Marketing analyst" | "Marketing data analyst"
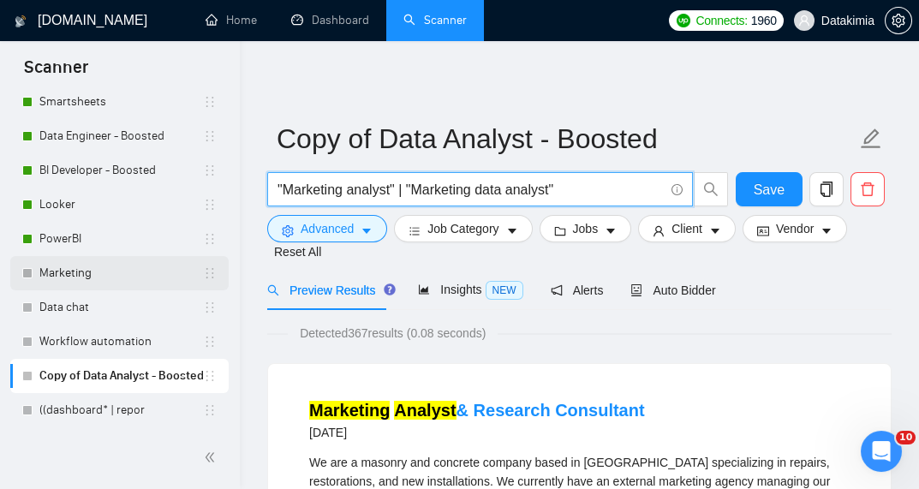
type input ""Marketing analyst" | "Marketing data analyst""
click at [67, 270] on link "Marketing" at bounding box center [121, 273] width 164 height 34
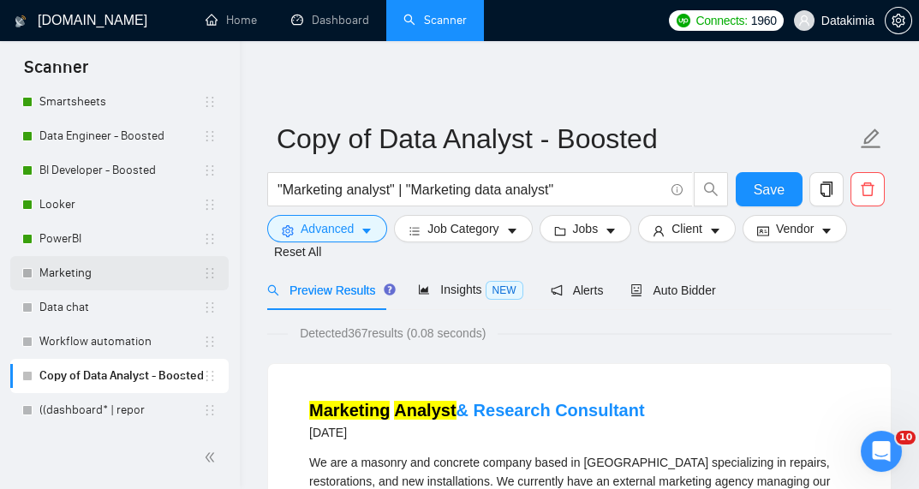
click at [55, 277] on link "Marketing" at bounding box center [121, 273] width 164 height 34
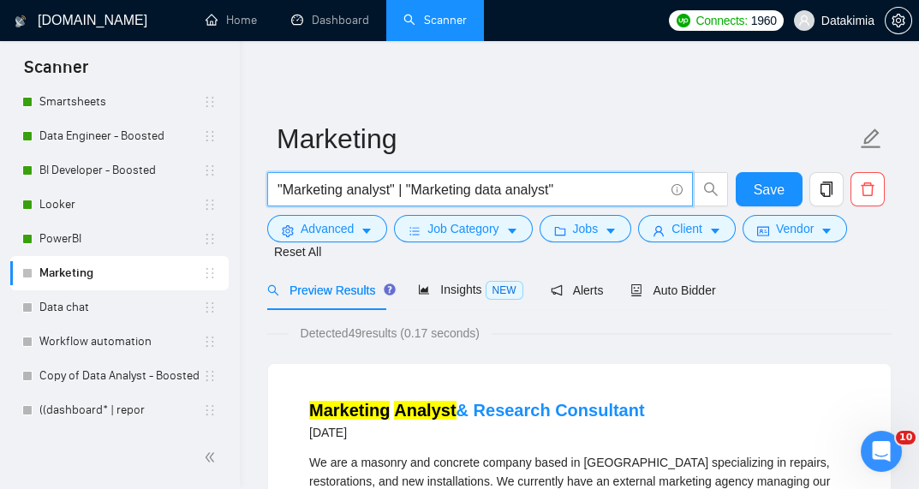
drag, startPoint x: 396, startPoint y: 191, endPoint x: 619, endPoint y: 203, distance: 223.8
click at [619, 203] on span ""Marketing analyst" | "Marketing data analyst"" at bounding box center [480, 189] width 426 height 34
click at [282, 185] on input ""Marketing analyst"" at bounding box center [470, 189] width 386 height 21
type input ""Marketing analyst" | "Marketing data analyst""
click at [711, 271] on div "Preview Results Insights NEW Alerts Auto Bidder" at bounding box center [579, 290] width 624 height 40
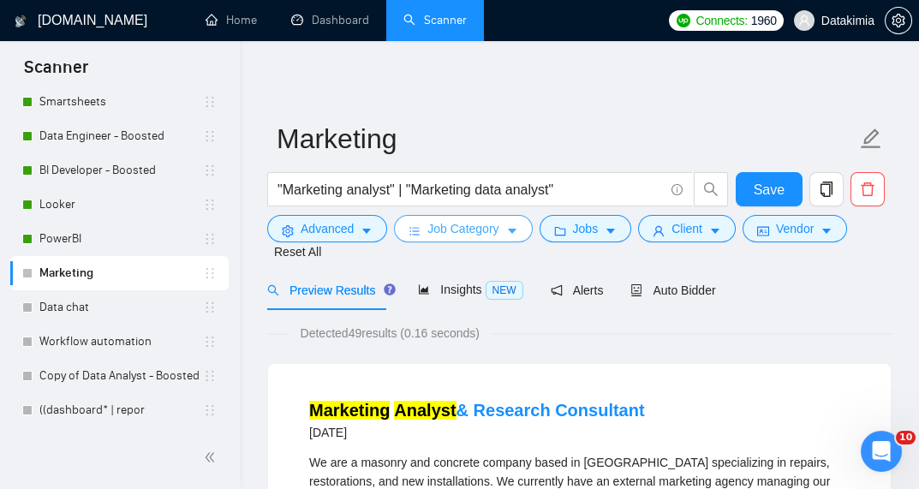
click at [475, 236] on span "Job Category" at bounding box center [462, 228] width 71 height 19
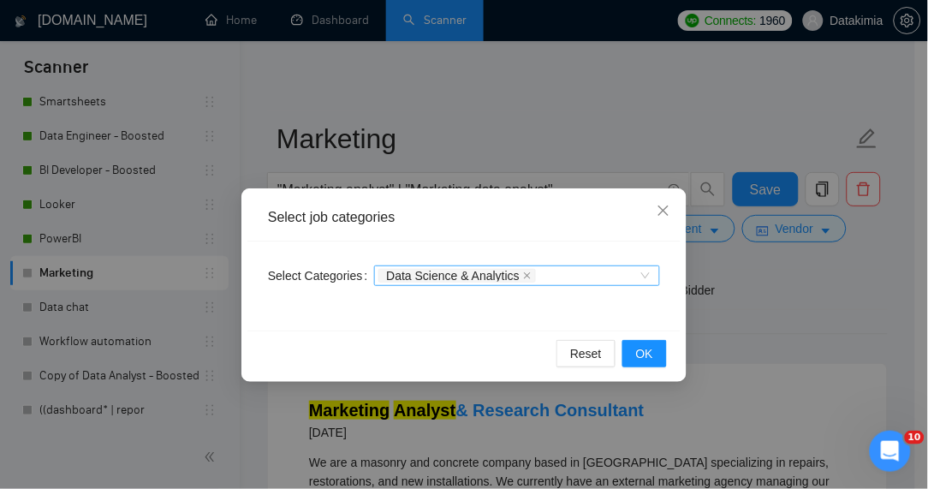
click at [601, 283] on div "Data Science & Analytics" at bounding box center [509, 275] width 260 height 17
click at [599, 283] on div "Data Science & Analytics" at bounding box center [509, 275] width 260 height 17
click at [658, 205] on icon "close" at bounding box center [664, 211] width 14 height 14
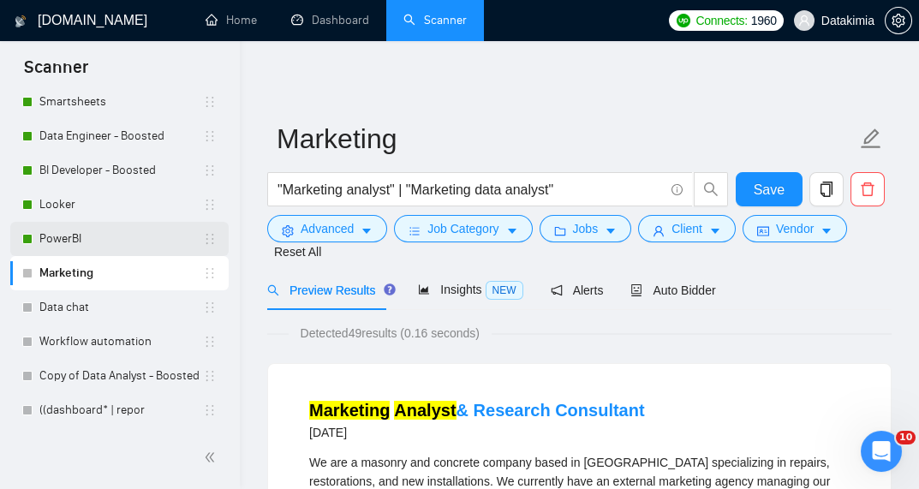
click at [57, 247] on link "PowerBI" at bounding box center [121, 239] width 164 height 34
click at [772, 180] on span "Save" at bounding box center [769, 189] width 31 height 21
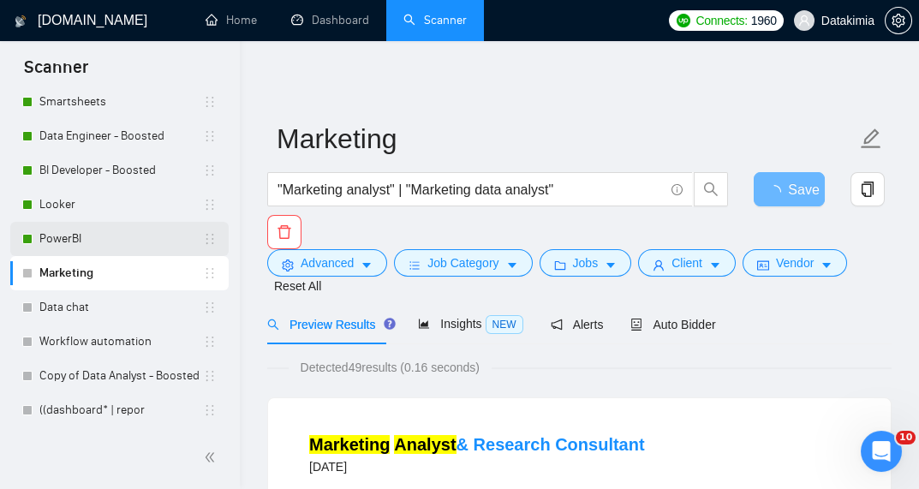
click at [68, 240] on link "PowerBI" at bounding box center [121, 239] width 164 height 34
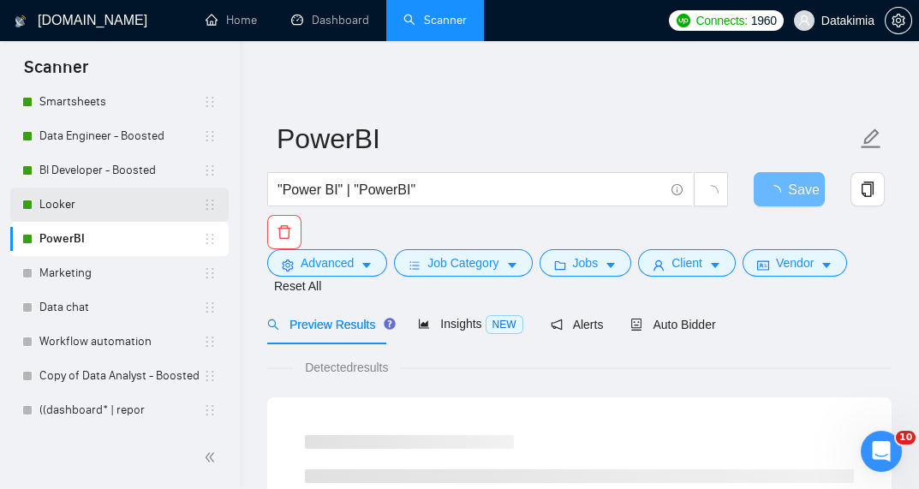
click at [81, 212] on link "Looker" at bounding box center [121, 205] width 164 height 34
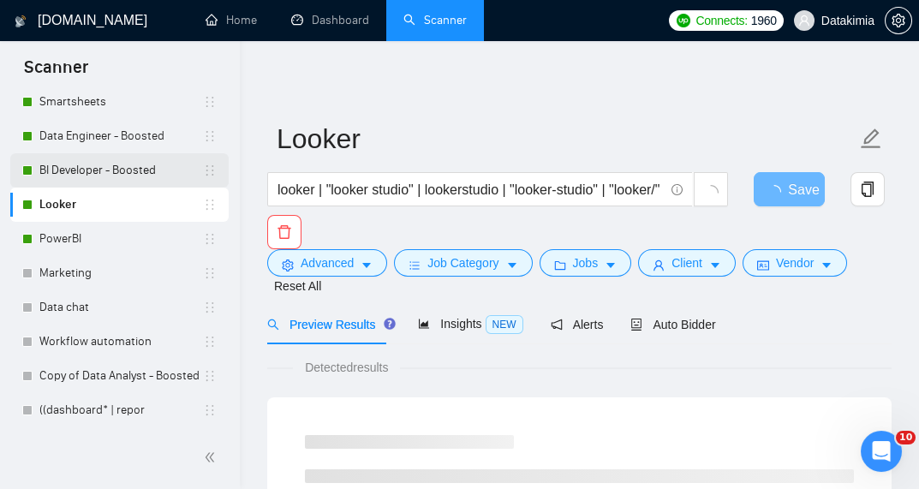
click at [115, 170] on link "BI Developer - Boosted" at bounding box center [121, 170] width 164 height 34
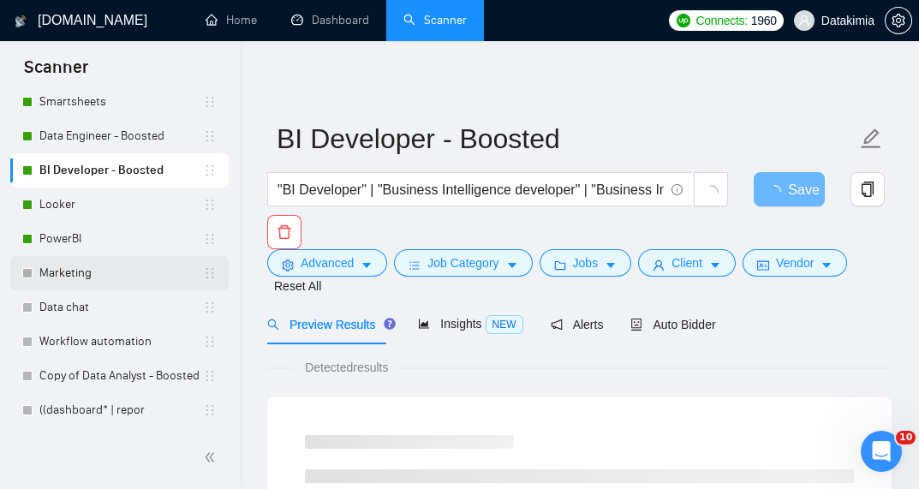
click at [108, 276] on link "Marketing" at bounding box center [121, 273] width 164 height 34
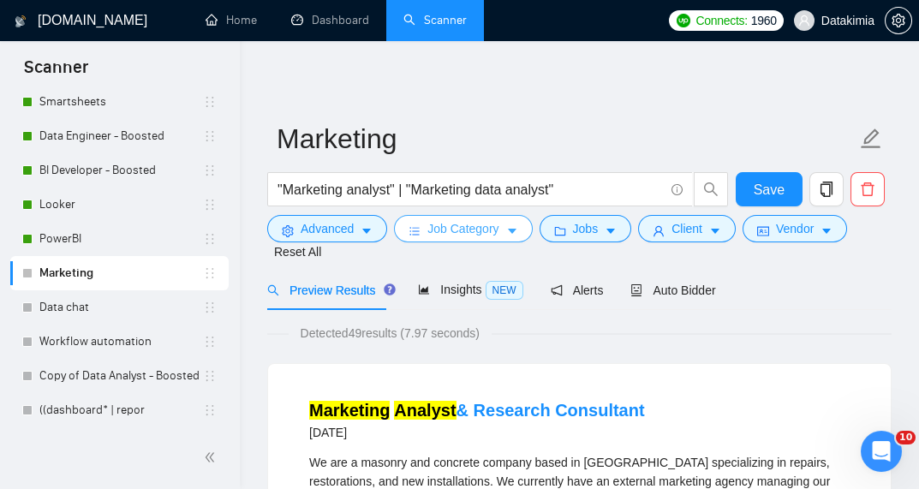
click at [481, 218] on button "Job Category" at bounding box center [463, 228] width 138 height 27
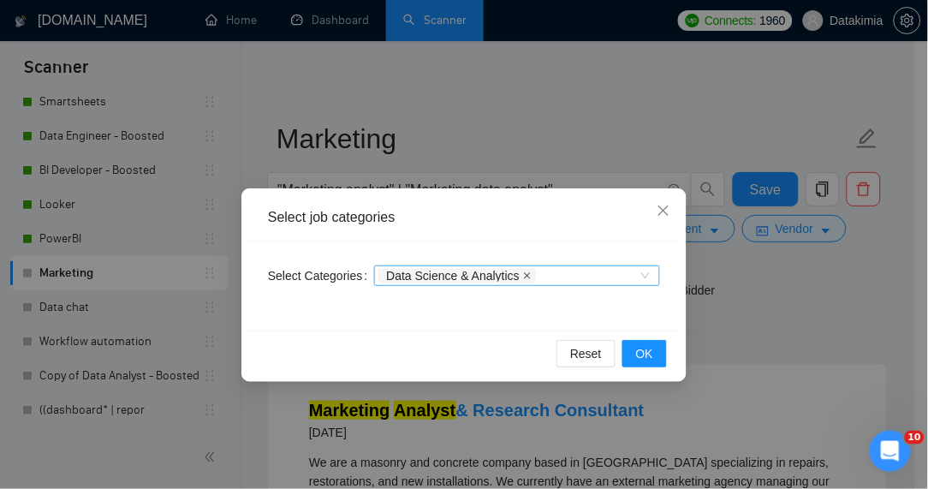
click at [523, 275] on icon "close" at bounding box center [527, 275] width 9 height 9
click at [646, 355] on span "OK" at bounding box center [644, 353] width 17 height 19
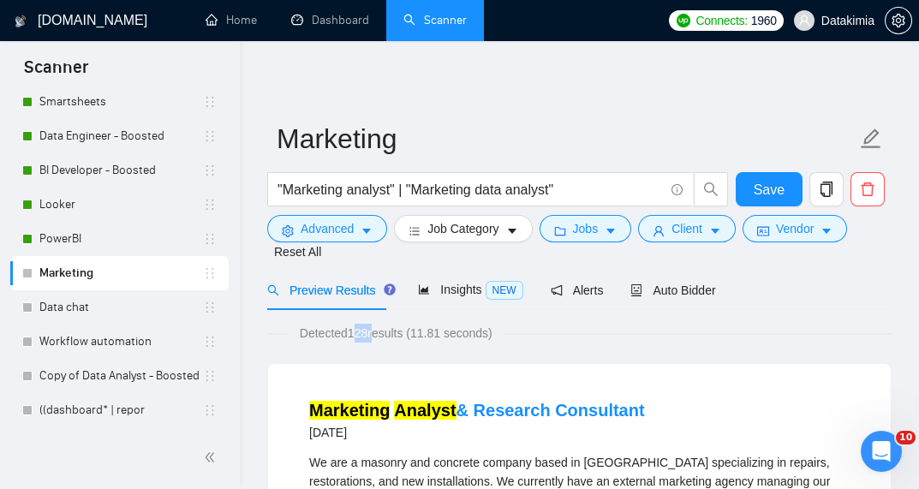
drag, startPoint x: 372, startPoint y: 334, endPoint x: 350, endPoint y: 331, distance: 21.6
click at [350, 331] on span "Detected 128 results (11.81 seconds)" at bounding box center [396, 333] width 217 height 19
click at [541, 331] on div "Detected 128 results (11.81 seconds)" at bounding box center [579, 333] width 624 height 19
click at [361, 227] on icon "caret-down" at bounding box center [367, 231] width 12 height 12
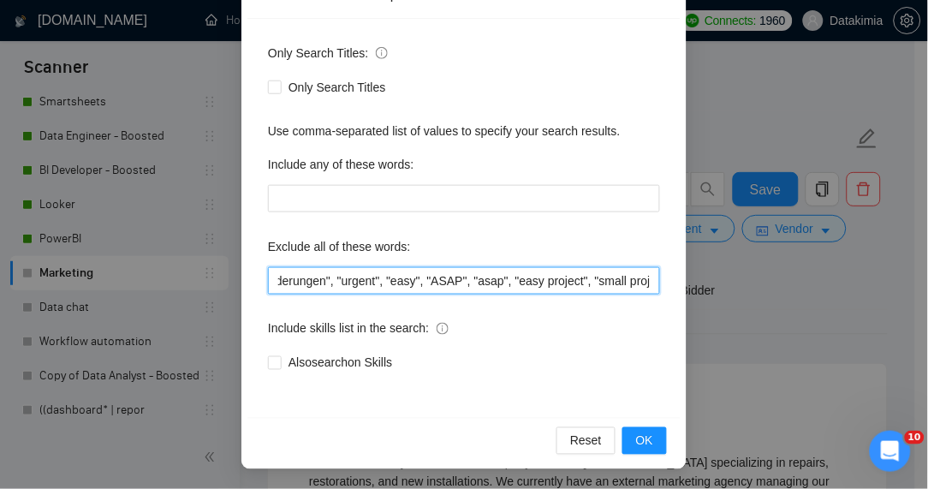
scroll to position [0, 1485]
drag, startPoint x: 383, startPoint y: 278, endPoint x: 677, endPoint y: 292, distance: 294.9
click at [677, 292] on div "Advanced Search Options Only Search Titles: Only Search Titles Use comma-separa…" at bounding box center [464, 218] width 445 height 504
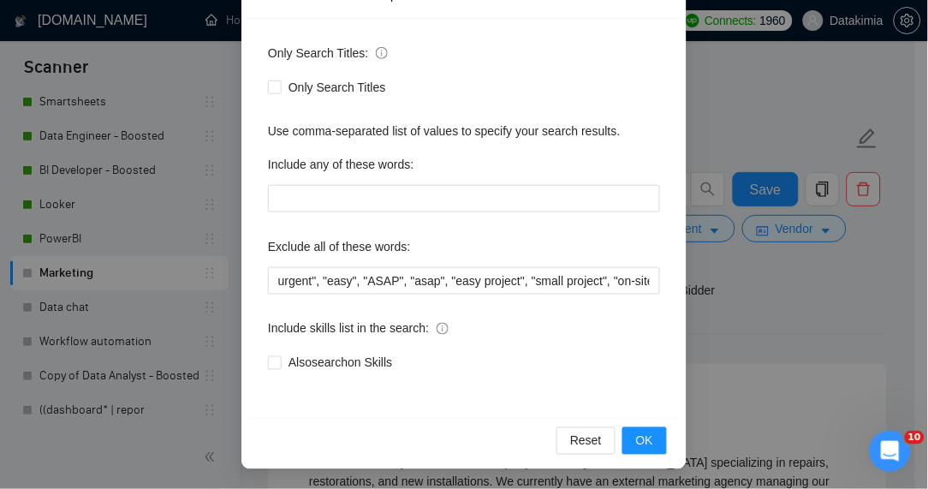
scroll to position [0, 0]
click at [794, 309] on div "Advanced Search Options Only Search Titles: Only Search Titles Use comma-separa…" at bounding box center [464, 244] width 928 height 489
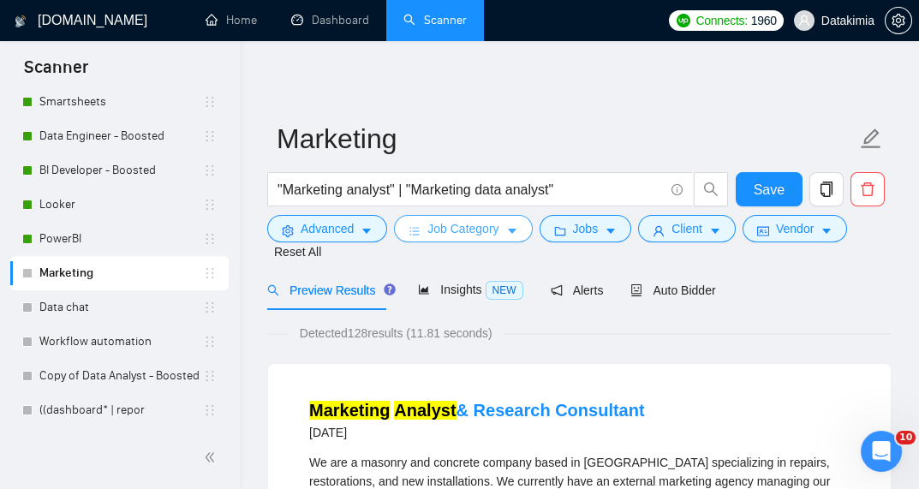
click at [437, 240] on button "Job Category" at bounding box center [463, 228] width 138 height 27
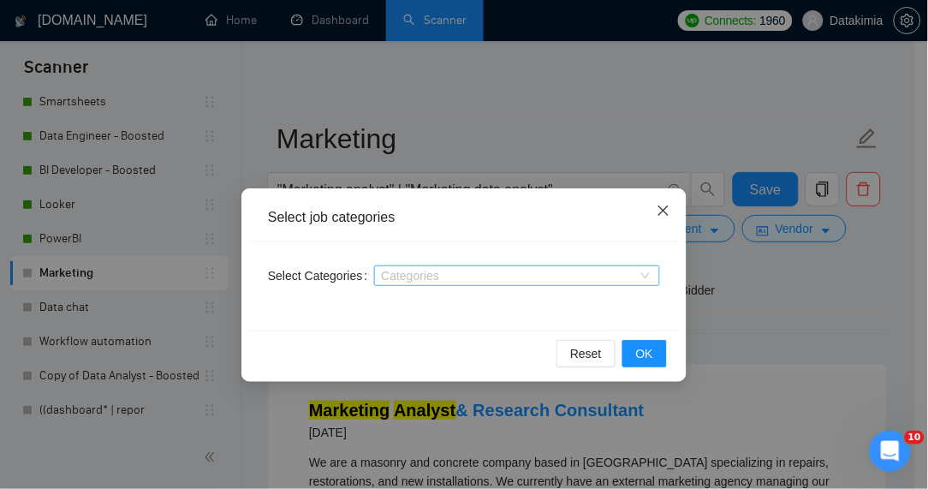
click at [656, 209] on span "Close" at bounding box center [664, 211] width 46 height 46
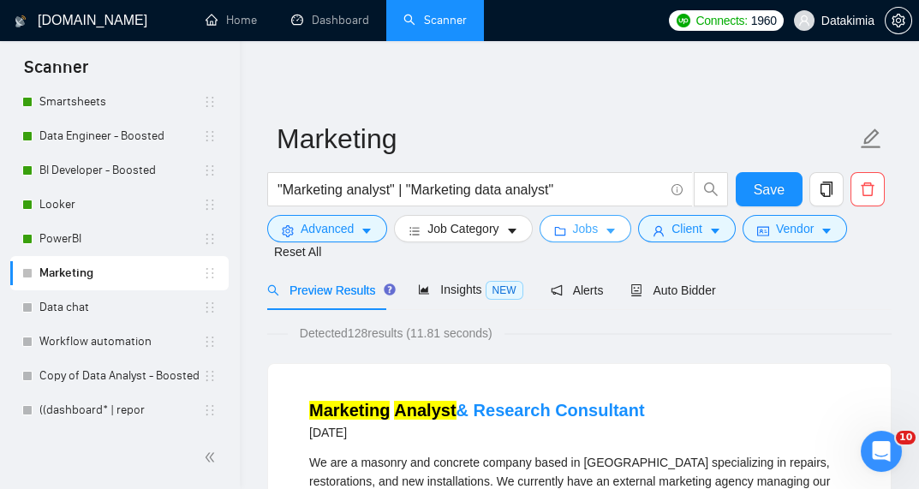
click at [595, 228] on button "Jobs" at bounding box center [586, 228] width 92 height 27
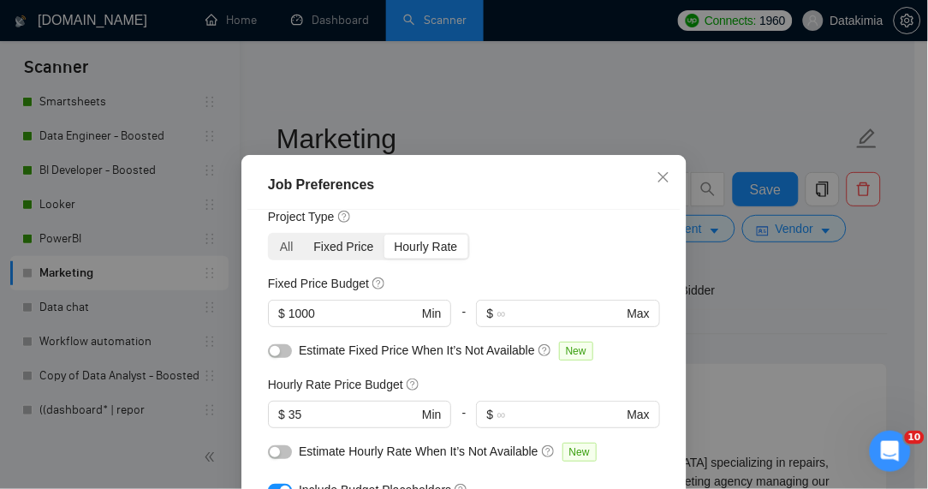
scroll to position [91, 0]
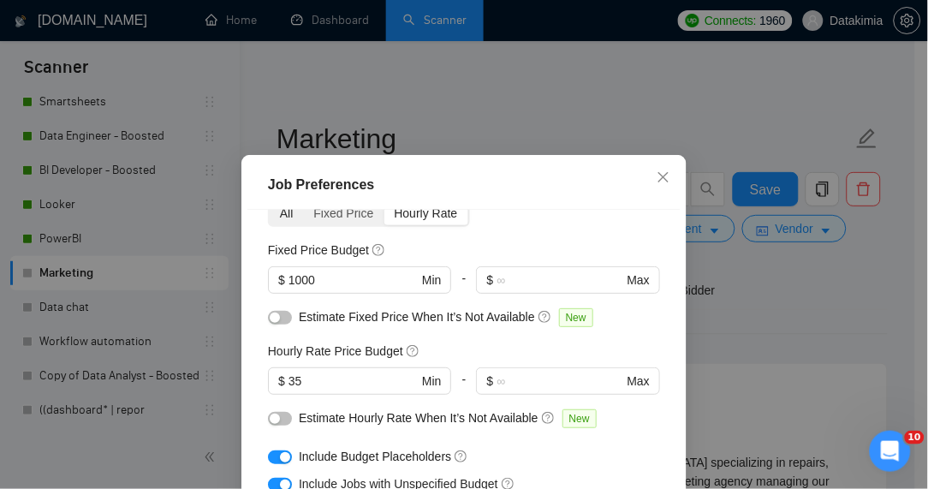
click at [288, 216] on div "All" at bounding box center [287, 213] width 34 height 24
click at [270, 201] on input "All" at bounding box center [270, 201] width 0 height 0
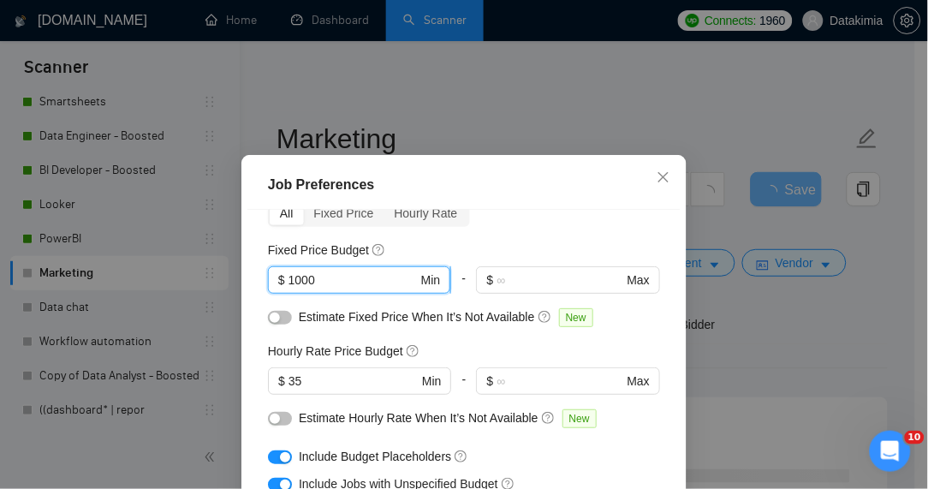
drag, startPoint x: 326, startPoint y: 283, endPoint x: 277, endPoint y: 279, distance: 49.8
click at [277, 279] on span "$ 1000 Min" at bounding box center [359, 279] width 182 height 27
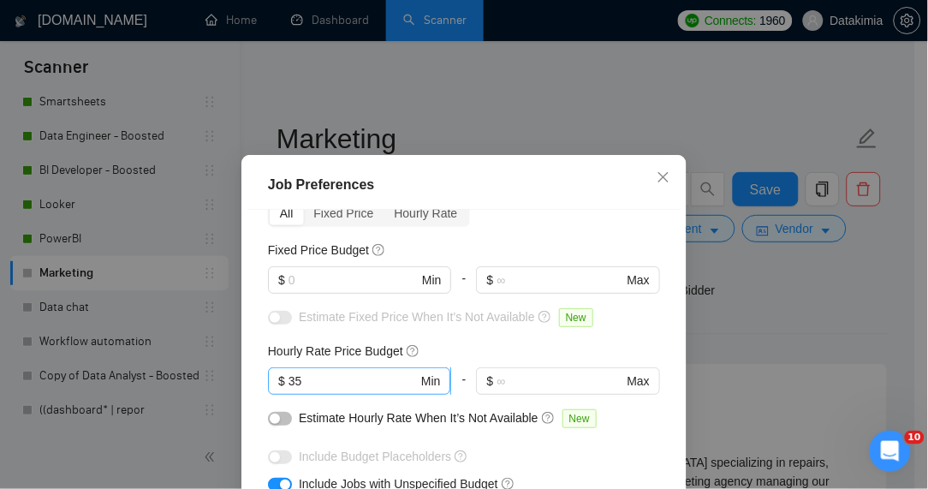
drag, startPoint x: 322, startPoint y: 391, endPoint x: 288, endPoint y: 386, distance: 34.5
click at [268, 386] on span "$ 35 Min" at bounding box center [359, 380] width 182 height 27
drag, startPoint x: 304, startPoint y: 386, endPoint x: 279, endPoint y: 386, distance: 24.8
click at [279, 386] on span "$ 35 Min" at bounding box center [359, 380] width 182 height 27
click at [576, 224] on div "All Fixed Price Hourly Rate" at bounding box center [464, 213] width 392 height 27
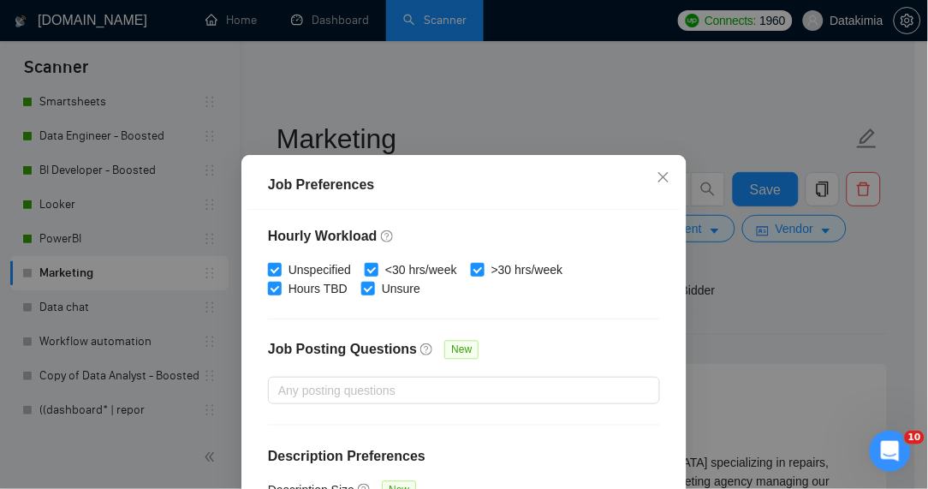
scroll to position [623, 0]
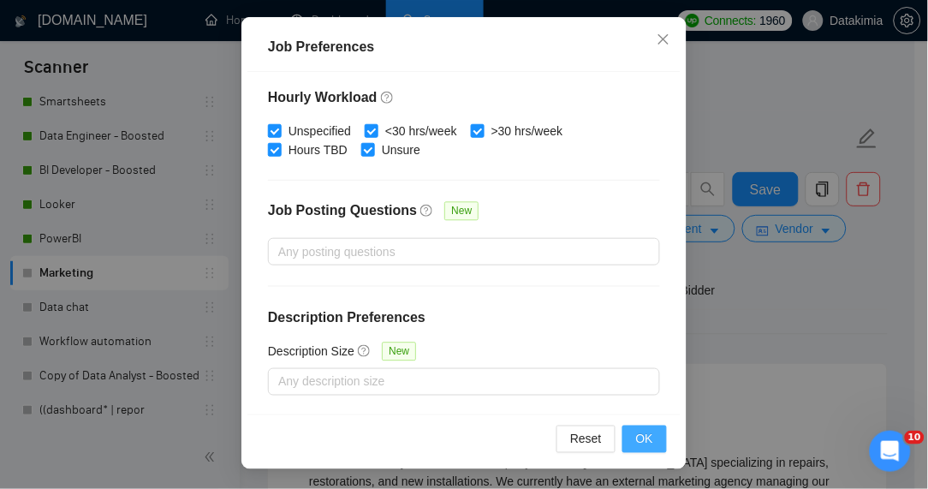
click at [659, 446] on button "OK" at bounding box center [645, 439] width 45 height 27
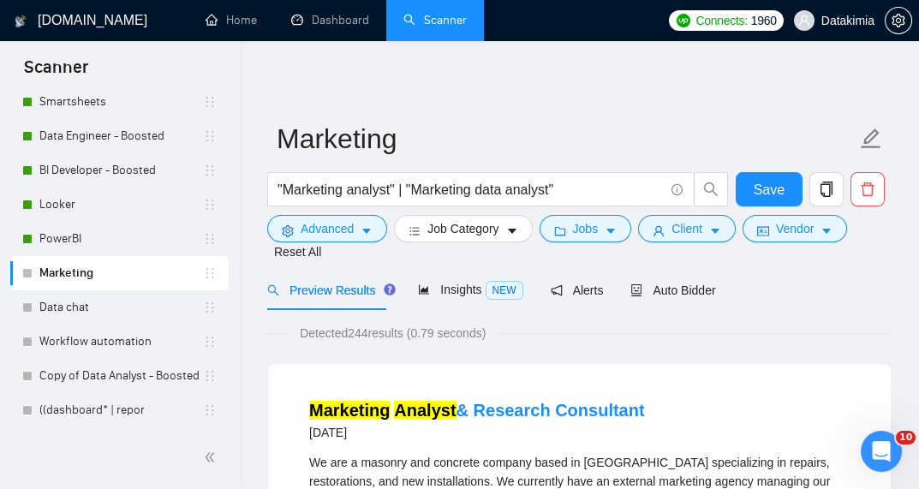
drag, startPoint x: 371, startPoint y: 329, endPoint x: 349, endPoint y: 329, distance: 21.4
click at [349, 329] on span "Detected 244 results (0.79 seconds)" at bounding box center [393, 333] width 210 height 19
click at [517, 338] on div "Detected 244 results (0.79 seconds)" at bounding box center [579, 333] width 624 height 19
click at [768, 225] on button "Vendor" at bounding box center [794, 228] width 104 height 27
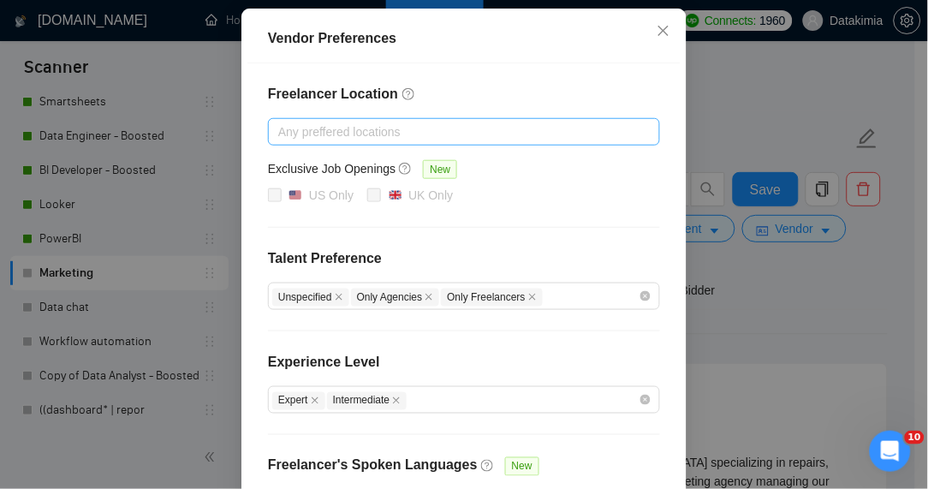
scroll to position [182, 0]
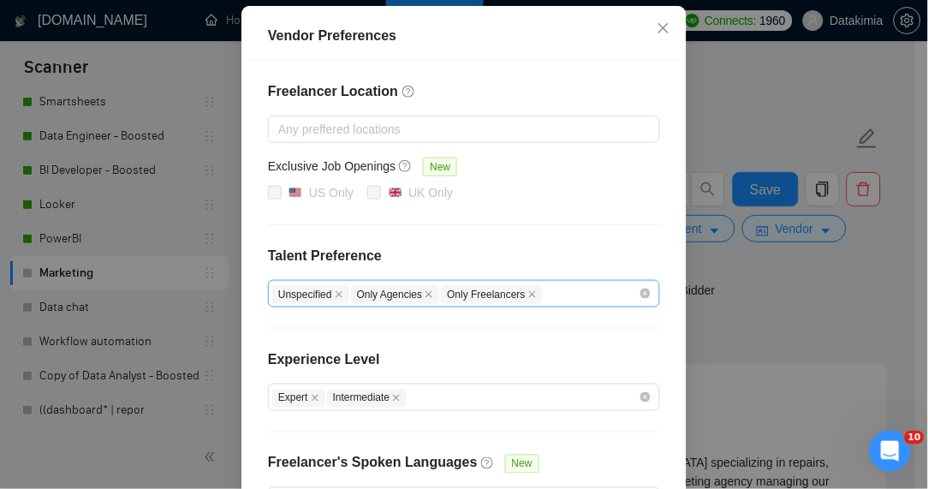
click at [564, 286] on div "Unspecified Only Agencies Only Freelancers" at bounding box center [455, 293] width 367 height 21
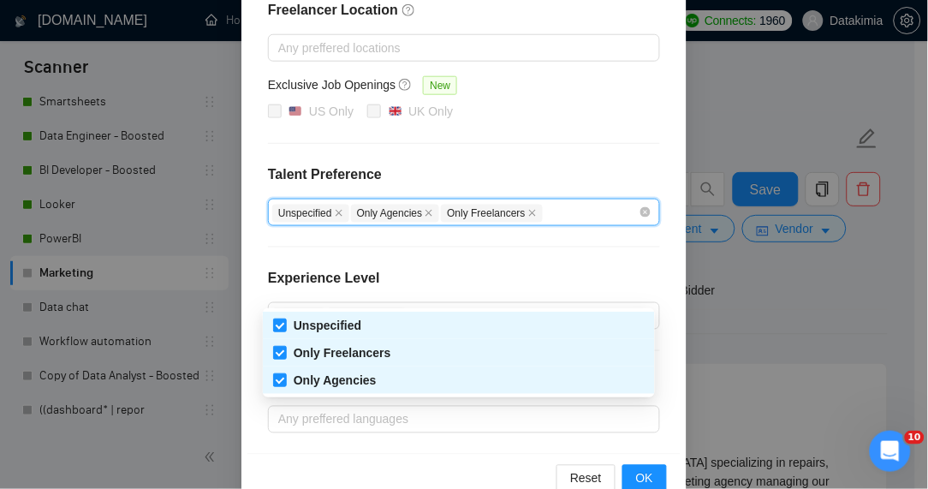
scroll to position [296, 0]
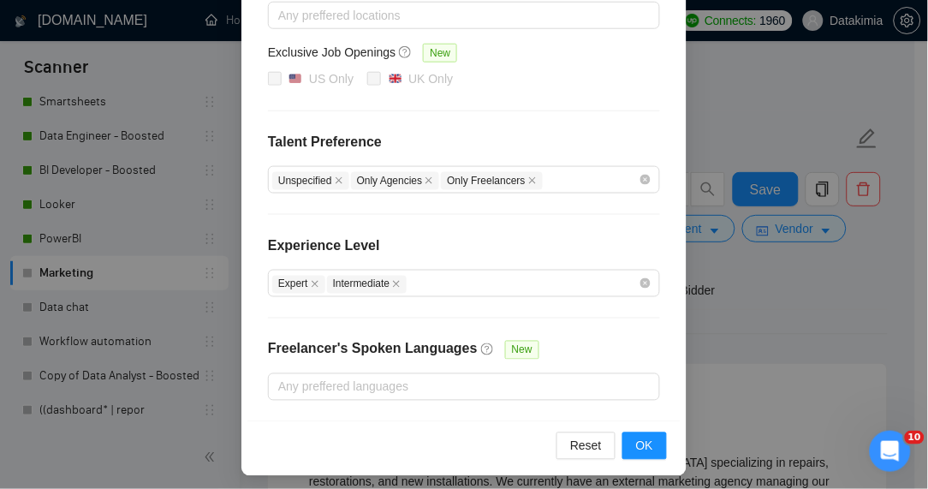
click at [600, 243] on div "Experience Level" at bounding box center [464, 253] width 392 height 34
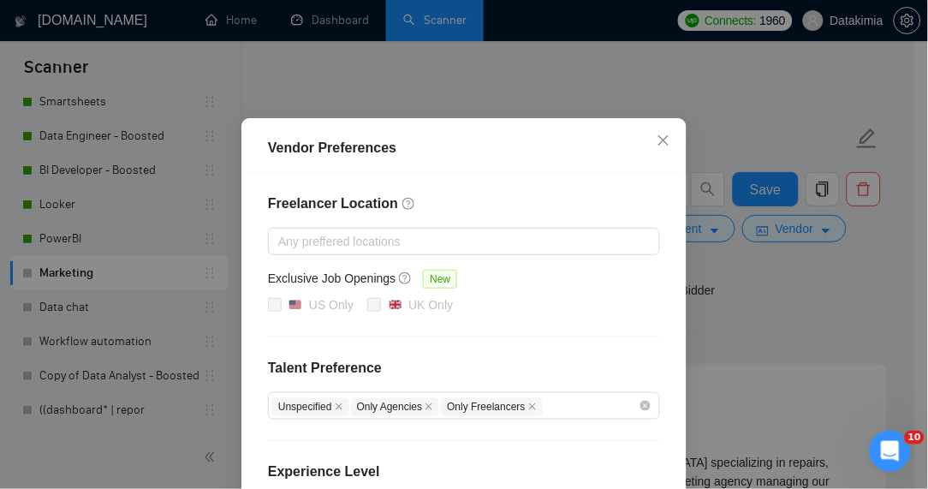
scroll to position [68, 0]
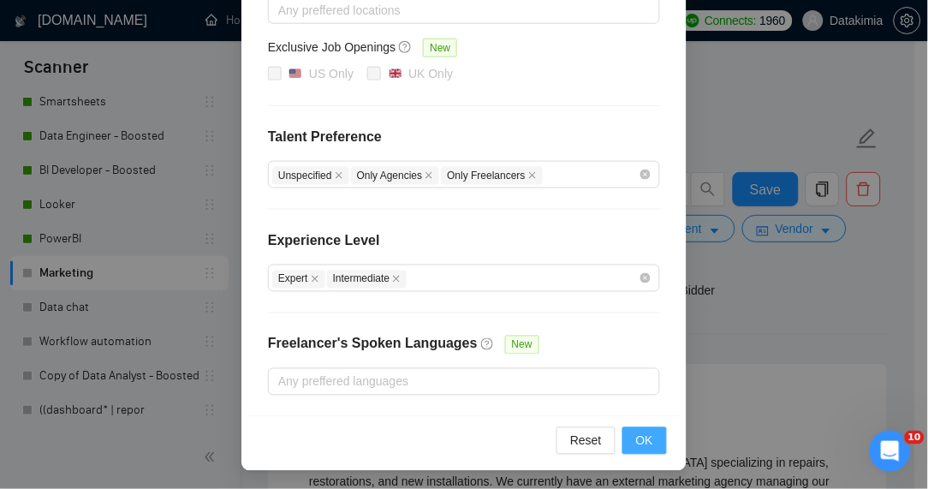
click at [647, 444] on span "OK" at bounding box center [644, 441] width 17 height 19
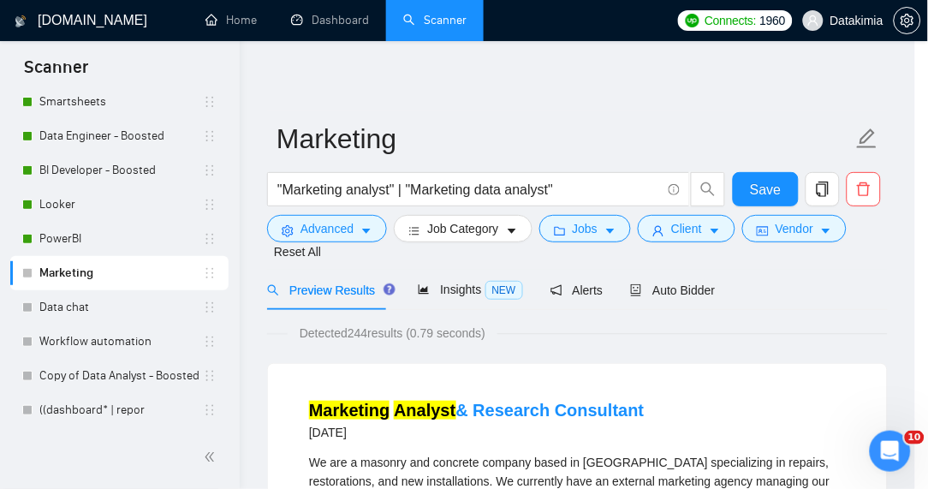
scroll to position [216, 0]
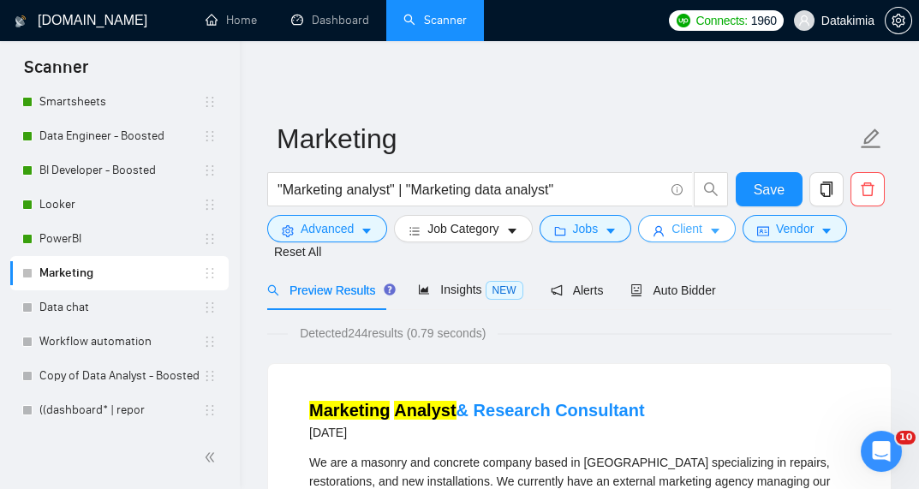
click at [711, 224] on span "caret-down" at bounding box center [715, 230] width 12 height 13
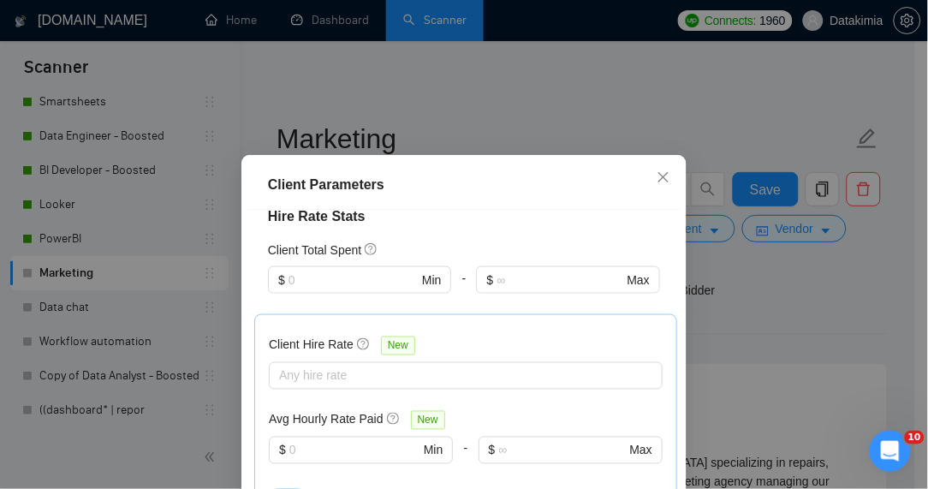
scroll to position [570, 0]
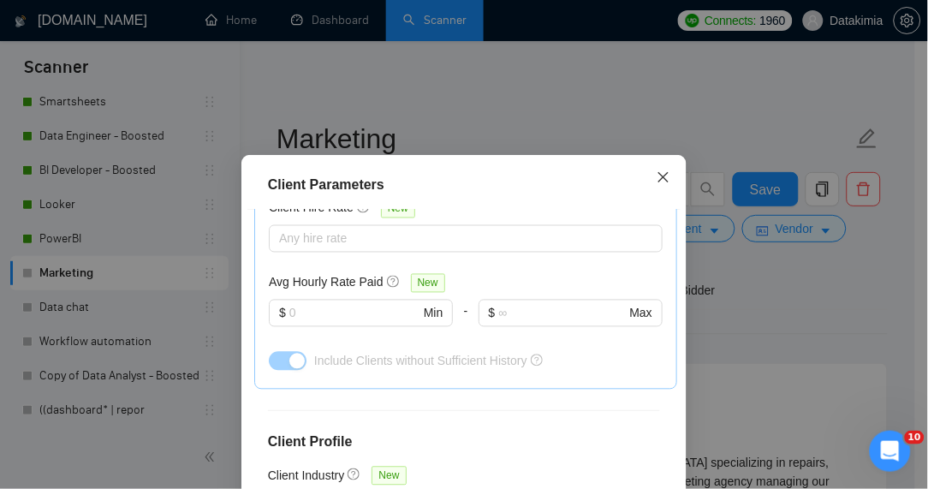
click at [657, 182] on icon "close" at bounding box center [664, 177] width 14 height 14
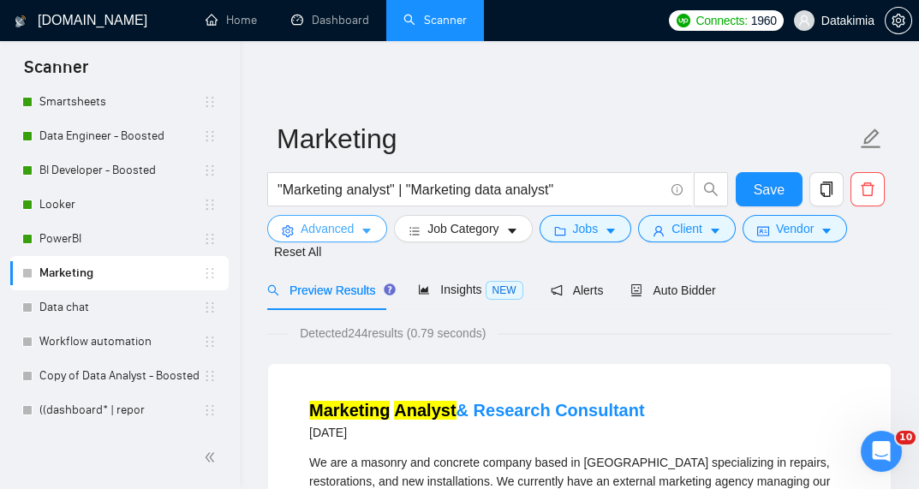
click at [364, 224] on span "caret-down" at bounding box center [367, 230] width 12 height 13
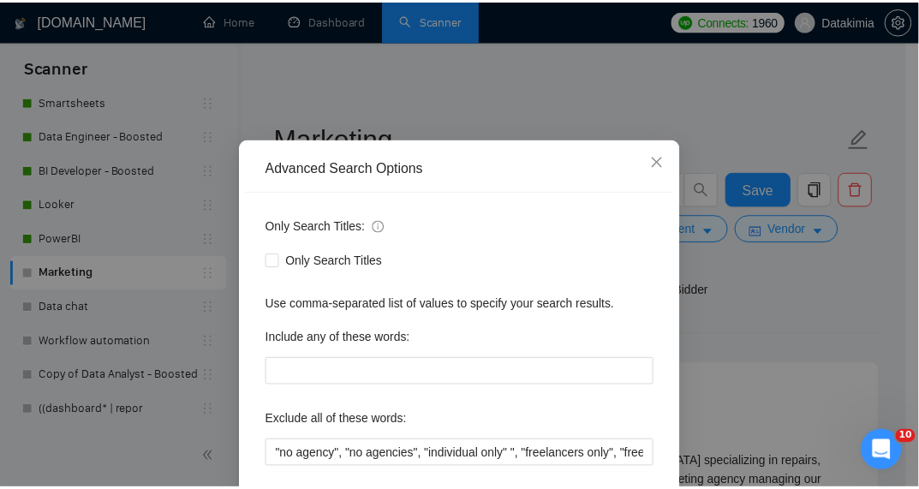
scroll to position [0, 0]
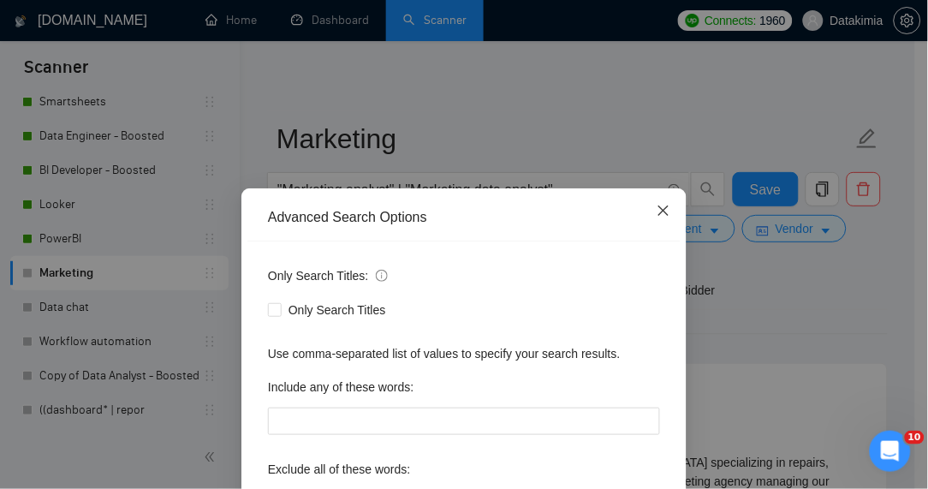
click at [663, 218] on icon "close" at bounding box center [664, 211] width 14 height 14
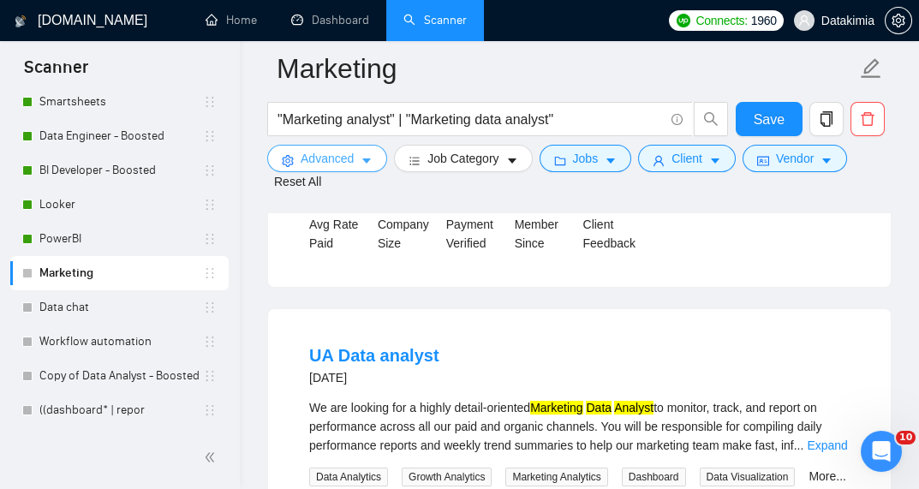
scroll to position [548, 0]
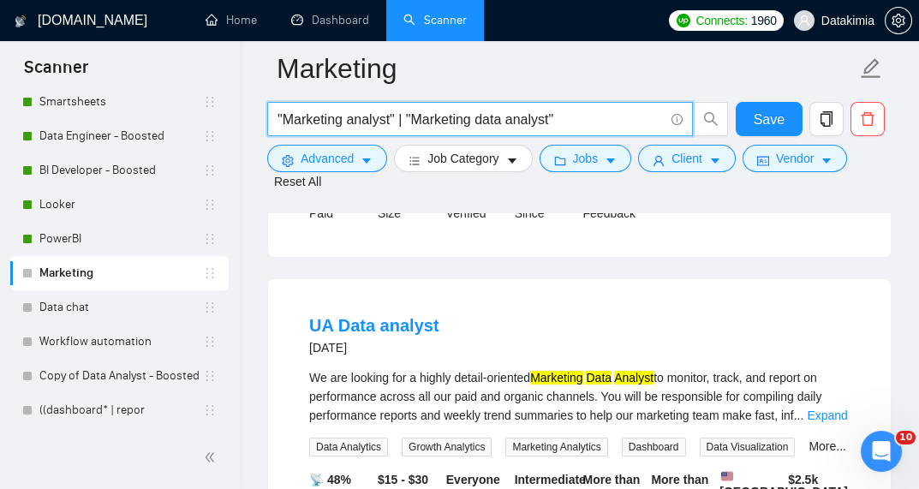
drag, startPoint x: 573, startPoint y: 112, endPoint x: 400, endPoint y: 112, distance: 173.0
click at [400, 112] on input ""Marketing analyst" | "Marketing data analyst"" at bounding box center [470, 119] width 386 height 21
click at [581, 124] on input ""Marketing analyst" | "Marketing data analyst"" at bounding box center [470, 119] width 386 height 21
paste input "| "Marketing data analyst""
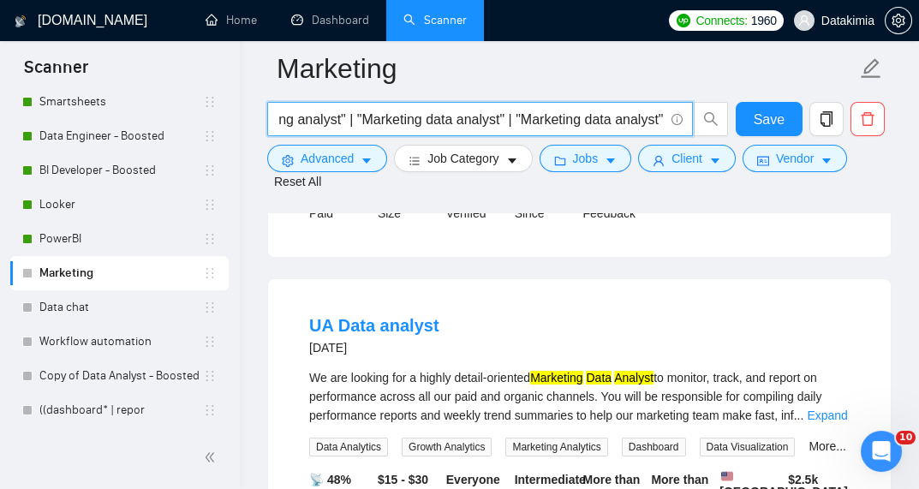
click at [527, 110] on input ""Marketing analyst" | "Marketing data analyst" | "Marketing data analyst"" at bounding box center [470, 119] width 386 height 21
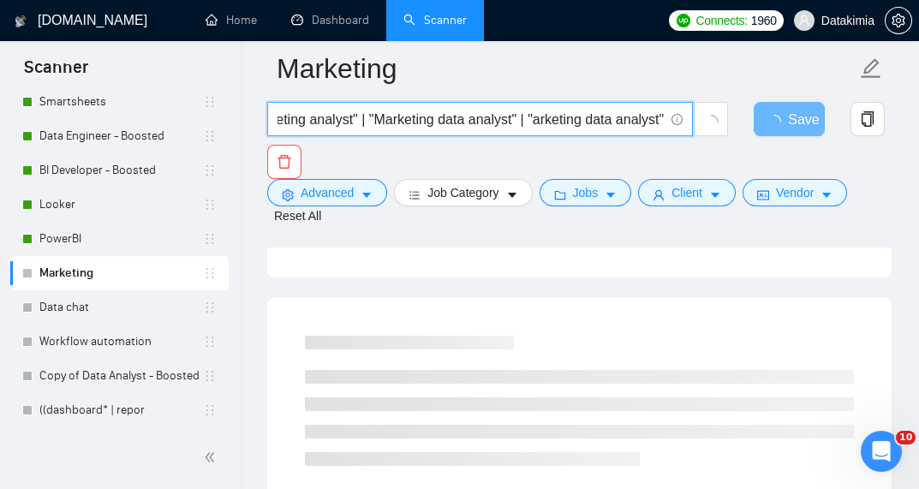
scroll to position [0, 39]
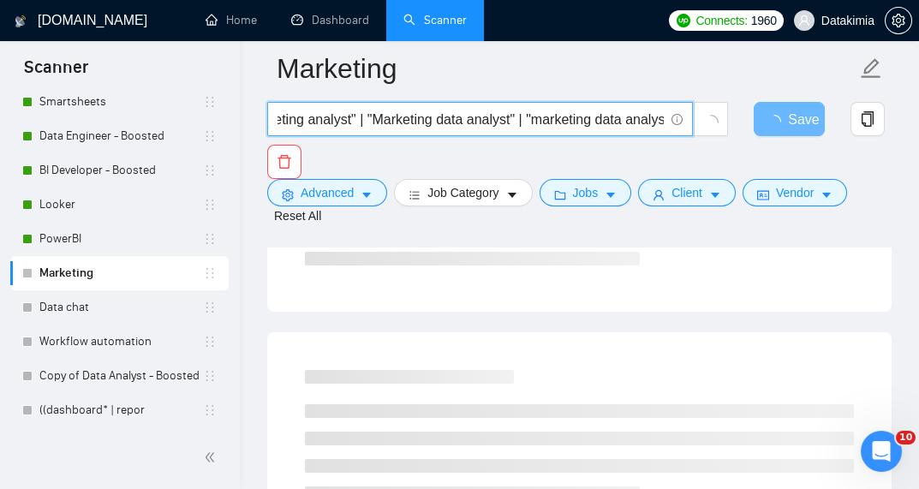
click at [617, 122] on input ""Marketing analyst" | "Marketing data analyst" | "marketing data analyst"" at bounding box center [470, 119] width 386 height 21
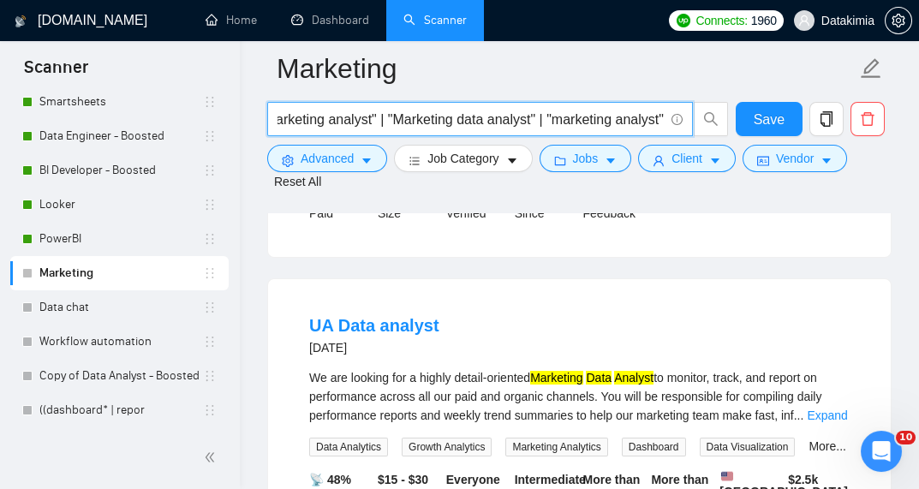
scroll to position [0, 20]
drag, startPoint x: 649, startPoint y: 121, endPoint x: 670, endPoint y: 120, distance: 20.6
click at [670, 120] on span ""Marketing analyst" | "Marketing data analyst" | "marketing analyst"" at bounding box center [480, 119] width 426 height 34
click at [646, 124] on input ""Marketing analyst" | "Marketing data analyst" | "marketing analyst"" at bounding box center [470, 119] width 386 height 21
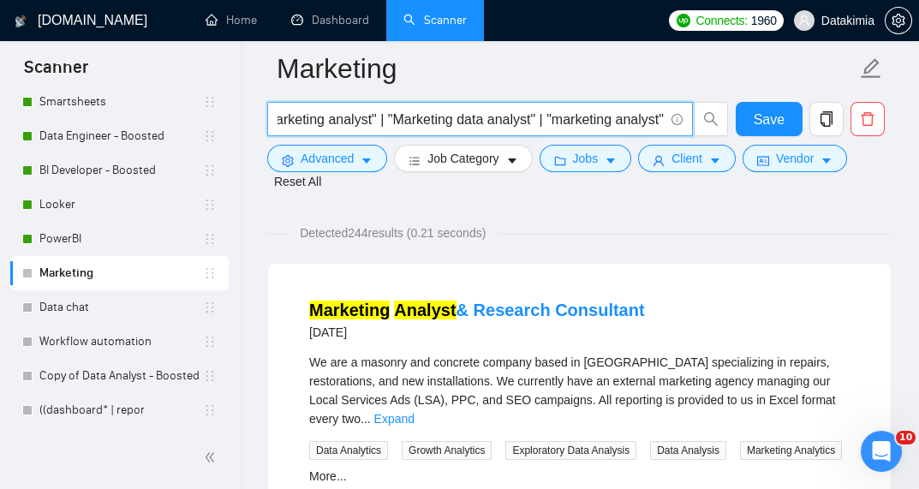
scroll to position [0, 0]
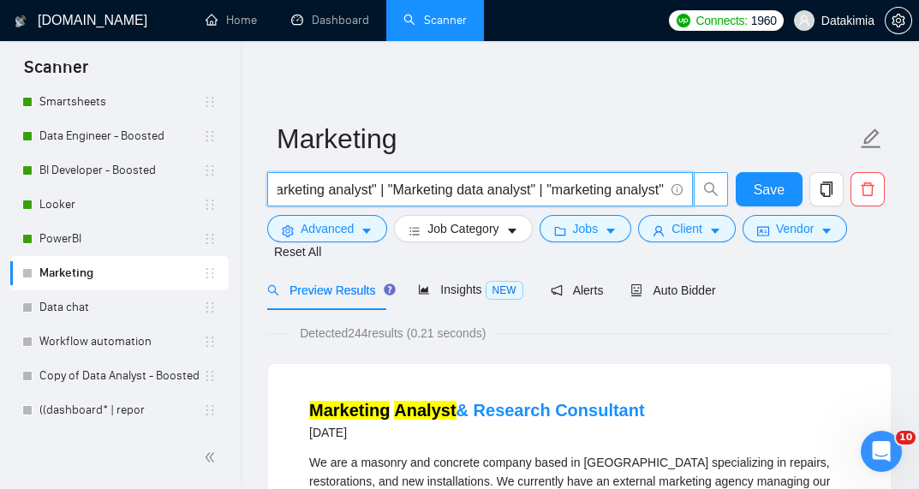
drag, startPoint x: 540, startPoint y: 192, endPoint x: 695, endPoint y: 198, distance: 155.1
click at [695, 198] on span ""Marketing analyst" | "Marketing data analyst" | "marketing analyst"" at bounding box center [498, 189] width 462 height 34
drag, startPoint x: 560, startPoint y: 188, endPoint x: 400, endPoint y: 174, distance: 160.8
click at [400, 174] on span ""Marketing analyst" | "Marketing data analyst"" at bounding box center [480, 189] width 426 height 34
click at [593, 189] on input ""Marketing analyst" | "Marketing data analyst"" at bounding box center [470, 189] width 386 height 21
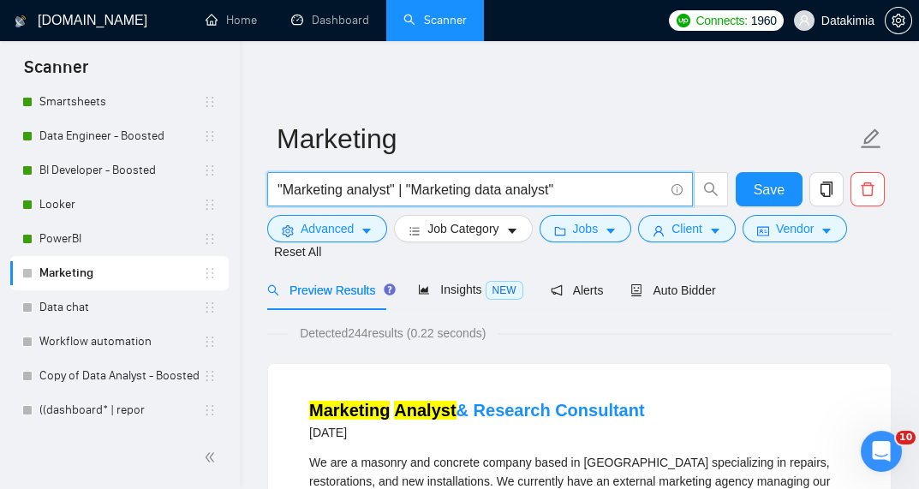
paste input "| "Marketing data analyst""
click at [507, 189] on input ""Marketing analyst" | "Marketing data analyst"| "Marketing data analyst"" at bounding box center [470, 189] width 386 height 21
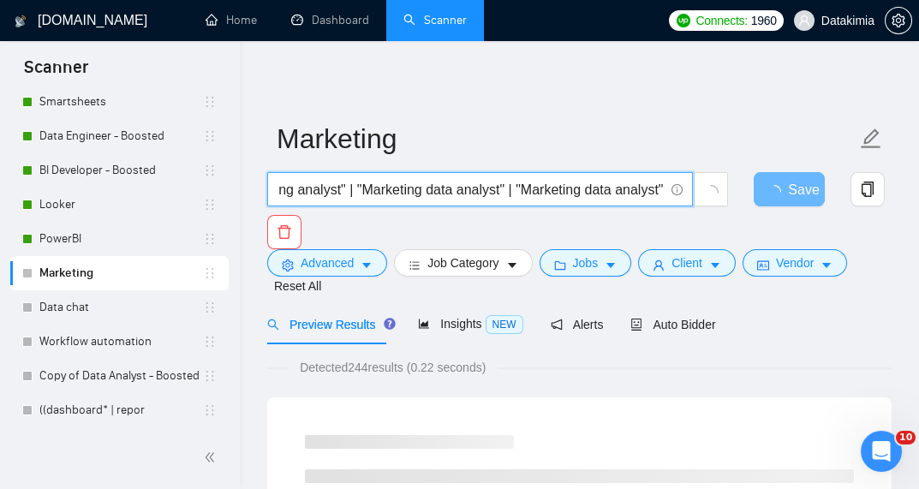
drag, startPoint x: 592, startPoint y: 188, endPoint x: 658, endPoint y: 194, distance: 66.2
click at [658, 194] on input ""Marketing analyst" | "Marketing data analyst" | "Marketing data analyst"" at bounding box center [470, 189] width 386 height 21
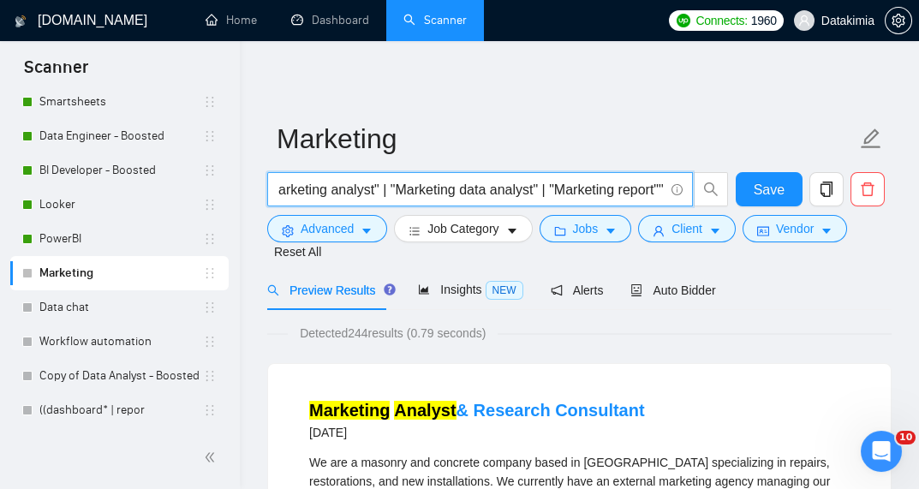
scroll to position [0, 0]
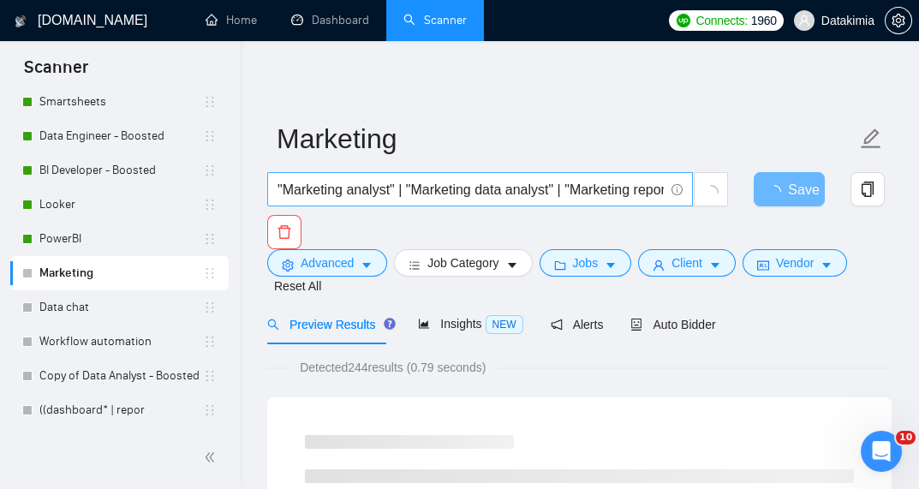
drag, startPoint x: 665, startPoint y: 188, endPoint x: 575, endPoint y: 180, distance: 90.3
click at [597, 181] on span ""Marketing analyst" | "Marketing data analyst" | "Marketing report""" at bounding box center [480, 189] width 426 height 34
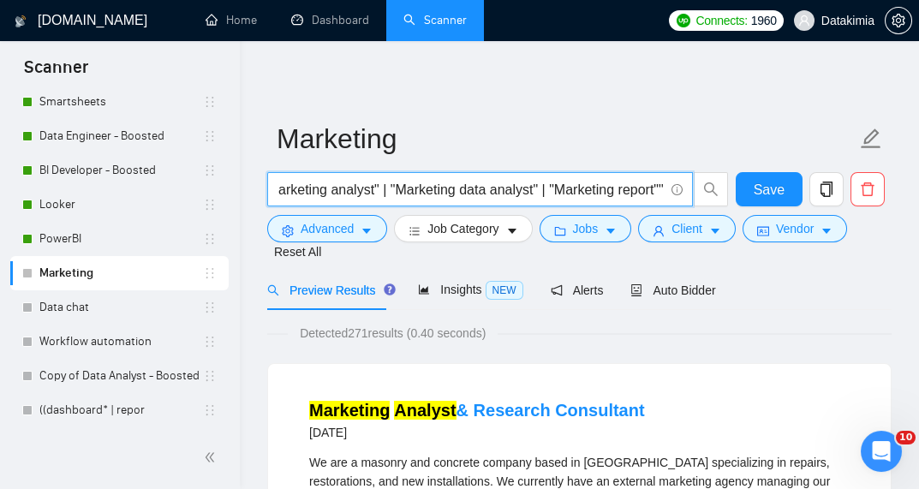
drag, startPoint x: 540, startPoint y: 190, endPoint x: 568, endPoint y: 184, distance: 28.9
click at [692, 198] on span ""Marketing analyst" | "Marketing data analyst" | "Marketing report""" at bounding box center [480, 189] width 426 height 34
click at [538, 177] on span ""Marketing analyst" | "Marketing data analyst" | "Marketing report""" at bounding box center [480, 189] width 426 height 34
drag, startPoint x: 557, startPoint y: 188, endPoint x: 736, endPoint y: 194, distance: 179.9
click at [736, 194] on div ""Marketing analyst" | "Marketing data analyst" | "Marketing report"" Save" at bounding box center [576, 193] width 624 height 43
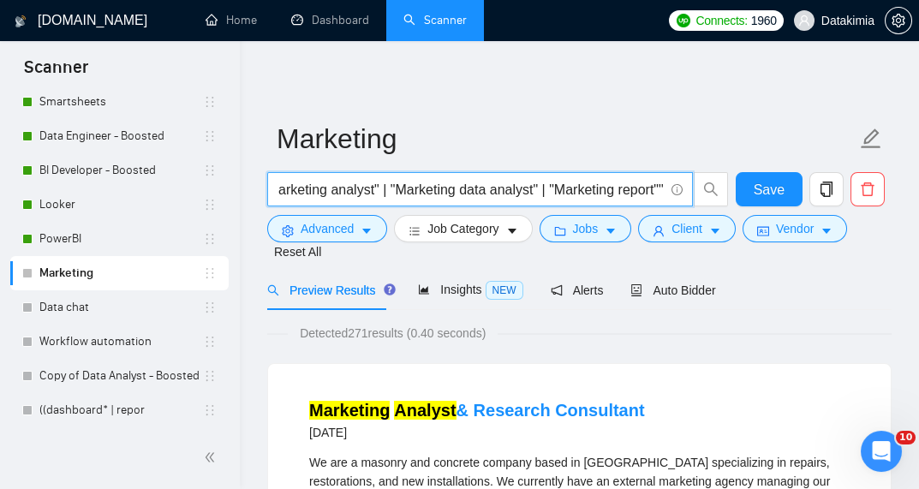
click at [659, 192] on input ""Marketing analyst" | "Marketing data analyst" | "Marketing report""" at bounding box center [470, 189] width 386 height 21
paste input "| "Marketing report"""
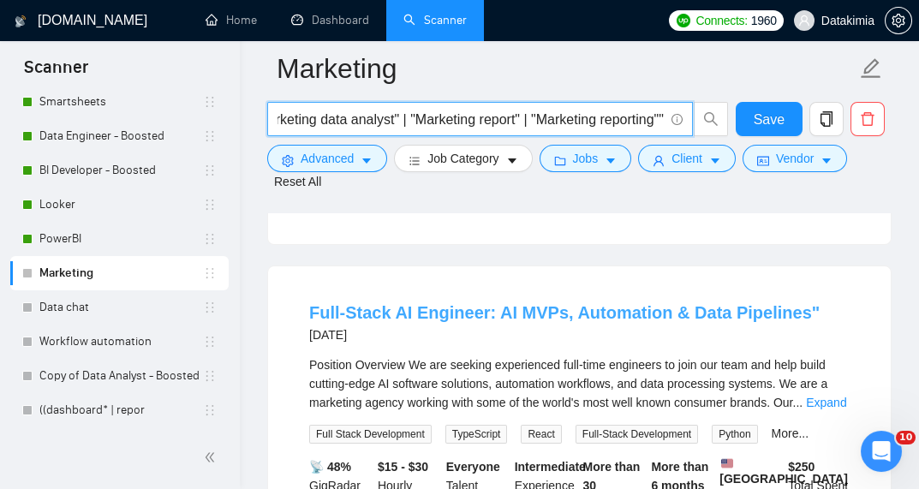
scroll to position [981, 0]
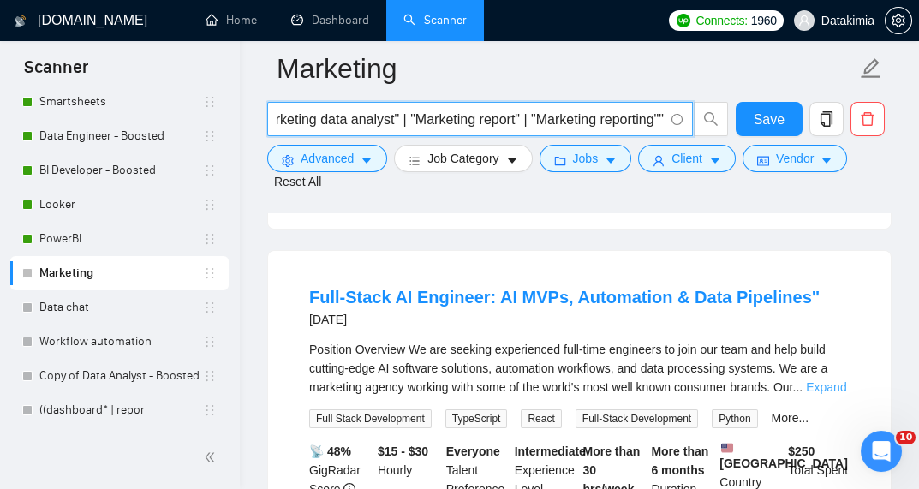
click at [832, 380] on link "Expand" at bounding box center [826, 387] width 40 height 14
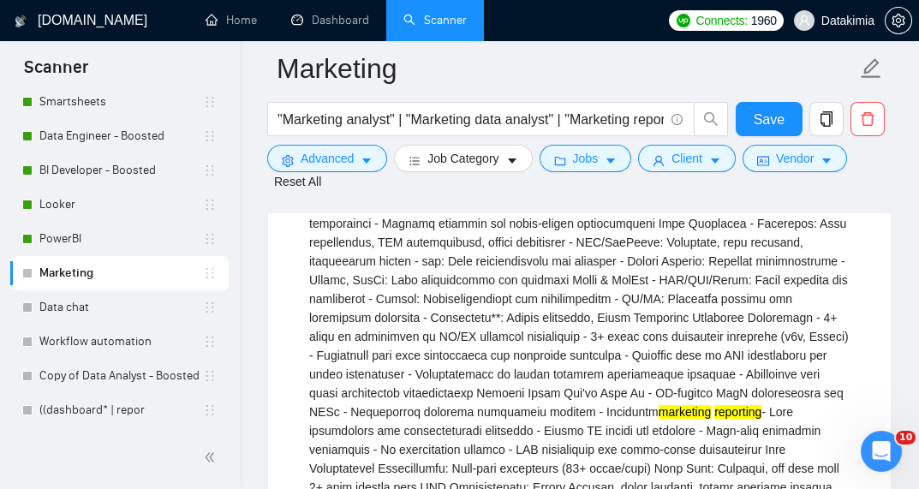
scroll to position [1598, 0]
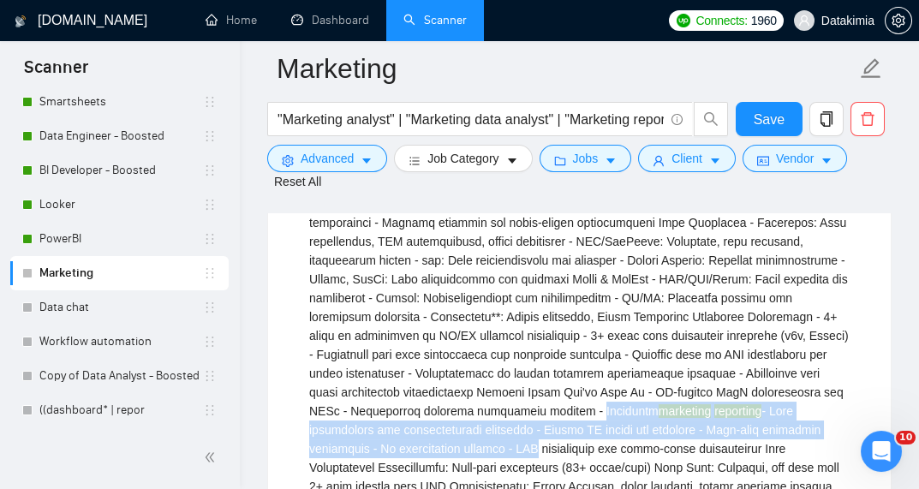
drag, startPoint x: 668, startPoint y: 390, endPoint x: 534, endPoint y: 426, distance: 139.4
click at [534, 426] on div "marketing reporting" at bounding box center [579, 297] width 540 height 1149
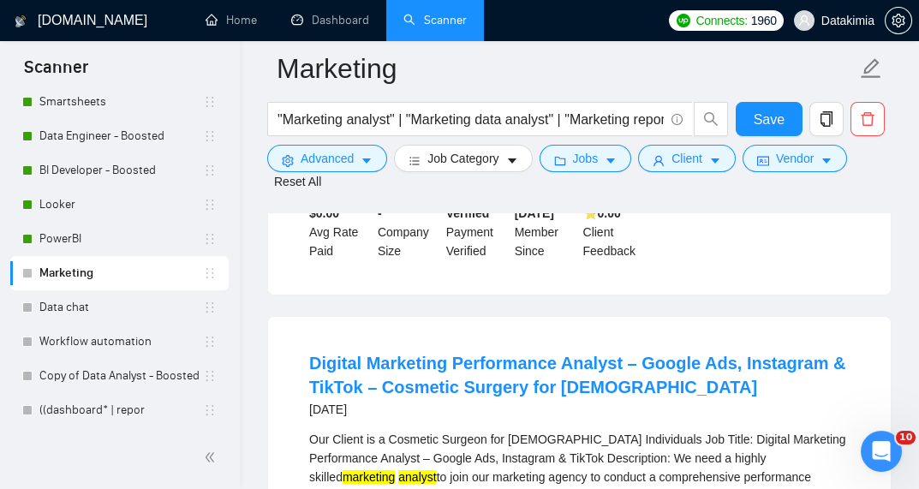
scroll to position [2489, 0]
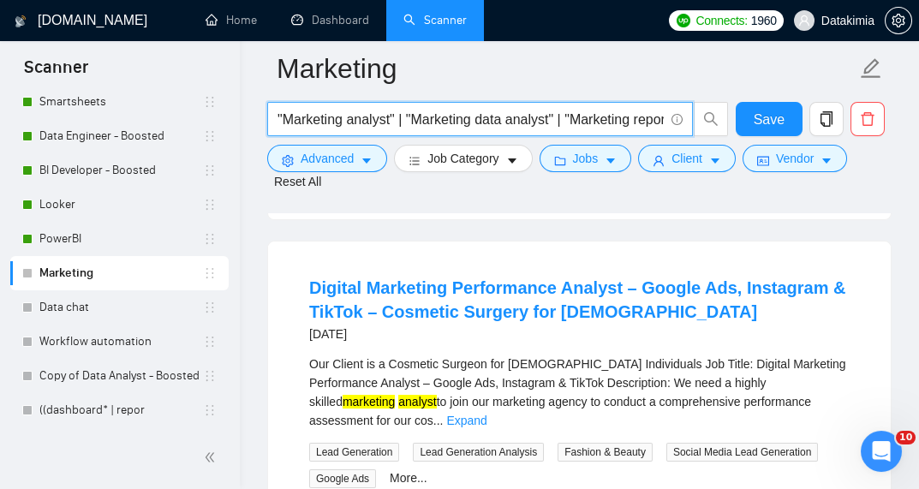
click at [564, 119] on input ""Marketing analyst" | "Marketing data analyst" | "Marketing report" | "Marketin…" at bounding box center [470, 119] width 386 height 21
drag, startPoint x: 278, startPoint y: 118, endPoint x: 928, endPoint y: 145, distance: 650.5
click at [394, 113] on input ""Marketing analyst" | "Marketing data analyst" | "Marketing report" | "Marketin…" at bounding box center [470, 119] width 386 height 21
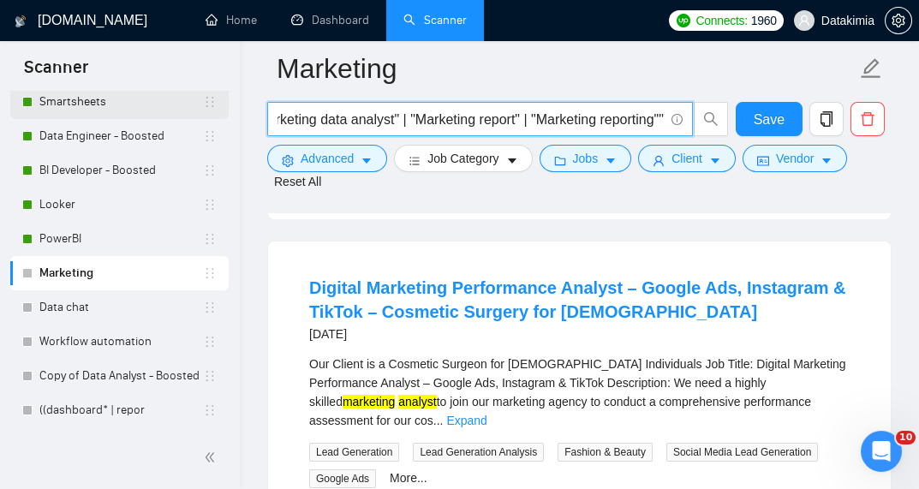
scroll to position [0, 0]
drag, startPoint x: 400, startPoint y: 115, endPoint x: 94, endPoint y: 110, distance: 305.8
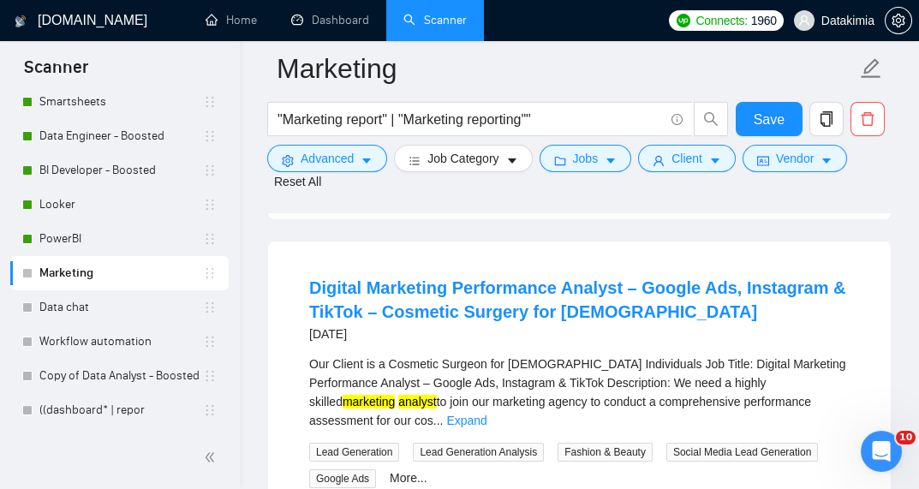
click at [759, 194] on form "Marketing "Marketing report" | "Marketing reporting"" Save Advanced Job Categor…" at bounding box center [579, 120] width 624 height 158
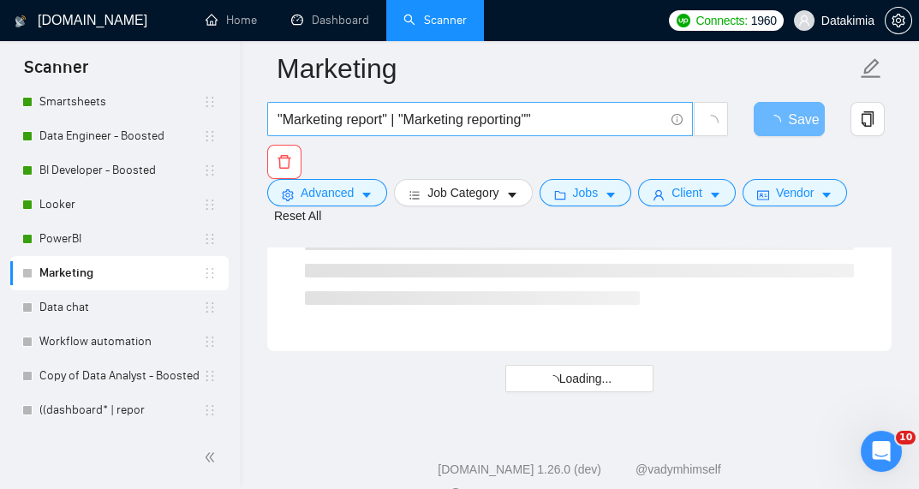
click at [557, 116] on input ""Marketing report" | "Marketing reporting""" at bounding box center [470, 119] width 386 height 21
click at [865, 226] on form "Marketing "Marketing report" | "Marketing reporting" Save Advanced Job Category…" at bounding box center [579, 137] width 624 height 193
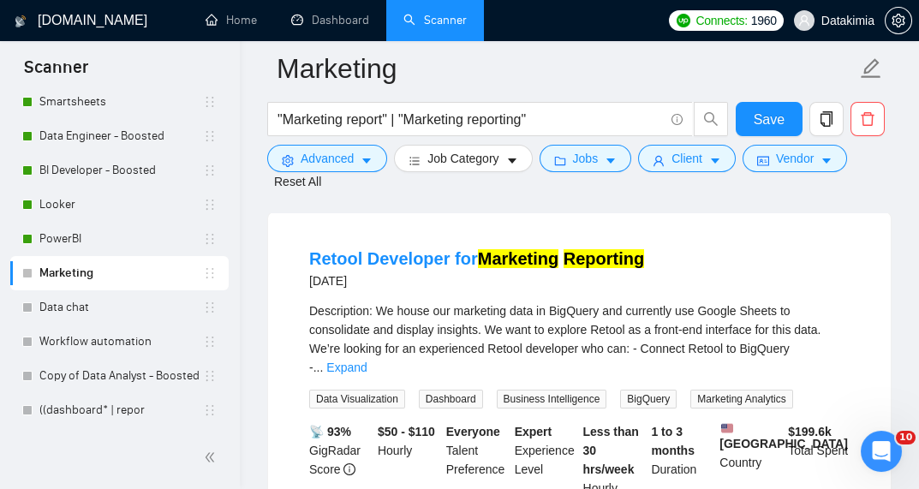
scroll to position [593, 0]
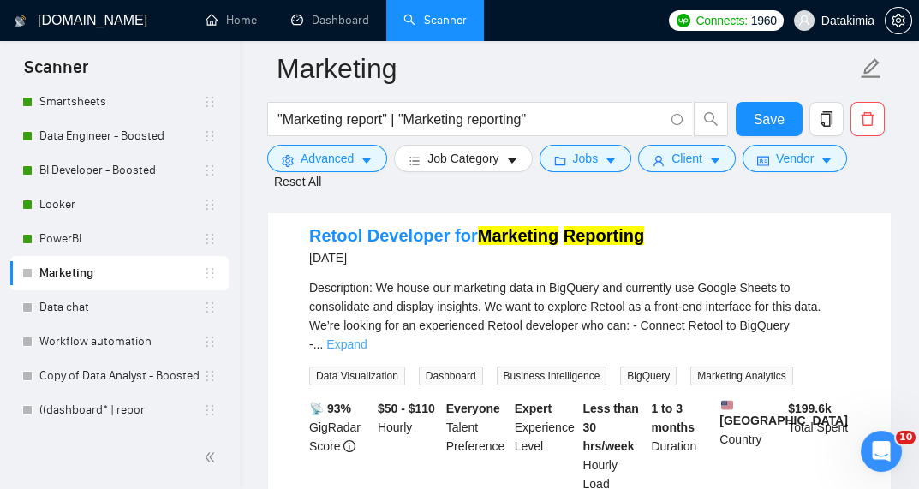
click at [367, 337] on link "Expand" at bounding box center [346, 344] width 40 height 14
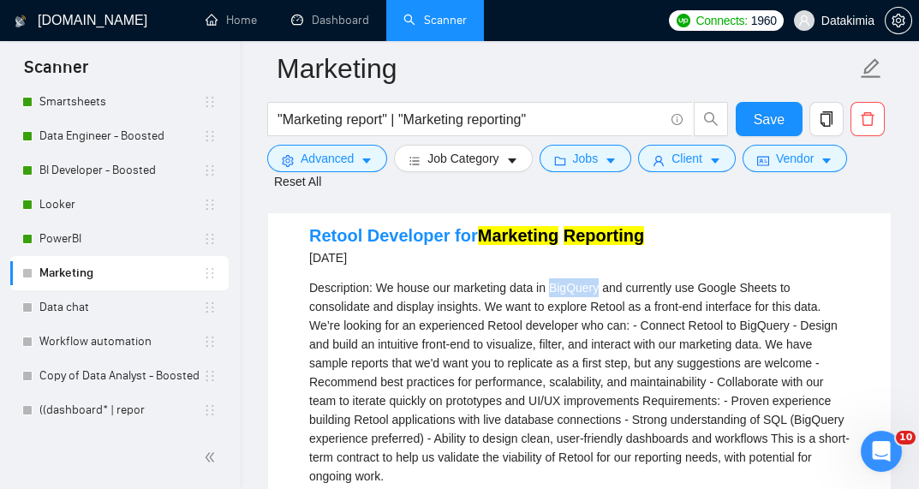
drag, startPoint x: 596, startPoint y: 287, endPoint x: 551, endPoint y: 294, distance: 45.9
click at [551, 294] on div "Description: We house our marketing data in BigQuery and currently use Google S…" at bounding box center [579, 381] width 540 height 207
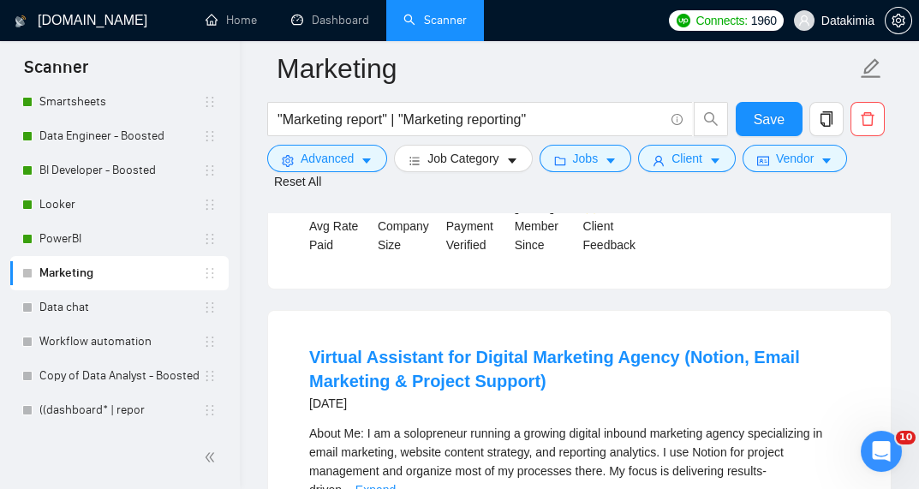
scroll to position [1118, 0]
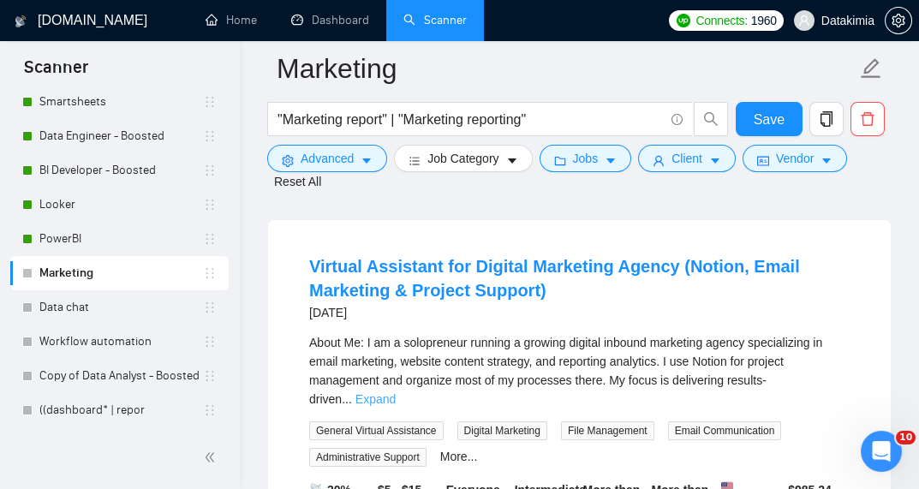
click at [396, 392] on link "Expand" at bounding box center [375, 399] width 40 height 14
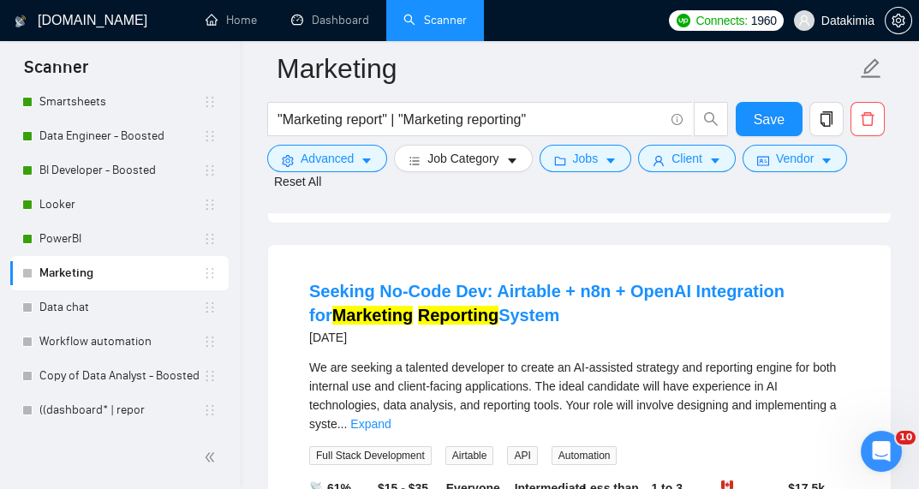
scroll to position [1986, 0]
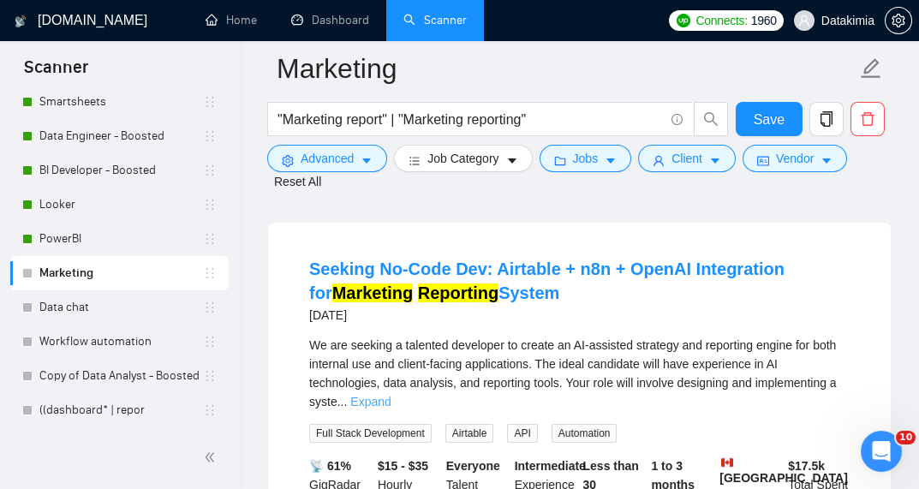
click at [391, 395] on link "Expand" at bounding box center [370, 402] width 40 height 14
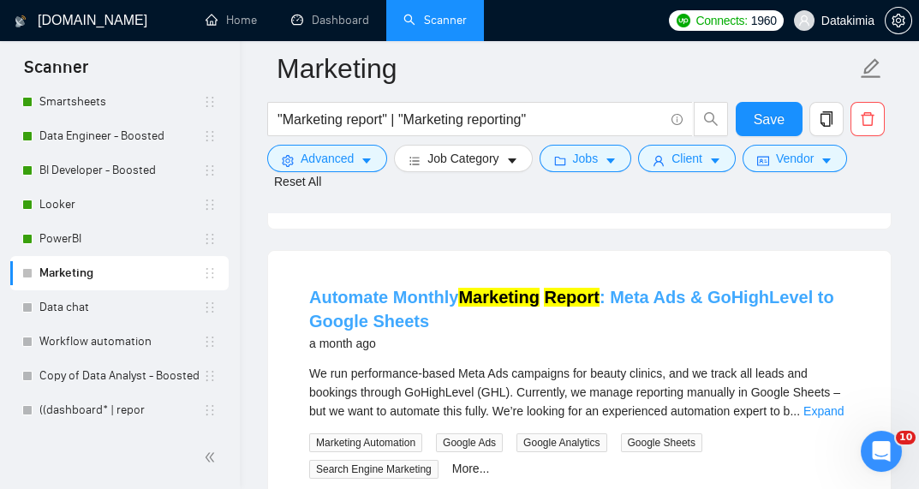
scroll to position [2466, 0]
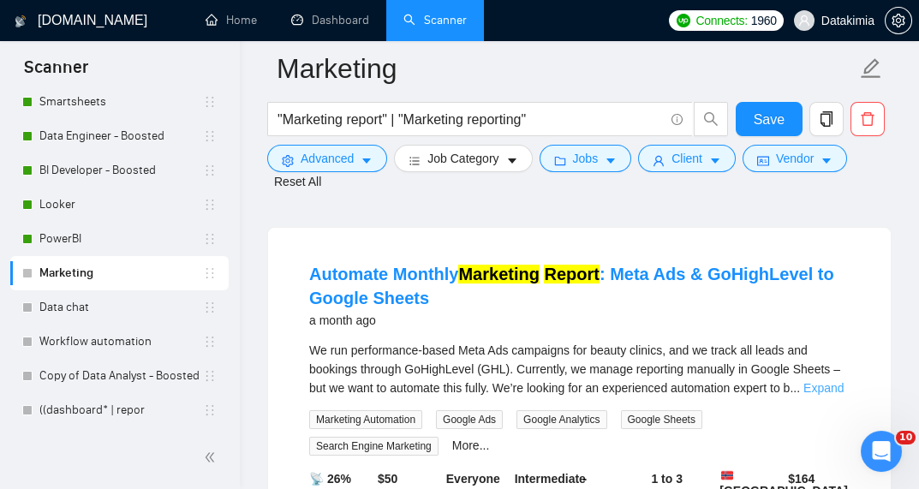
click at [811, 381] on link "Expand" at bounding box center [823, 388] width 40 height 14
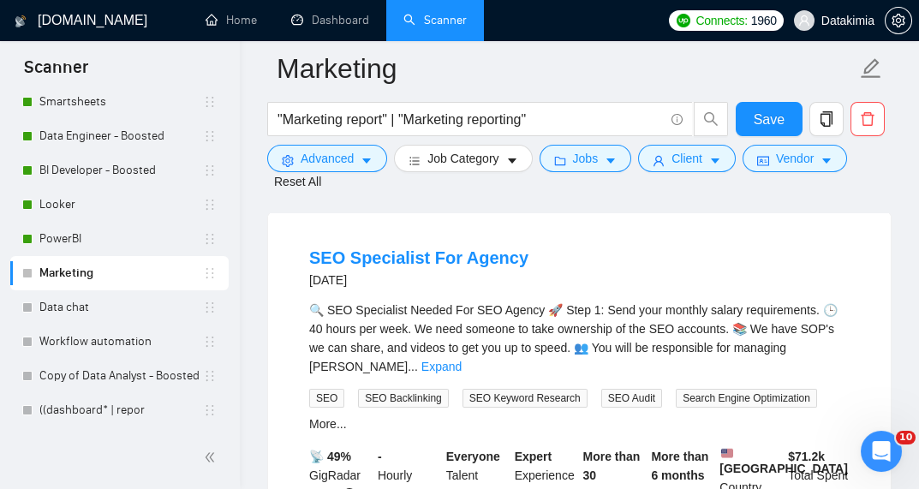
scroll to position [4042, 0]
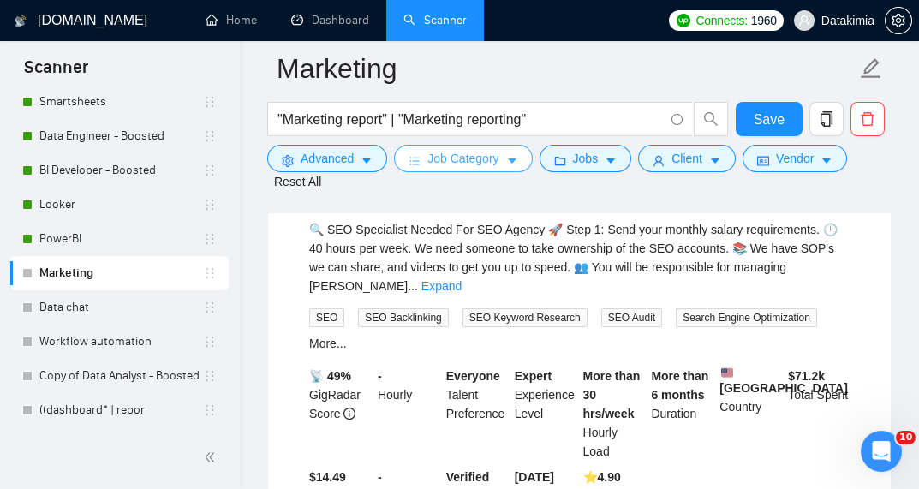
click at [506, 169] on button "Job Category" at bounding box center [463, 158] width 138 height 27
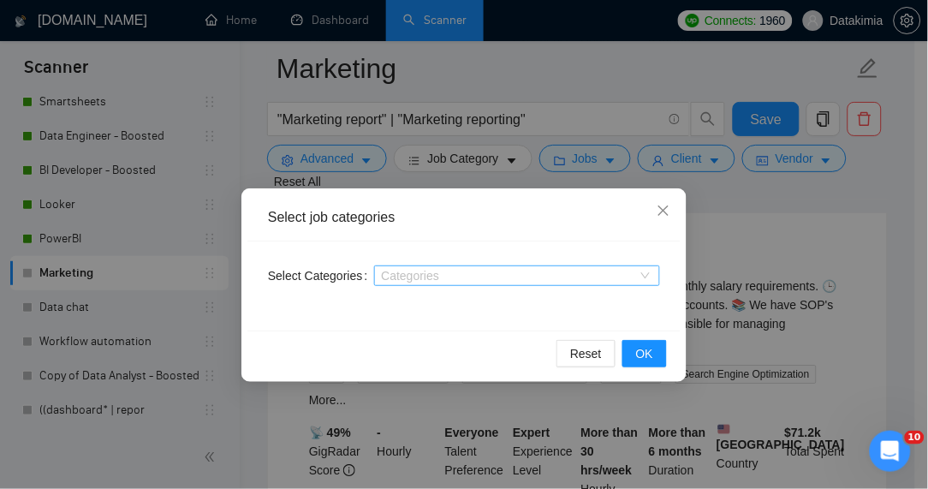
click at [472, 265] on div "Categories" at bounding box center [517, 275] width 286 height 27
click at [478, 277] on div at bounding box center [509, 276] width 260 height 14
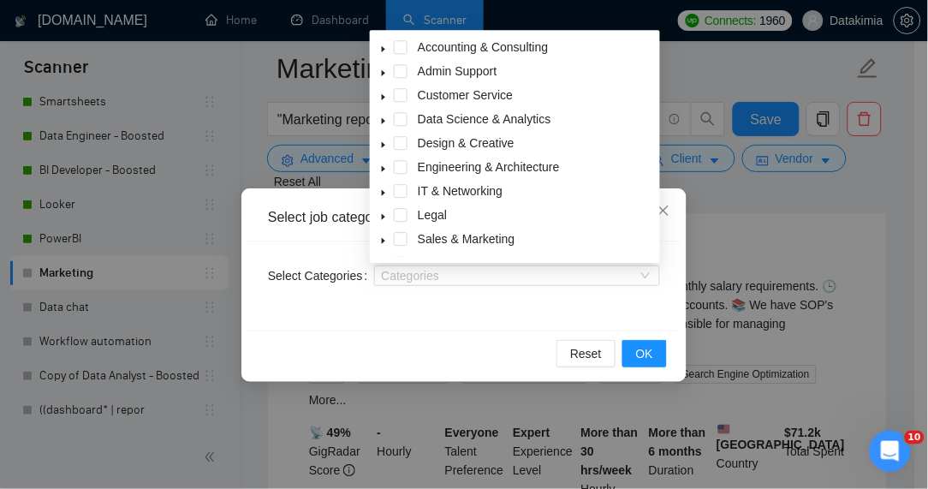
click at [670, 259] on div "Select Categories Categories" at bounding box center [463, 286] width 433 height 89
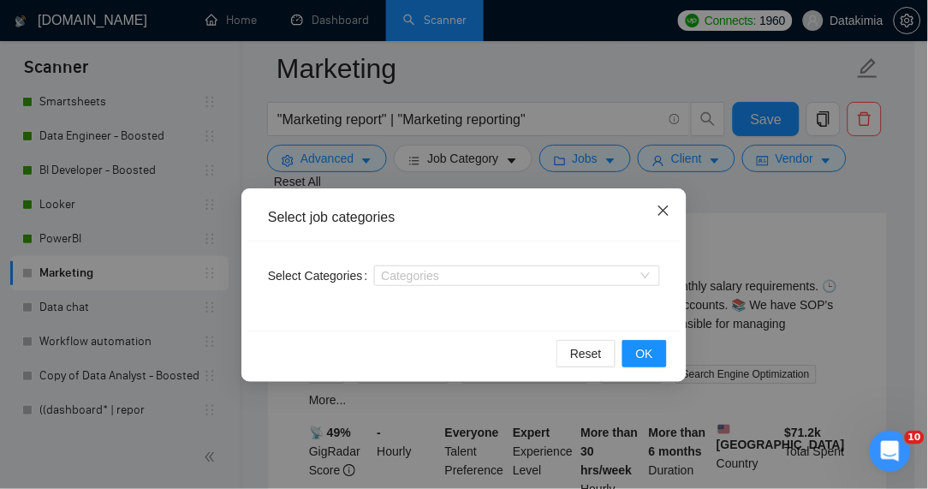
click at [662, 207] on icon "close" at bounding box center [664, 211] width 14 height 14
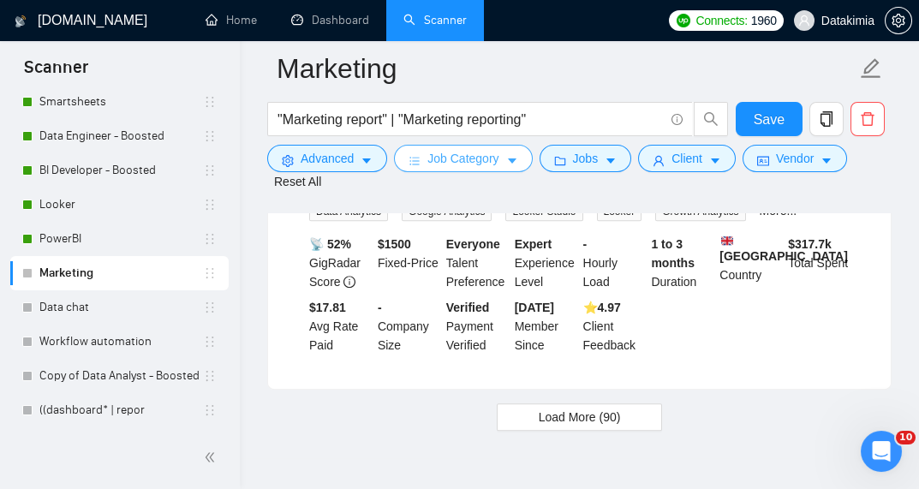
scroll to position [5074, 0]
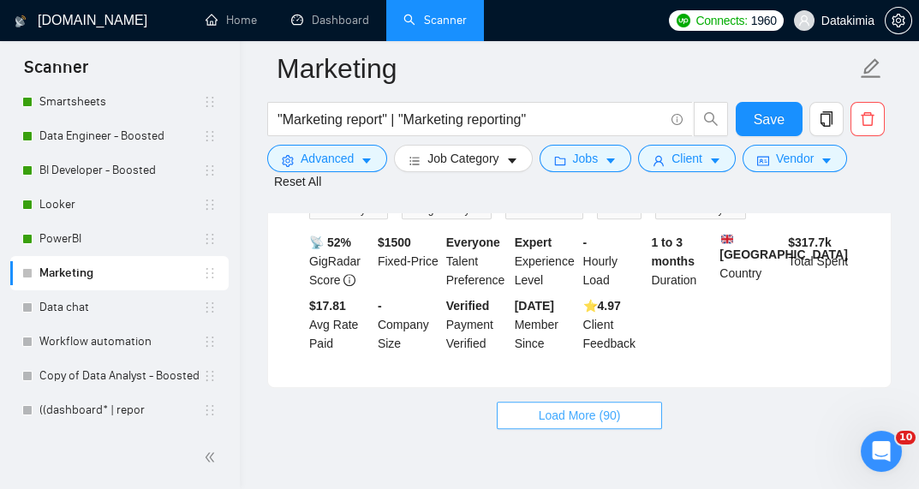
click at [593, 402] on button "Load More (90)" at bounding box center [580, 415] width 166 height 27
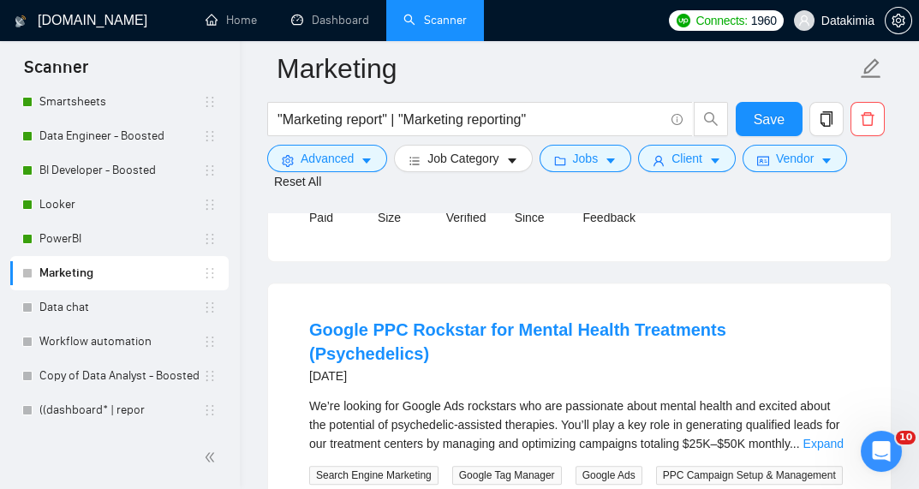
scroll to position [5211, 0]
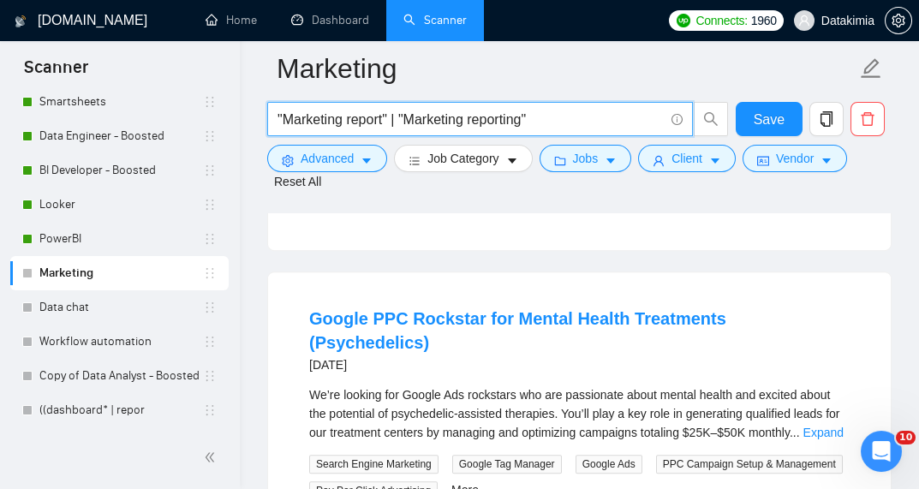
drag, startPoint x: 392, startPoint y: 119, endPoint x: 610, endPoint y: 128, distance: 217.7
click at [610, 128] on input ""Marketing report" | "Marketing reporting"" at bounding box center [470, 119] width 386 height 21
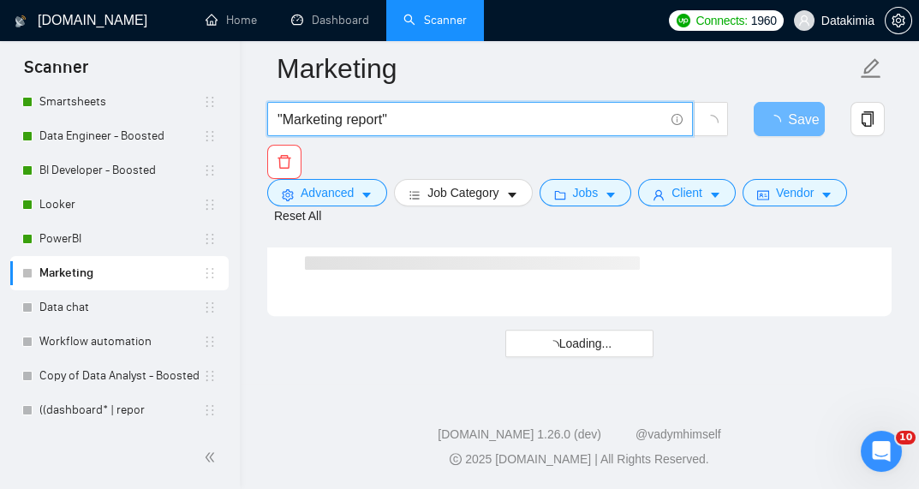
scroll to position [4732, 0]
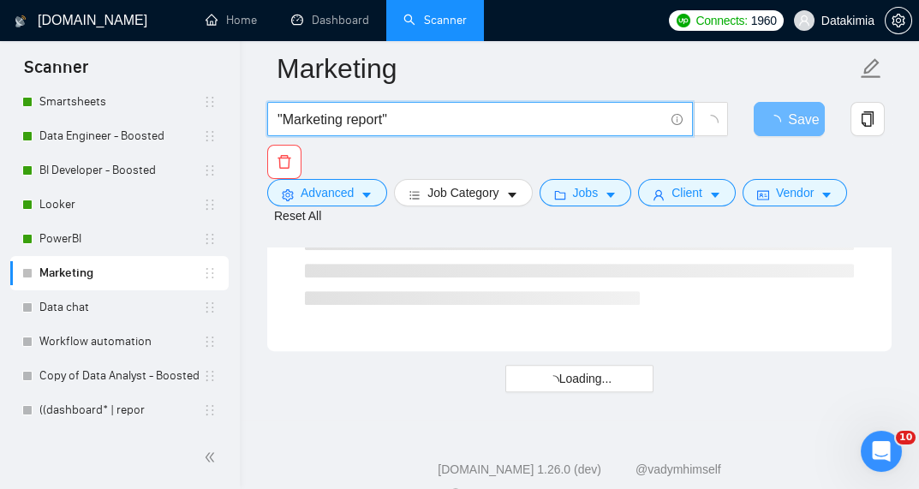
drag, startPoint x: 343, startPoint y: 120, endPoint x: 283, endPoint y: 117, distance: 59.1
click at [283, 117] on input ""Marketing report"" at bounding box center [470, 119] width 386 height 21
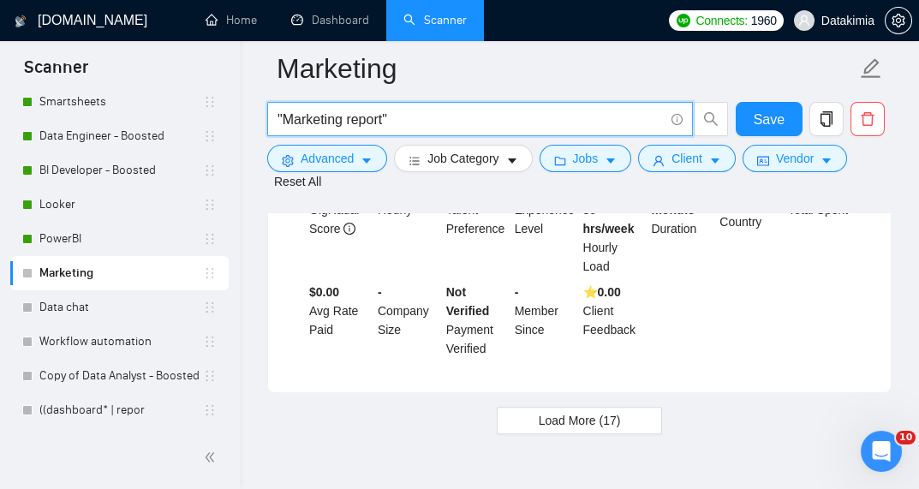
scroll to position [4192, 0]
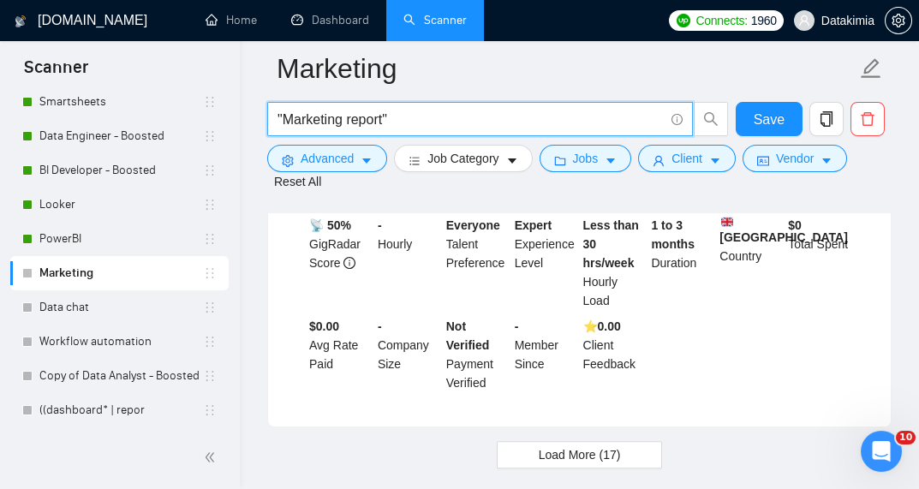
drag, startPoint x: 283, startPoint y: 117, endPoint x: 507, endPoint y: 116, distance: 223.5
click at [510, 116] on input ""Marketing report"" at bounding box center [470, 119] width 386 height 21
drag, startPoint x: 346, startPoint y: 124, endPoint x: 287, endPoint y: 119, distance: 59.3
click at [287, 119] on input ""Marketing report"" at bounding box center [470, 119] width 386 height 21
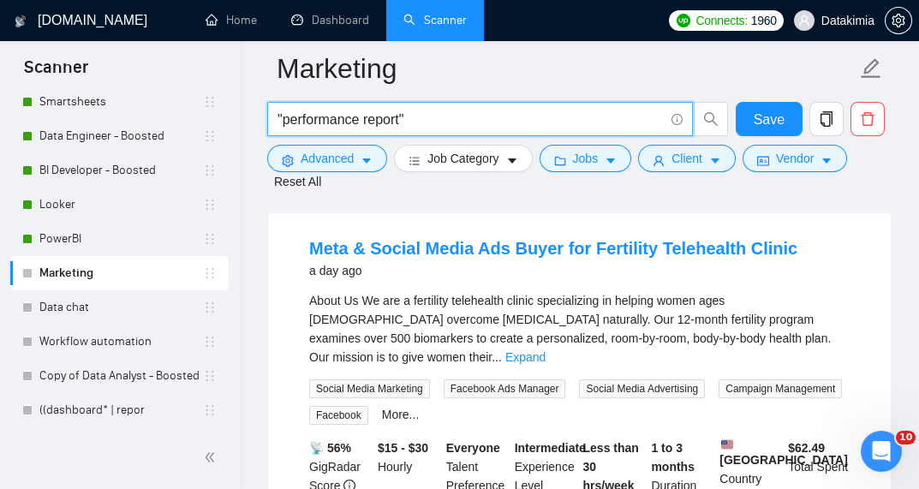
scroll to position [182, 0]
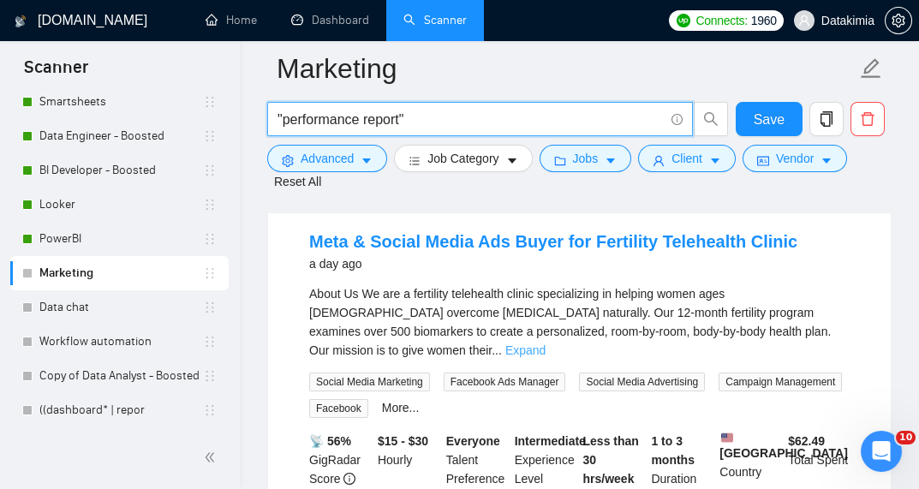
click at [546, 343] on link "Expand" at bounding box center [525, 350] width 40 height 14
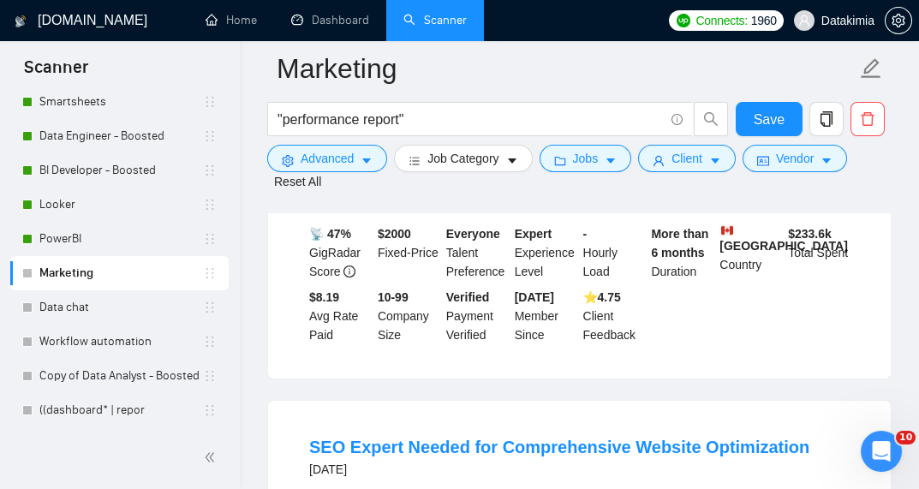
scroll to position [2215, 0]
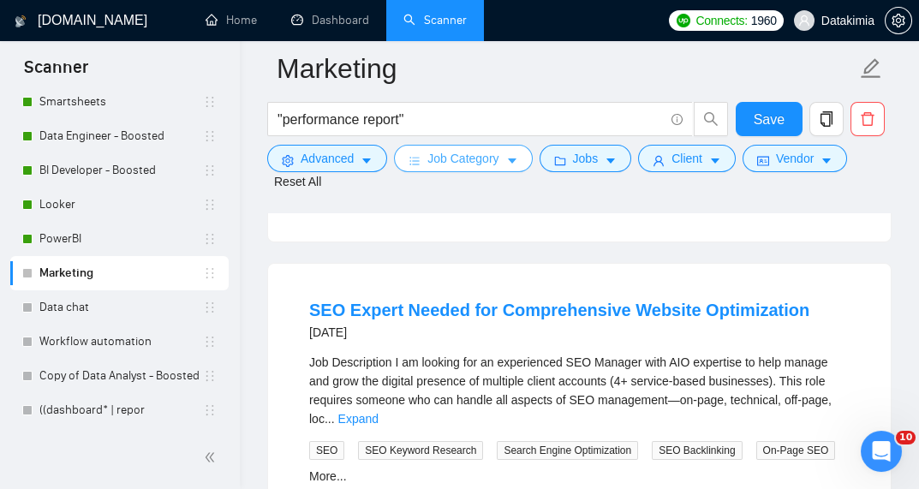
click at [492, 161] on span "Job Category" at bounding box center [462, 158] width 71 height 19
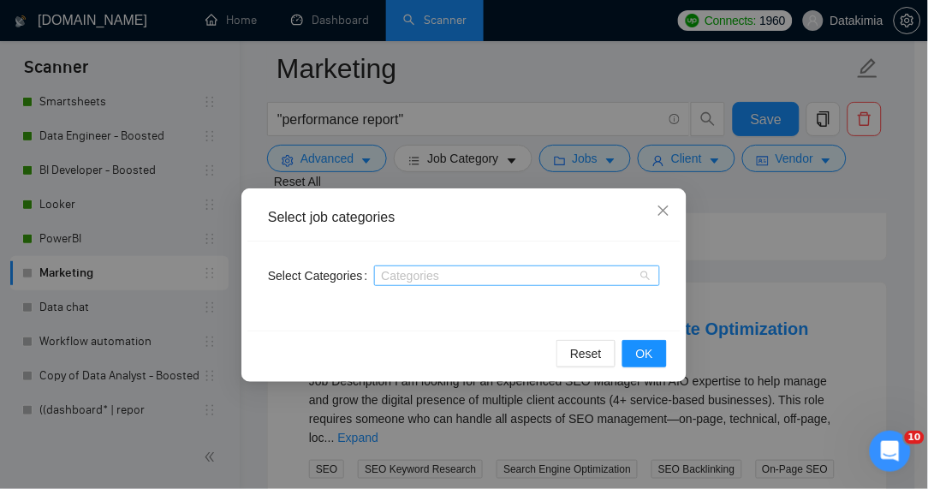
click at [463, 275] on div at bounding box center [509, 276] width 260 height 14
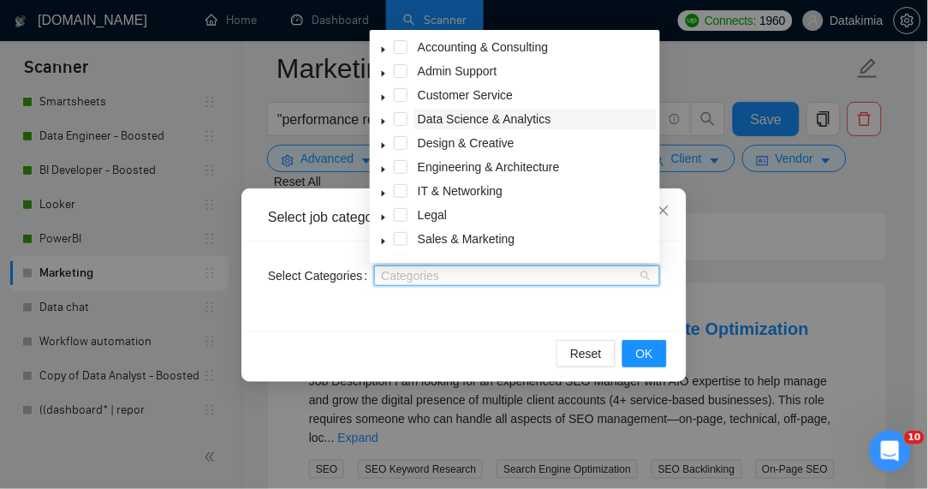
click at [469, 118] on span "Data Science & Analytics" at bounding box center [485, 119] width 134 height 14
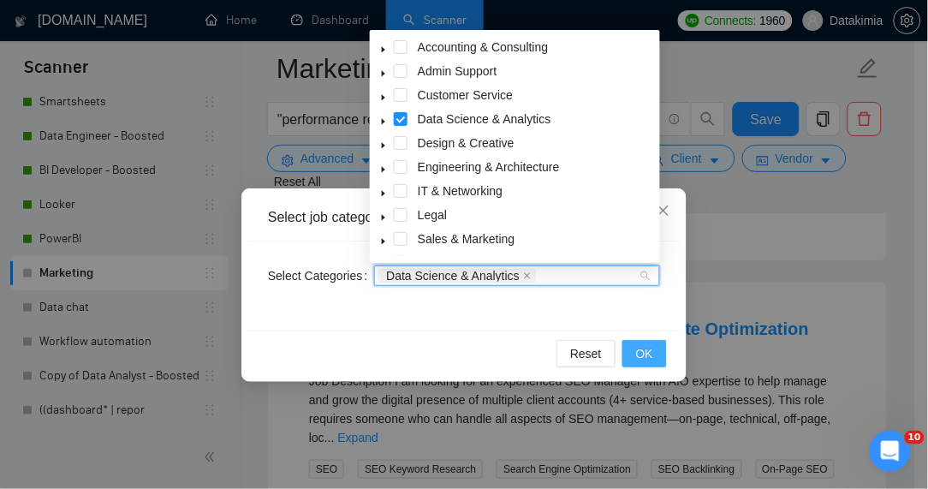
click at [642, 350] on span "OK" at bounding box center [644, 353] width 17 height 19
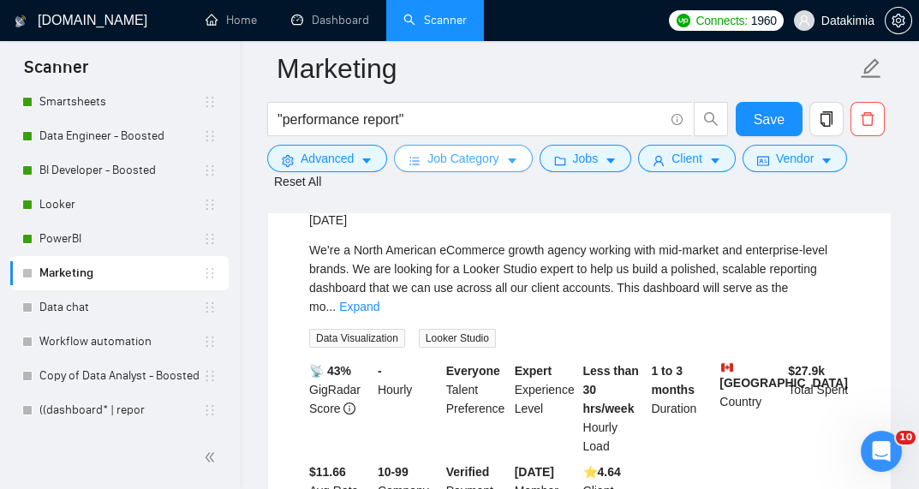
scroll to position [2306, 0]
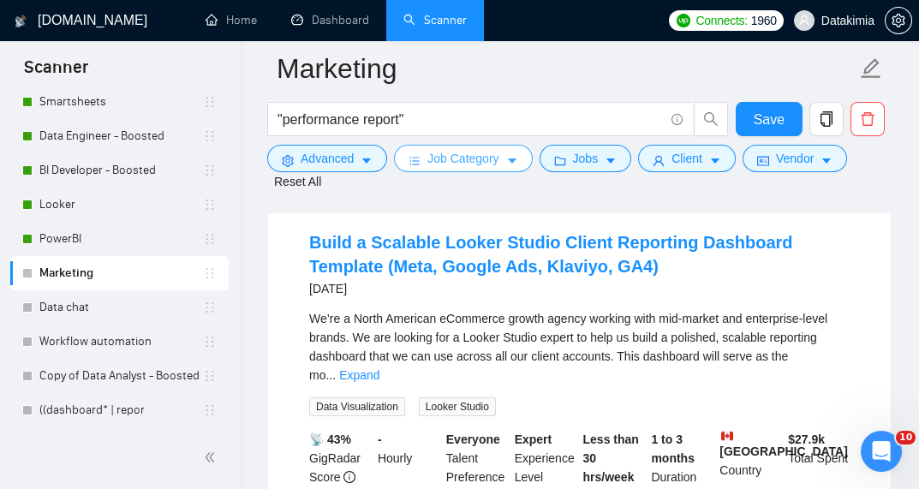
click at [450, 153] on span "Job Category" at bounding box center [462, 158] width 71 height 19
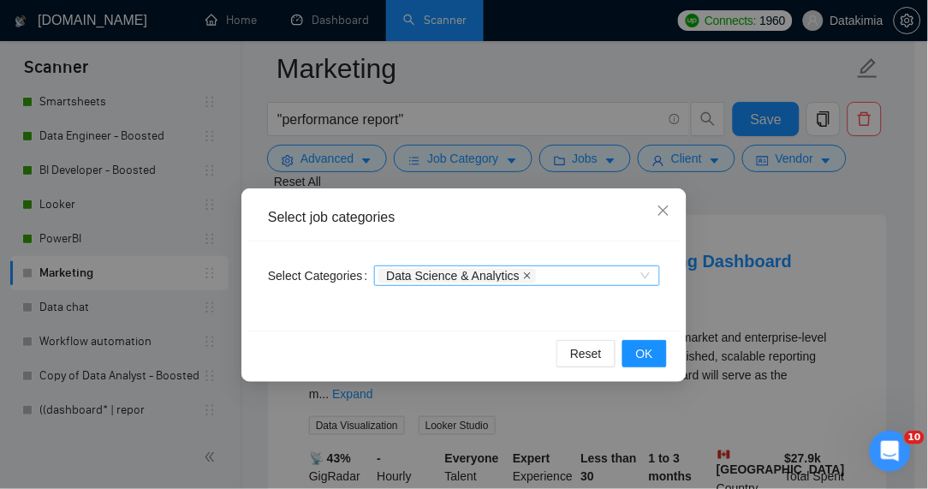
click at [524, 272] on icon "close" at bounding box center [527, 275] width 9 height 9
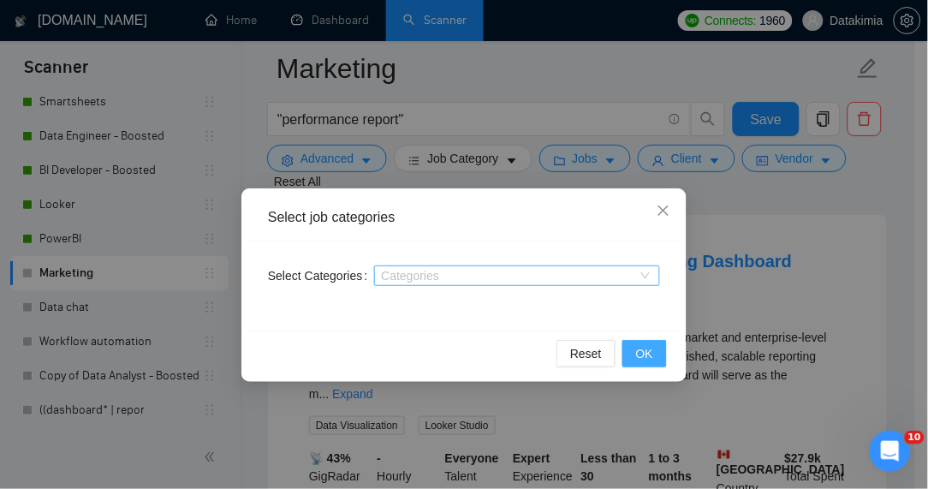
click at [645, 359] on span "OK" at bounding box center [644, 353] width 17 height 19
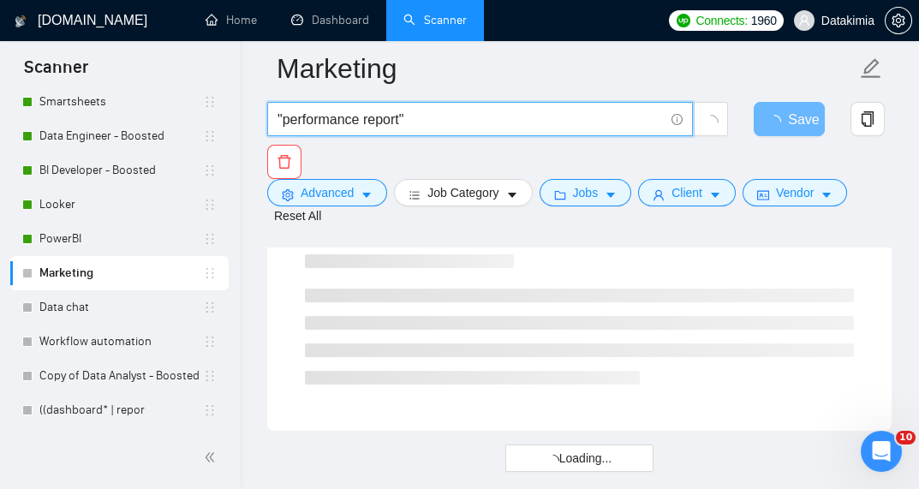
drag, startPoint x: 472, startPoint y: 121, endPoint x: 247, endPoint y: 111, distance: 224.6
paste input "Marketing analyst" | "Marketing data analyst" | "Marketing report" | "Marketing…"
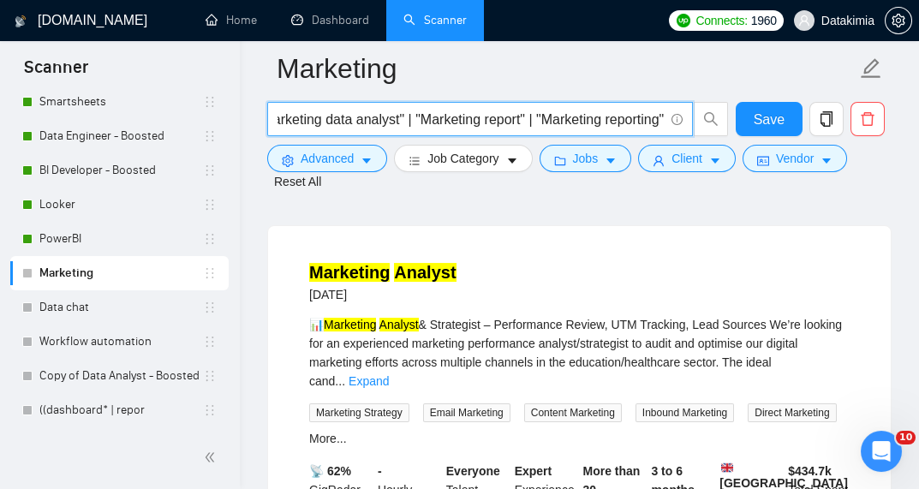
scroll to position [0, 159]
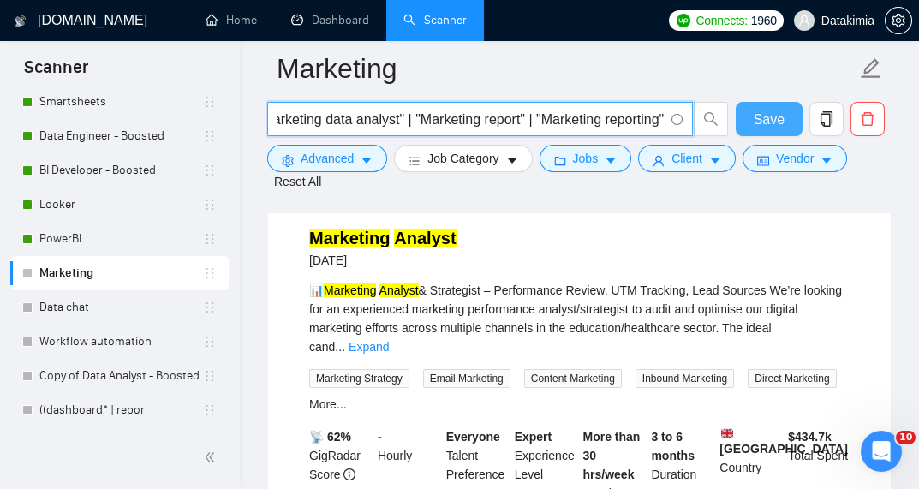
type input ""Marketing analyst" | "Marketing data analyst" | "Marketing report" | "Marketin…"
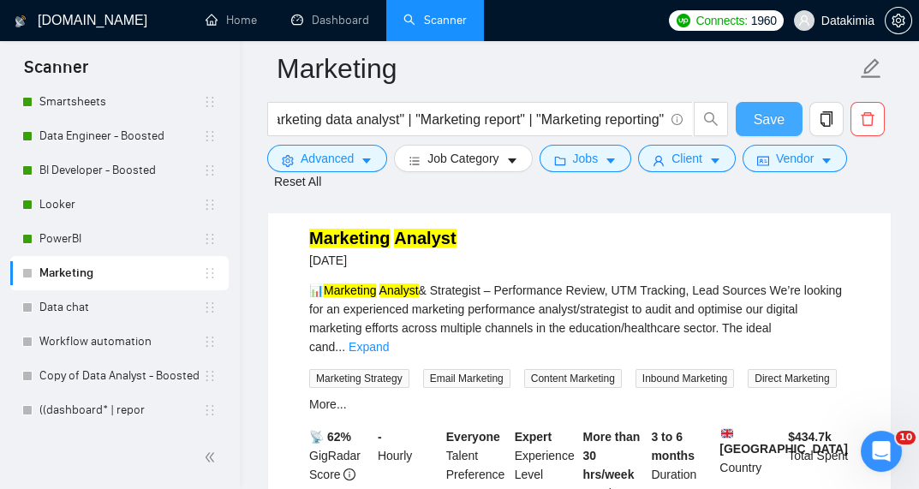
click at [764, 123] on span "Save" at bounding box center [769, 119] width 31 height 21
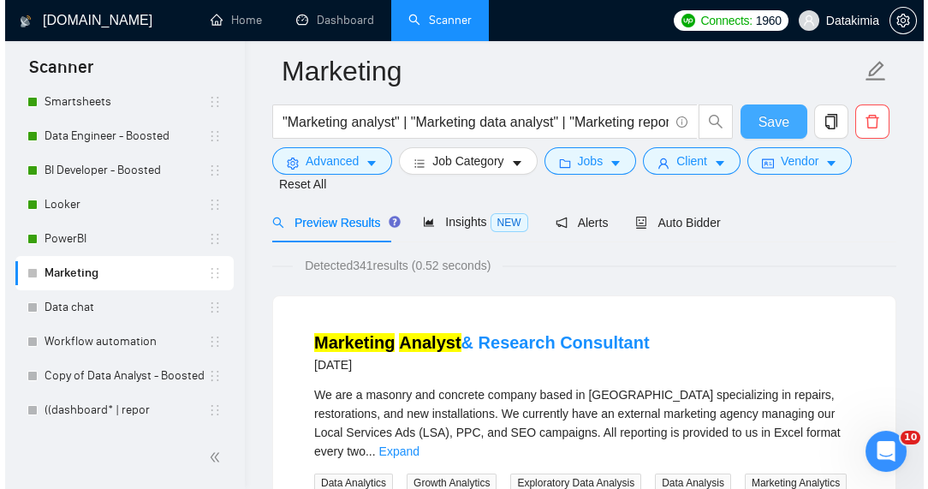
scroll to position [0, 0]
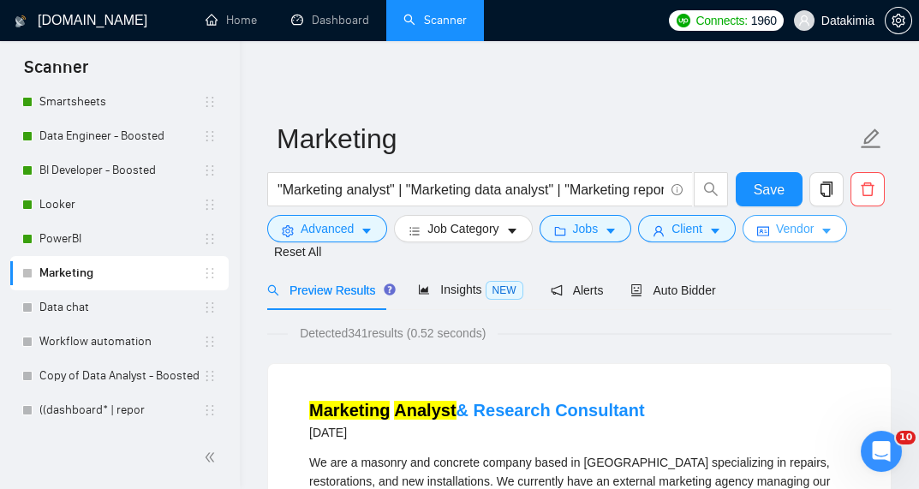
click at [820, 217] on button "Vendor" at bounding box center [794, 228] width 104 height 27
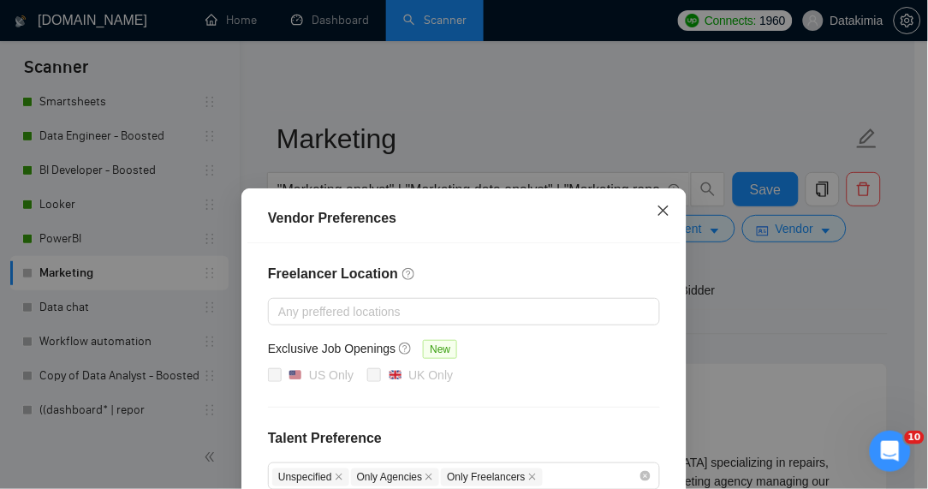
click at [665, 217] on icon "close" at bounding box center [664, 211] width 14 height 14
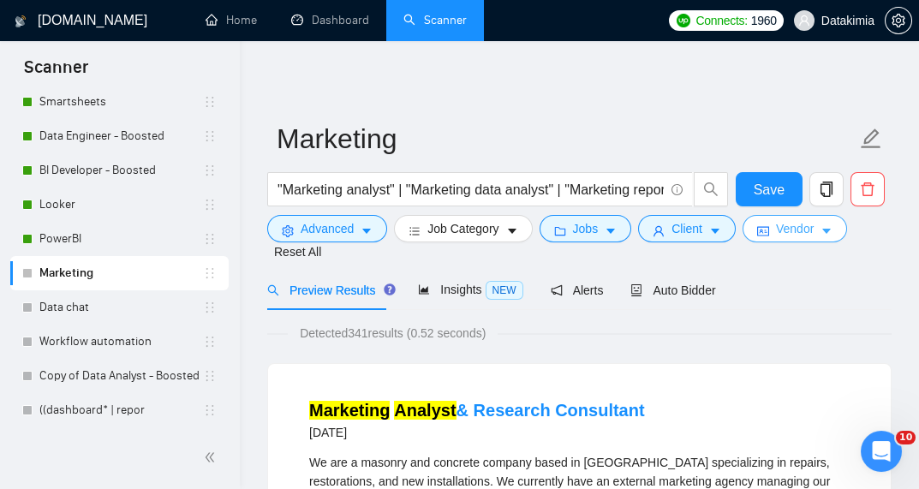
click at [788, 224] on span "Vendor" at bounding box center [795, 228] width 38 height 19
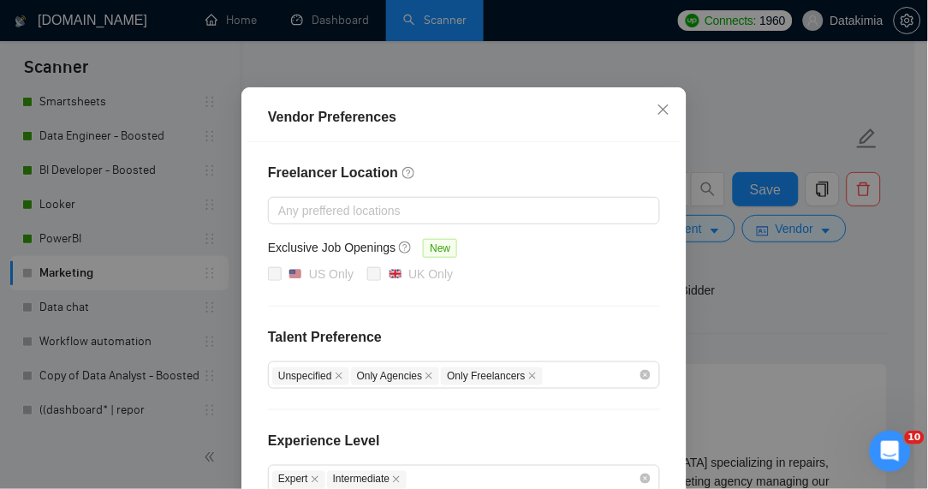
scroll to position [51, 0]
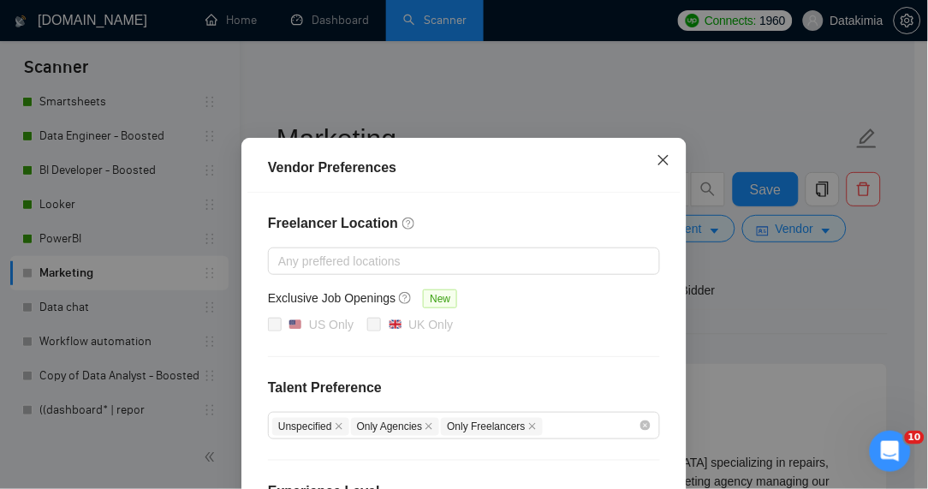
click at [659, 156] on icon "close" at bounding box center [664, 160] width 14 height 14
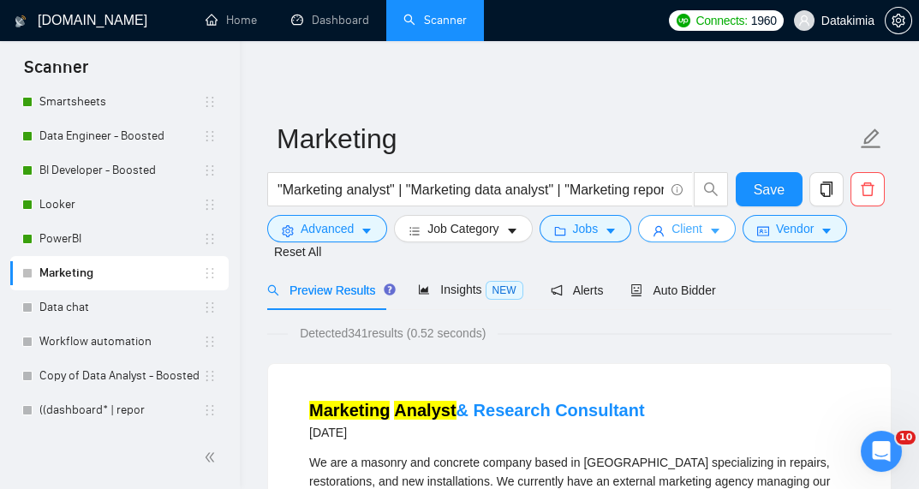
click at [696, 237] on button "Client" at bounding box center [687, 228] width 98 height 27
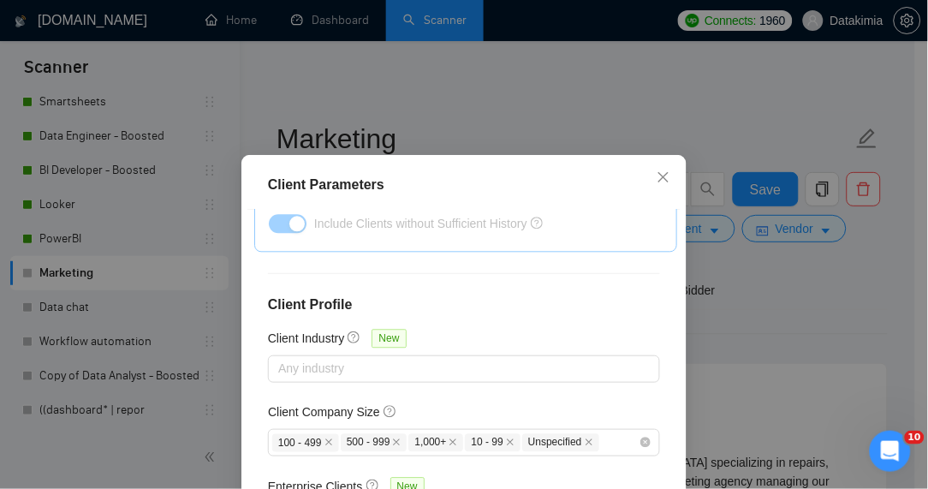
scroll to position [725, 0]
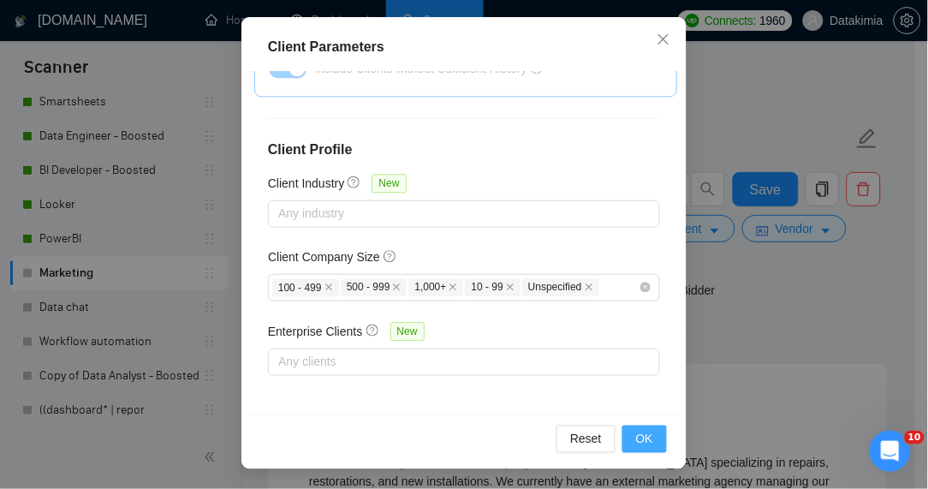
click at [631, 445] on button "OK" at bounding box center [645, 439] width 45 height 27
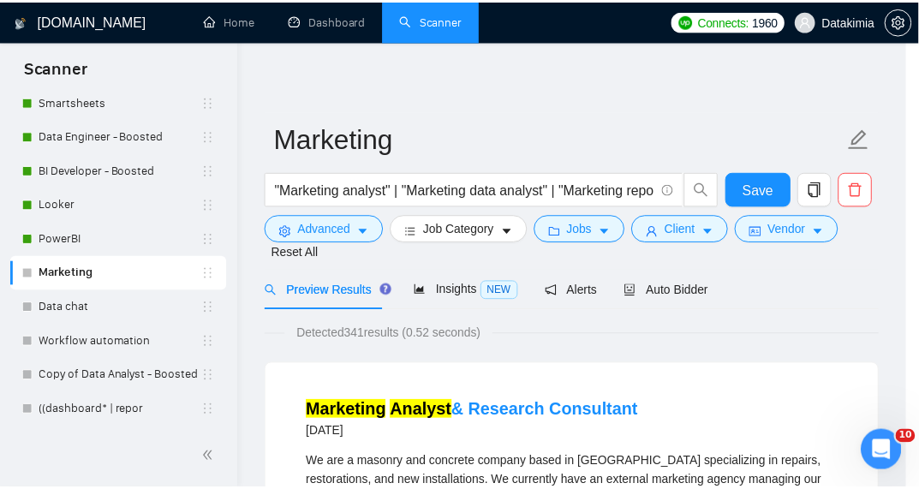
scroll to position [86, 0]
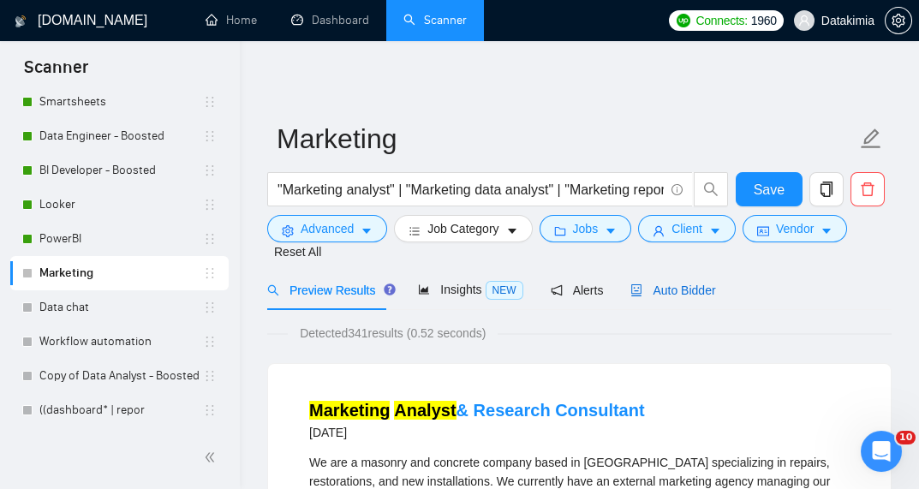
click at [649, 296] on span "Auto Bidder" at bounding box center [672, 290] width 85 height 14
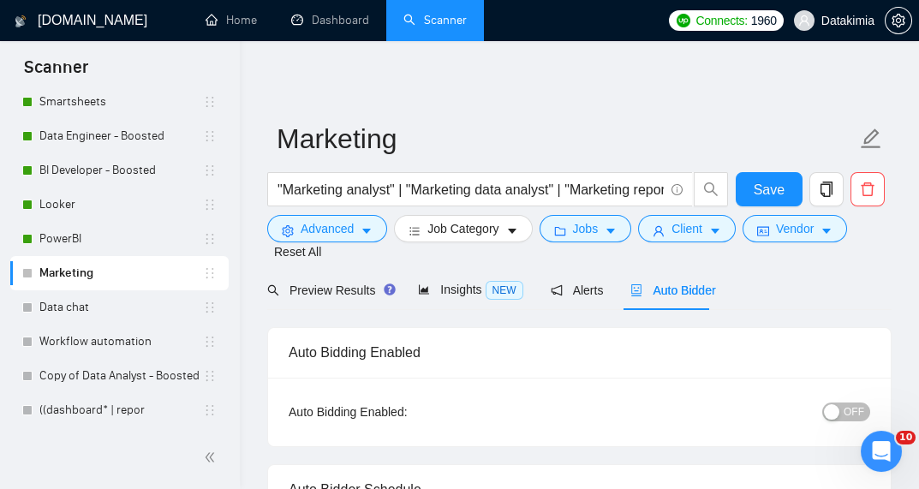
click at [847, 415] on span "OFF" at bounding box center [854, 412] width 21 height 19
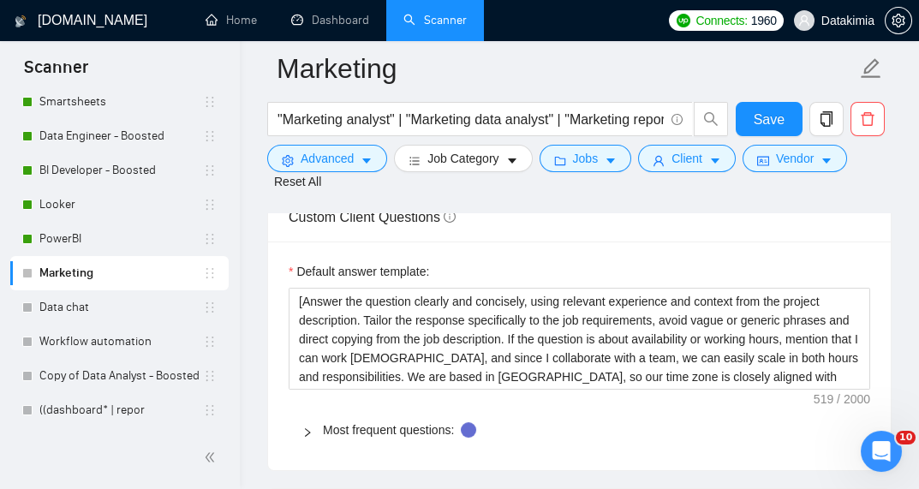
scroll to position [2717, 0]
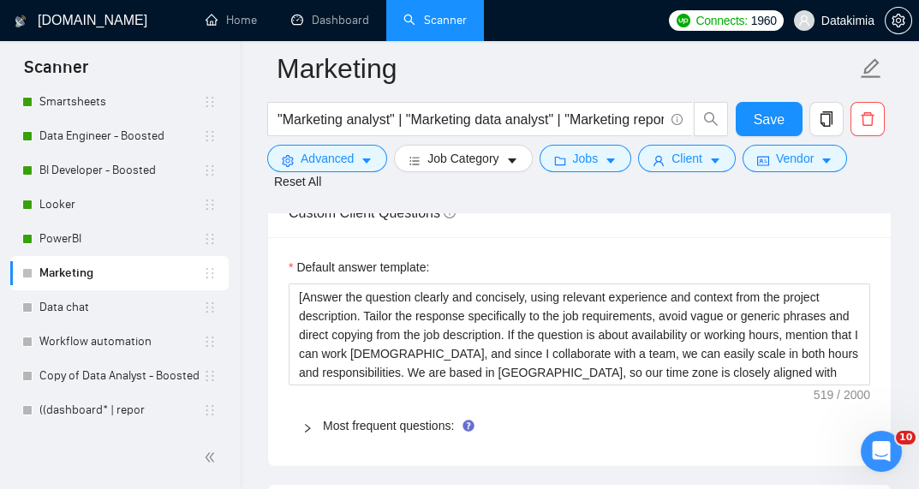
click at [313, 416] on div at bounding box center [312, 425] width 21 height 19
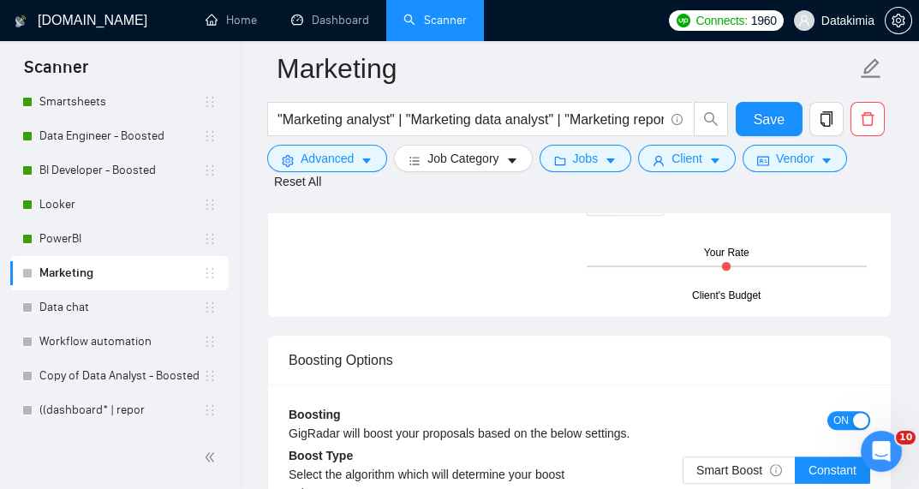
scroll to position [5138, 0]
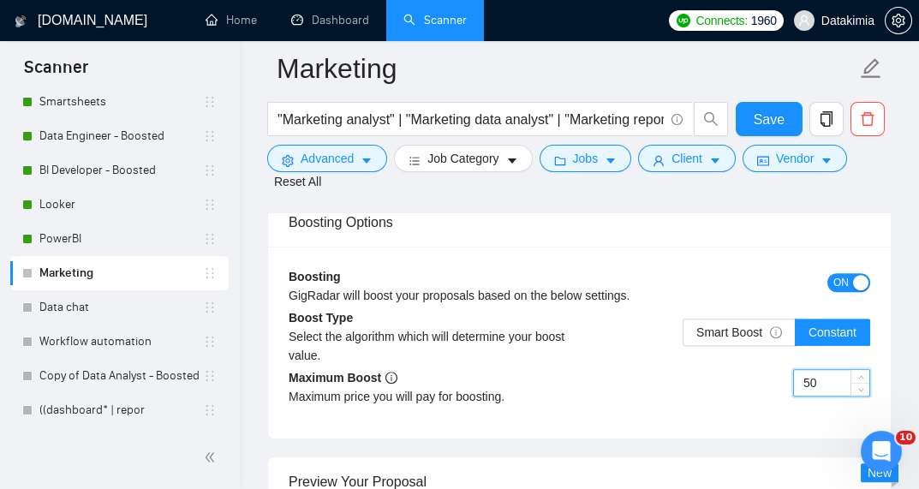
drag, startPoint x: 828, startPoint y: 363, endPoint x: 781, endPoint y: 363, distance: 47.1
click at [781, 369] on div "50" at bounding box center [725, 393] width 291 height 48
type input "40"
click at [790, 403] on div "Boosting GigRadar will boost your proposals based on the below settings. ON Boo…" at bounding box center [579, 343] width 623 height 192
click at [760, 119] on span "Save" at bounding box center [769, 119] width 31 height 21
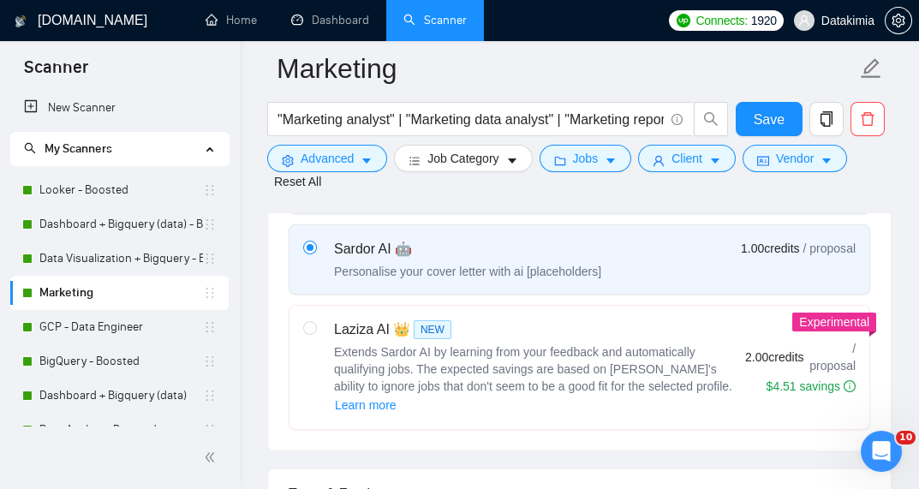
scroll to position [540, 0]
